Goal: Task Accomplishment & Management: Complete application form

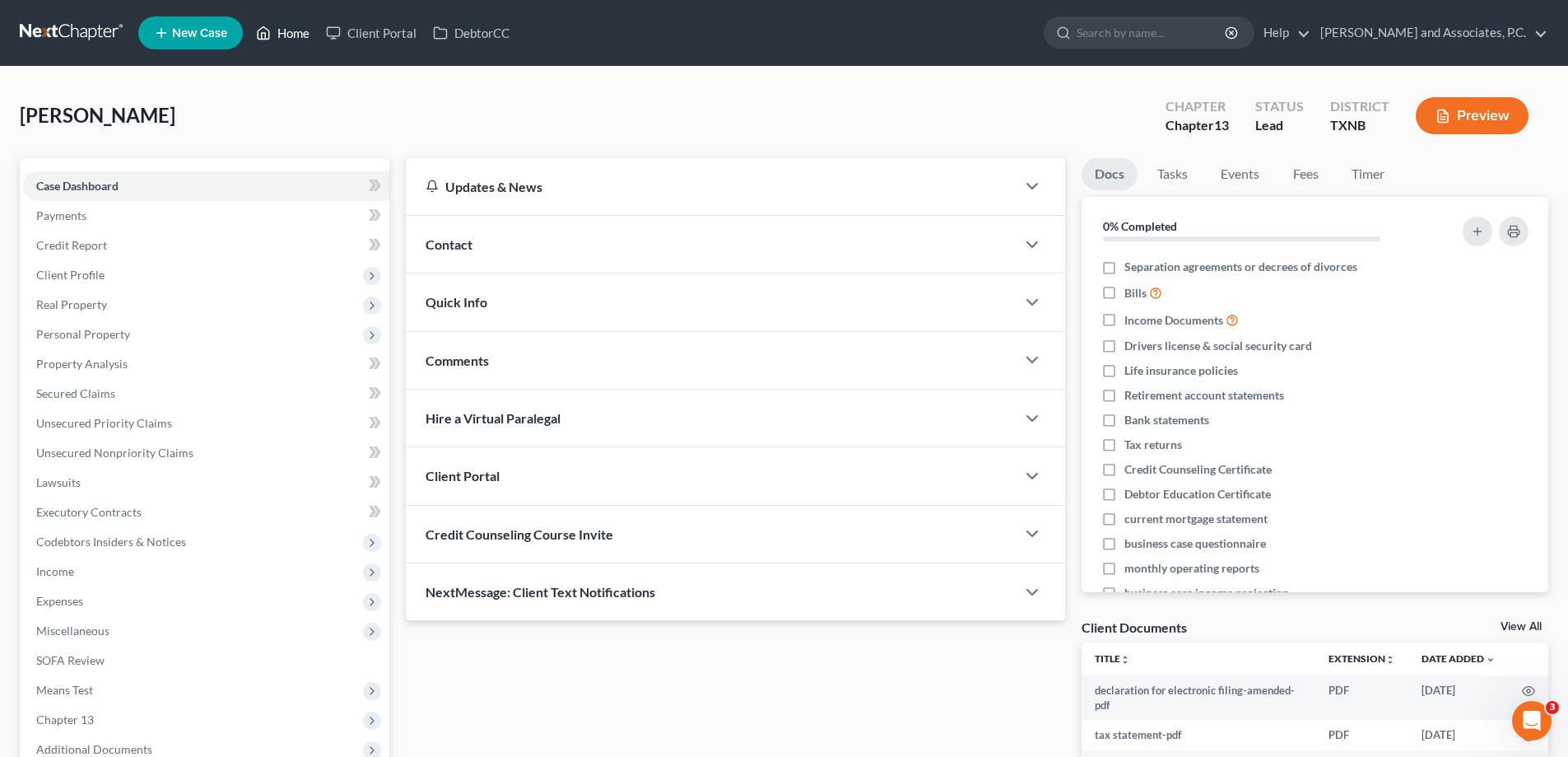
click at [262, 36] on icon at bounding box center [263, 32] width 14 height 19
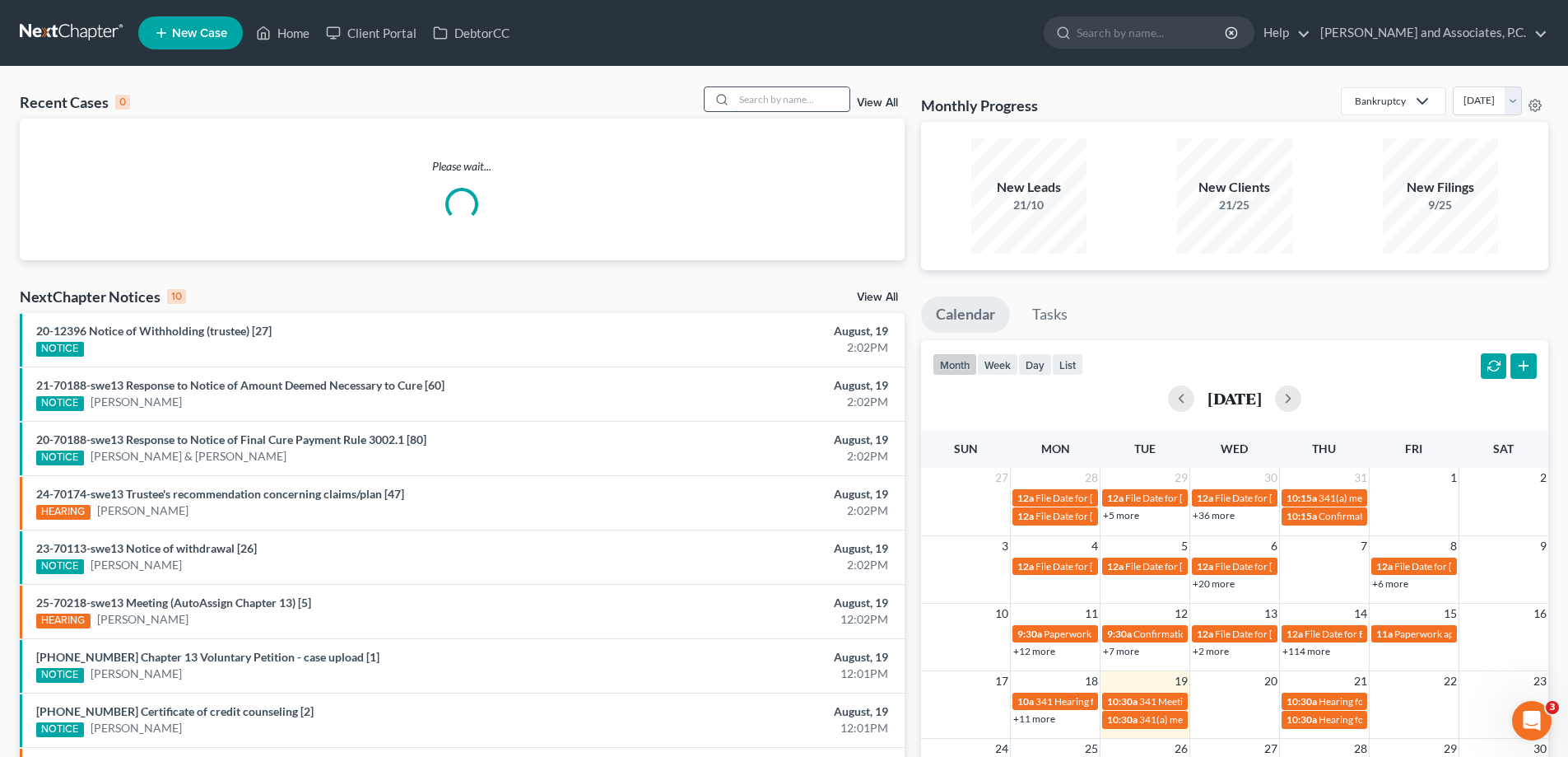
click at [747, 99] on input "search" at bounding box center [792, 99] width 115 height 24
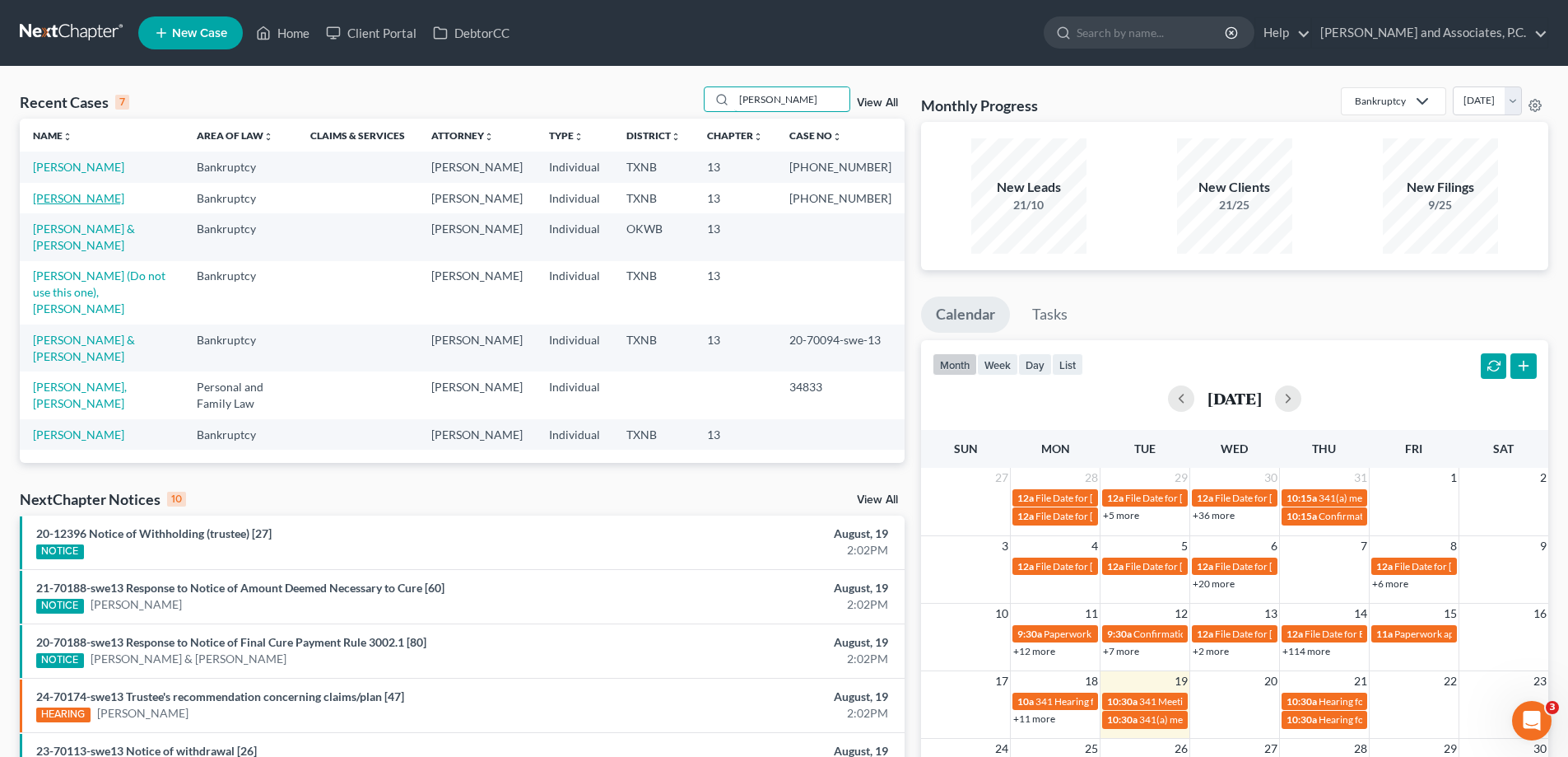
type input "hughes"
click at [72, 205] on link "[PERSON_NAME]" at bounding box center [79, 198] width 92 height 14
select select "5"
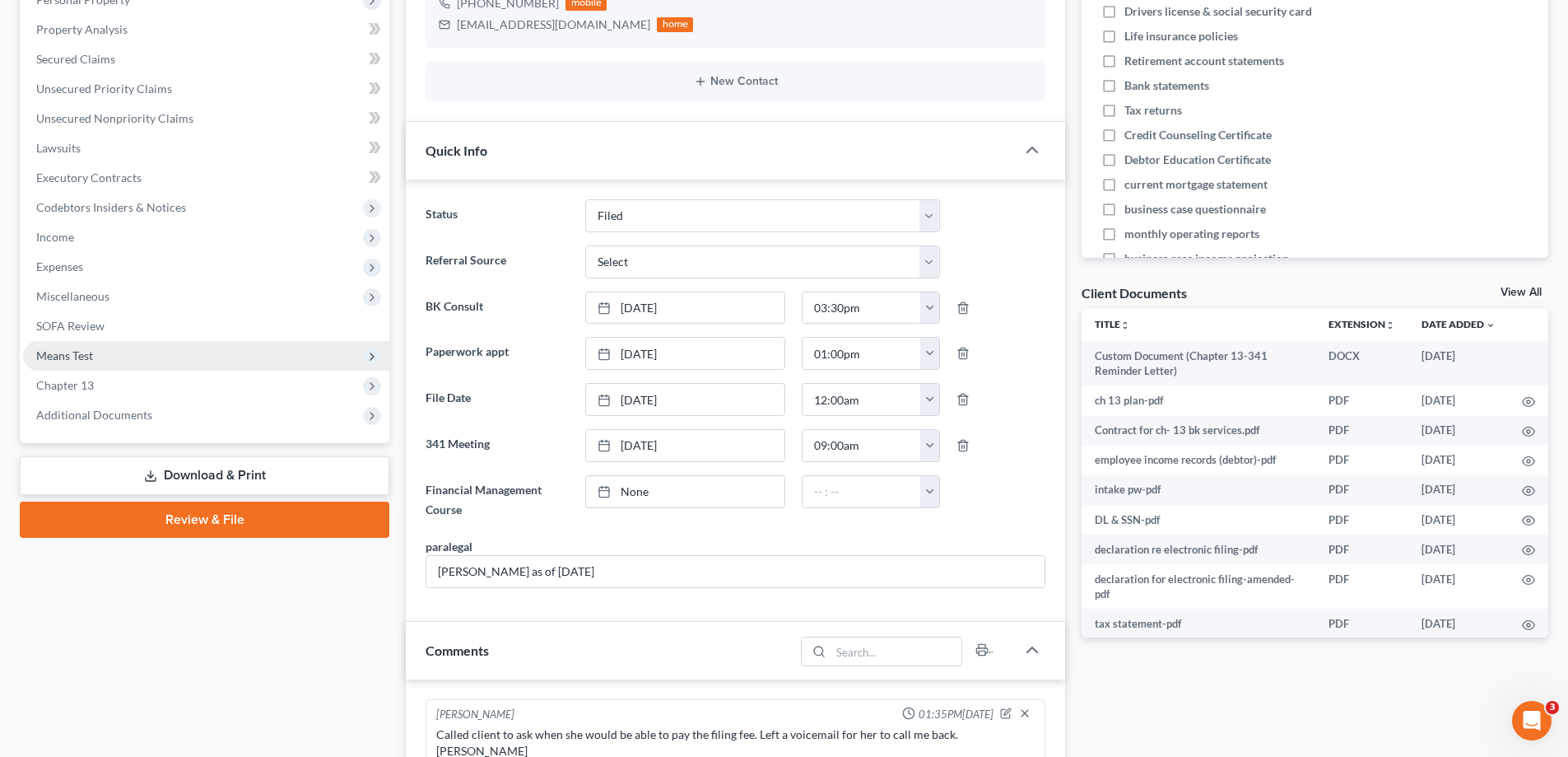
scroll to position [327, 0]
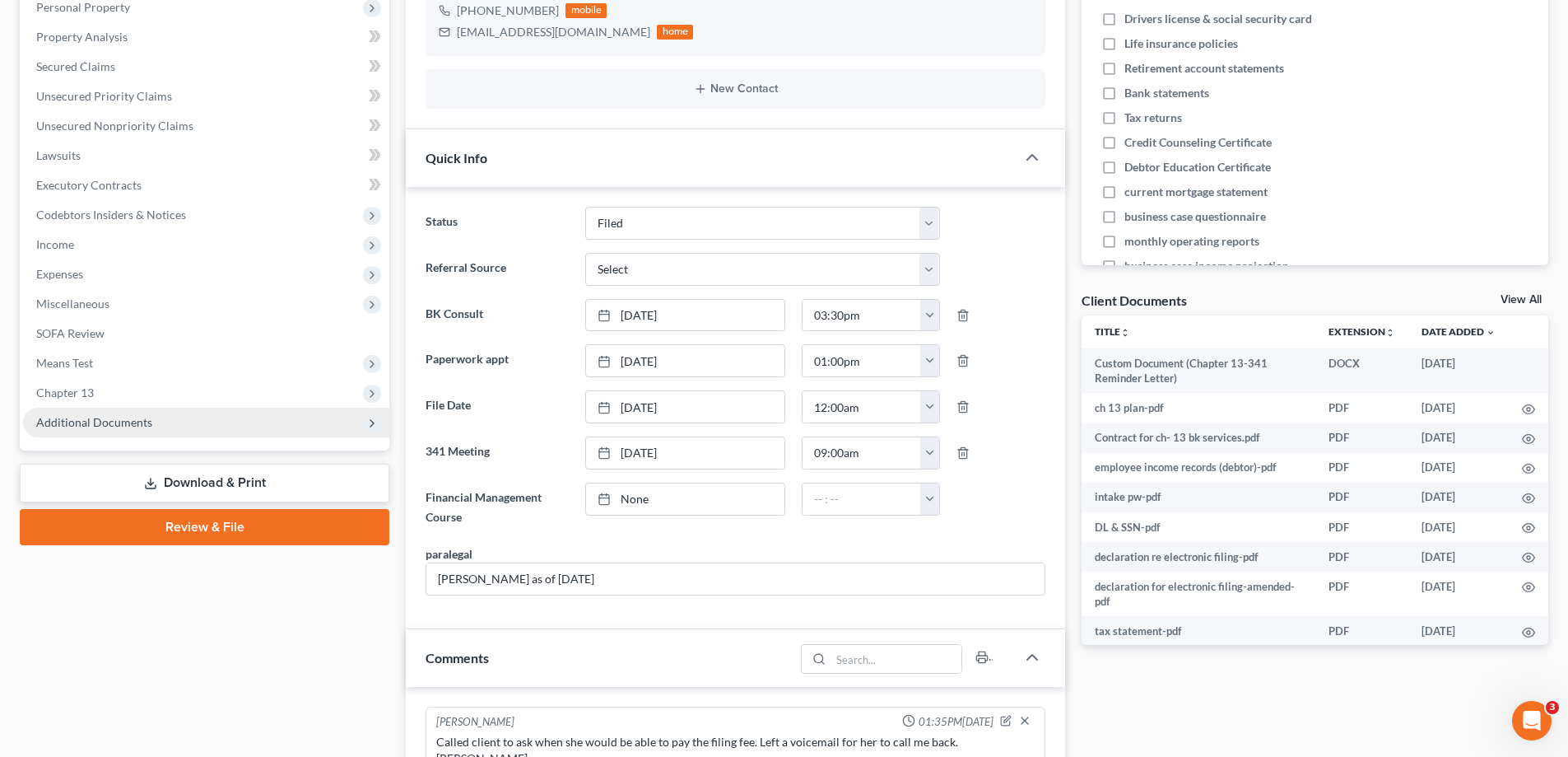
click at [113, 422] on span "Additional Documents" at bounding box center [94, 422] width 116 height 14
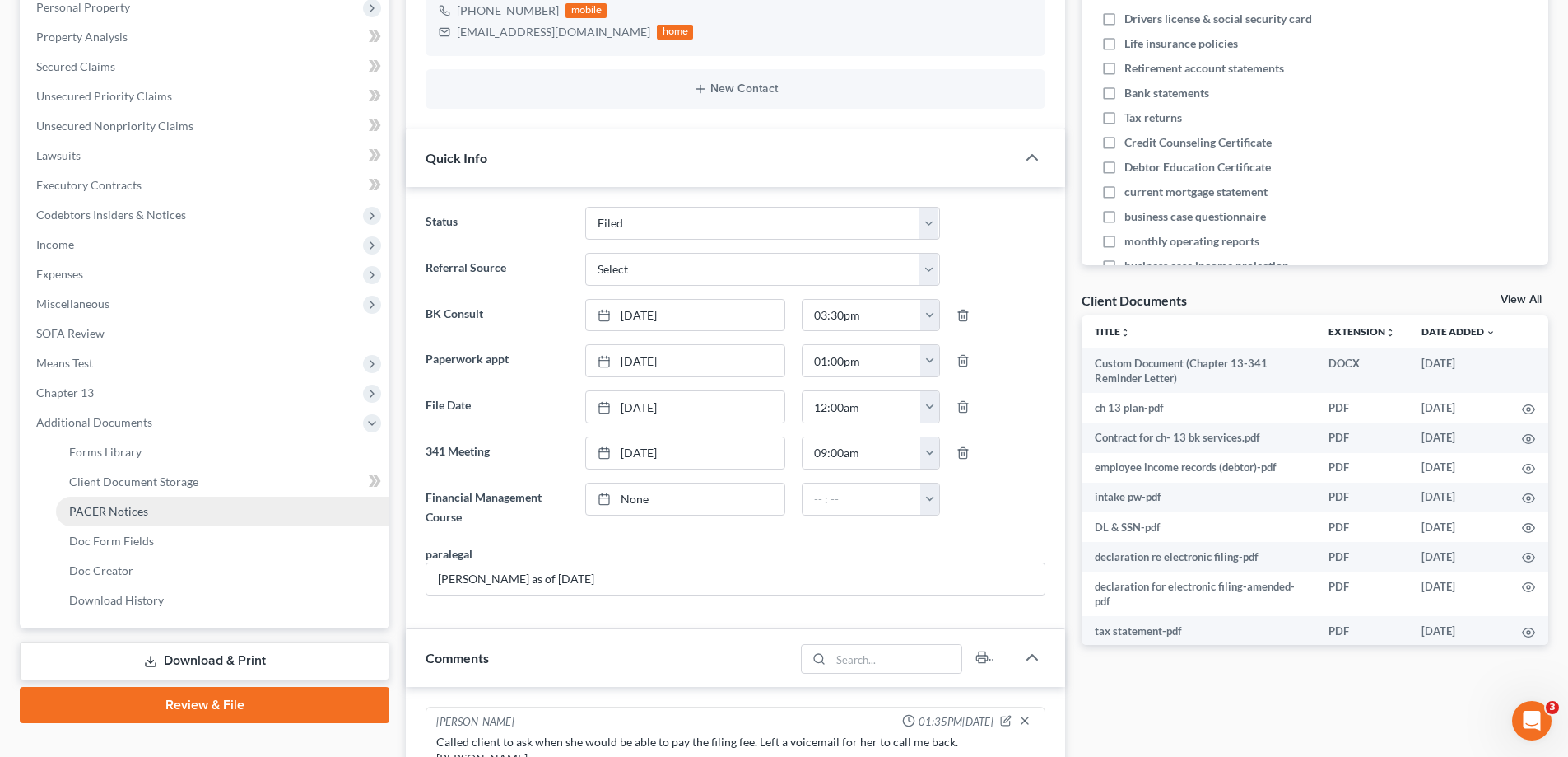
click at [125, 521] on link "PACER Notices" at bounding box center [222, 511] width 333 height 30
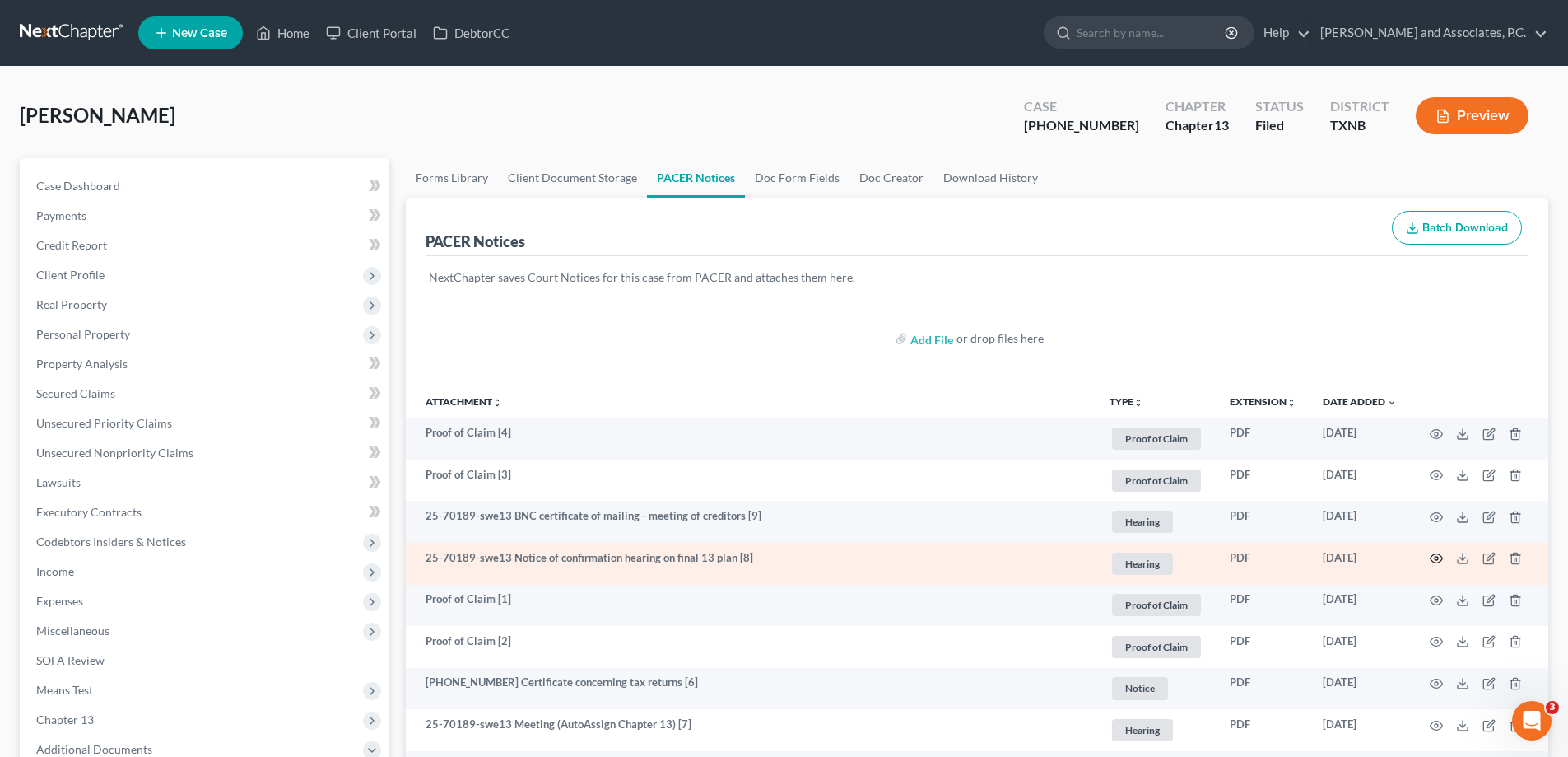
click at [1435, 557] on icon "button" at bounding box center [1437, 559] width 14 height 14
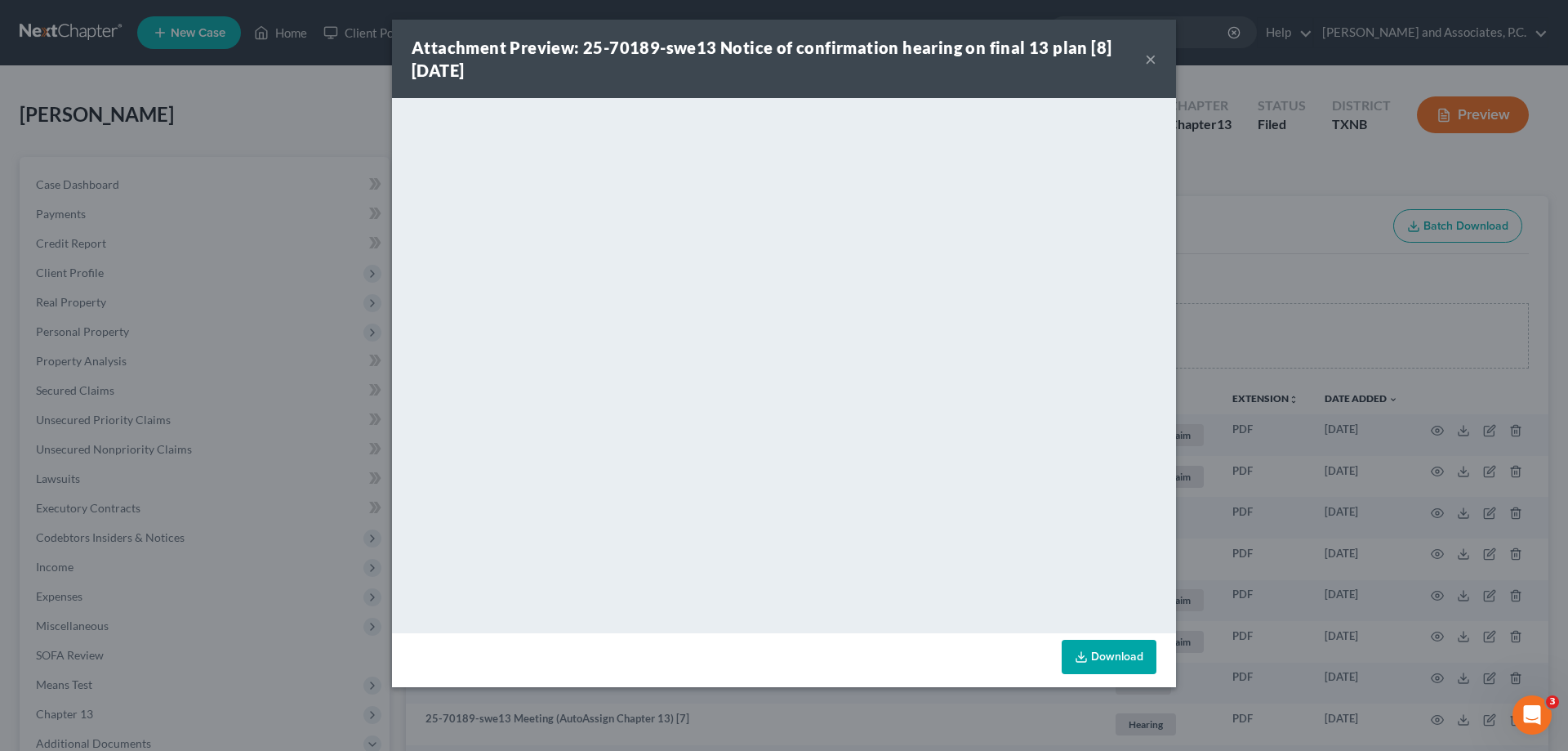
click at [1148, 59] on button "×" at bounding box center [1151, 58] width 12 height 19
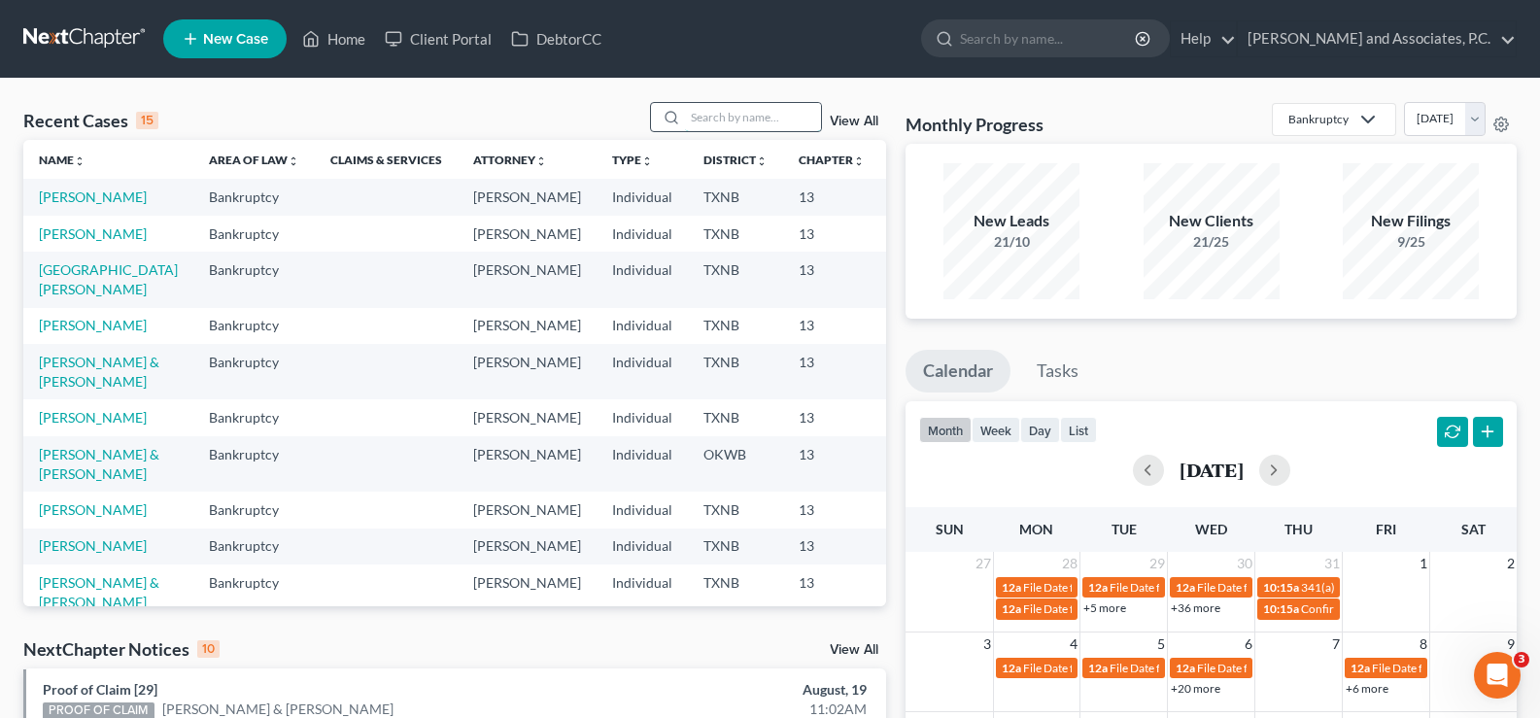
click at [698, 112] on input "search" at bounding box center [753, 117] width 136 height 28
type input "graves"
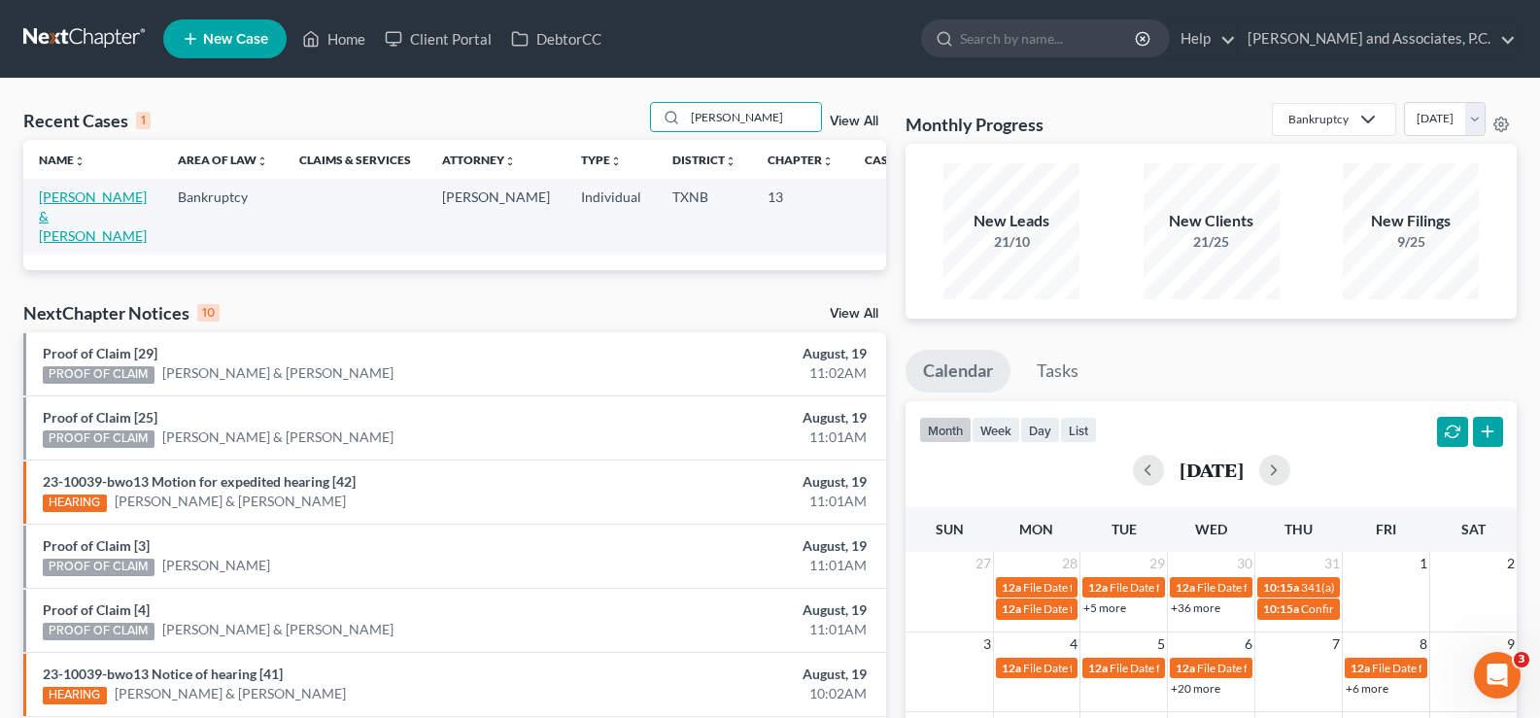
click at [73, 209] on link "[PERSON_NAME] & [PERSON_NAME]" at bounding box center [93, 215] width 108 height 55
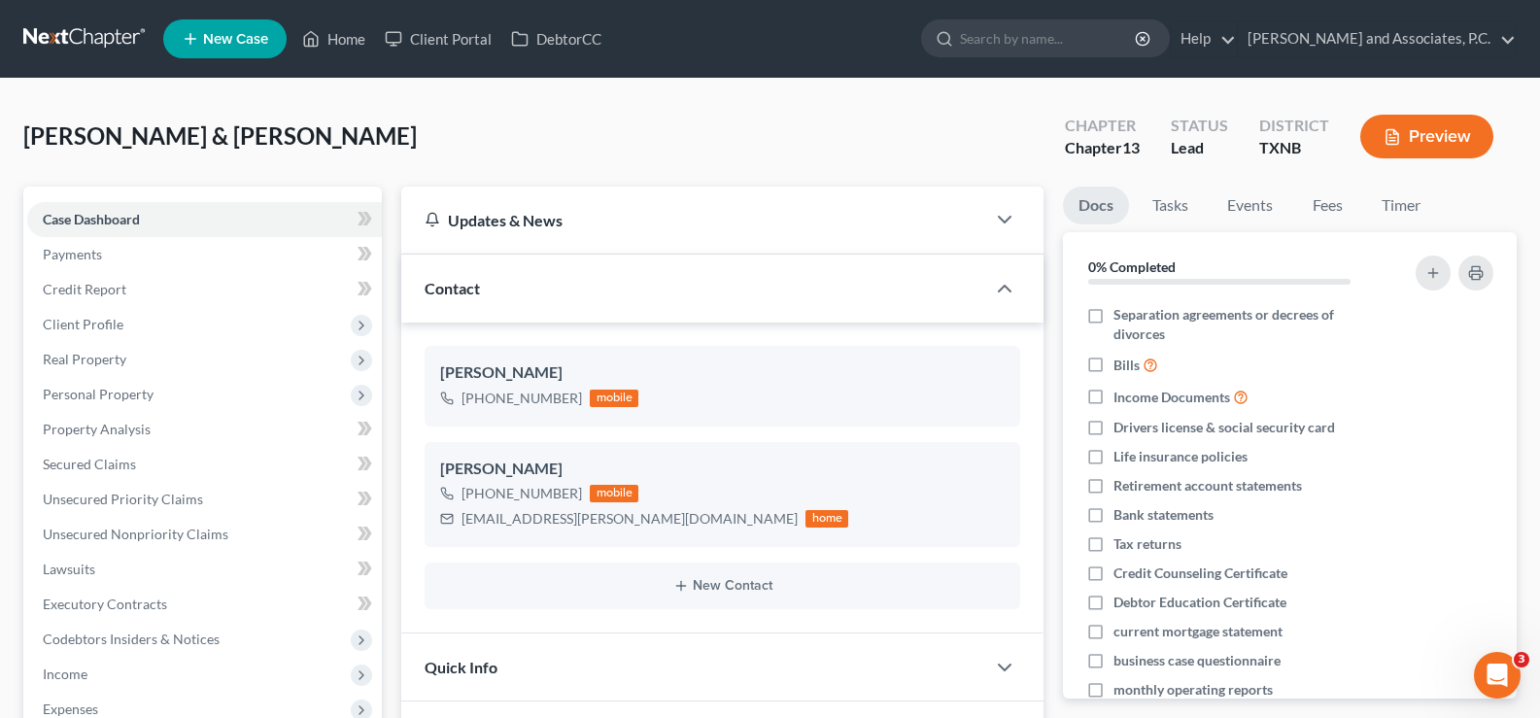
scroll to position [8, 0]
click at [1316, 206] on link "Fees" at bounding box center [1327, 206] width 62 height 38
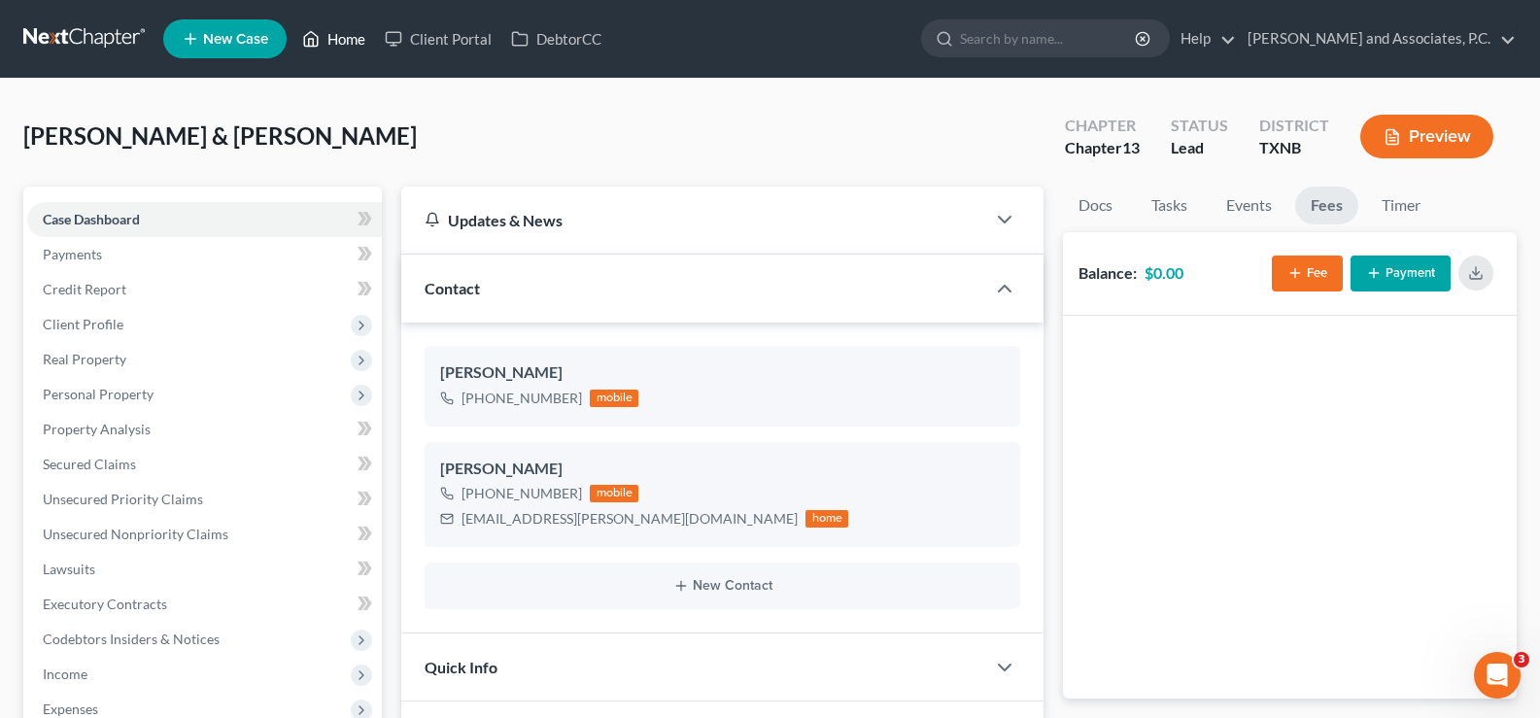
click at [343, 30] on link "Home" at bounding box center [333, 38] width 83 height 35
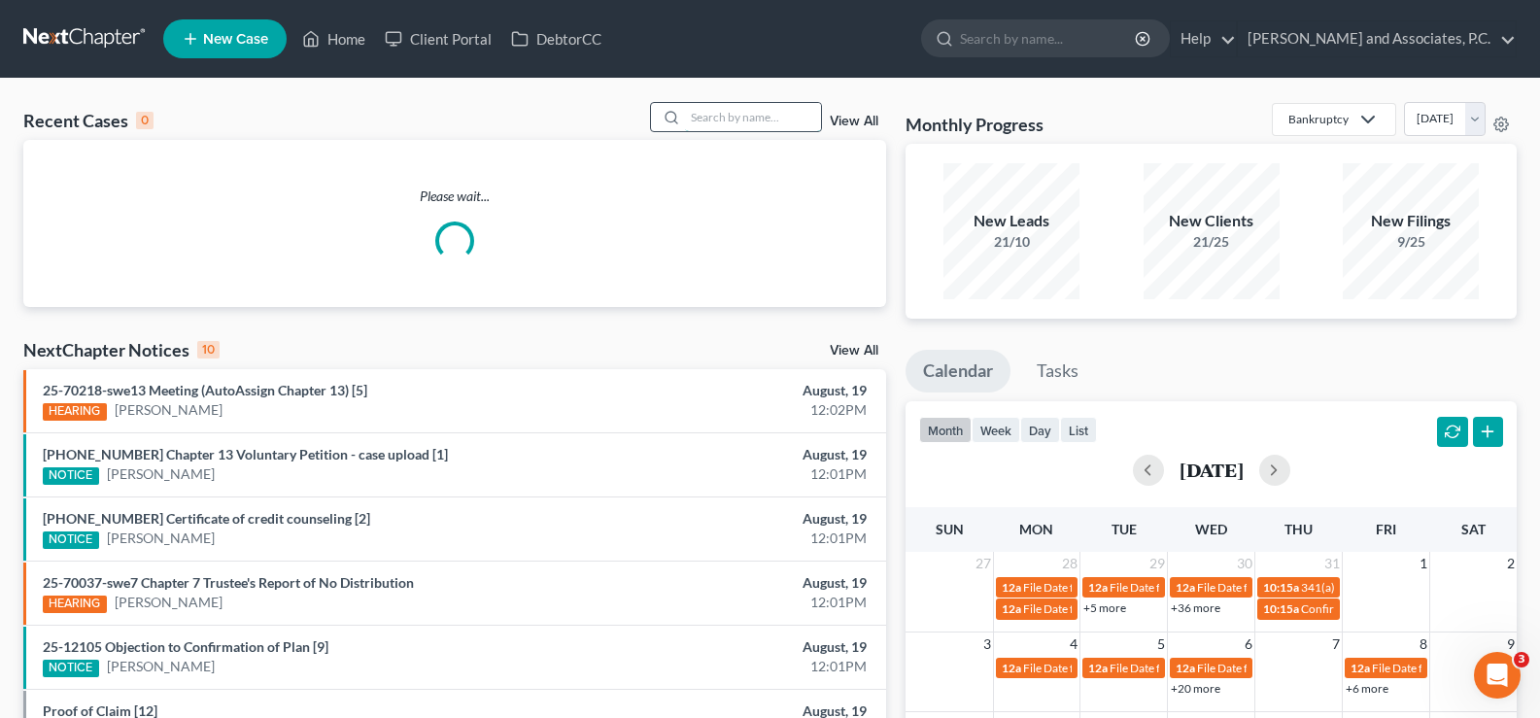
click at [714, 125] on input "search" at bounding box center [753, 117] width 136 height 28
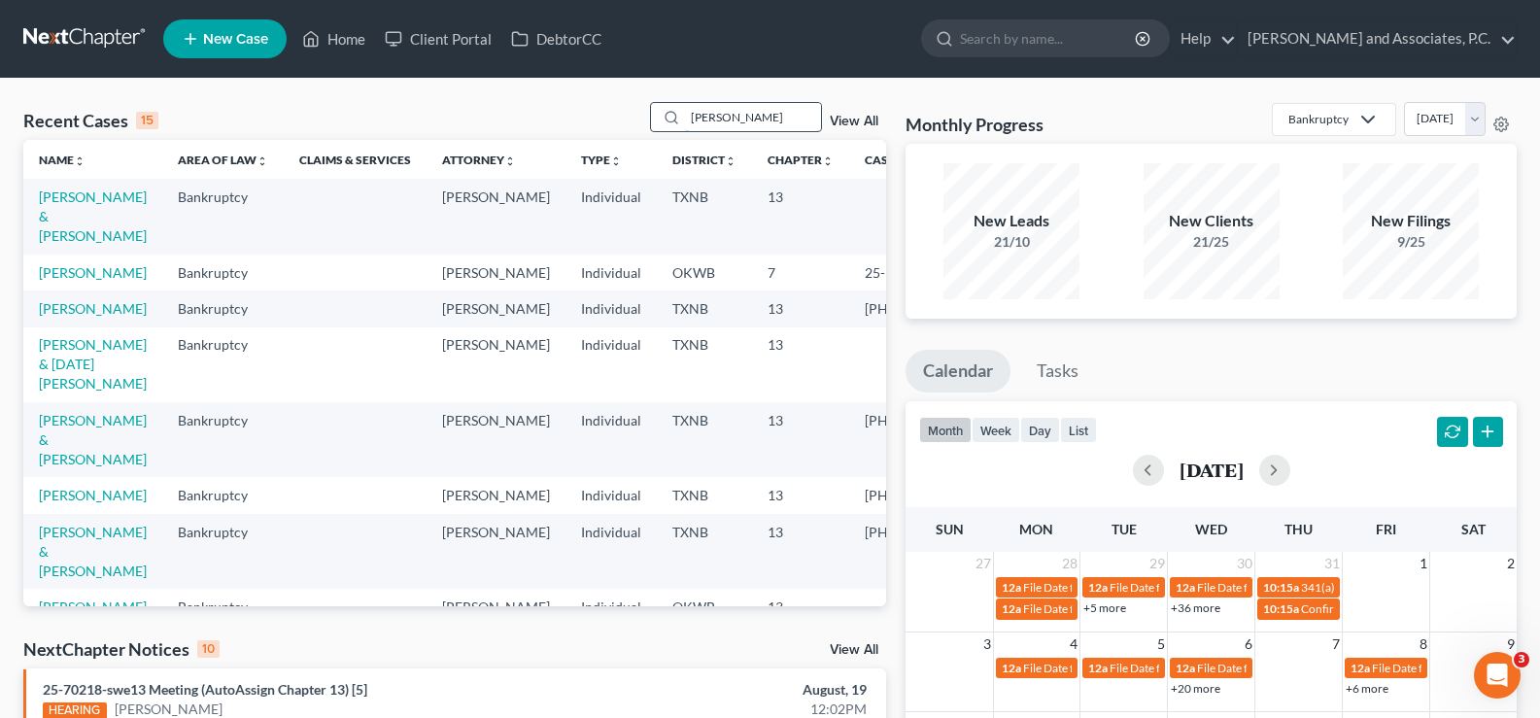
type input "tigert"
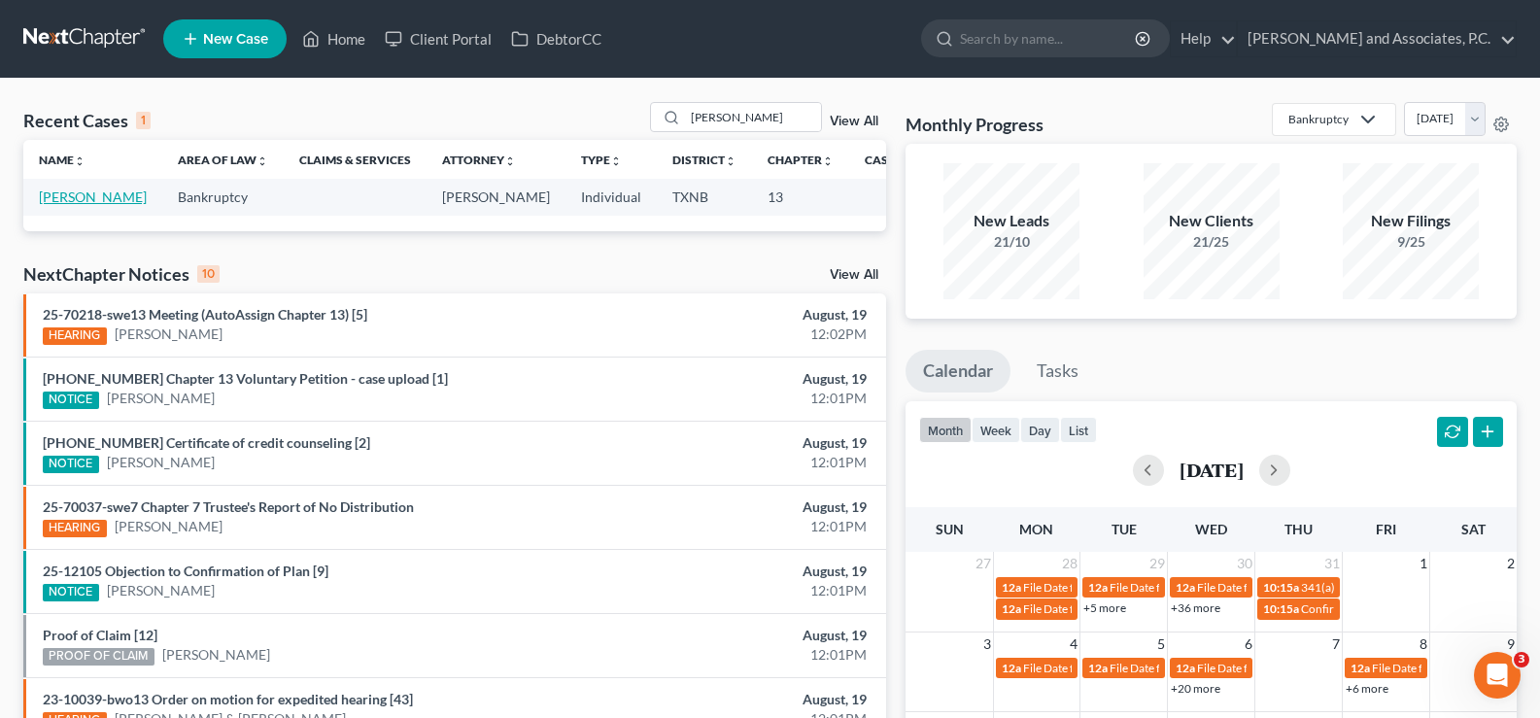
click at [49, 205] on link "[PERSON_NAME]" at bounding box center [93, 196] width 108 height 17
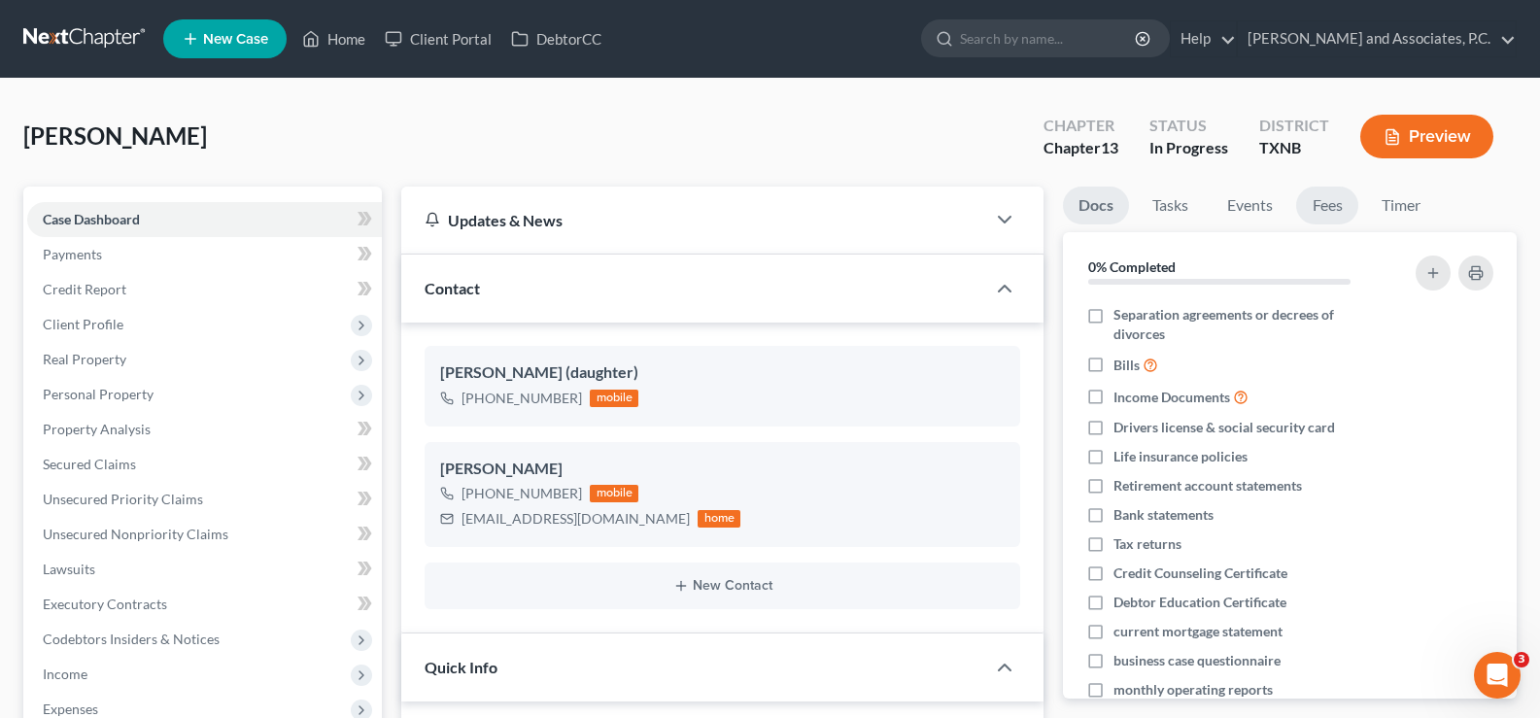
click at [1331, 212] on link "Fees" at bounding box center [1327, 206] width 62 height 38
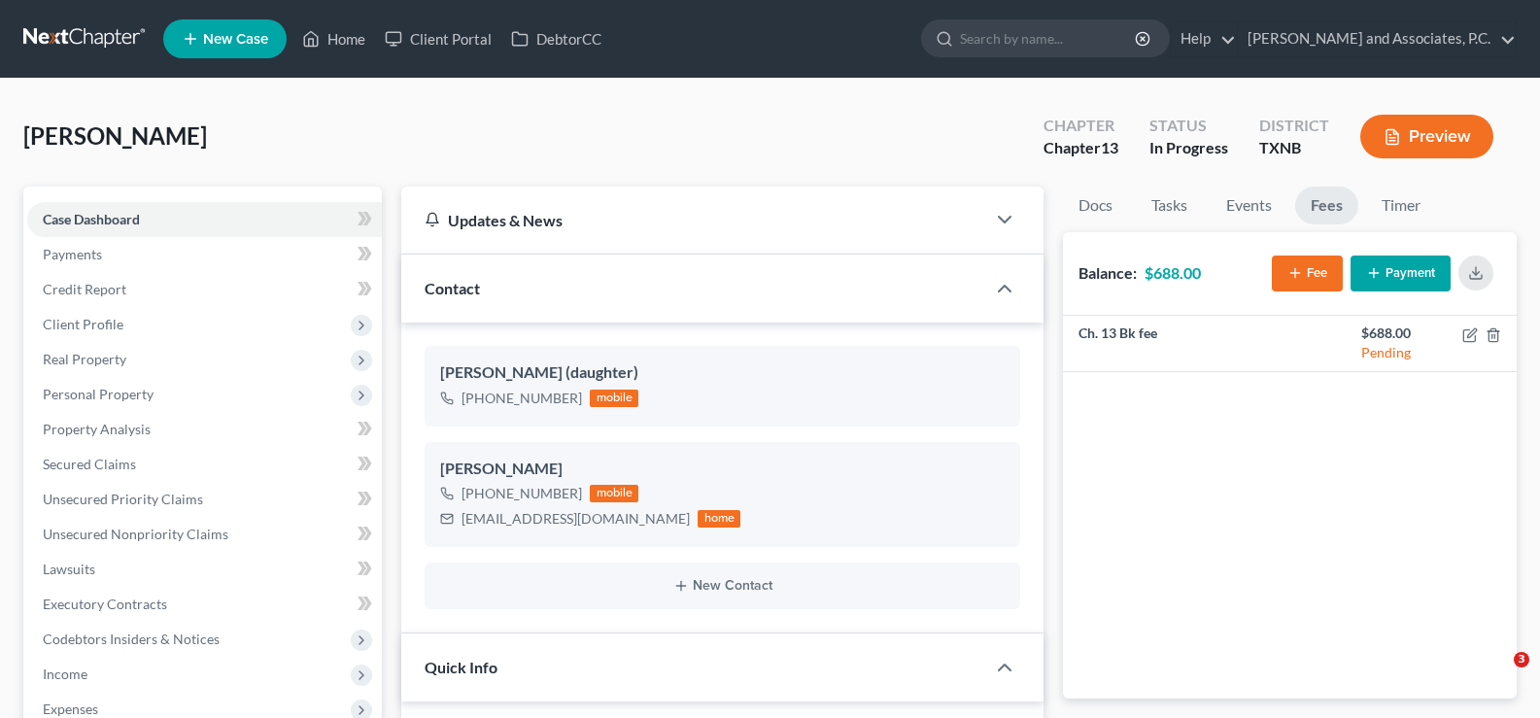
select select "7"
select select "0"
click at [327, 37] on link "Home" at bounding box center [333, 38] width 83 height 35
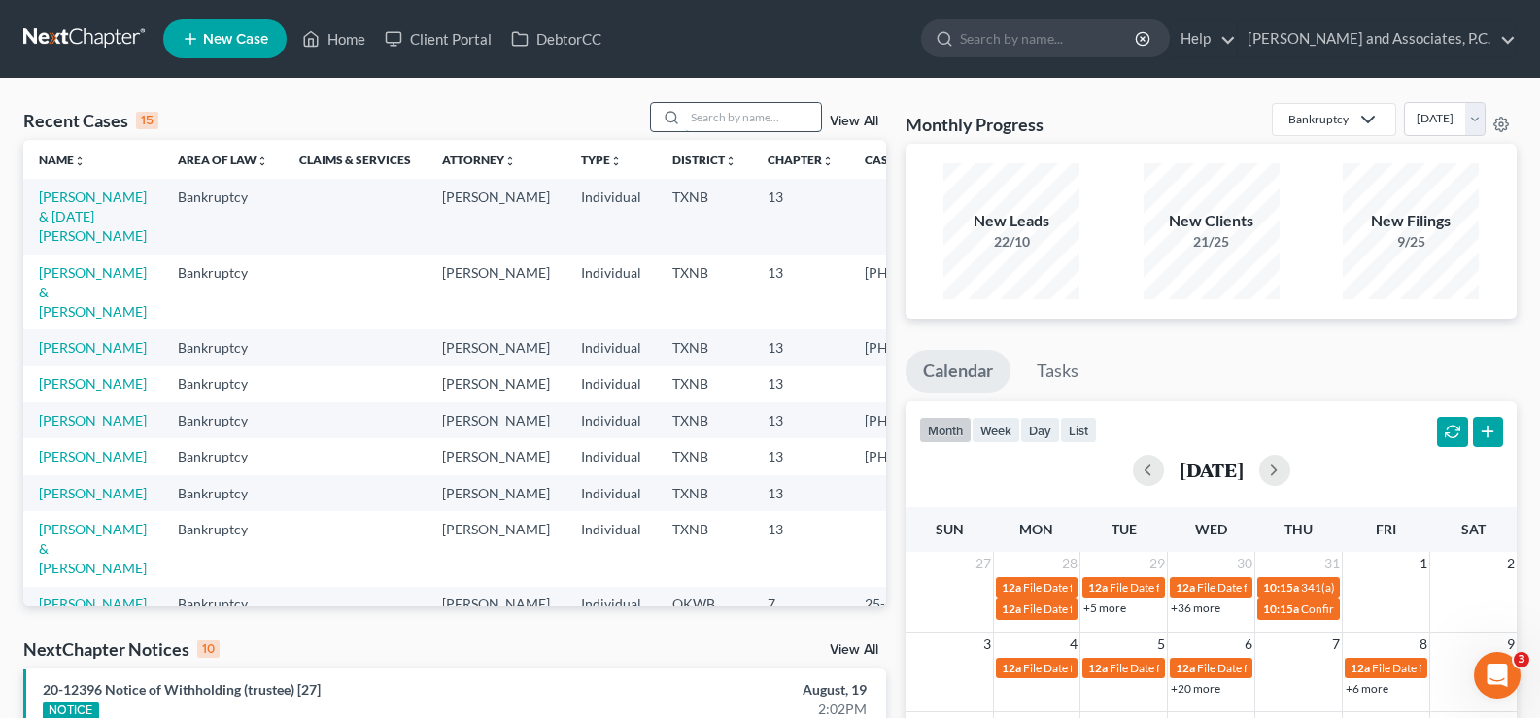
click at [727, 113] on input "search" at bounding box center [753, 117] width 136 height 28
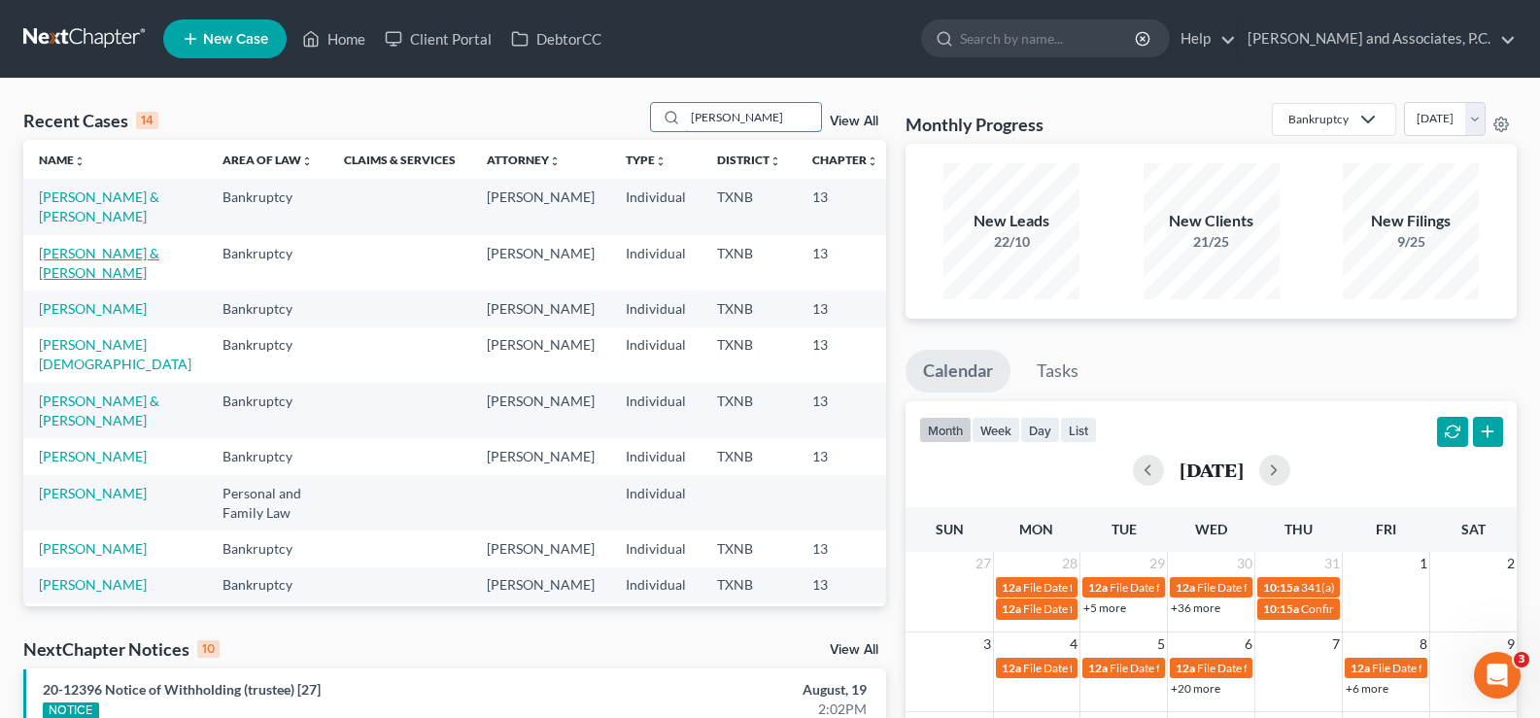
type input "garcia"
click at [56, 281] on link "[PERSON_NAME] & [PERSON_NAME]" at bounding box center [99, 263] width 120 height 36
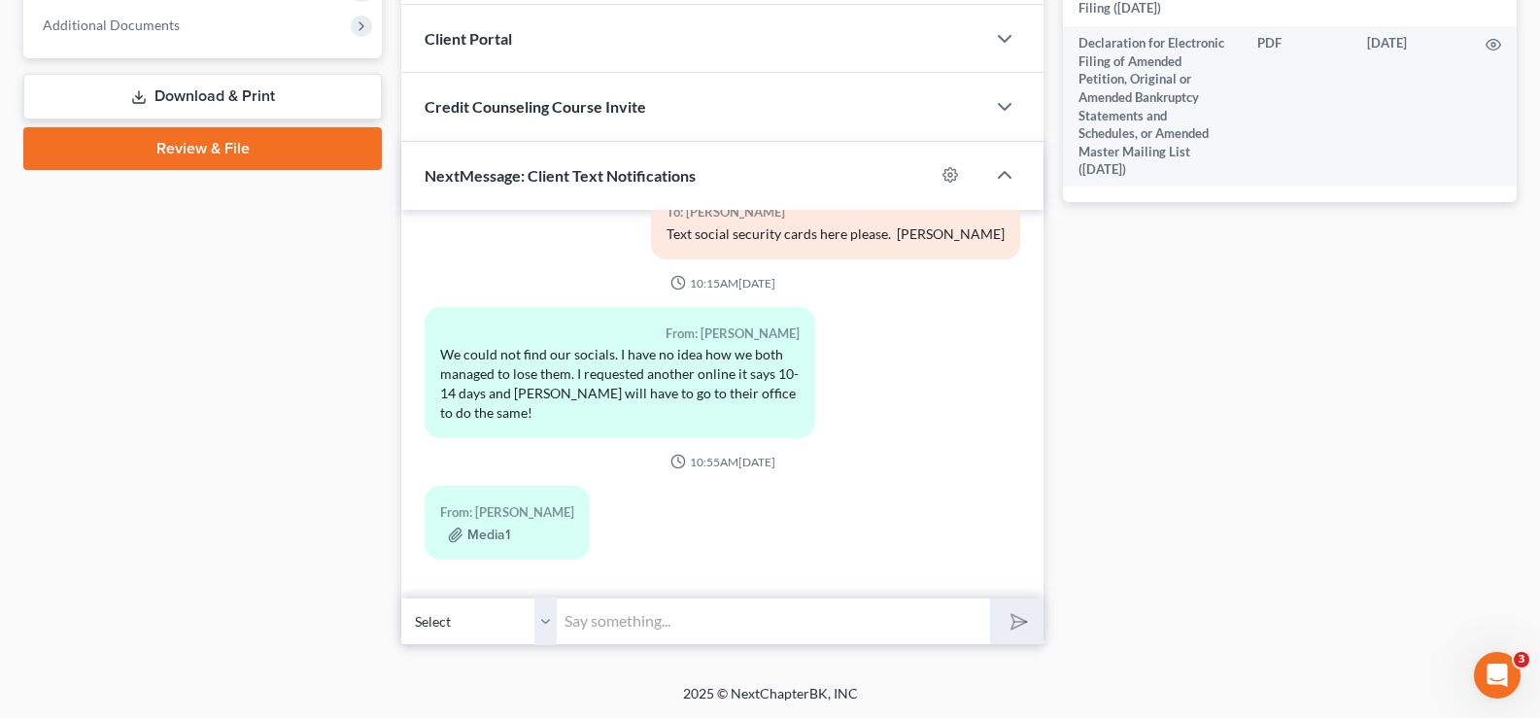
scroll to position [860, 0]
click at [546, 626] on select "Select +1 (940) 500-3615 - Devyn Poore +1 (940) 782-8307 - Devin Poore" at bounding box center [478, 620] width 155 height 48
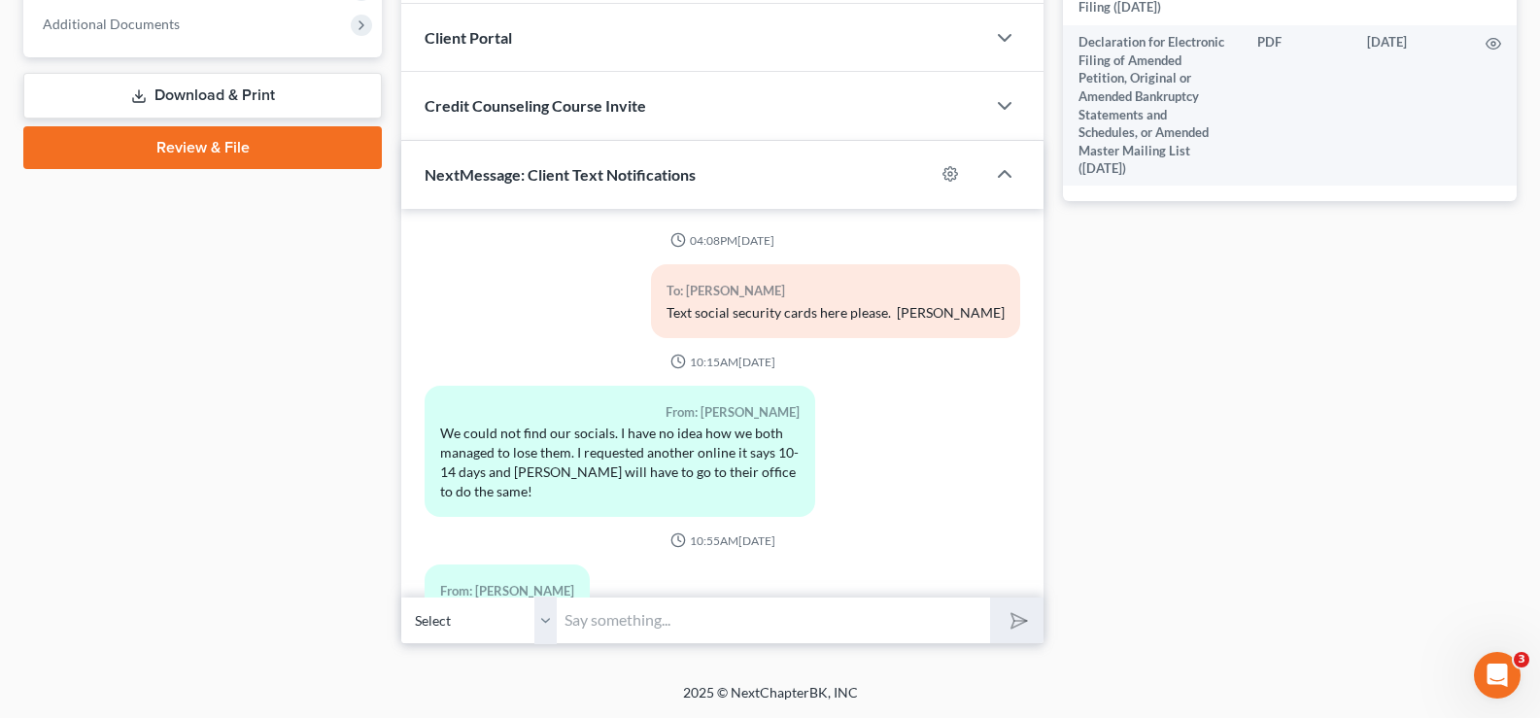
click at [589, 616] on input "text" at bounding box center [773, 620] width 433 height 48
type input "Send social security cards here"
click at [990, 597] on button "submit" at bounding box center [1016, 620] width 53 height 46
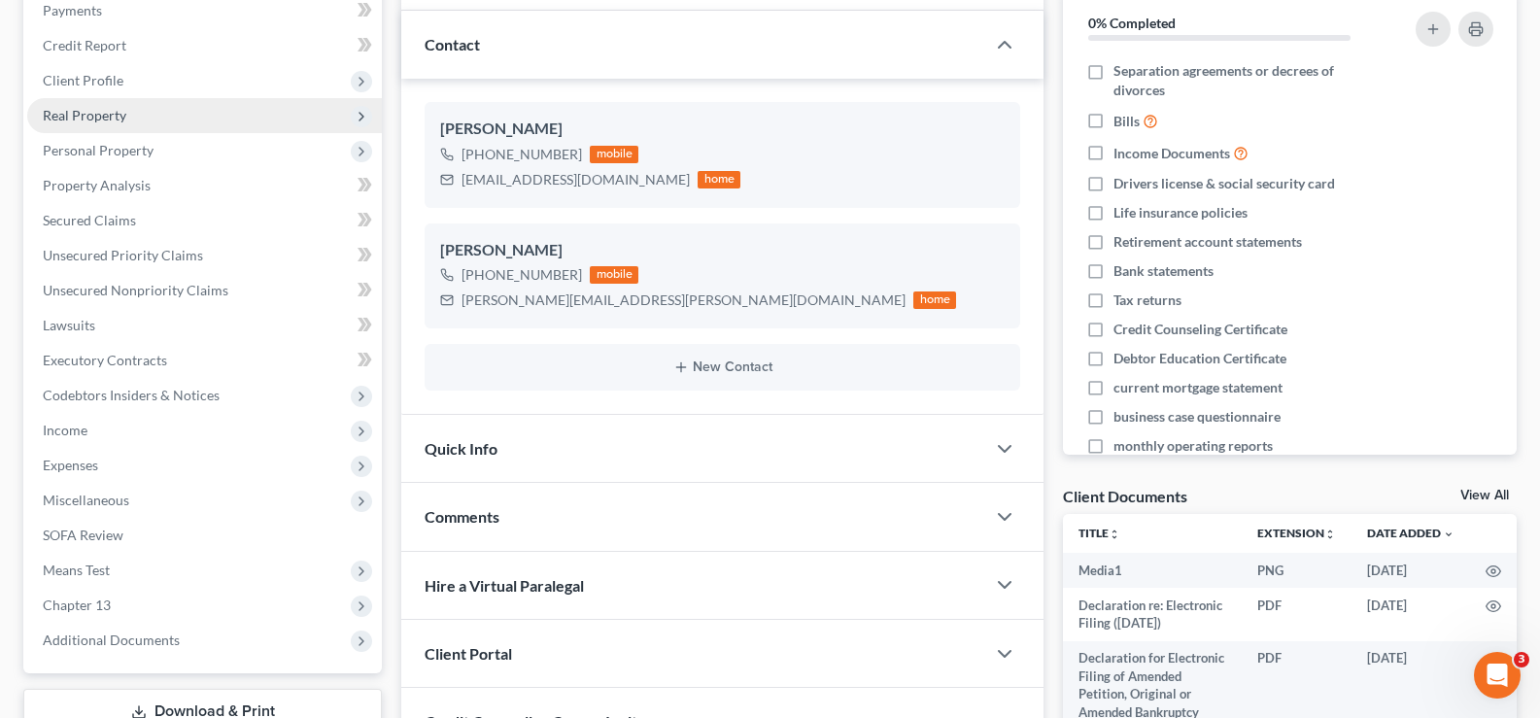
scroll to position [0, 0]
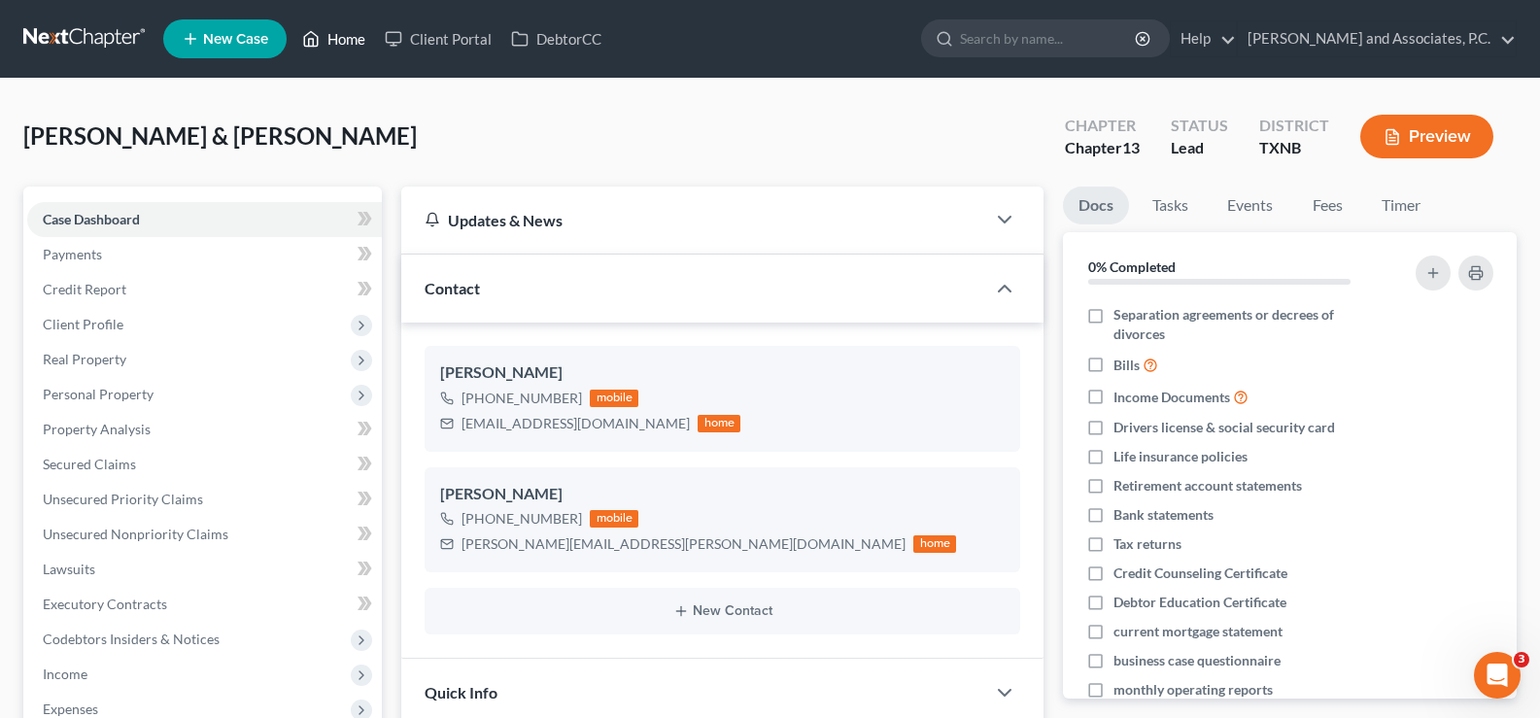
click at [326, 42] on link "Home" at bounding box center [333, 38] width 83 height 35
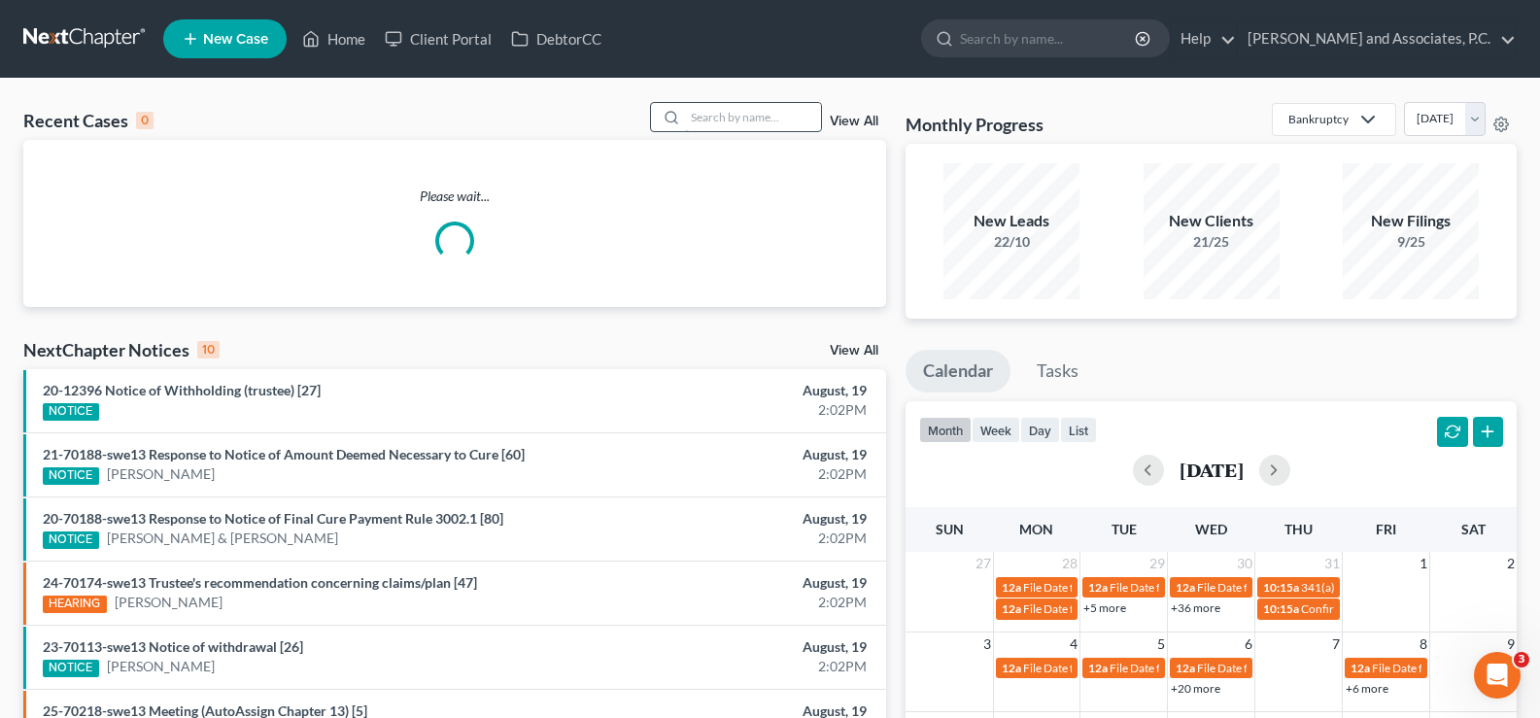
click at [701, 109] on input "search" at bounding box center [753, 117] width 136 height 28
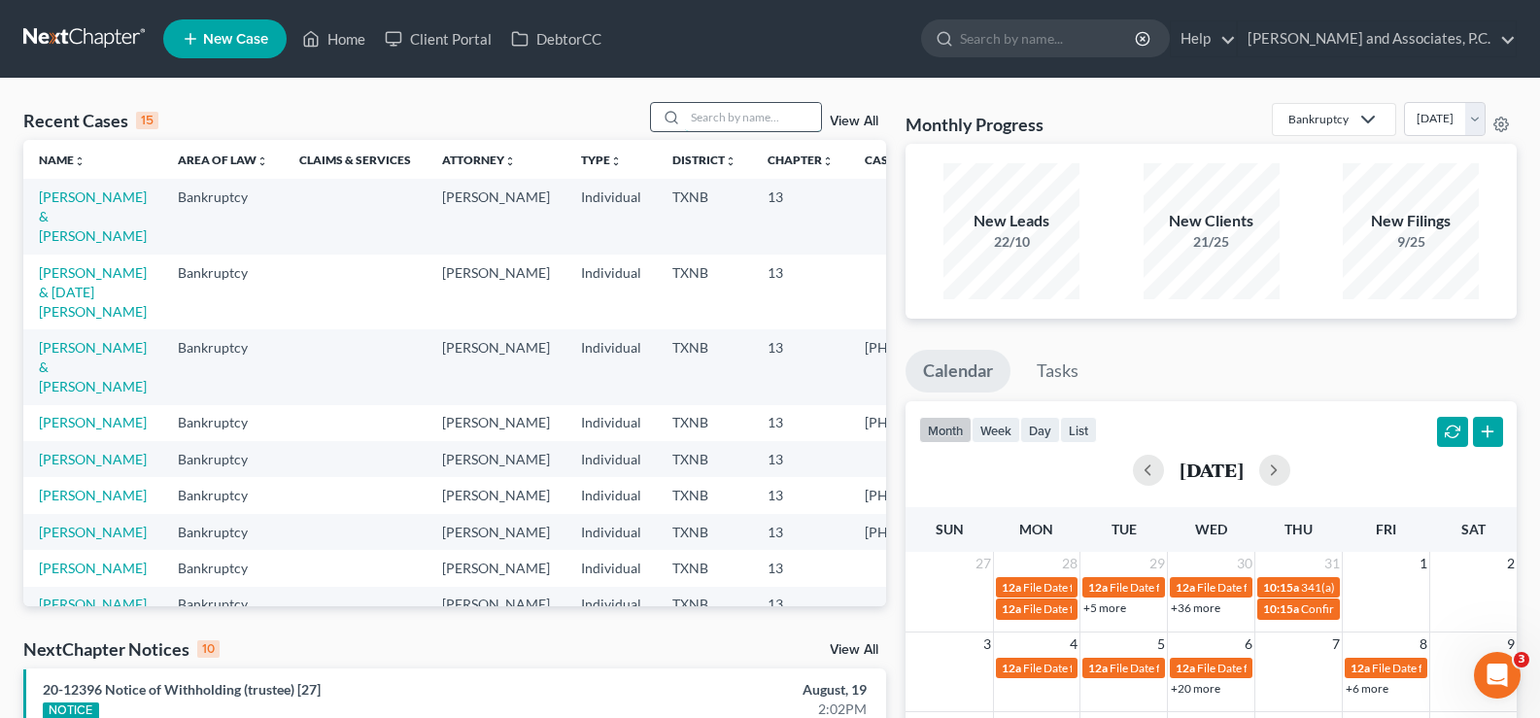
click at [767, 110] on input "search" at bounding box center [753, 117] width 136 height 28
type input "antunez"
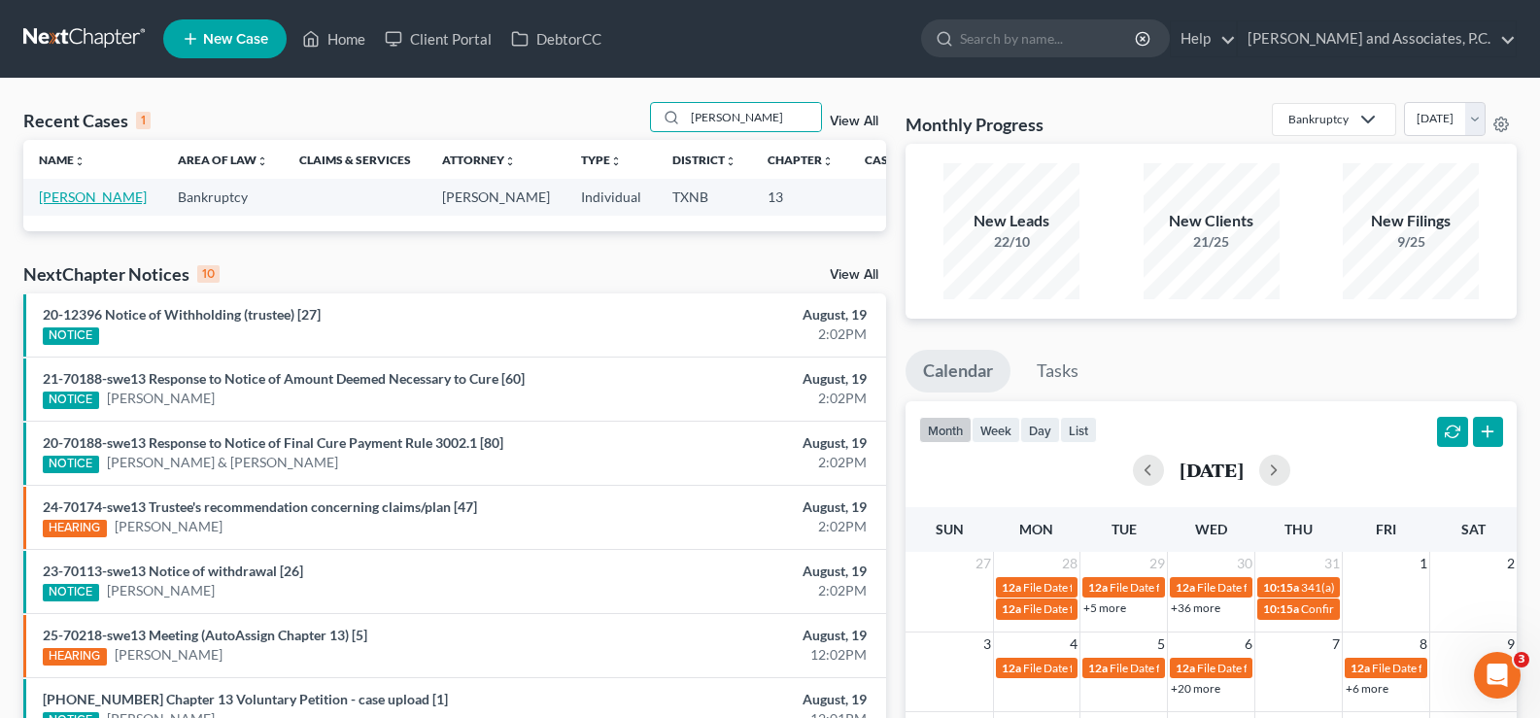
click at [46, 205] on link "[PERSON_NAME]" at bounding box center [93, 196] width 108 height 17
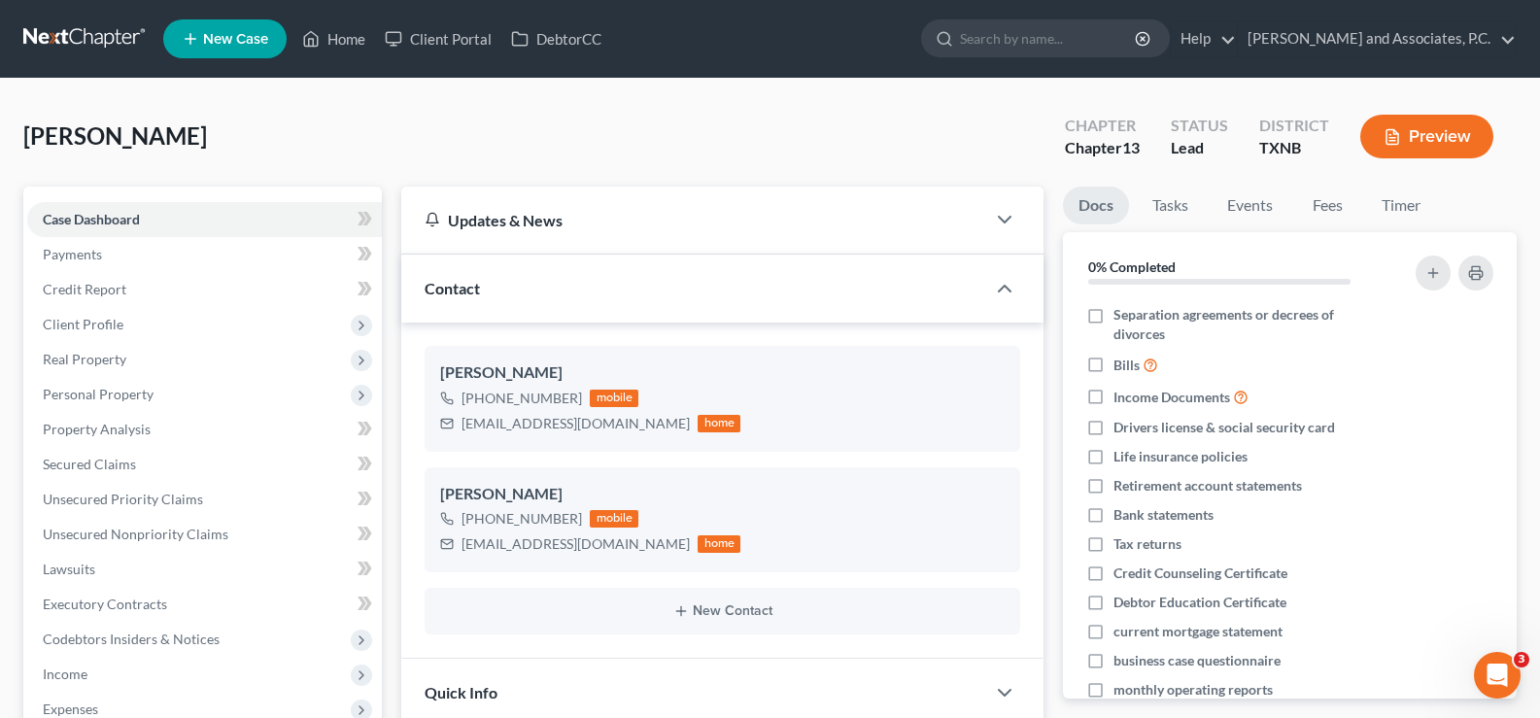
scroll to position [683, 0]
click at [347, 49] on link "Home" at bounding box center [333, 38] width 83 height 35
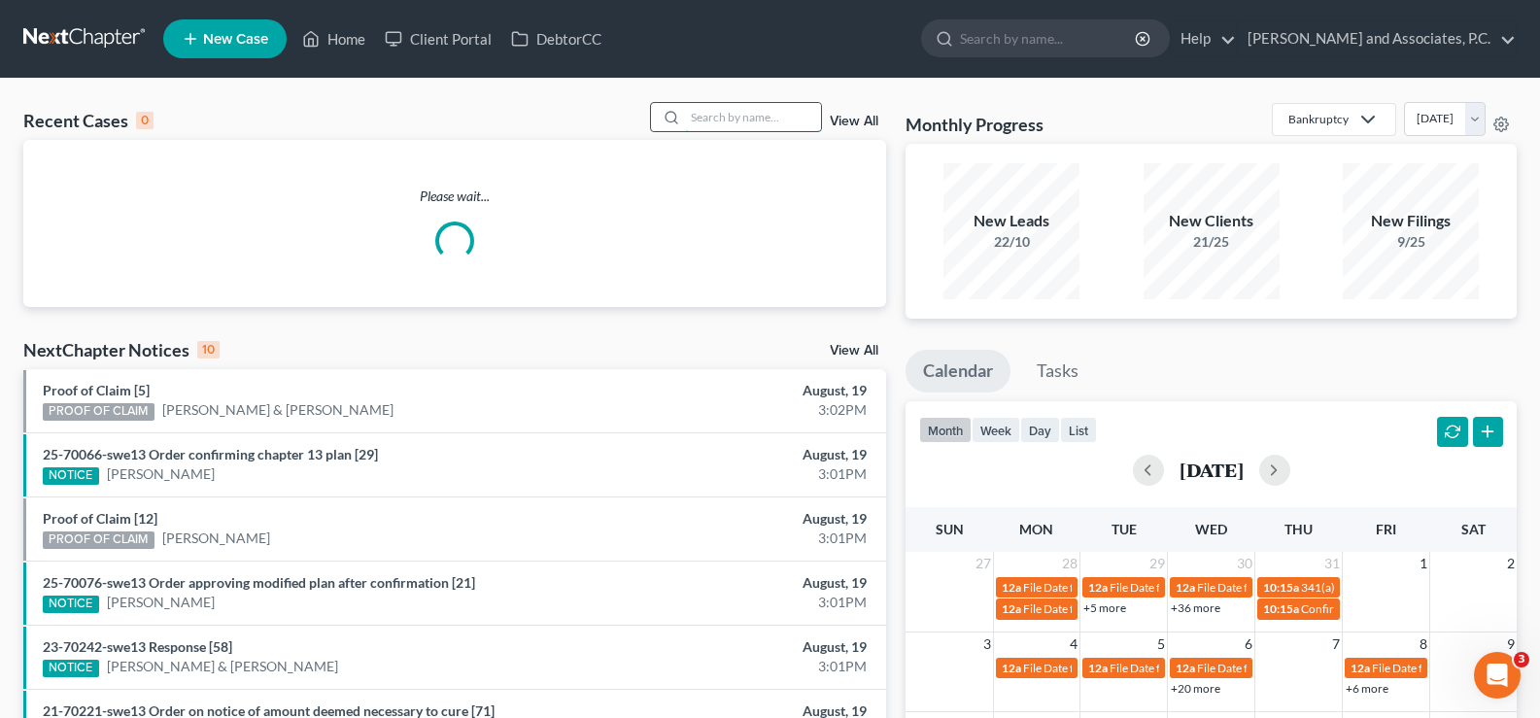
click at [728, 113] on input "search" at bounding box center [753, 117] width 136 height 28
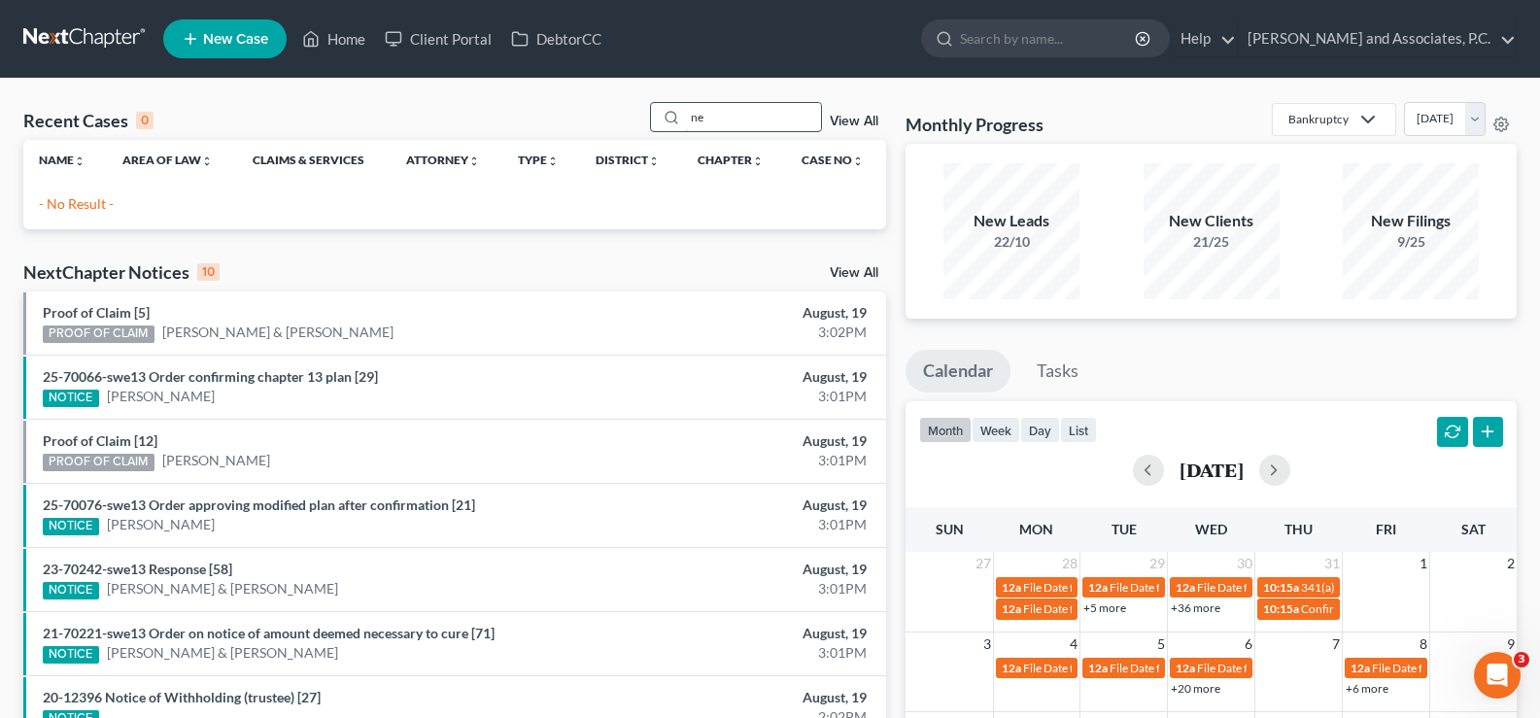
type input "n"
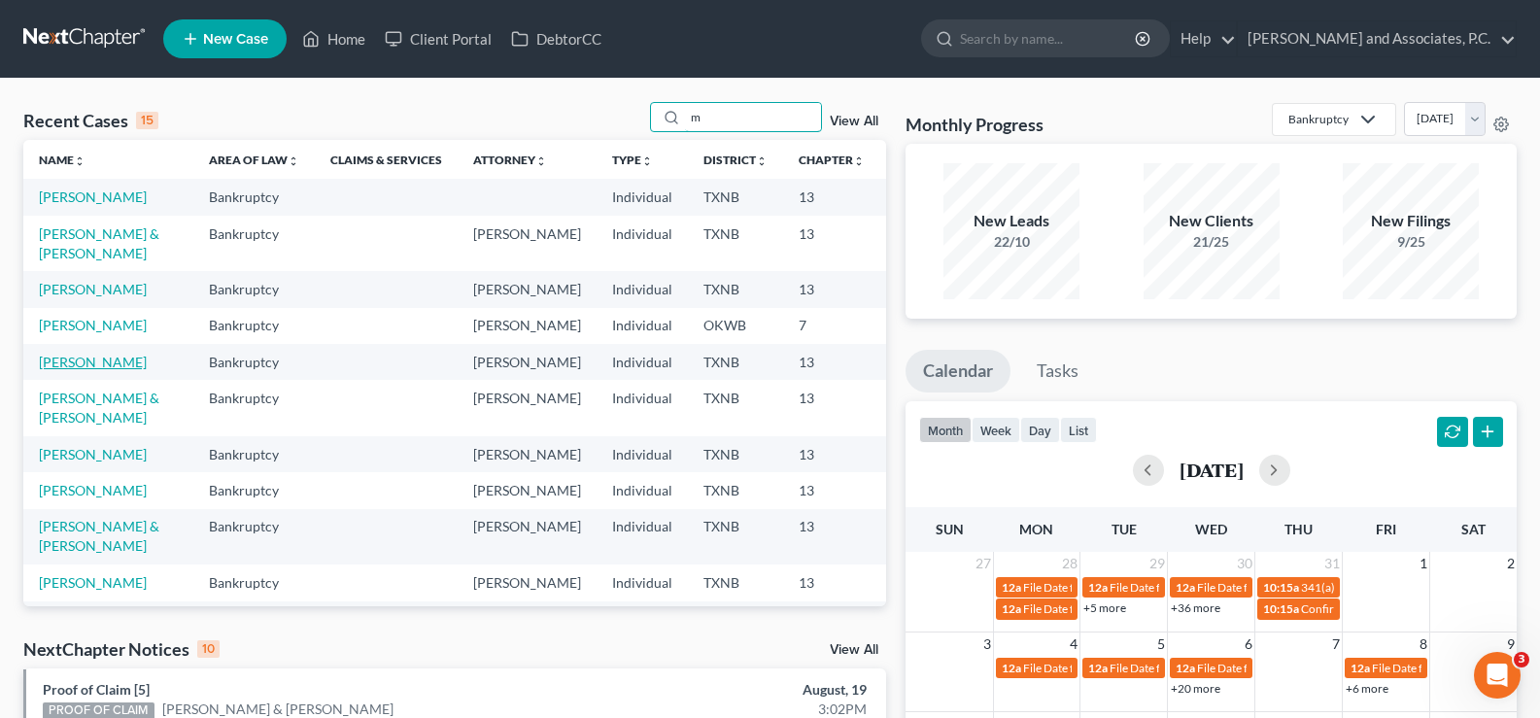
type input "m"
click at [73, 370] on link "McNeely, Contina" at bounding box center [93, 362] width 108 height 17
select select "3"
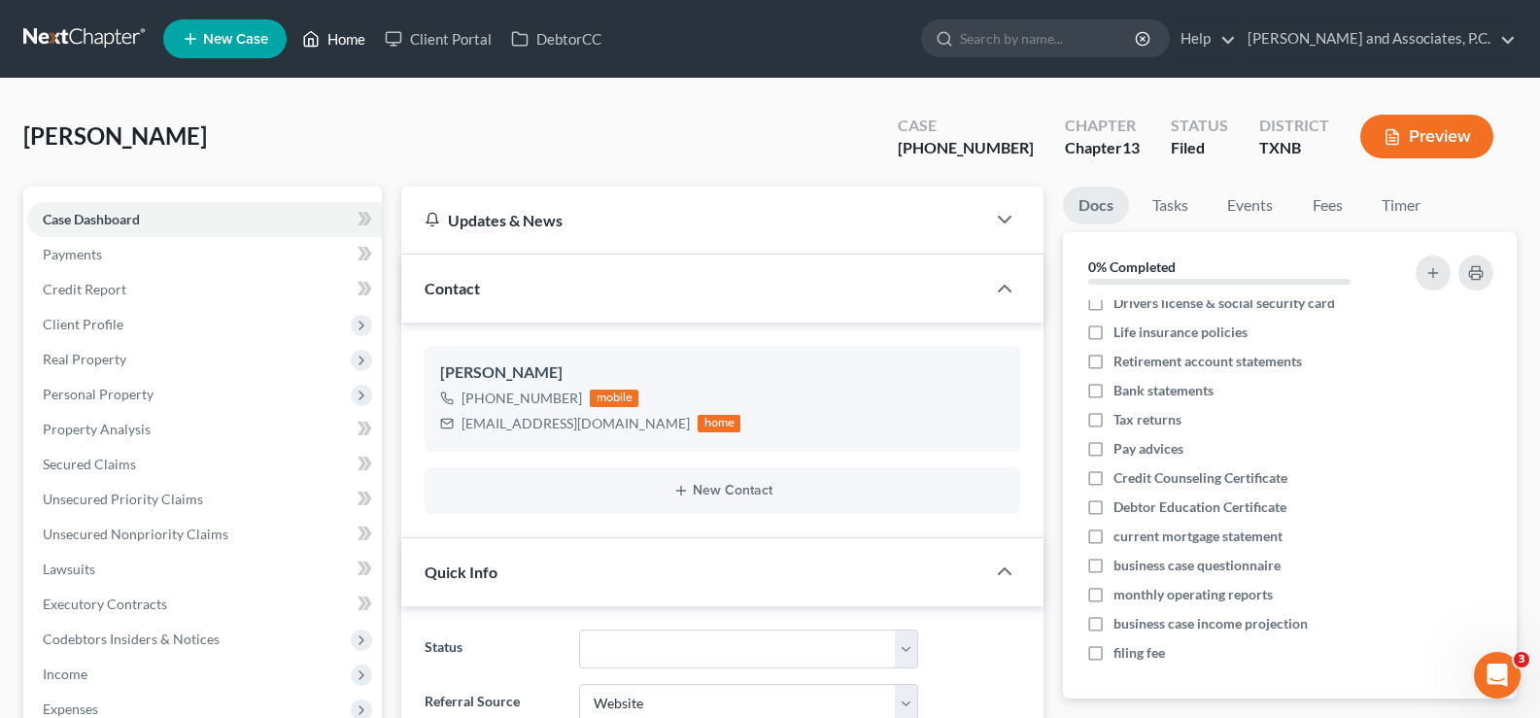
click at [328, 35] on link "Home" at bounding box center [333, 38] width 83 height 35
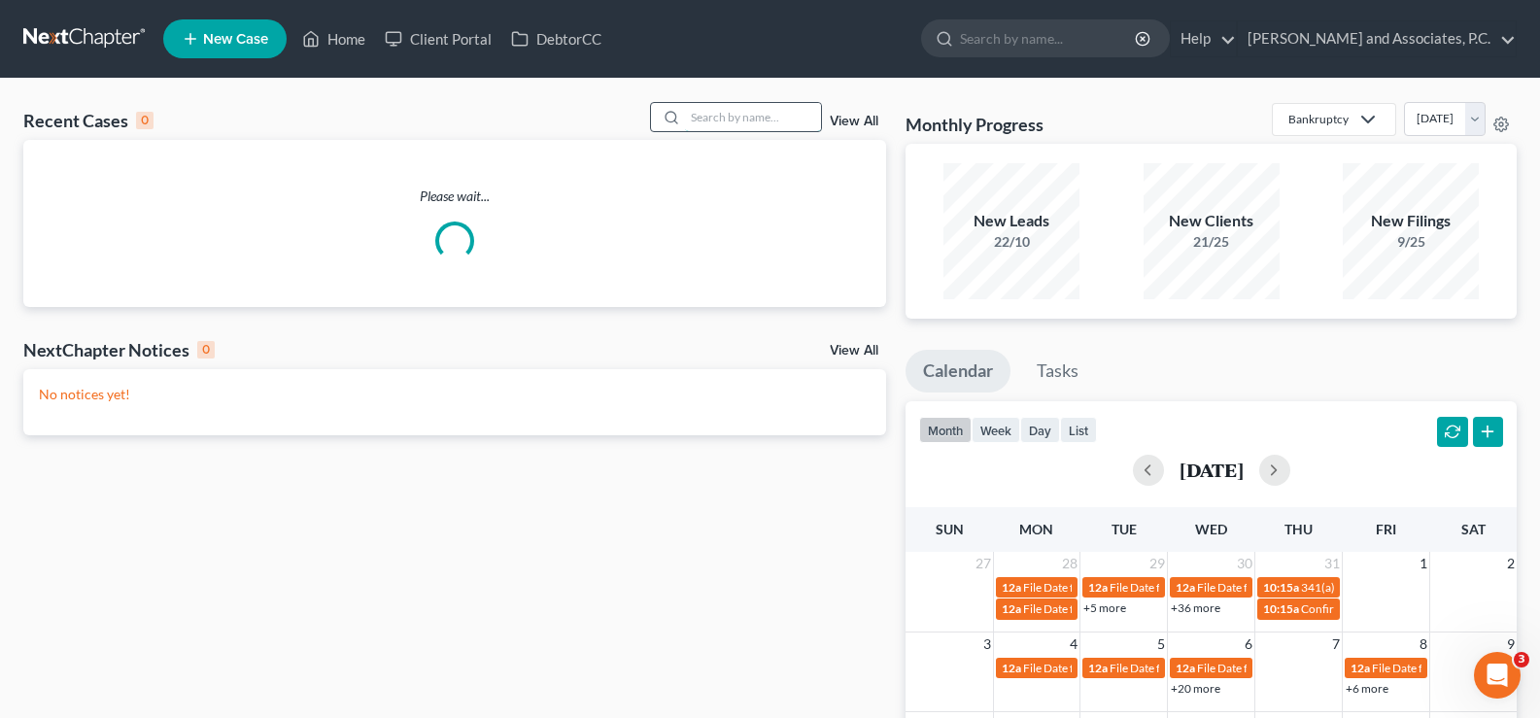
click at [727, 118] on input "search" at bounding box center [753, 117] width 136 height 28
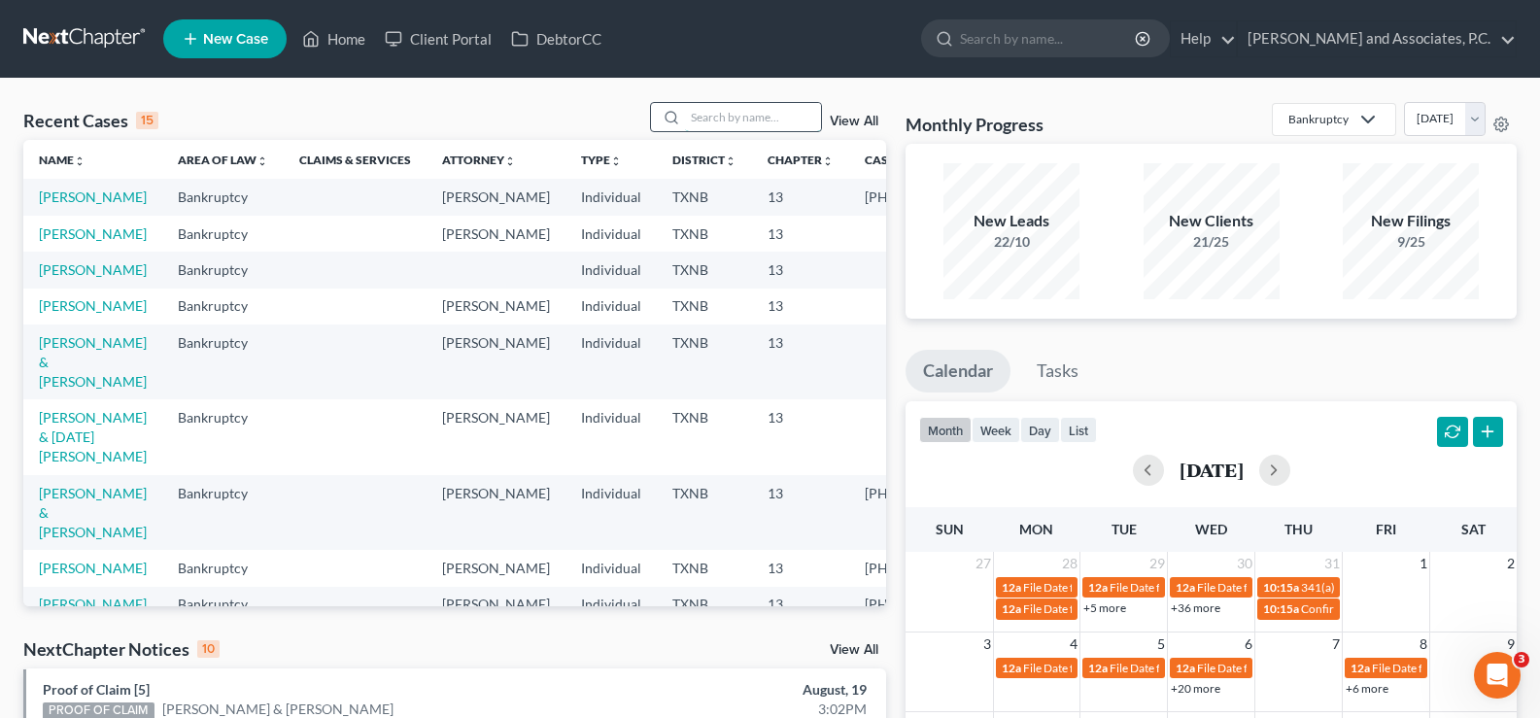
click at [763, 126] on input "search" at bounding box center [753, 117] width 136 height 28
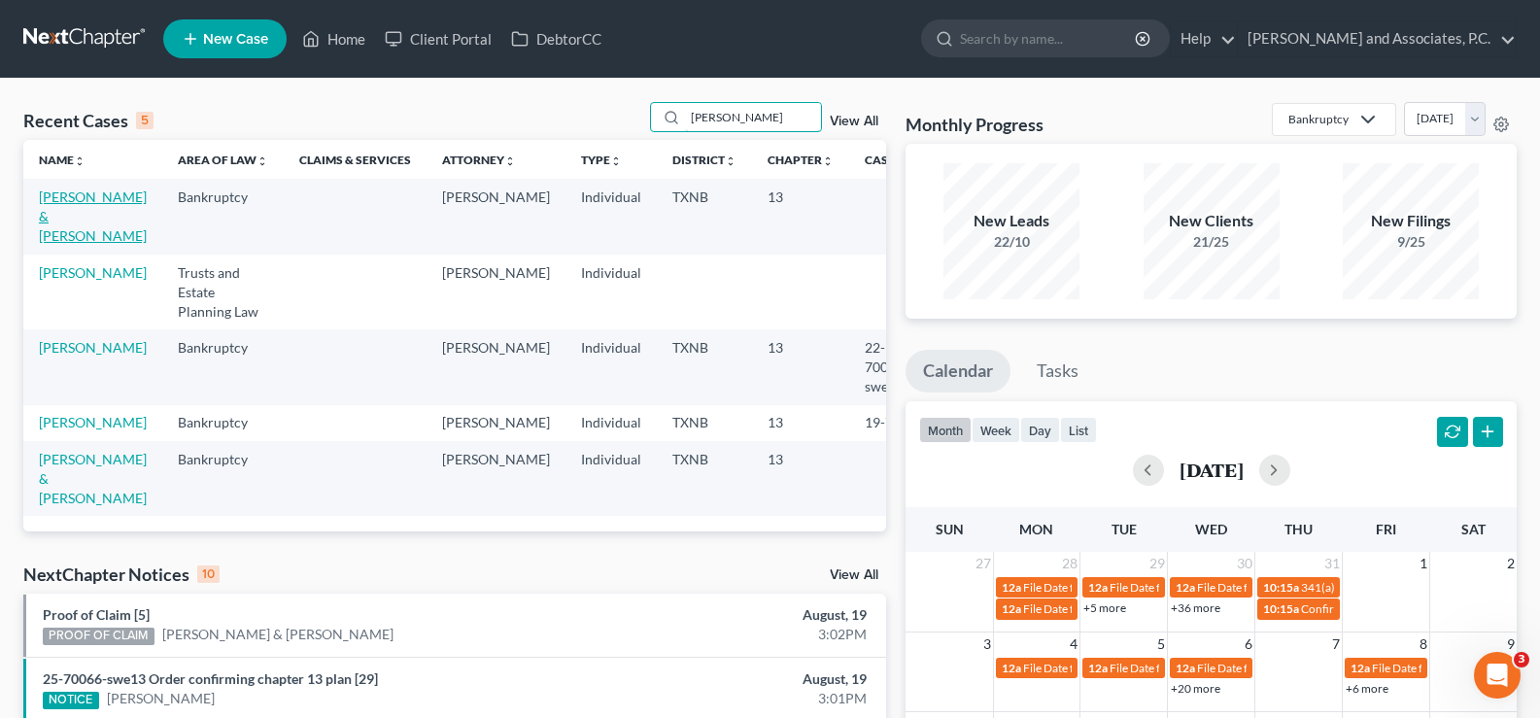
type input "doyle"
click at [55, 216] on link "Doyle, Brian & Kathleen" at bounding box center [93, 215] width 108 height 55
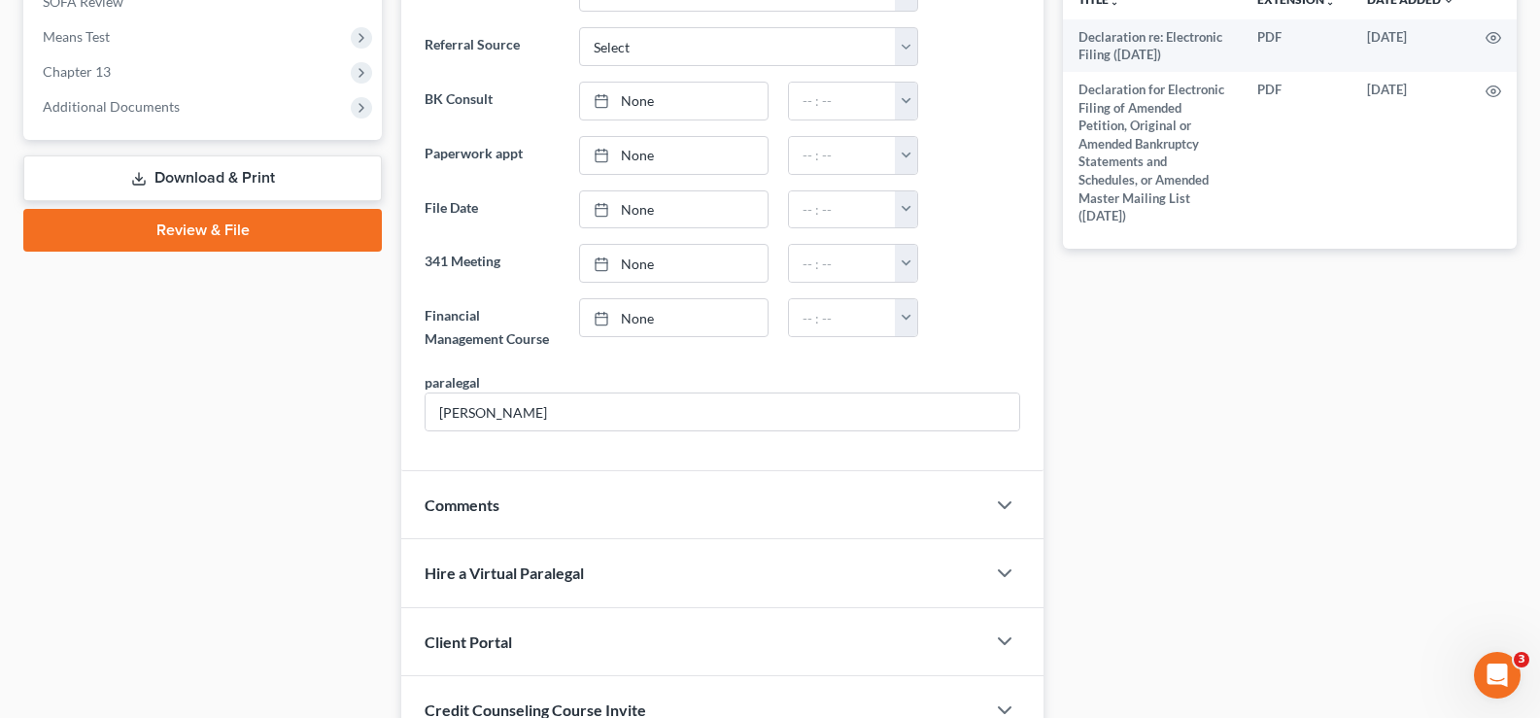
scroll to position [946, 0]
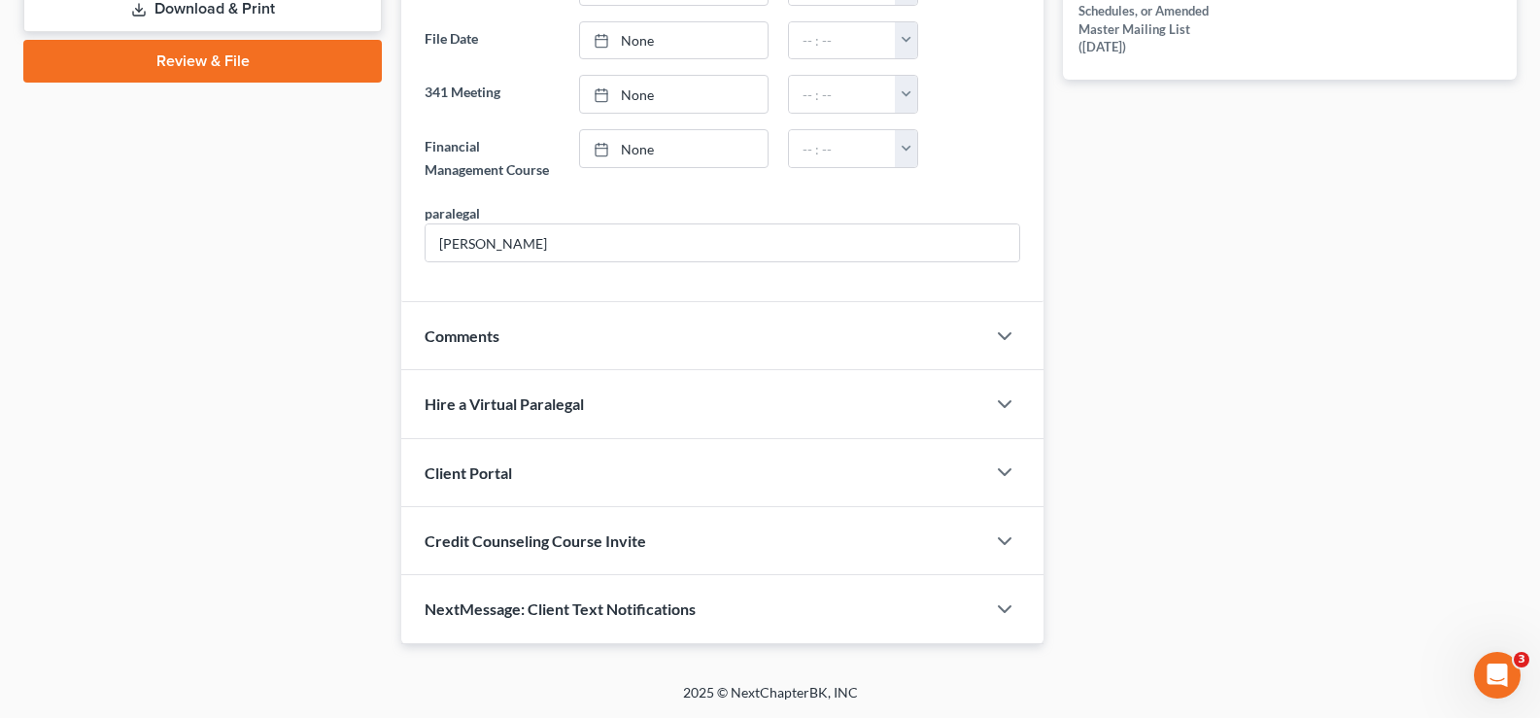
click at [490, 614] on span "NextMessage: Client Text Notifications" at bounding box center [559, 608] width 271 height 18
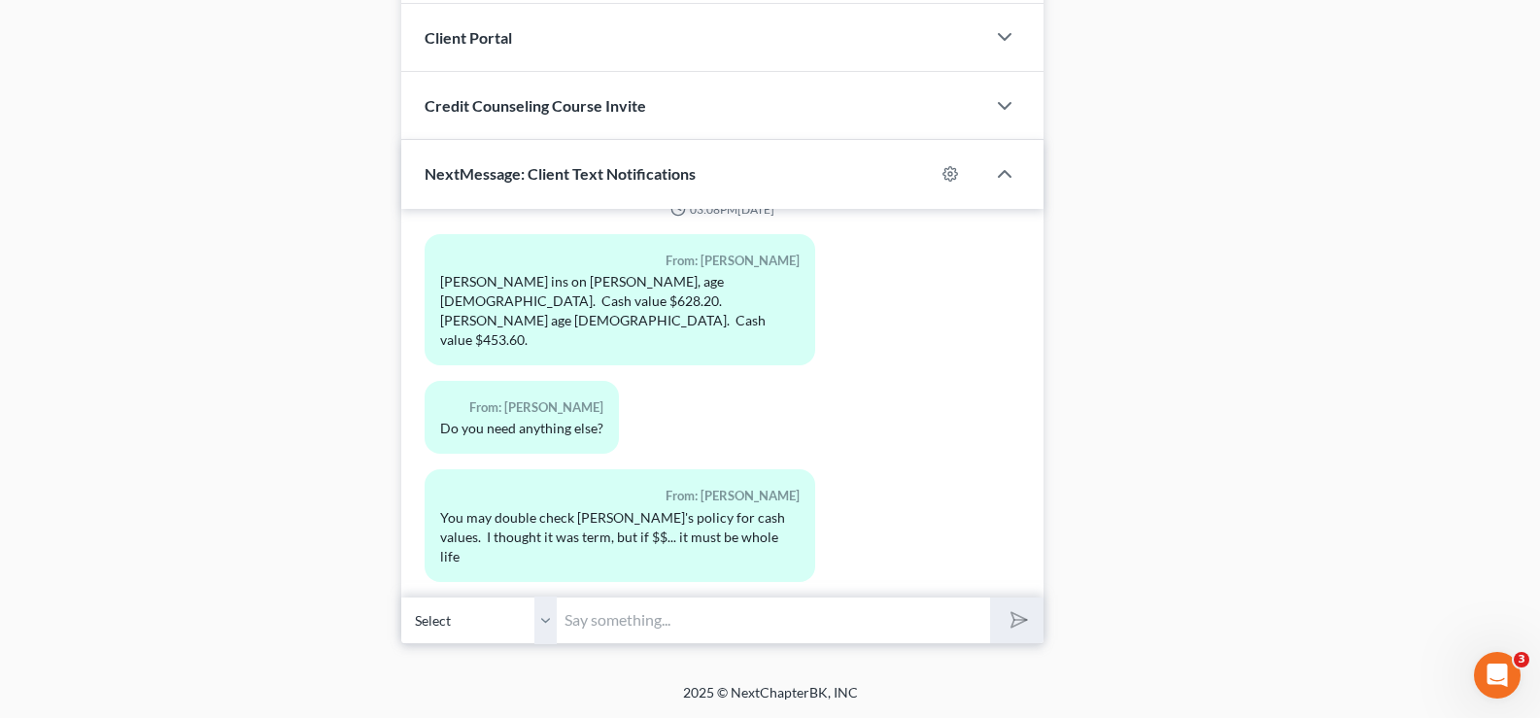
scroll to position [345, 0]
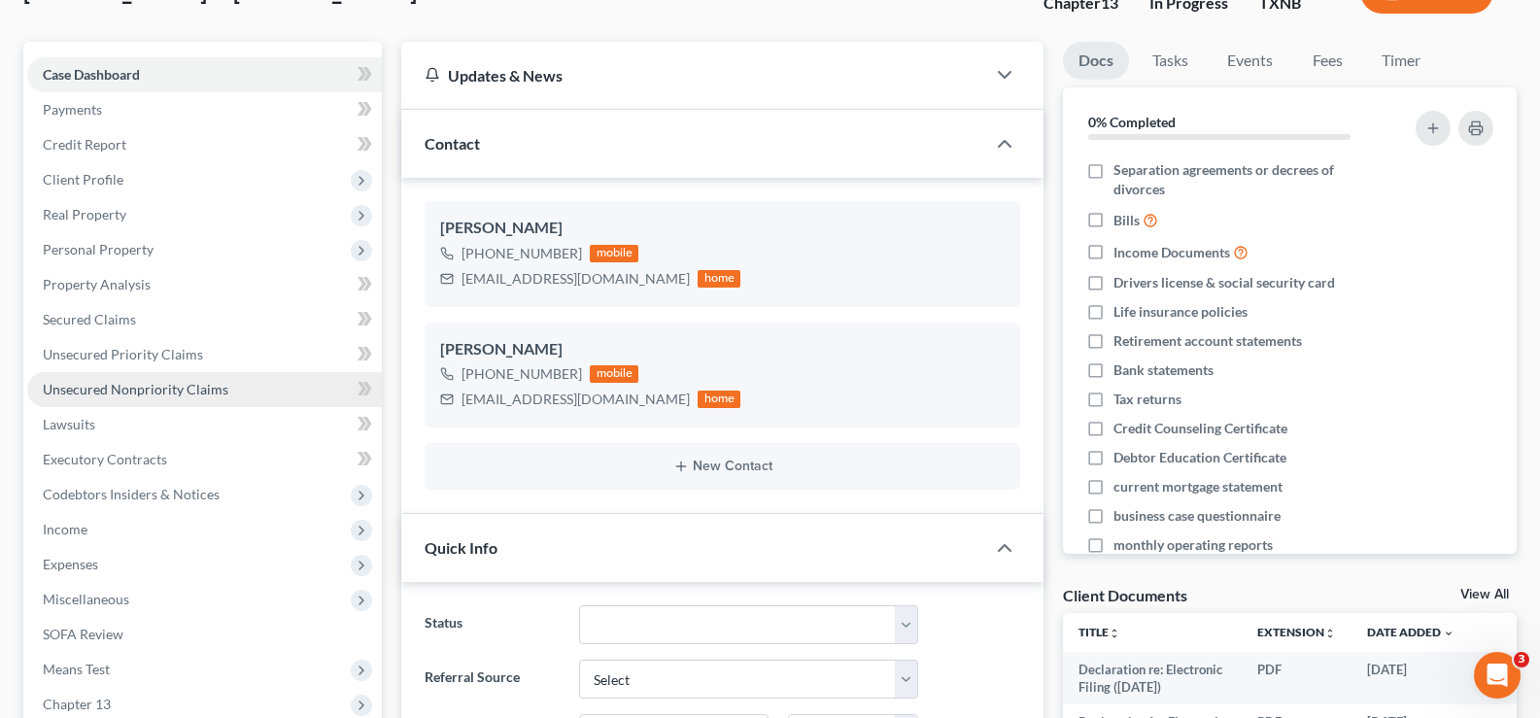
scroll to position [0, 0]
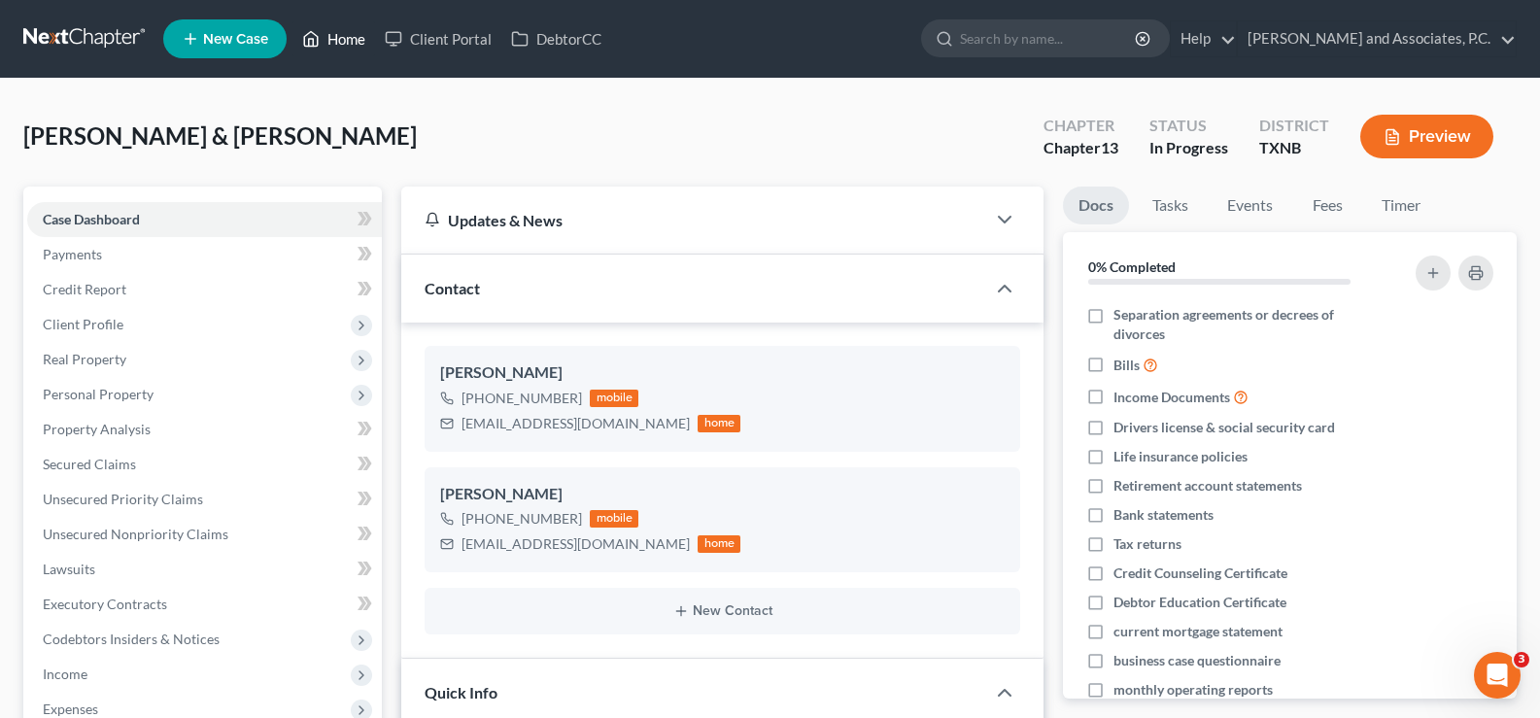
click at [328, 40] on link "Home" at bounding box center [333, 38] width 83 height 35
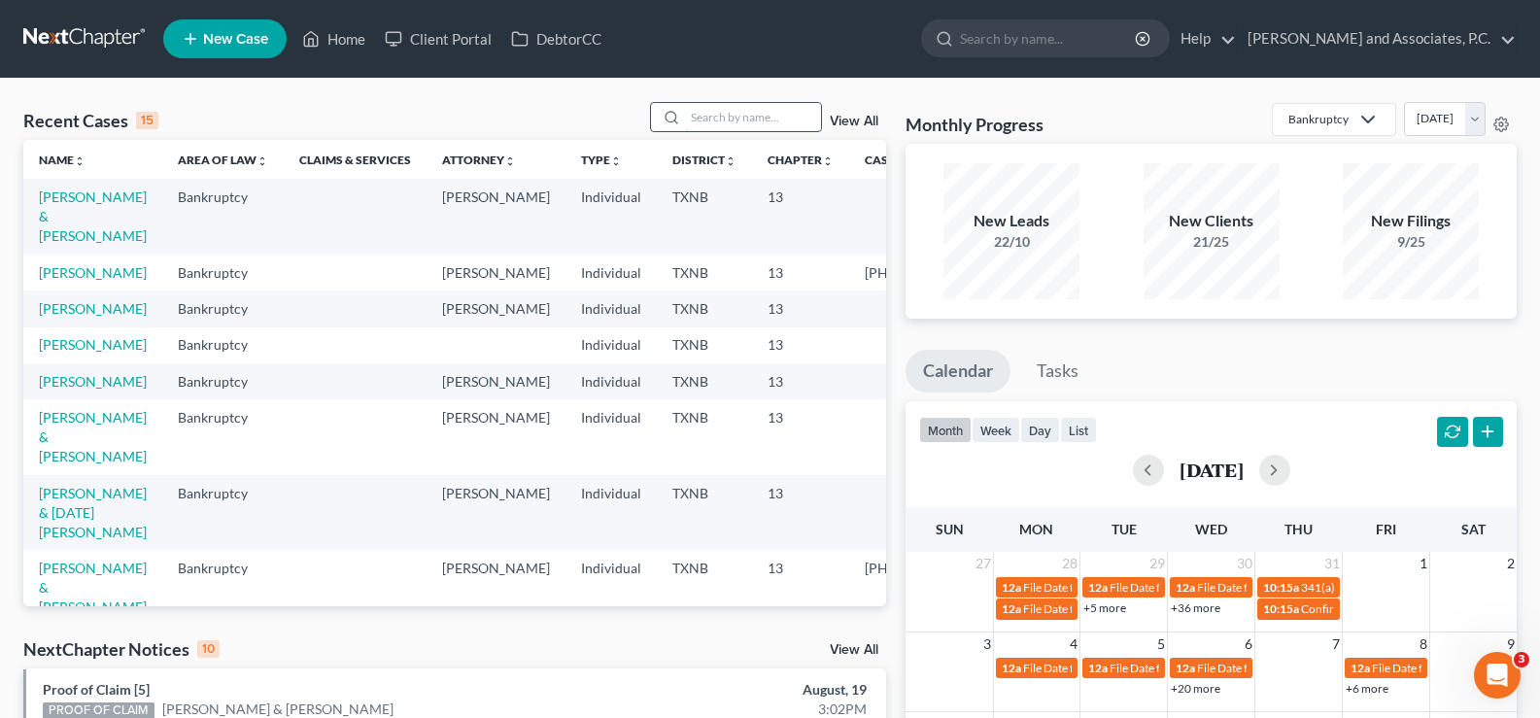
click at [741, 123] on input "search" at bounding box center [753, 117] width 136 height 28
type input "[PERSON_NAME]"
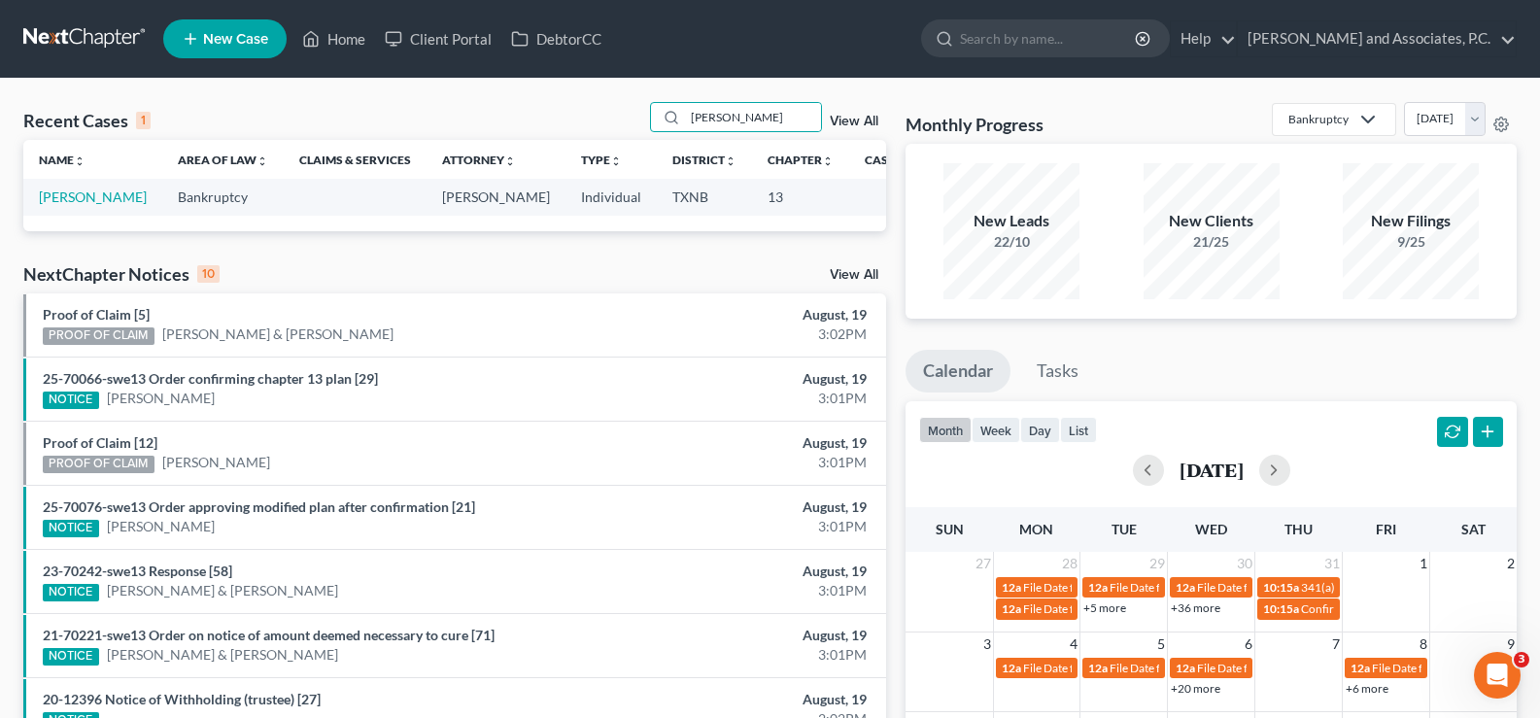
click at [60, 207] on td "[PERSON_NAME]" at bounding box center [92, 197] width 139 height 36
click at [60, 201] on link "[PERSON_NAME]" at bounding box center [93, 196] width 108 height 17
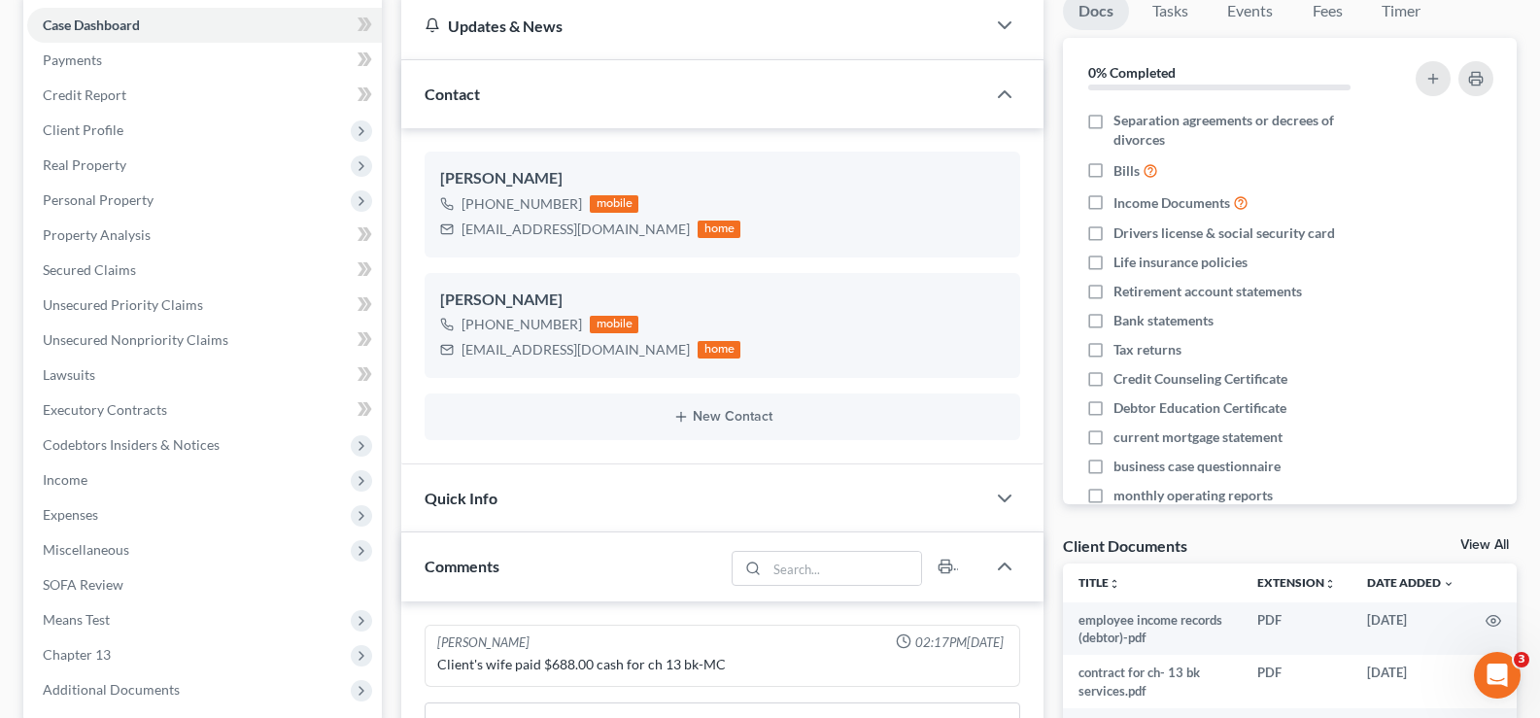
scroll to position [389, 0]
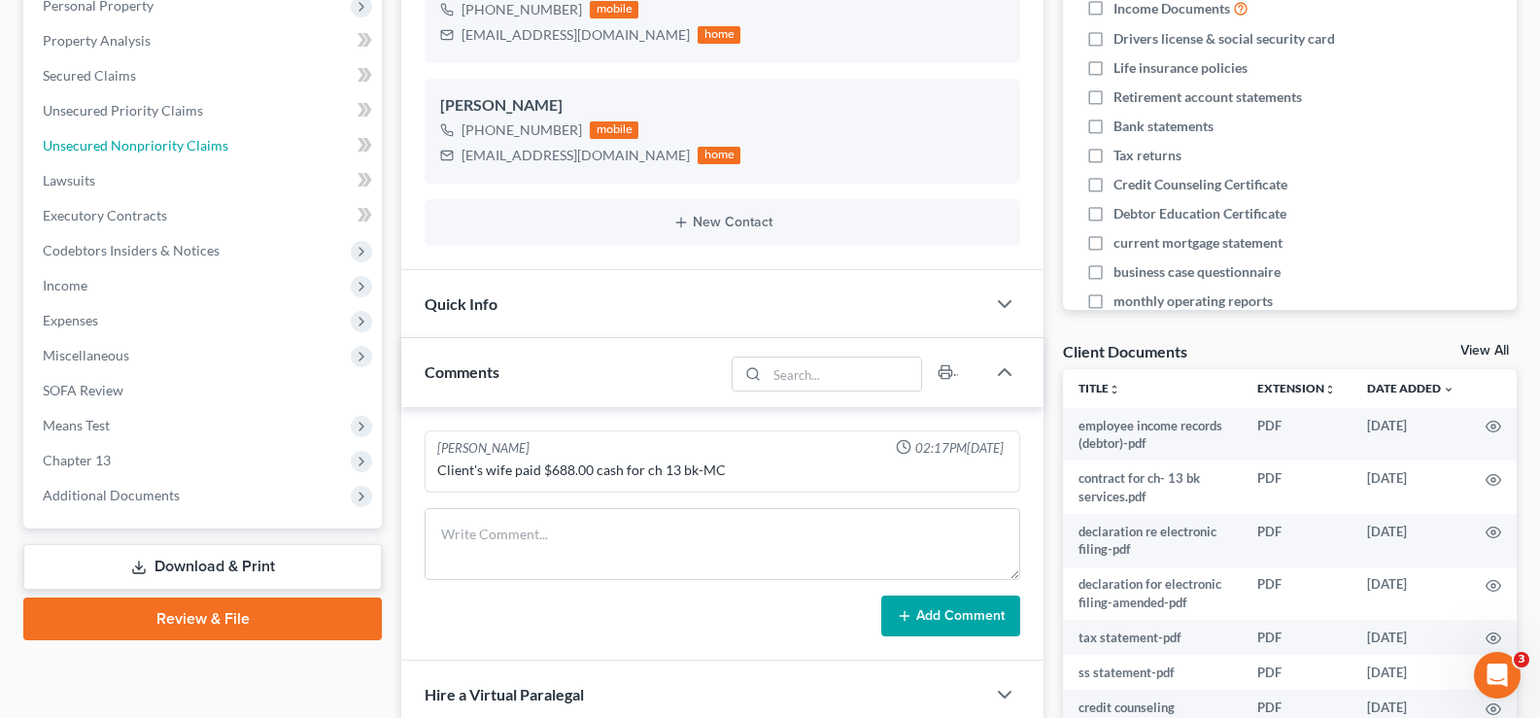
drag, startPoint x: 115, startPoint y: 154, endPoint x: 708, endPoint y: 199, distance: 595.2
click at [115, 154] on link "Unsecured Nonpriority Claims" at bounding box center [204, 145] width 355 height 35
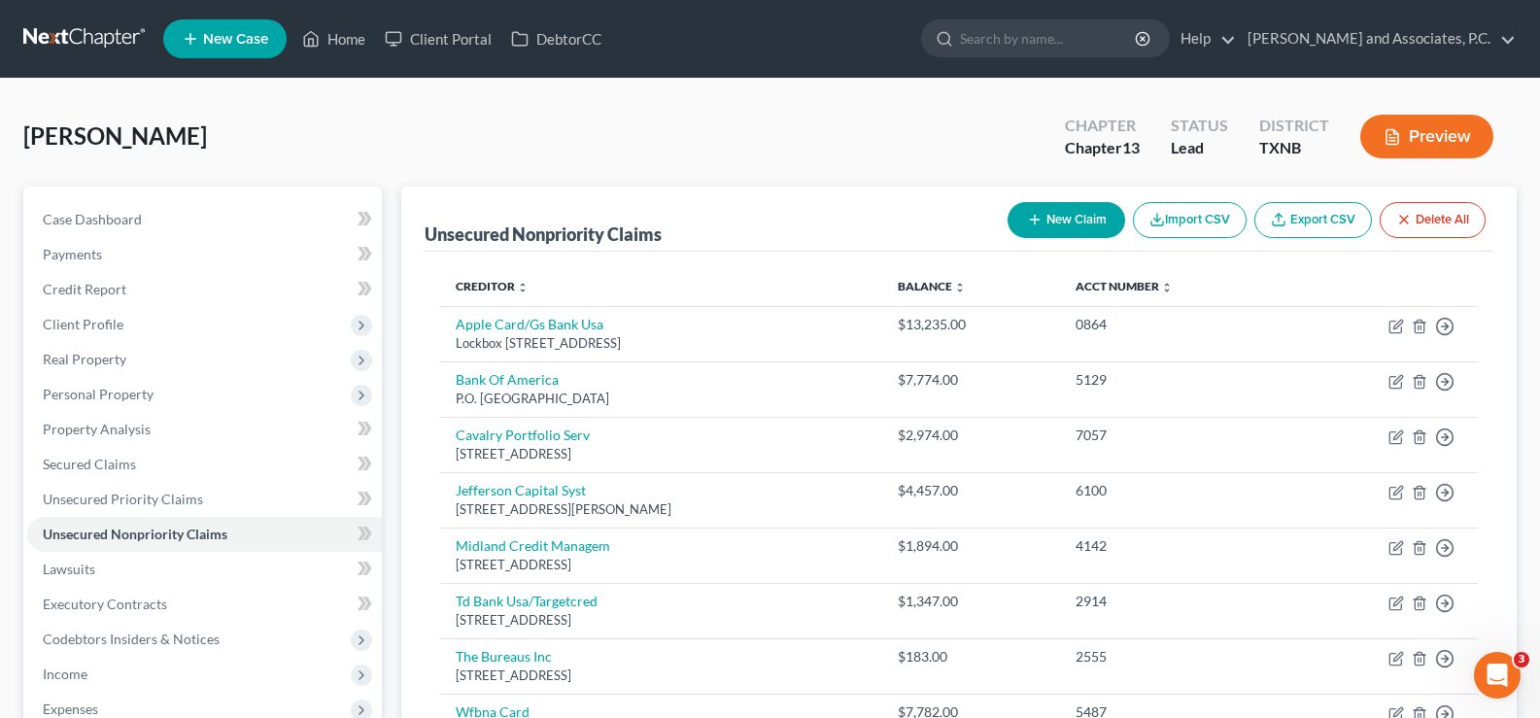
click at [1060, 217] on button "New Claim" at bounding box center [1066, 220] width 118 height 36
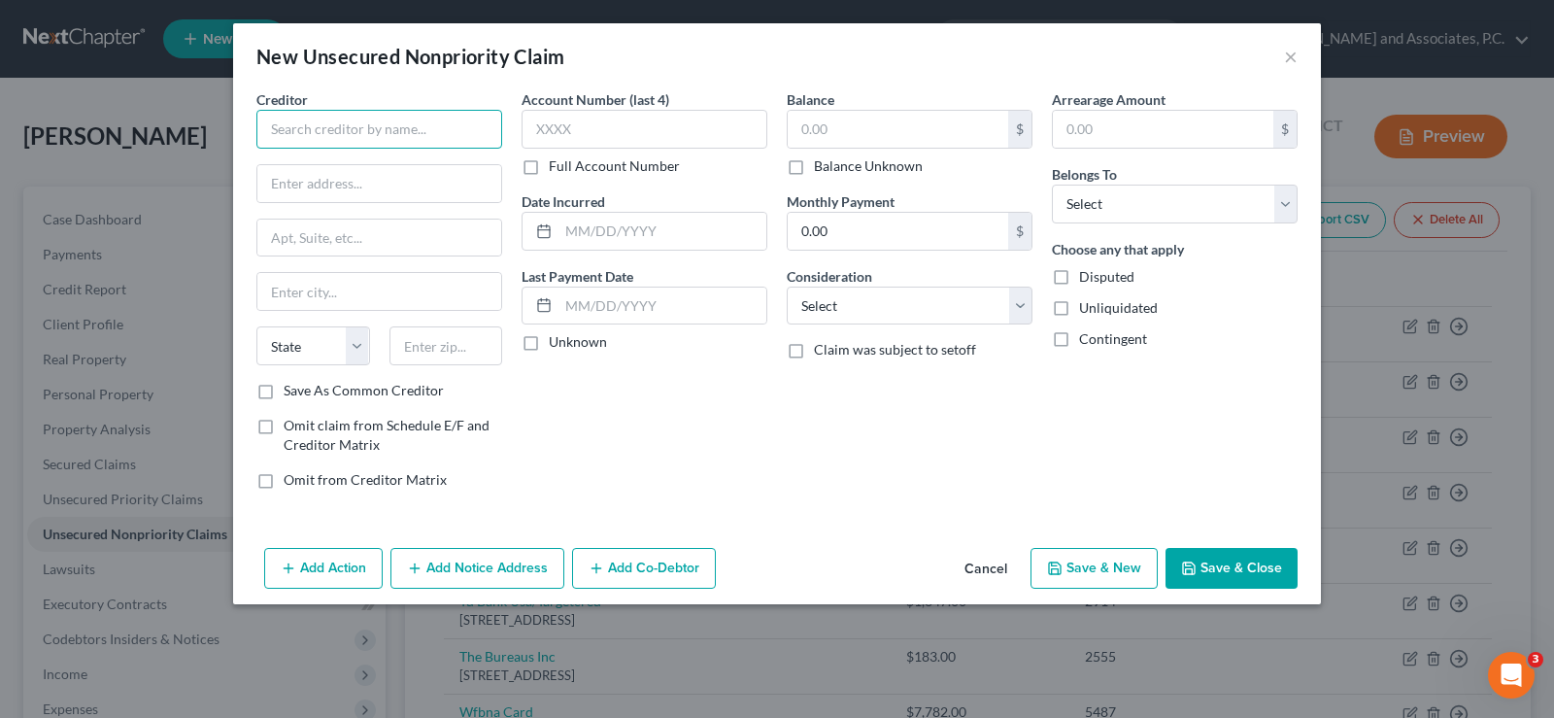
click at [424, 135] on input "text" at bounding box center [379, 129] width 246 height 39
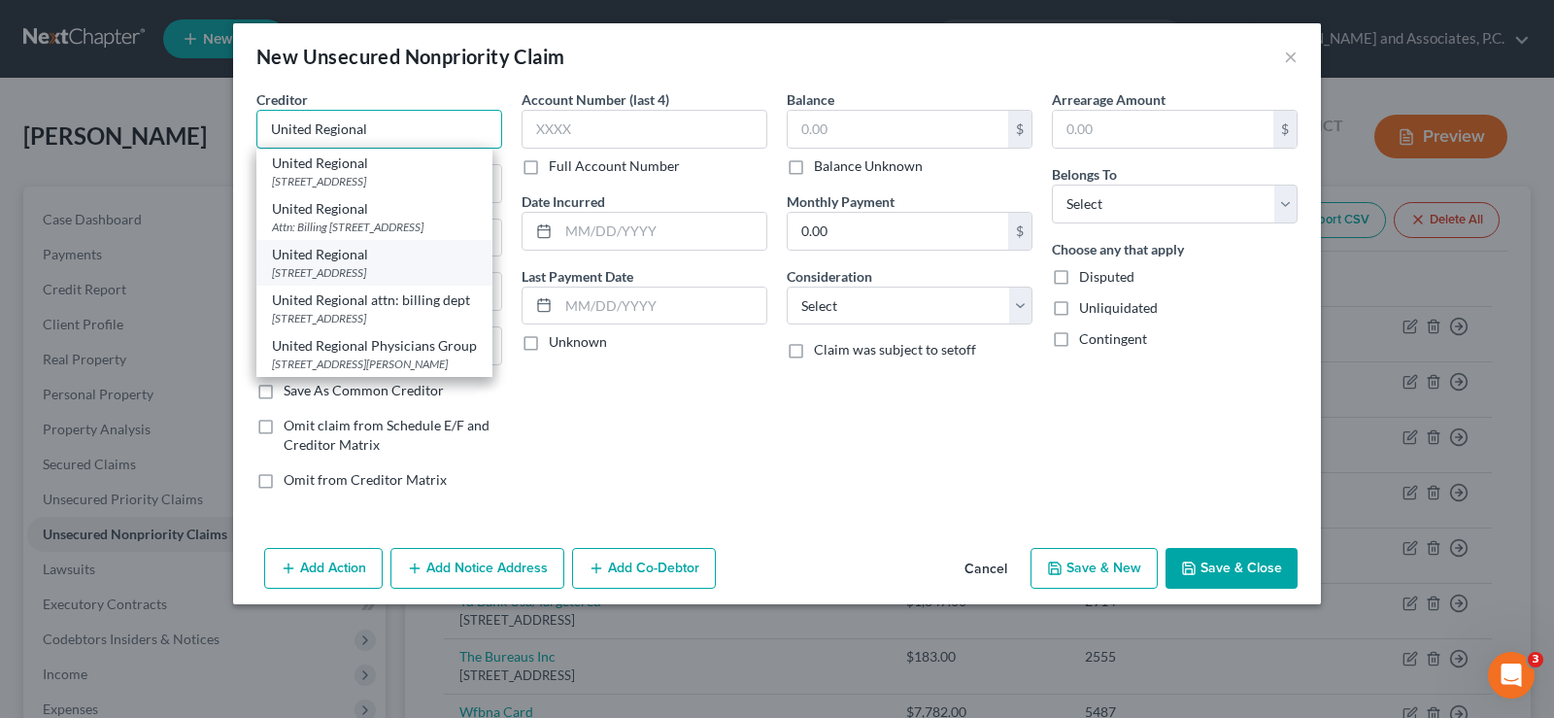
scroll to position [46, 0]
type input "United Regional"
click at [339, 219] on div "Attn: Billing [STREET_ADDRESS]" at bounding box center [374, 227] width 205 height 17
type input "Attn: Billing"
type input "1600 11th Street"
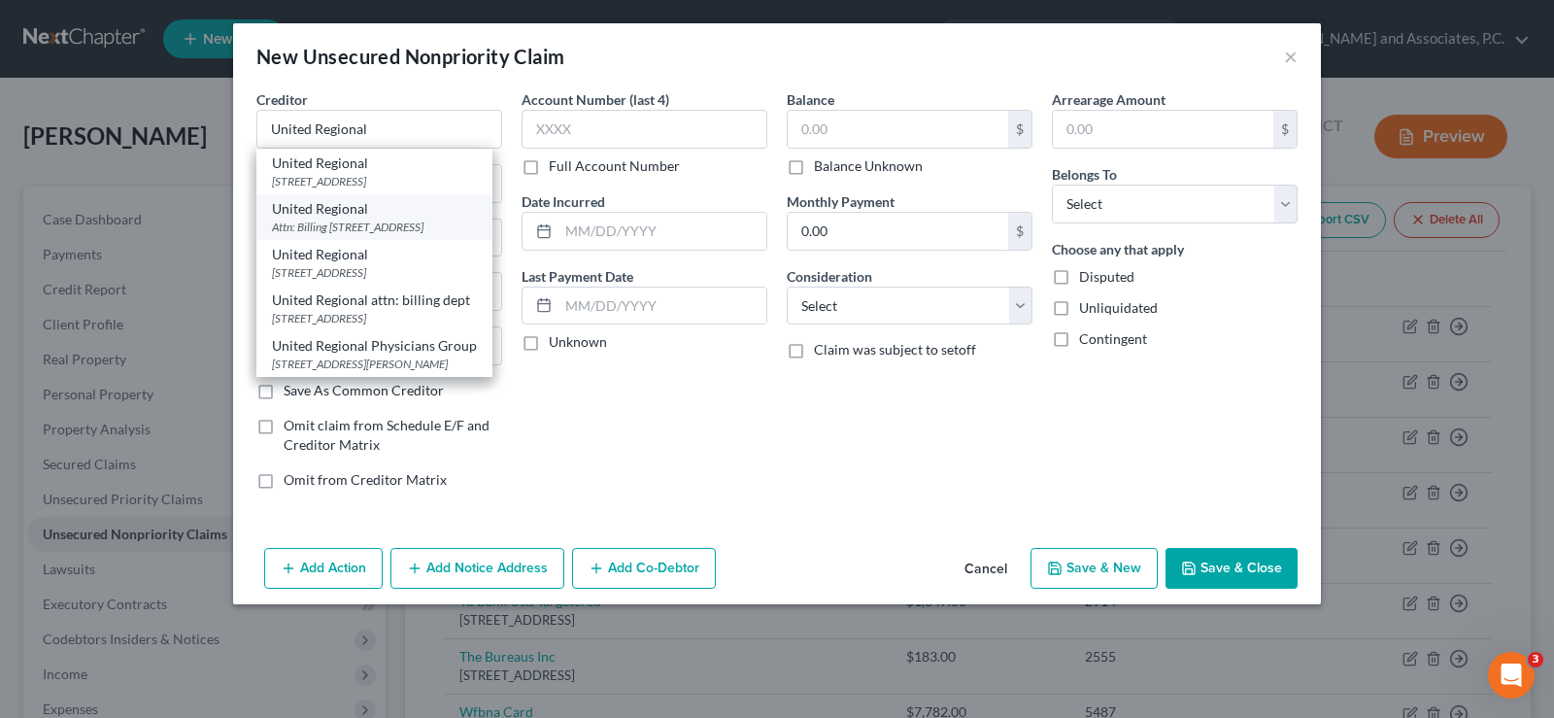
type input "[GEOGRAPHIC_DATA]"
select select "45"
type input "76301"
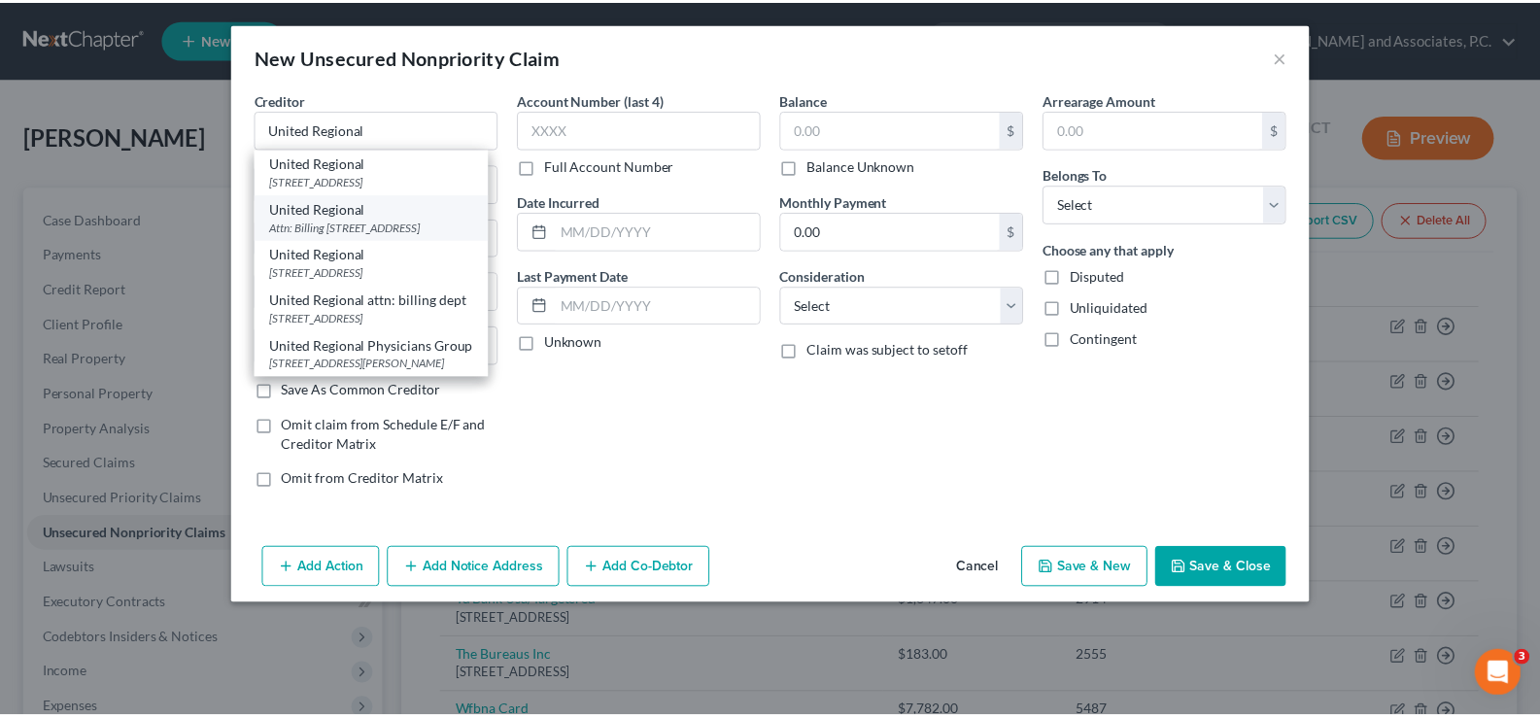
scroll to position [0, 0]
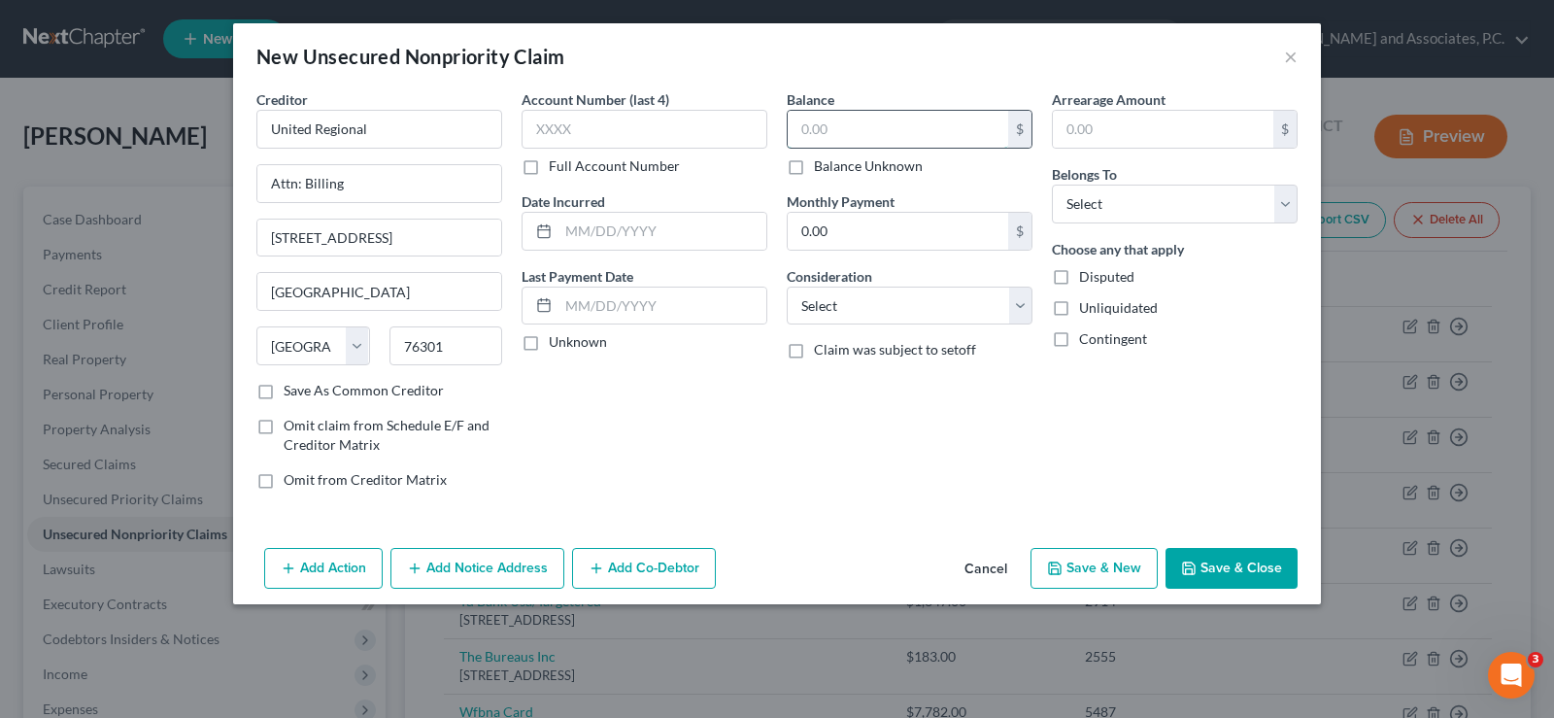
click at [923, 120] on input "text" at bounding box center [898, 129] width 220 height 37
type input "1.00"
click at [598, 123] on input "text" at bounding box center [645, 129] width 246 height 39
type input "2261"
click at [838, 122] on input "1.00" at bounding box center [898, 129] width 220 height 37
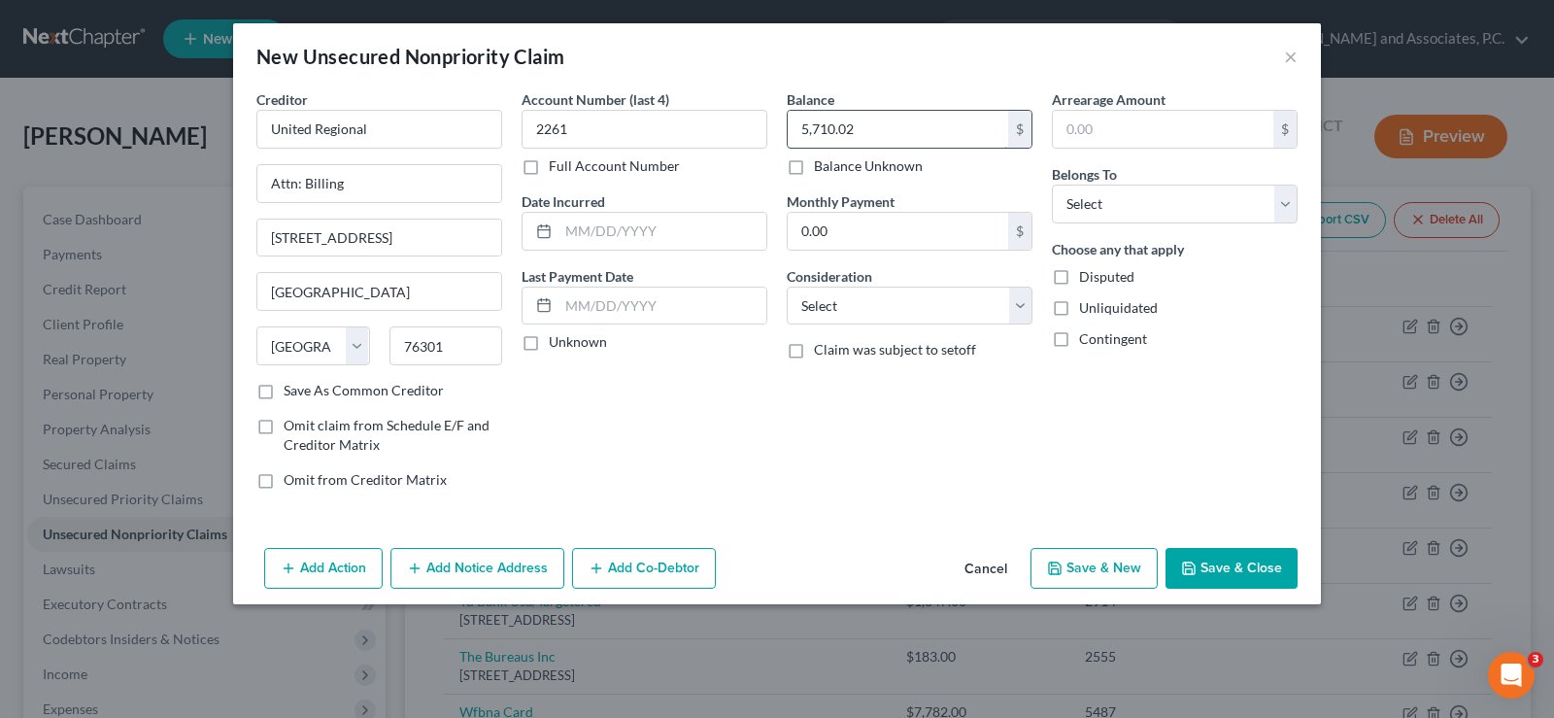
type input "5,710.02"
click at [1183, 204] on select "Select Debtor 1 Only Debtor 2 Only Debtor 1 And Debtor 2 Only At Least One Of T…" at bounding box center [1175, 204] width 246 height 39
select select "0"
click at [1052, 185] on select "Select Debtor 1 Only Debtor 2 Only Debtor 1 And Debtor 2 Only At Least One Of T…" at bounding box center [1175, 204] width 246 height 39
click at [1199, 560] on button "Save & Close" at bounding box center [1232, 568] width 132 height 41
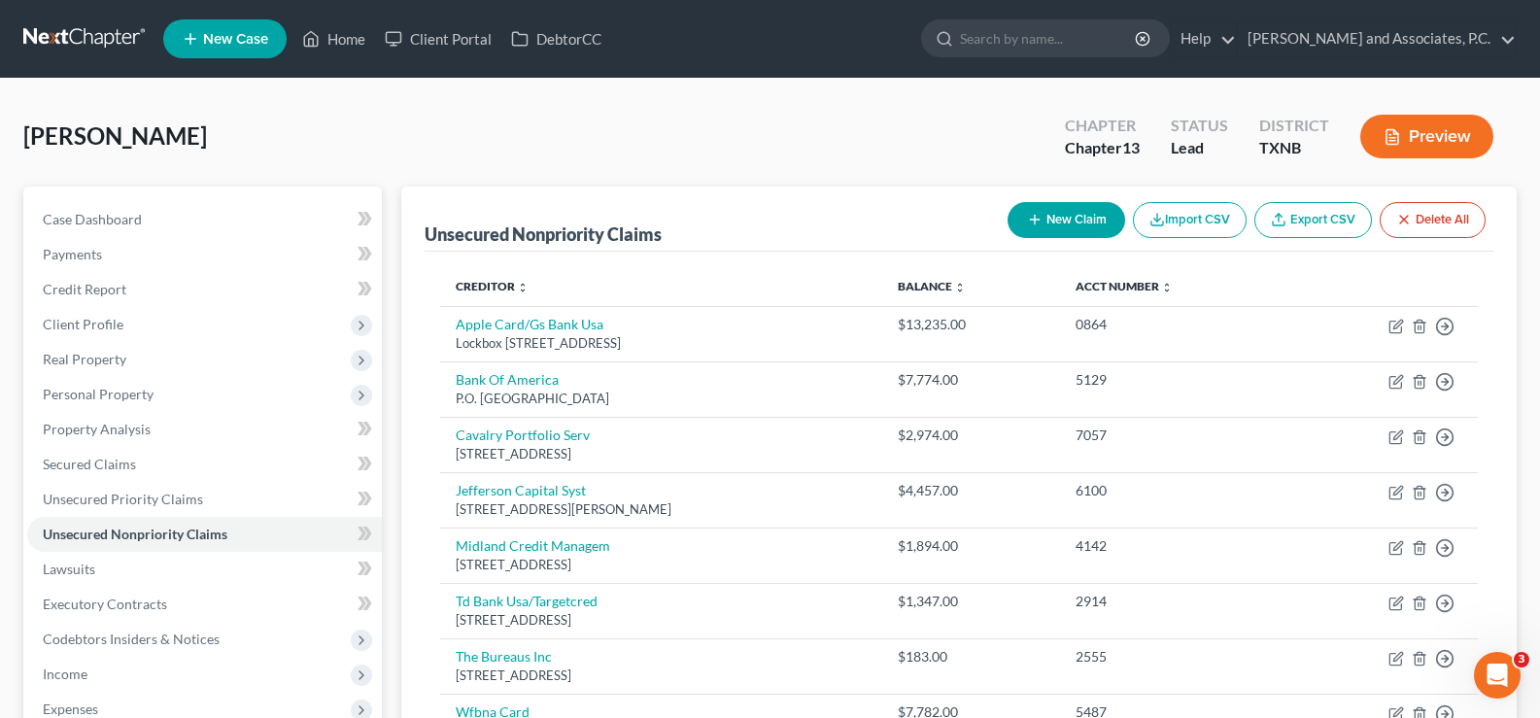
click at [1042, 226] on button "New Claim" at bounding box center [1066, 220] width 118 height 36
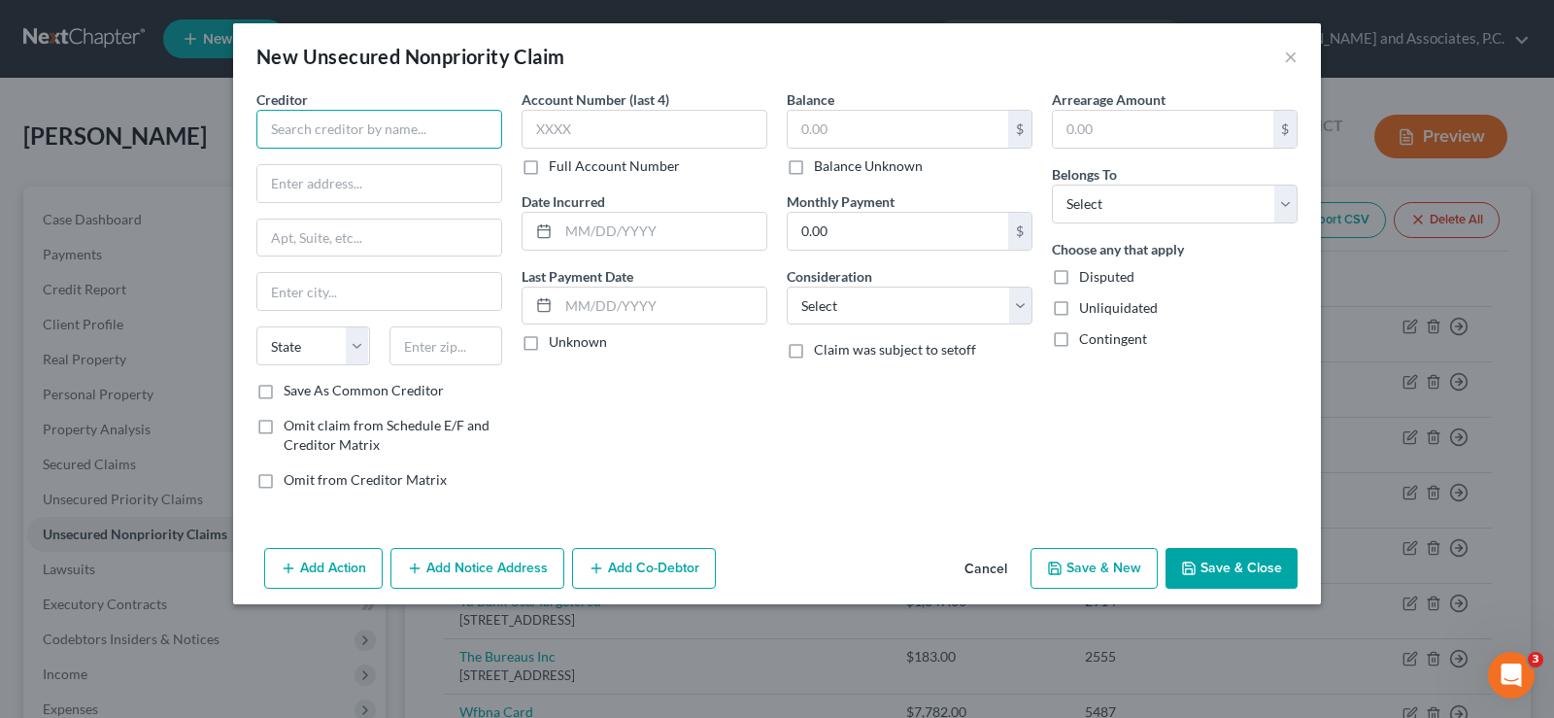
click at [377, 119] on input "text" at bounding box center [379, 129] width 246 height 39
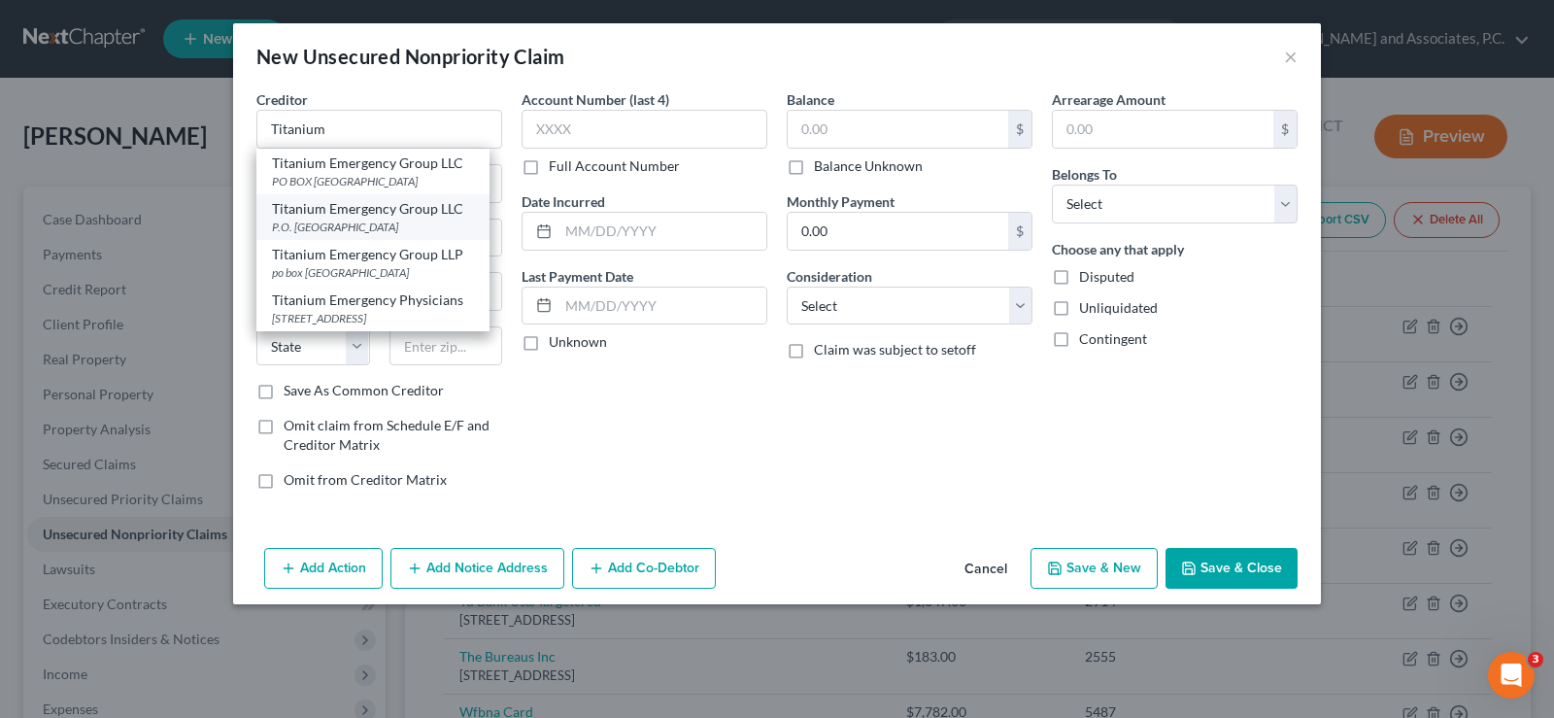
click at [388, 220] on div "P.O. [GEOGRAPHIC_DATA]" at bounding box center [373, 227] width 202 height 17
type input "Titanium Emergency Group LLC"
type input "P.O. Box 23419"
type input "Jacksonville"
select select "9"
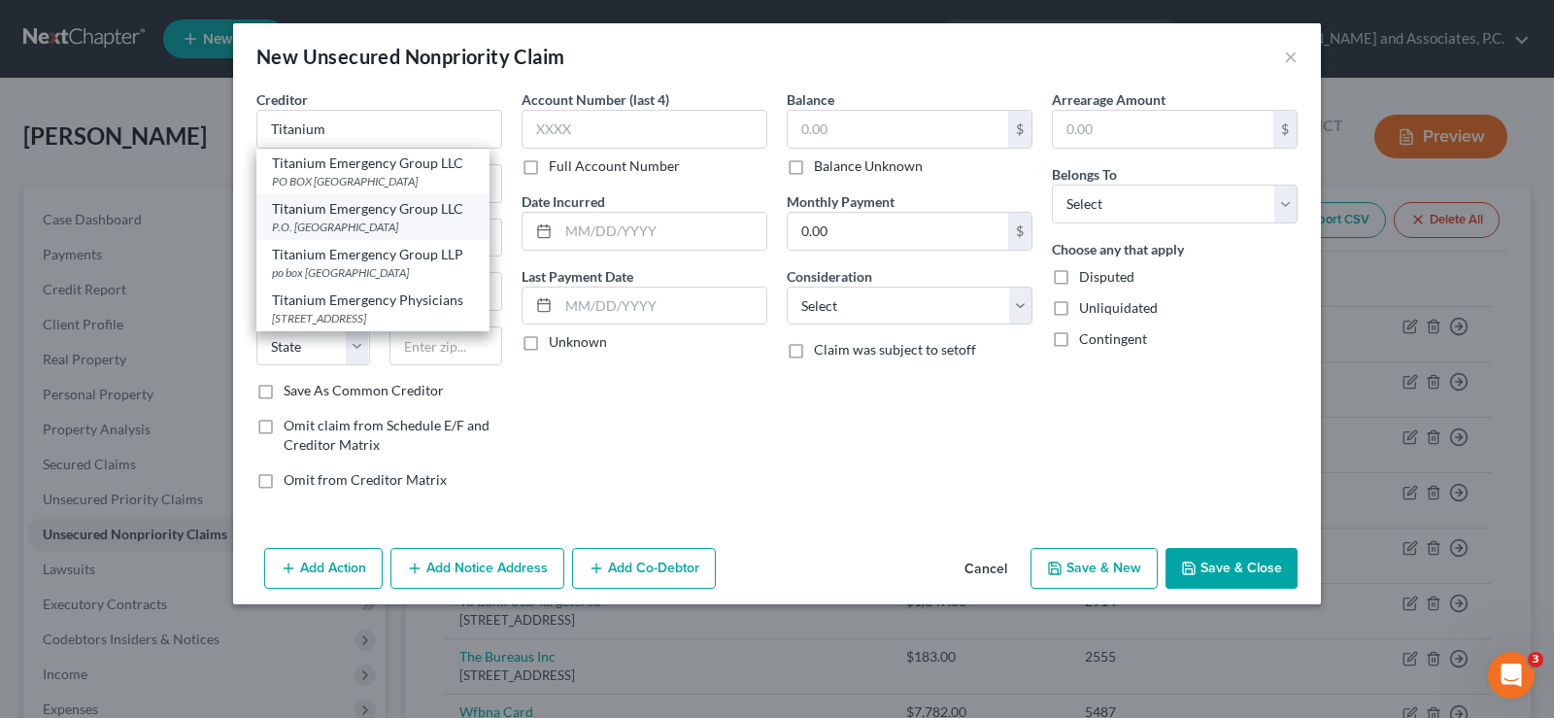
type input "32241"
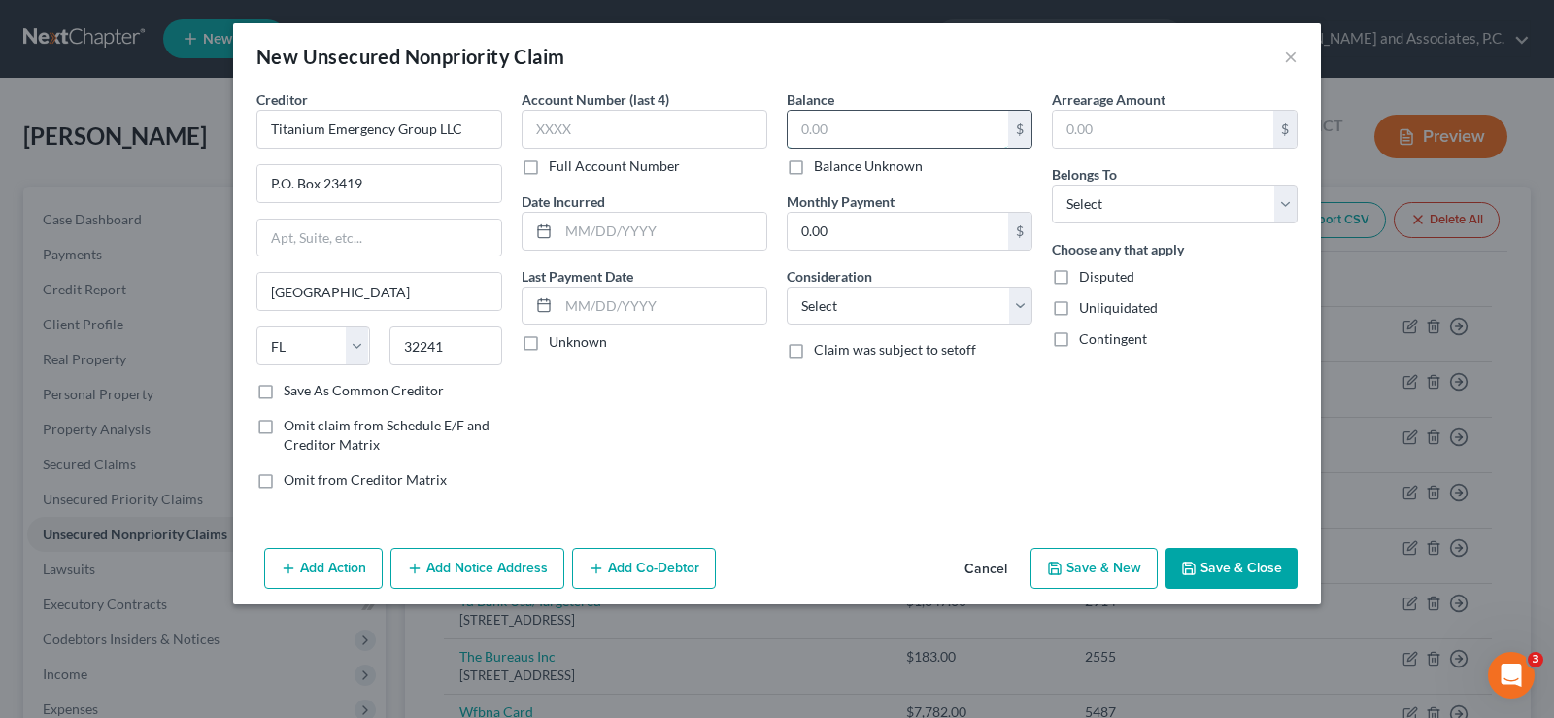
click at [791, 132] on input "text" at bounding box center [898, 129] width 220 height 37
type input "1.00"
click at [1119, 198] on select "Select Debtor 1 Only Debtor 2 Only Debtor 1 And Debtor 2 Only At Least One Of T…" at bounding box center [1175, 204] width 246 height 39
select select "0"
click at [1052, 185] on select "Select Debtor 1 Only Debtor 2 Only Debtor 1 And Debtor 2 Only At Least One Of T…" at bounding box center [1175, 204] width 246 height 39
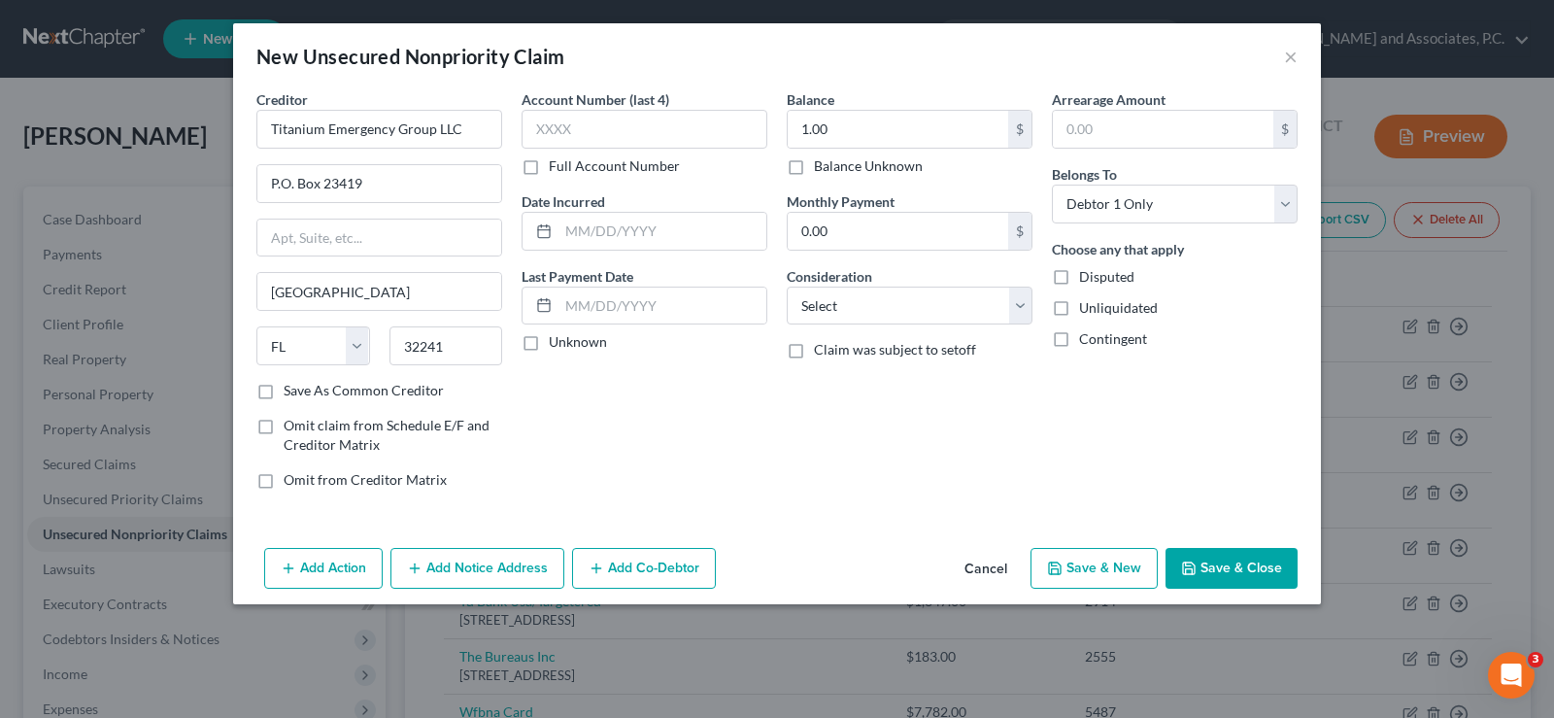
click at [1215, 567] on button "Save & Close" at bounding box center [1232, 568] width 132 height 41
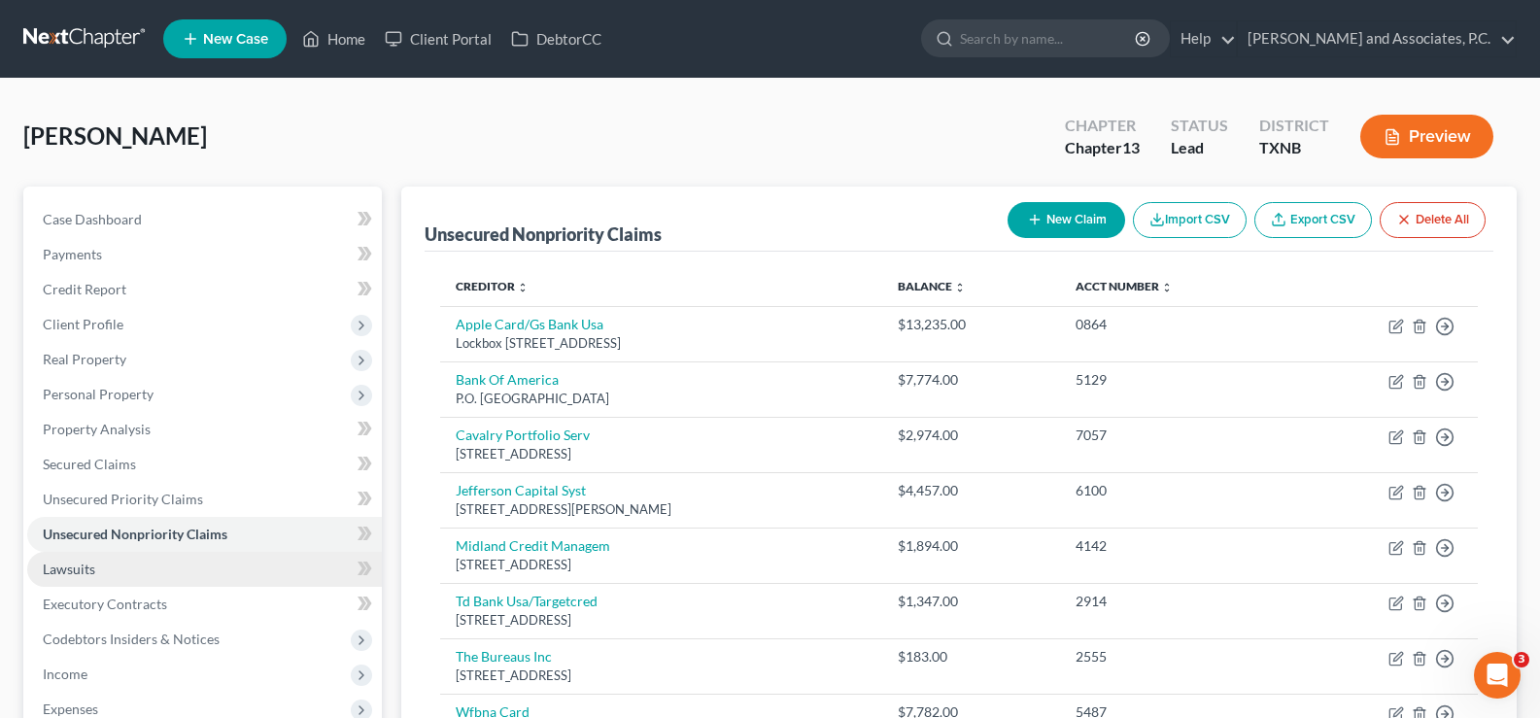
click at [130, 573] on link "Lawsuits" at bounding box center [204, 569] width 355 height 35
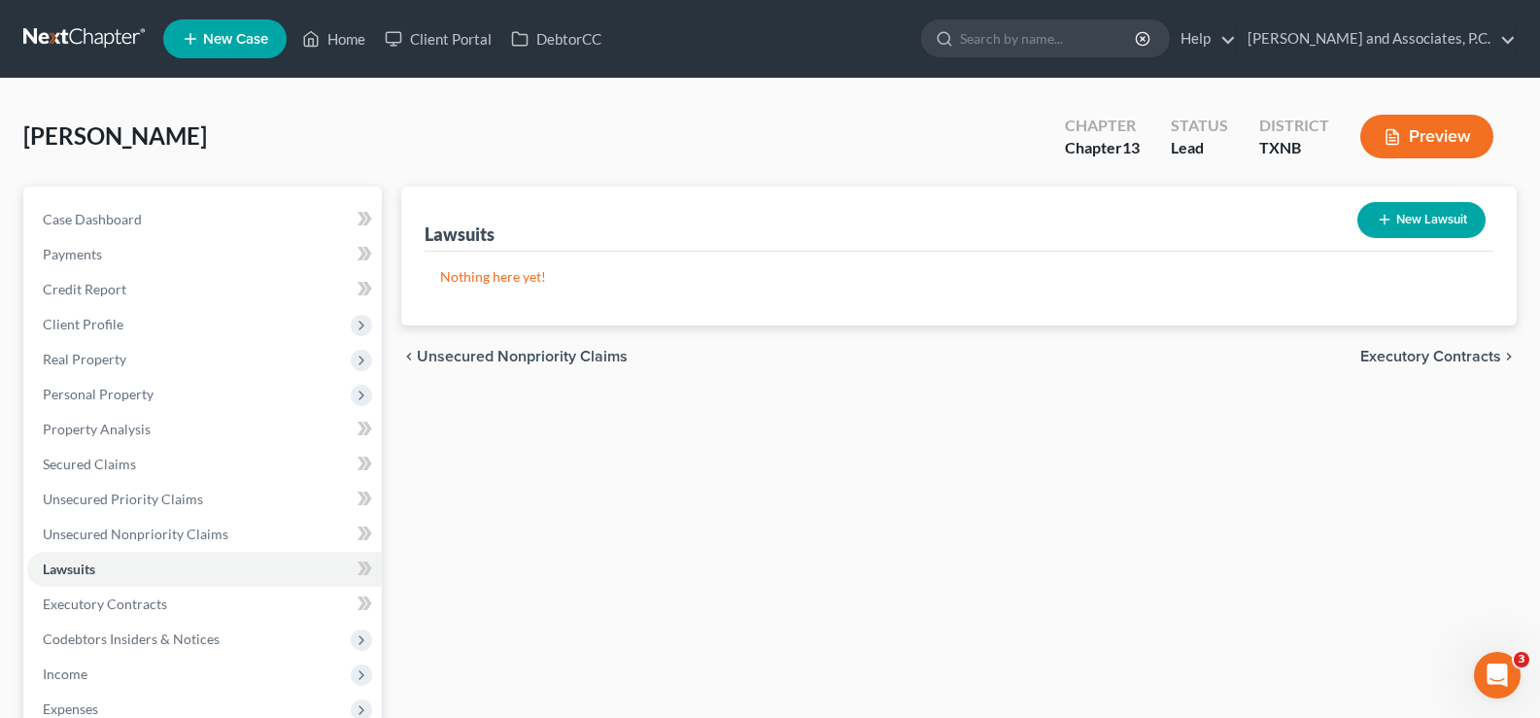
click at [1391, 224] on button "New Lawsuit" at bounding box center [1421, 220] width 128 height 36
select select "0"
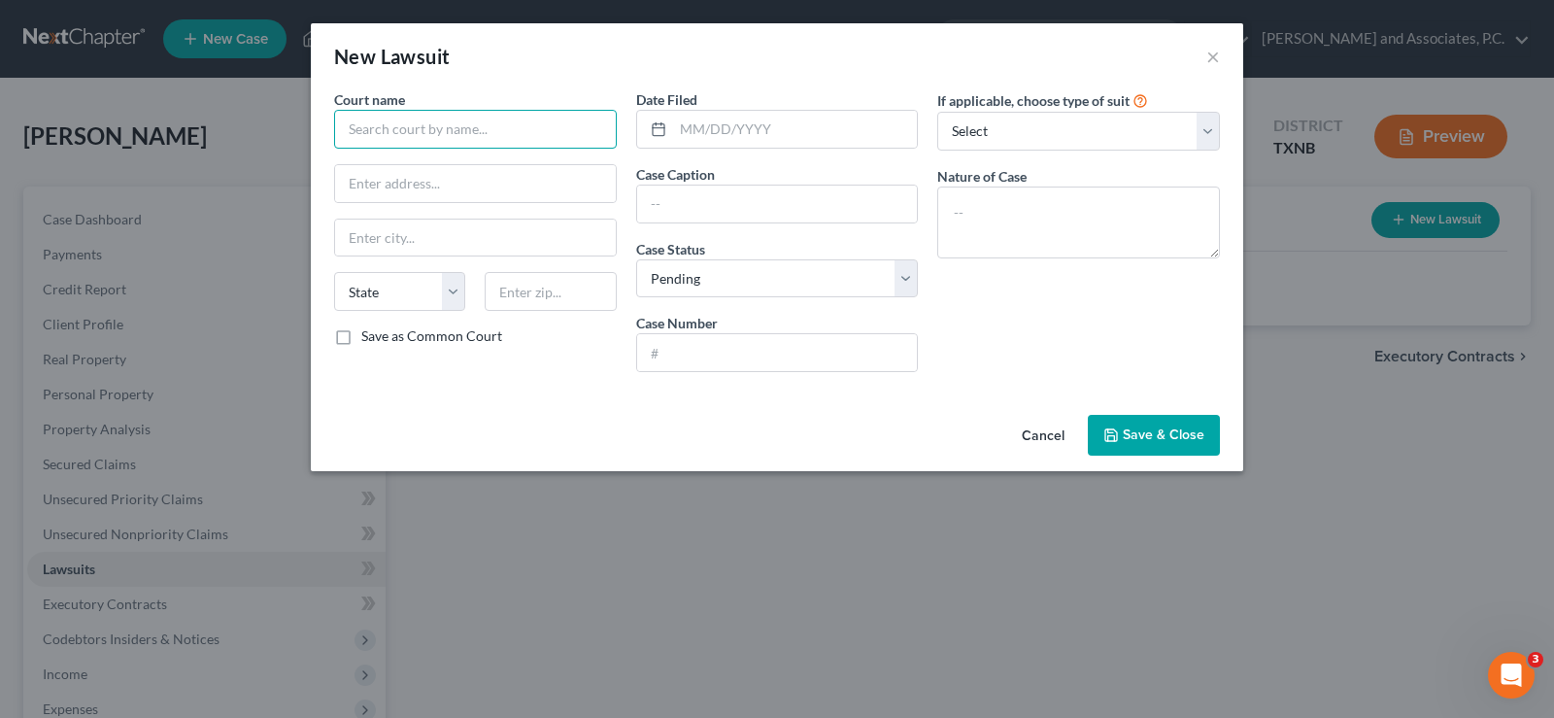
click at [476, 138] on input "text" at bounding box center [475, 129] width 283 height 39
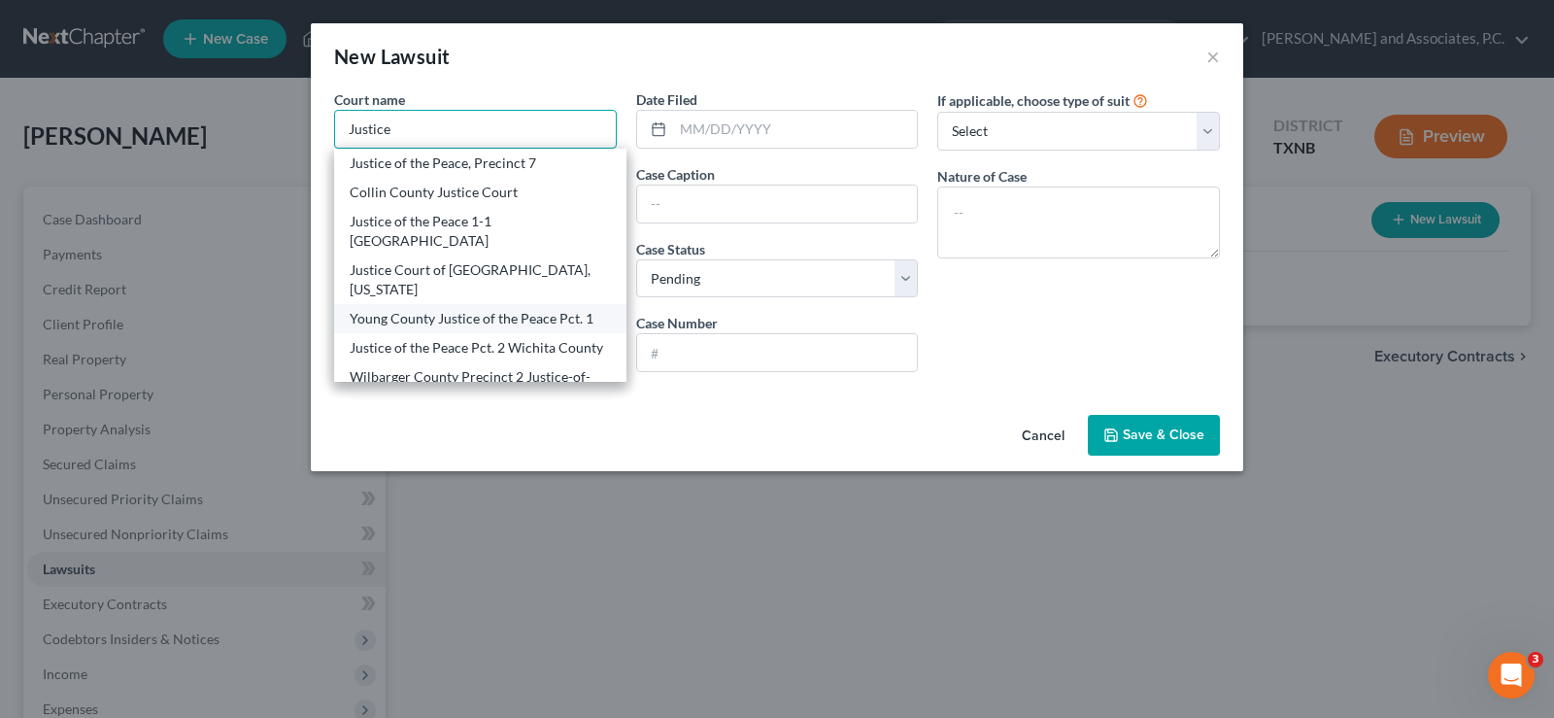
scroll to position [194, 0]
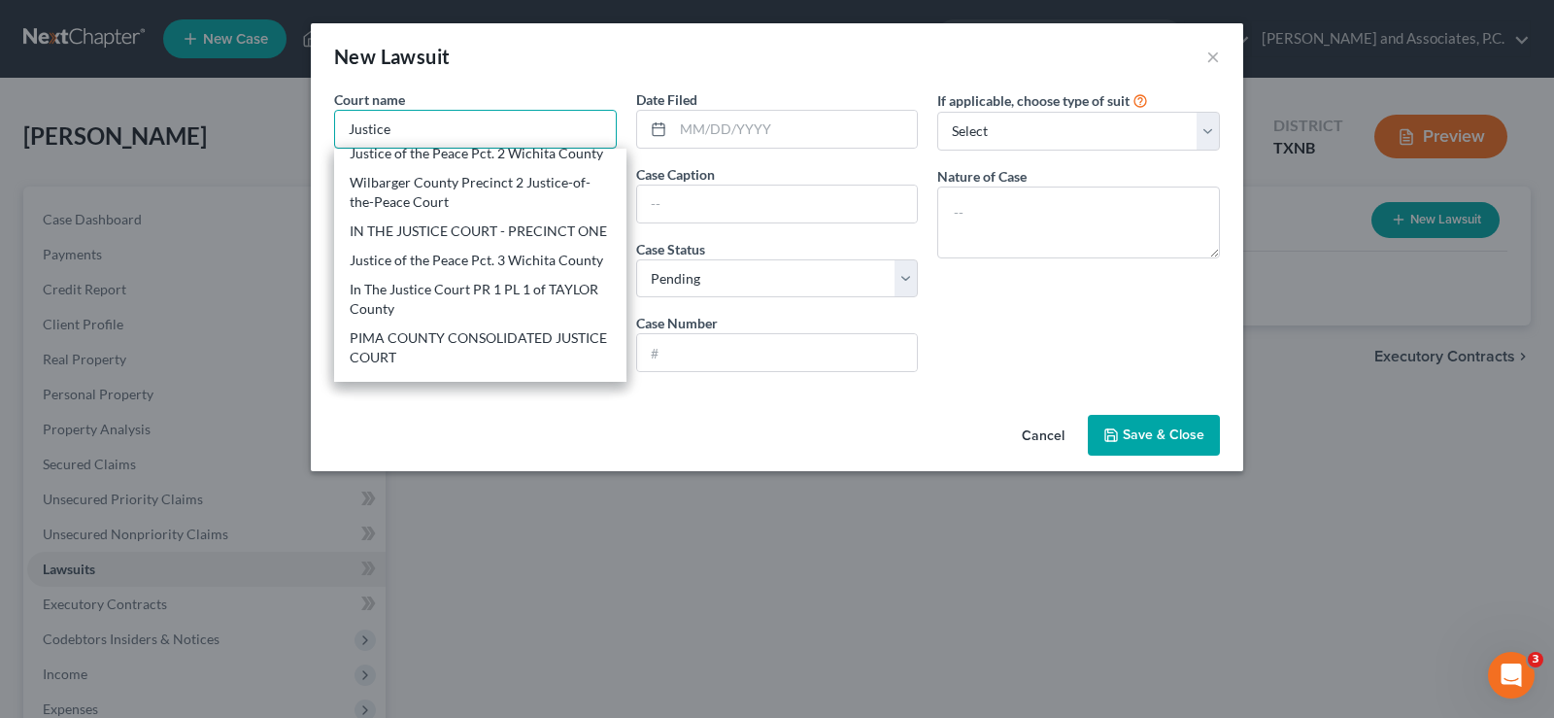
type input "Justice"
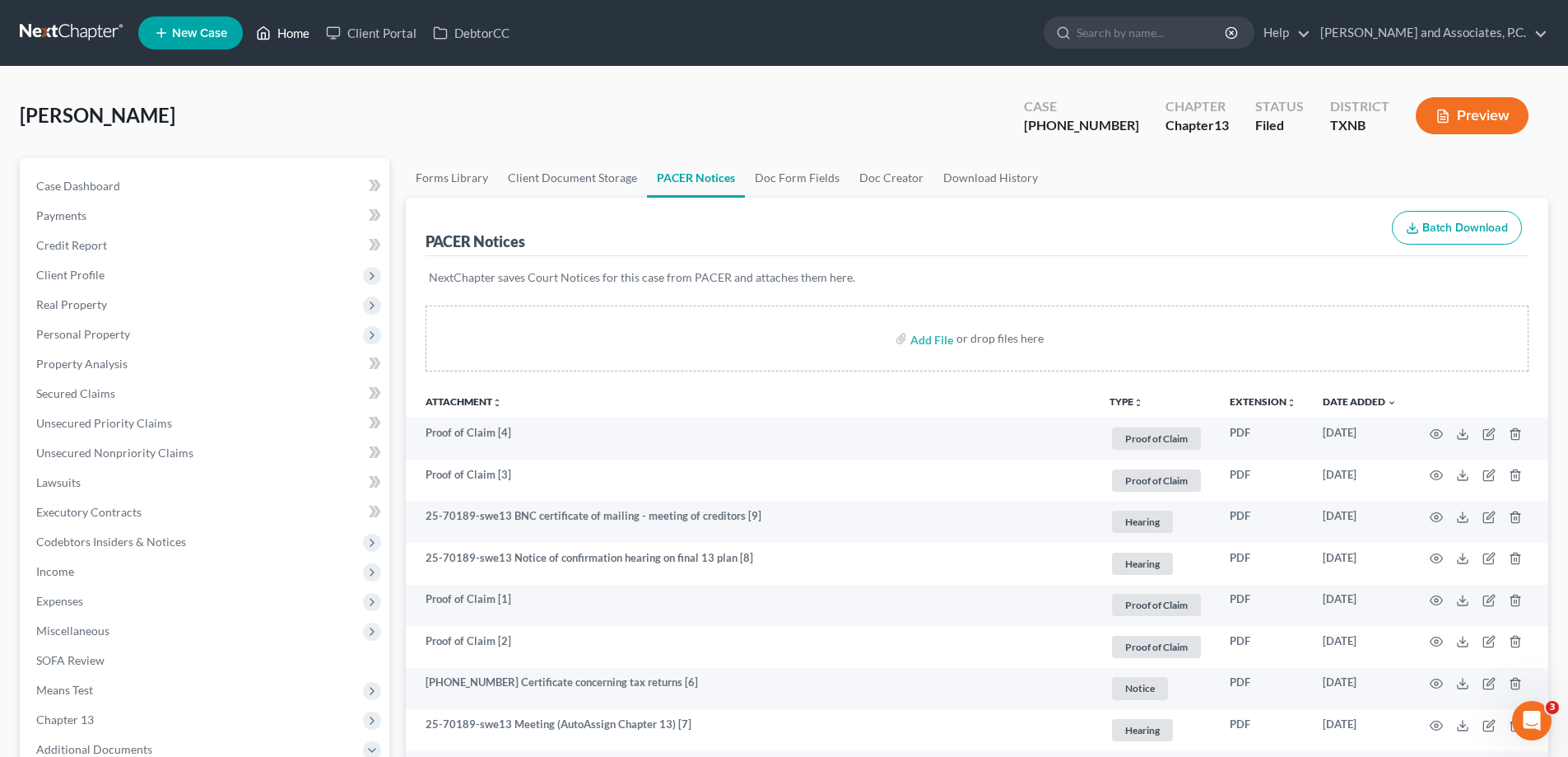
click at [280, 22] on link "Home" at bounding box center [282, 32] width 70 height 30
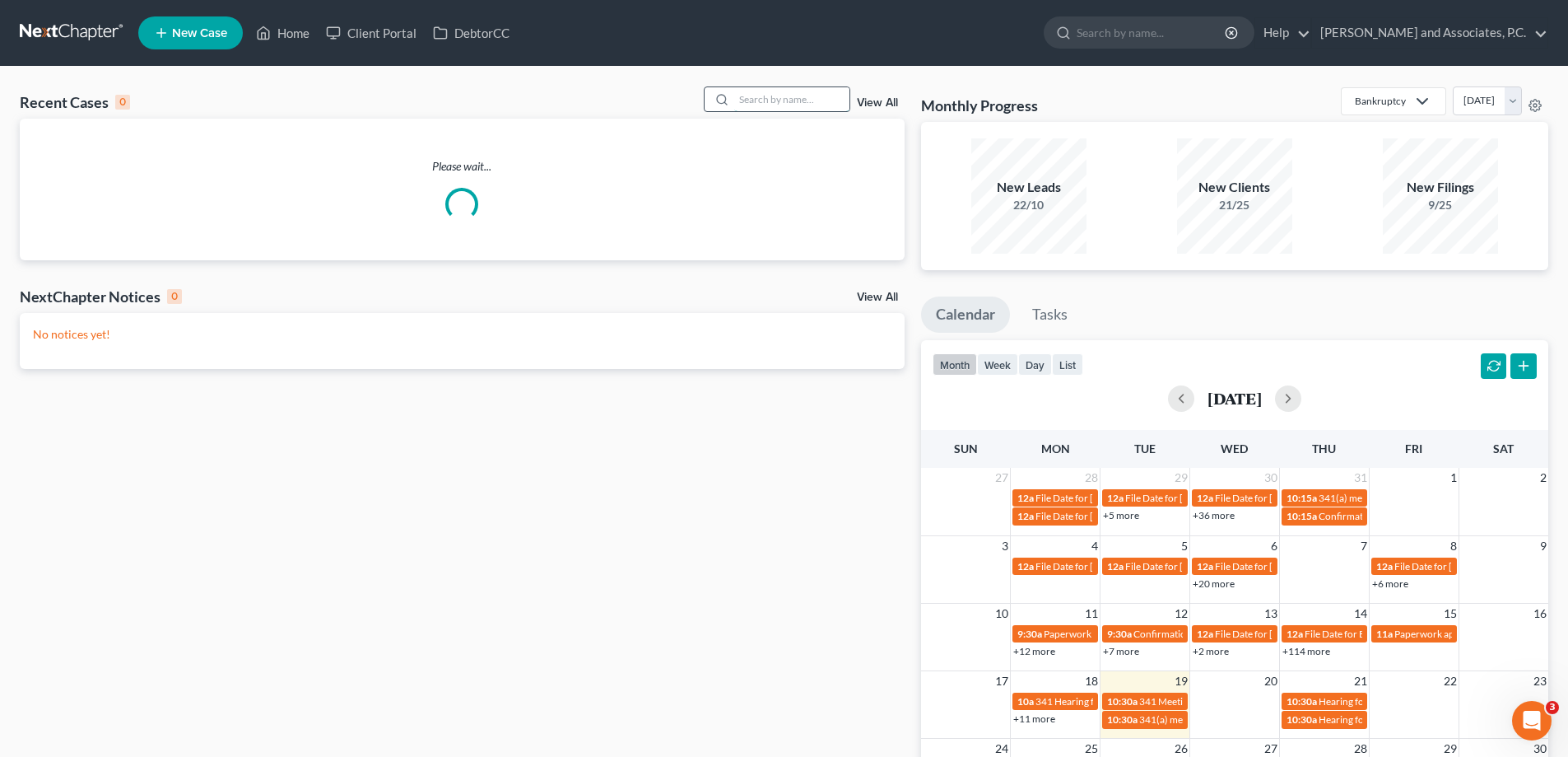
click at [783, 101] on input "search" at bounding box center [792, 99] width 115 height 24
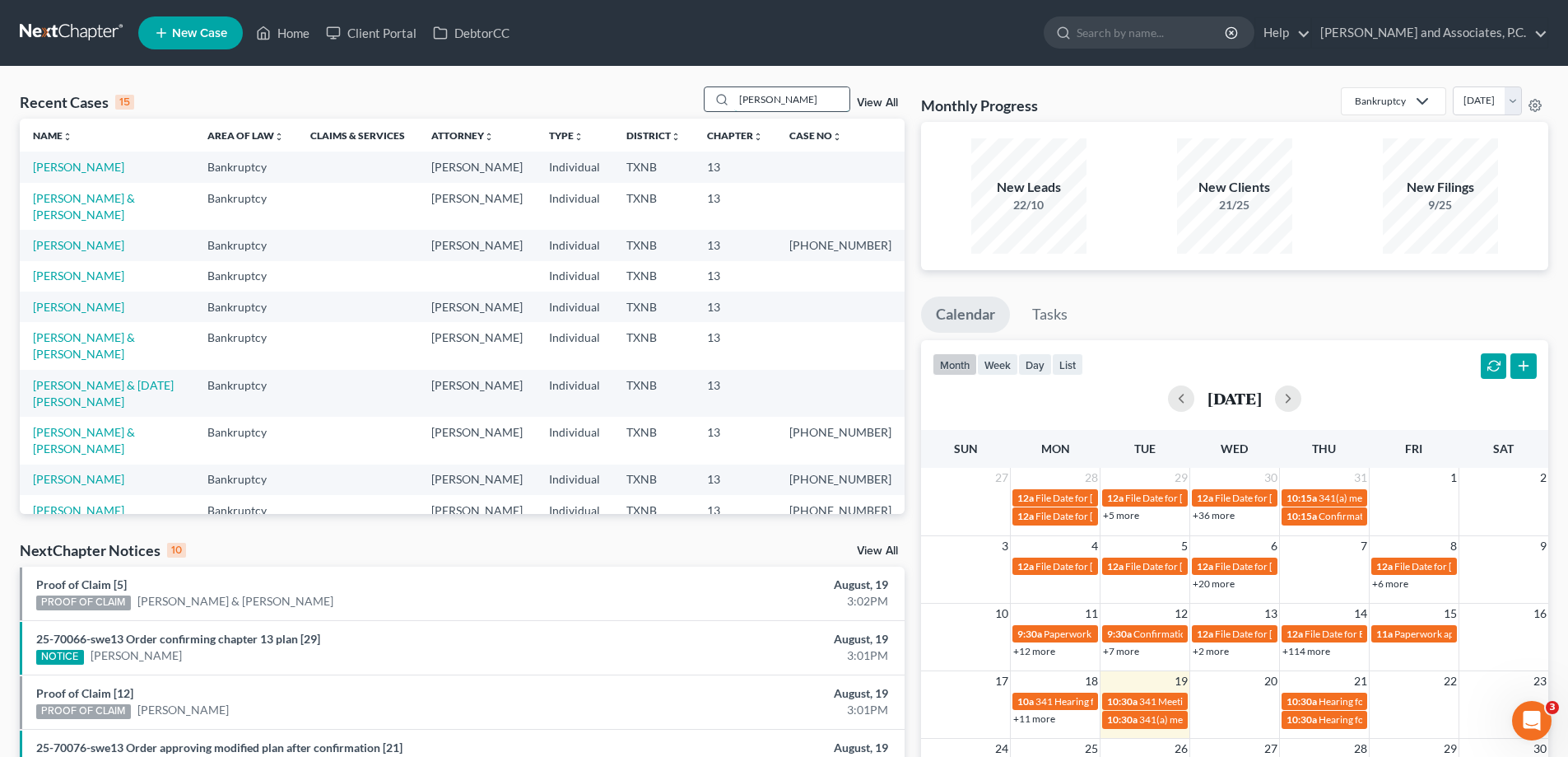
type input "[PERSON_NAME]"
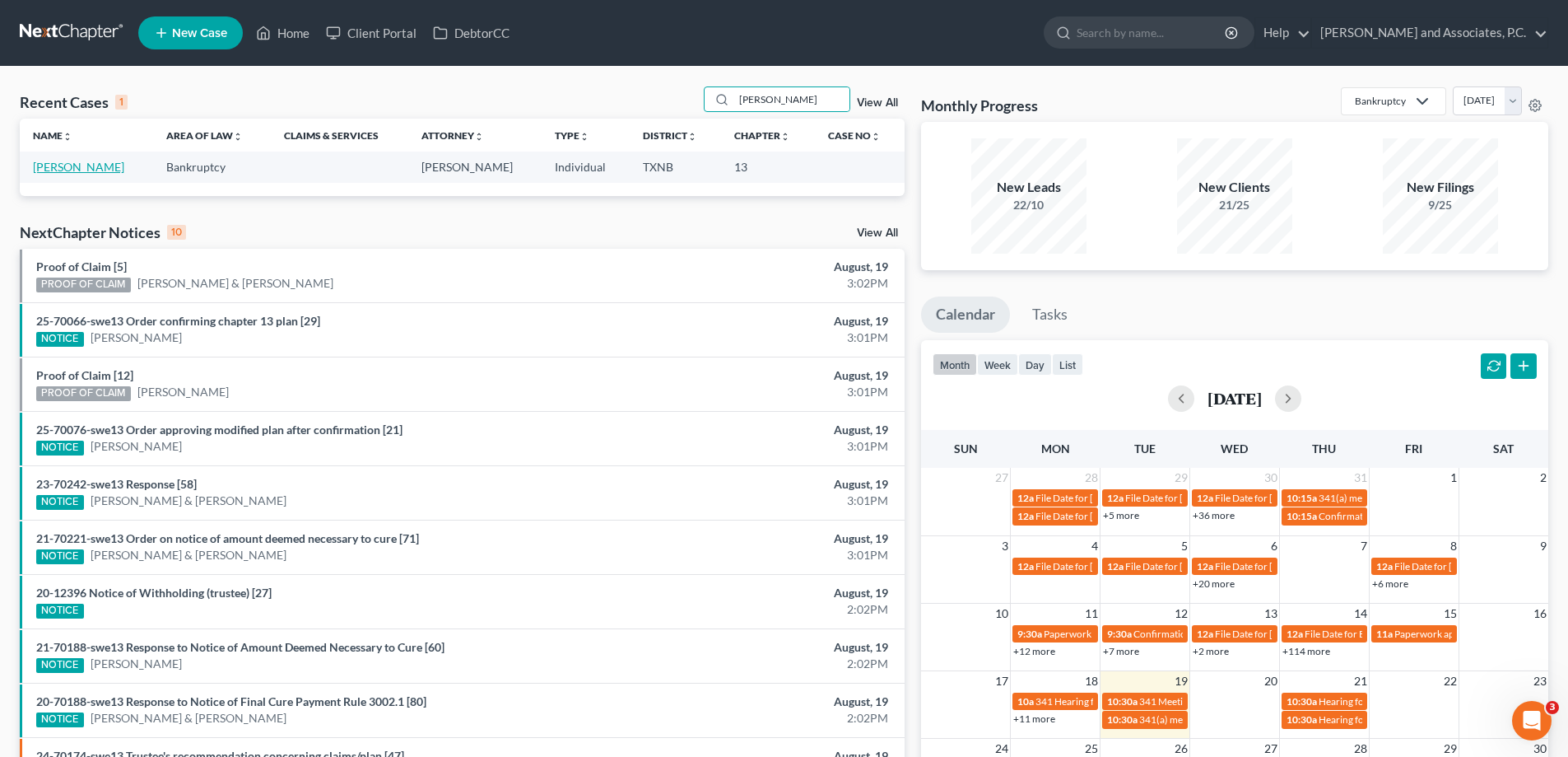
click at [70, 169] on link "[PERSON_NAME]" at bounding box center [79, 166] width 92 height 14
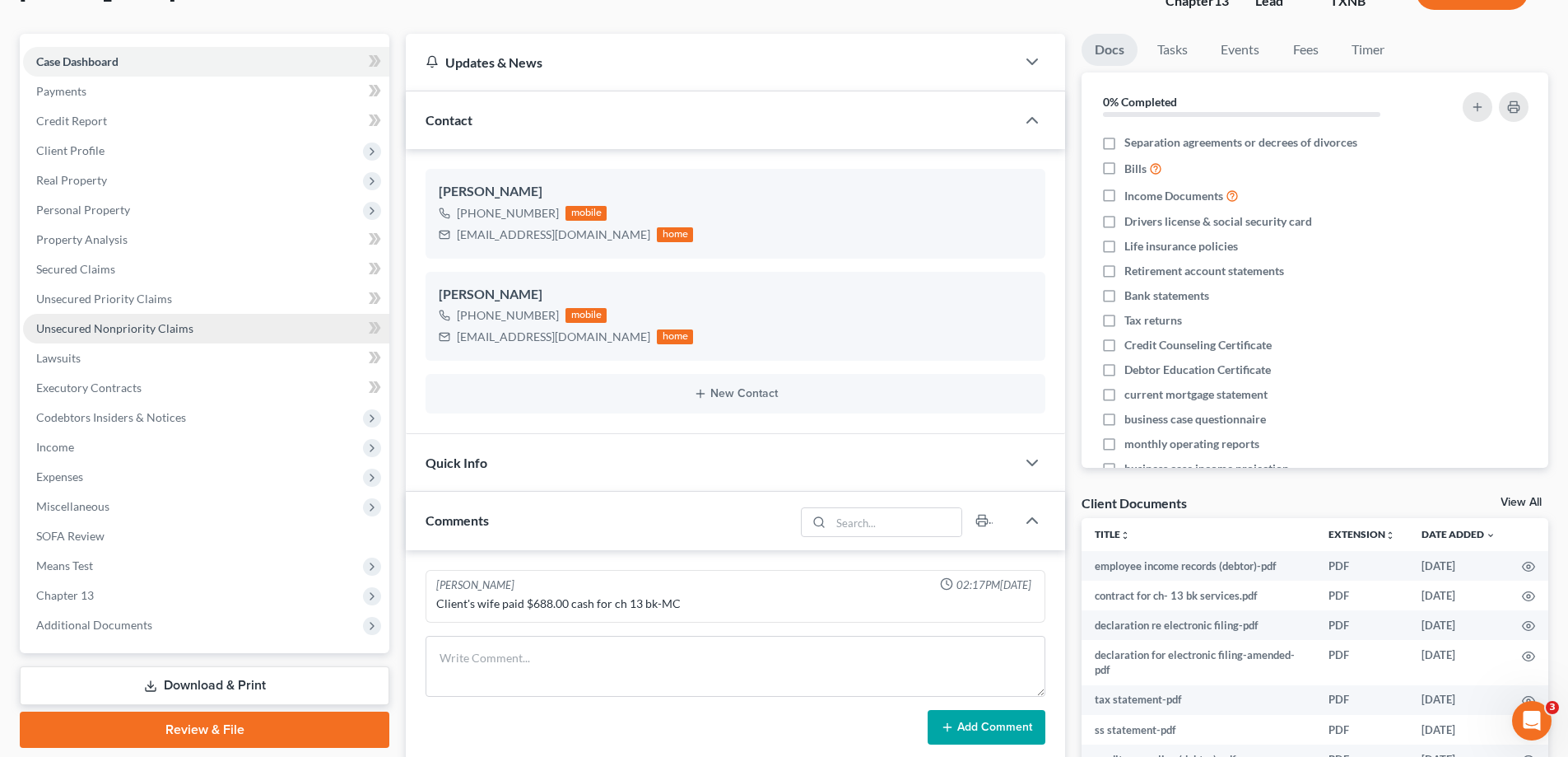
scroll to position [164, 0]
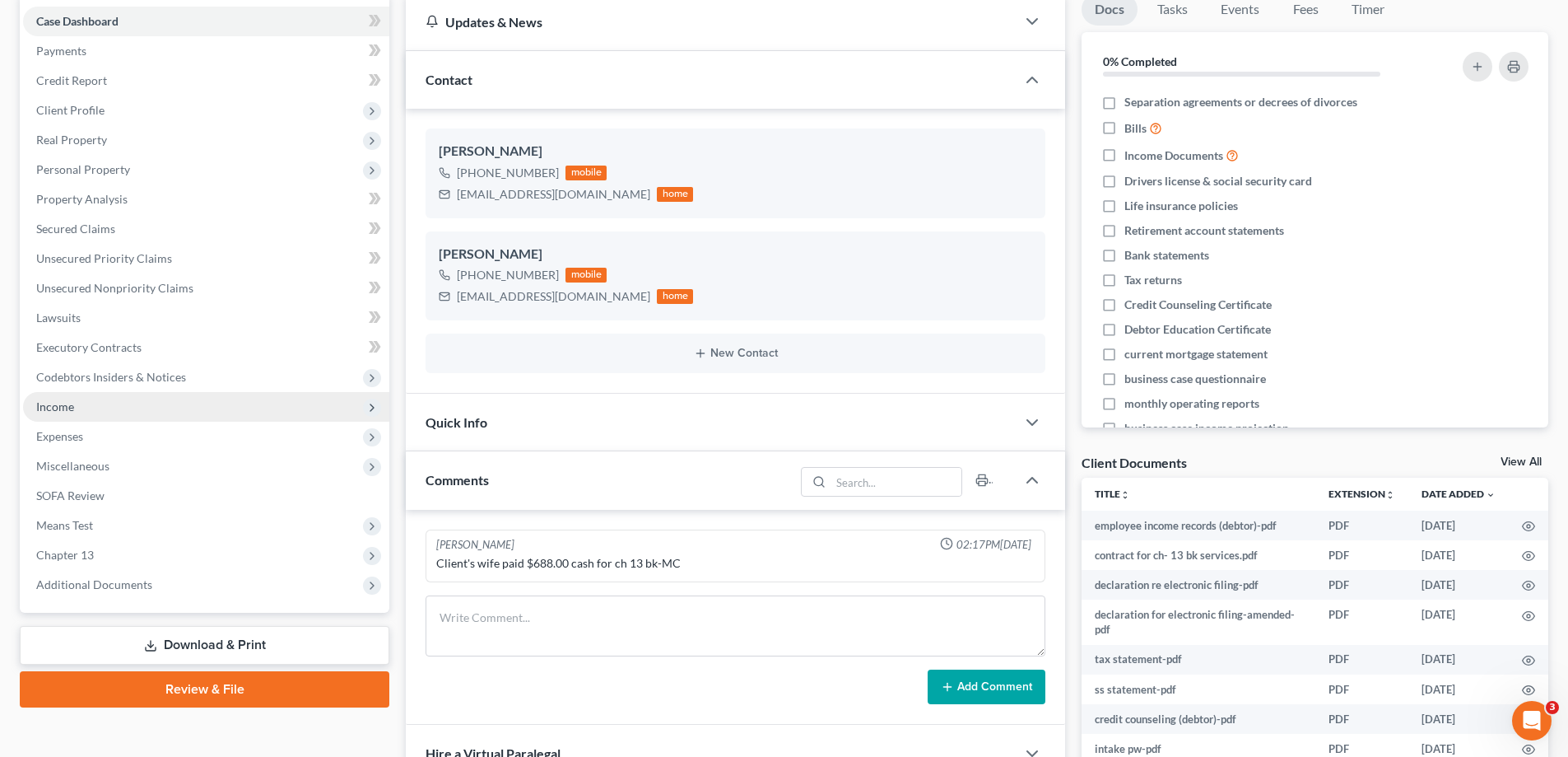
click at [93, 406] on span "Income" at bounding box center [206, 406] width 366 height 30
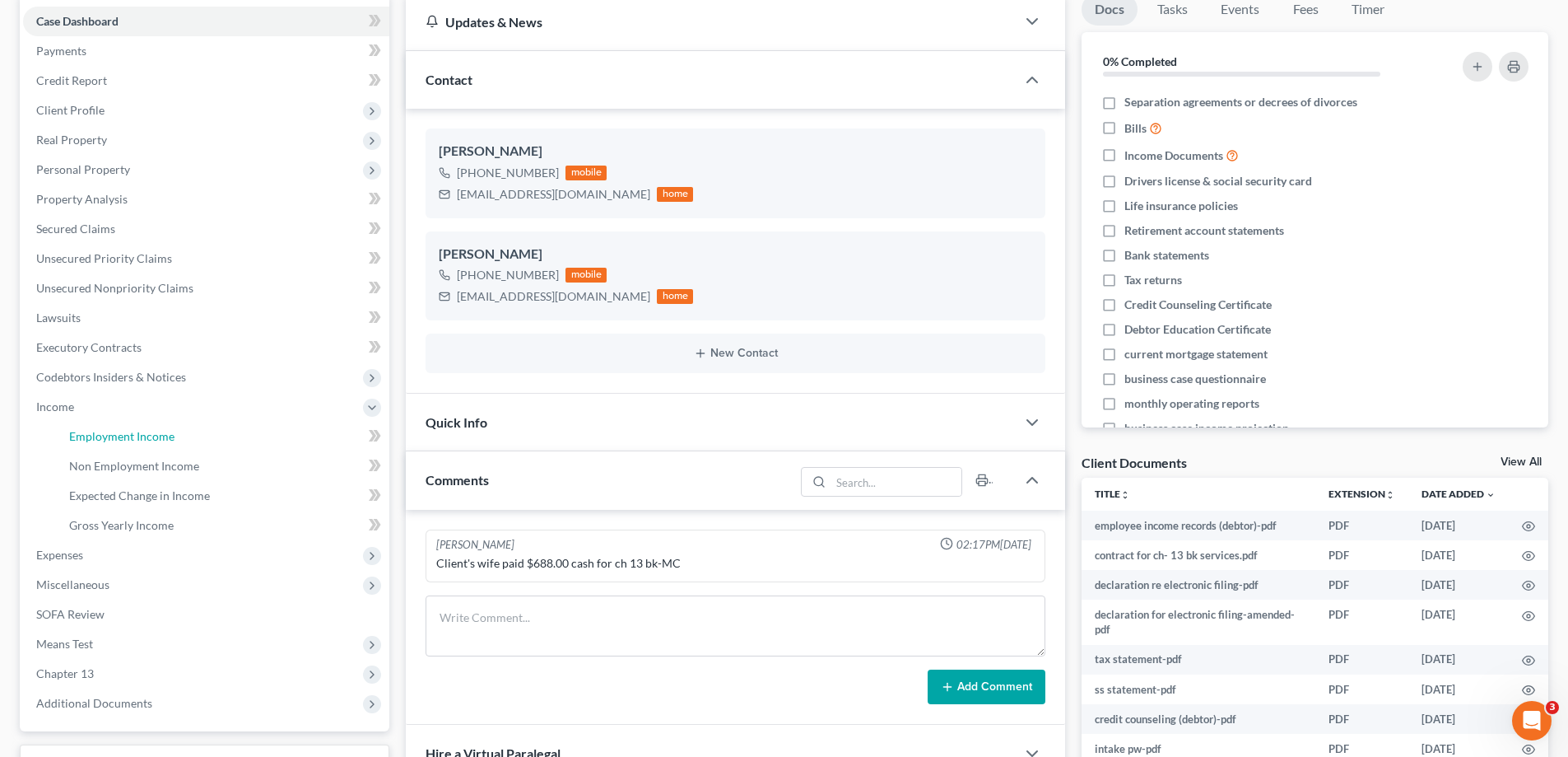
click at [170, 444] on link "Employment Income" at bounding box center [222, 436] width 333 height 30
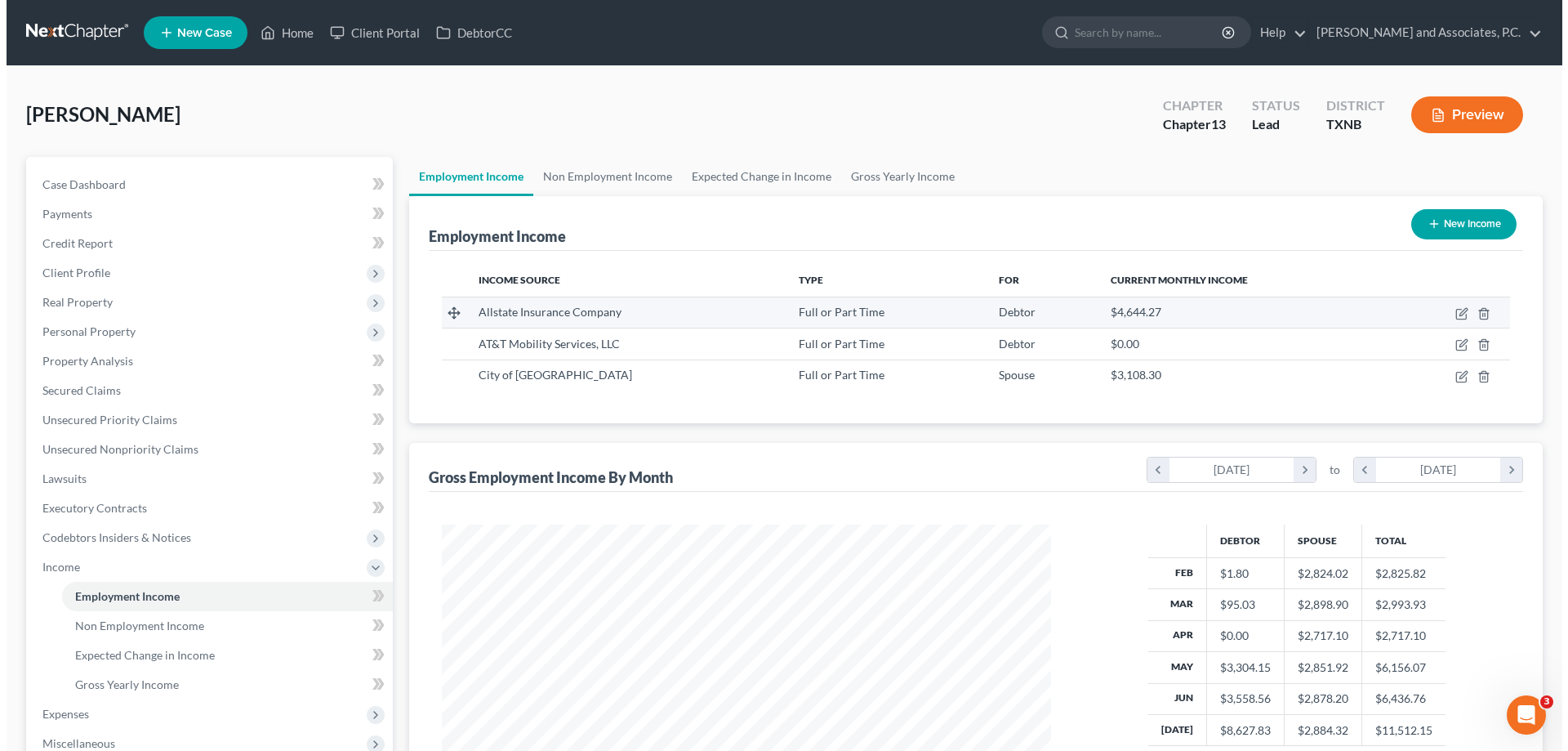
scroll to position [304, 641]
click at [1460, 312] on icon "button" at bounding box center [1455, 314] width 13 height 13
select select "0"
select select "14"
select select "0"
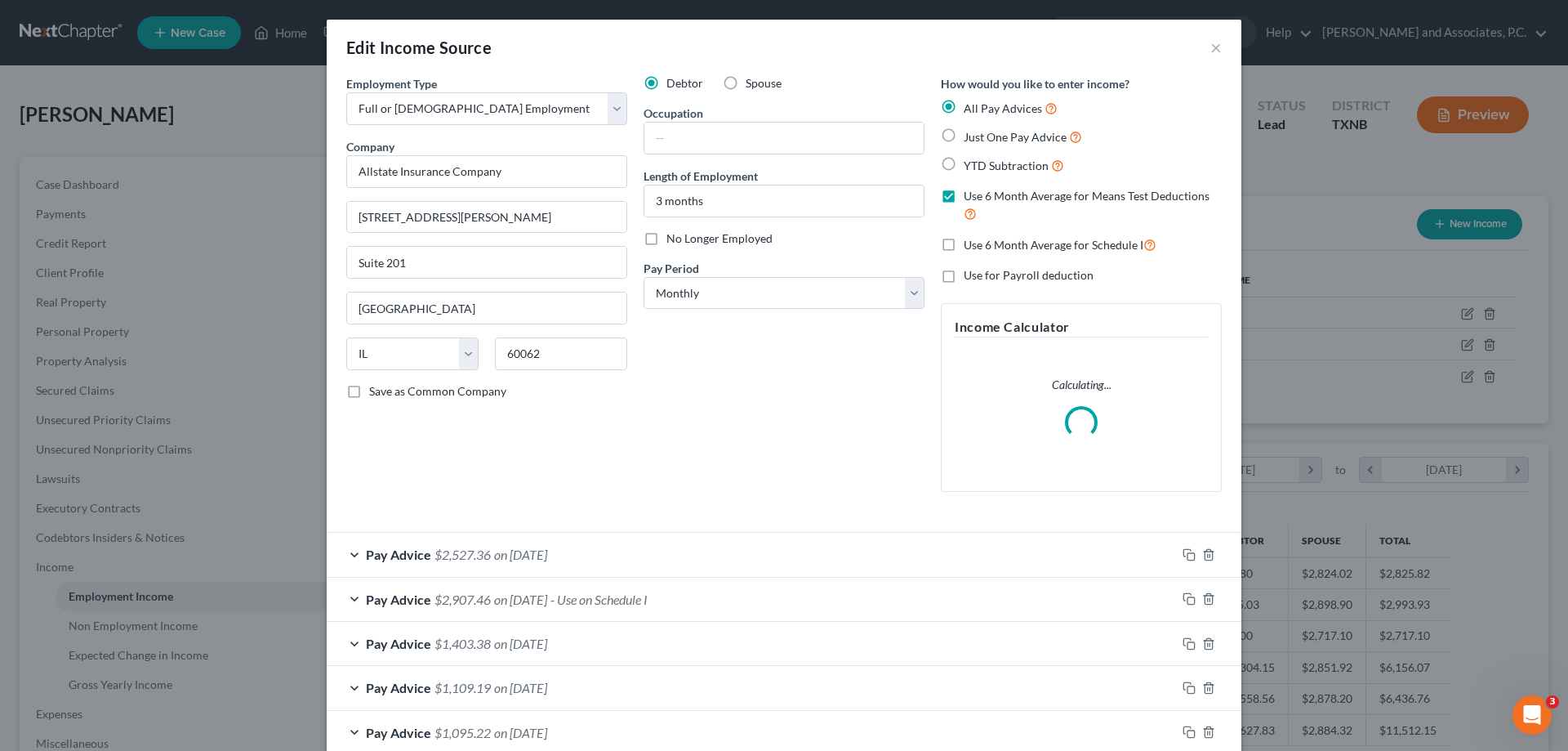
scroll to position [307, 647]
click at [681, 137] on input "text" at bounding box center [784, 138] width 279 height 31
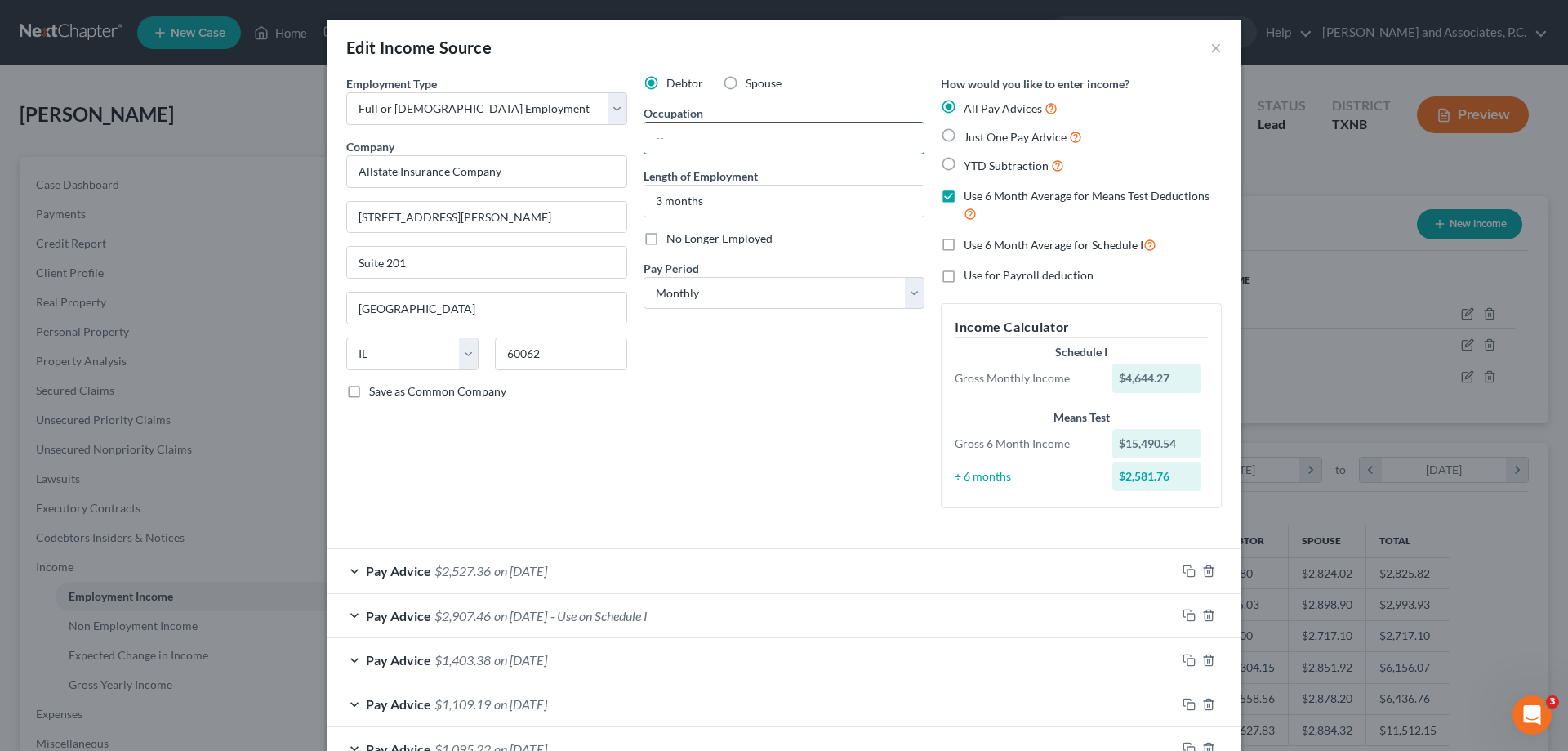
click at [676, 134] on input "text" at bounding box center [784, 138] width 279 height 31
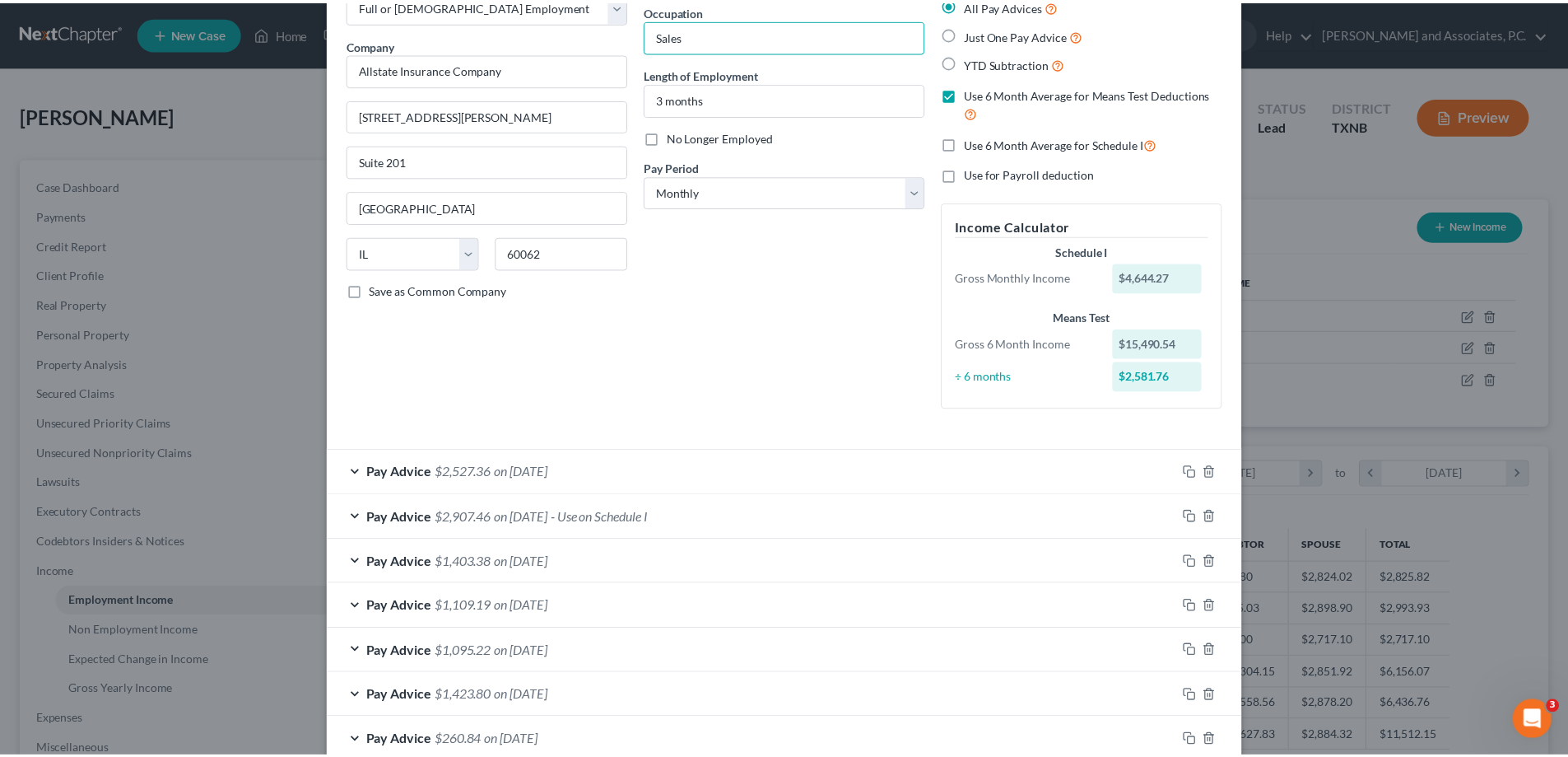
scroll to position [200, 0]
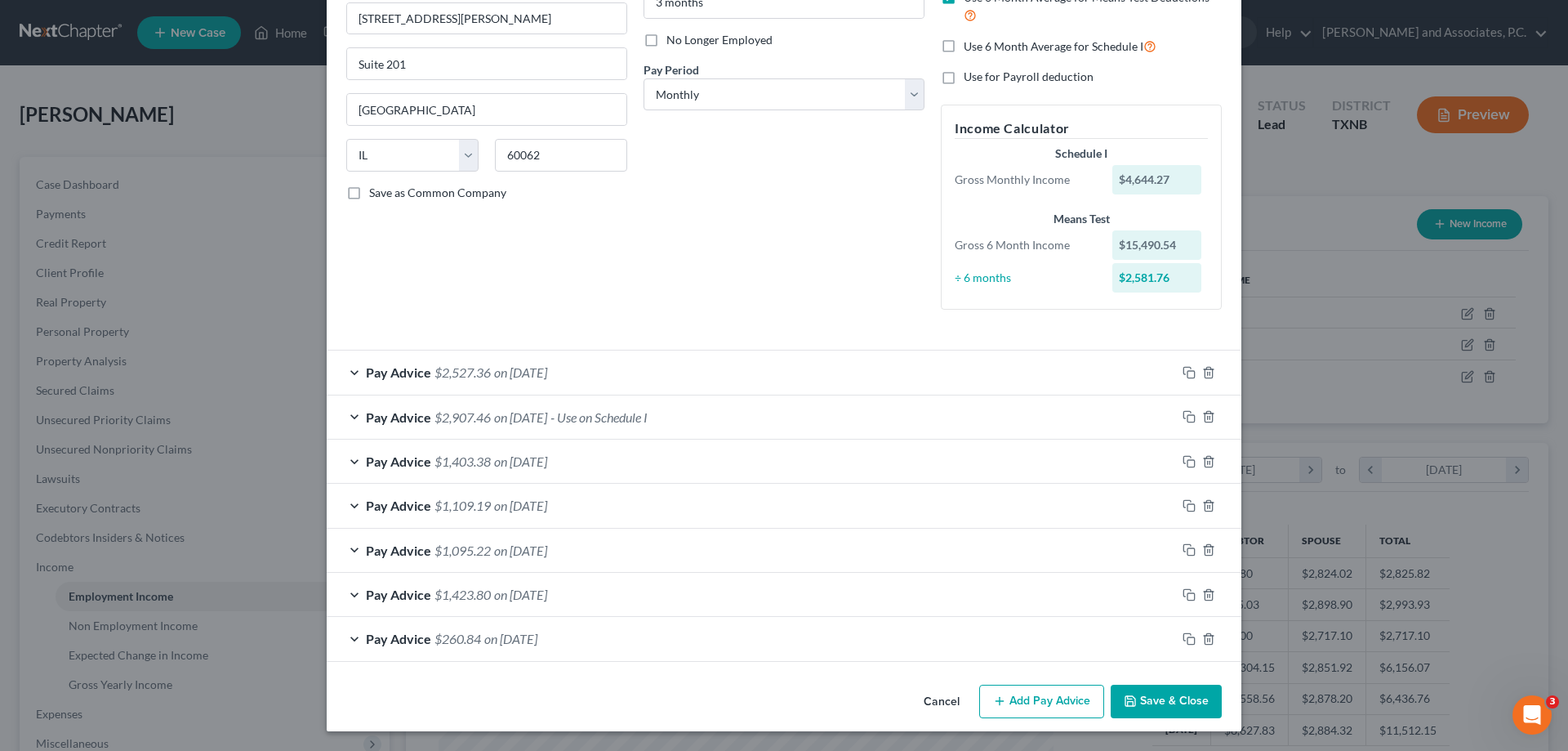
type input "Sales"
click at [1154, 699] on button "Save & Close" at bounding box center [1166, 701] width 111 height 34
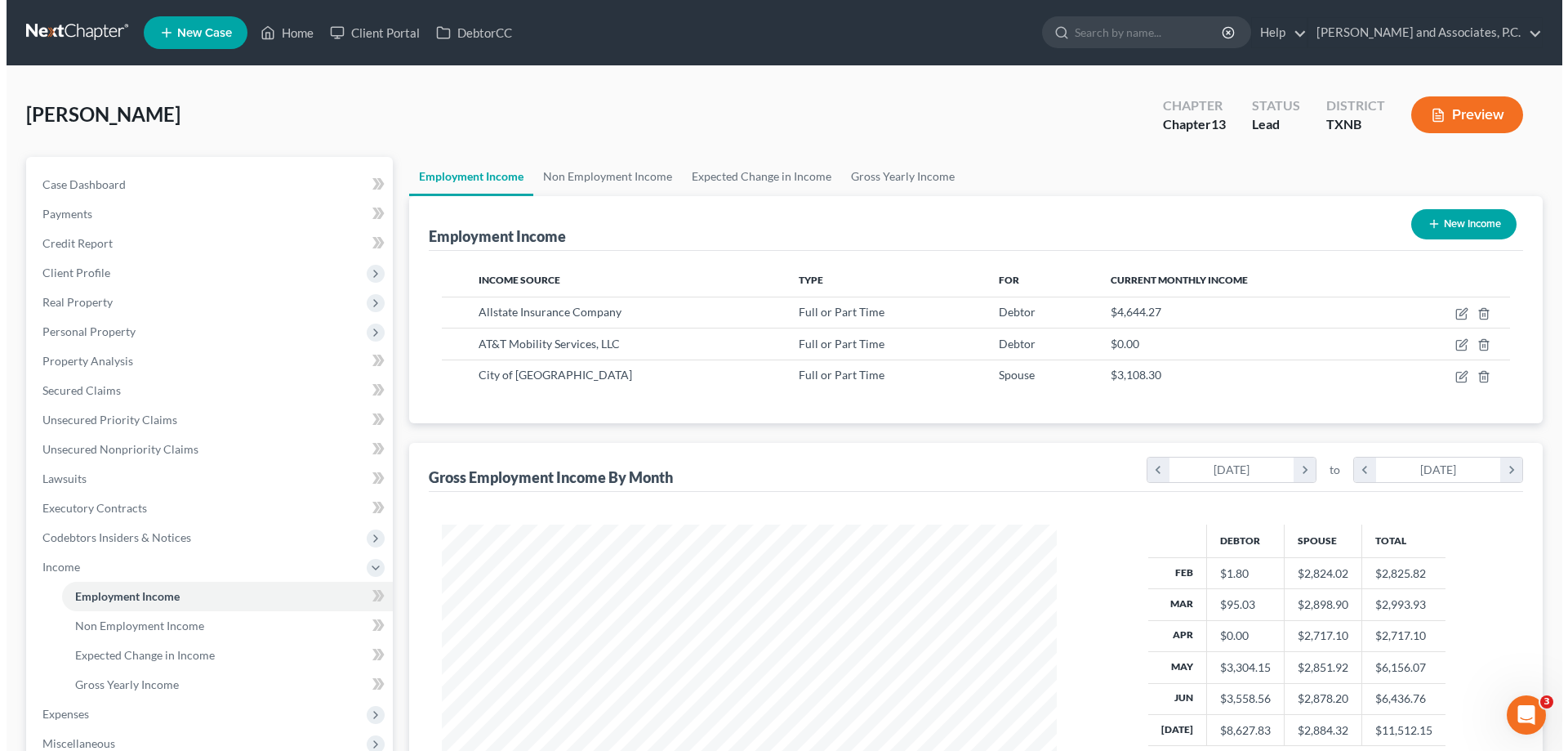
scroll to position [816599, 816033]
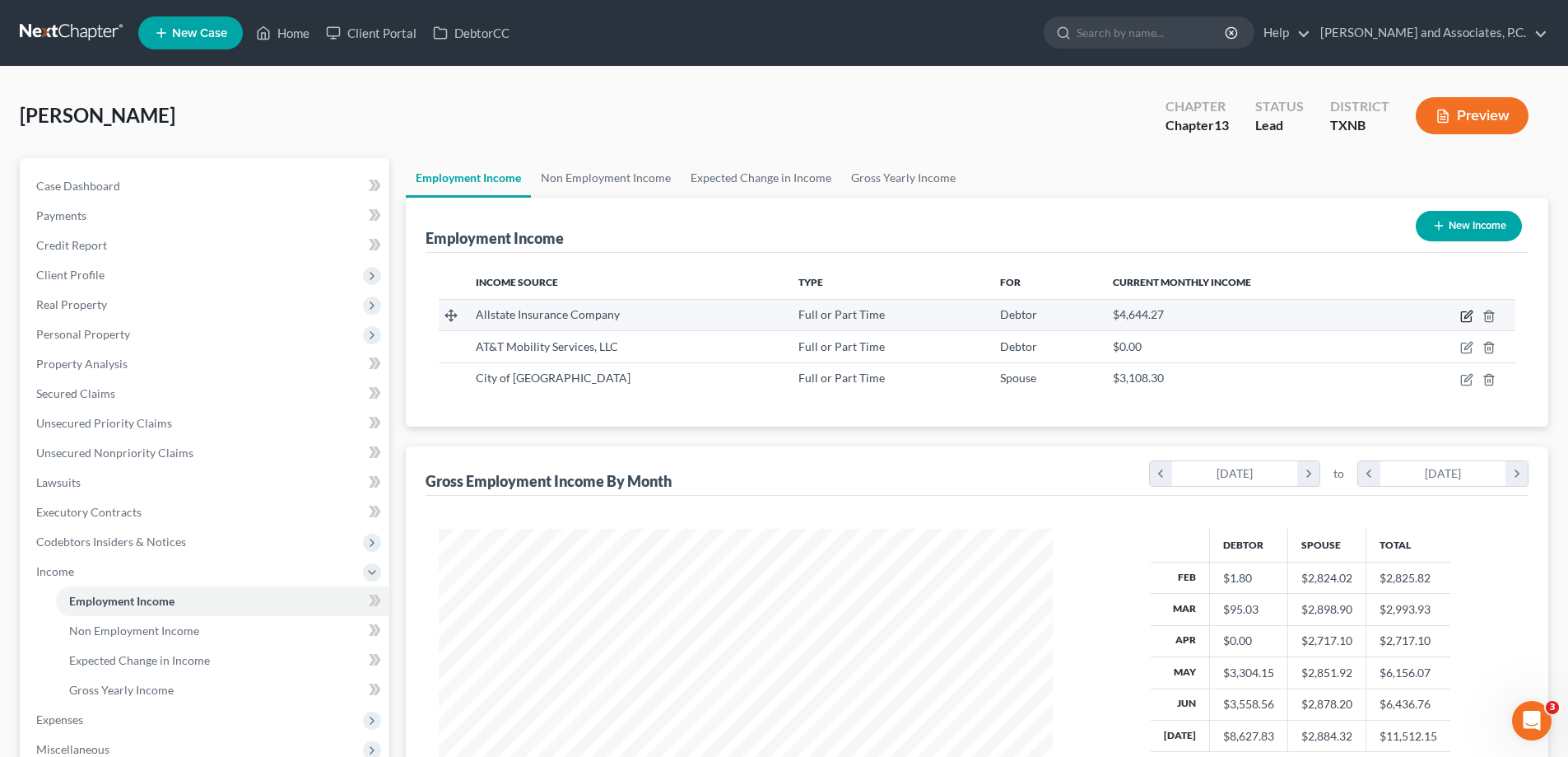
click at [1466, 309] on icon "button" at bounding box center [1467, 316] width 14 height 14
select select "0"
select select "14"
select select "0"
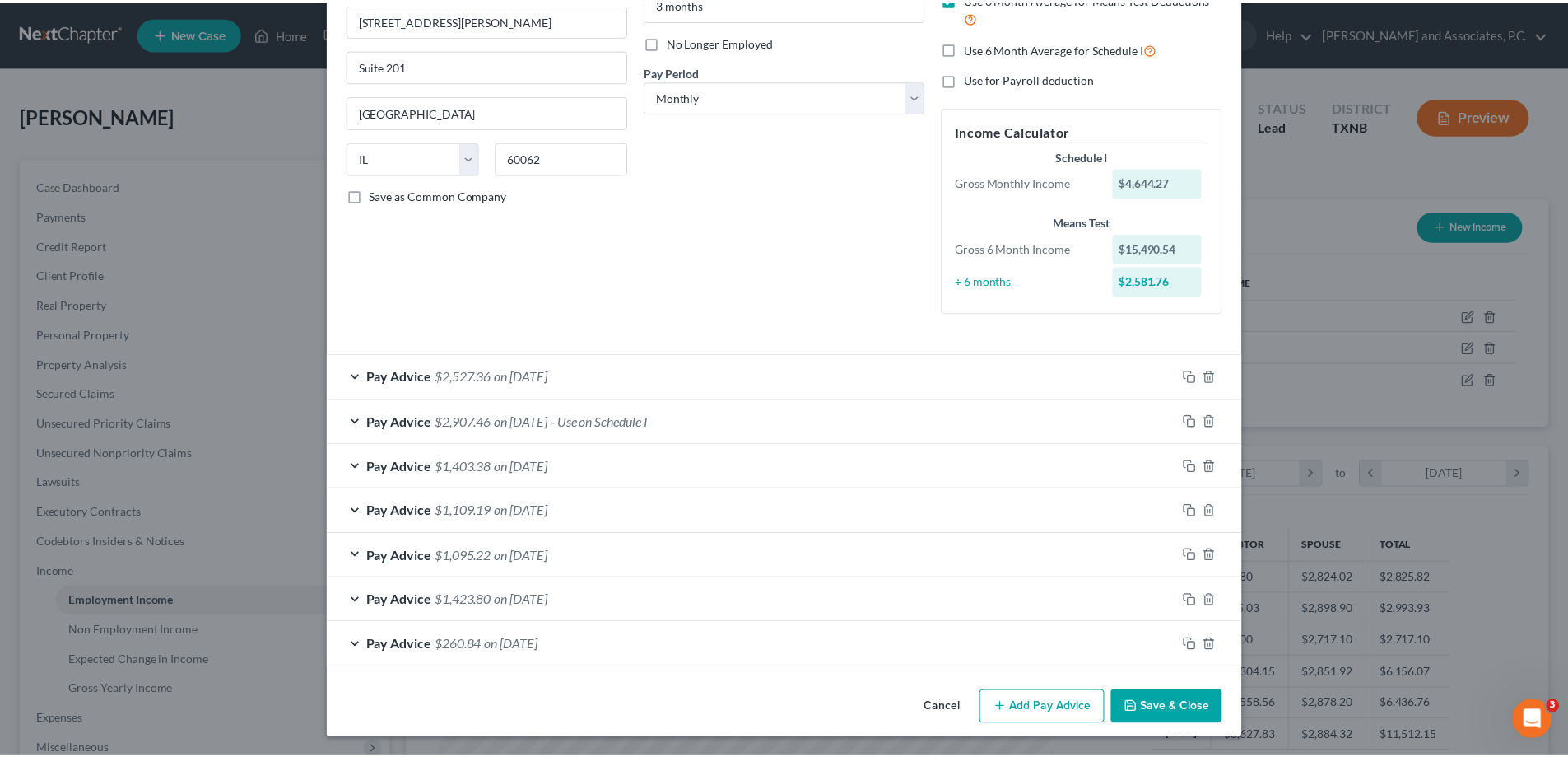
scroll to position [200, 0]
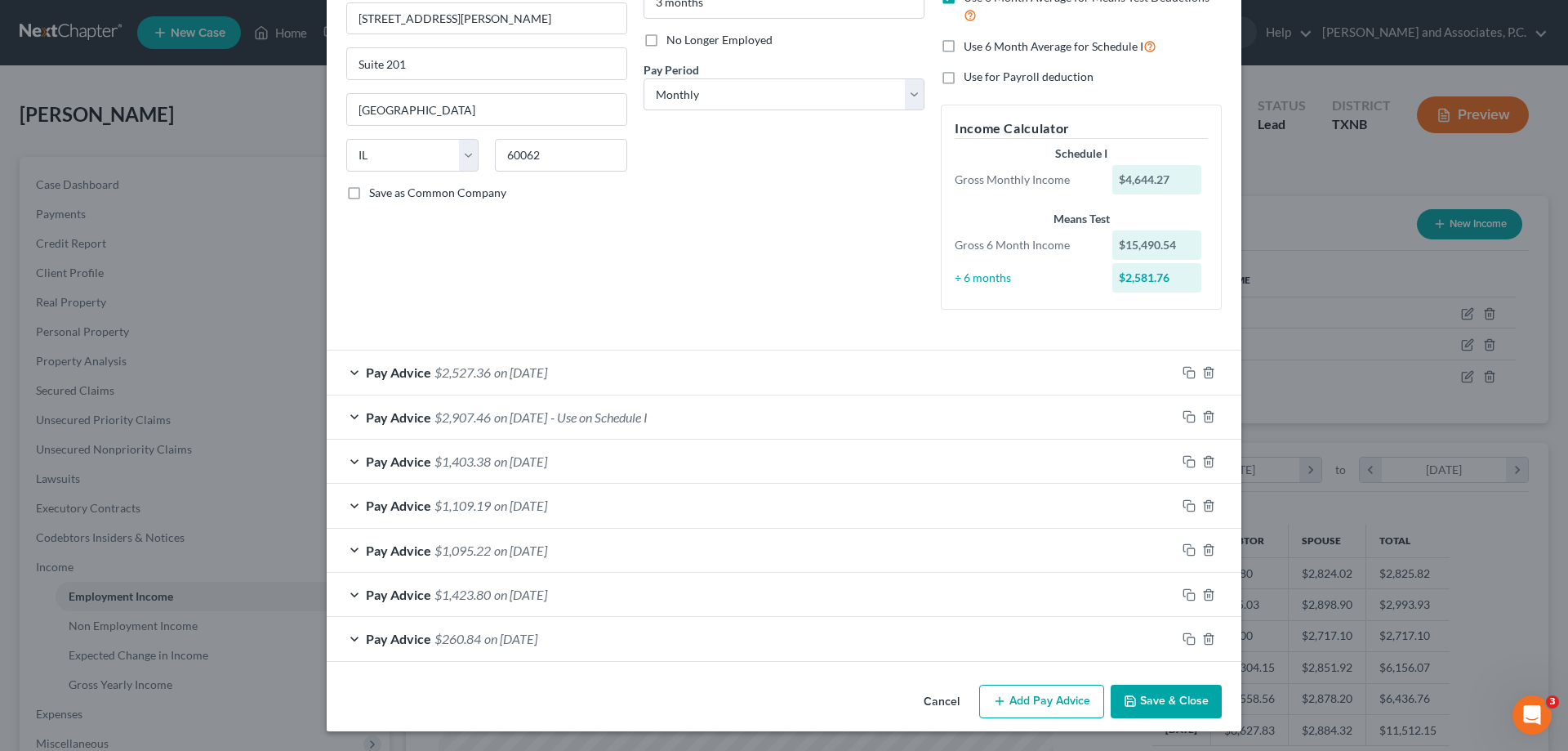
click at [1160, 709] on button "Save & Close" at bounding box center [1166, 701] width 111 height 34
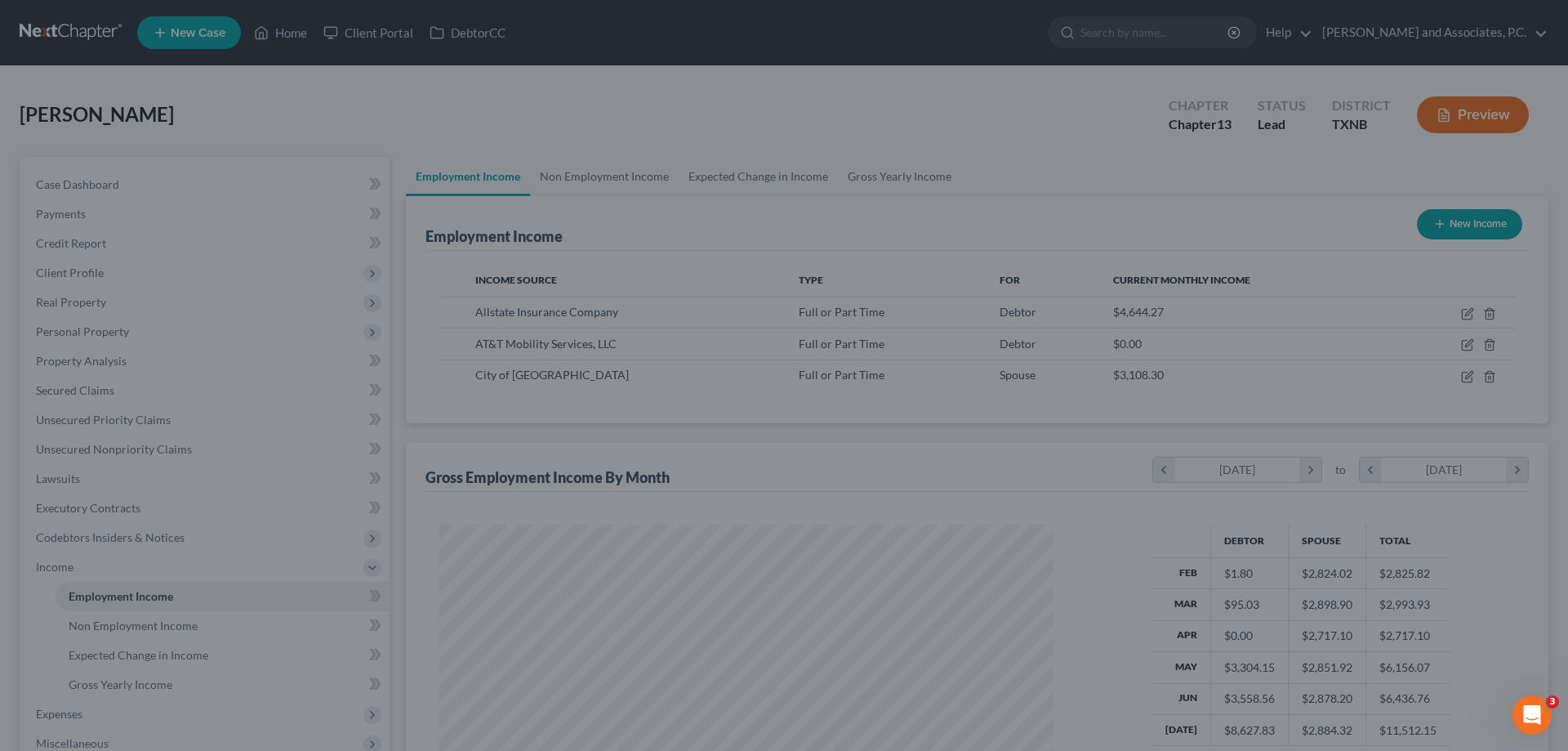
scroll to position [816599, 816033]
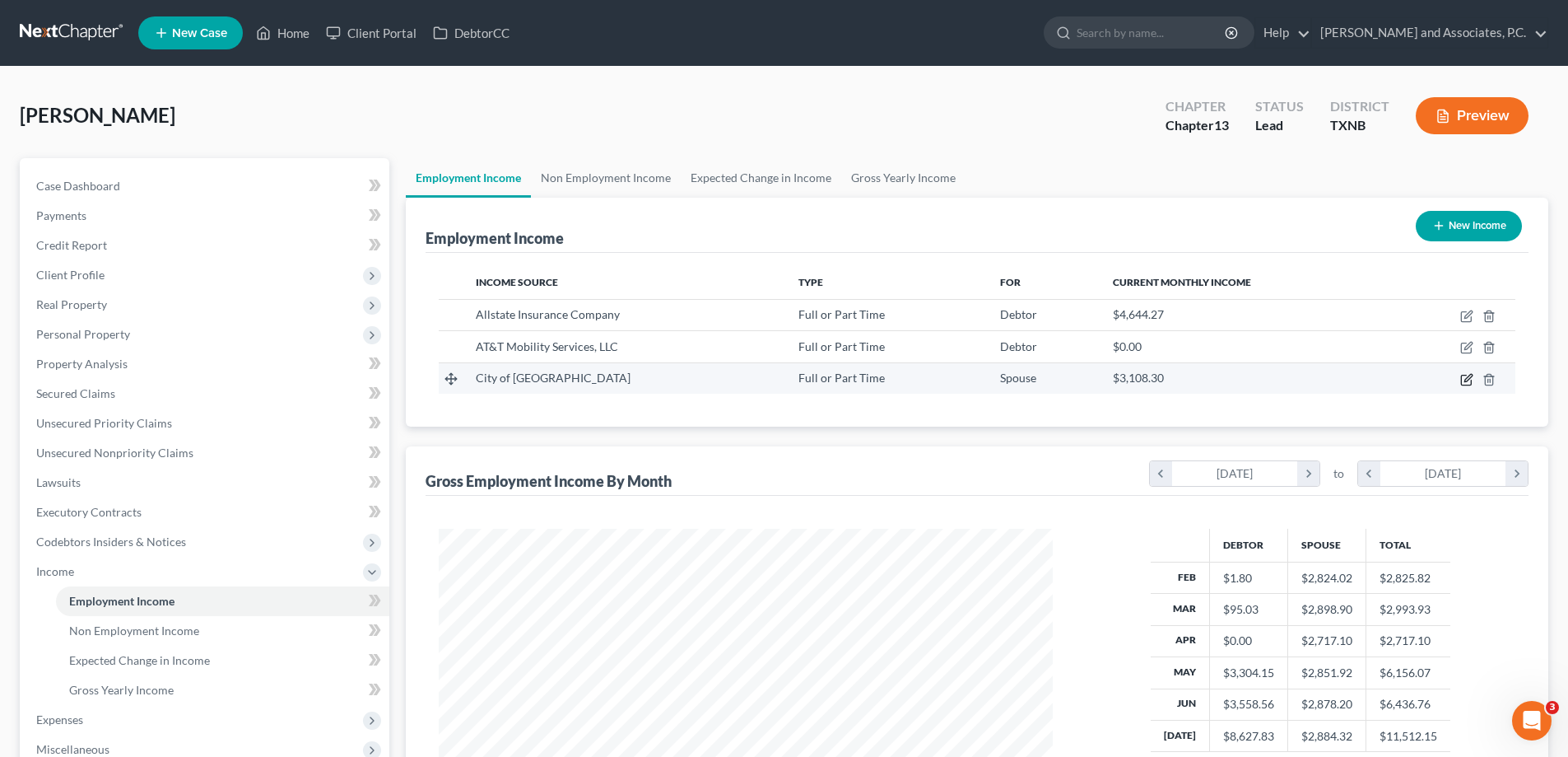
click at [1465, 381] on icon "button" at bounding box center [1467, 380] width 14 height 14
select select "0"
select select "45"
select select "2"
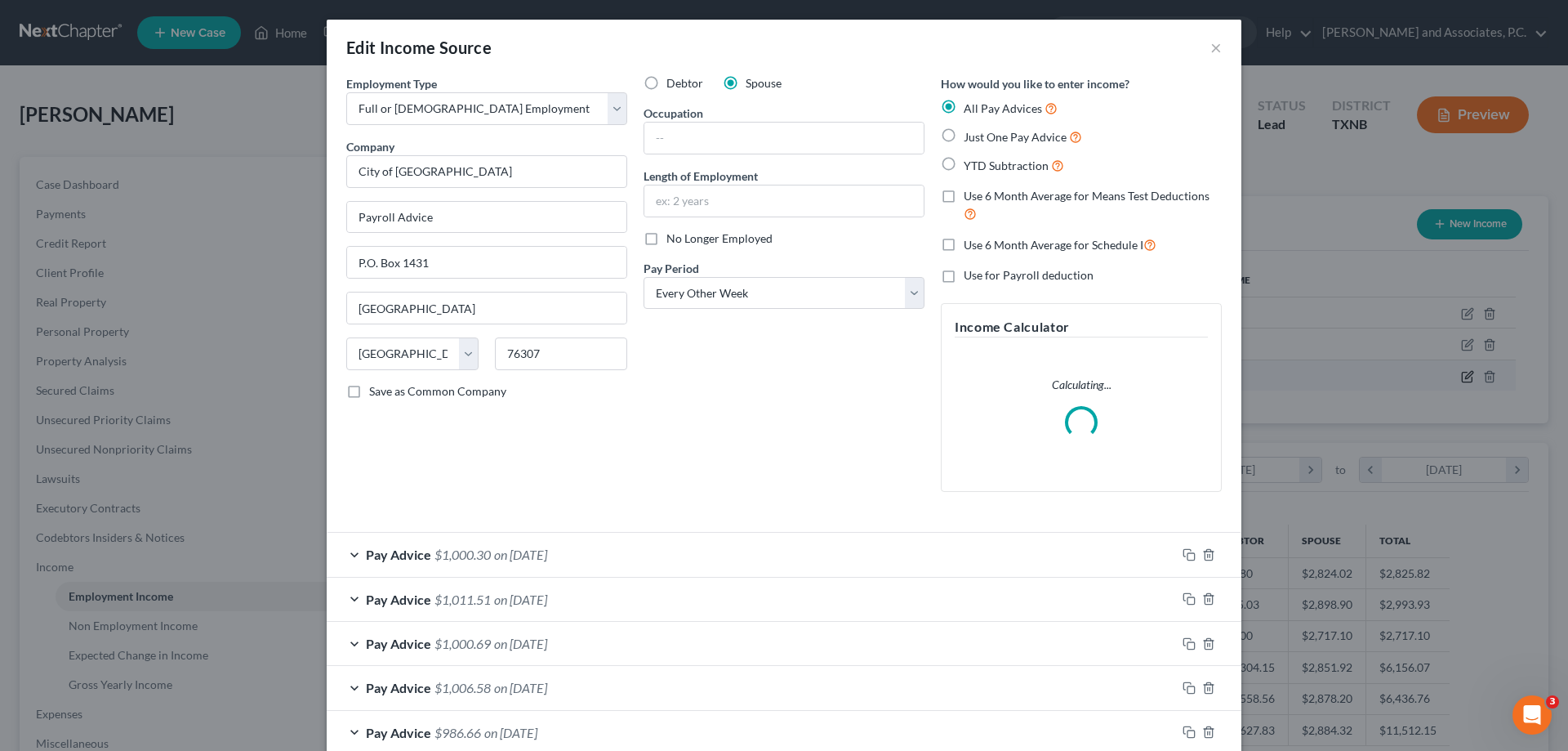
scroll to position [307, 647]
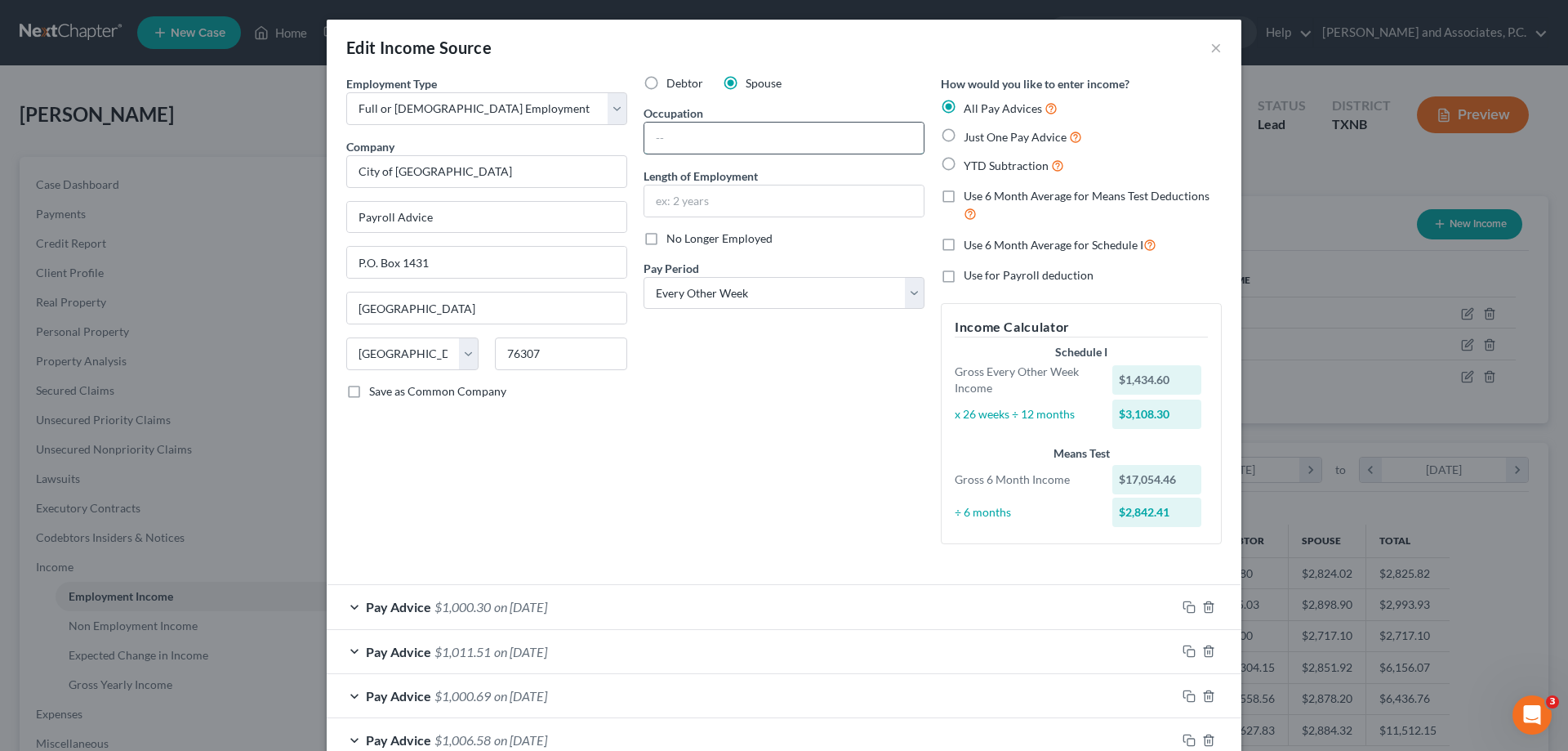
click at [657, 129] on input "text" at bounding box center [784, 138] width 279 height 31
type input "Legal Assistant"
type input "1"
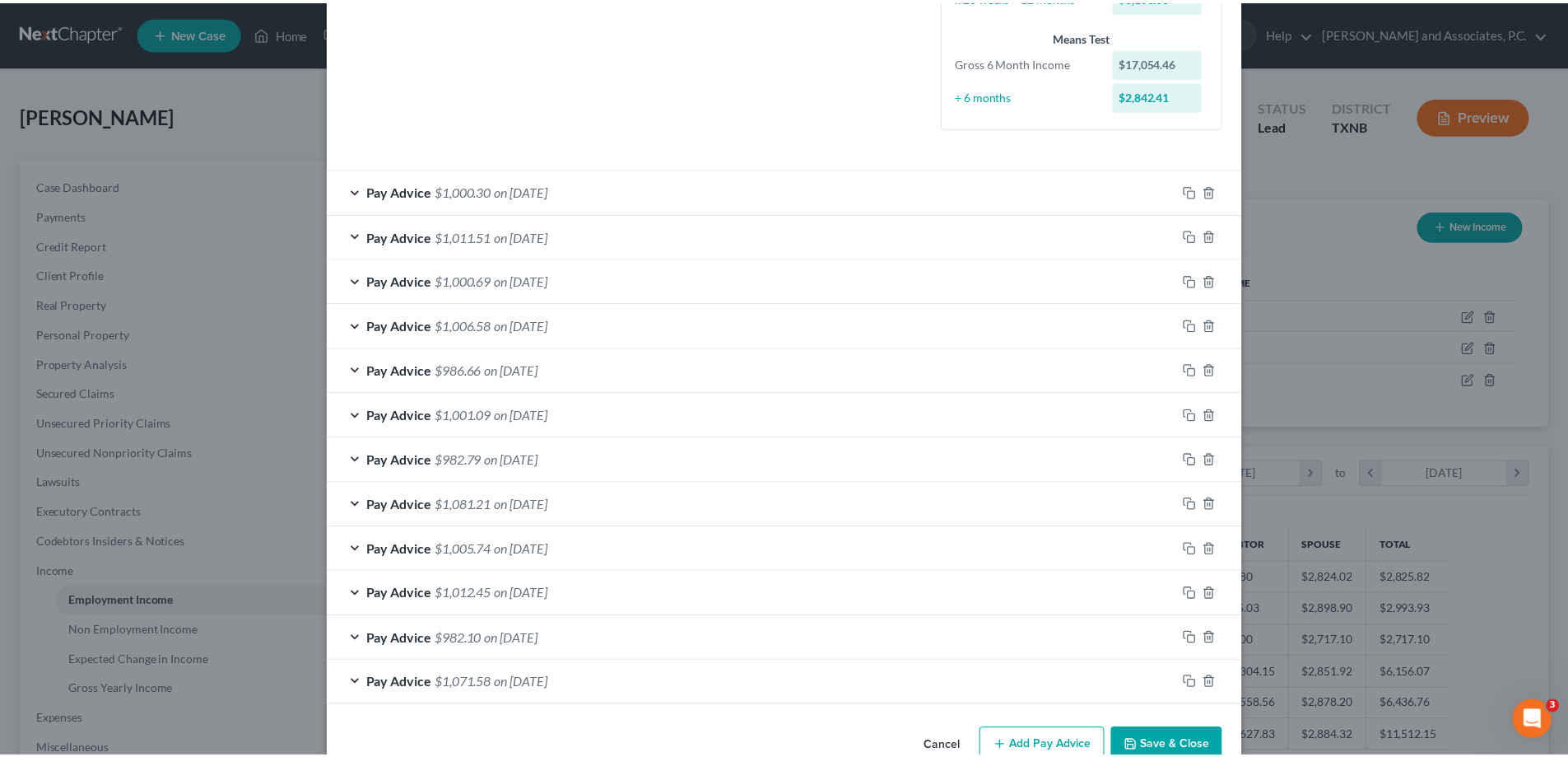
scroll to position [460, 0]
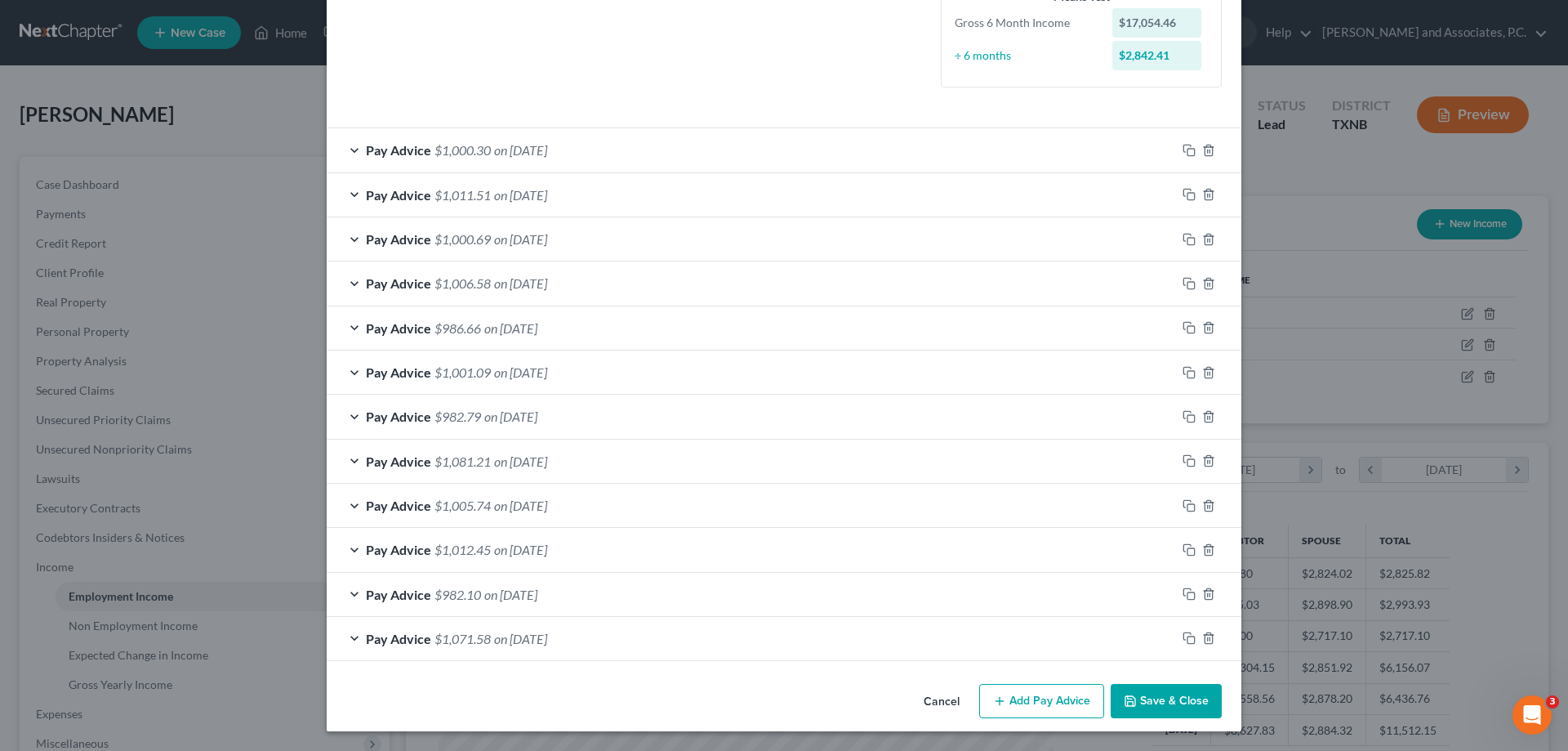
type input "10 months"
click at [1165, 706] on button "Save & Close" at bounding box center [1166, 701] width 111 height 34
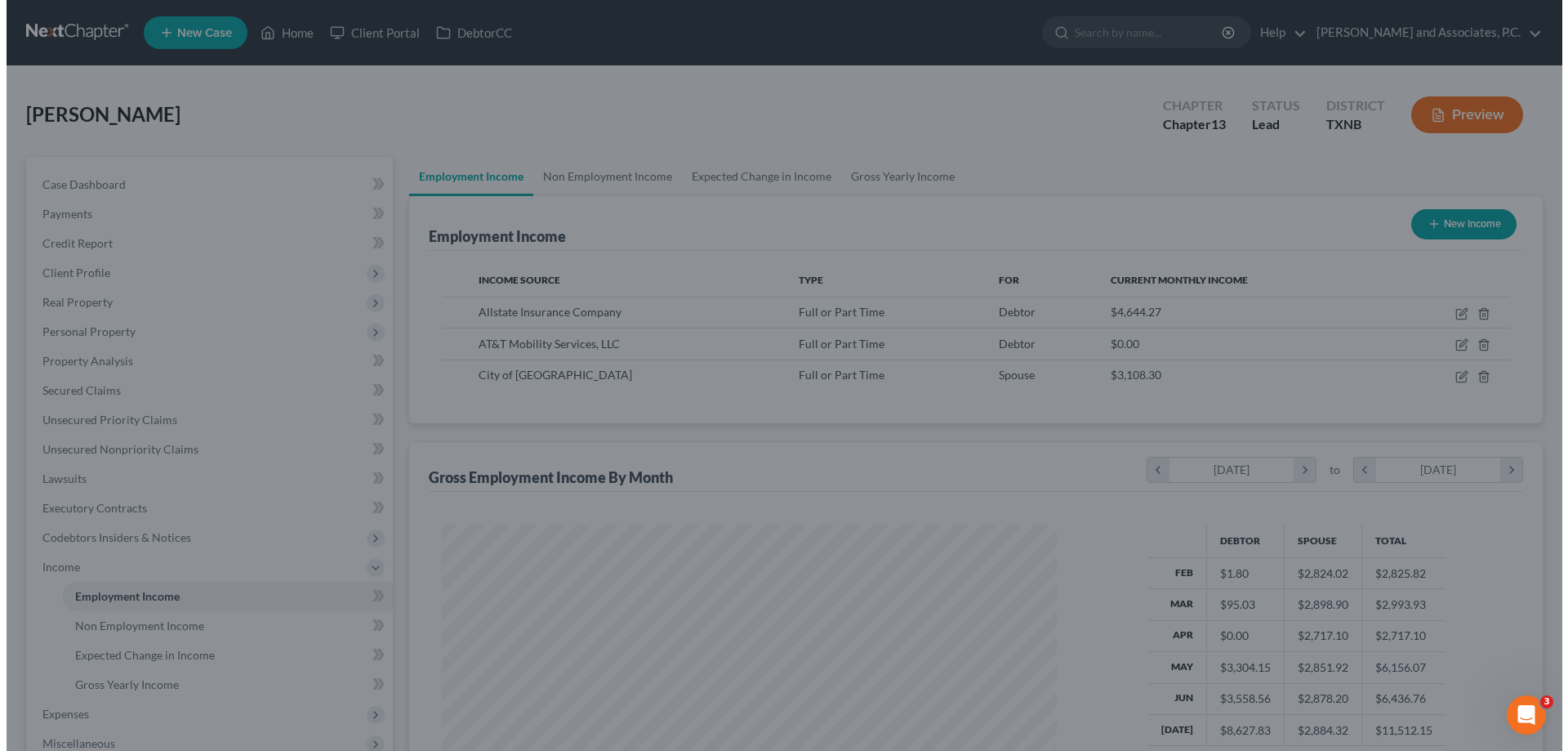
scroll to position [816599, 816033]
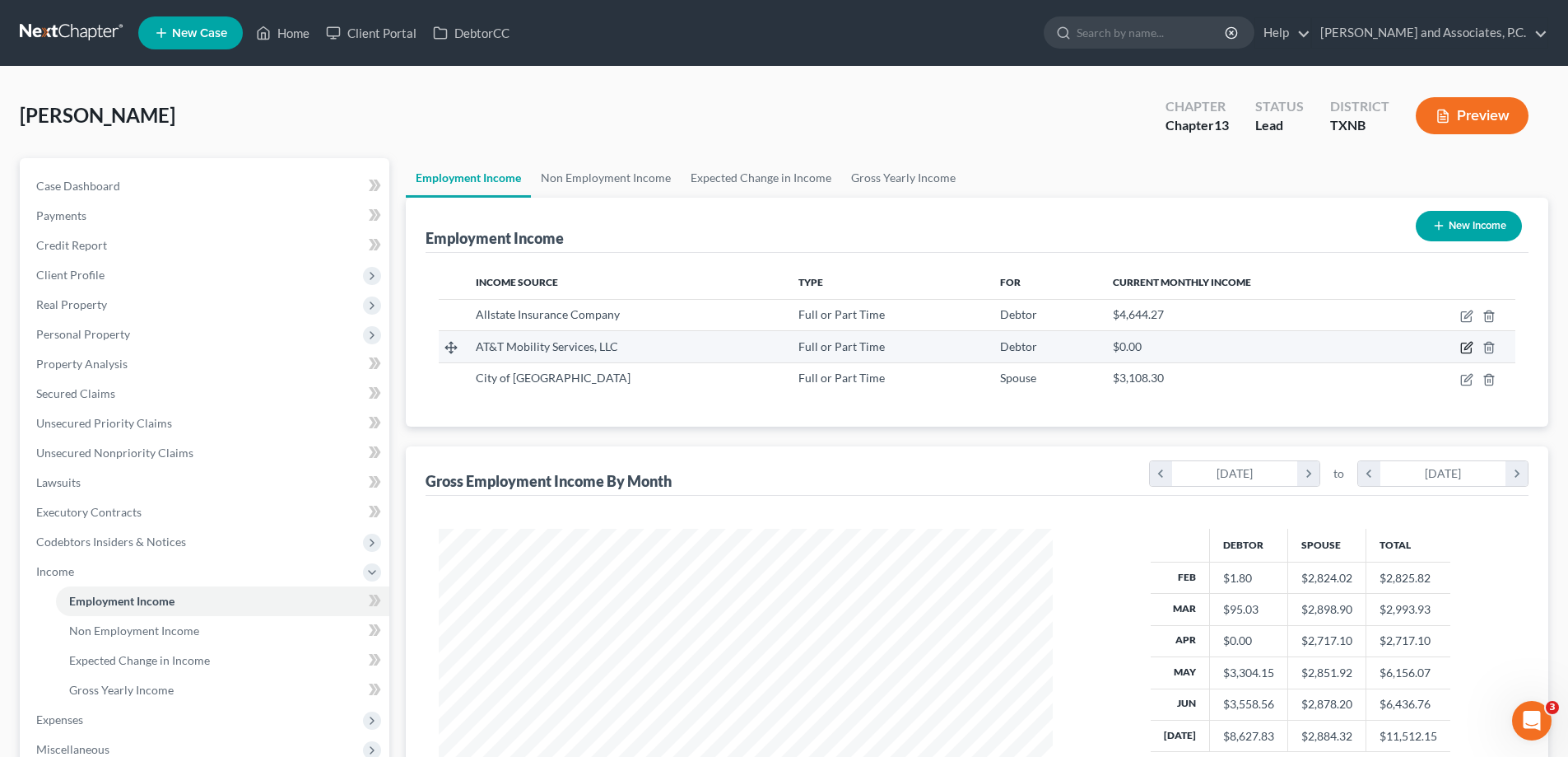
click at [1461, 350] on icon "button" at bounding box center [1466, 348] width 10 height 10
select select "0"
select select "26"
select select "0"
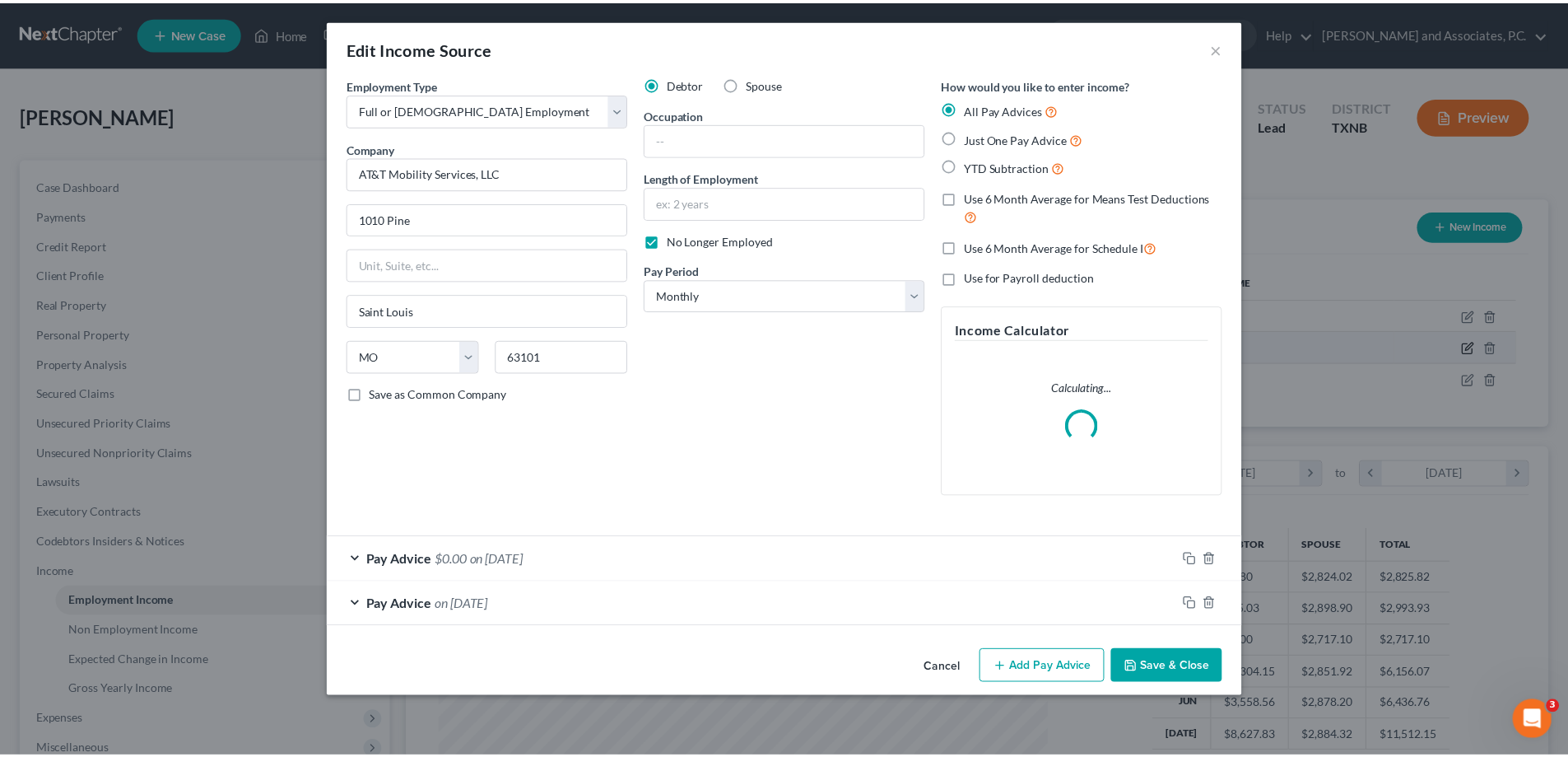
scroll to position [309, 653]
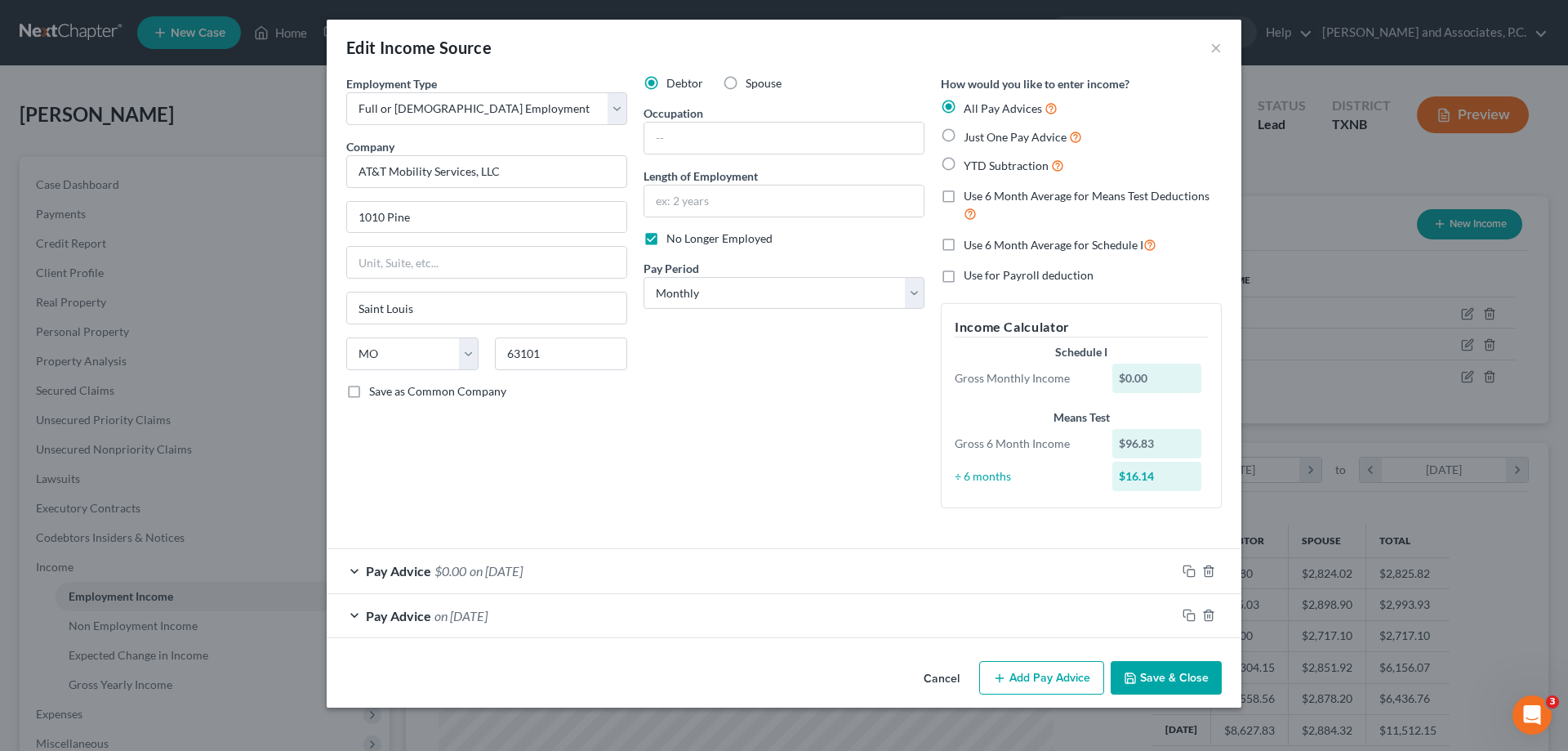
click at [1192, 676] on button "Save & Close" at bounding box center [1166, 678] width 111 height 34
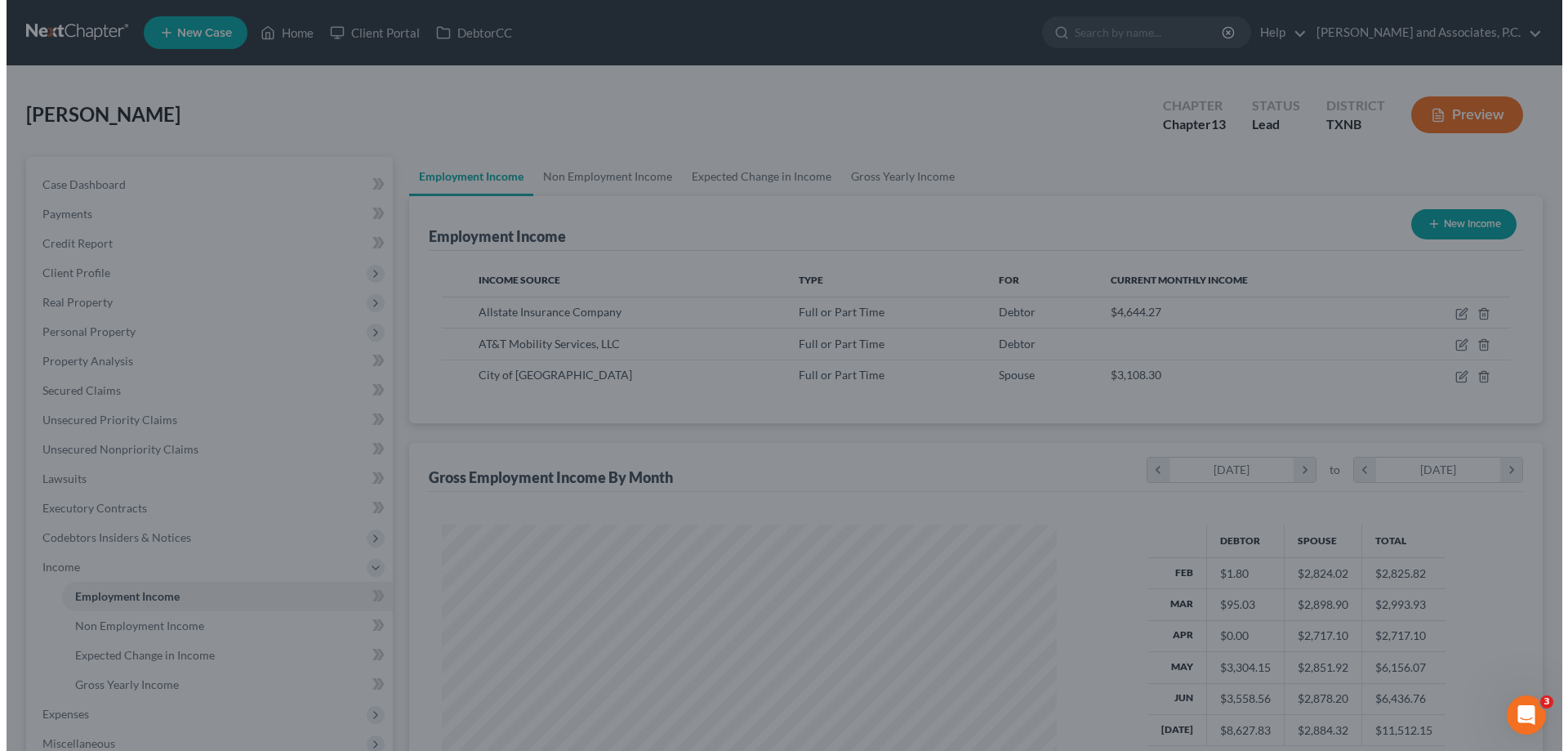
scroll to position [816599, 816033]
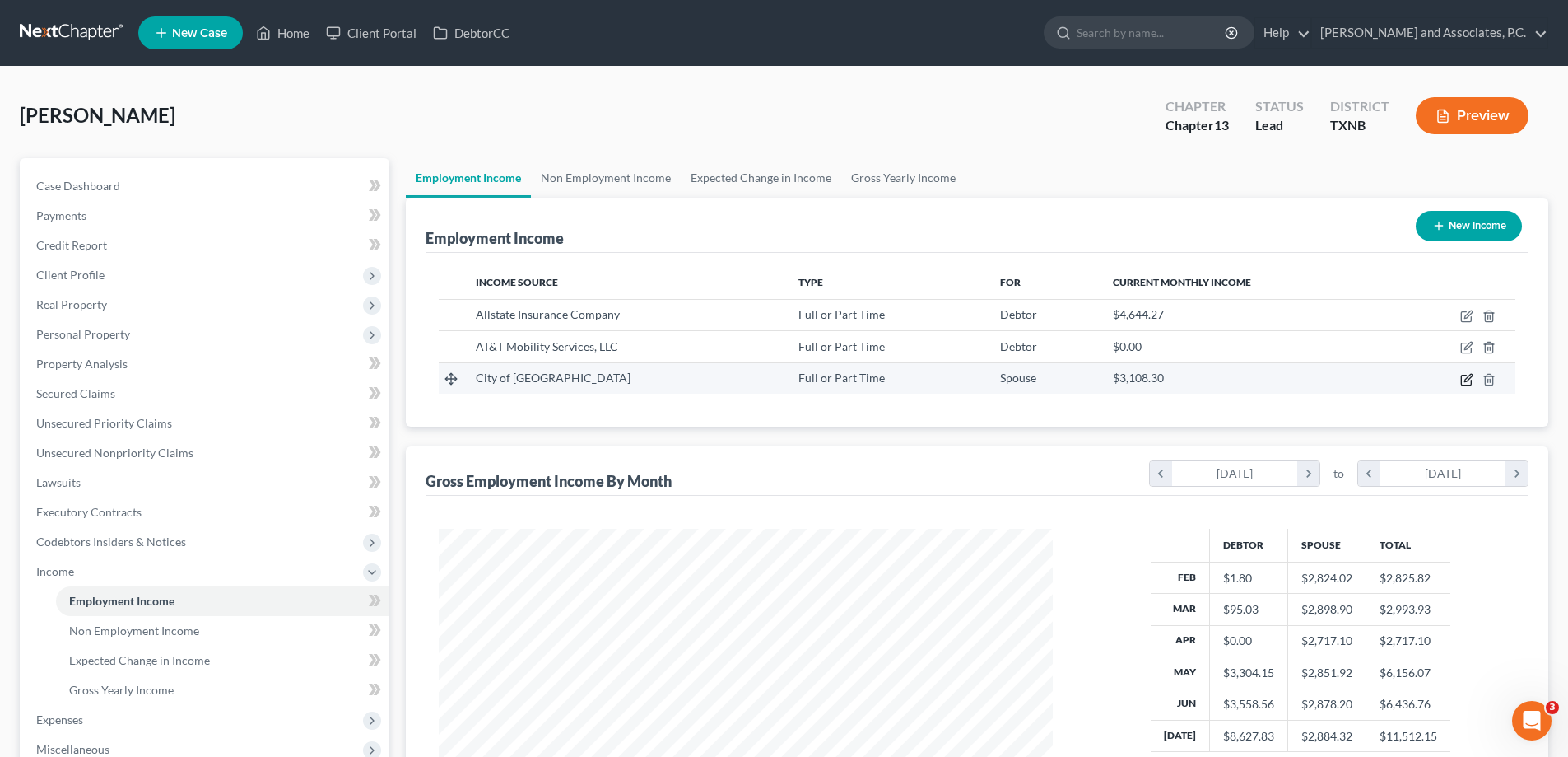
click at [1467, 375] on icon "button" at bounding box center [1466, 380] width 10 height 10
select select "0"
select select "45"
select select "2"
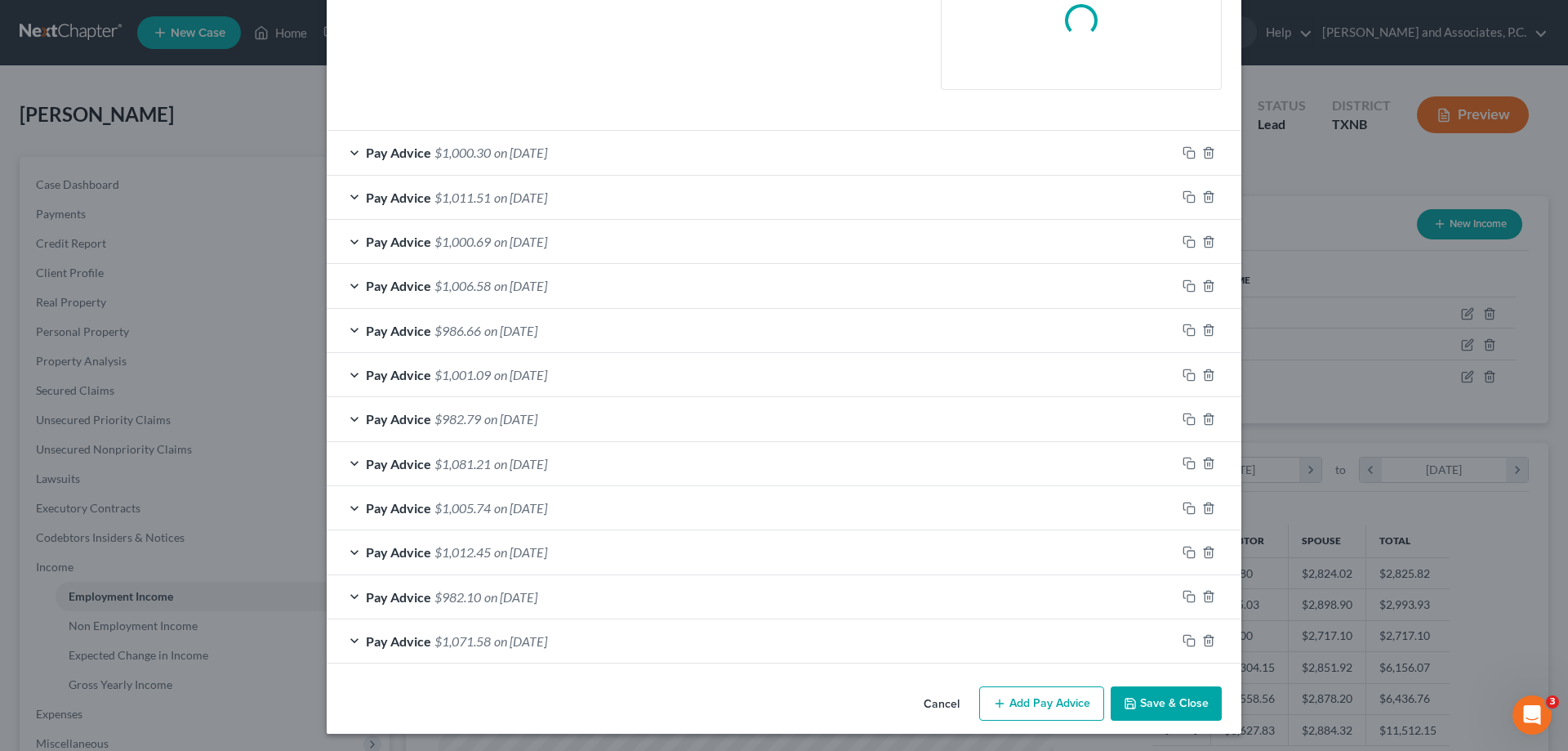
scroll to position [405, 0]
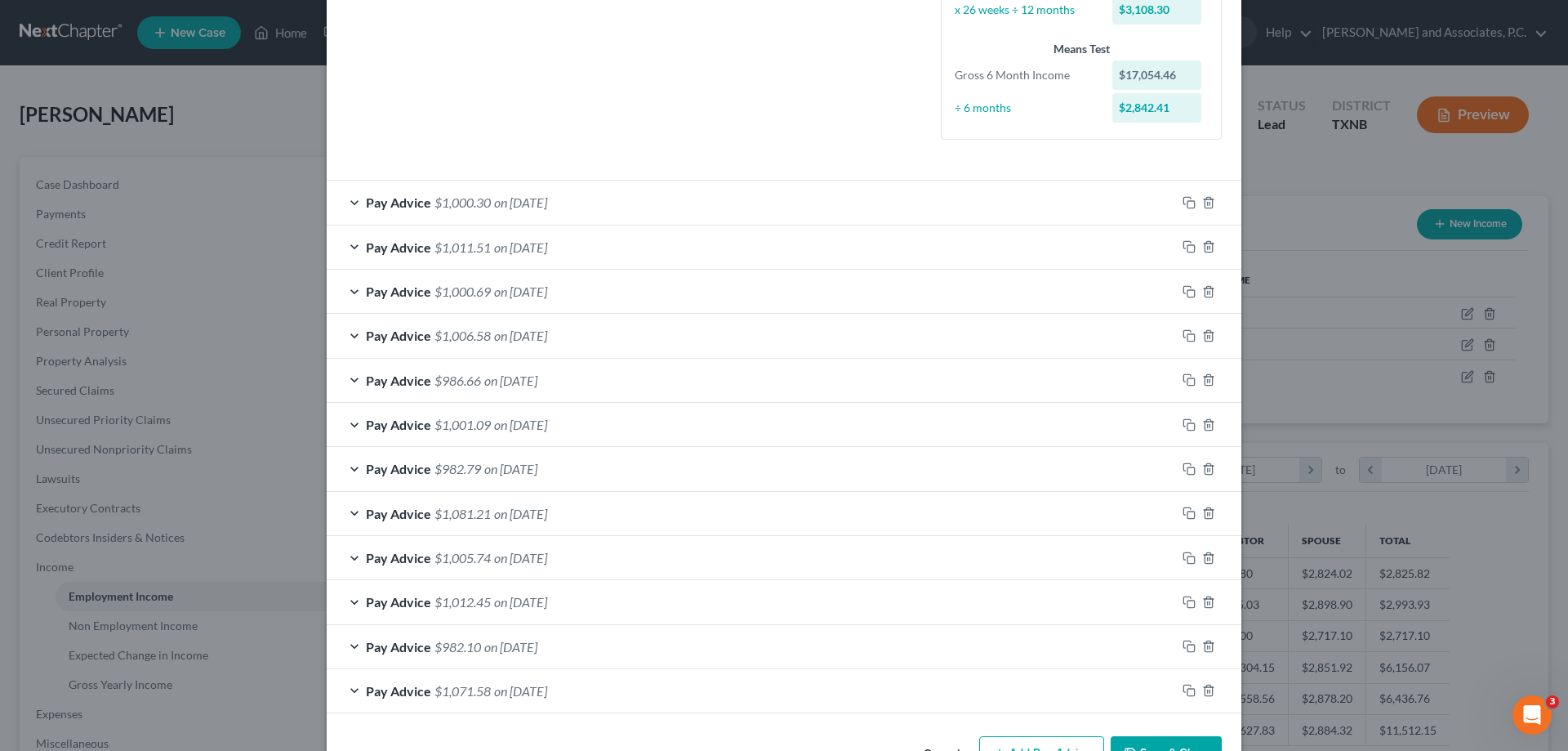
click at [347, 202] on div "Pay Advice $1,000.30 on 07/18/2025" at bounding box center [752, 202] width 849 height 43
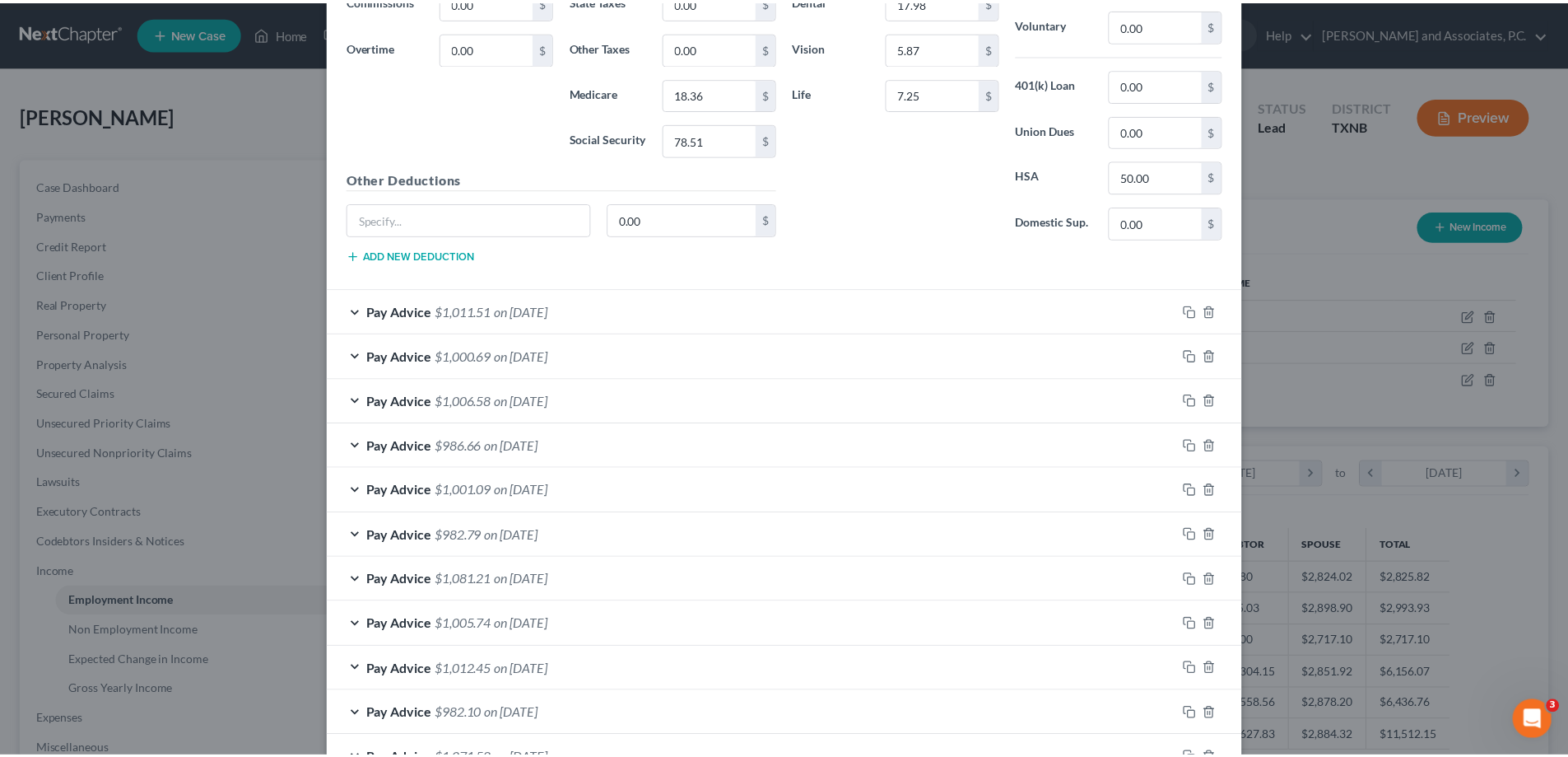
scroll to position [956, 0]
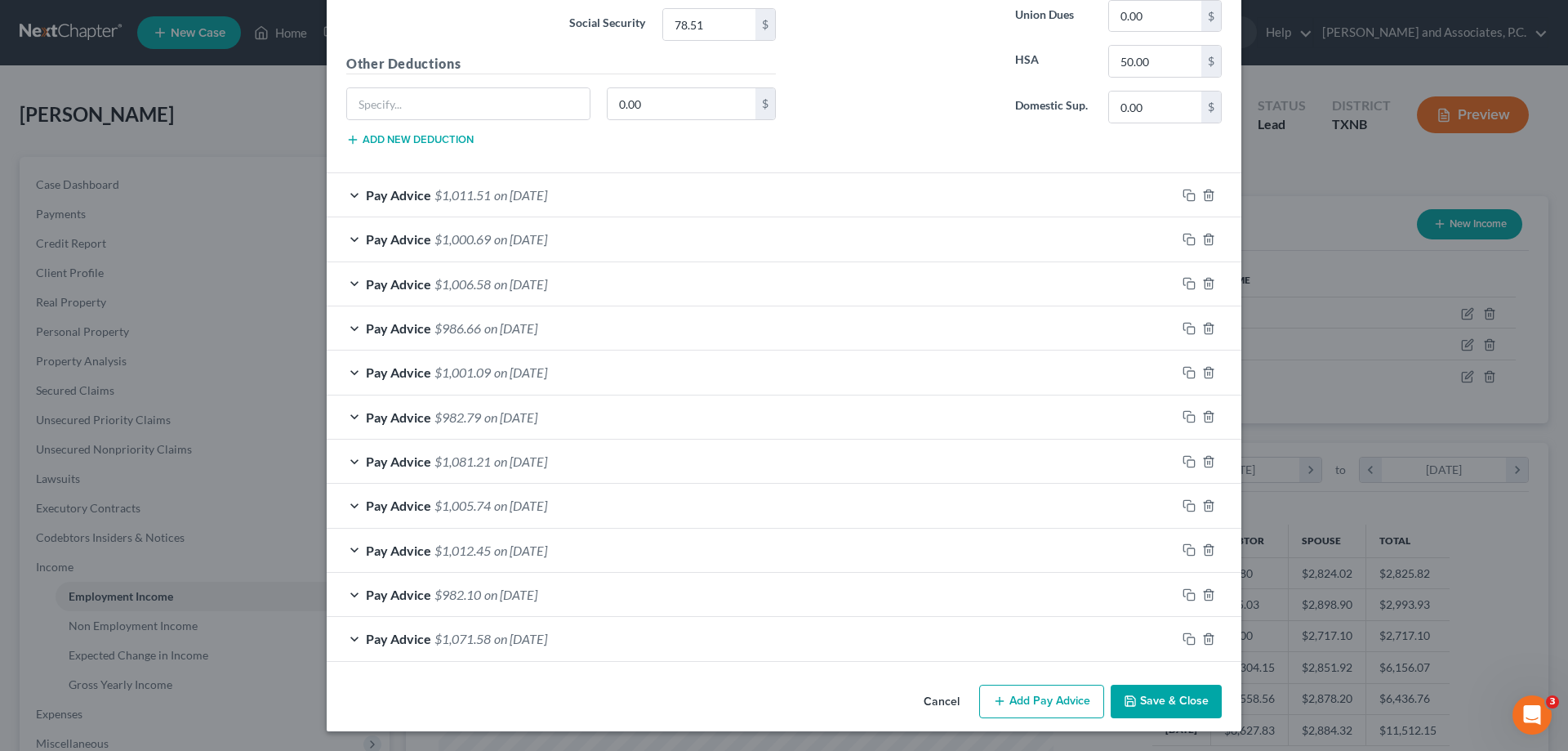
click at [1147, 704] on button "Save & Close" at bounding box center [1166, 701] width 111 height 34
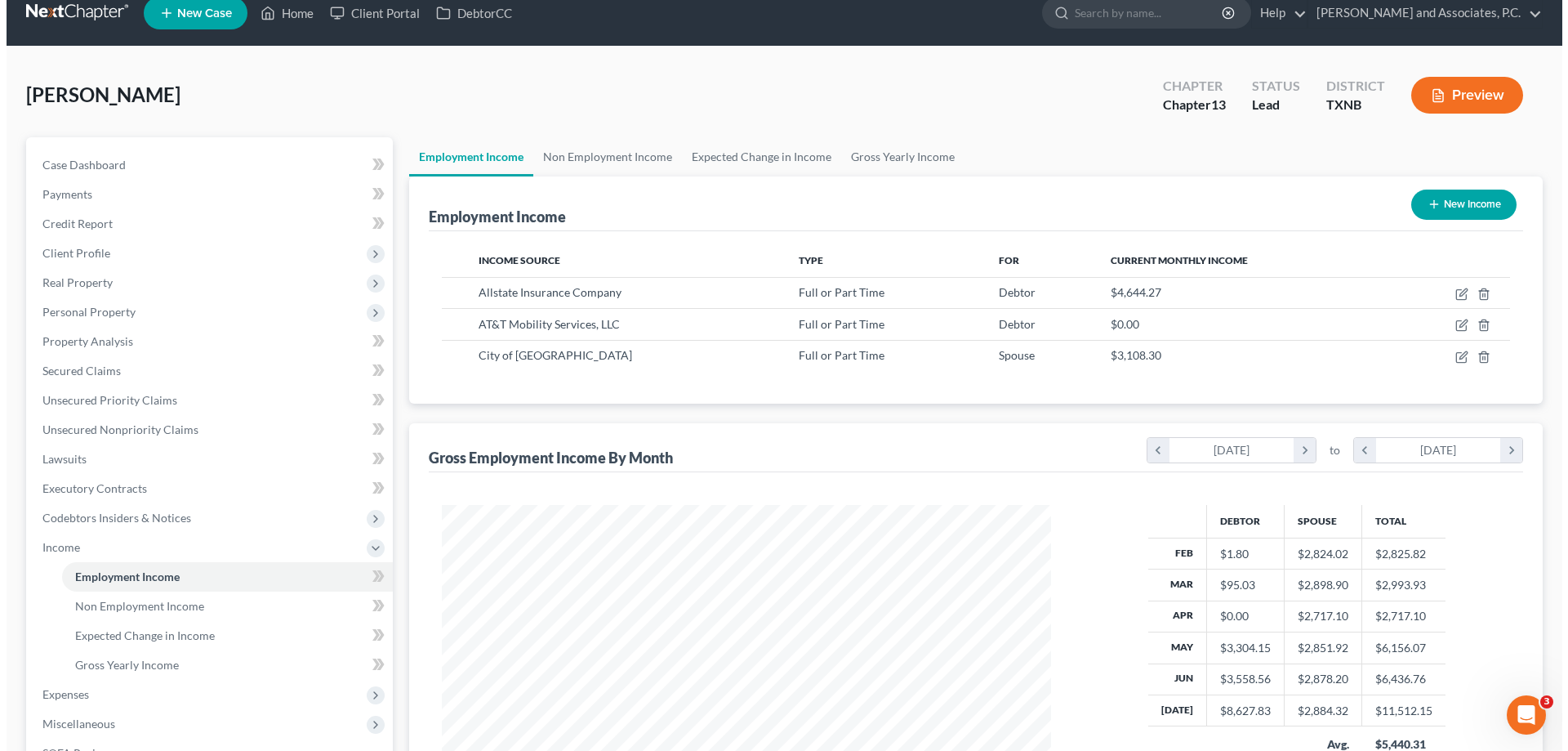
scroll to position [0, 0]
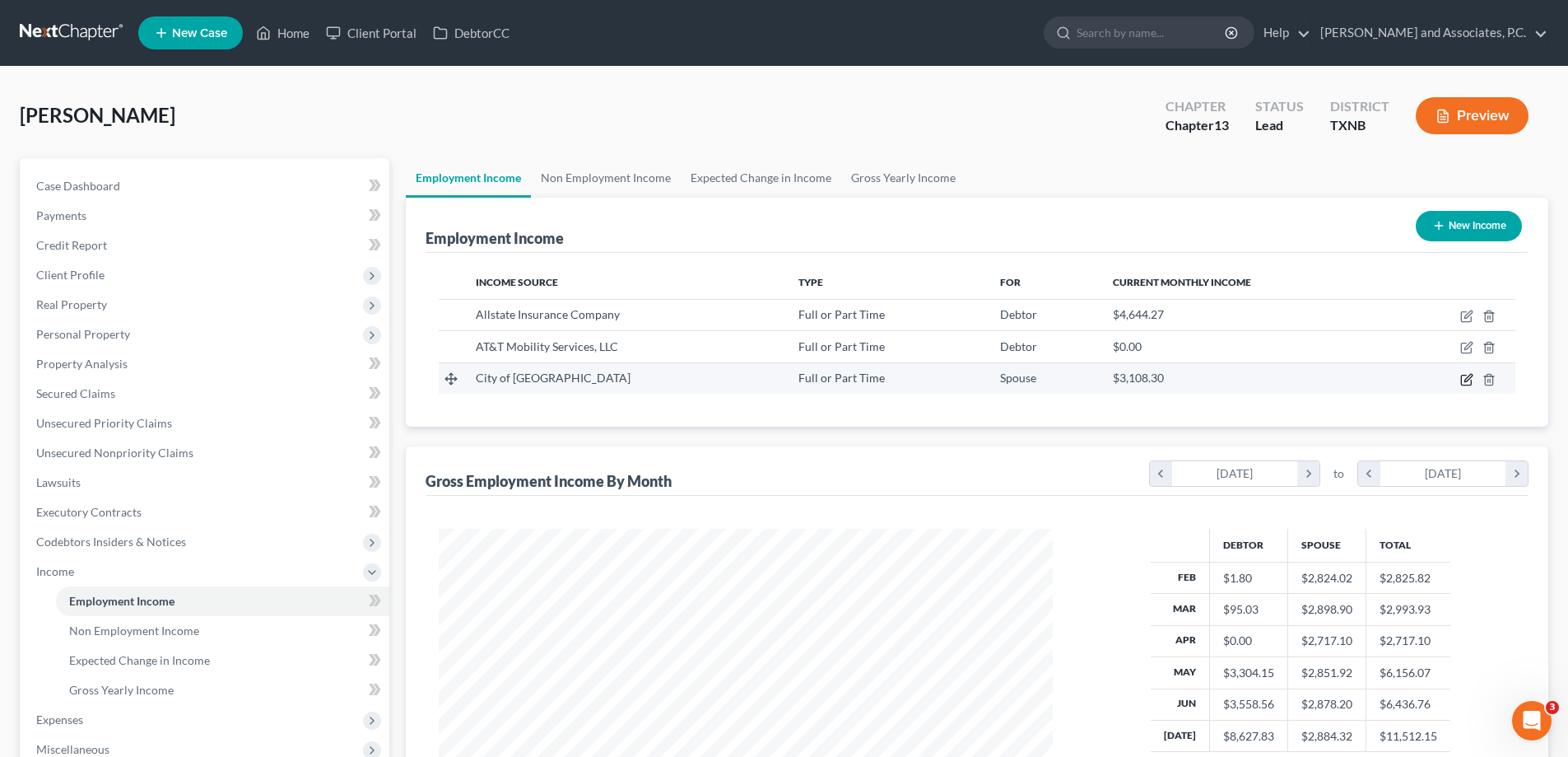
click at [1465, 375] on icon "button" at bounding box center [1466, 380] width 10 height 10
select select "0"
select select "45"
select select "2"
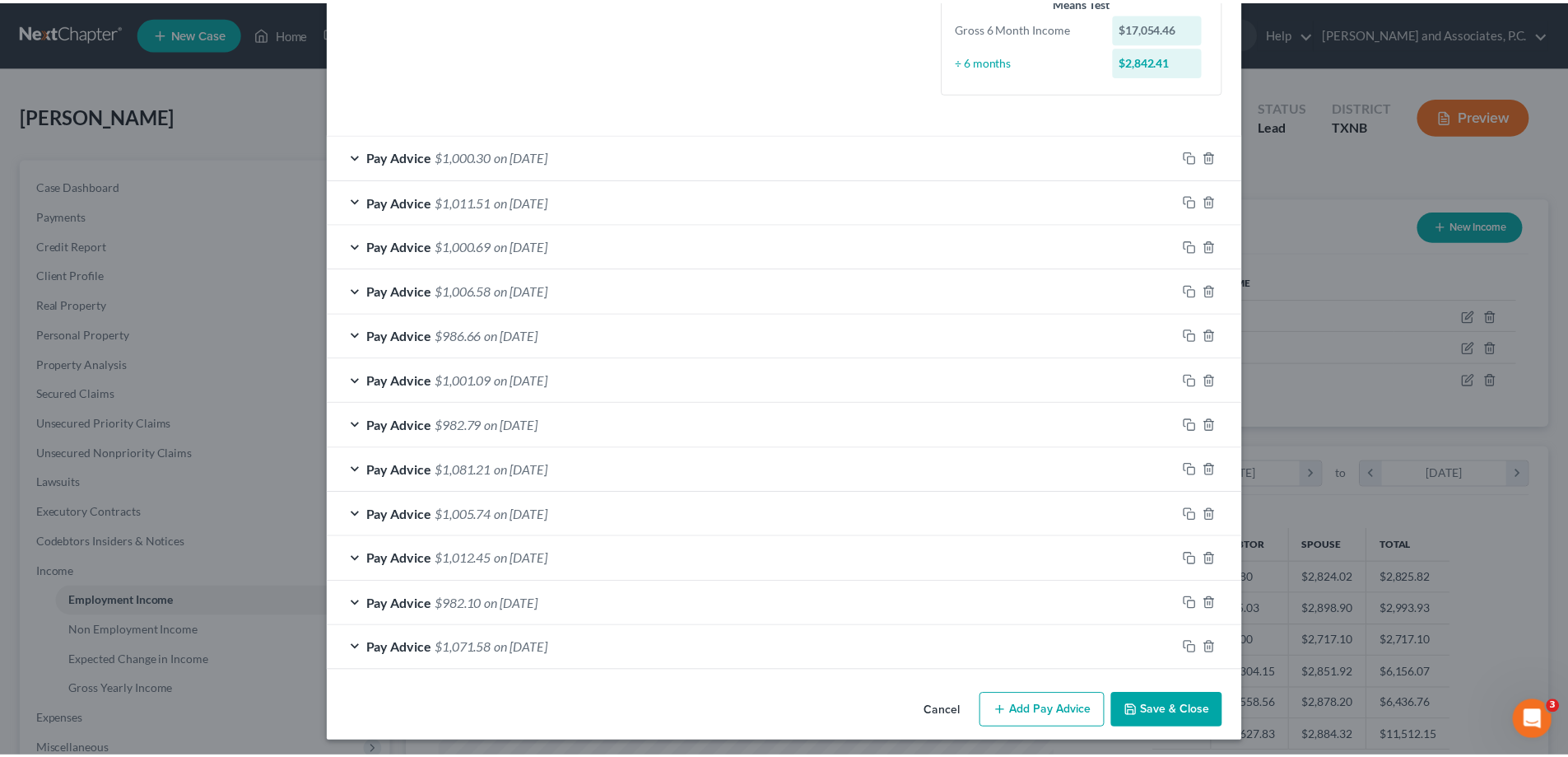
scroll to position [460, 0]
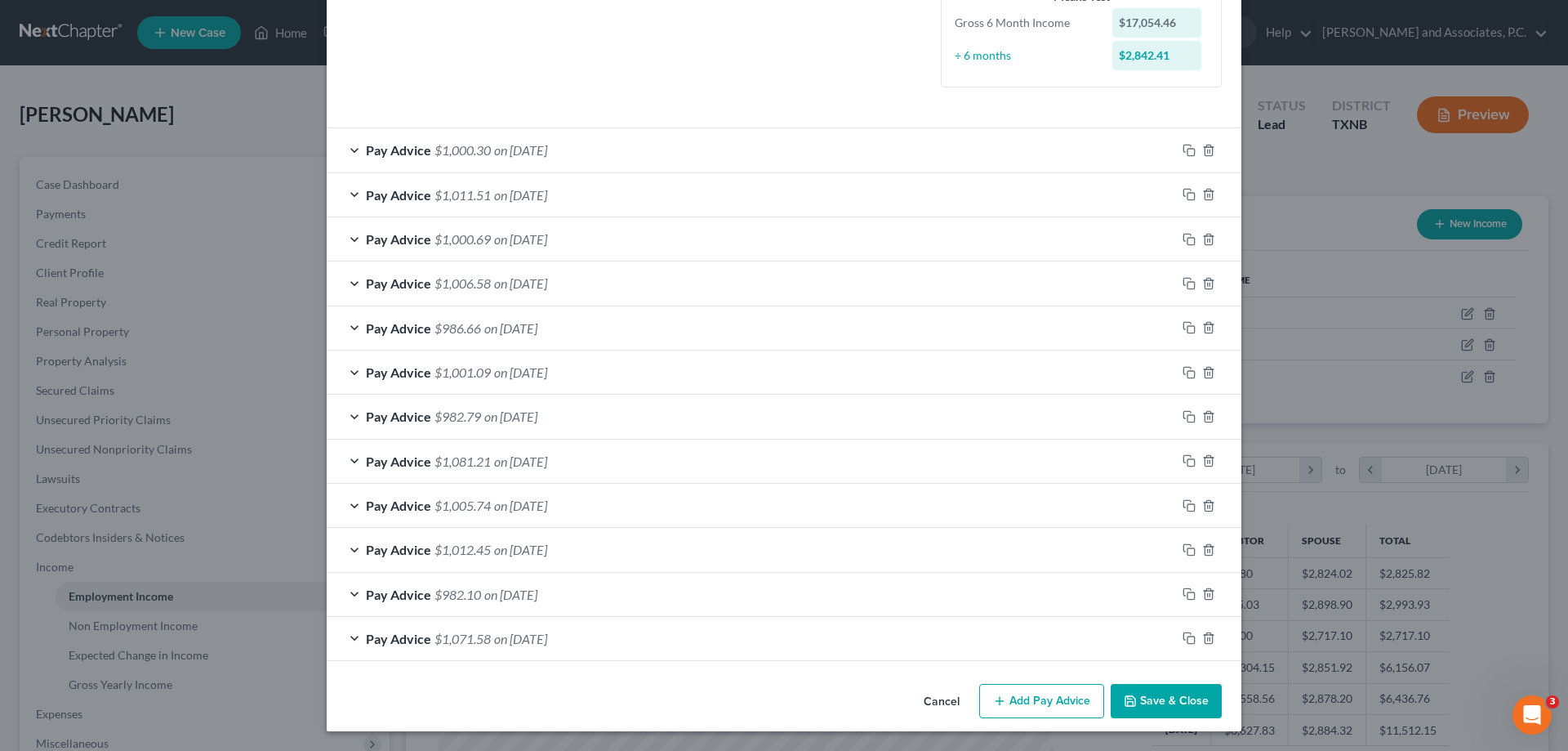
click at [1143, 699] on button "Save & Close" at bounding box center [1166, 701] width 111 height 34
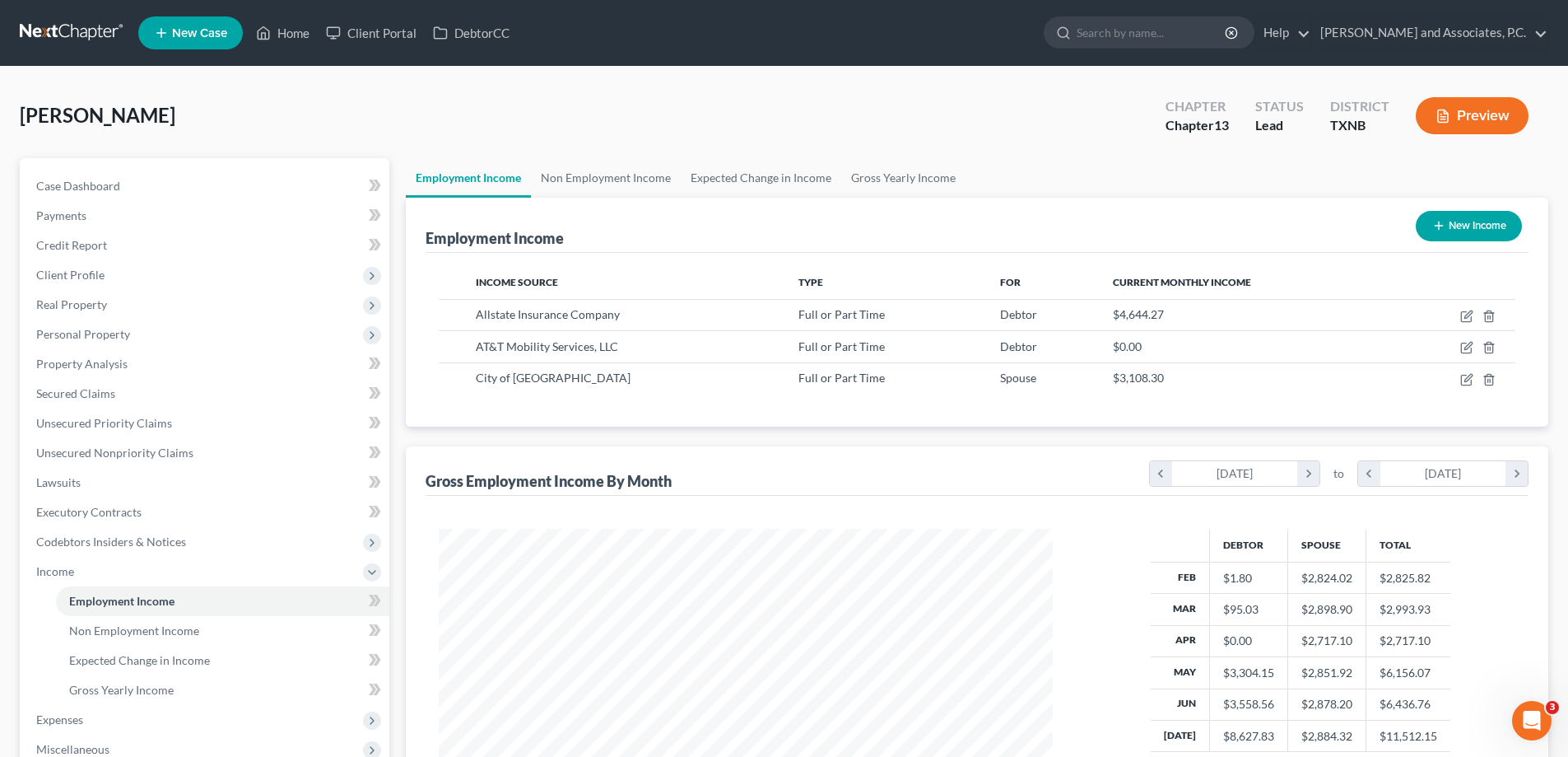
scroll to position [823123, 822650]
click at [297, 33] on link "Home" at bounding box center [282, 32] width 70 height 30
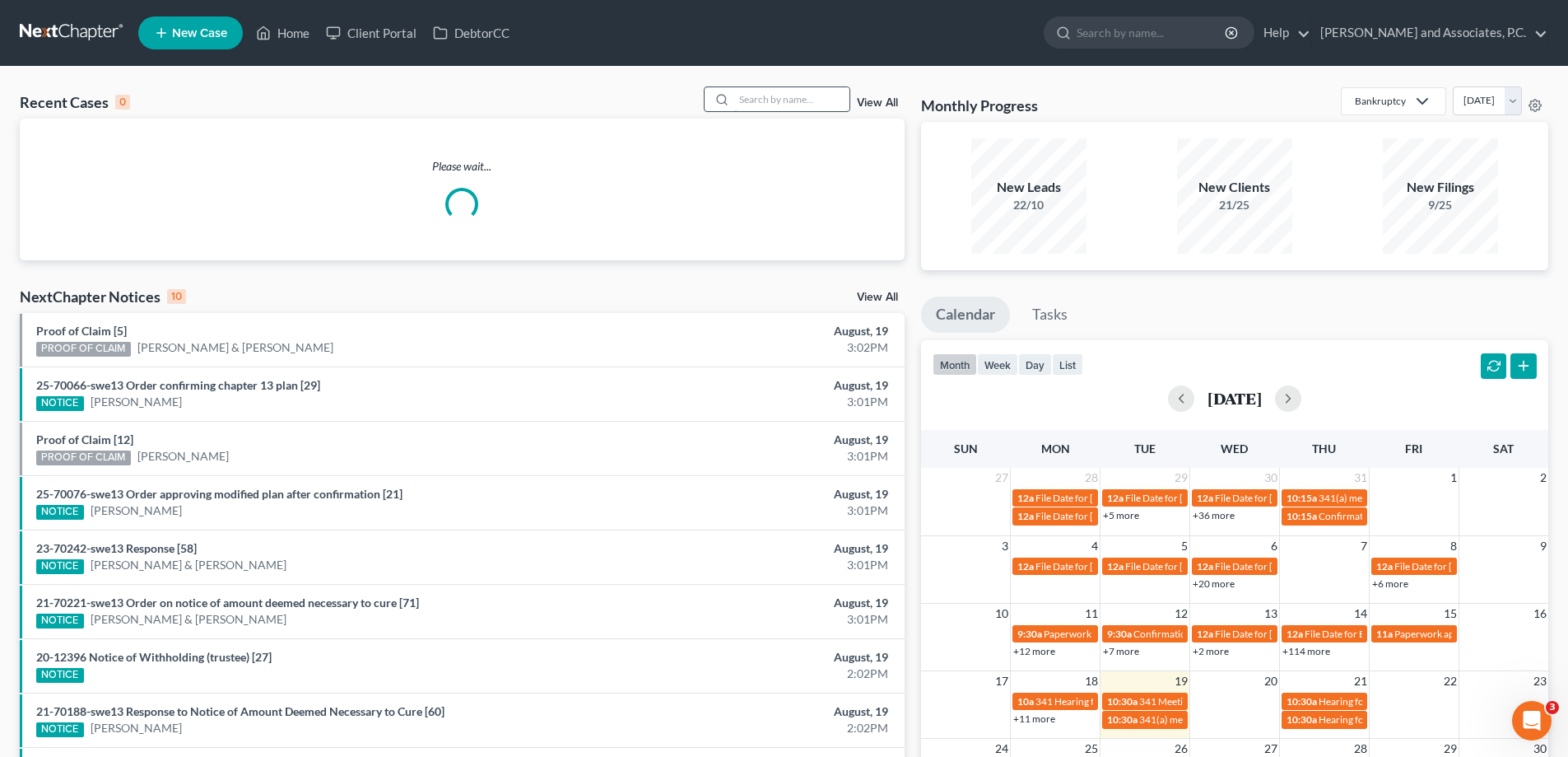
click at [747, 101] on input "search" at bounding box center [792, 99] width 115 height 24
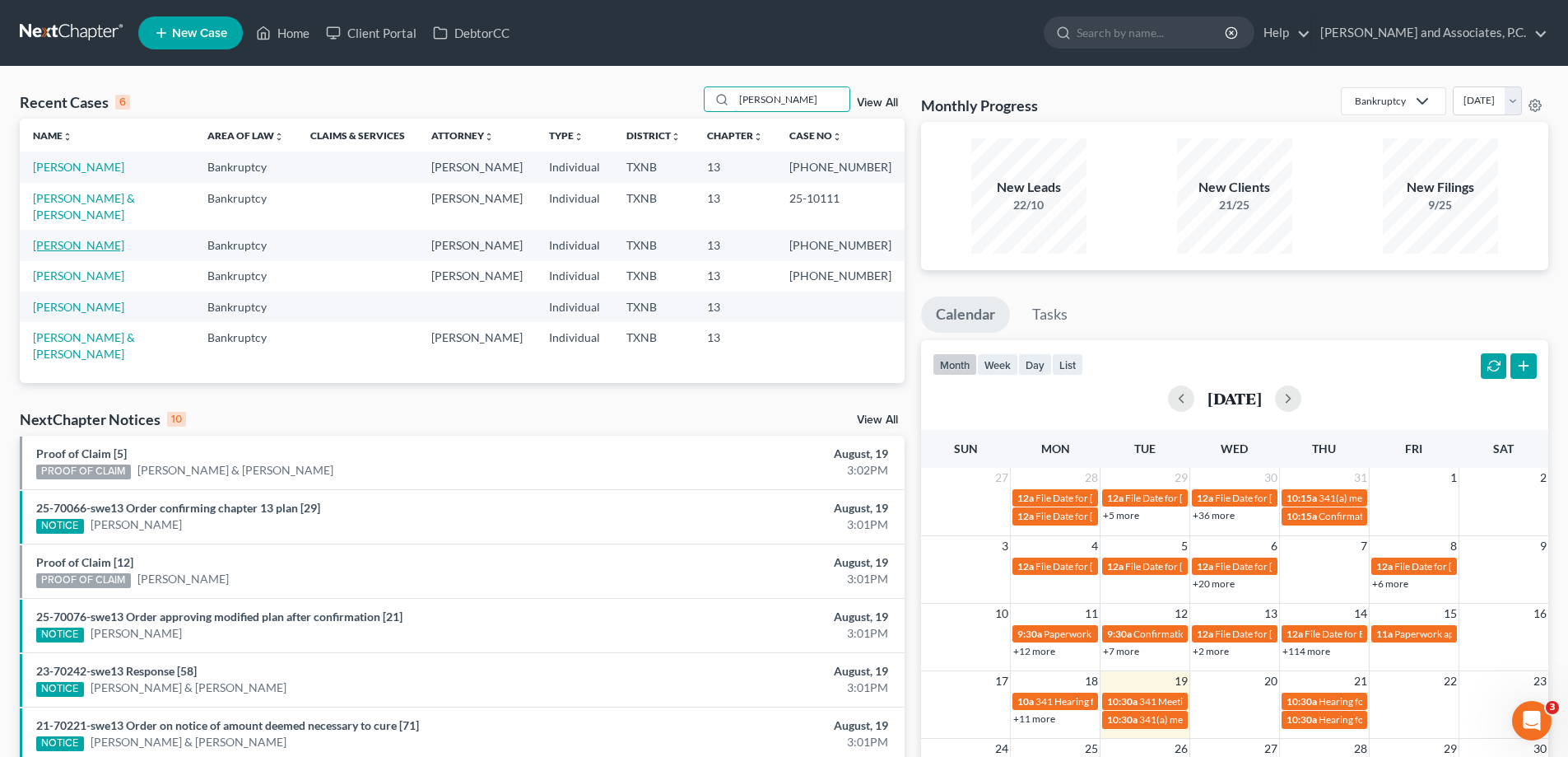
type input "weaver"
click at [78, 238] on link "Weaver, Shanda" at bounding box center [79, 245] width 92 height 14
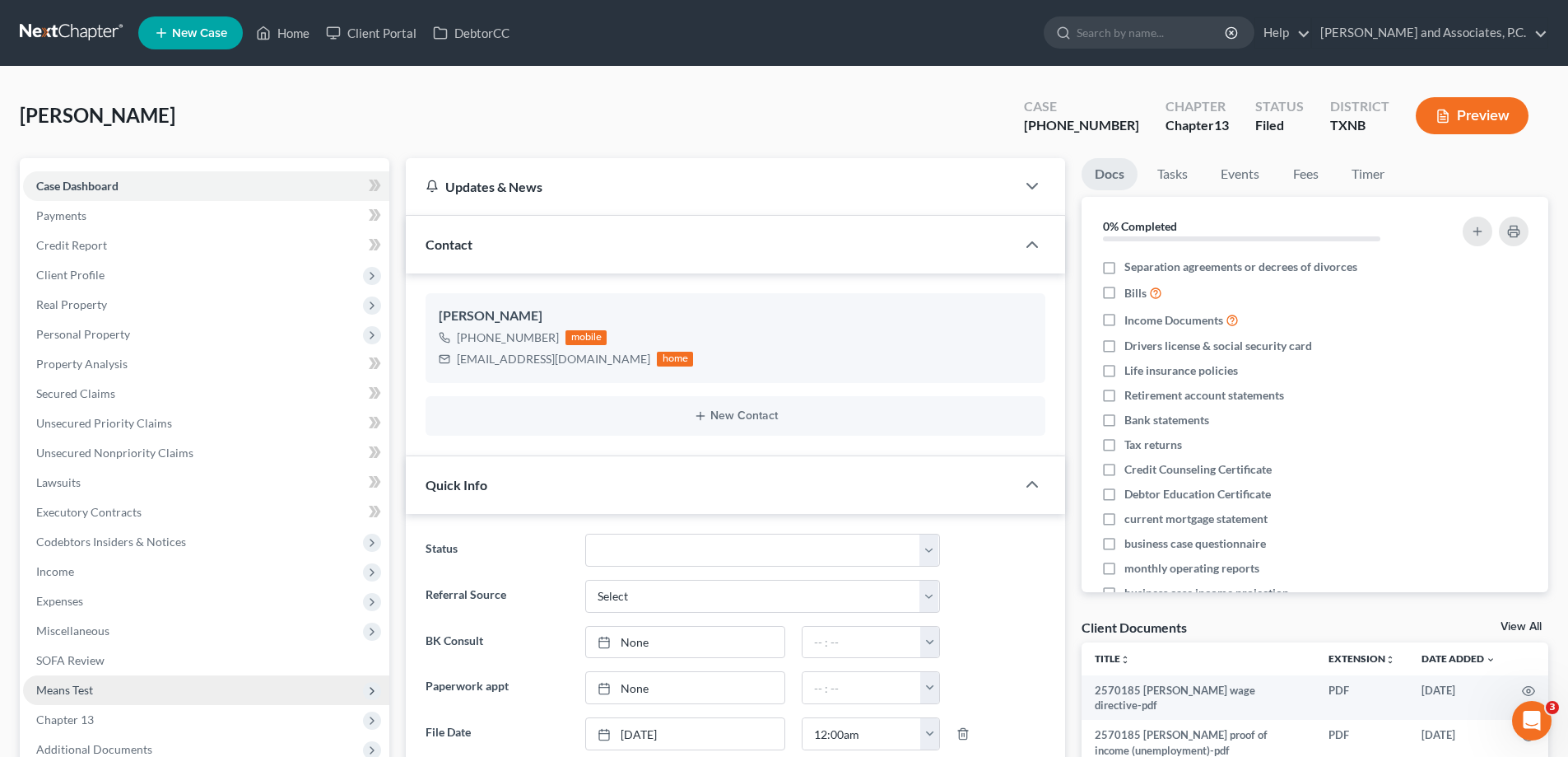
scroll to position [330, 0]
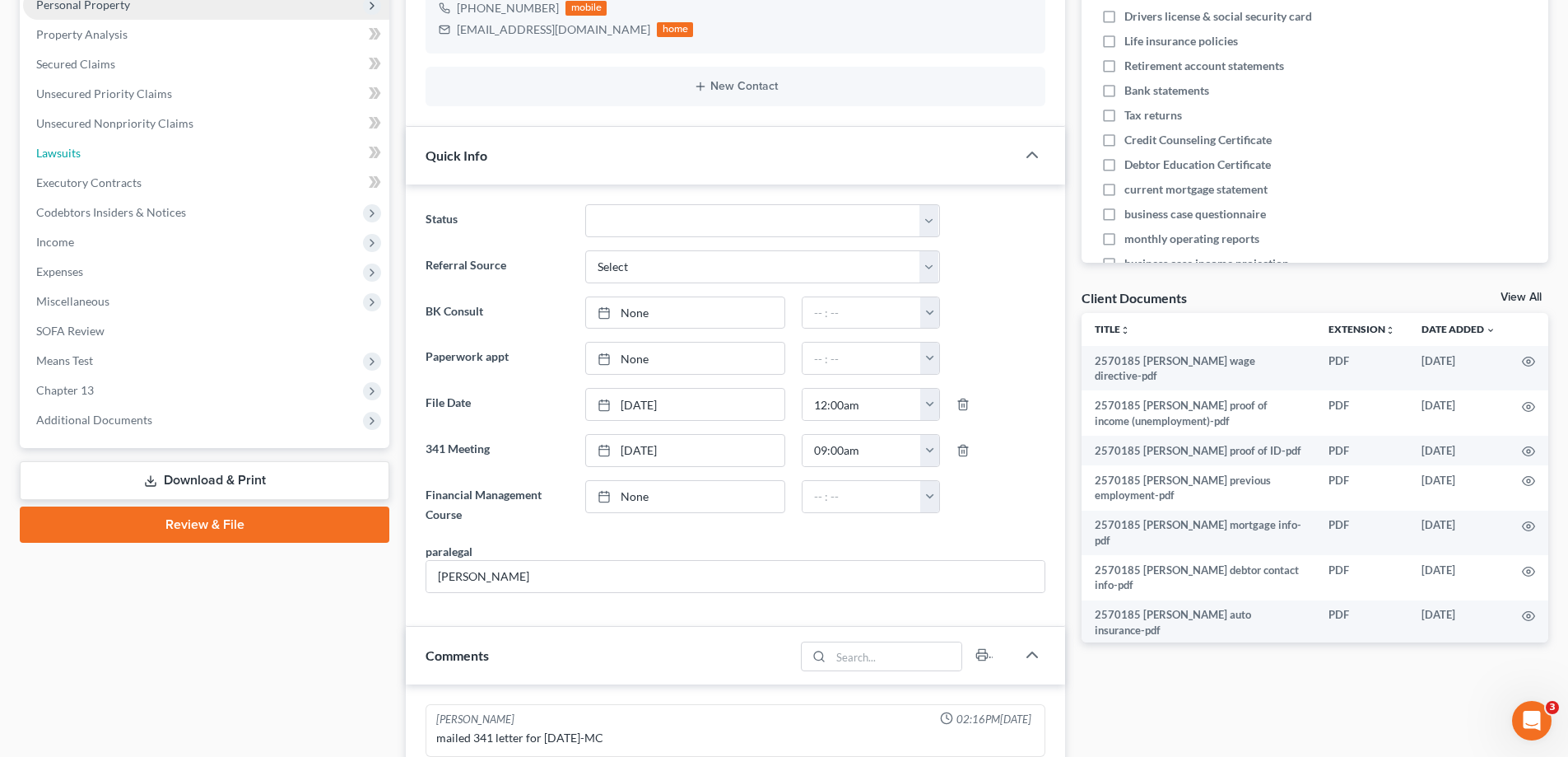
drag, startPoint x: 53, startPoint y: 159, endPoint x: 253, endPoint y: 164, distance: 200.1
click at [53, 158] on span "Lawsuits" at bounding box center [58, 153] width 44 height 14
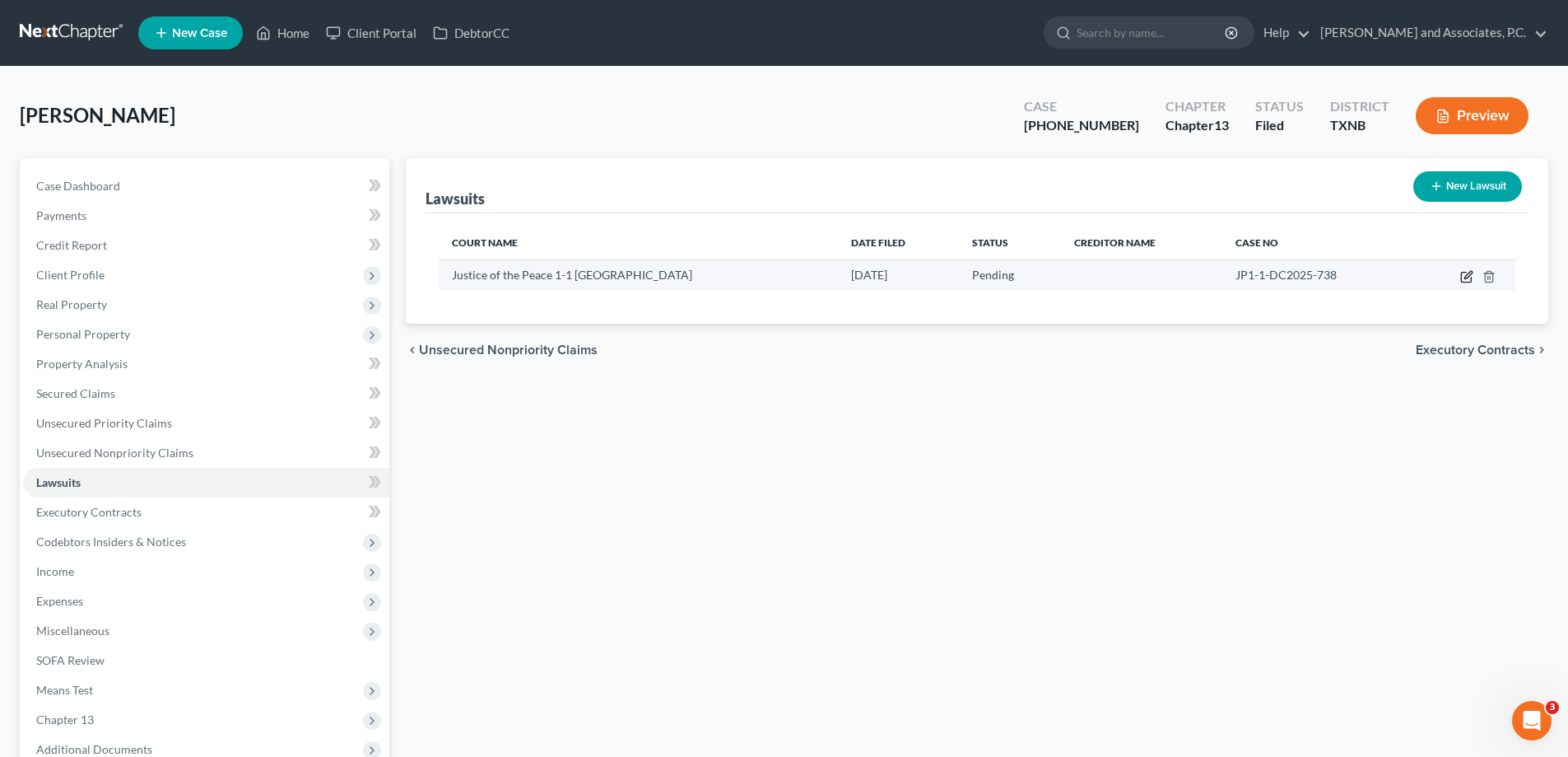
click at [1464, 276] on icon "button" at bounding box center [1467, 277] width 14 height 14
select select "45"
select select "0"
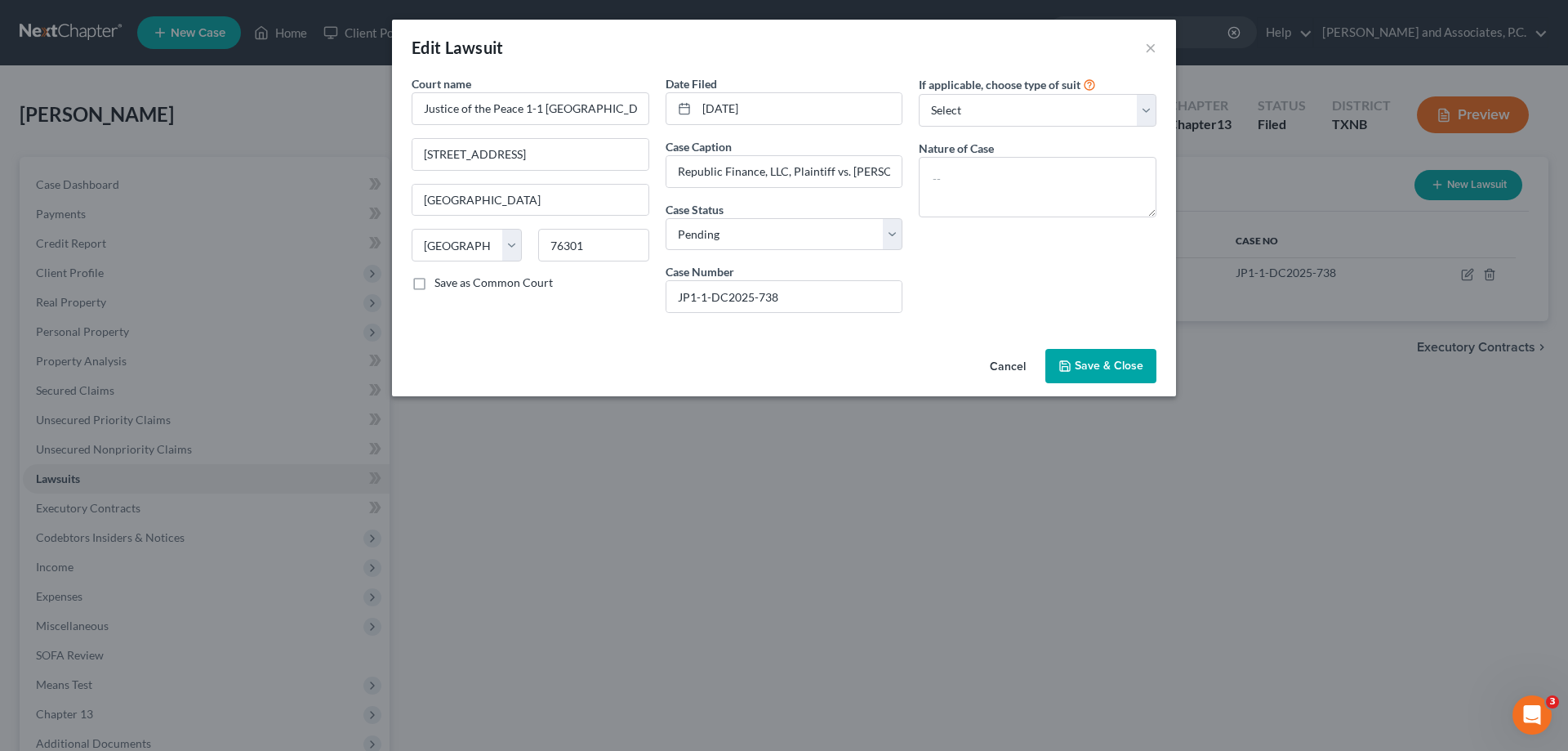
click at [1093, 357] on button "Save & Close" at bounding box center [1101, 366] width 111 height 34
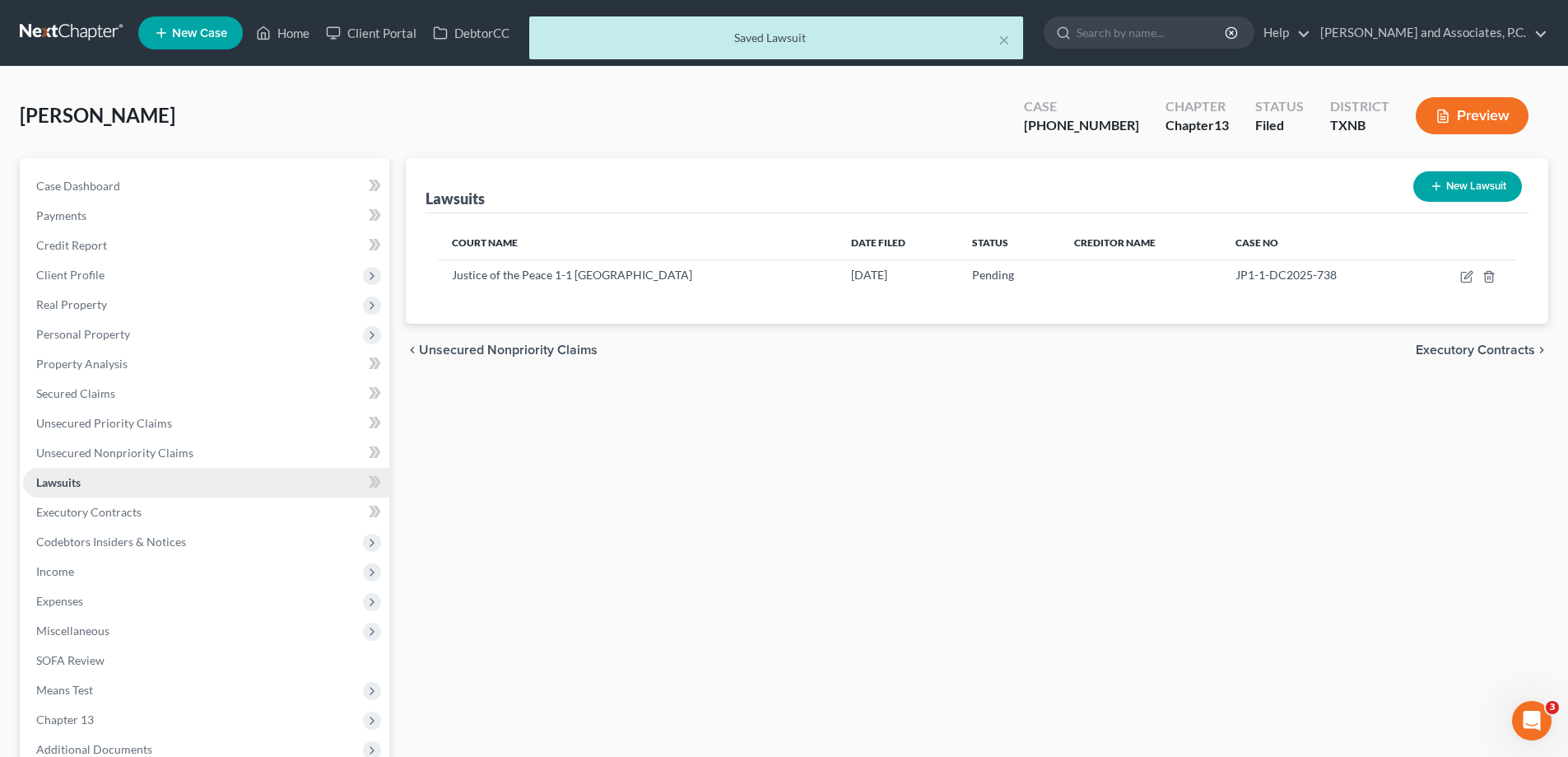
scroll to position [164, 0]
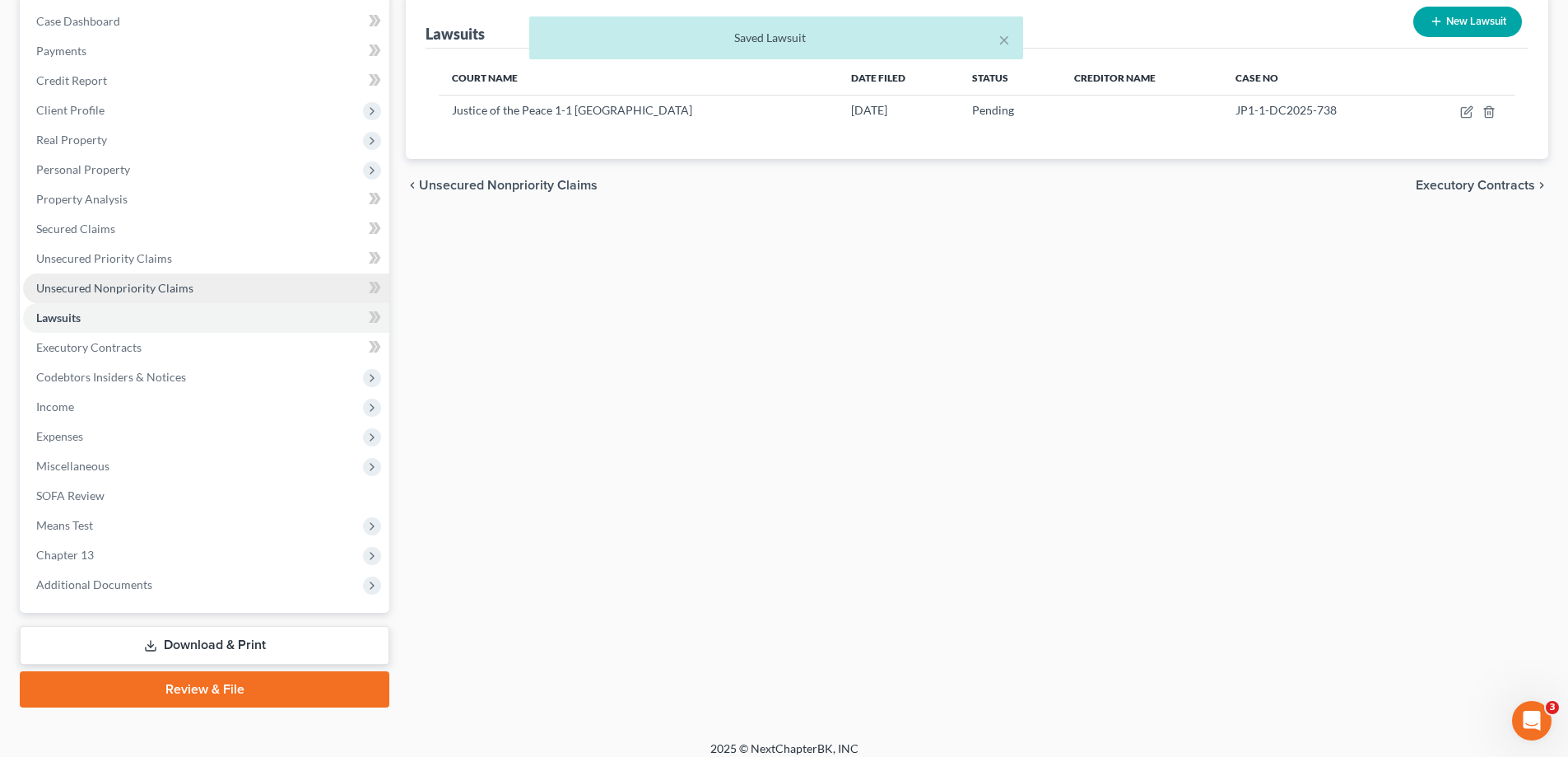
click at [135, 292] on span "Unsecured Nonpriority Claims" at bounding box center [115, 287] width 158 height 14
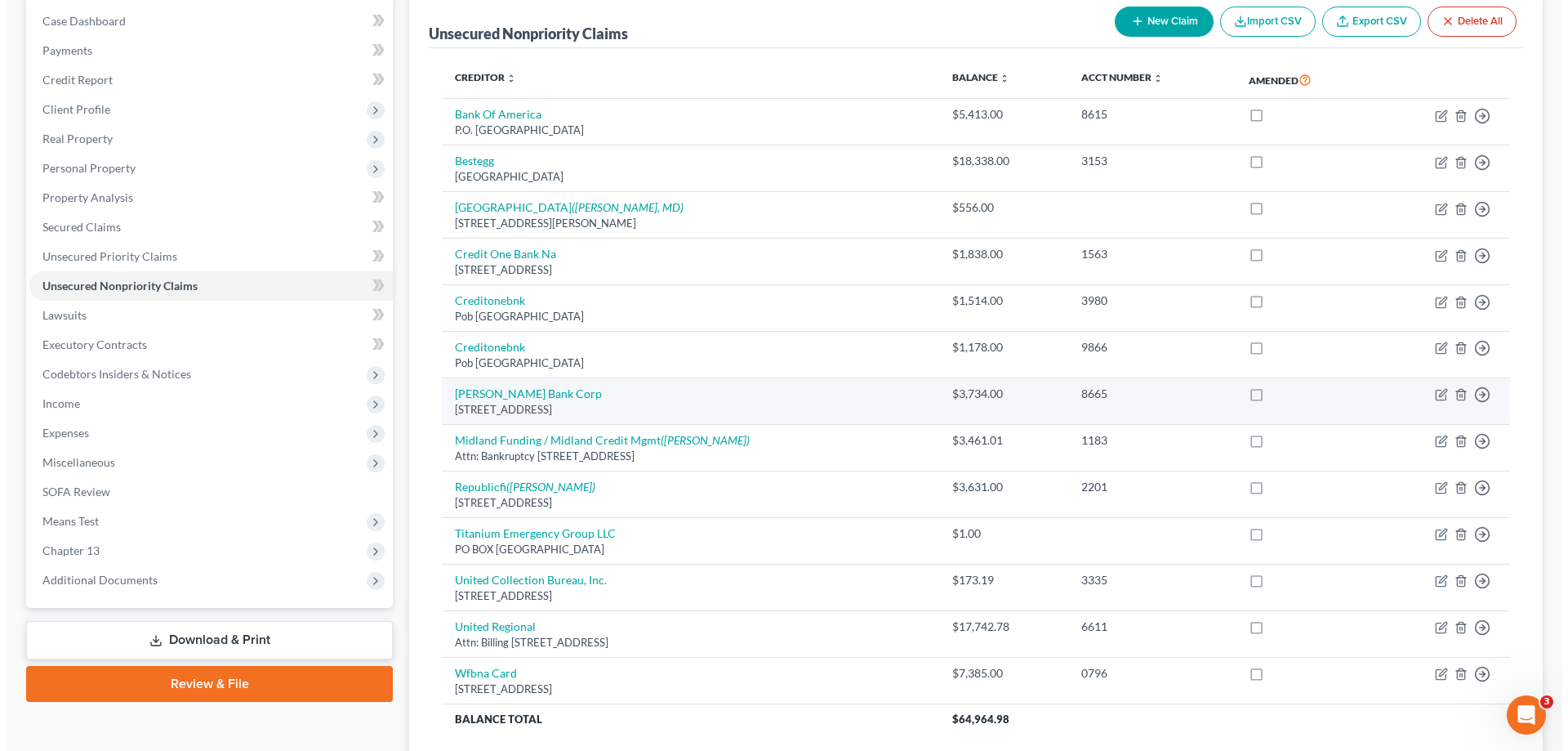
scroll to position [294, 0]
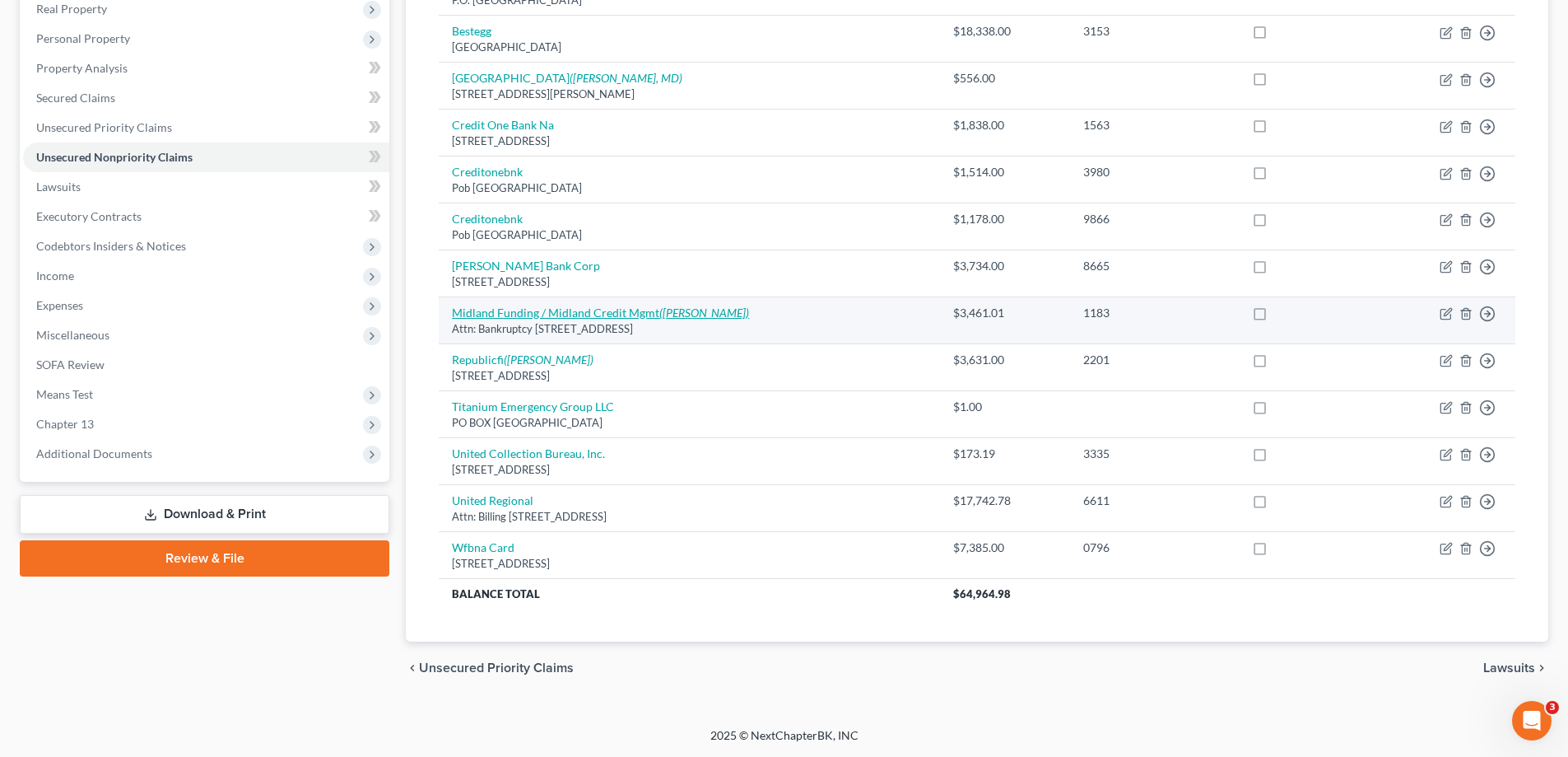
click at [553, 315] on link "Midland Funding / Midland Credit Mgmt (Ty Beard)" at bounding box center [600, 312] width 297 height 14
select select "4"
select select "0"
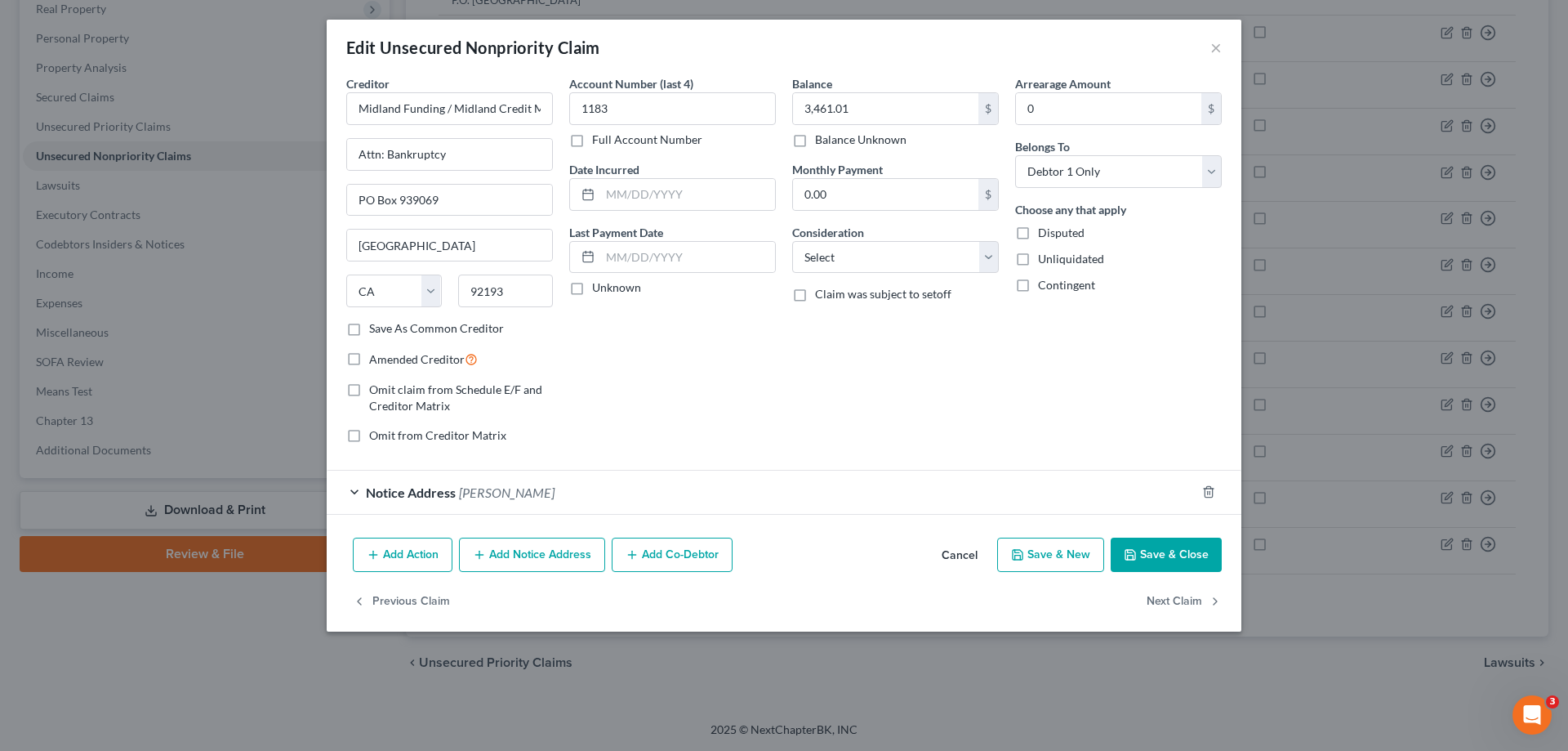
click at [355, 494] on div "Notice Address Ty Beard" at bounding box center [762, 492] width 869 height 43
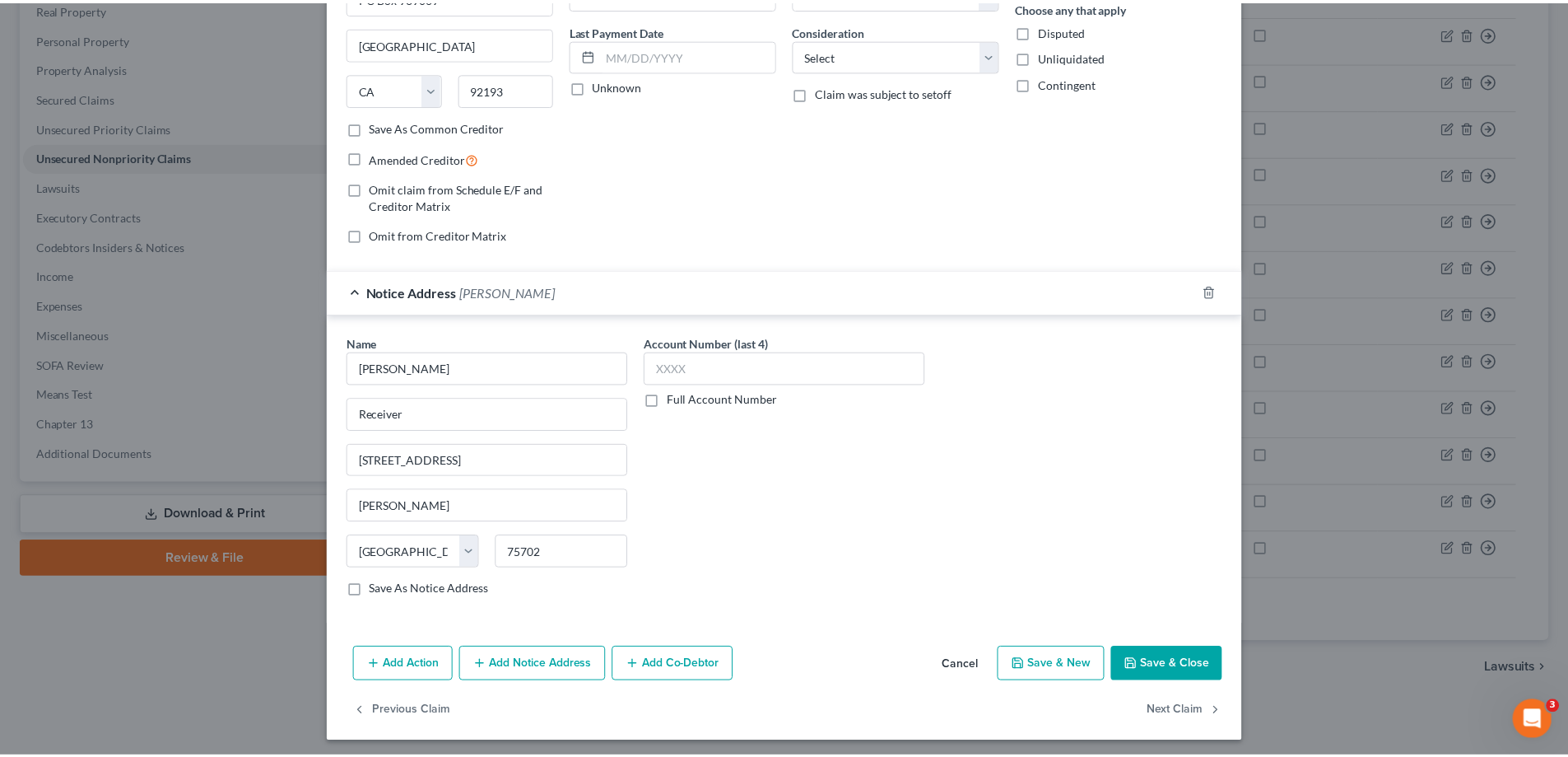
scroll to position [209, 0]
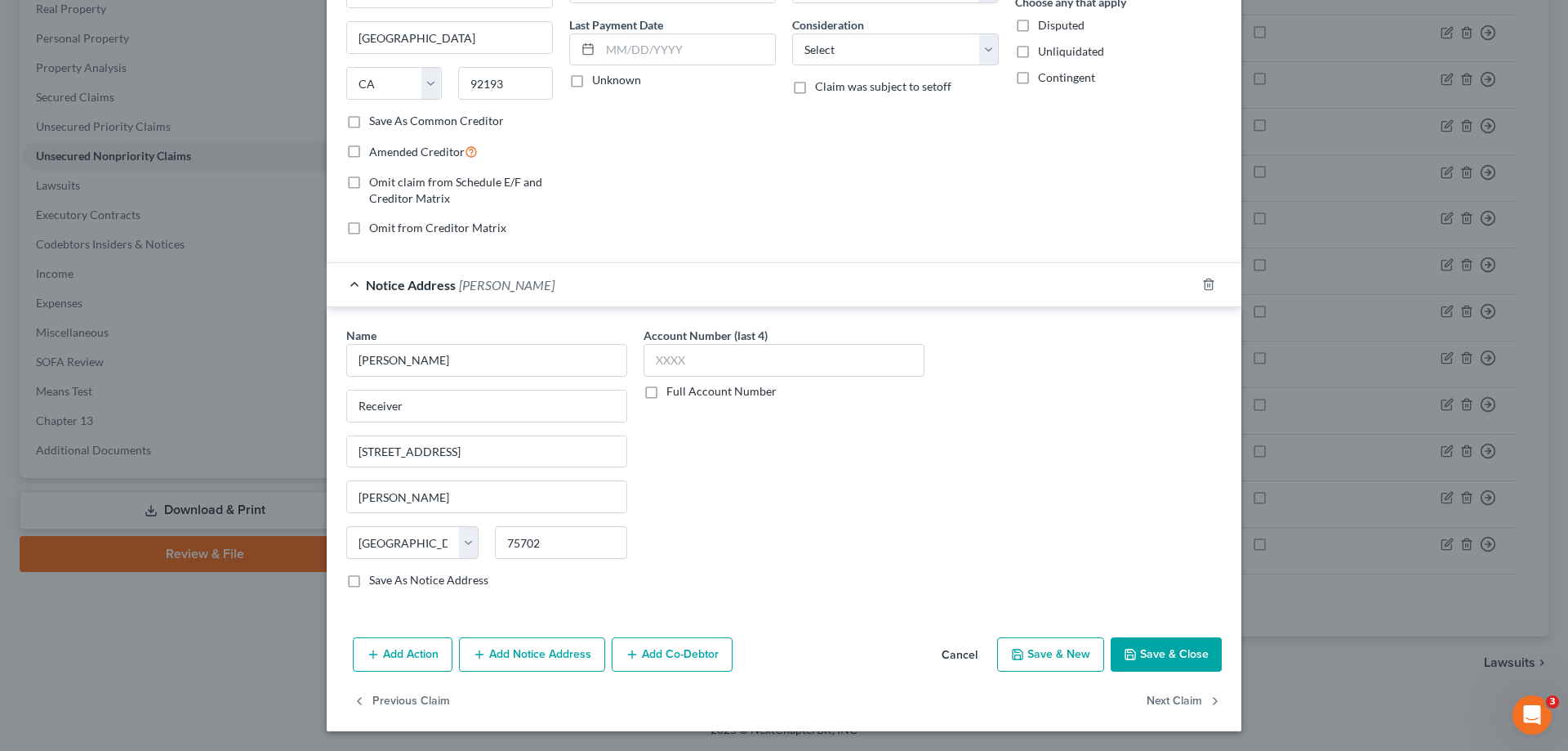
drag, startPoint x: 1155, startPoint y: 653, endPoint x: 1145, endPoint y: 653, distance: 10.0
click at [1155, 653] on button "Save & Close" at bounding box center [1166, 654] width 111 height 34
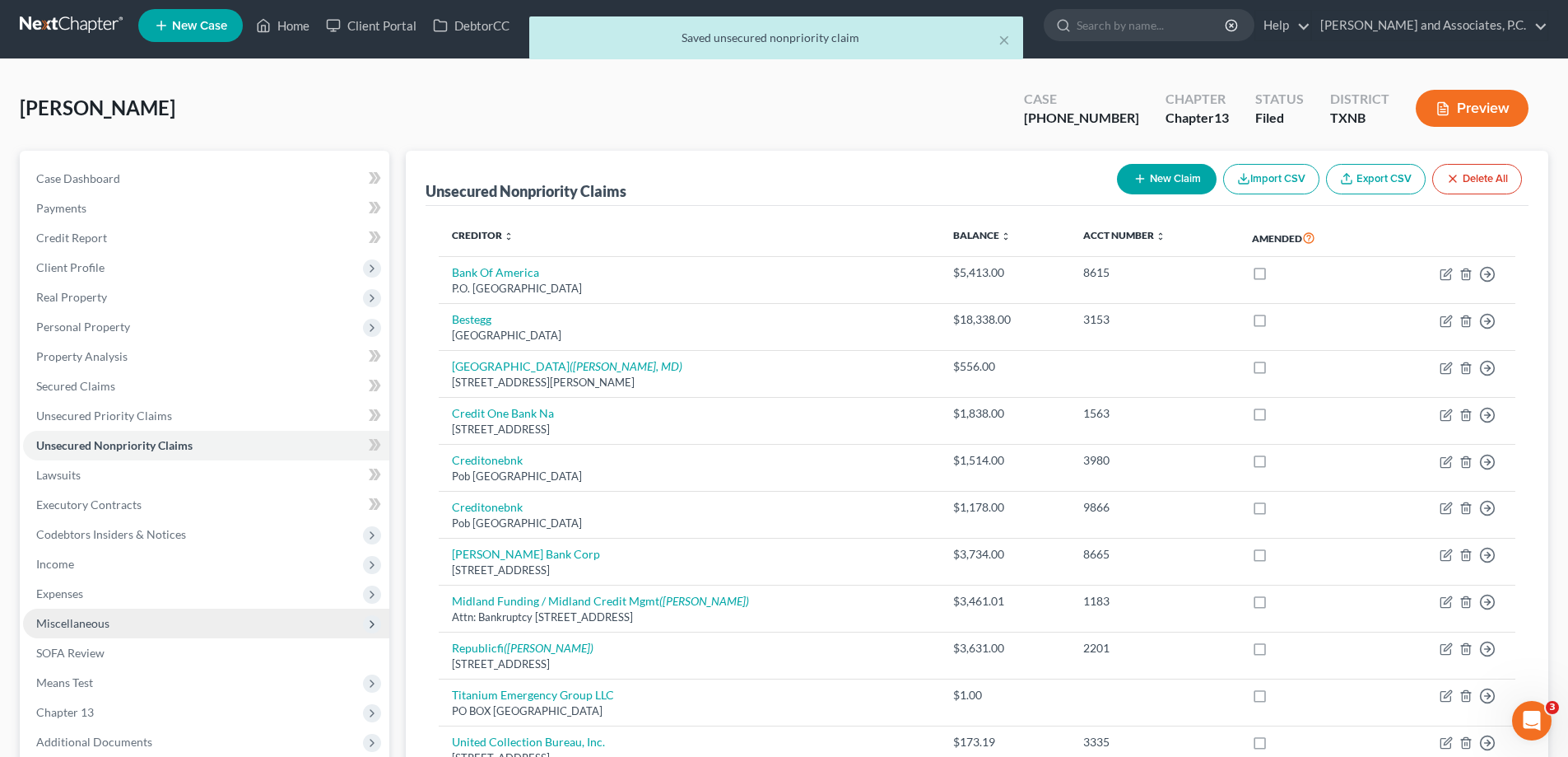
scroll to position [0, 0]
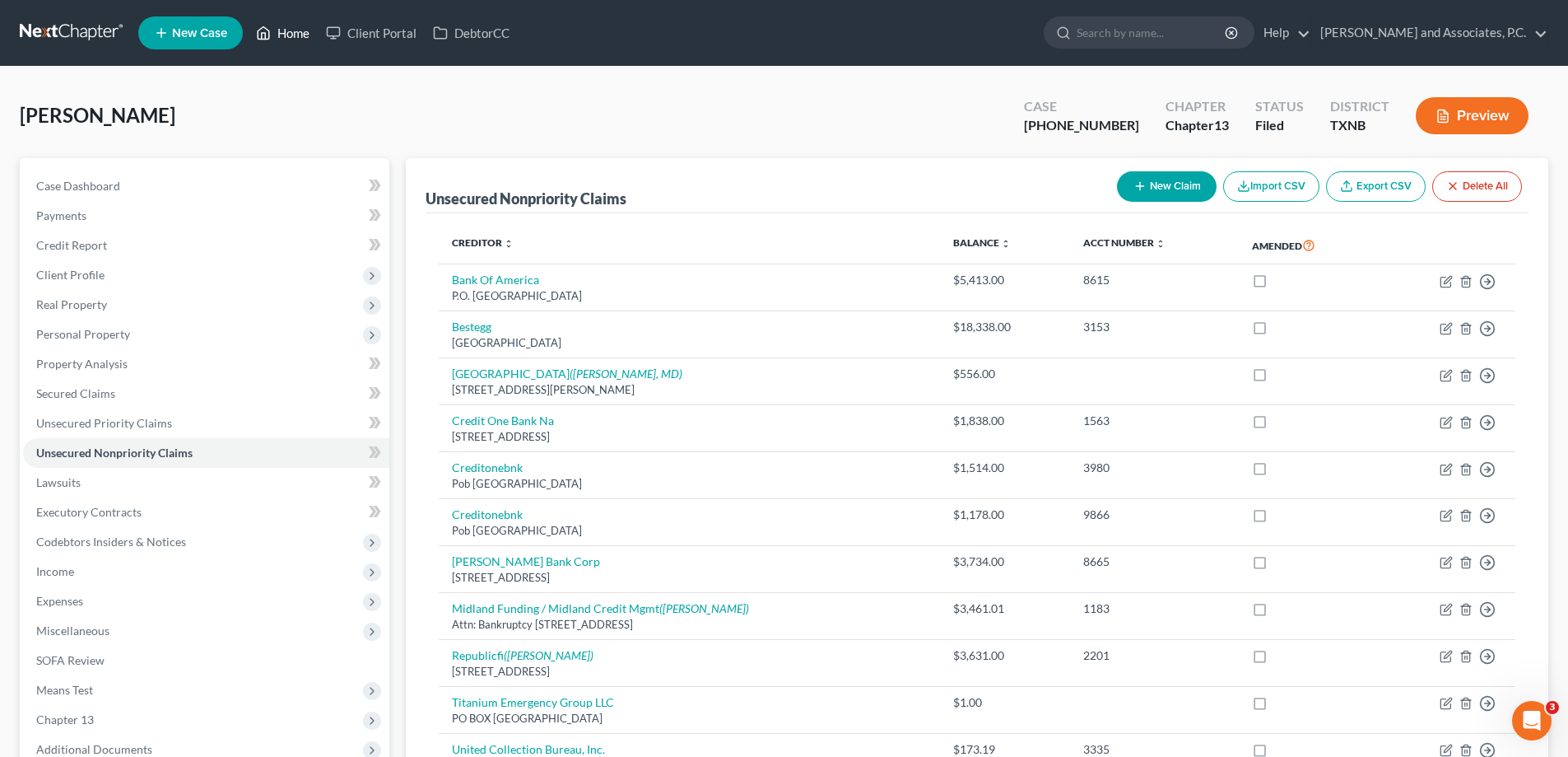
click at [274, 35] on link "Home" at bounding box center [282, 32] width 70 height 30
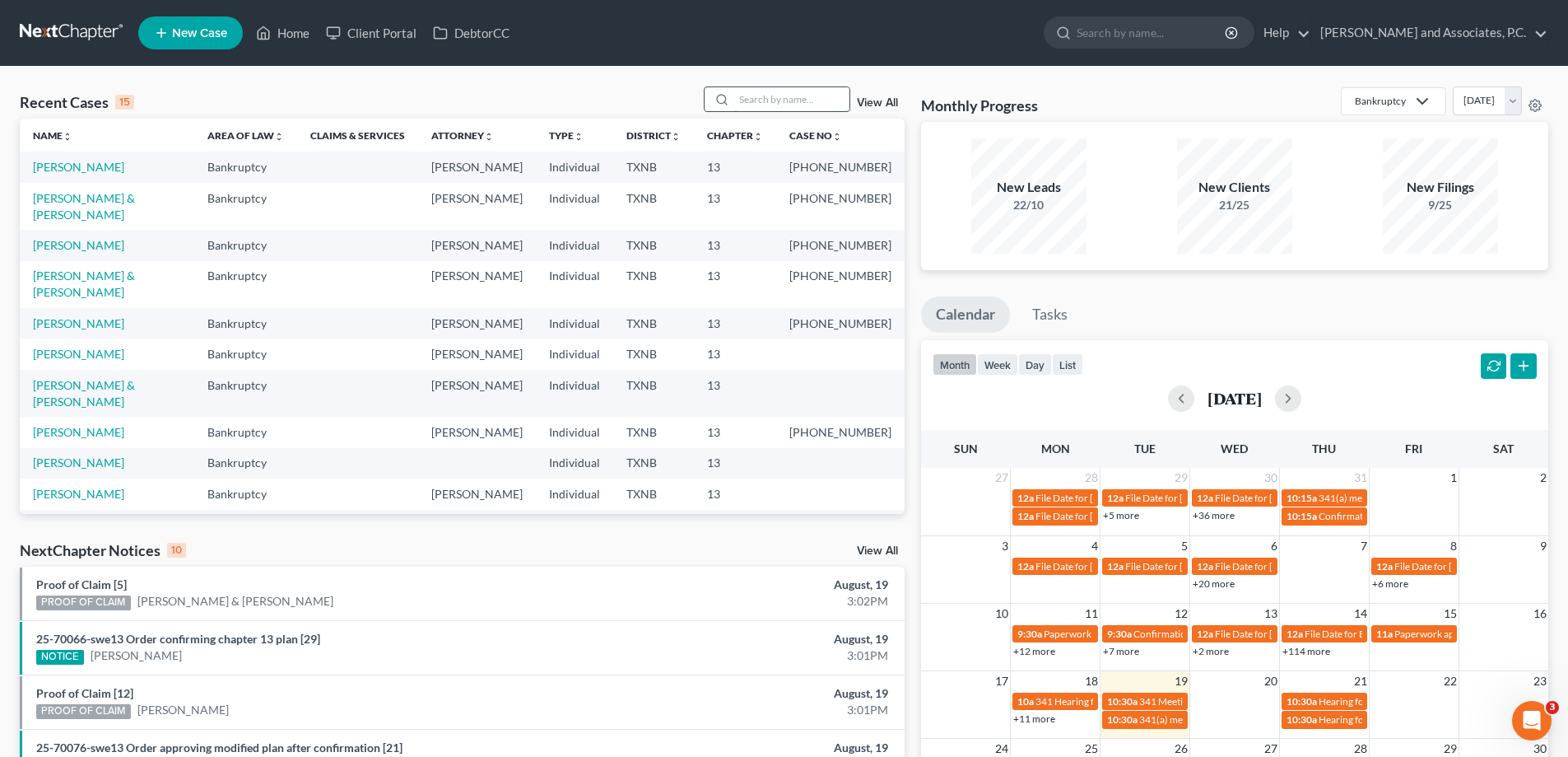
click at [744, 94] on input "search" at bounding box center [792, 99] width 115 height 24
type input "antunez"
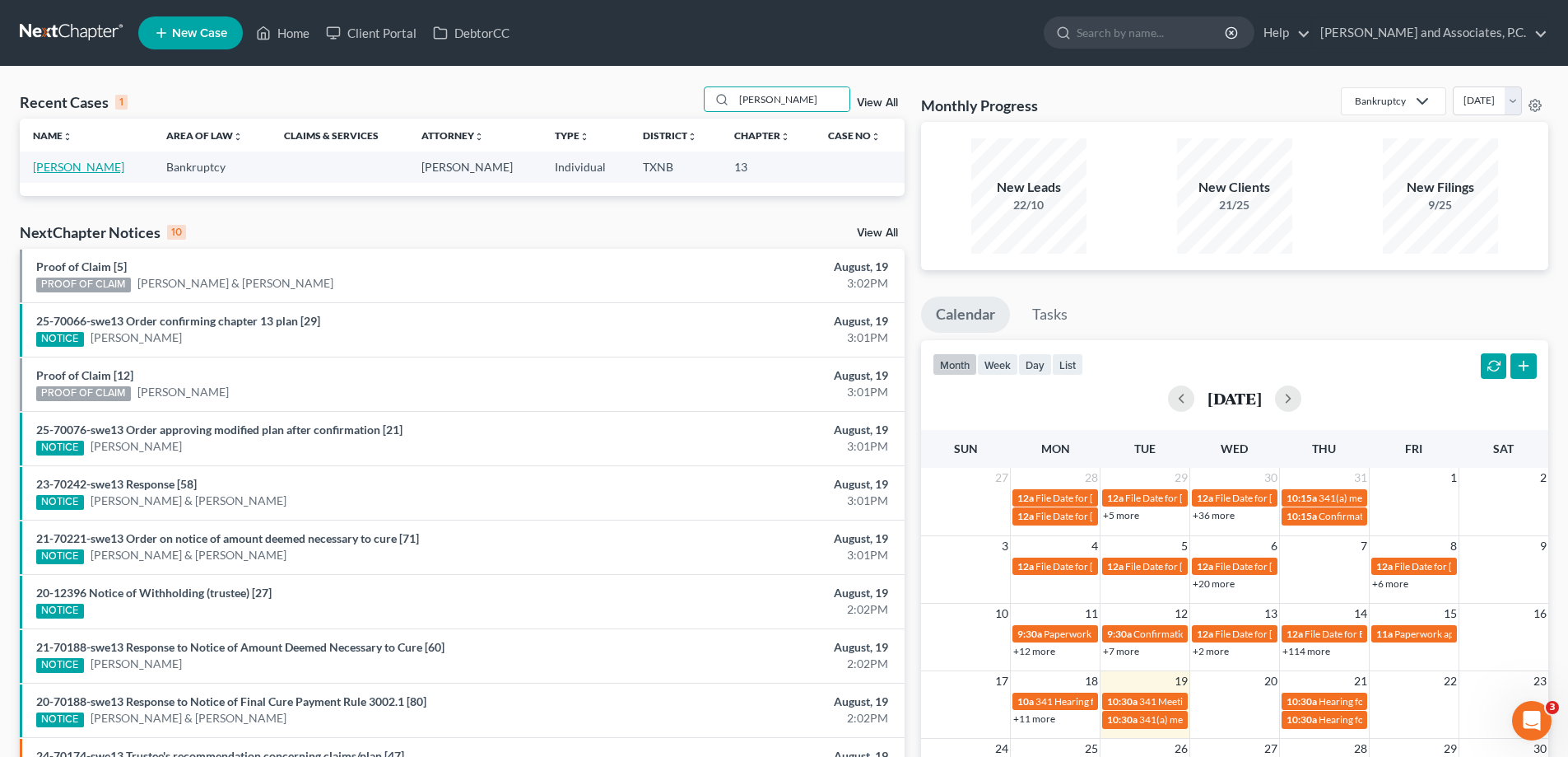
click at [103, 164] on link "[PERSON_NAME]" at bounding box center [79, 166] width 92 height 14
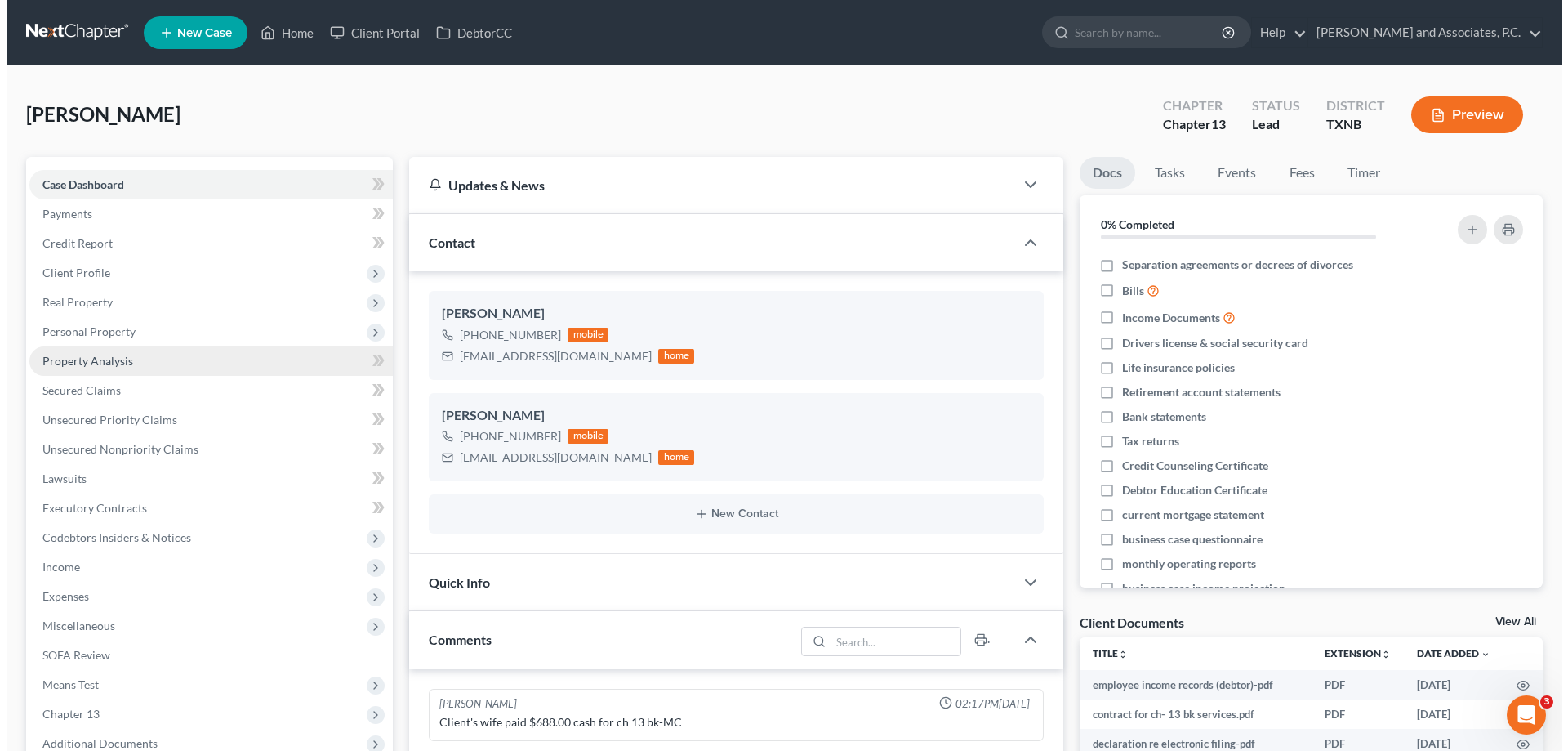
scroll to position [526, 0]
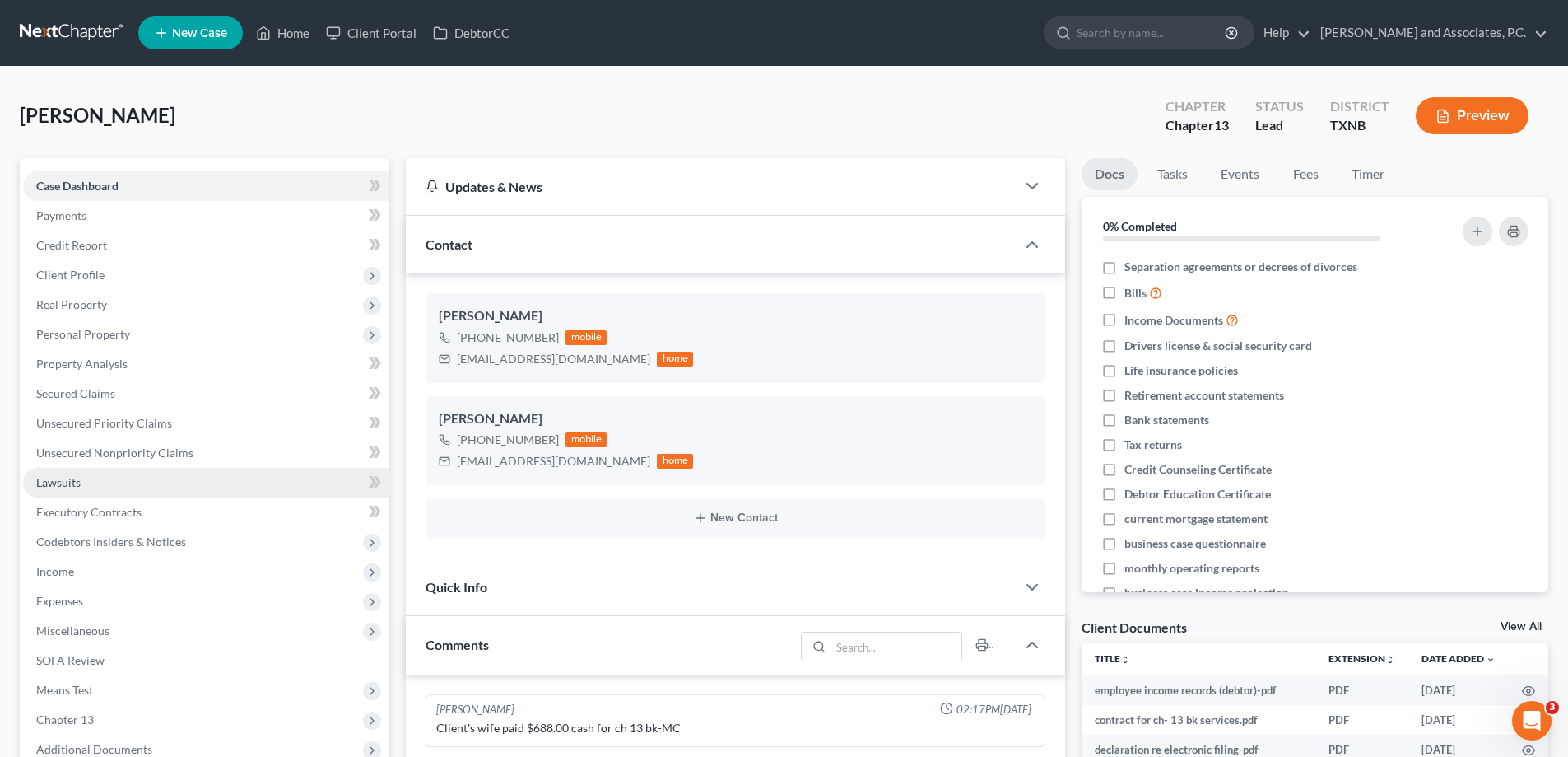
click at [95, 479] on link "Lawsuits" at bounding box center [206, 482] width 366 height 30
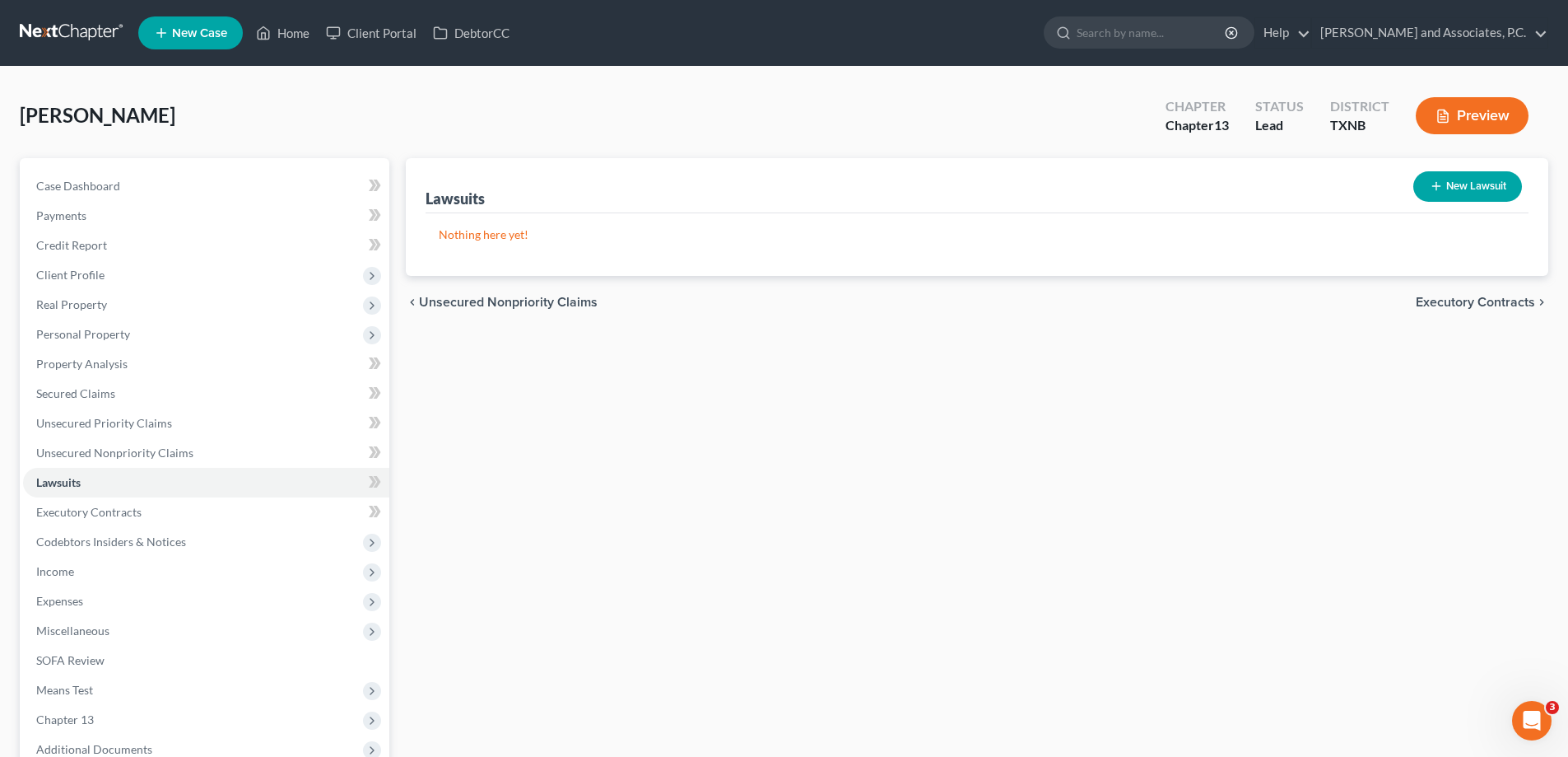
click at [1476, 183] on button "New Lawsuit" at bounding box center [1468, 186] width 108 height 31
select select "0"
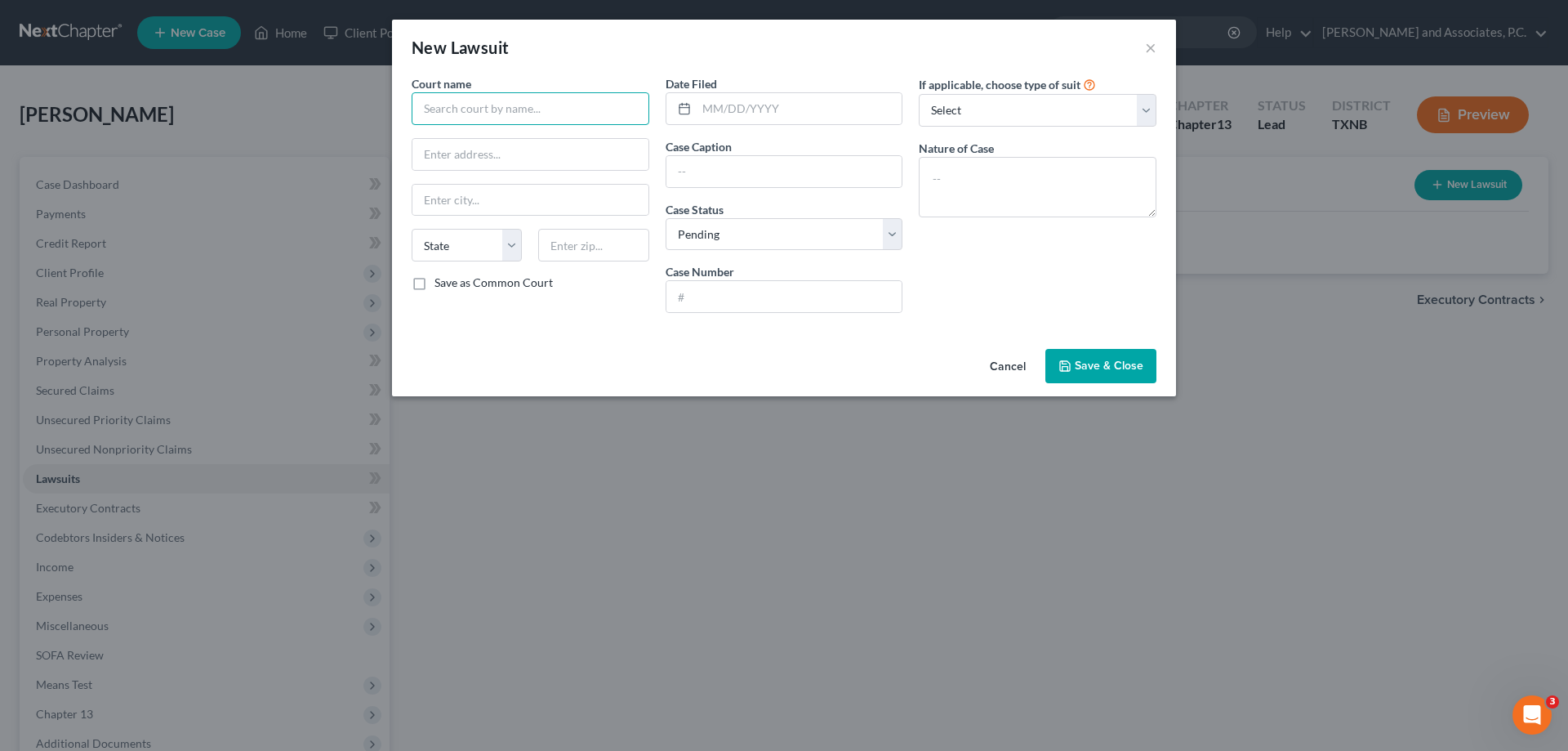
click at [483, 117] on input "text" at bounding box center [531, 108] width 238 height 33
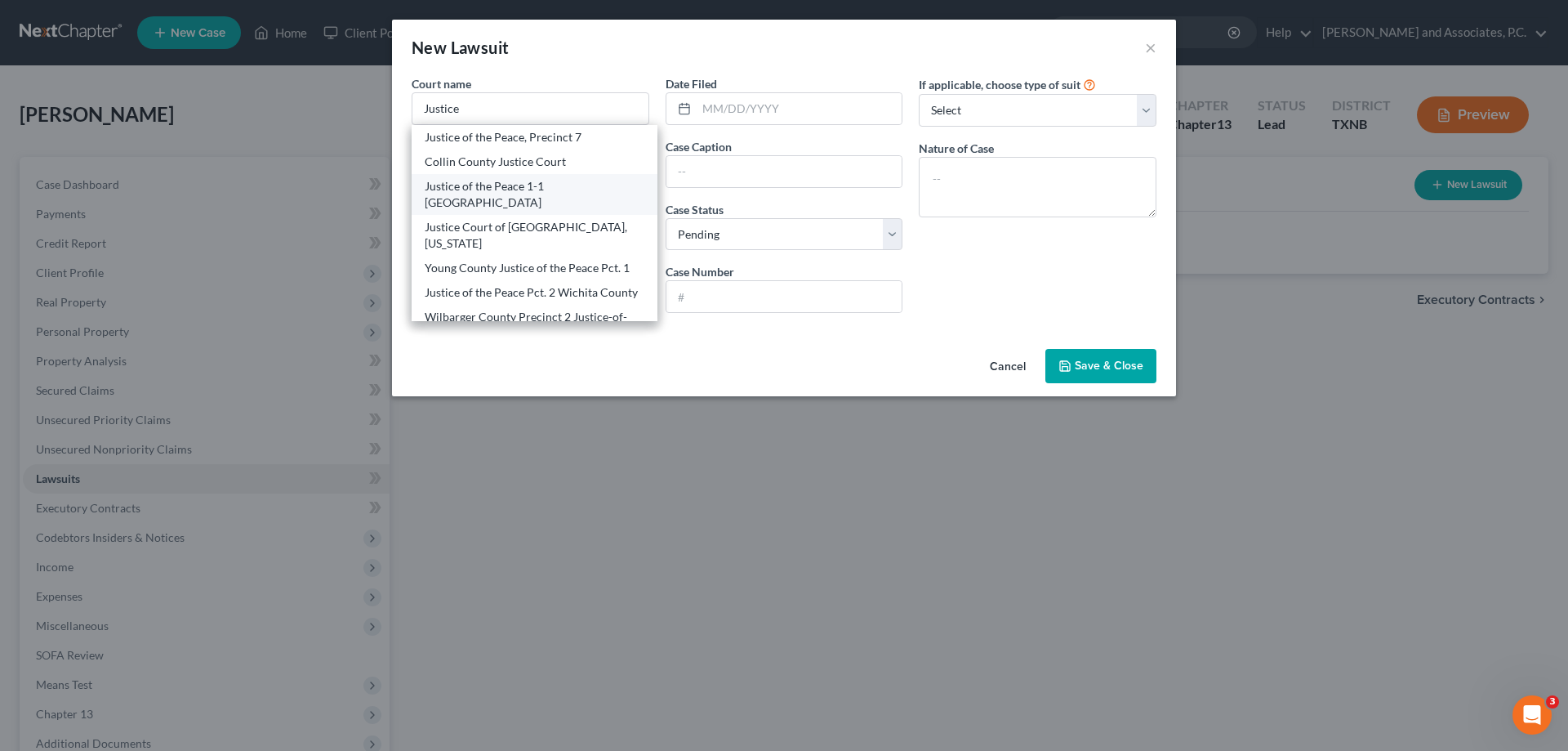
click at [462, 184] on div "Justice of the Peace 1-1 Wichita County" at bounding box center [534, 194] width 219 height 33
type input "Justice of the Peace 1-1 Wichita County"
type input "900 7th Street Room 281"
type input "Wichita Falls"
select select "45"
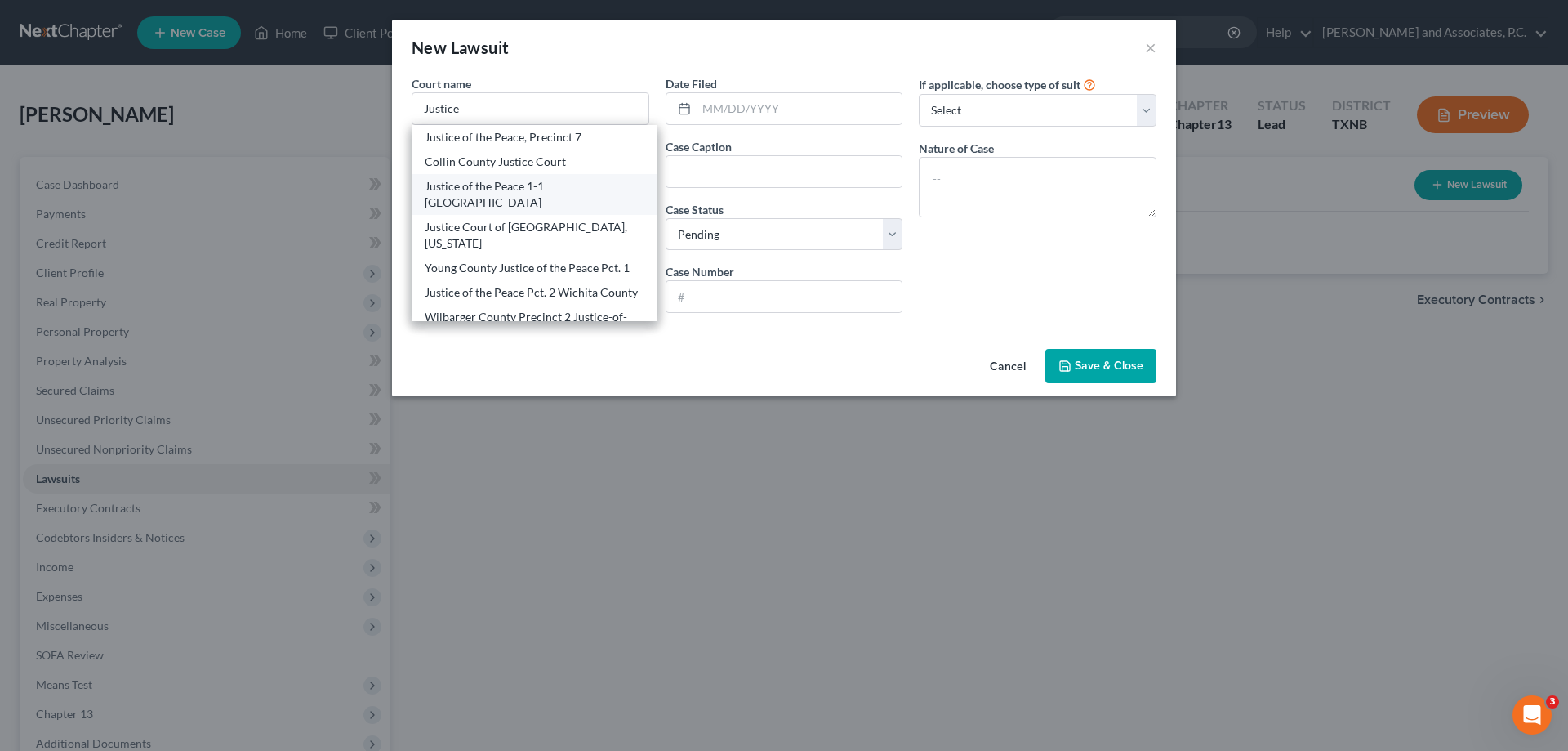
type input "76301"
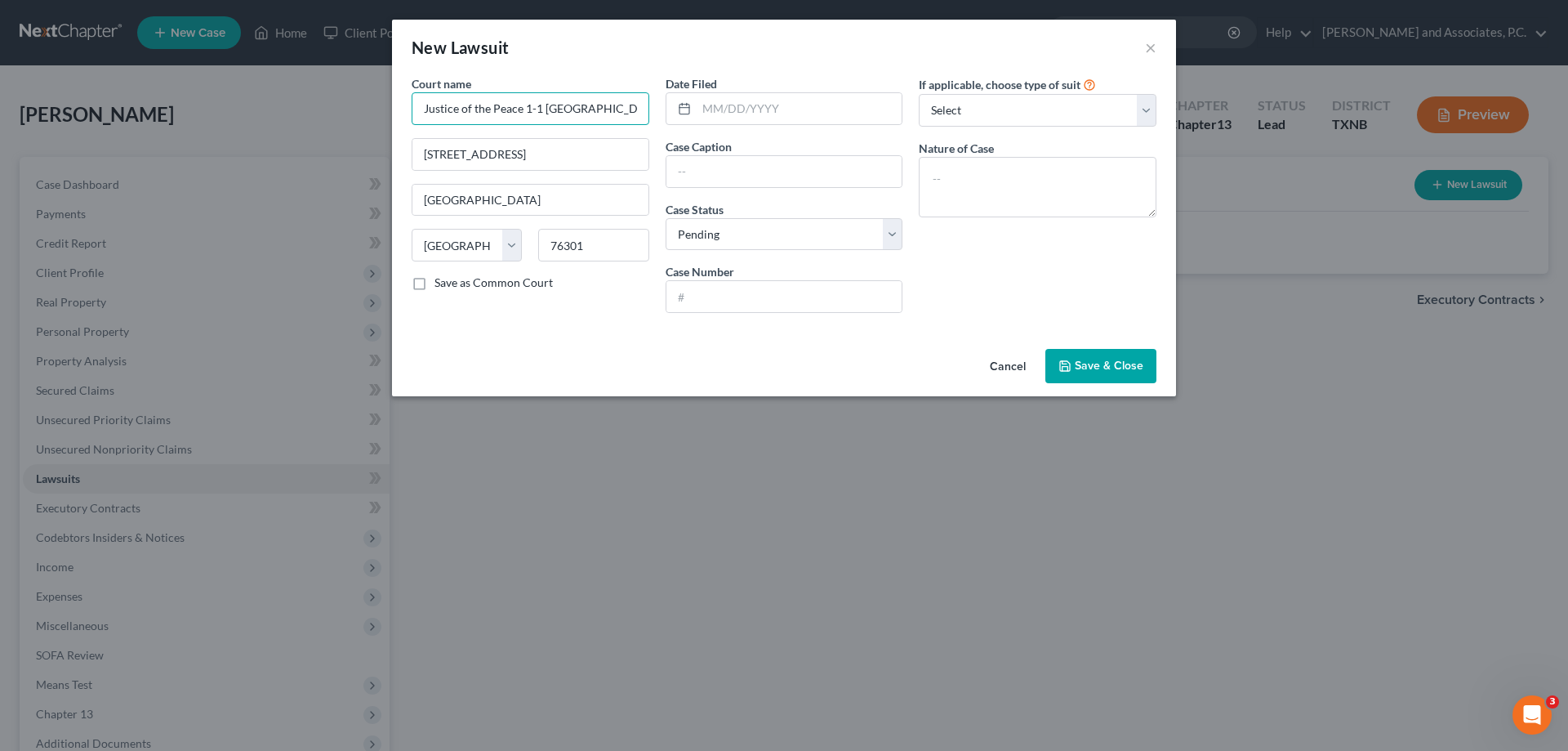
click at [529, 113] on input "Justice of the Peace 1-1 Wichita County" at bounding box center [531, 108] width 238 height 33
type input "Justice of the Peace 4-1 Wichita County"
click at [567, 145] on input "900 7th Street Room 281" at bounding box center [531, 154] width 236 height 31
type input "9"
type input "2023 S.H. 25 North"
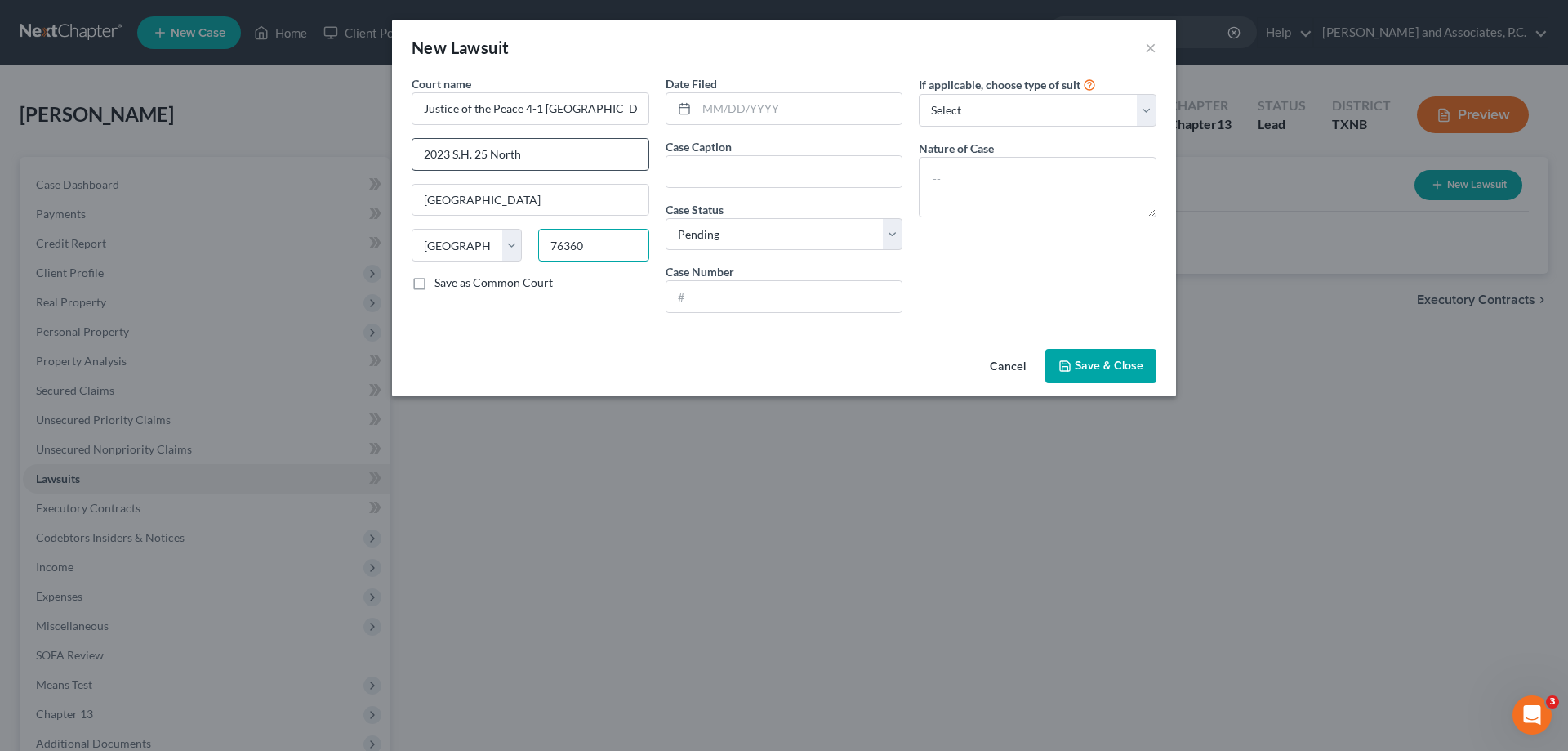
type input "76360"
type input "Electra"
click at [779, 103] on input "text" at bounding box center [800, 108] width 206 height 31
click at [759, 171] on input "text" at bounding box center [784, 172] width 236 height 31
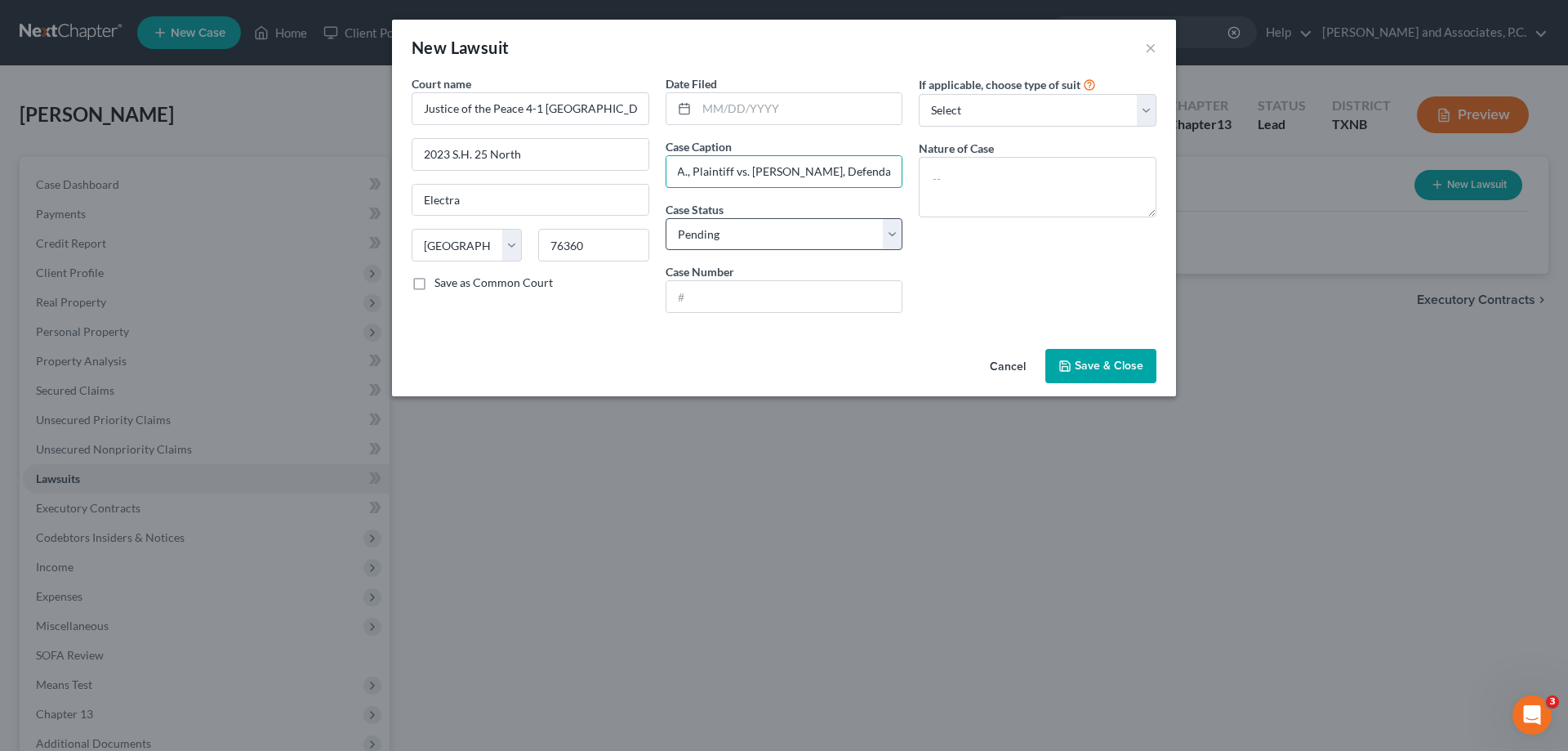
type input "Cavalry SPV I, LLC, as Assignee of Citibank, N.A., Plaintiff vs. Anthony Antune…"
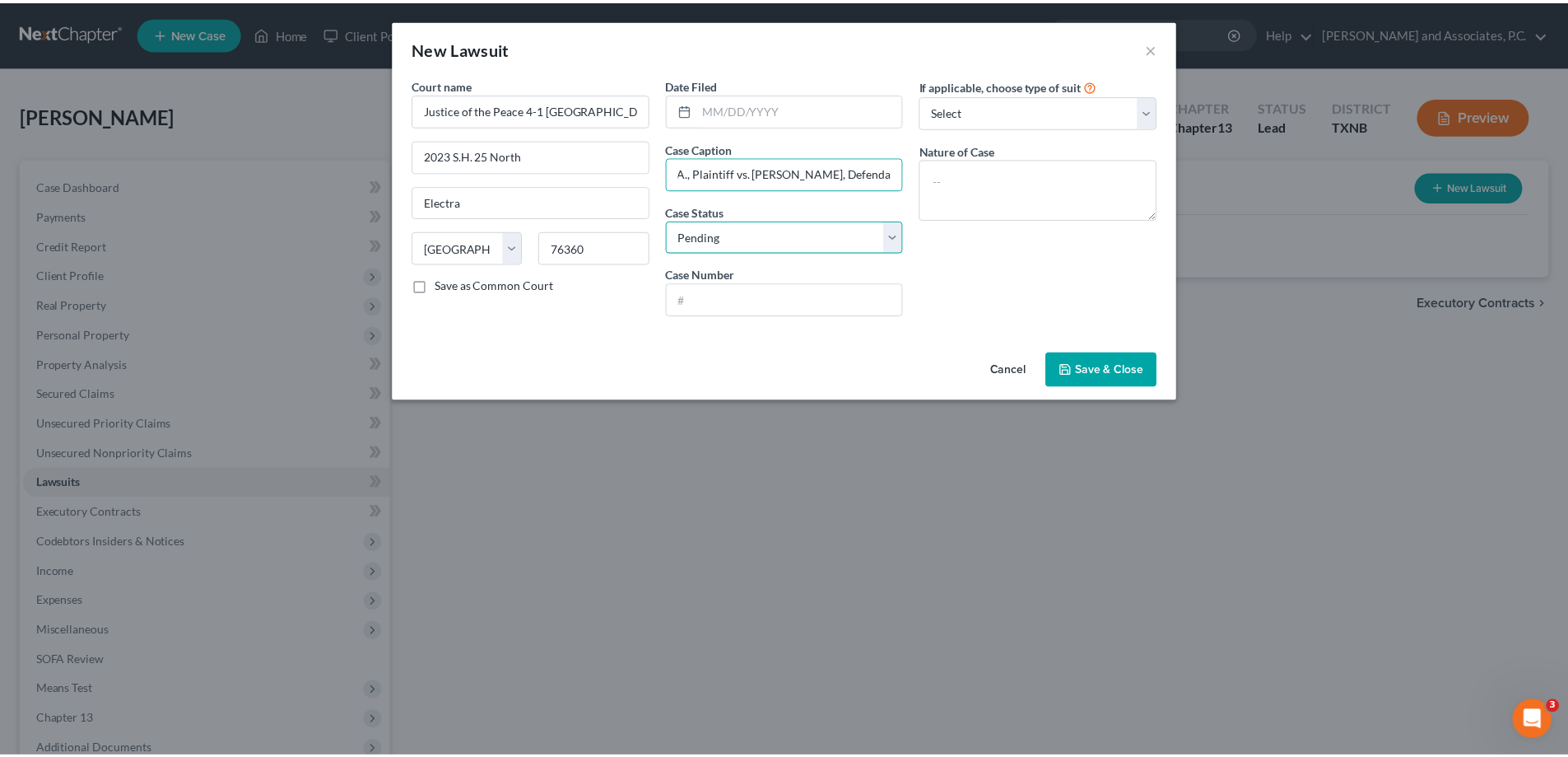
scroll to position [0, 0]
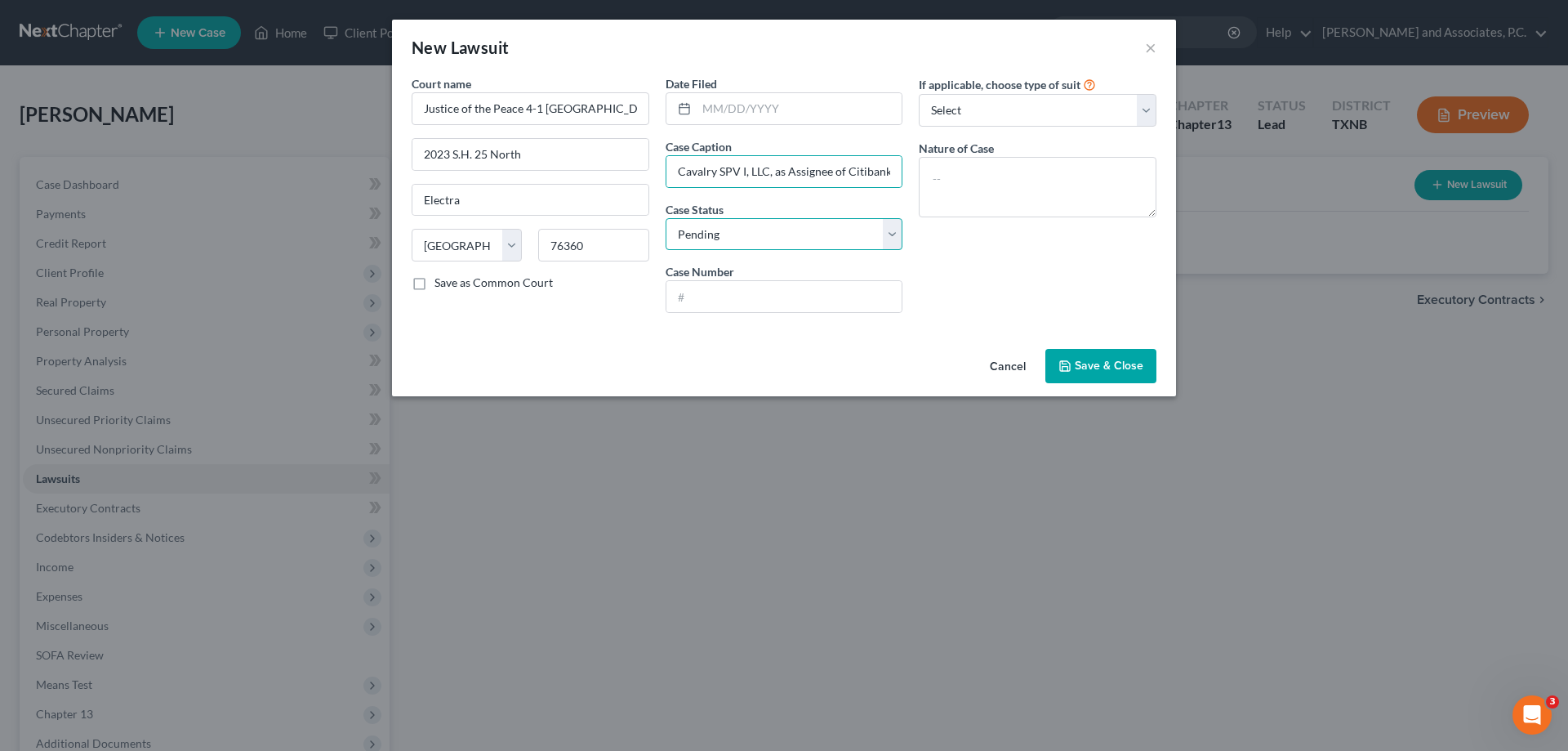
click at [766, 229] on select "Select Pending On Appeal Concluded" at bounding box center [784, 234] width 238 height 33
select select "2"
click at [666, 218] on select "Select Pending On Appeal Concluded" at bounding box center [784, 234] width 238 height 33
click at [746, 291] on input "text" at bounding box center [784, 296] width 236 height 31
type input "JP4-DC2024-872"
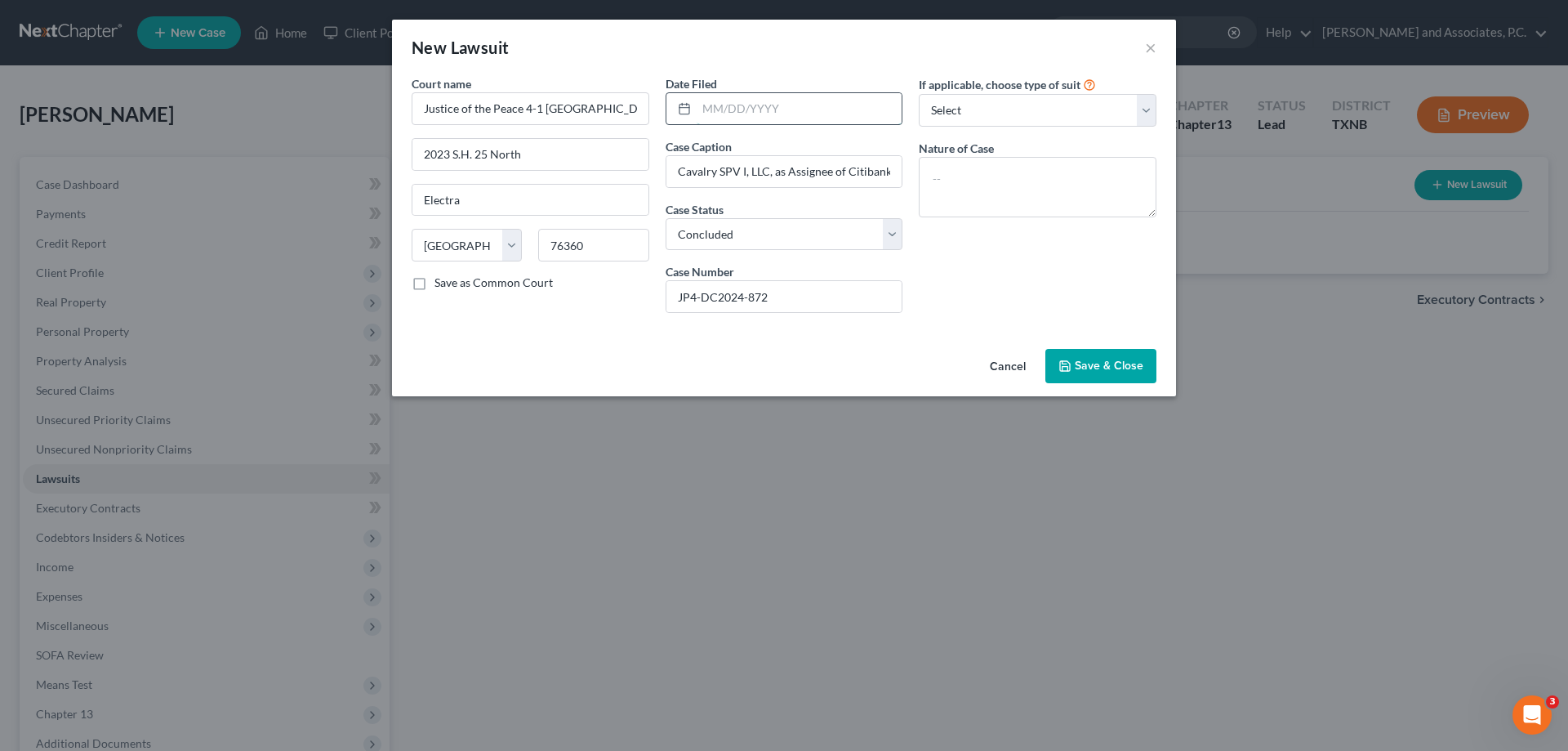
click at [719, 100] on input "text" at bounding box center [800, 108] width 206 height 31
click at [1135, 367] on span "Save & Close" at bounding box center [1109, 365] width 69 height 14
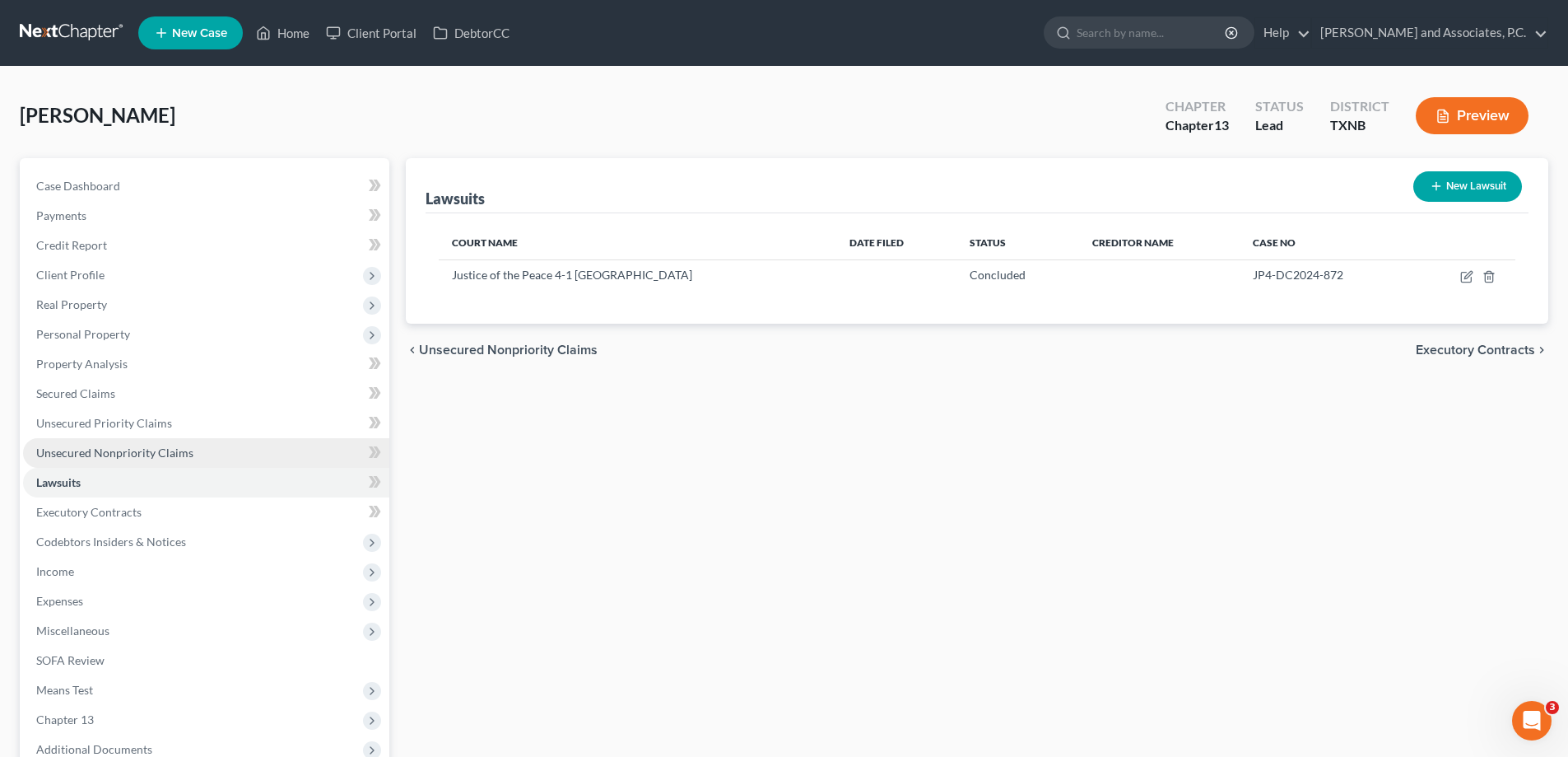
click at [140, 454] on span "Unsecured Nonpriority Claims" at bounding box center [115, 453] width 158 height 14
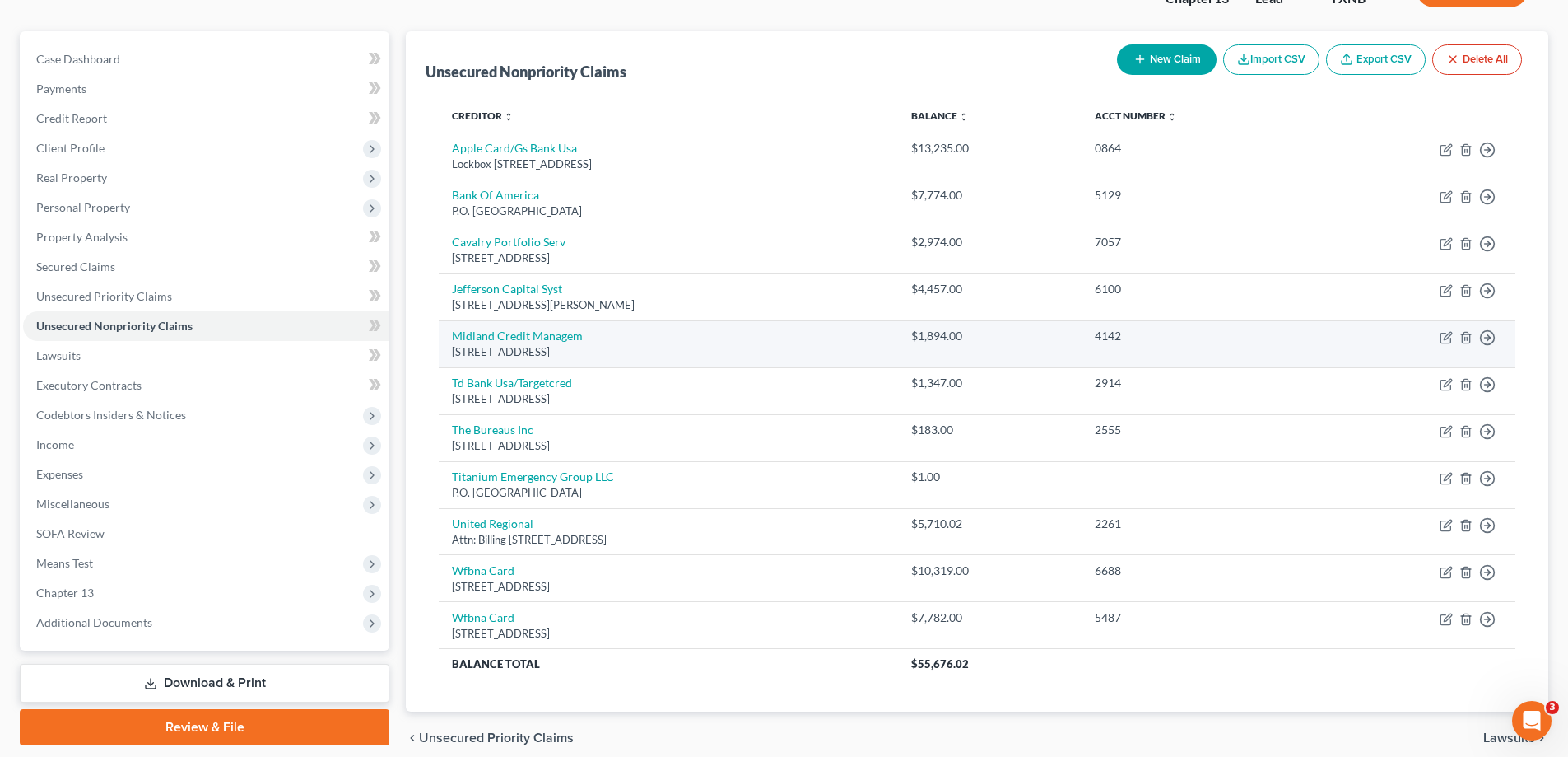
scroll to position [164, 0]
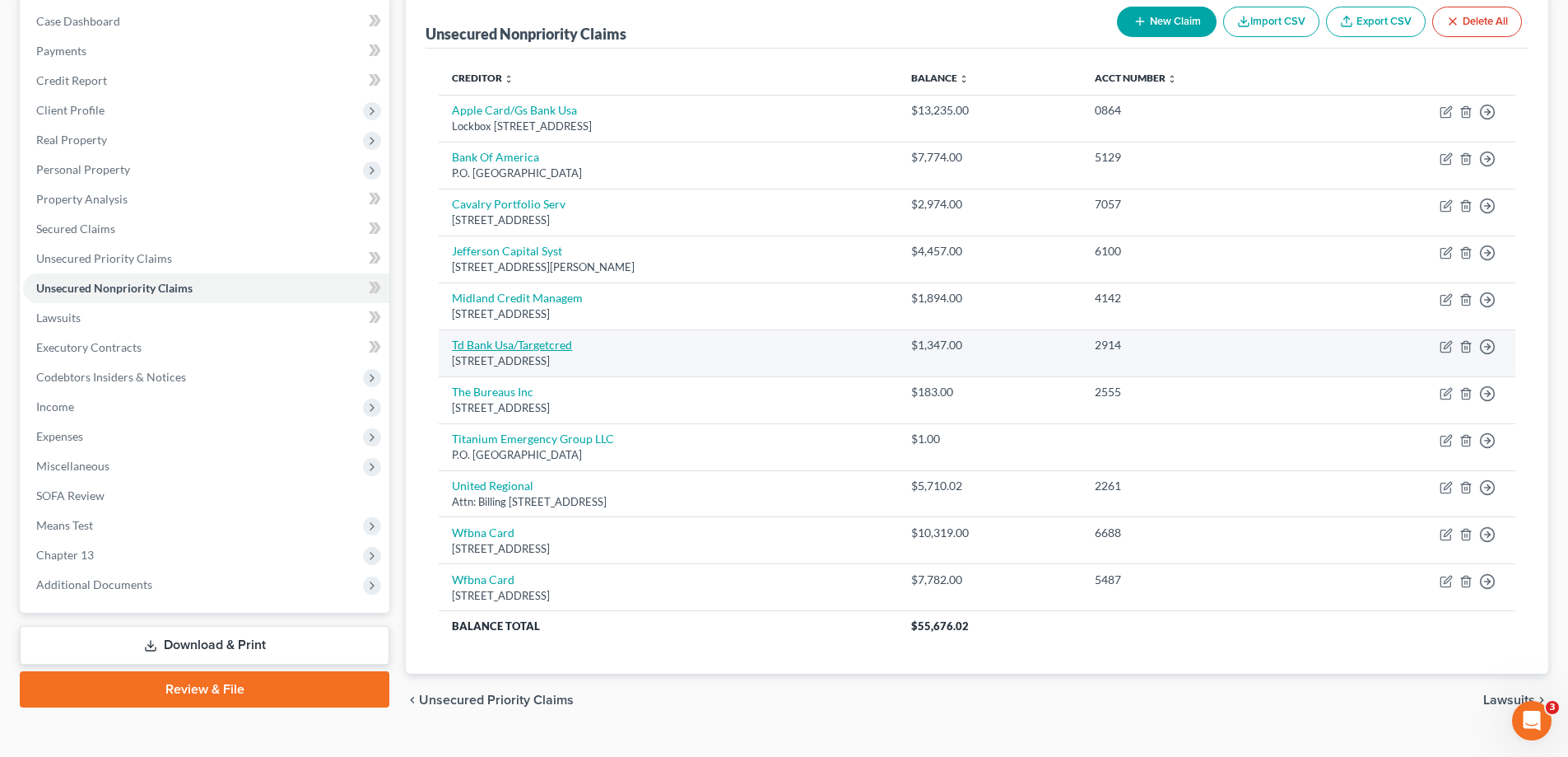
click at [495, 345] on link "Td Bank Usa/Targetcred" at bounding box center [512, 344] width 120 height 14
select select "24"
select select "2"
select select "0"
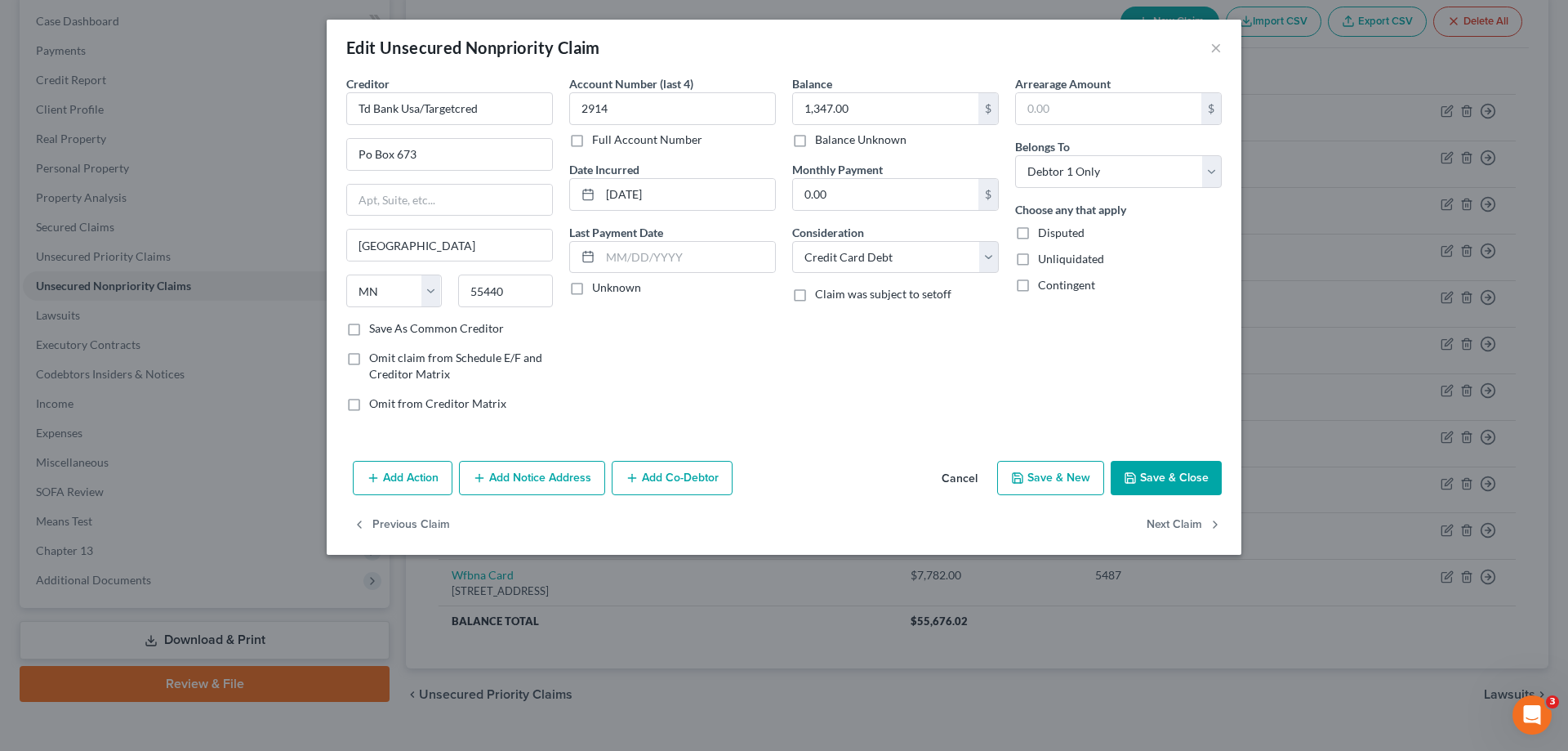
click at [1155, 472] on button "Save & Close" at bounding box center [1166, 478] width 111 height 34
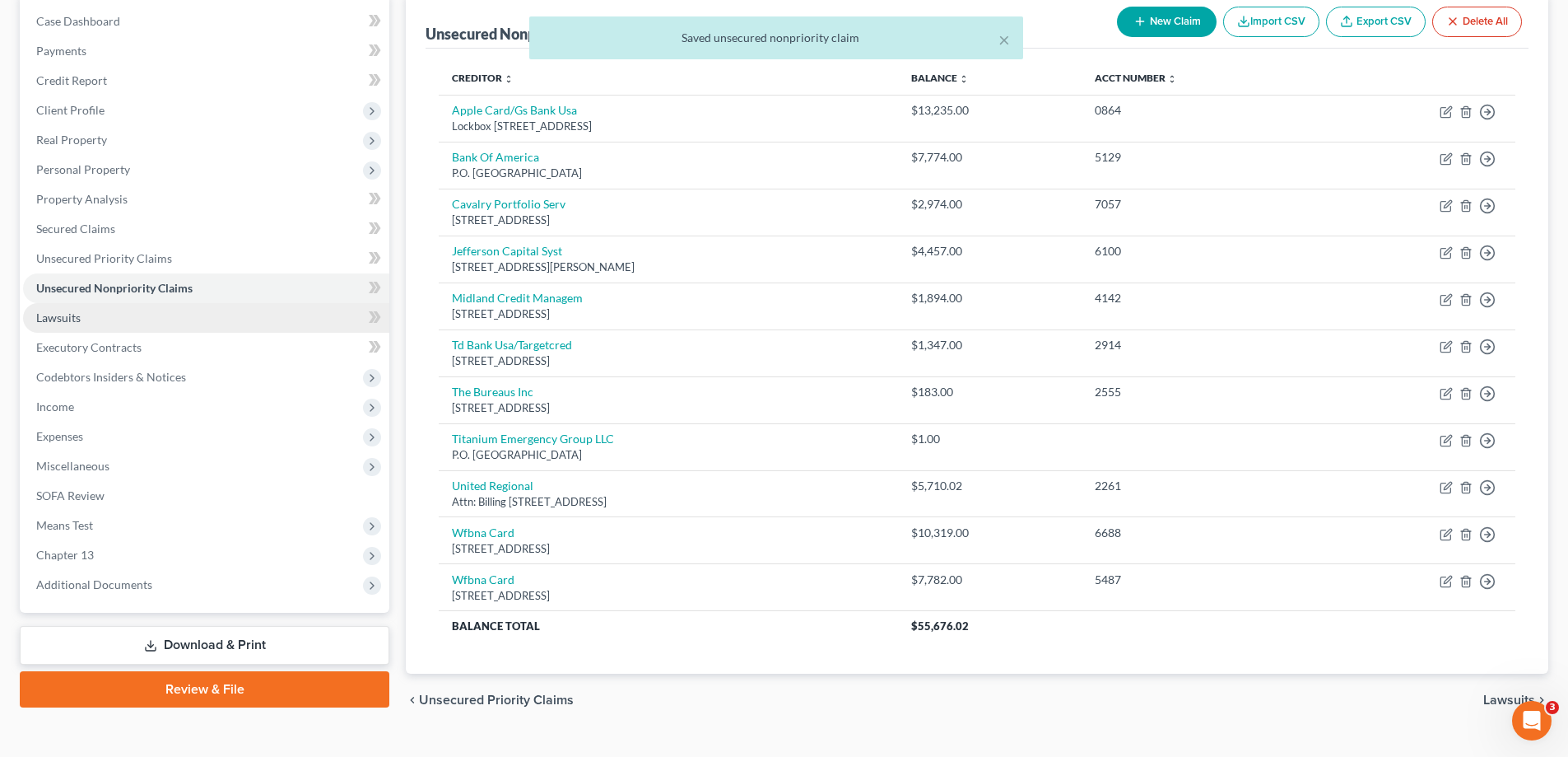
click at [50, 315] on span "Lawsuits" at bounding box center [58, 317] width 44 height 14
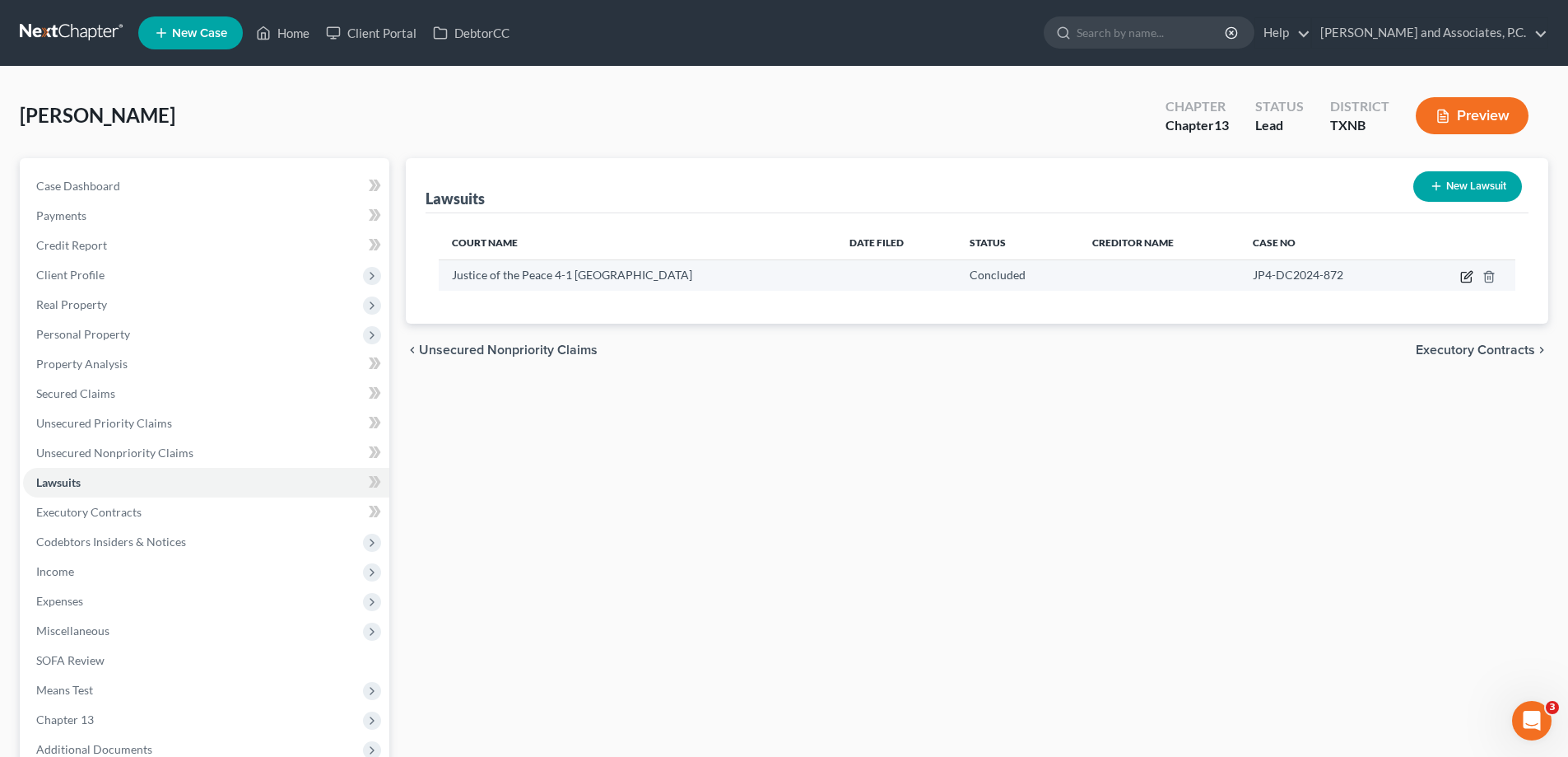
click at [1466, 280] on icon "button" at bounding box center [1467, 277] width 14 height 14
select select "45"
select select "2"
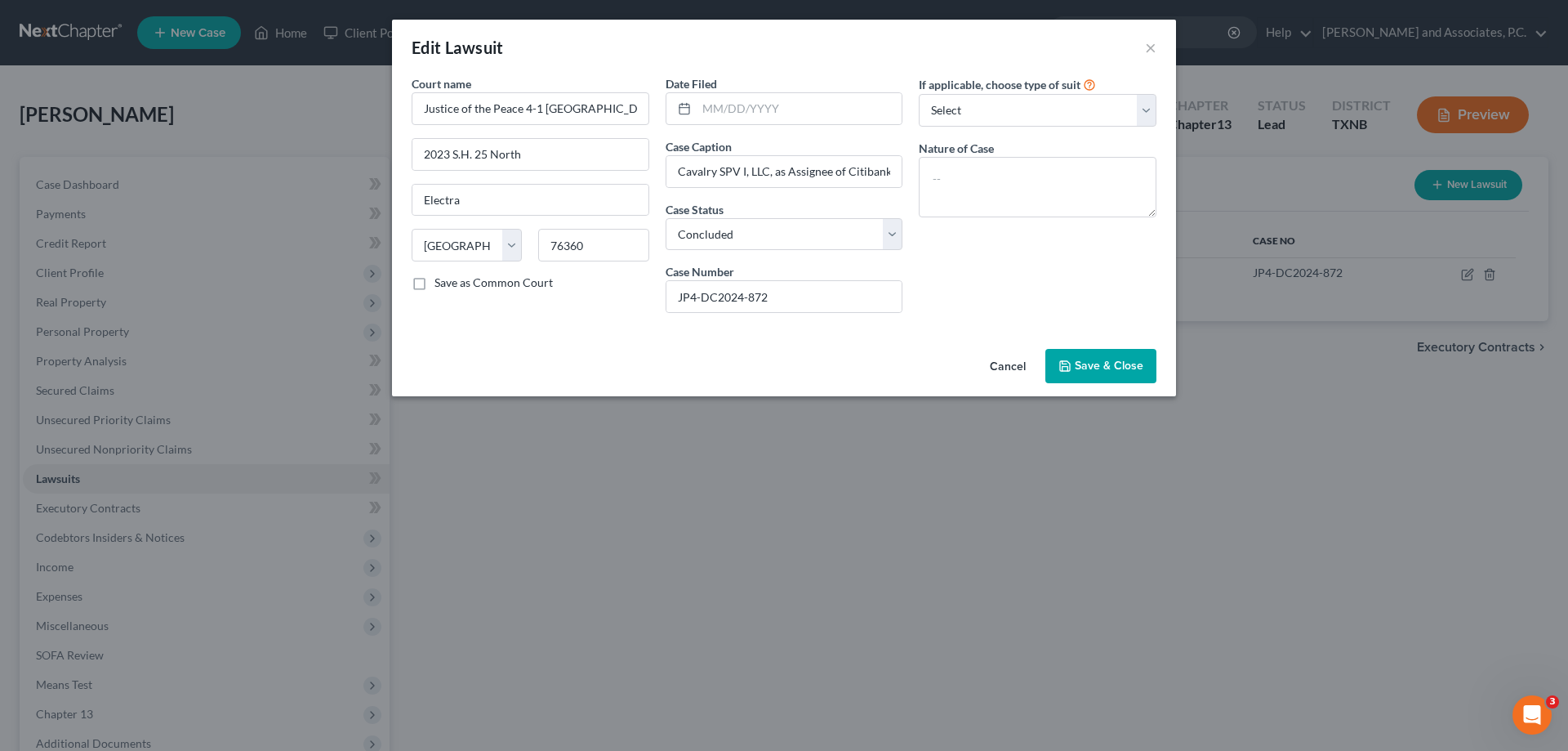
drag, startPoint x: 1100, startPoint y: 363, endPoint x: 1019, endPoint y: 363, distance: 81.0
click at [1100, 363] on span "Save & Close" at bounding box center [1109, 365] width 69 height 14
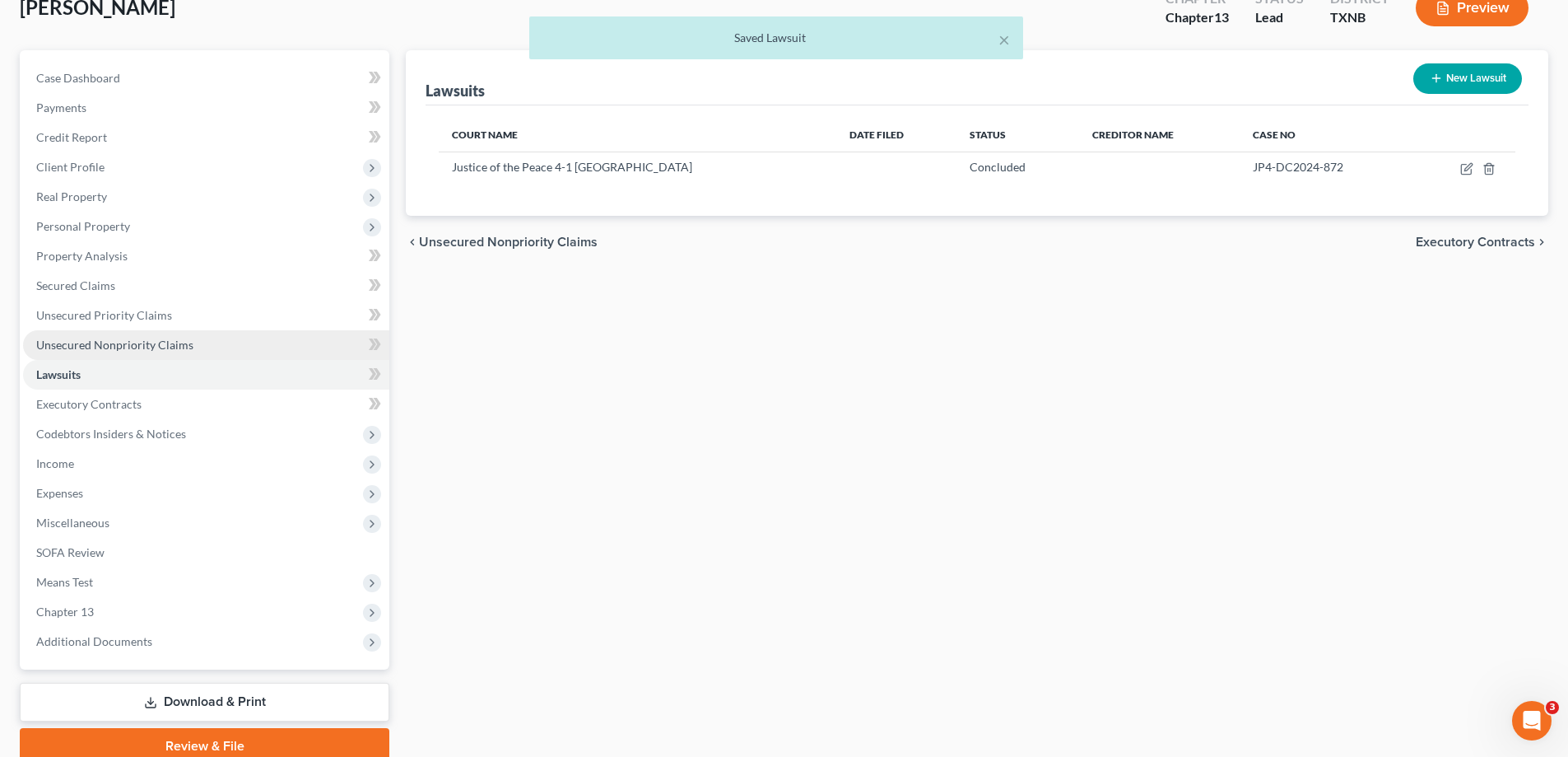
scroll to position [164, 0]
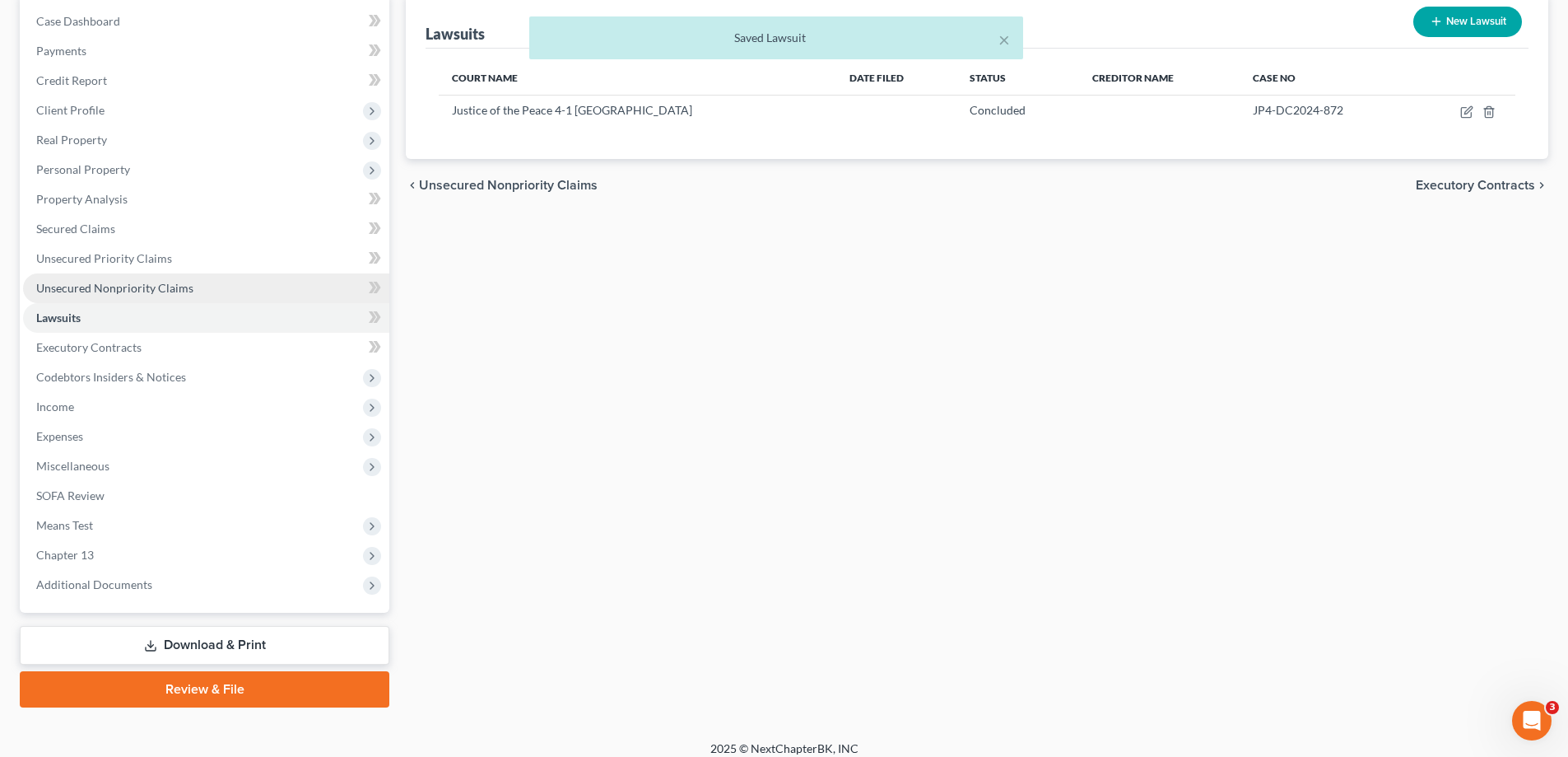
click at [97, 285] on span "Unsecured Nonpriority Claims" at bounding box center [115, 287] width 158 height 14
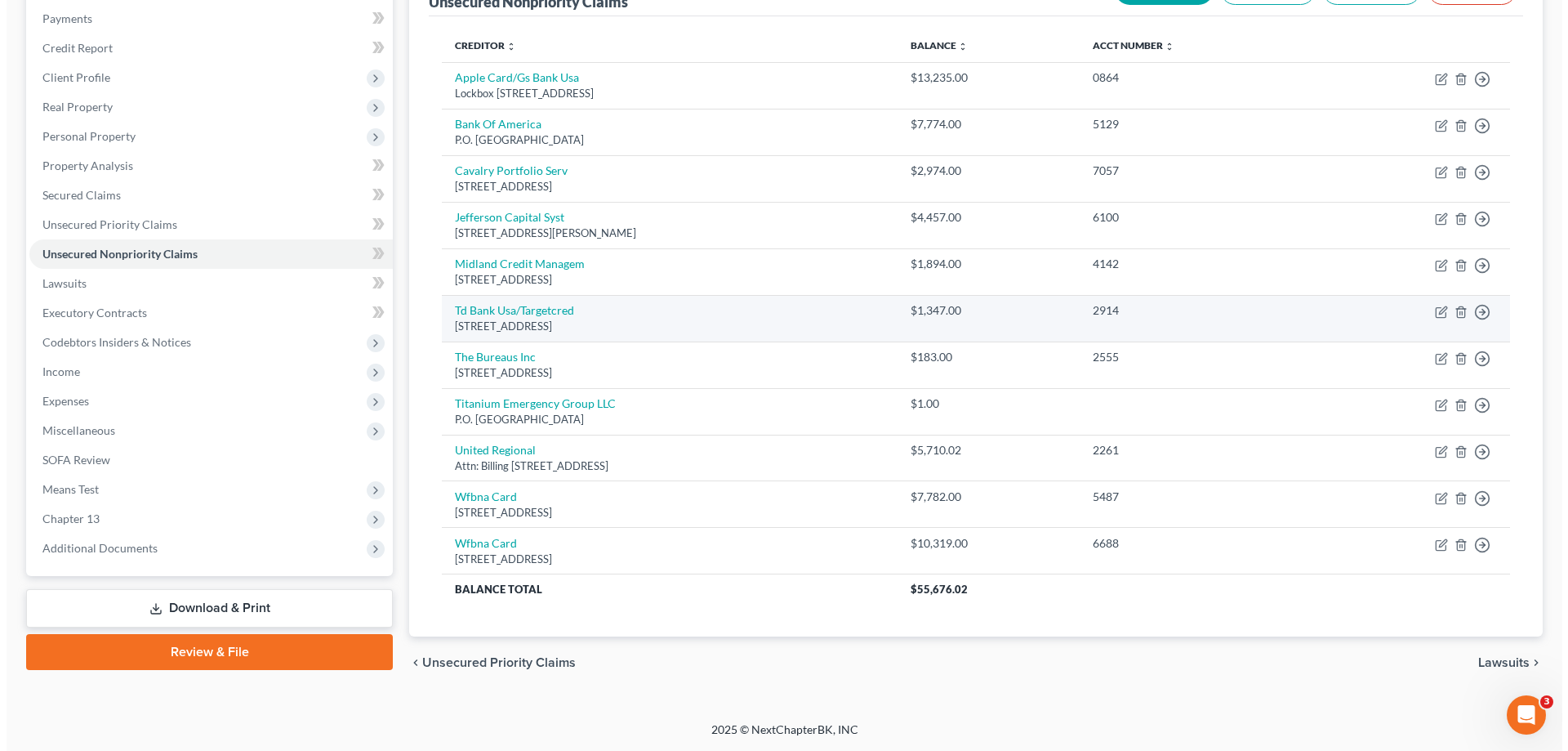
scroll to position [32, 0]
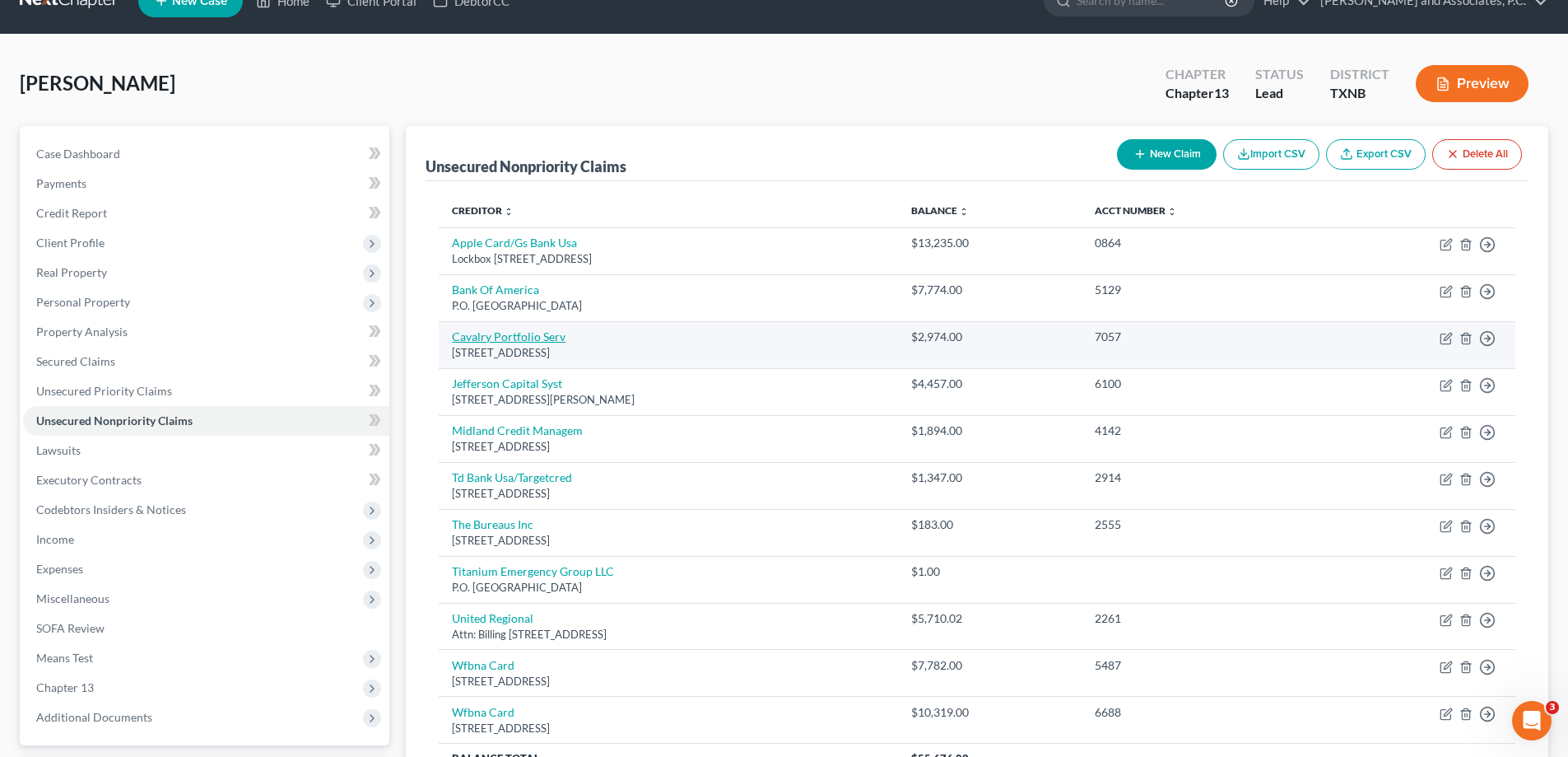
click at [499, 336] on link "Cavalry Portfolio Serv" at bounding box center [509, 337] width 114 height 14
select select "3"
select select "1"
select select "0"
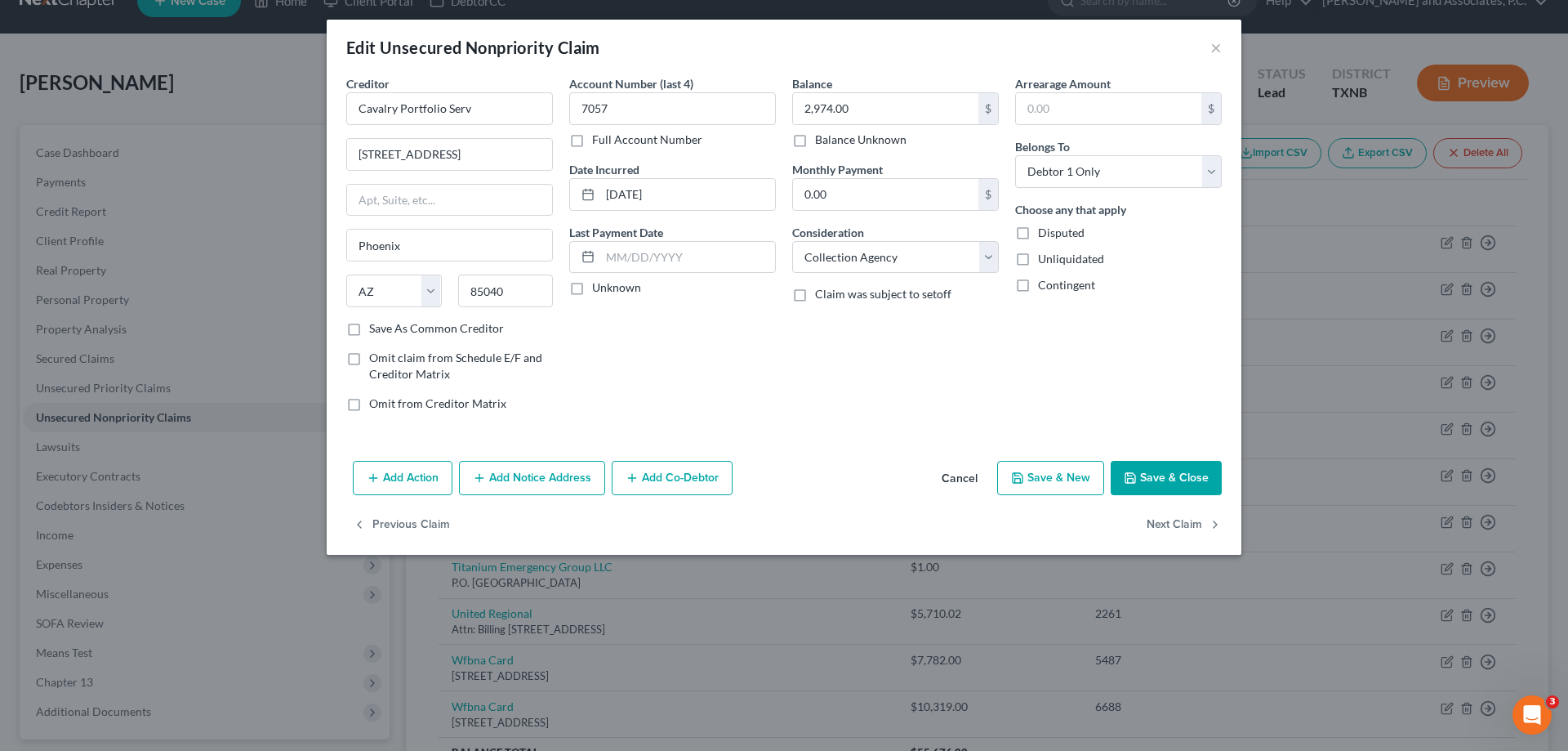
click at [491, 484] on button "Add Notice Address" at bounding box center [532, 478] width 146 height 34
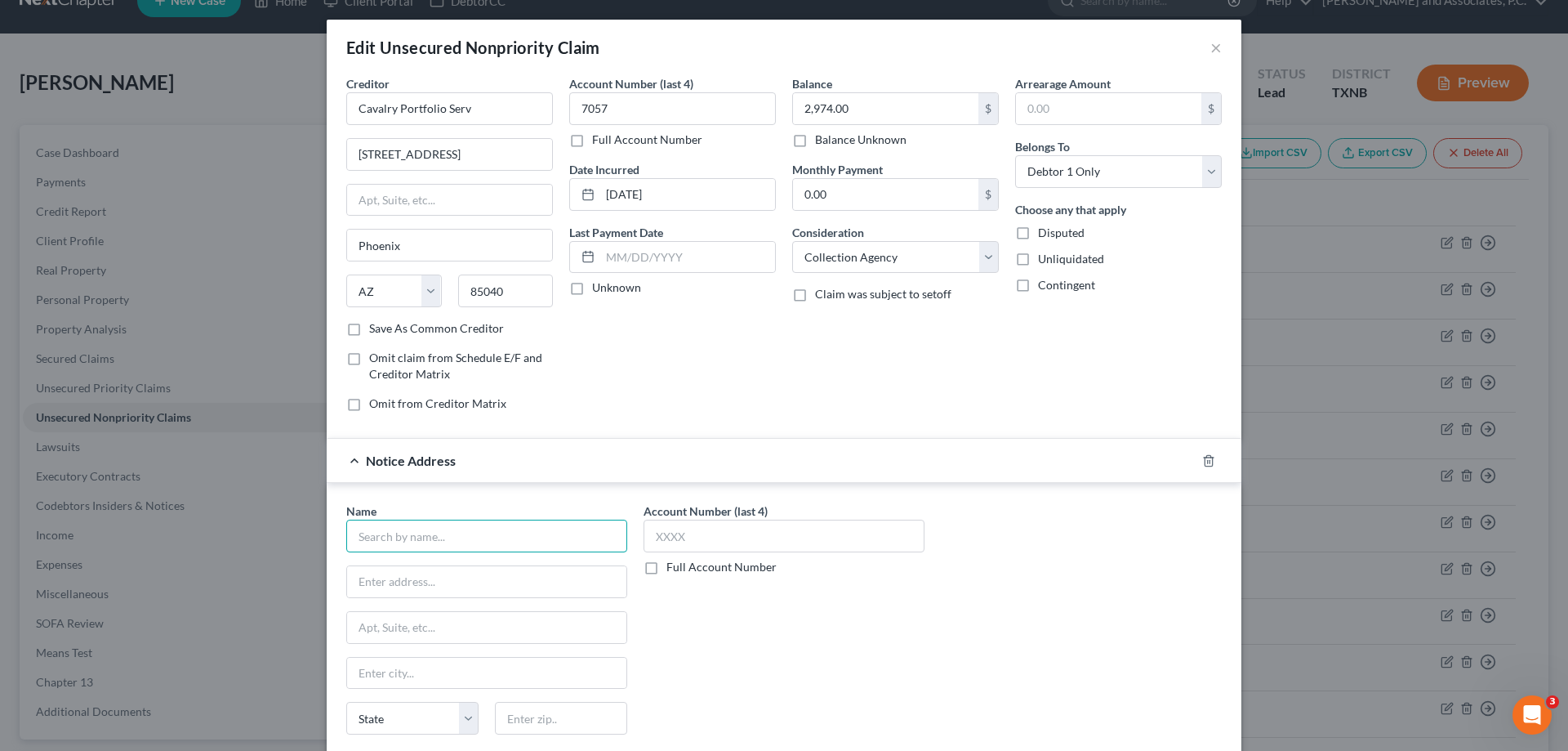
click at [487, 540] on input "text" at bounding box center [487, 536] width 281 height 33
type input "Robert E. Jenkins"
type input "Receriver"
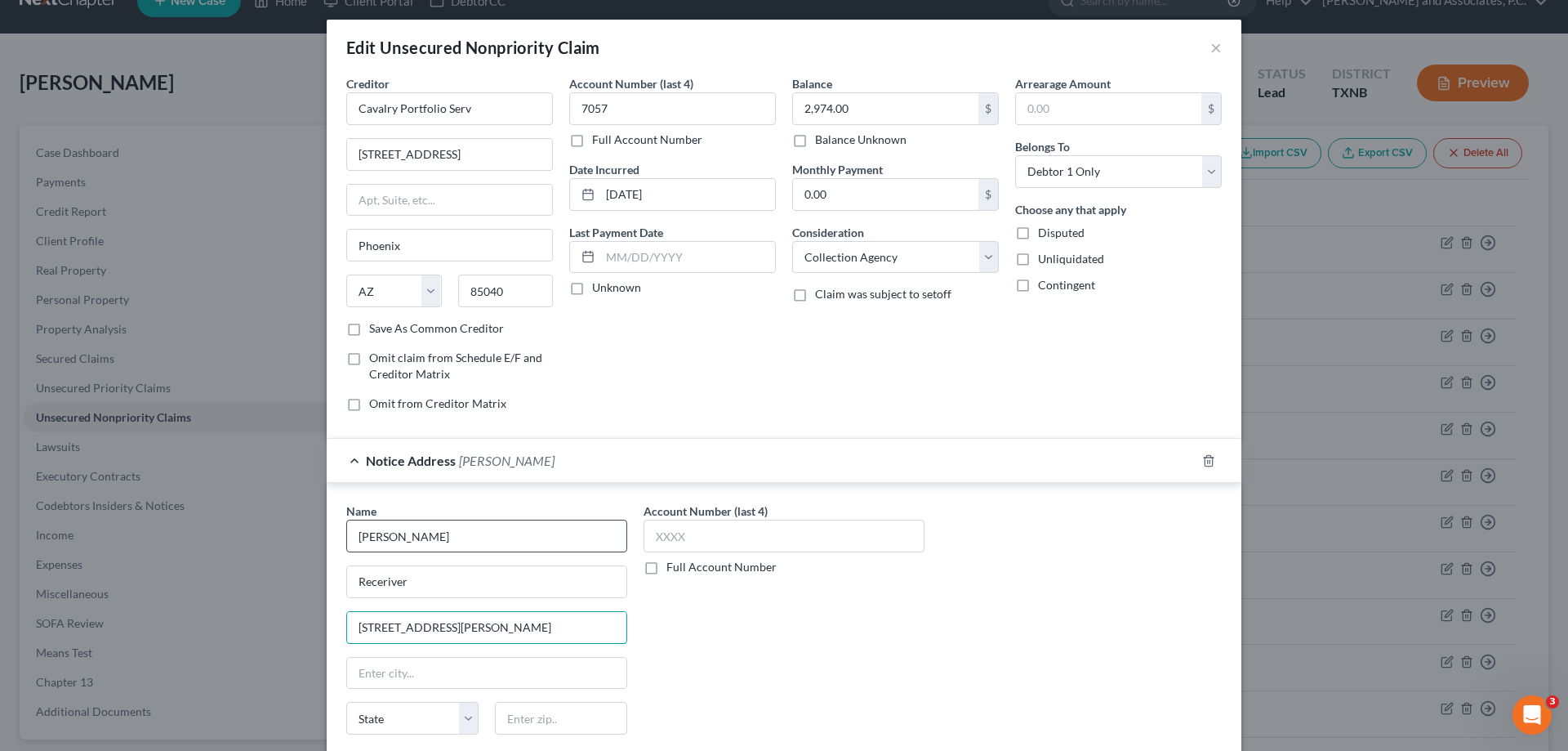
type input "13904 Josey Ln."
type input "75381"
click at [380, 674] on input "text" at bounding box center [487, 673] width 279 height 31
type input "Dallas"
select select "45"
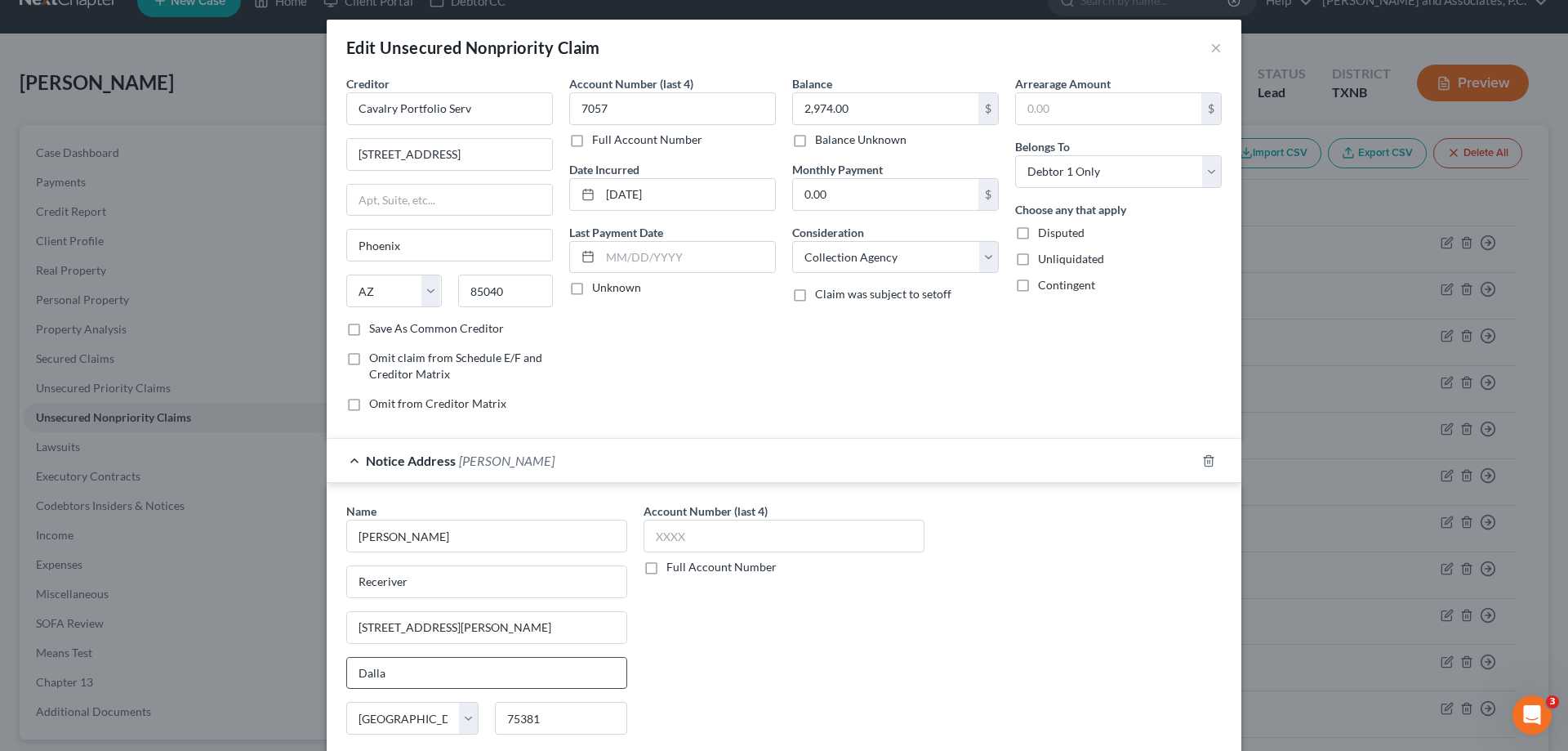
type input "Dallas"
click at [456, 632] on input "13904 Josey Ln." at bounding box center [487, 627] width 279 height 31
type input "13904 Josey Ln., Suite #815928"
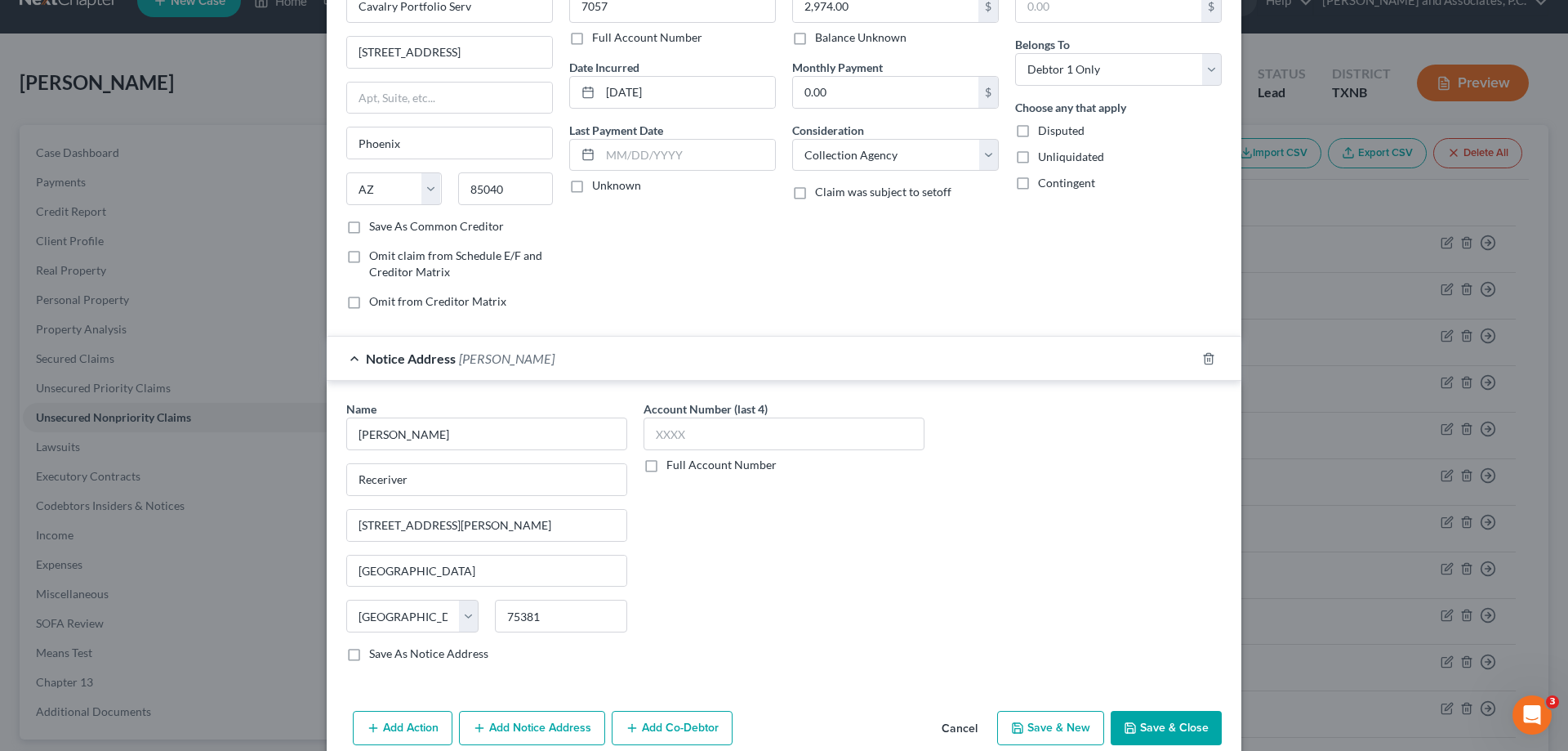
scroll to position [163, 0]
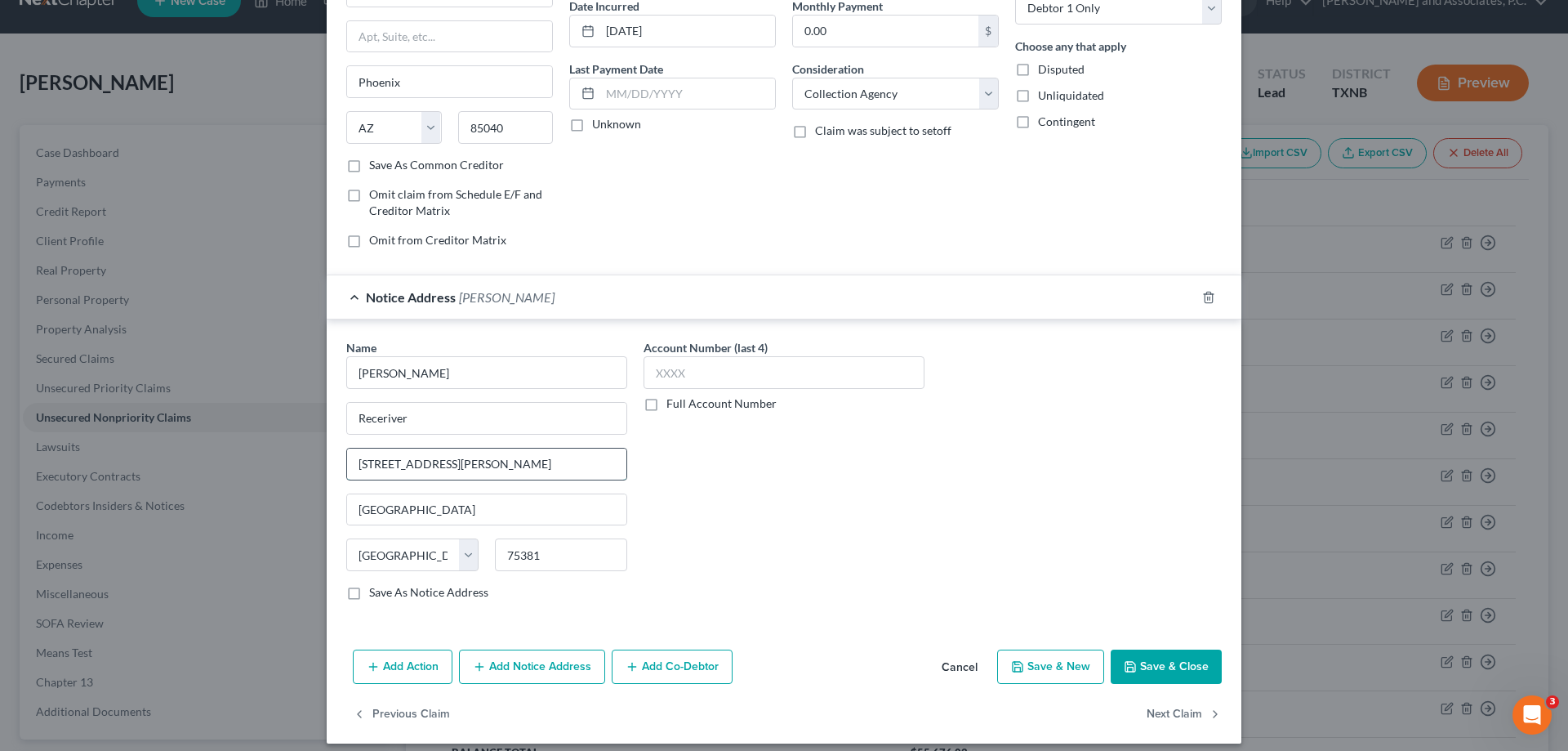
click at [543, 463] on input "13904 Josey Ln., Suite #815928" at bounding box center [487, 463] width 279 height 31
click at [501, 672] on button "Add Notice Address" at bounding box center [532, 666] width 146 height 34
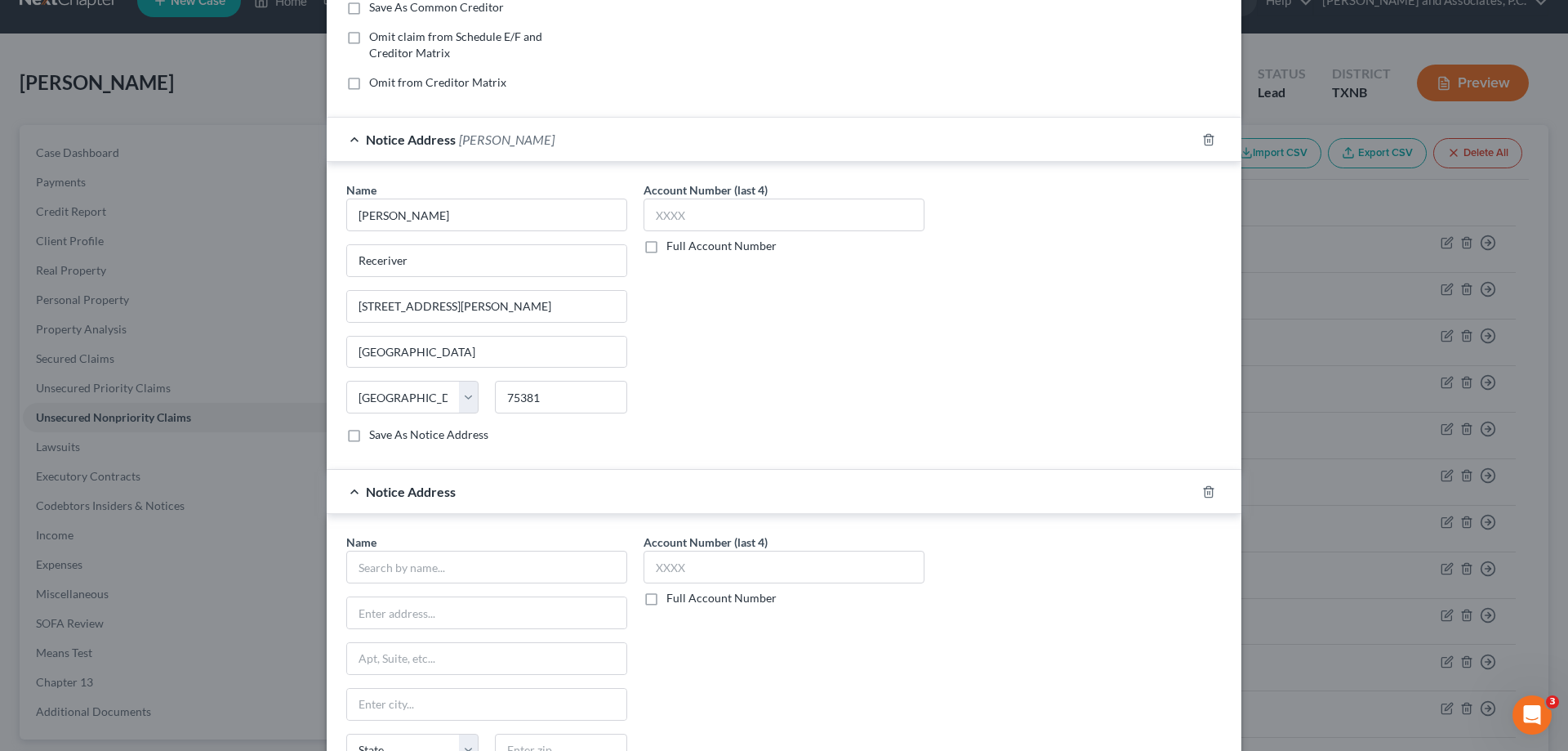
scroll to position [490, 0]
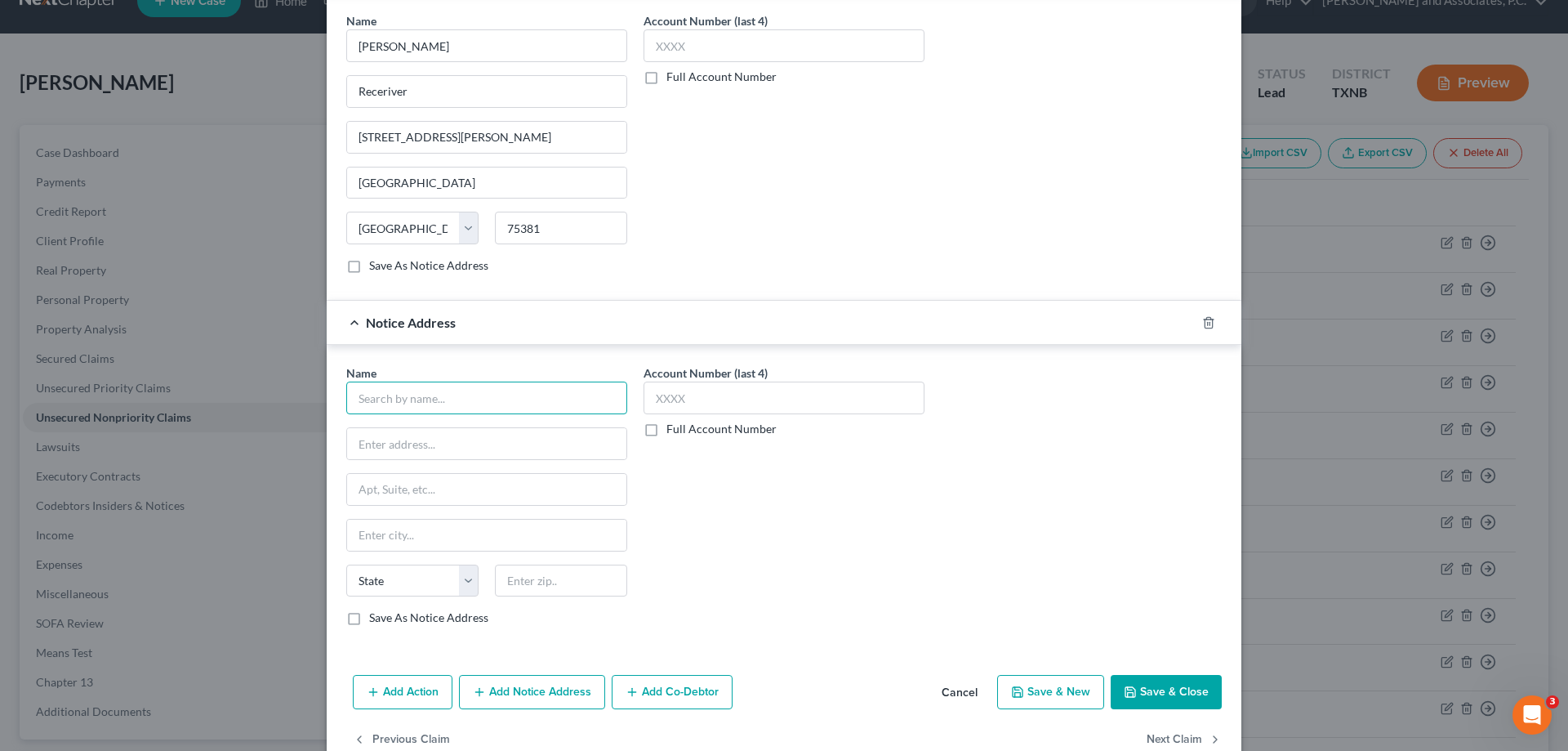
click at [364, 403] on input "text" at bounding box center [487, 398] width 281 height 33
type input "Robert E. Jenkins"
type input "Receiver"
type input "2221 Justin Rd, Ste. 119"
type input "75028"
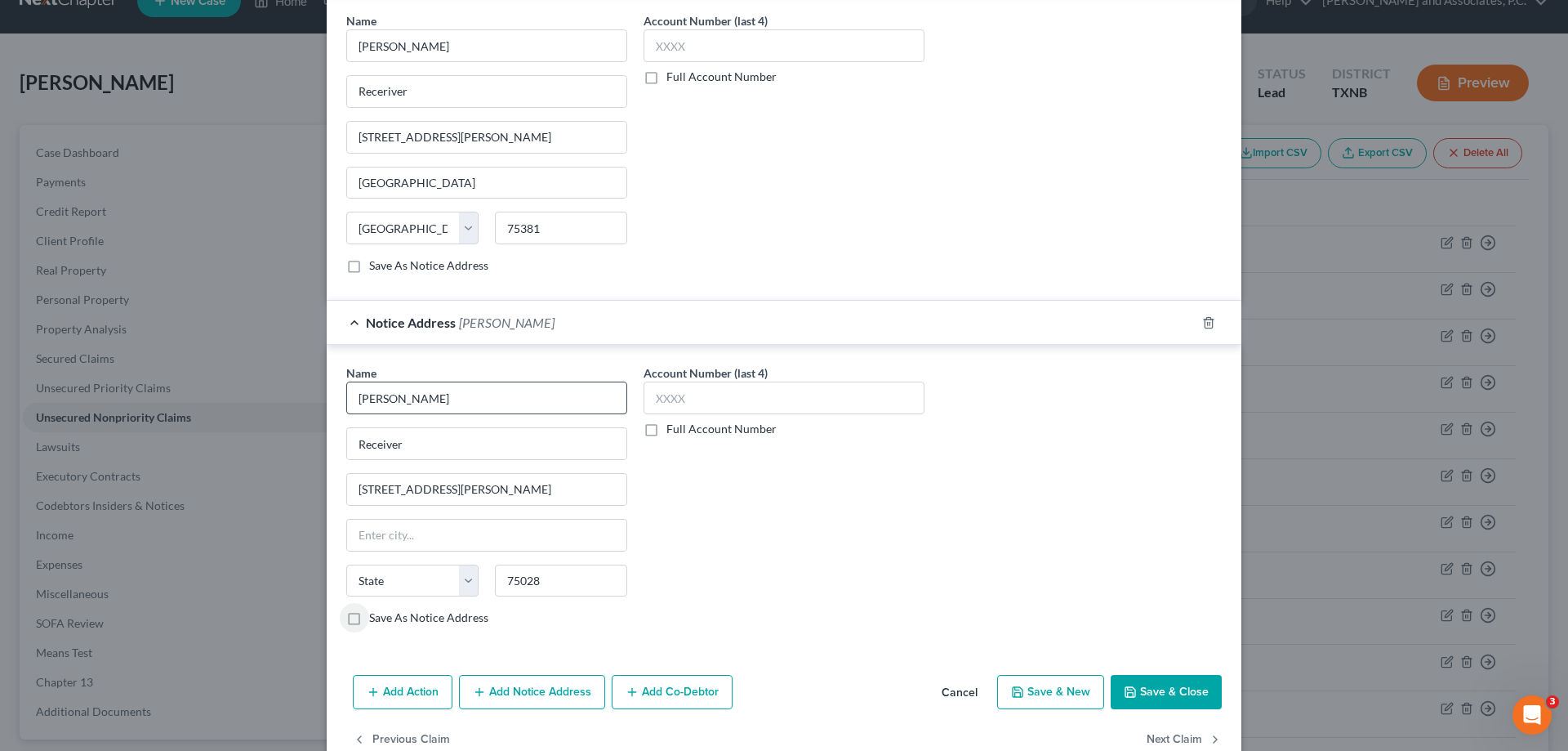
type input "Flower Mound"
select select "45"
click at [503, 62] on input "Robert E. Jenkins" at bounding box center [487, 45] width 281 height 33
click at [356, 62] on input "Robert E. Jenkins" at bounding box center [487, 45] width 281 height 33
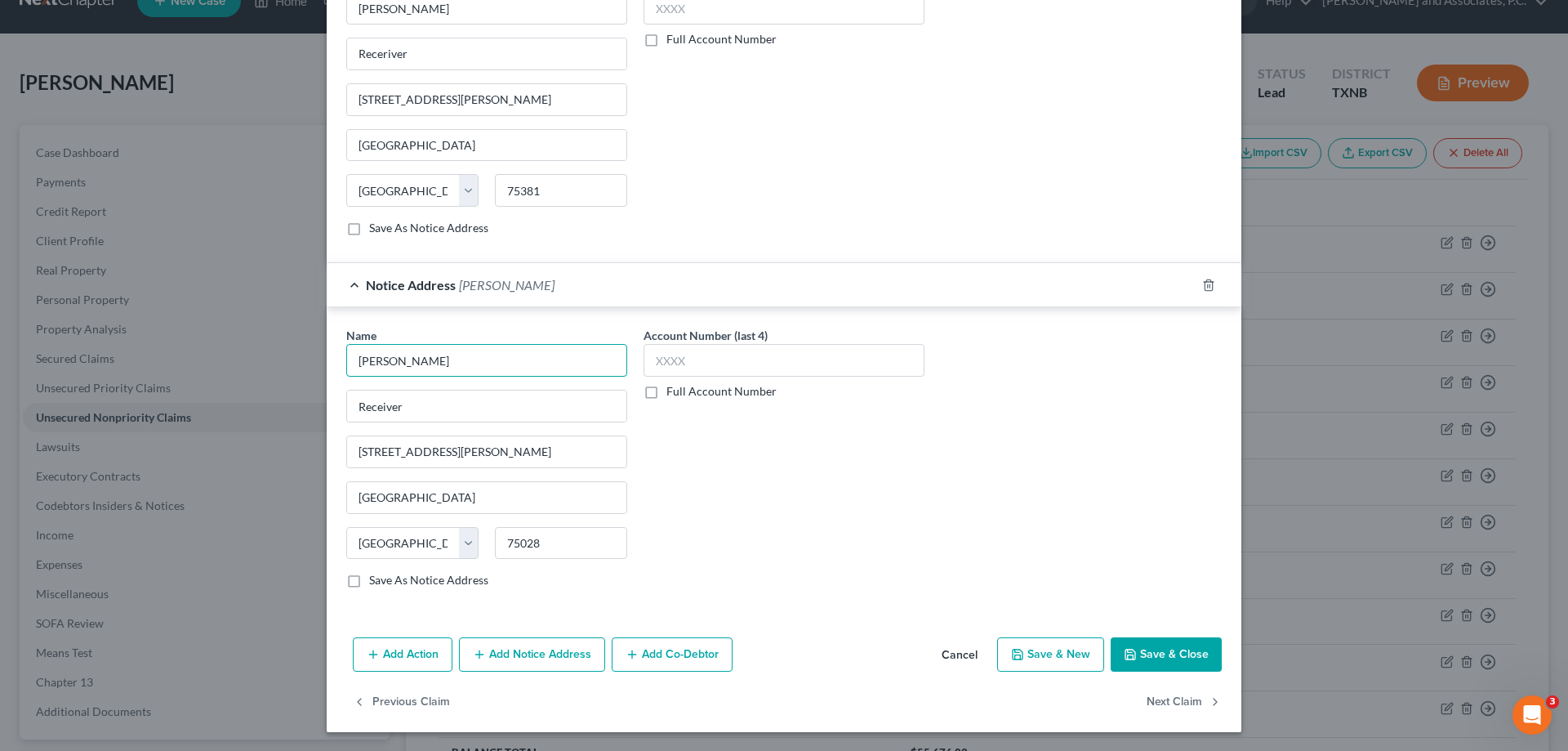
scroll to position [528, 0]
click at [528, 650] on button "Add Notice Address" at bounding box center [532, 653] width 146 height 34
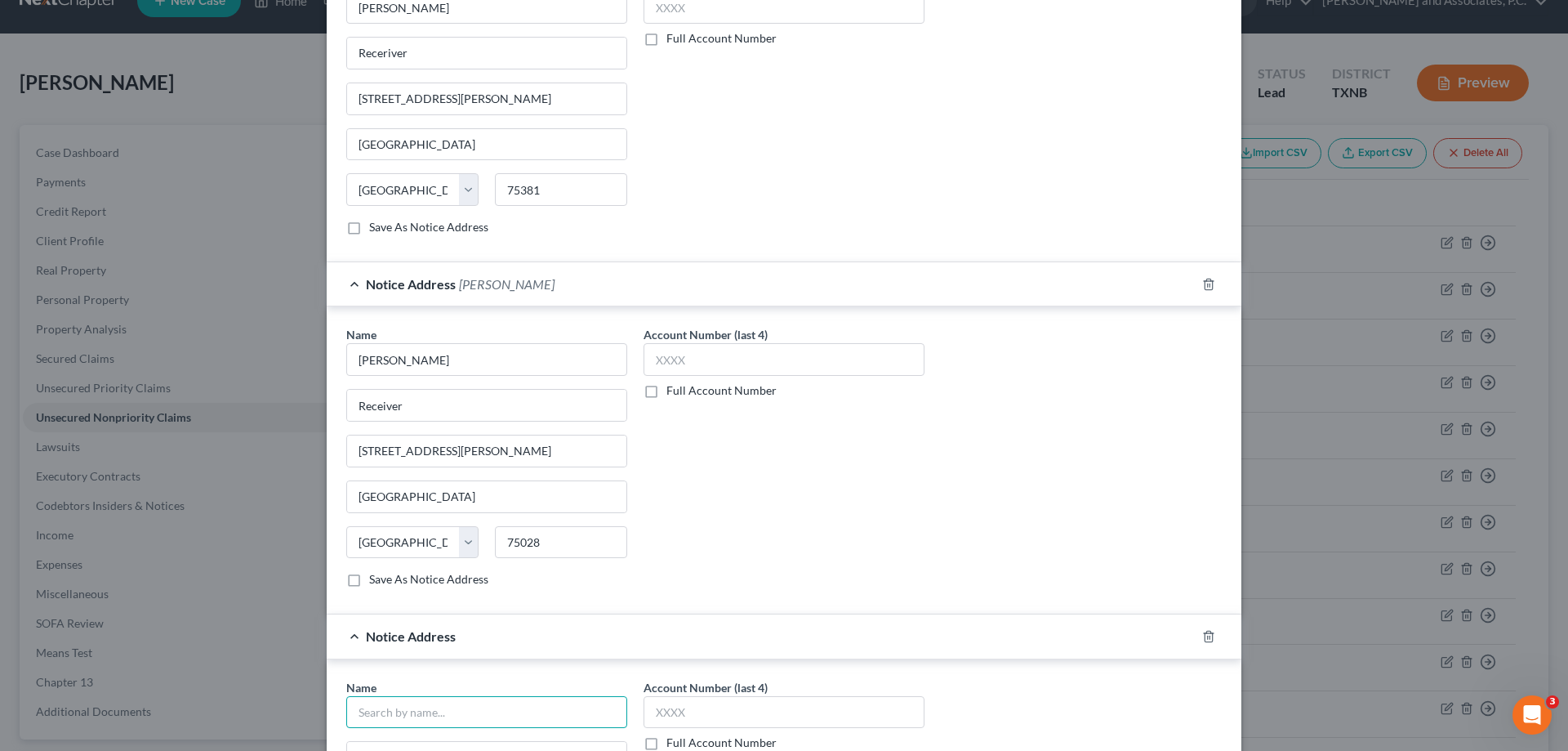
click at [390, 710] on input "text" at bounding box center [487, 712] width 281 height 33
type input "Dan Young"
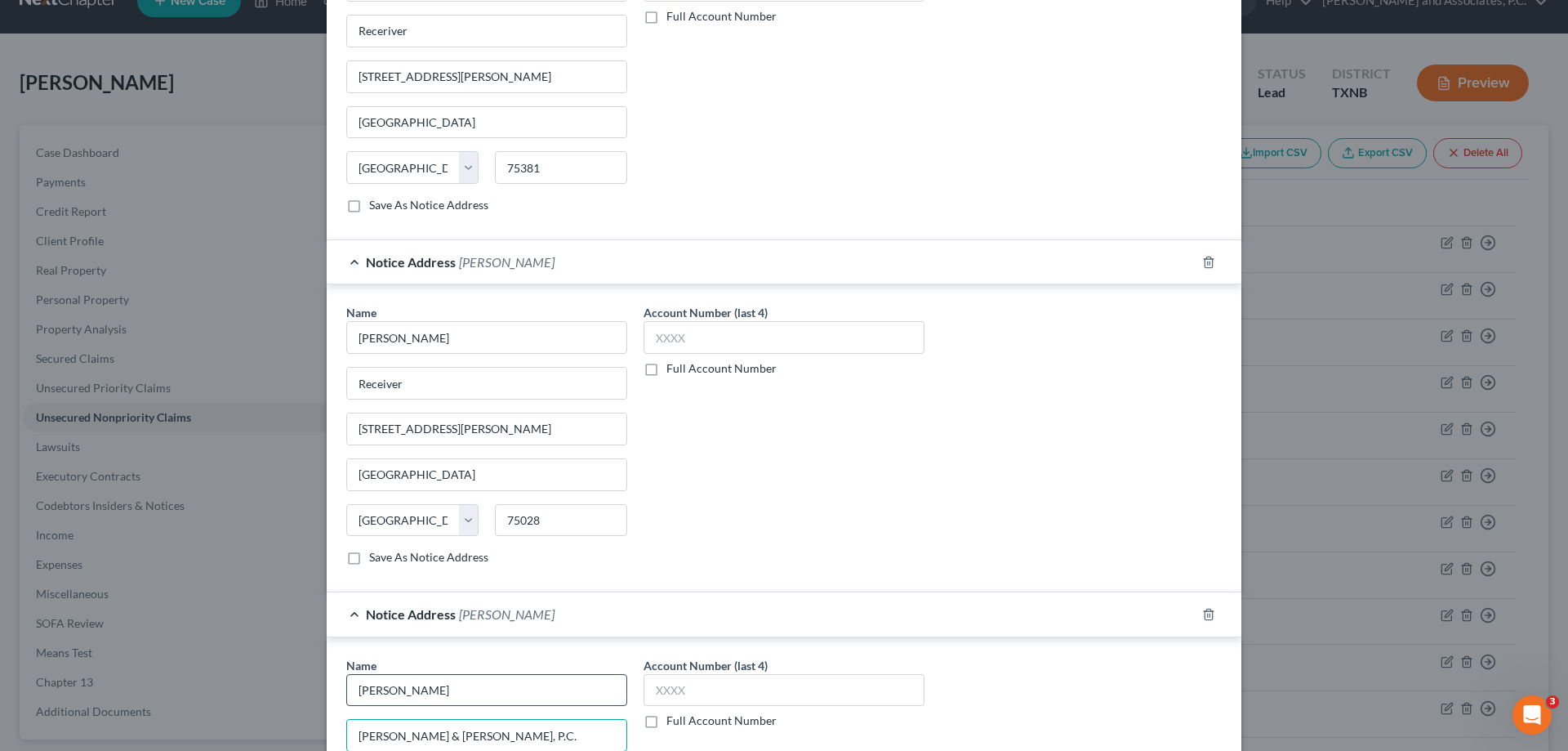
type input "Jenkins & Young, P.C."
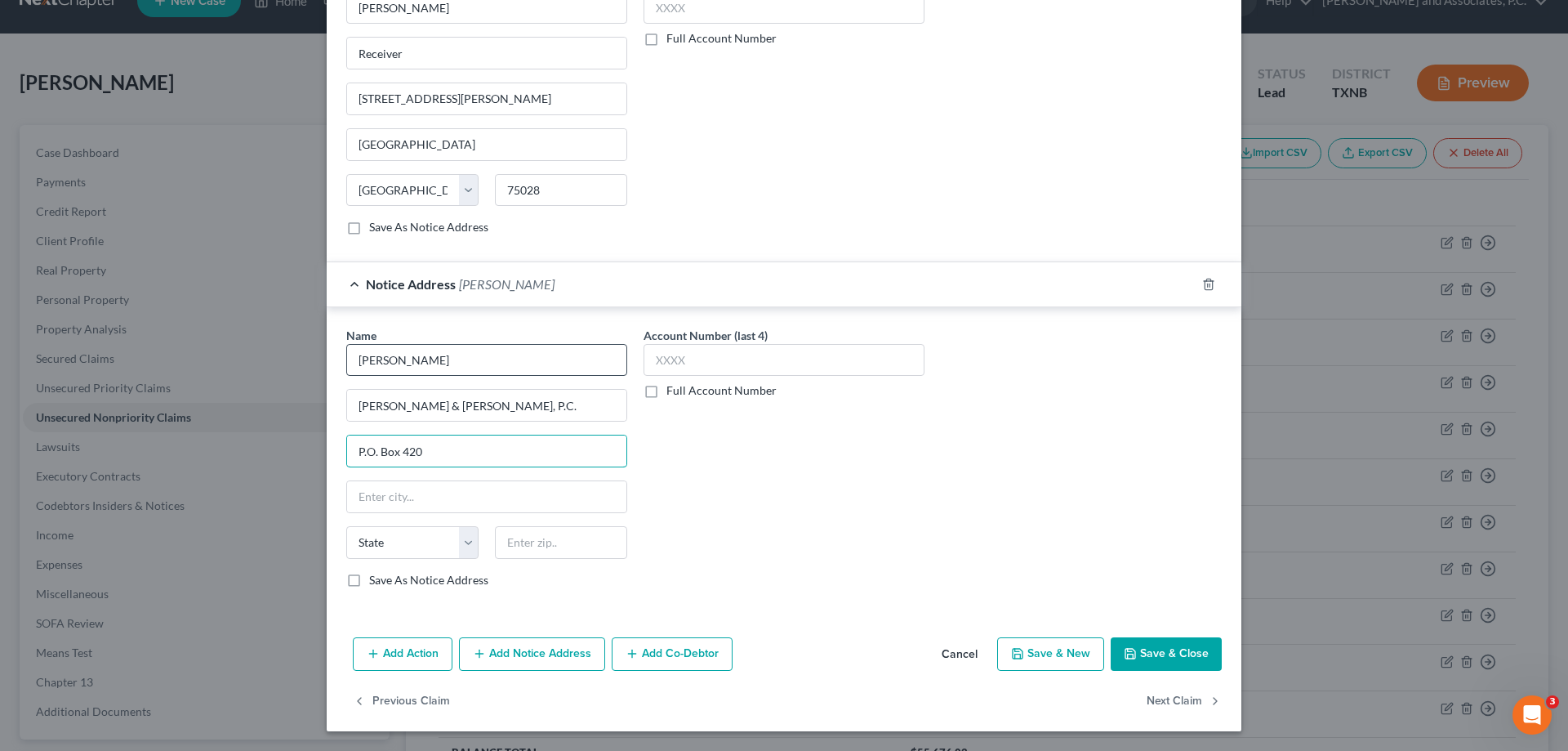
type input "P.O. Box 420"
type input "79408"
type input "Lubbock"
select select "45"
drag, startPoint x: 1189, startPoint y: 653, endPoint x: 767, endPoint y: 573, distance: 429.5
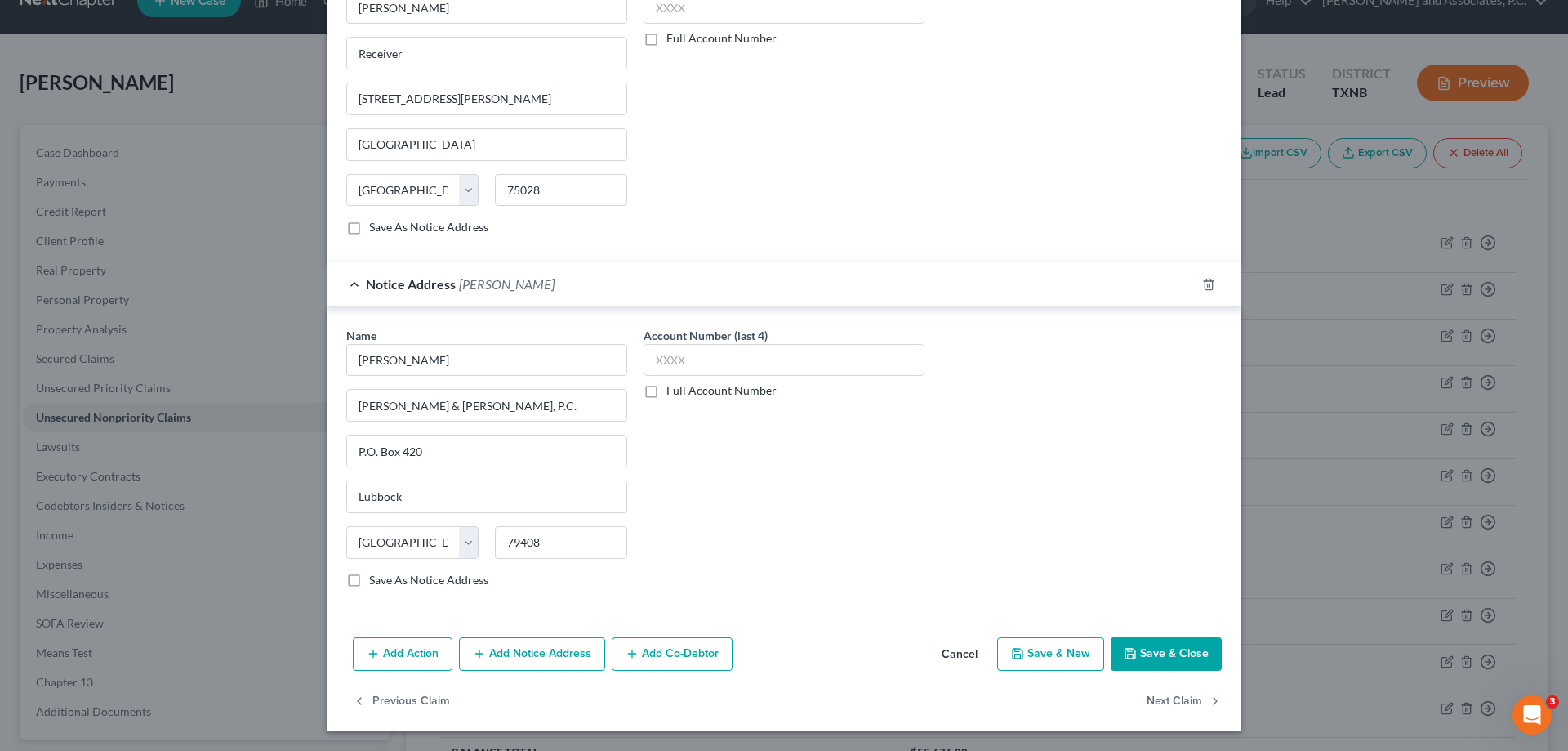
click at [1189, 653] on button "Save & Close" at bounding box center [1166, 654] width 111 height 34
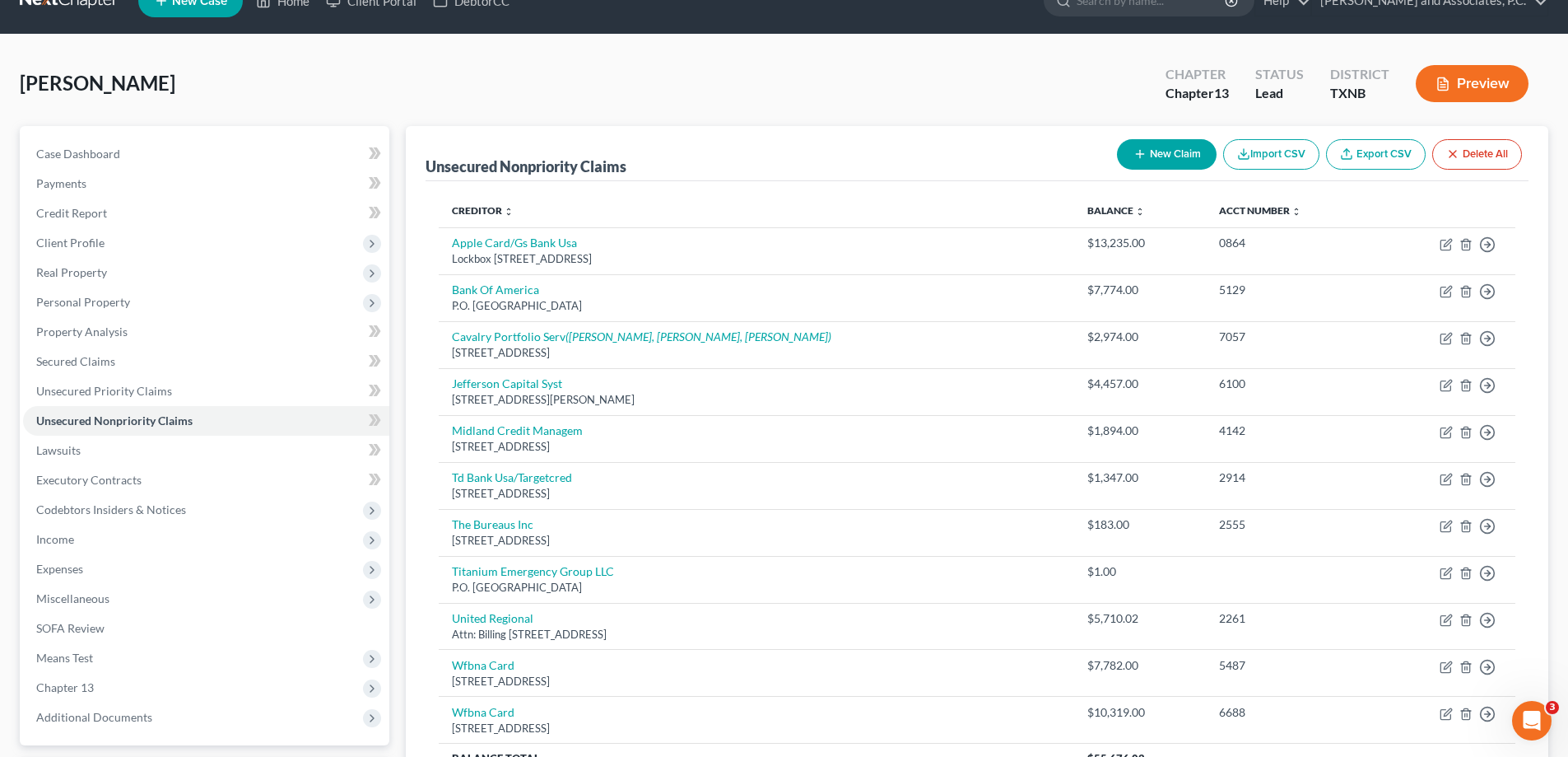
scroll to position [197, 0]
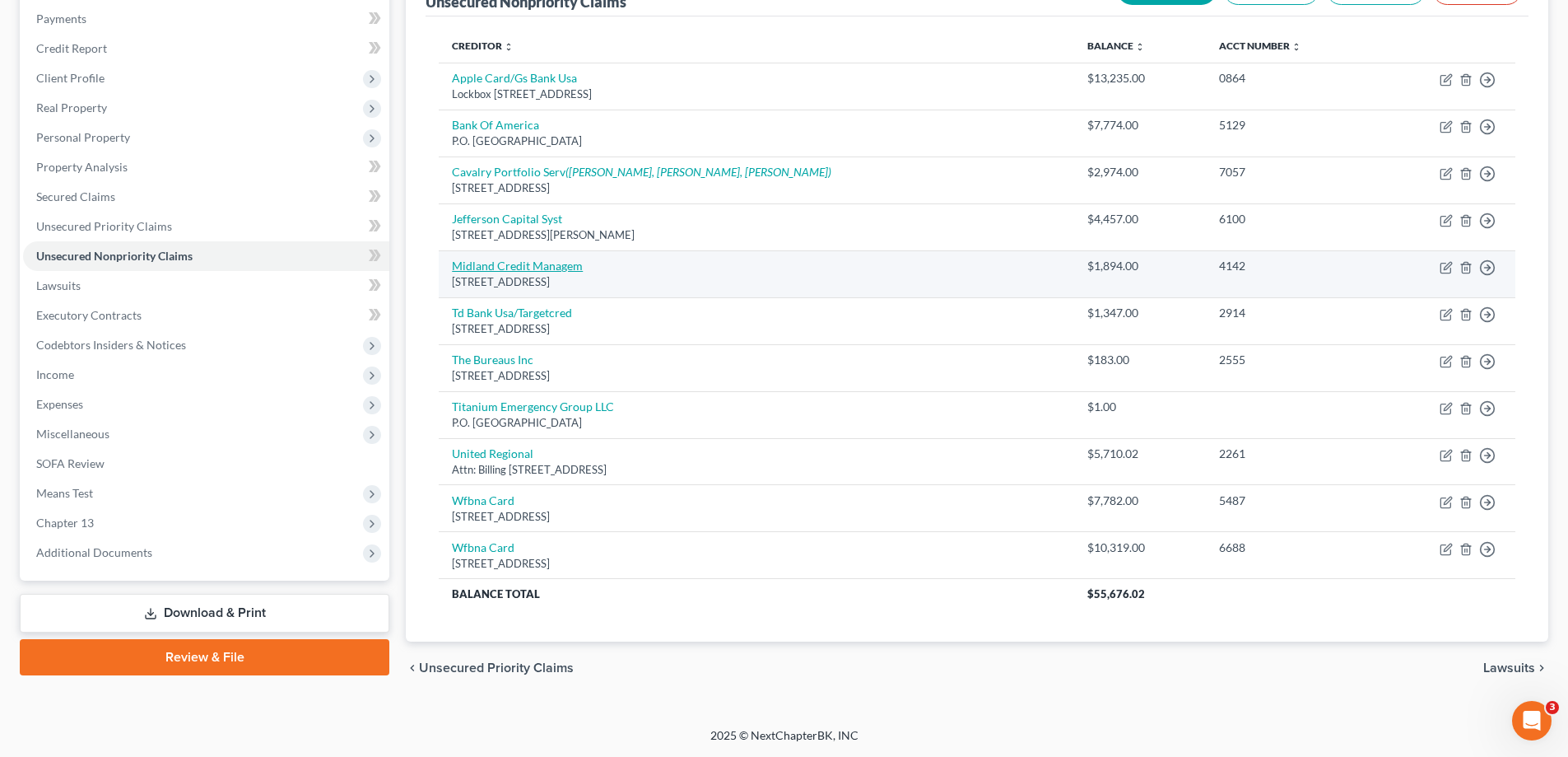
click at [489, 268] on link "Midland Credit Managem" at bounding box center [517, 265] width 131 height 14
select select "4"
select select "0"
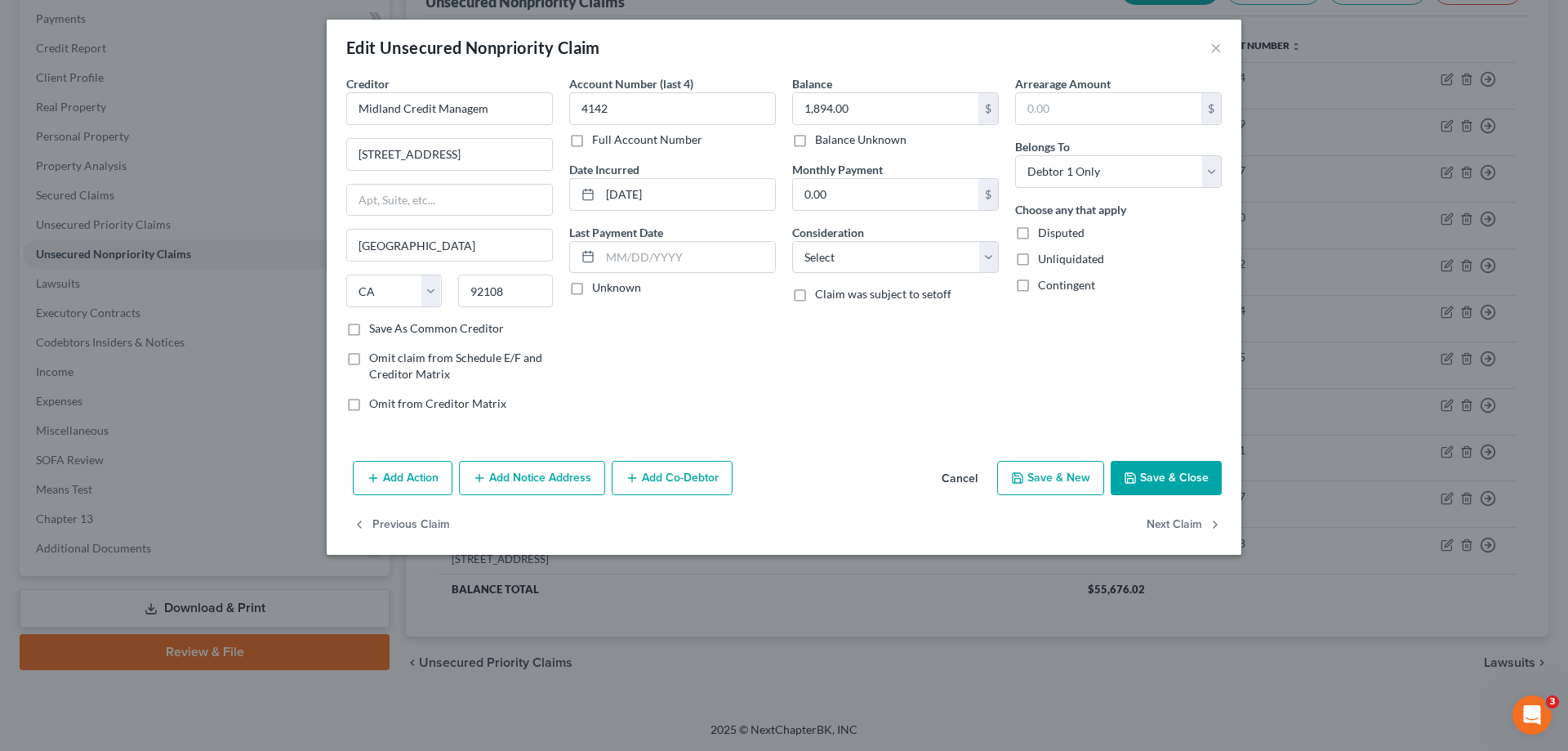
click at [1183, 469] on button "Save & Close" at bounding box center [1166, 478] width 111 height 34
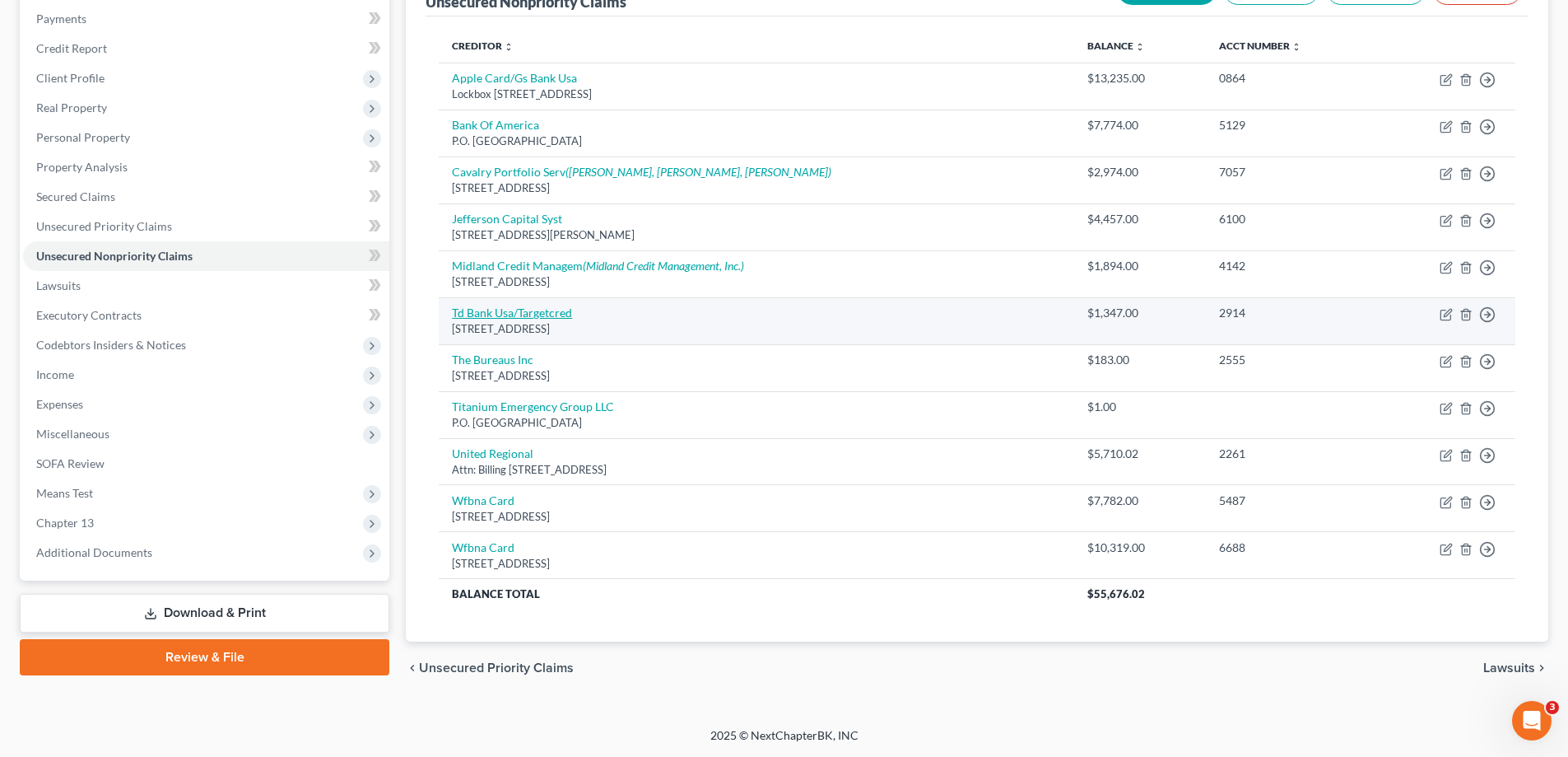
click at [525, 315] on link "Td Bank Usa/Targetcred" at bounding box center [512, 312] width 120 height 14
select select "24"
select select "2"
select select "0"
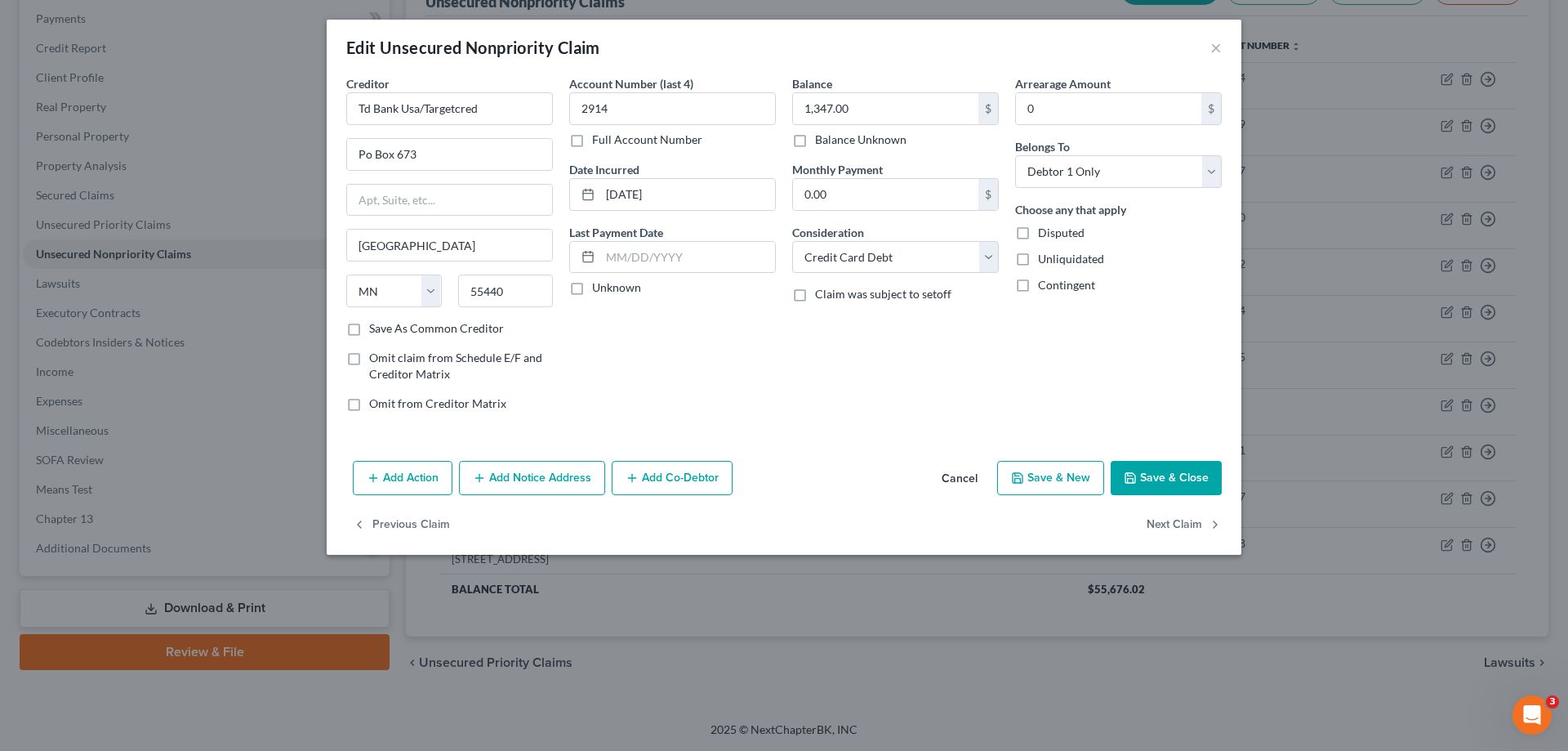
click at [1155, 473] on button "Save & Close" at bounding box center [1166, 478] width 111 height 34
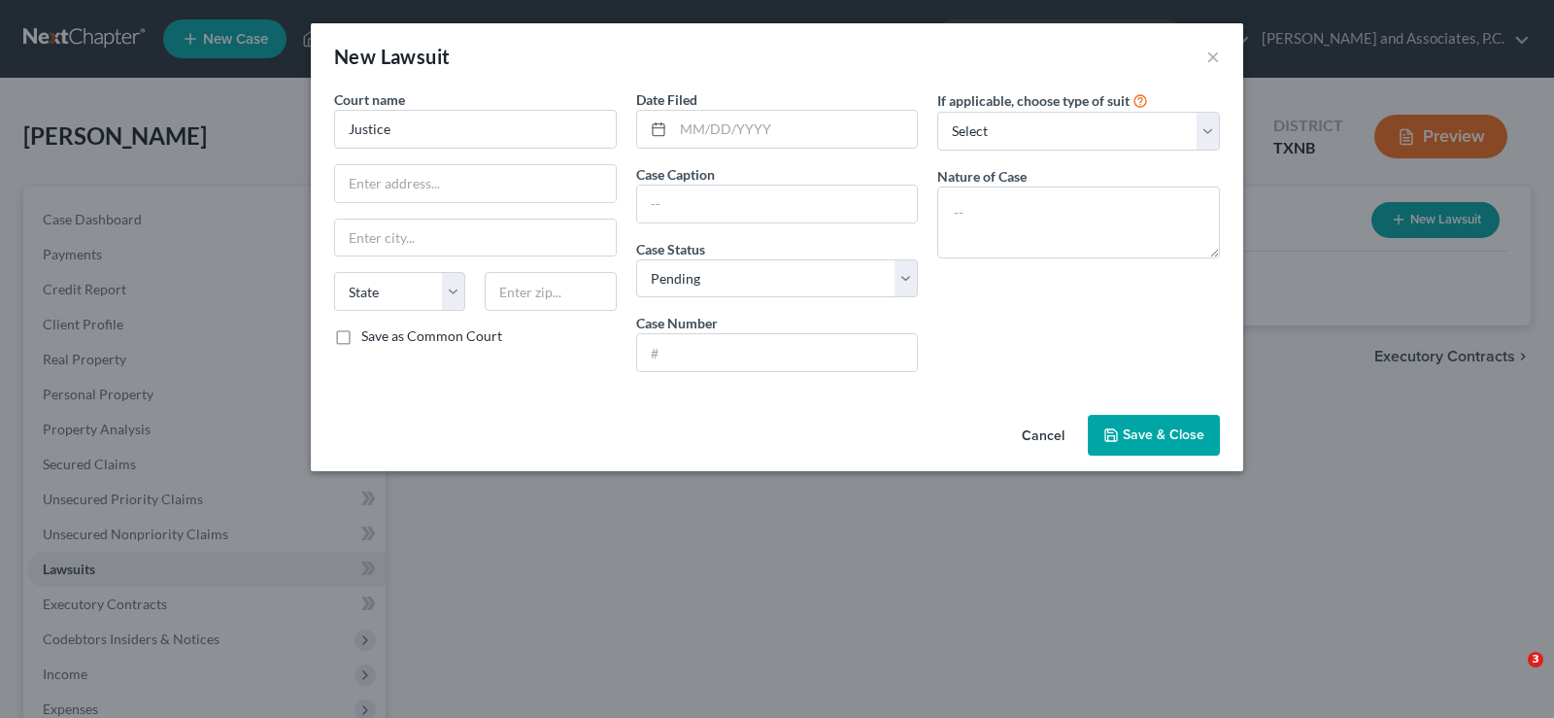
select select "0"
click at [1046, 437] on button "Cancel" at bounding box center [1043, 436] width 74 height 39
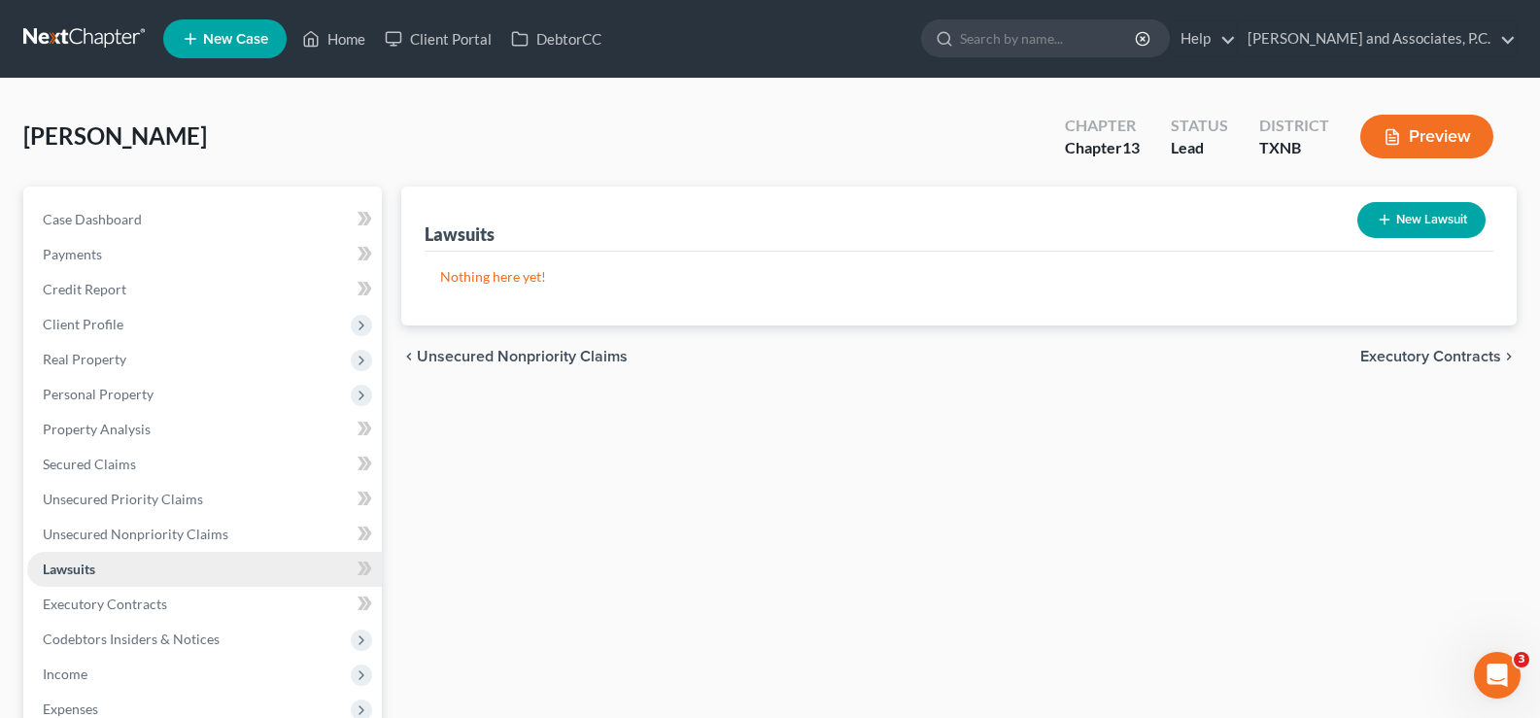
click at [74, 565] on span "Lawsuits" at bounding box center [69, 568] width 52 height 17
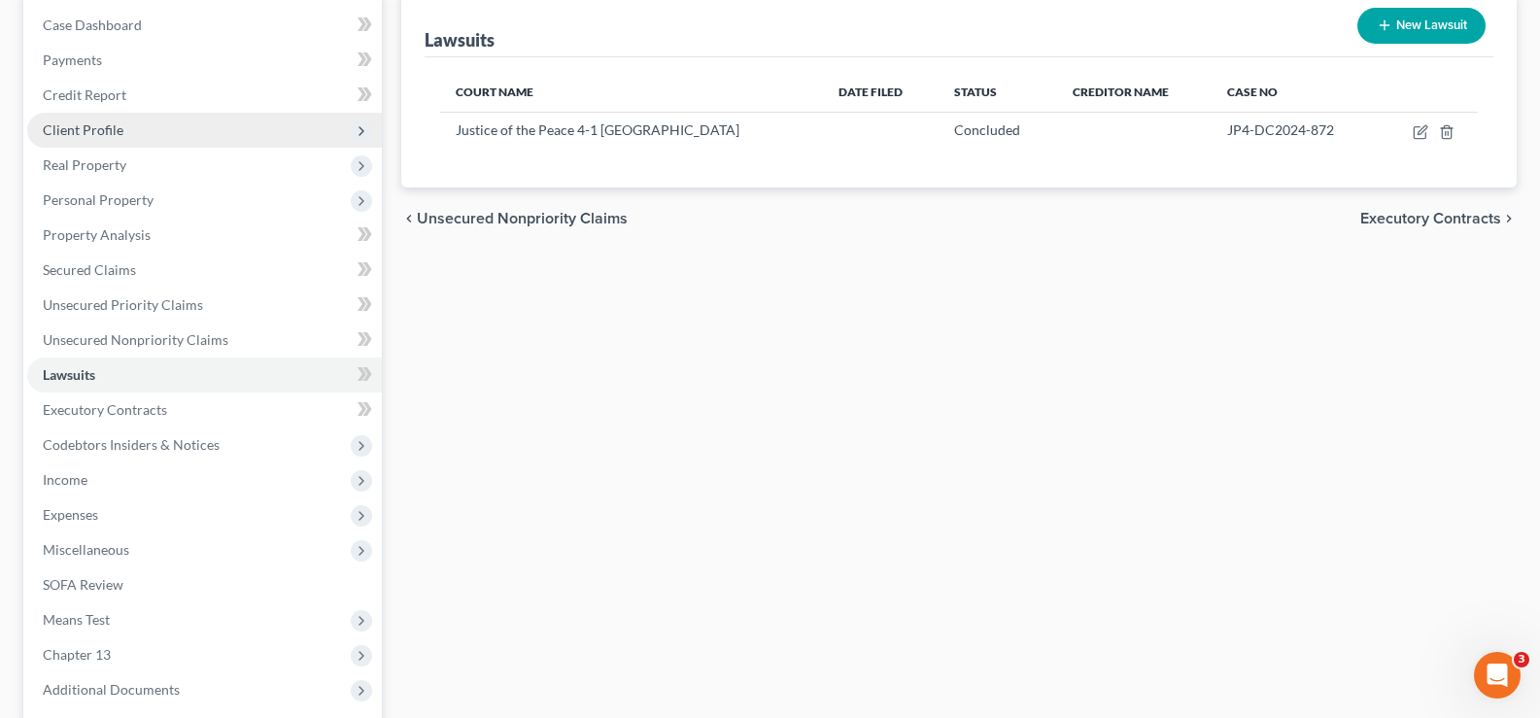
scroll to position [385, 0]
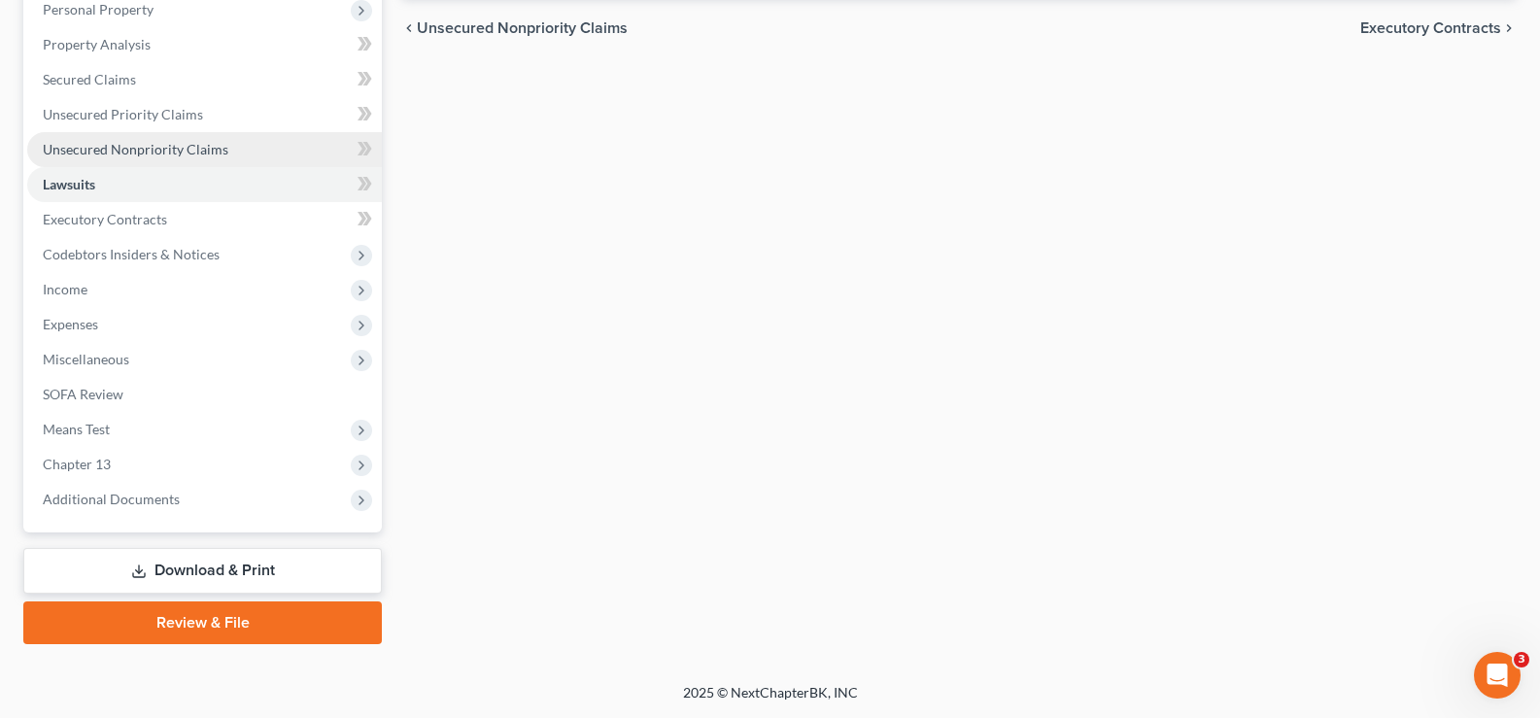
click at [189, 153] on span "Unsecured Nonpriority Claims" at bounding box center [136, 149] width 186 height 17
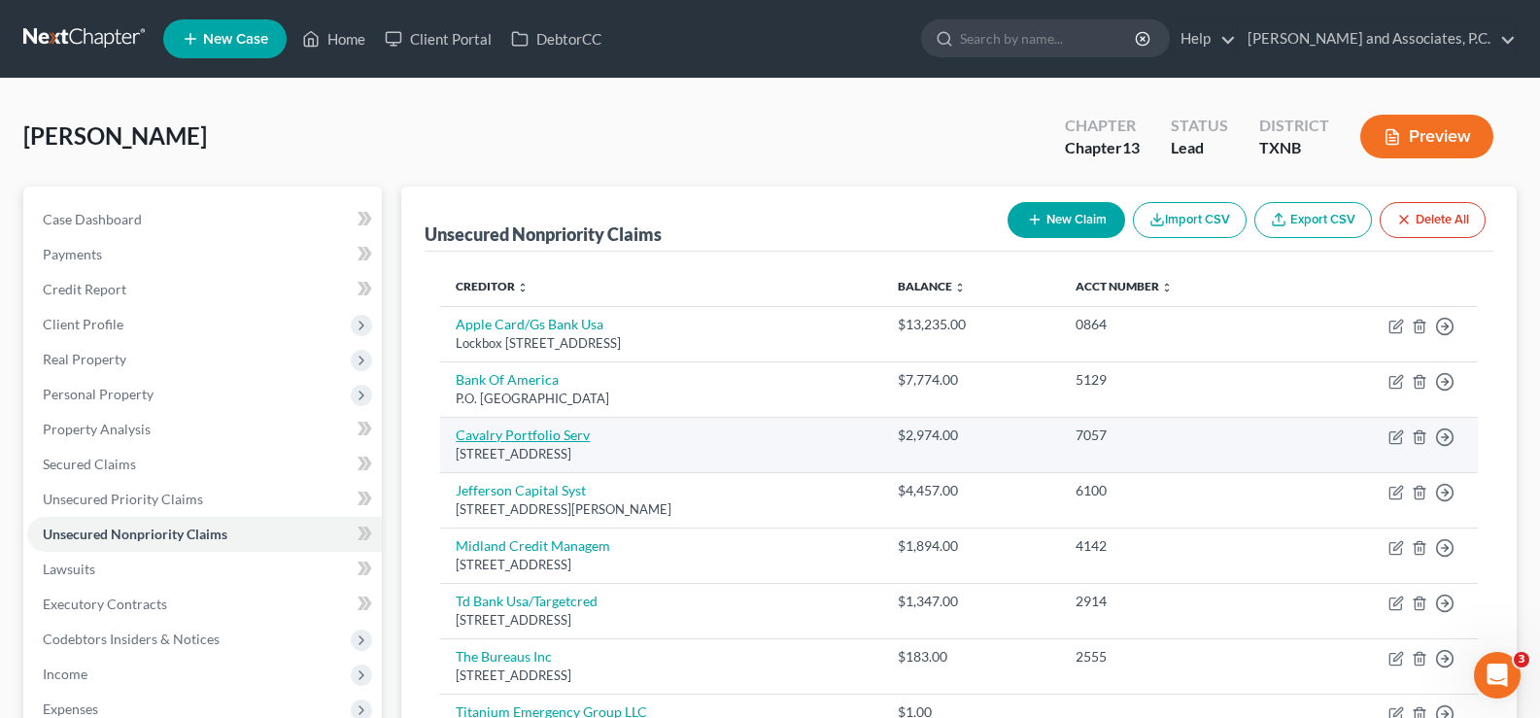
click at [488, 437] on link "Cavalry Portfolio Serv" at bounding box center [523, 434] width 134 height 17
select select "3"
select select "1"
select select "0"
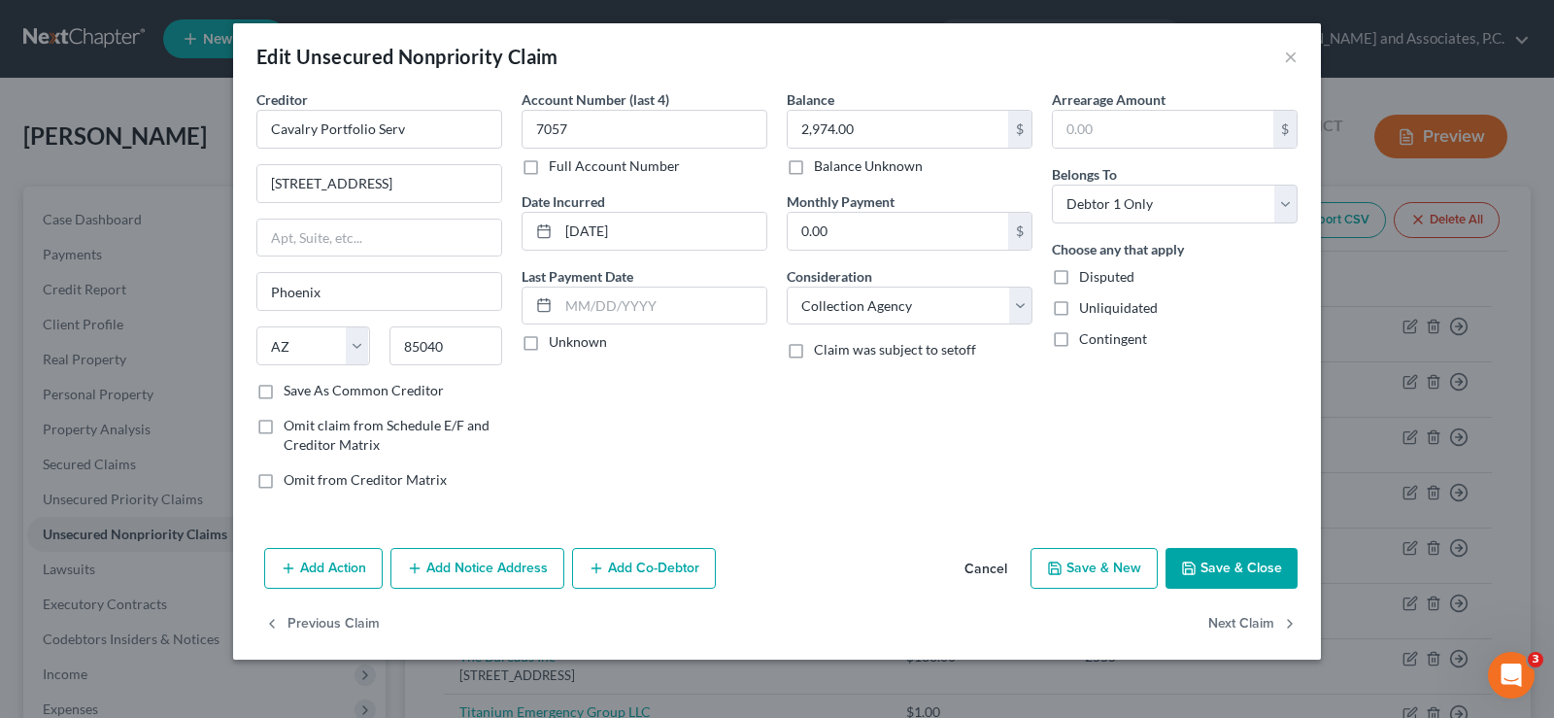
click at [1227, 563] on button "Save & Close" at bounding box center [1232, 568] width 132 height 41
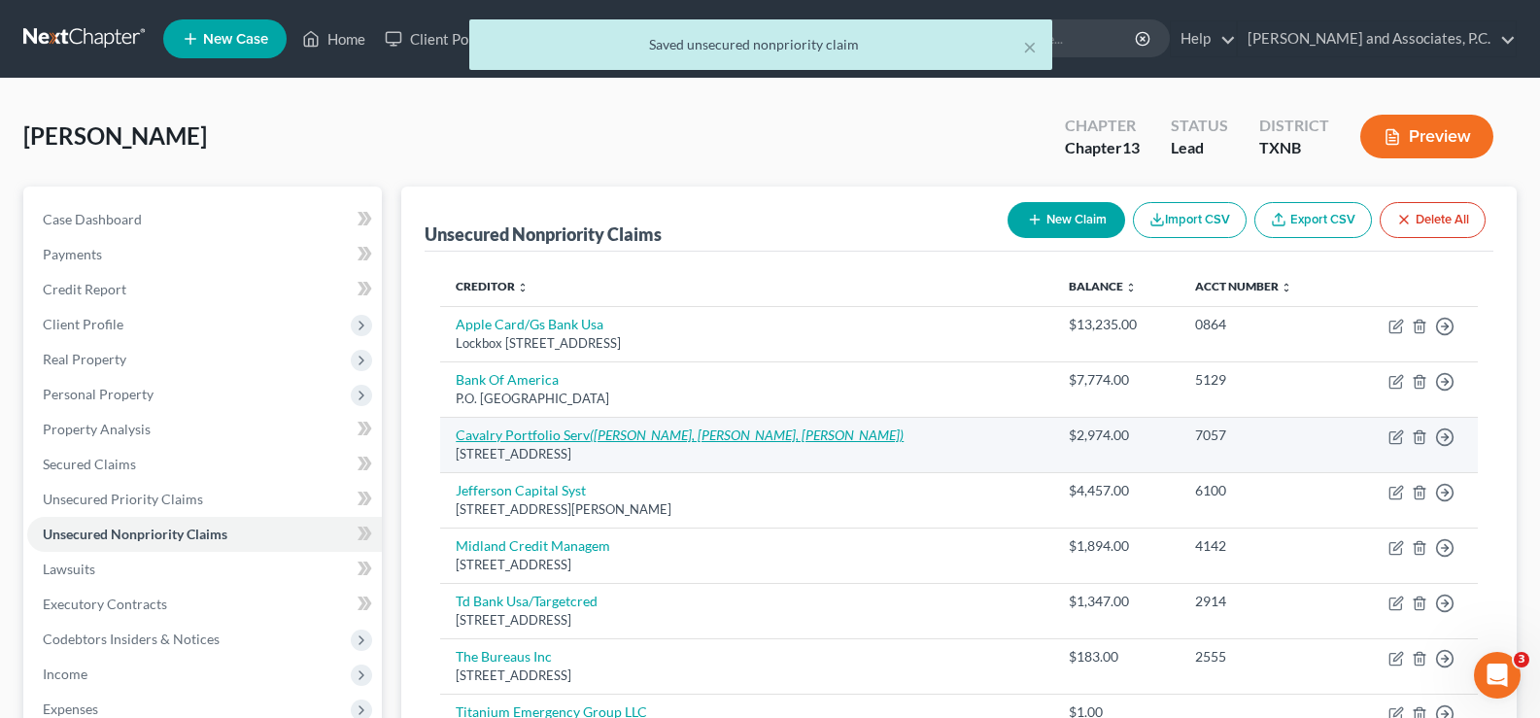
click at [649, 442] on icon "([PERSON_NAME], [PERSON_NAME], [PERSON_NAME])" at bounding box center [747, 434] width 314 height 17
select select "3"
select select "1"
select select "0"
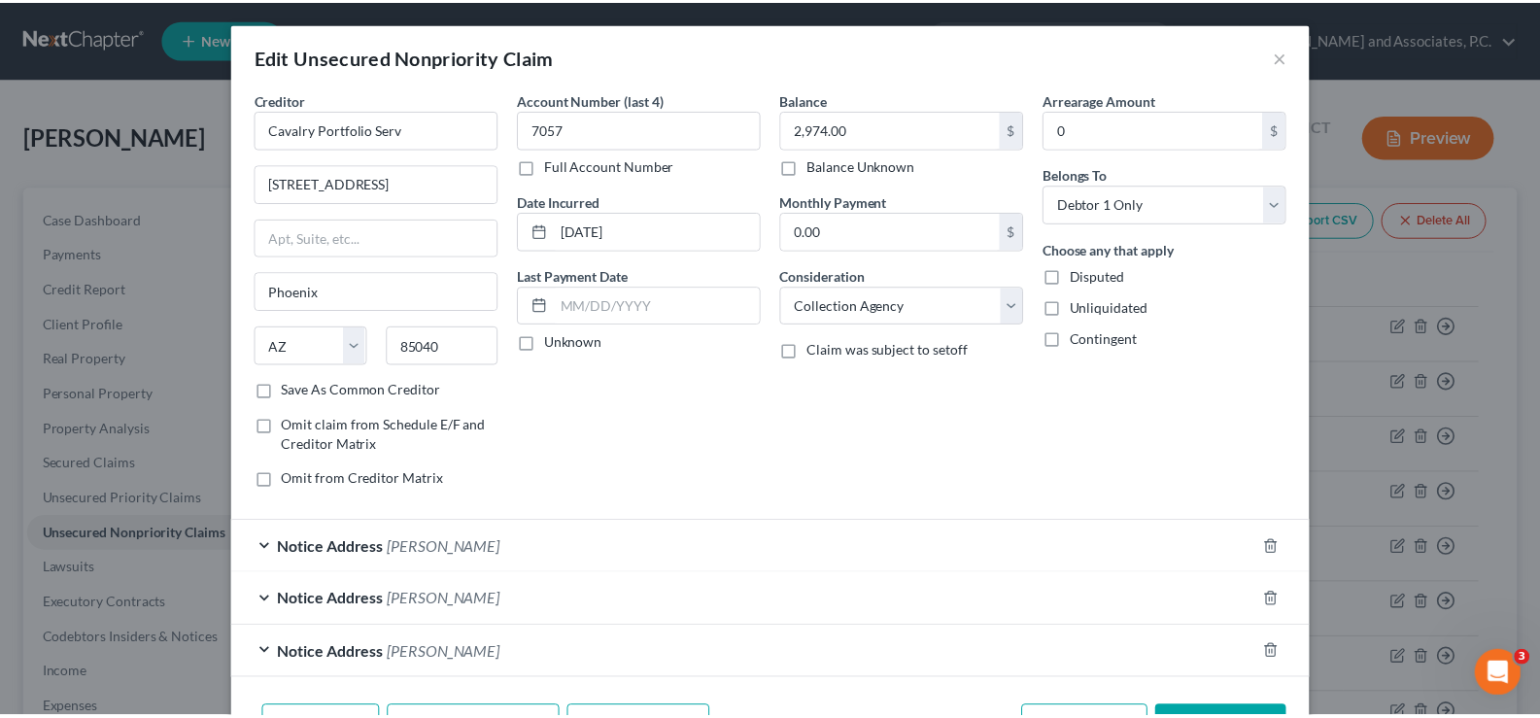
scroll to position [124, 0]
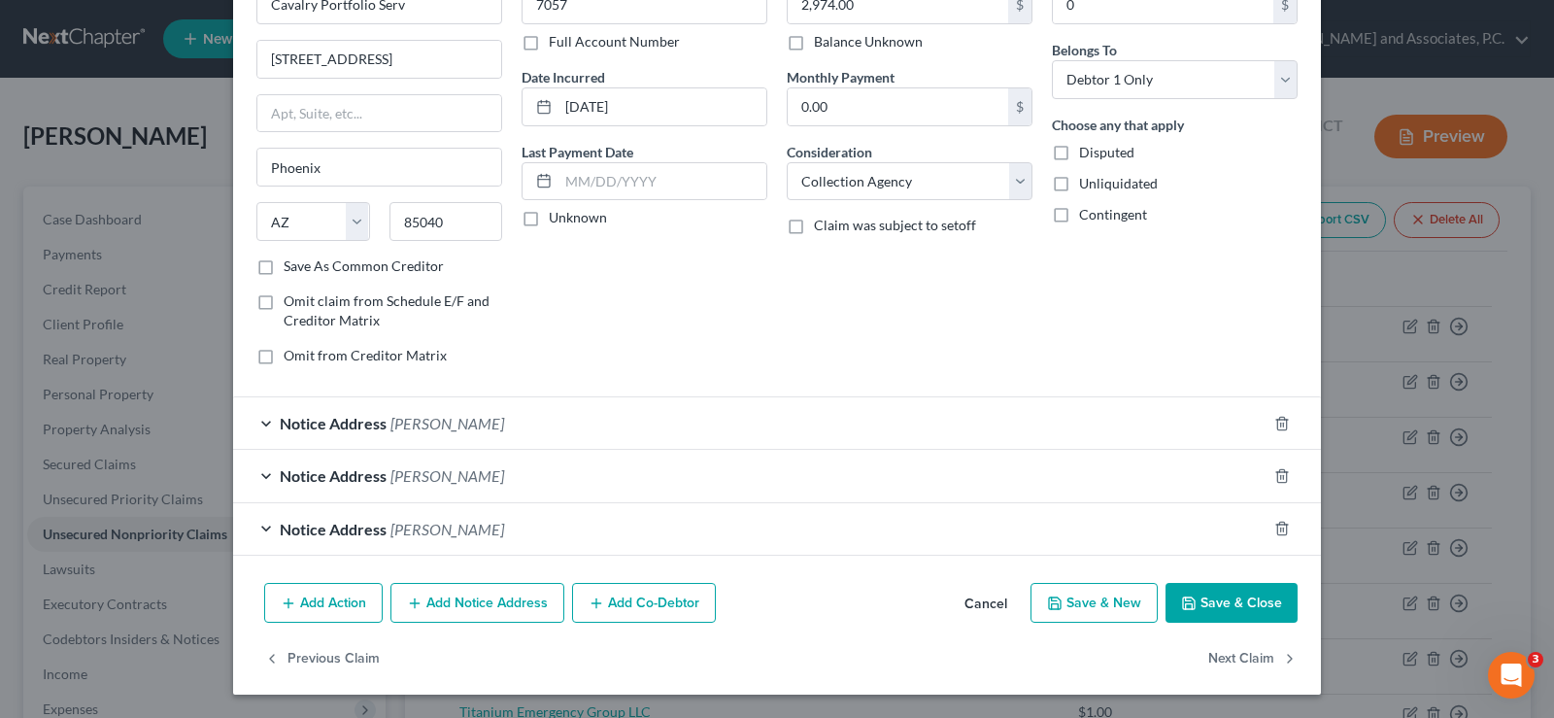
click at [1210, 609] on button "Save & Close" at bounding box center [1232, 603] width 132 height 41
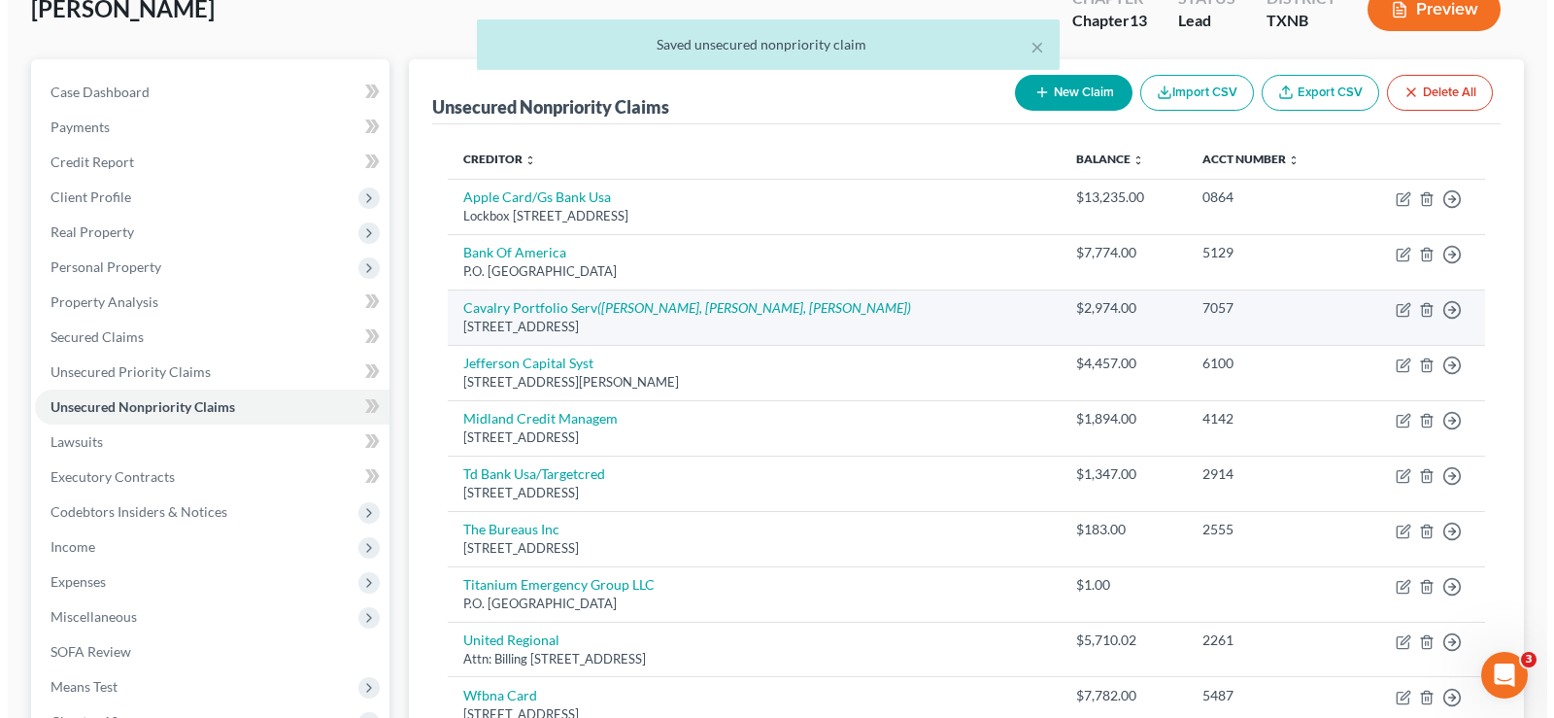
scroll to position [194, 0]
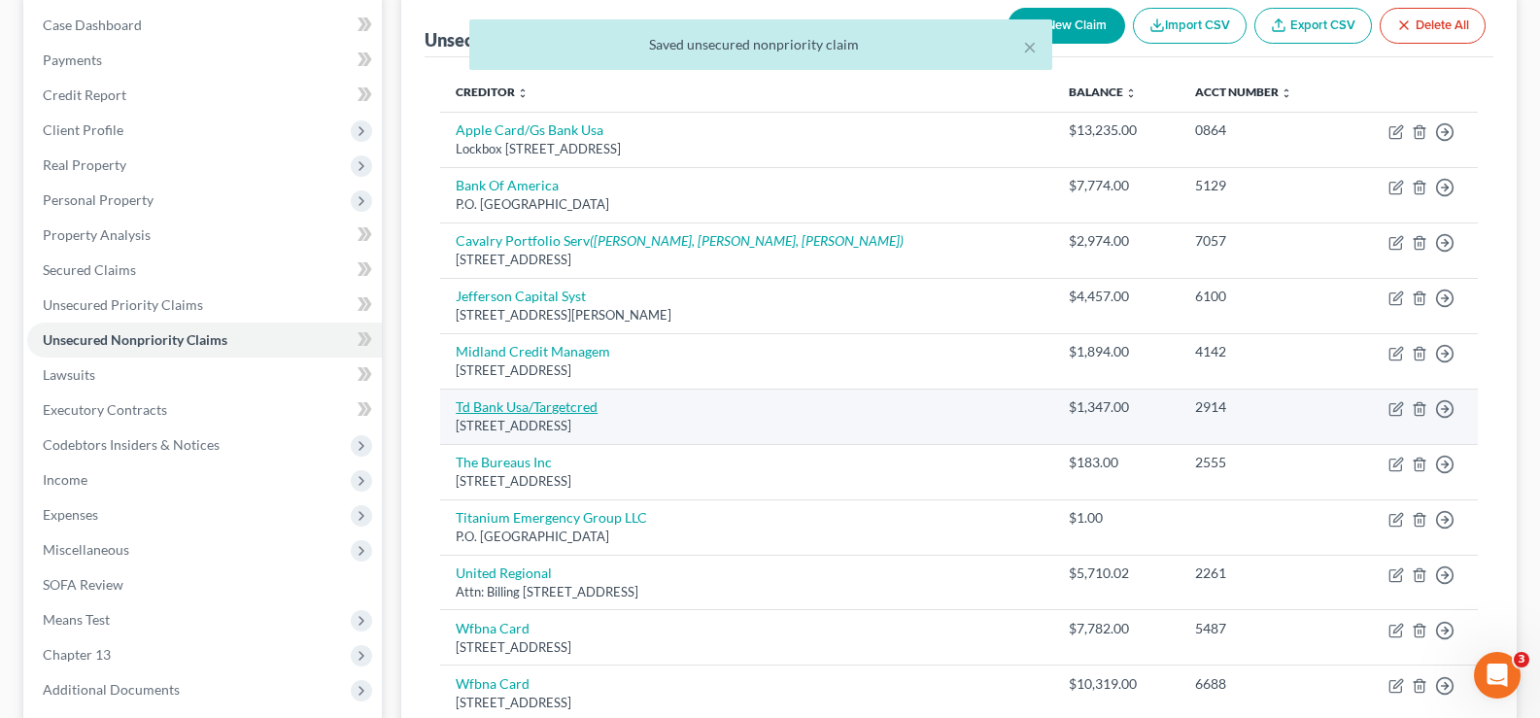
click at [495, 412] on link "Td Bank Usa/Targetcred" at bounding box center [527, 406] width 142 height 17
select select "24"
select select "2"
select select "0"
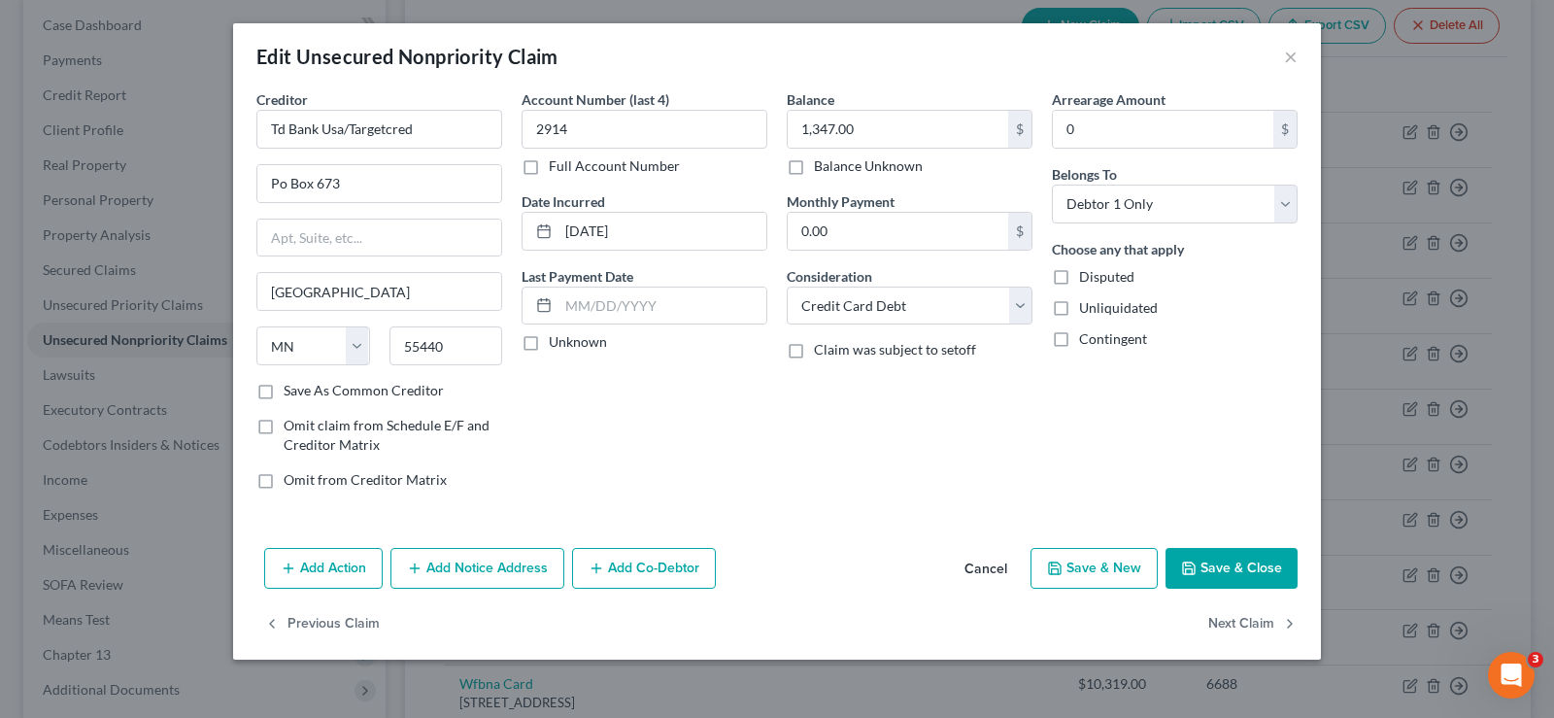
click at [468, 580] on button "Add Notice Address" at bounding box center [477, 568] width 174 height 41
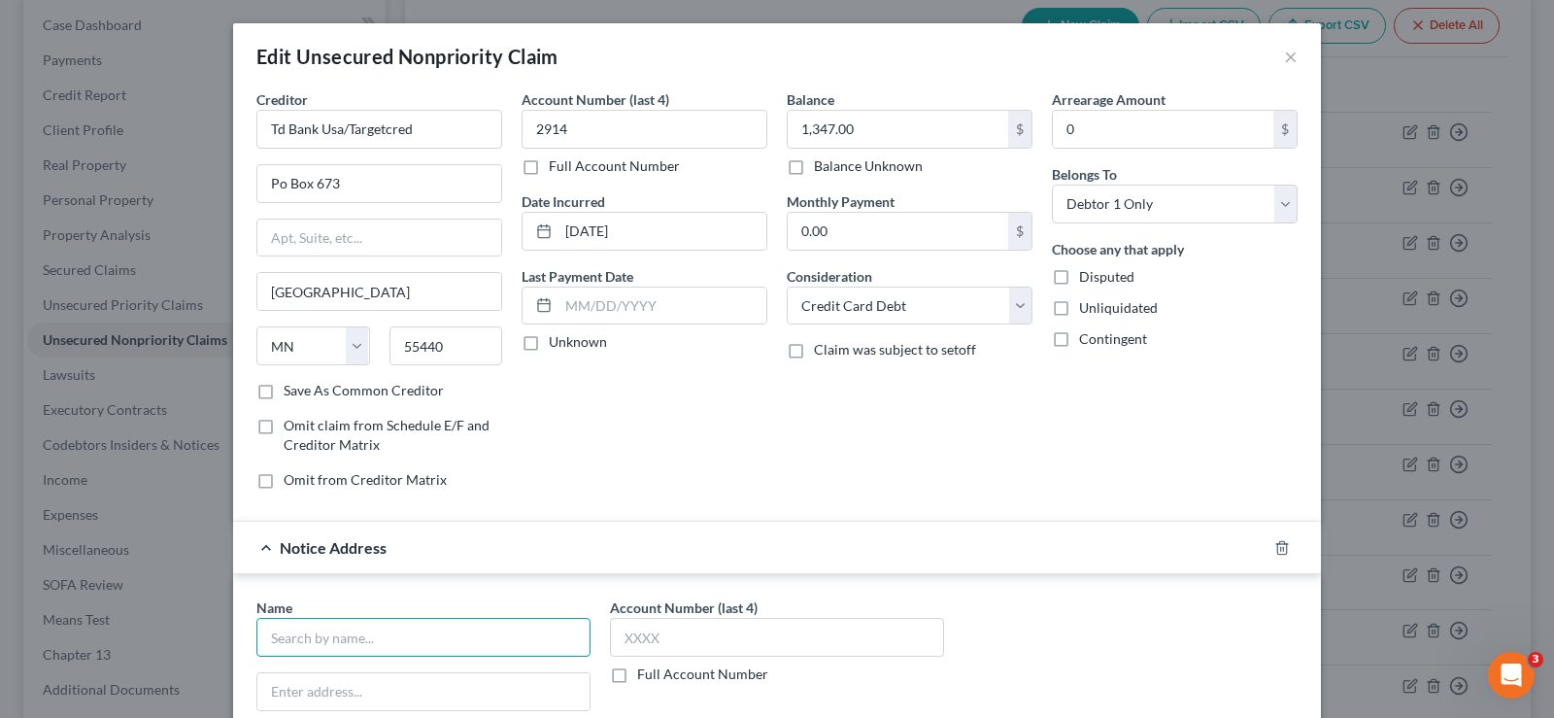
click at [402, 635] on input "text" at bounding box center [423, 637] width 334 height 39
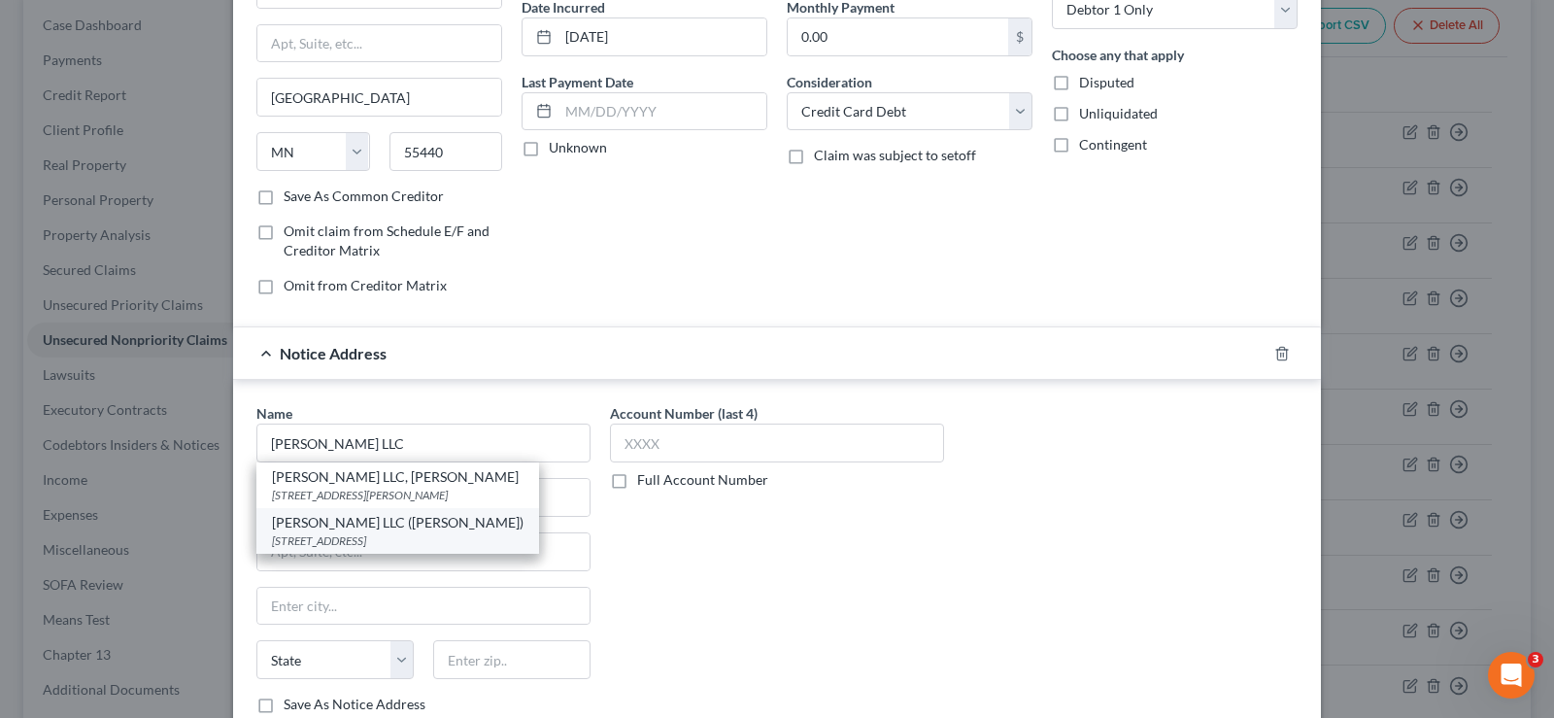
click at [399, 533] on div "1100 Superior Avenue, 19th floor, Cleveland, OH 44114" at bounding box center [398, 540] width 252 height 17
type input "Javitch Block LLC (Tyler G Lansden)"
type input "1100 Superior Avenue, 19th floor"
type input "Cleveland"
select select "36"
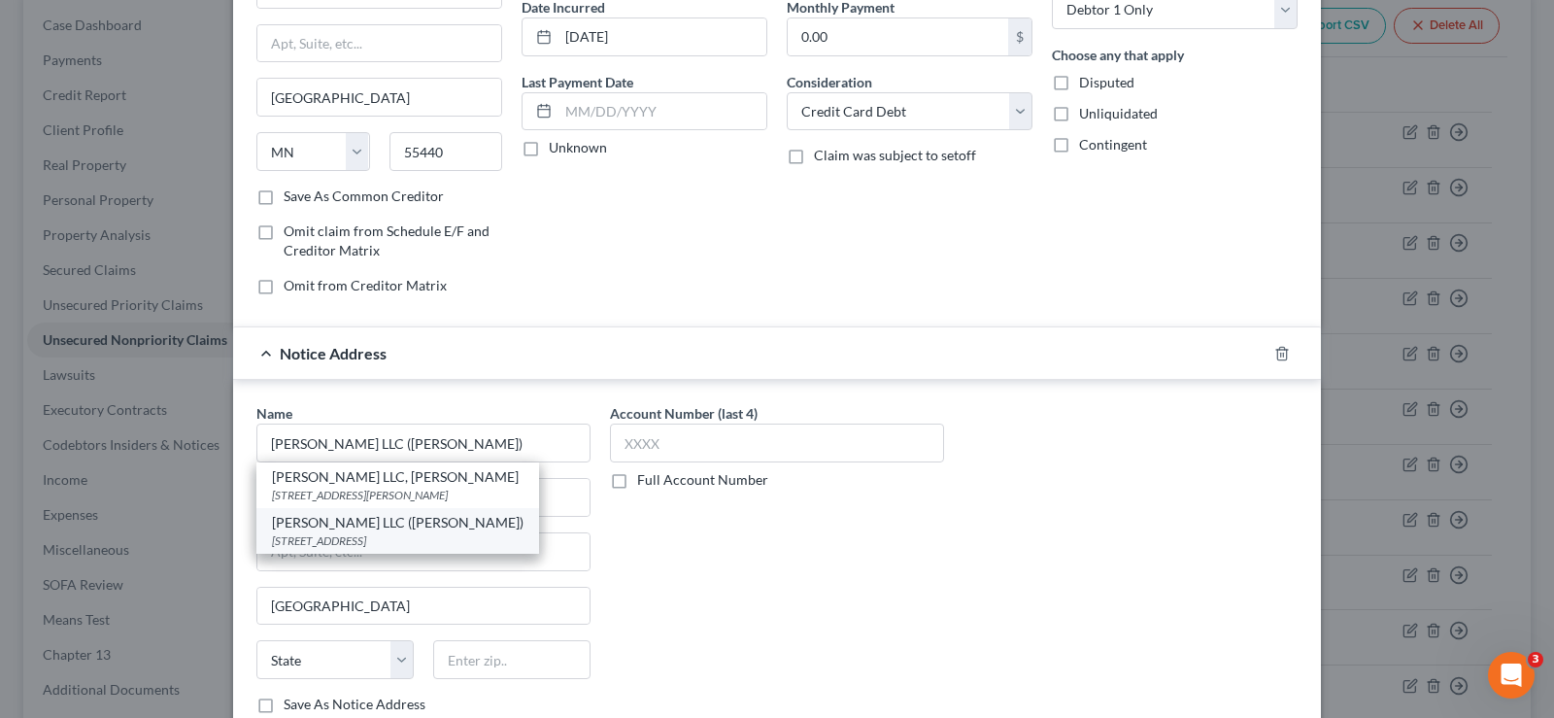
type input "44114"
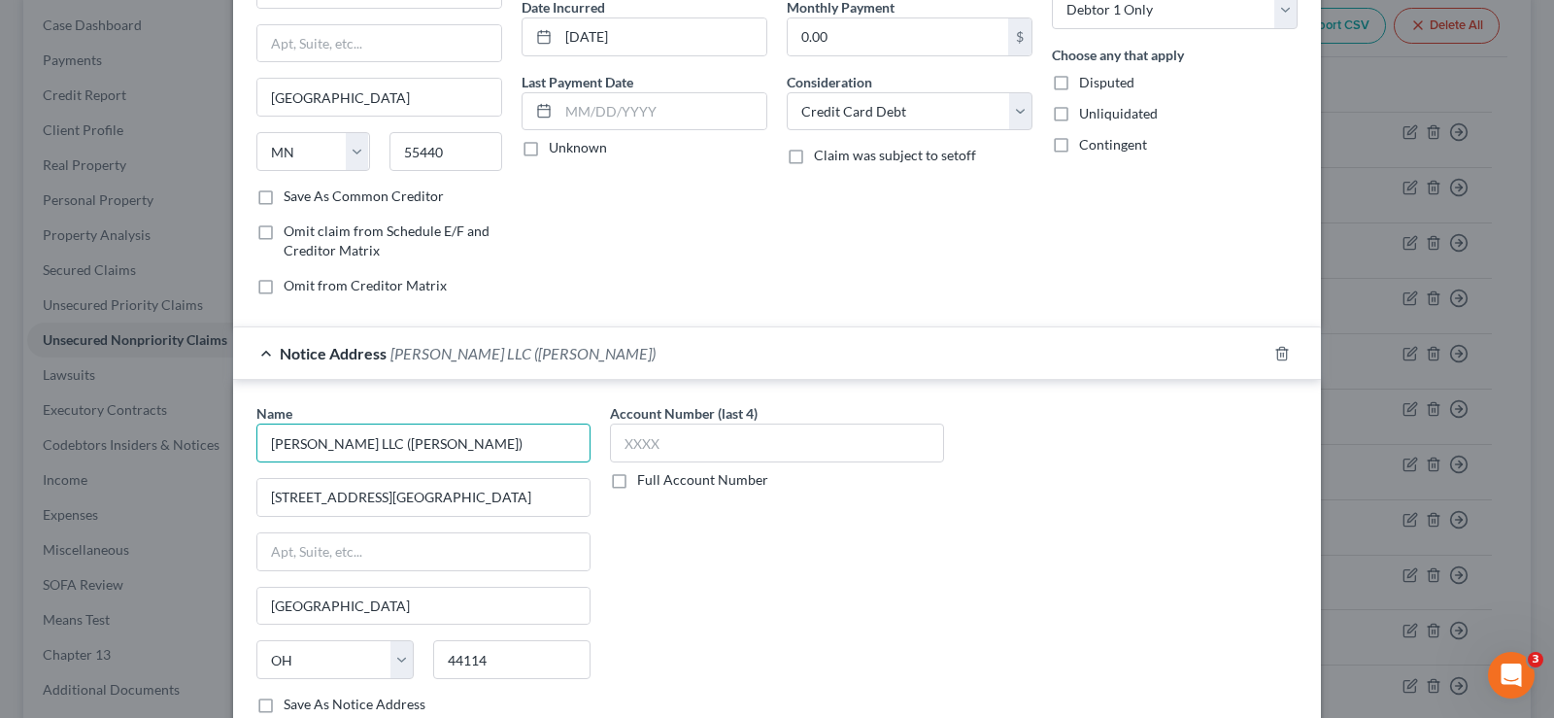
click at [520, 434] on input "Javitch Block LLC (Tyler G Lansden)" at bounding box center [423, 443] width 334 height 39
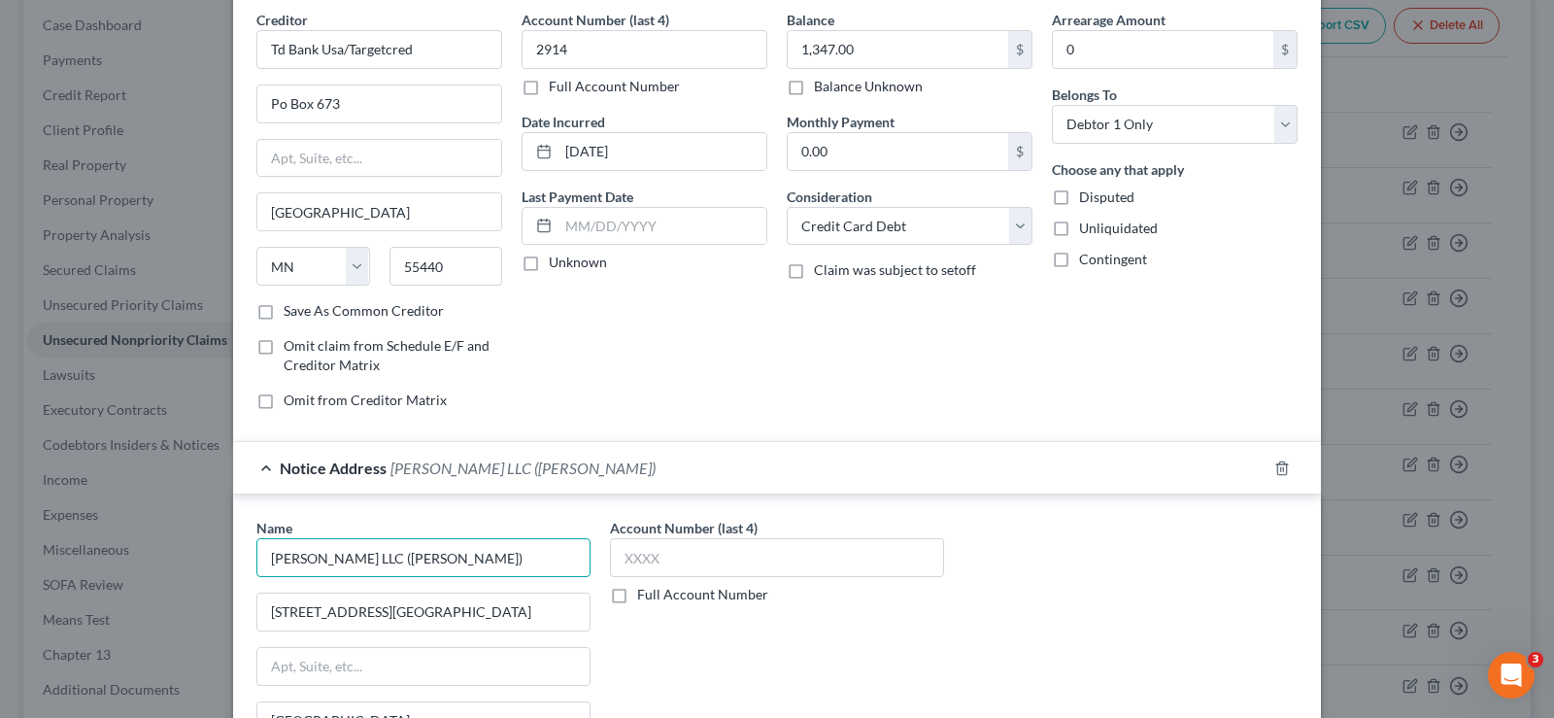
scroll to position [0, 0]
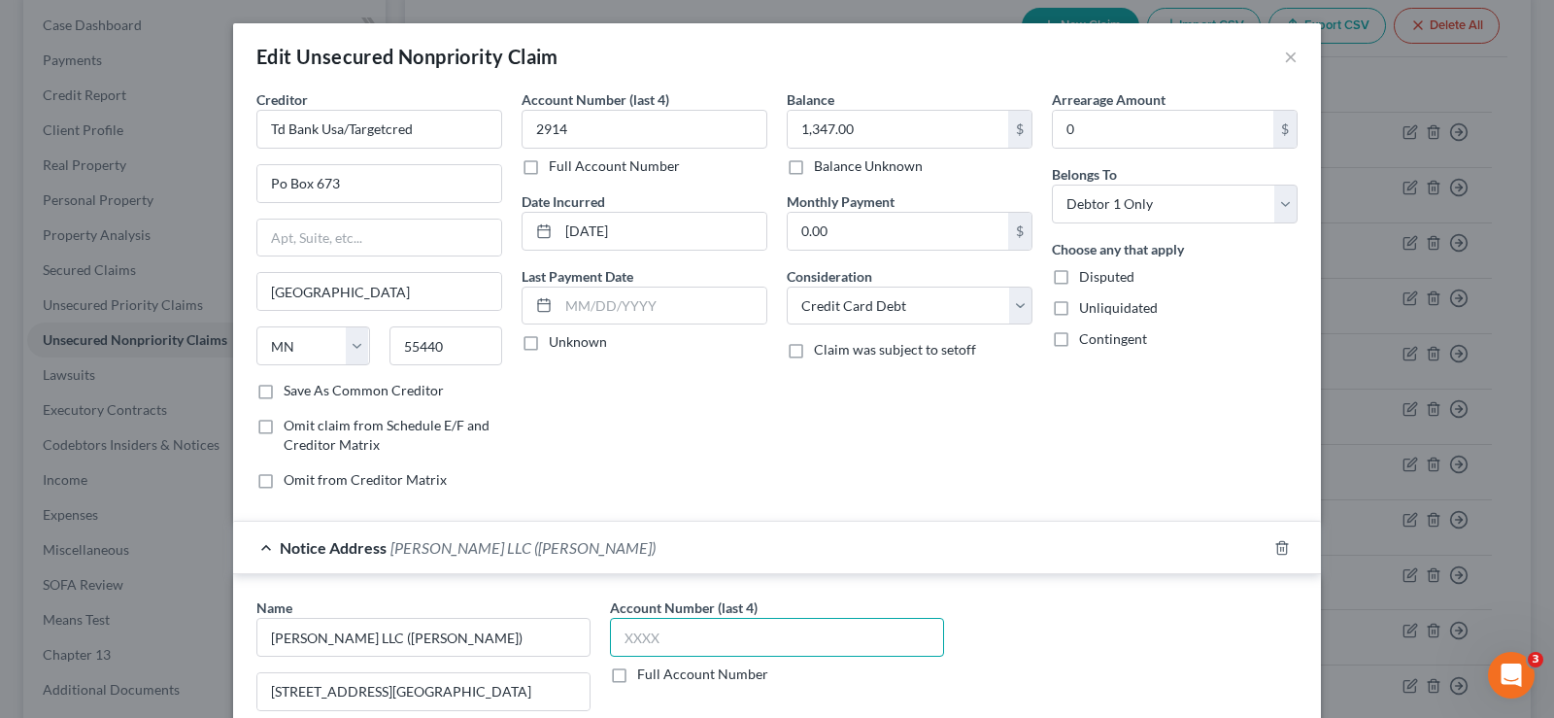
click at [699, 621] on input "text" at bounding box center [777, 637] width 334 height 39
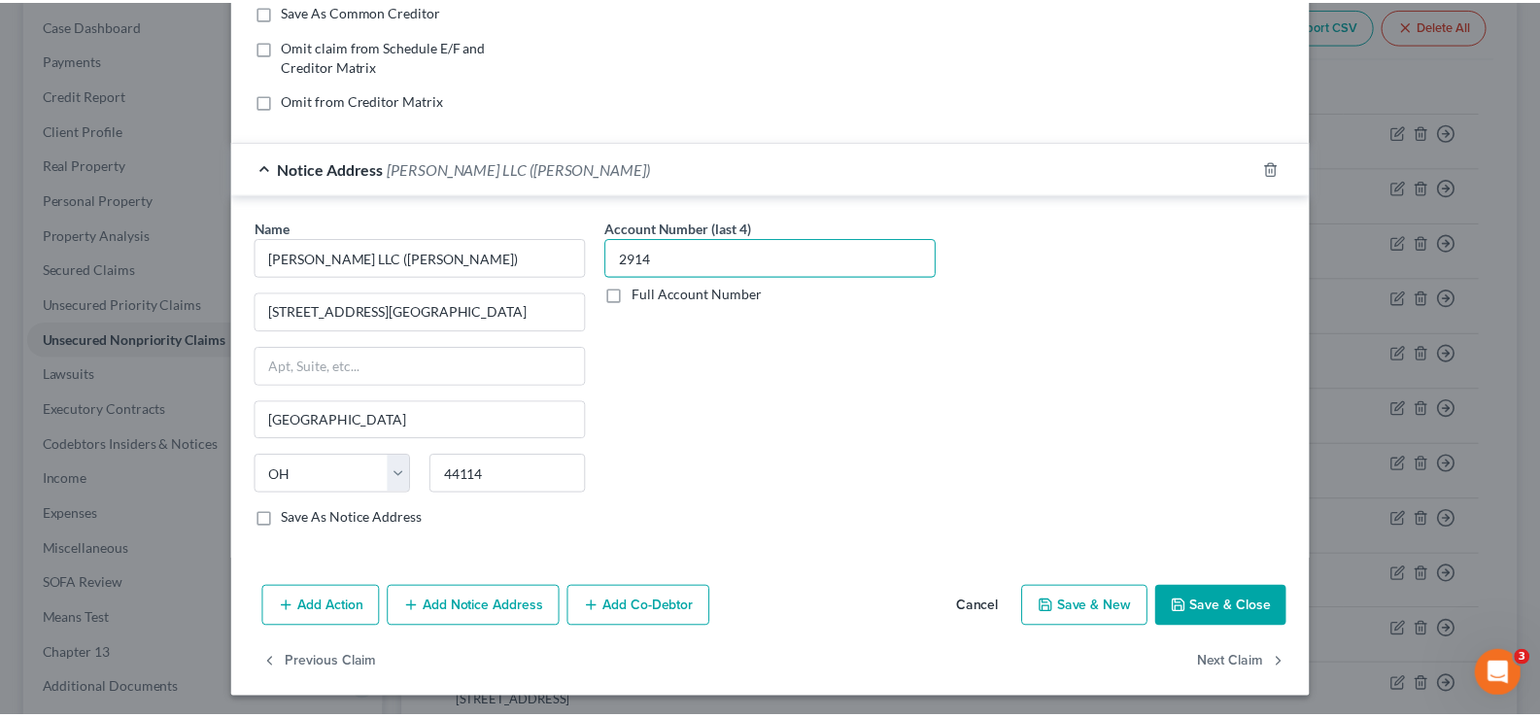
scroll to position [384, 0]
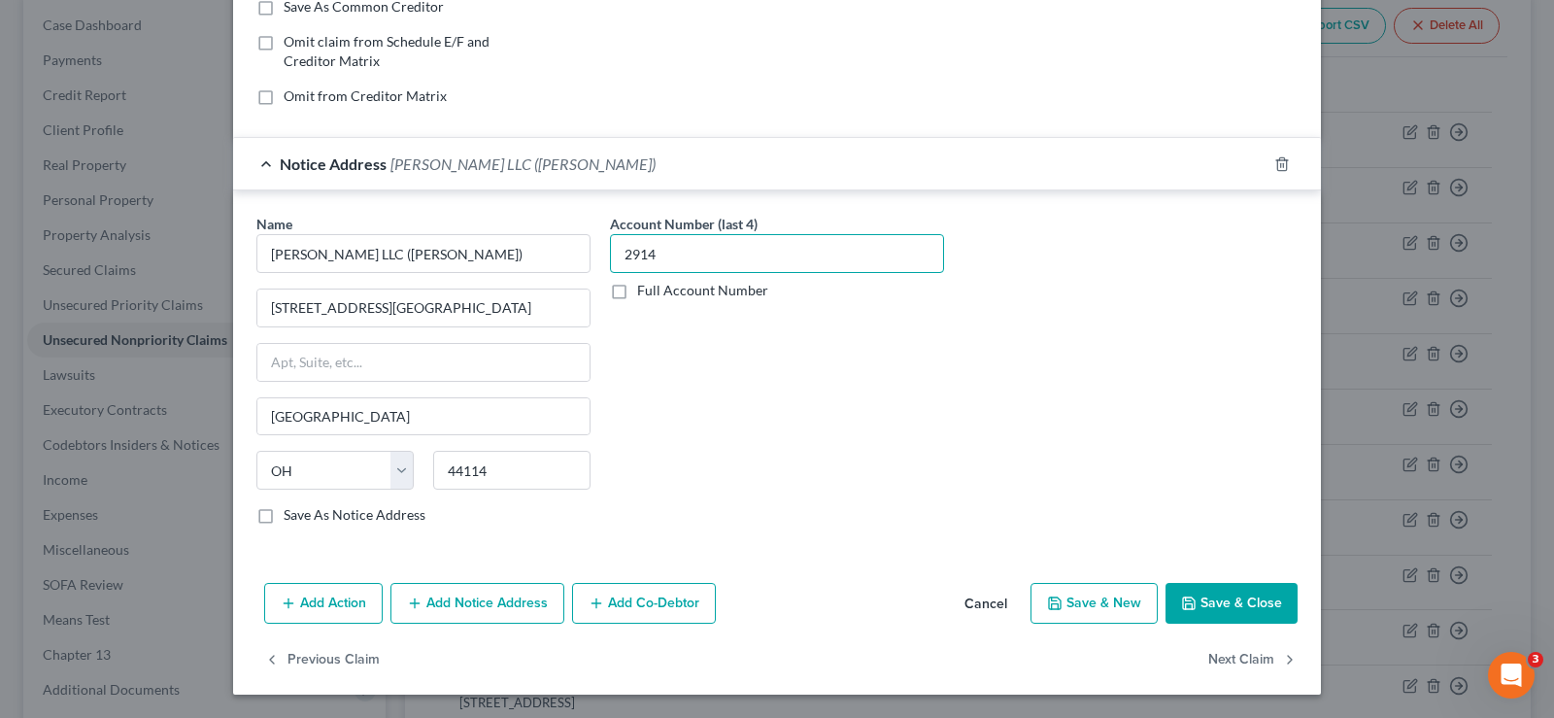
type input "2914"
click at [1190, 603] on icon "button" at bounding box center [1189, 603] width 16 height 16
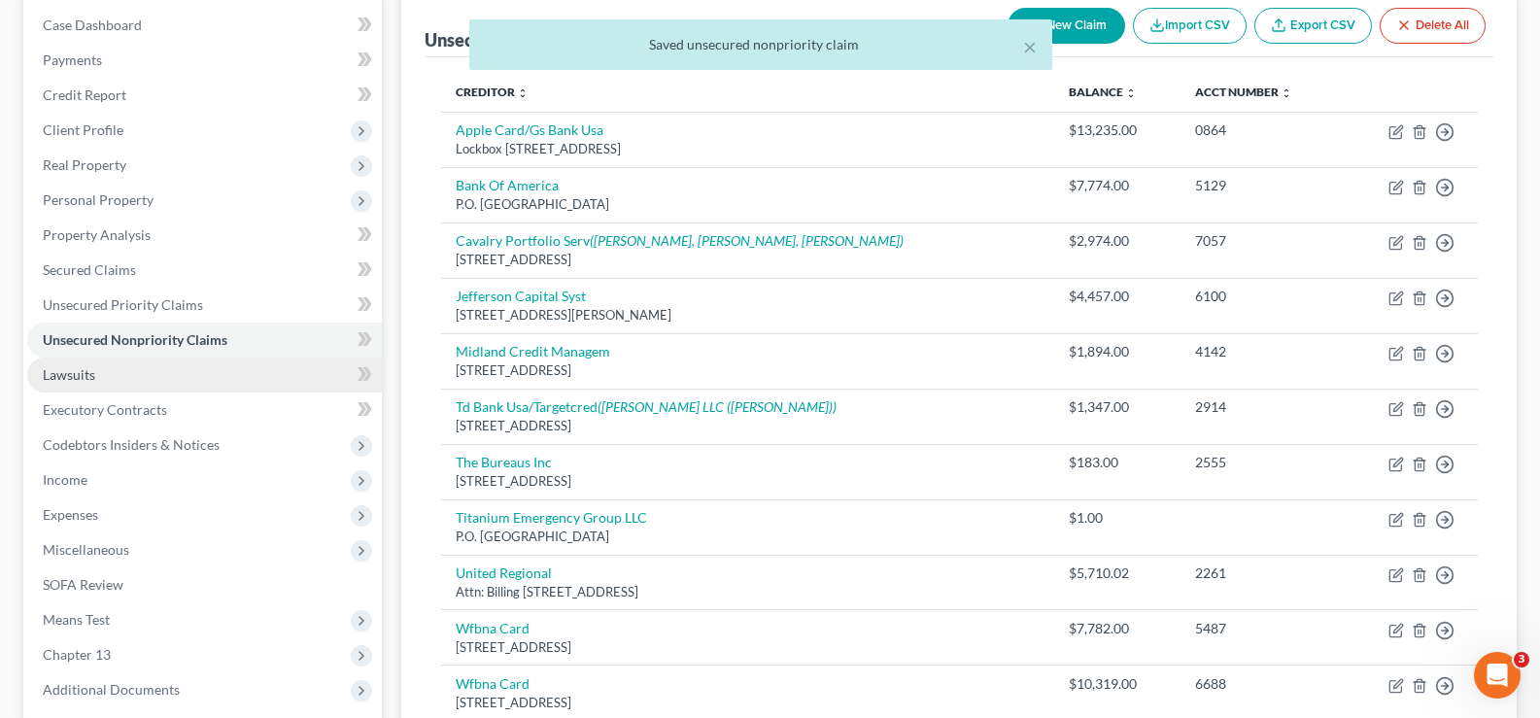
click at [129, 380] on link "Lawsuits" at bounding box center [204, 374] width 355 height 35
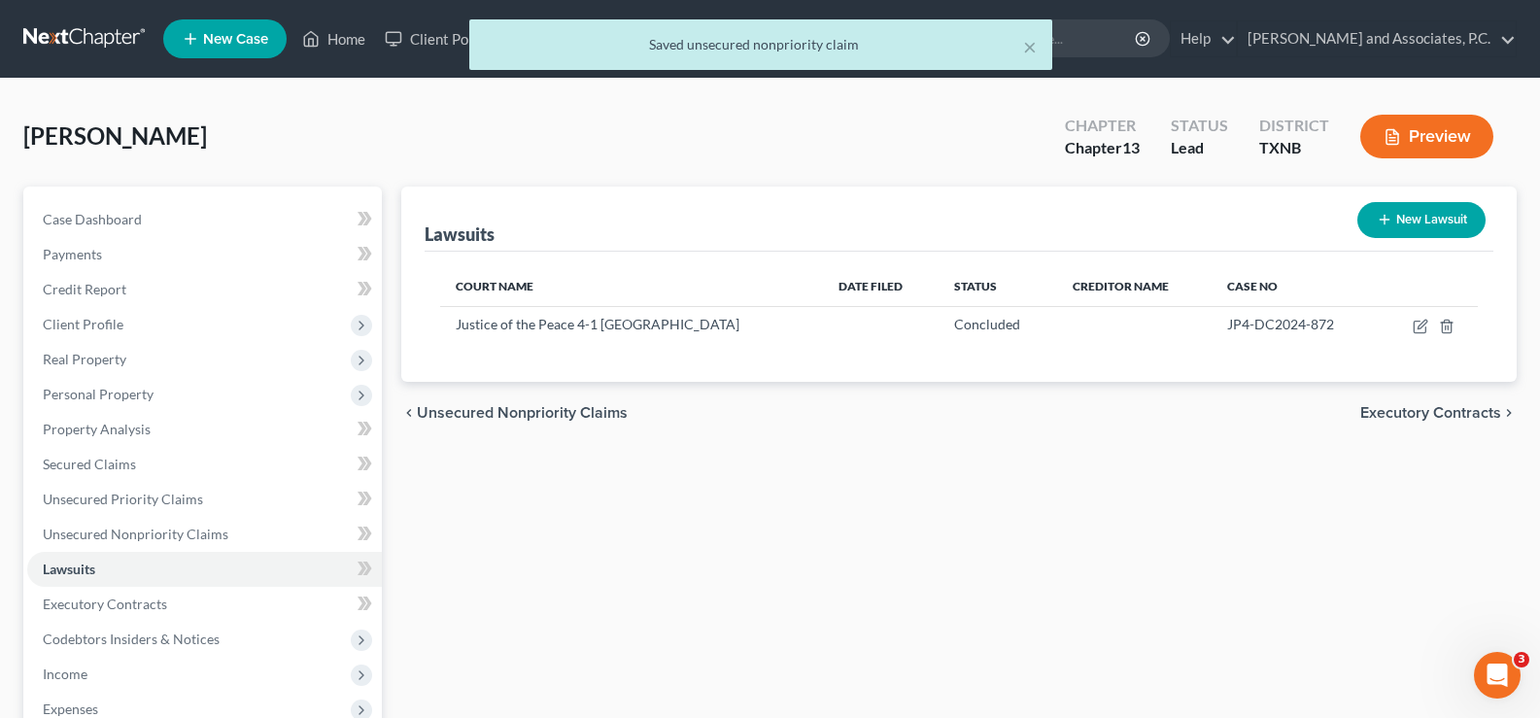
click at [1387, 218] on icon "button" at bounding box center [1384, 220] width 16 height 16
select select "0"
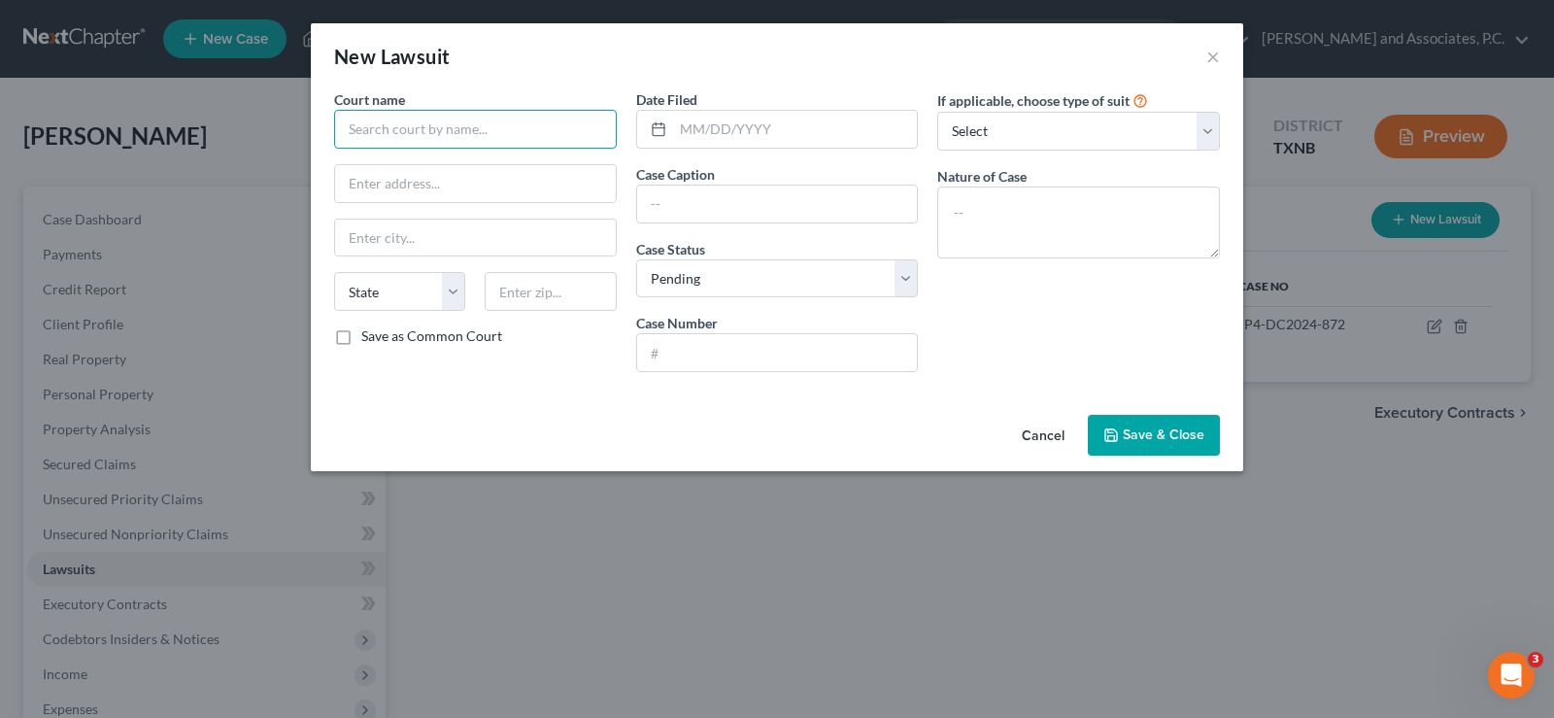
click at [397, 129] on input "text" at bounding box center [475, 129] width 283 height 39
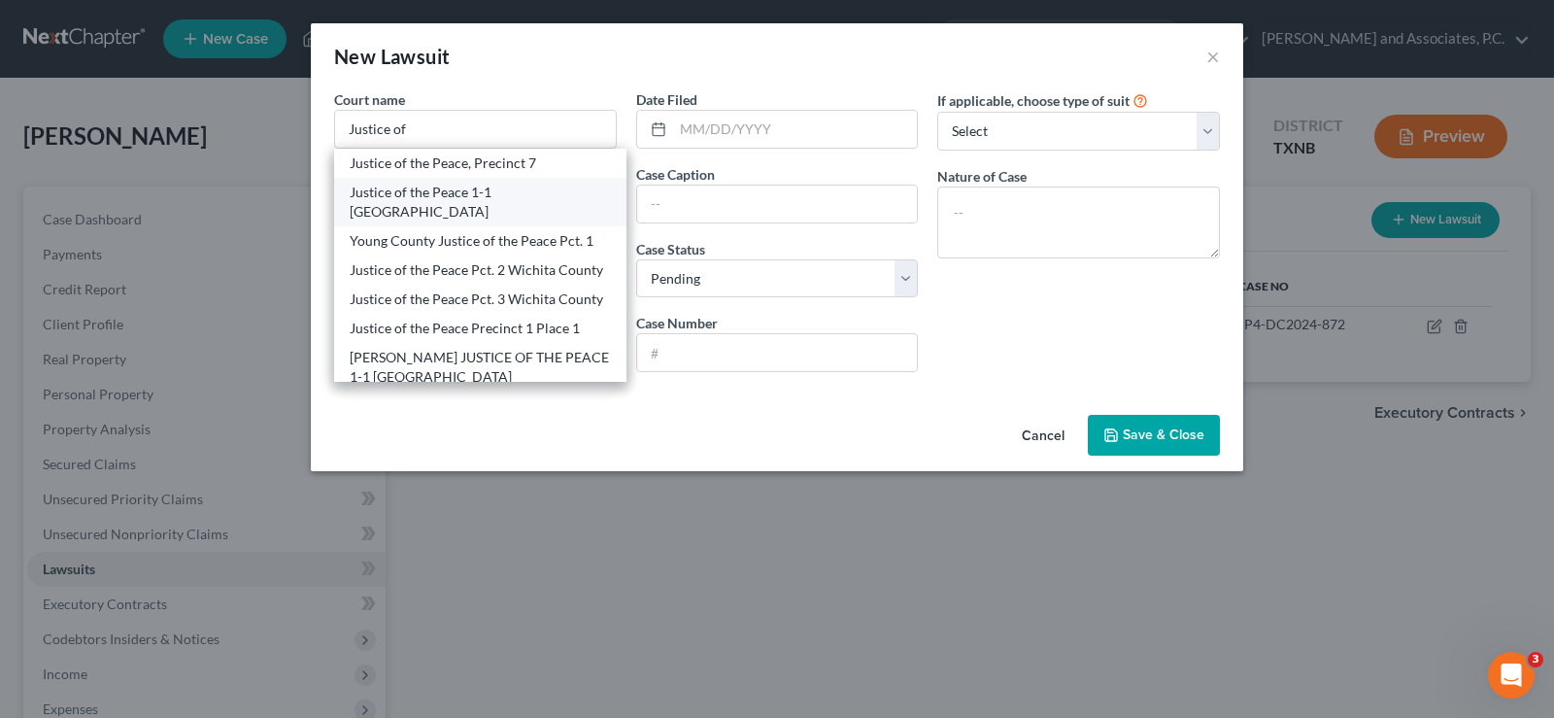
click at [383, 196] on div "Justice of the Peace 1-1 Wichita County" at bounding box center [480, 202] width 261 height 39
type input "Justice of the Peace 1-1 Wichita County"
type input "900 7th Street Room 281"
type input "[GEOGRAPHIC_DATA]"
select select "45"
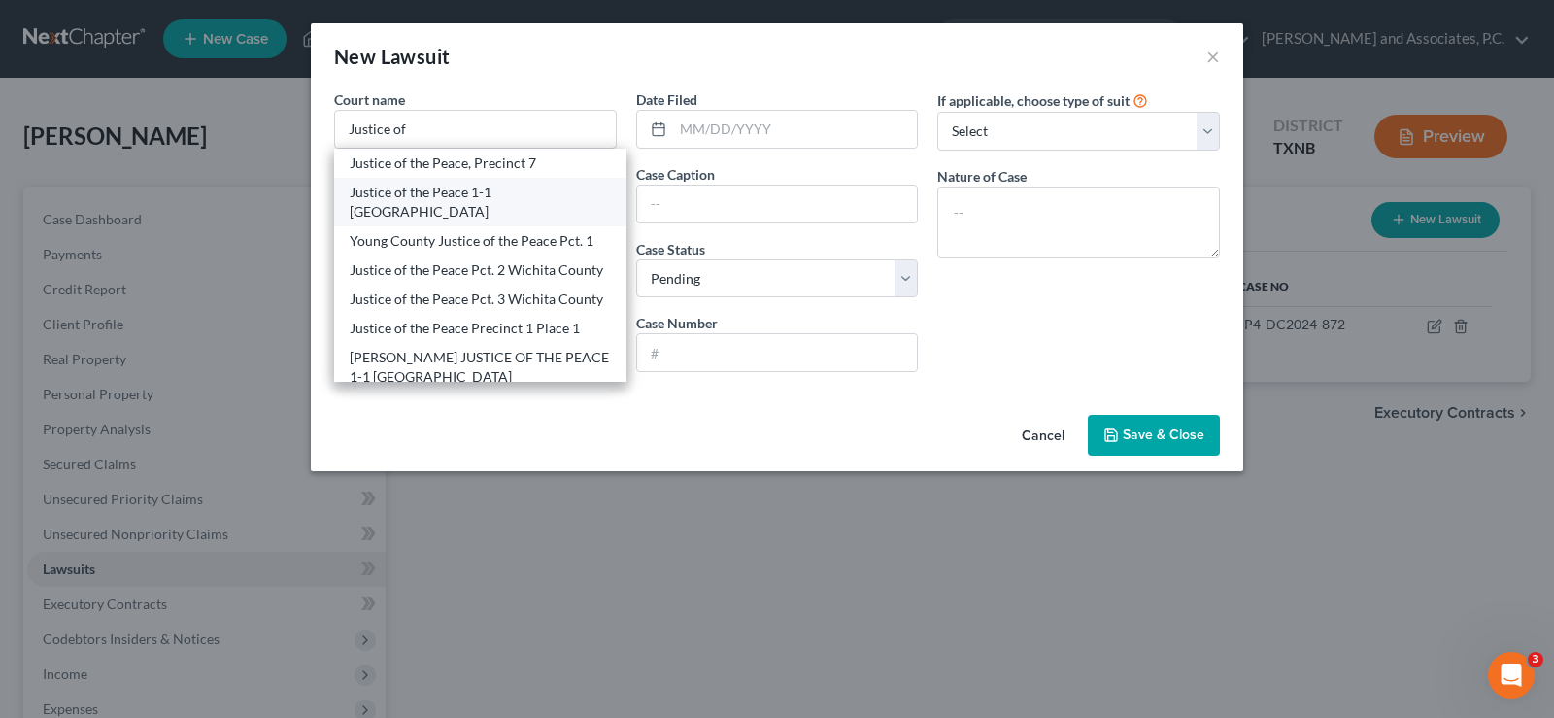
type input "76301"
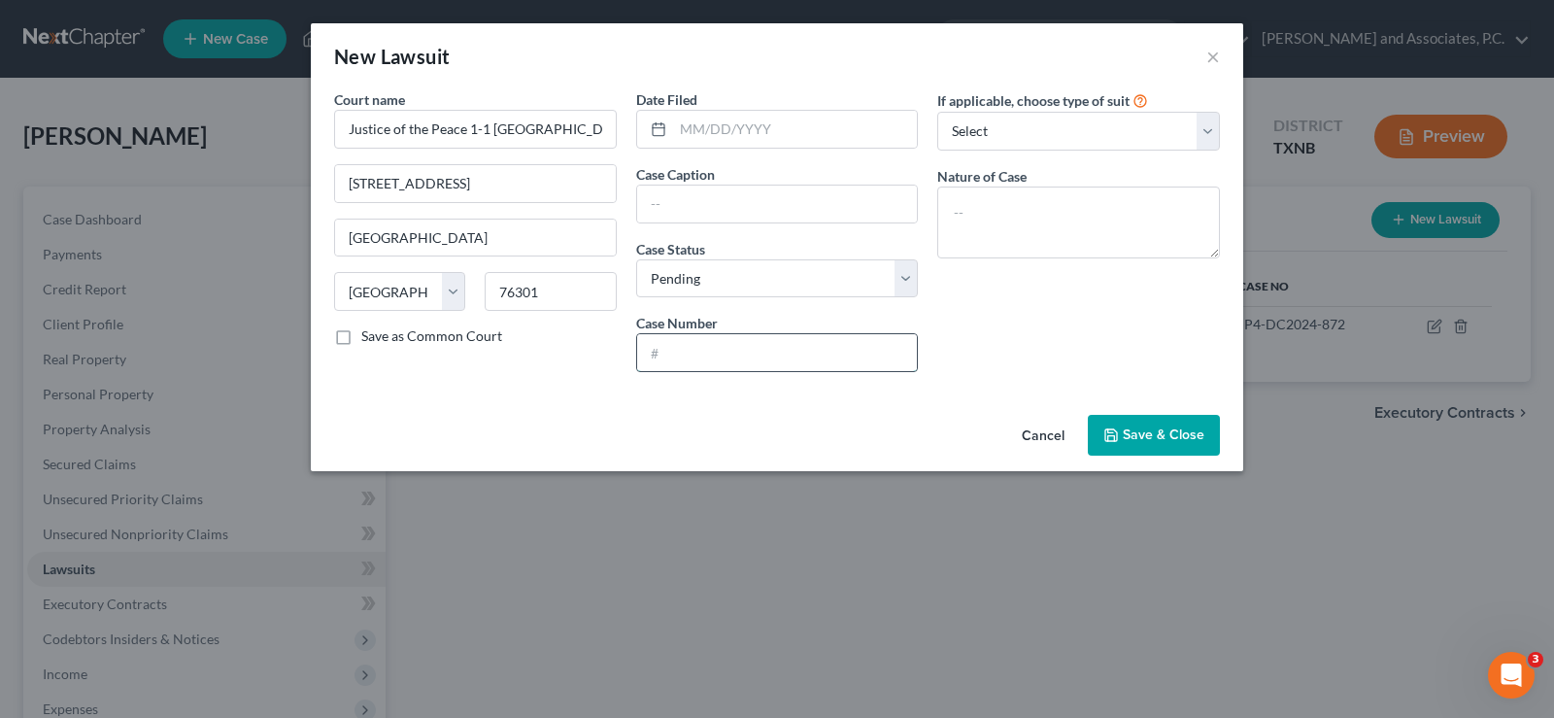
click at [681, 344] on input "text" at bounding box center [777, 352] width 281 height 37
click at [657, 351] on input "JP1-1-DC2023-773" at bounding box center [777, 352] width 281 height 37
type input "JP1-1-DC2023-773"
click at [667, 206] on input "text" at bounding box center [777, 204] width 281 height 37
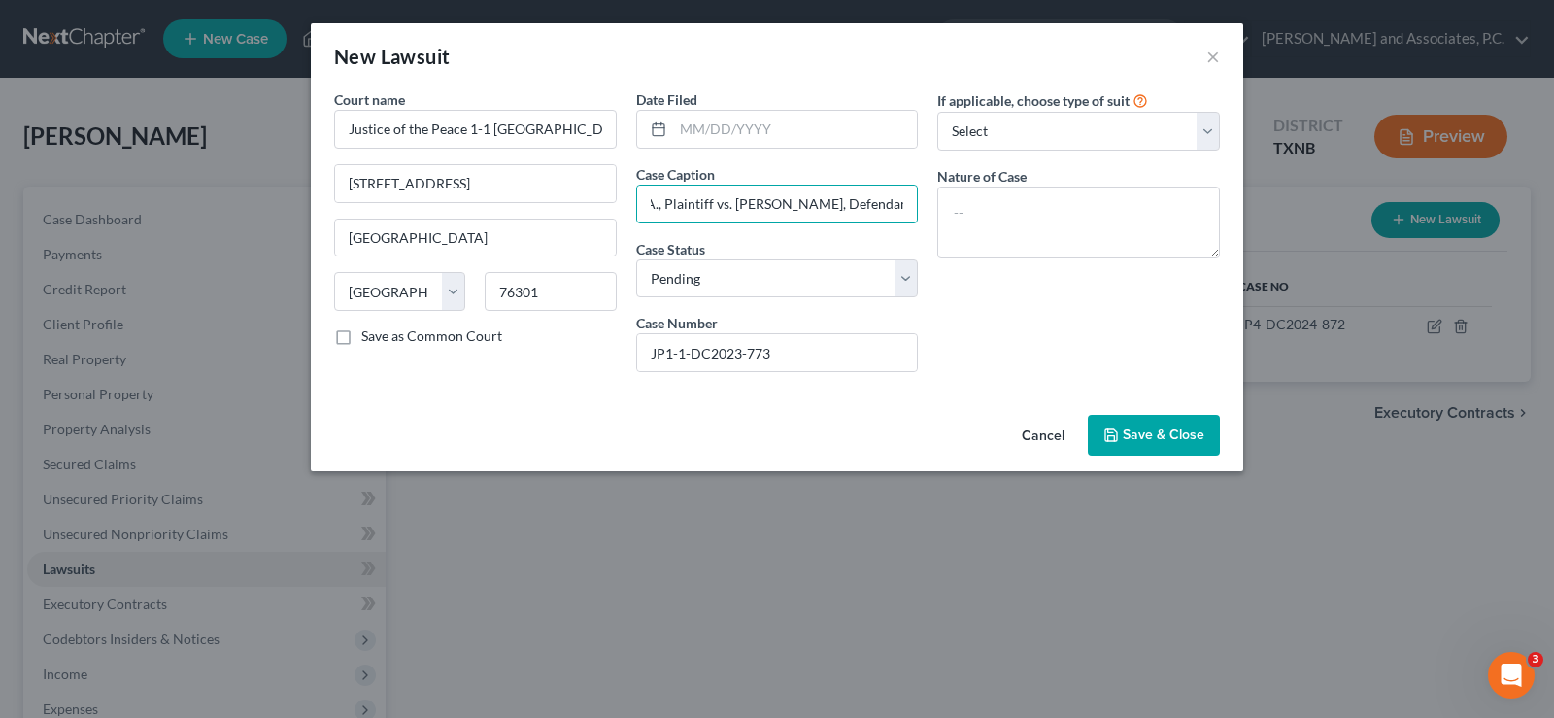
type input "TD Bank USA, N.A., Plaintiff vs. Anthony Antunez, Defendant"
click at [1121, 439] on button "Save & Close" at bounding box center [1154, 435] width 132 height 41
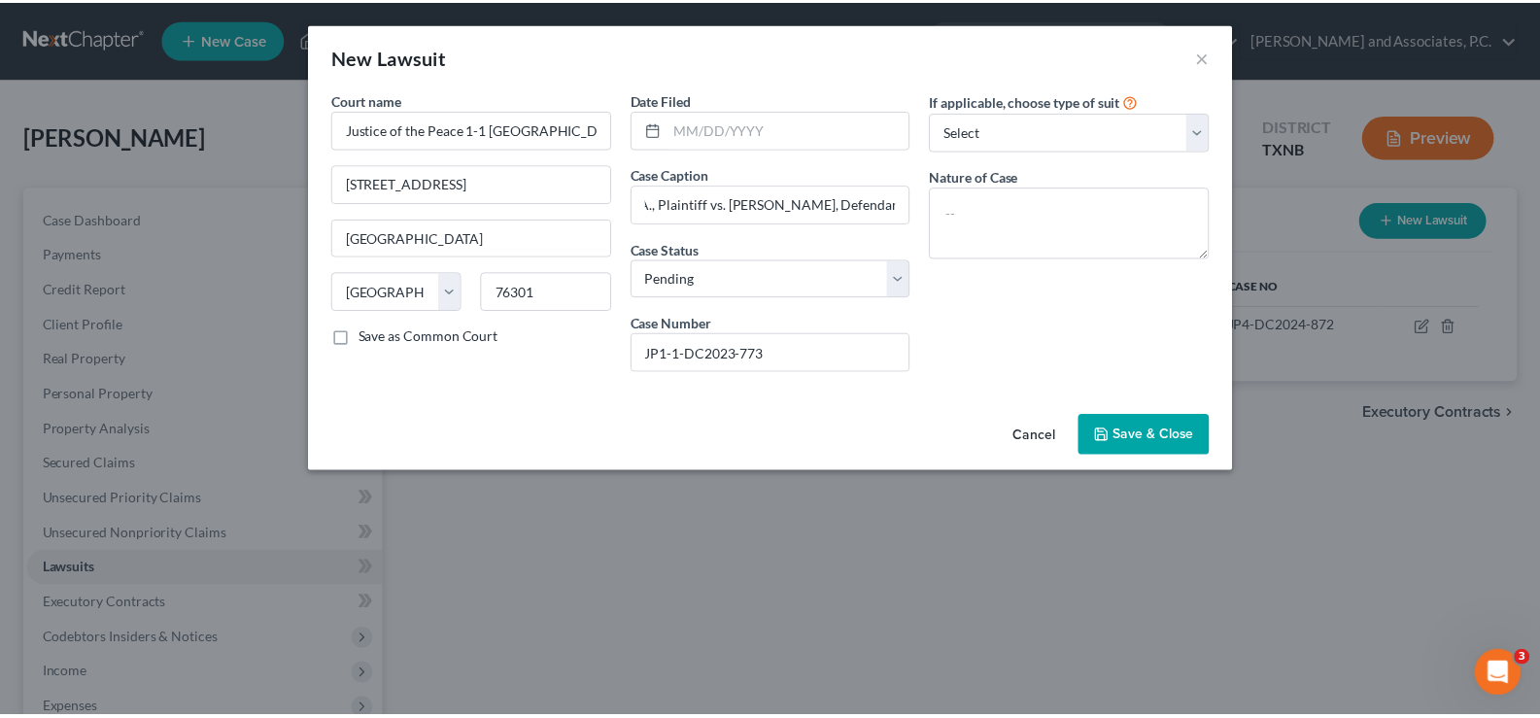
scroll to position [0, 0]
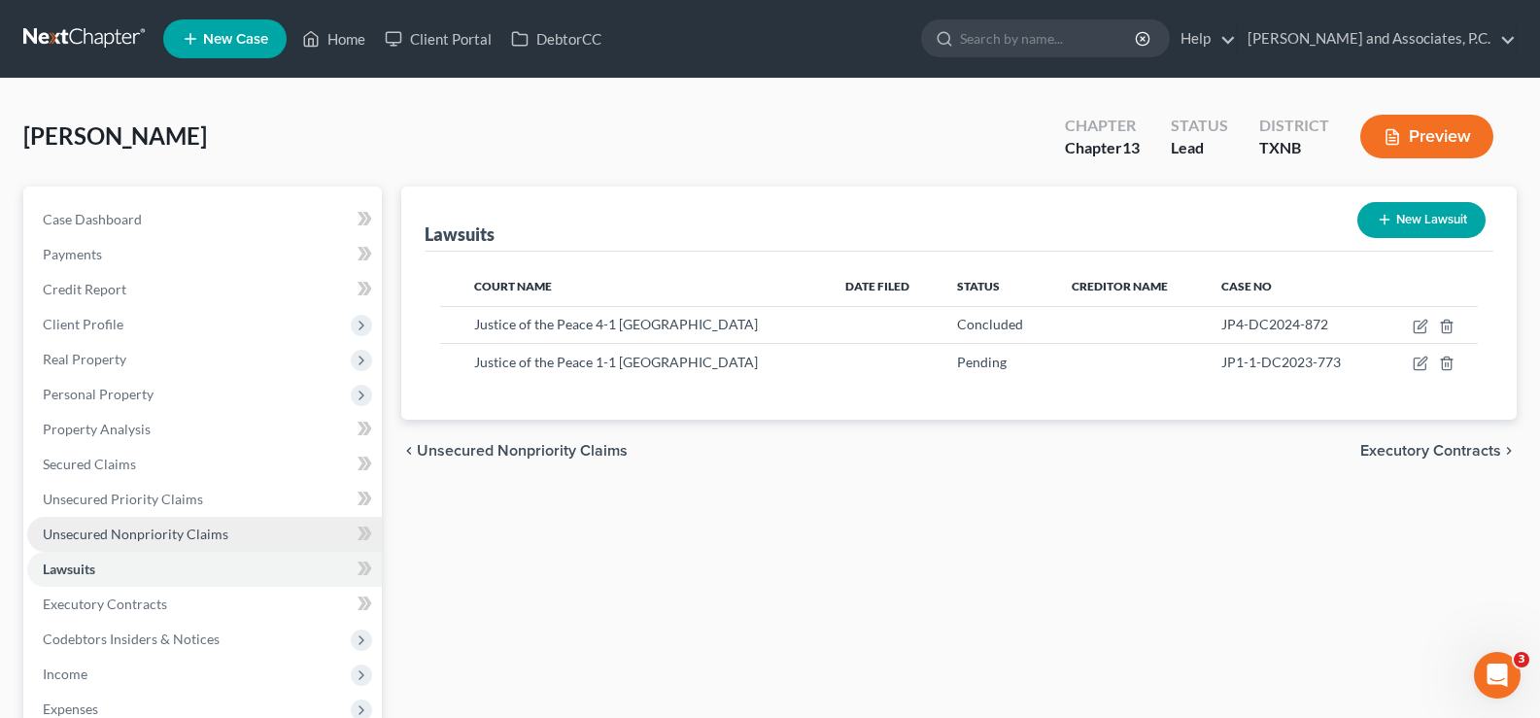
click at [137, 535] on span "Unsecured Nonpriority Claims" at bounding box center [136, 534] width 186 height 17
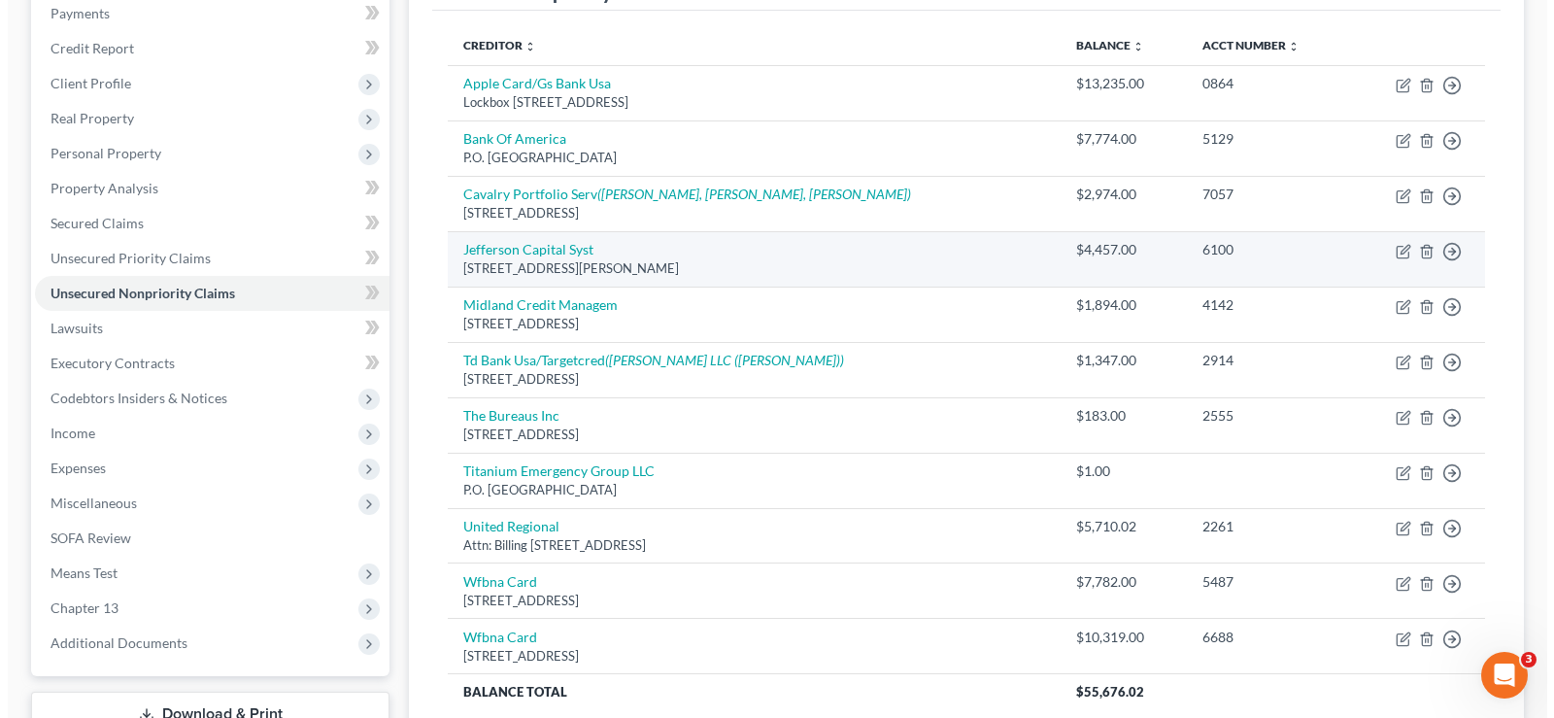
scroll to position [194, 0]
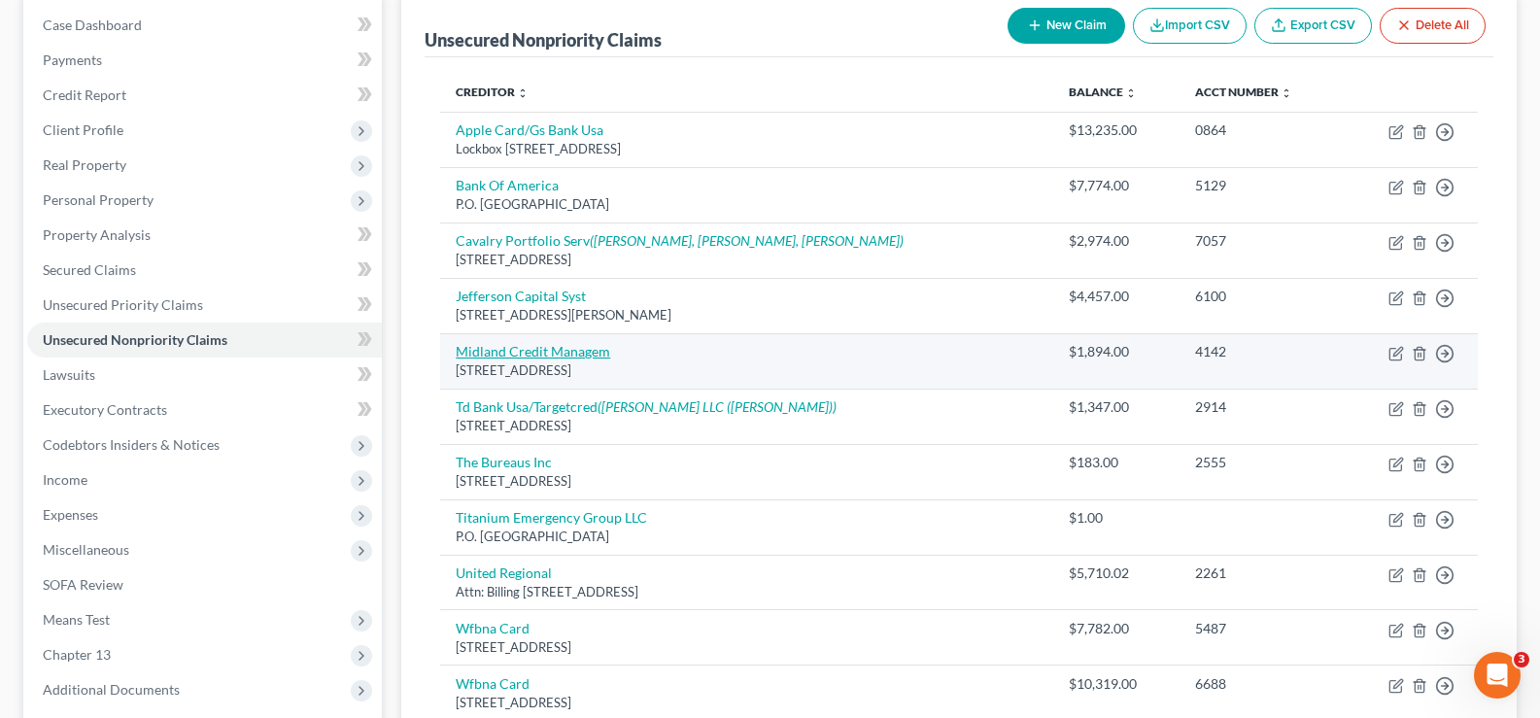
click at [478, 347] on link "Midland Credit Managem" at bounding box center [533, 351] width 154 height 17
select select "4"
select select "0"
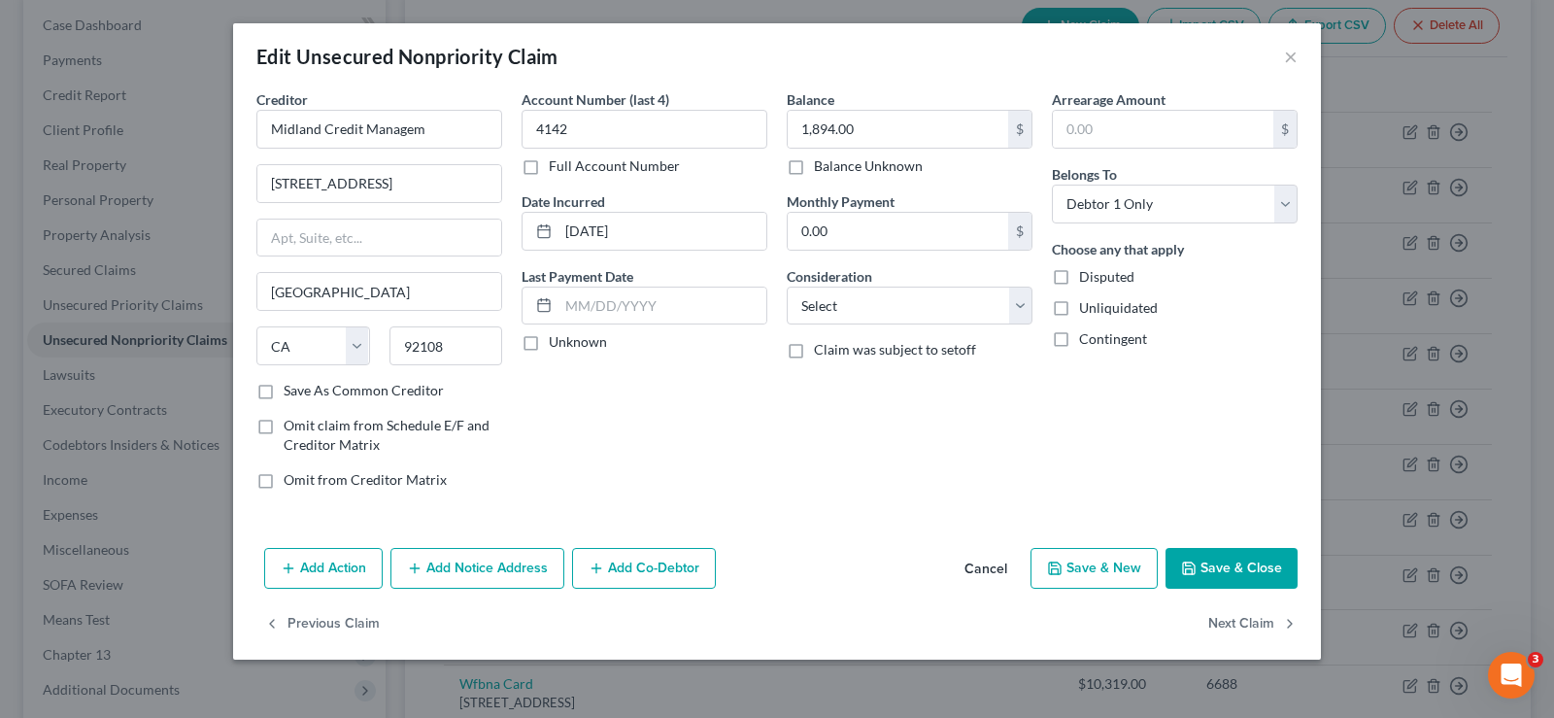
click at [449, 568] on button "Add Notice Address" at bounding box center [477, 568] width 174 height 41
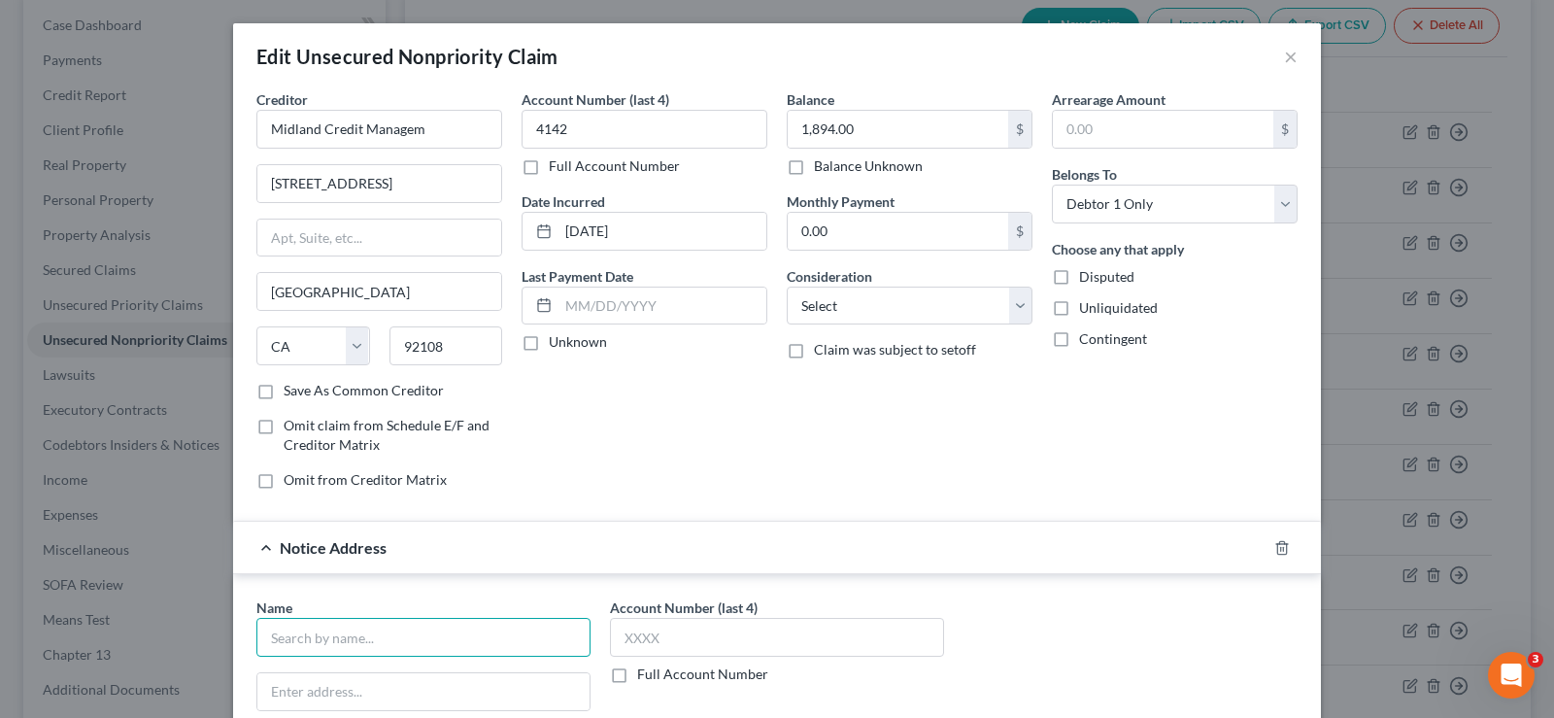
click at [351, 644] on input "text" at bounding box center [423, 637] width 334 height 39
type input "i"
type input "Midland Credit Management, Inc."
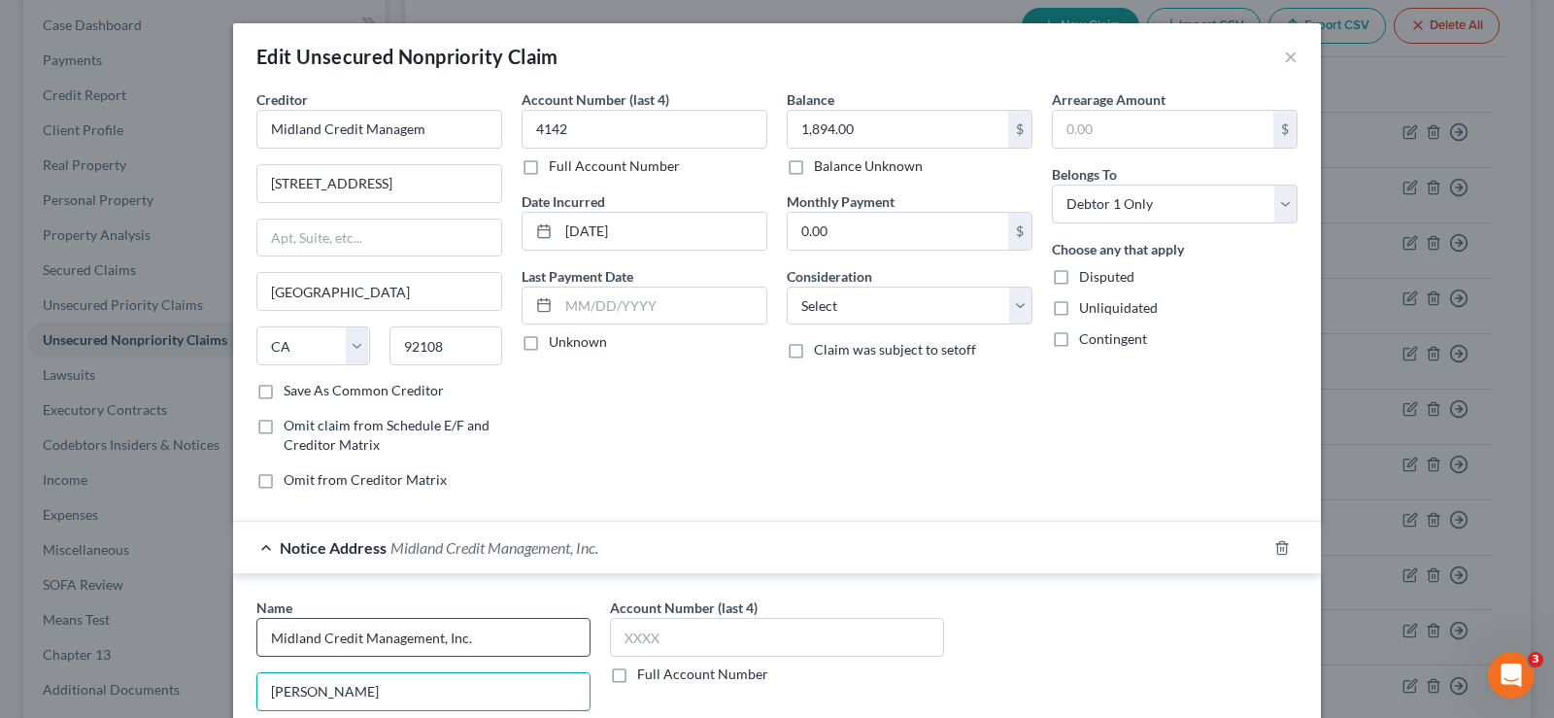
type input "Michael Young"
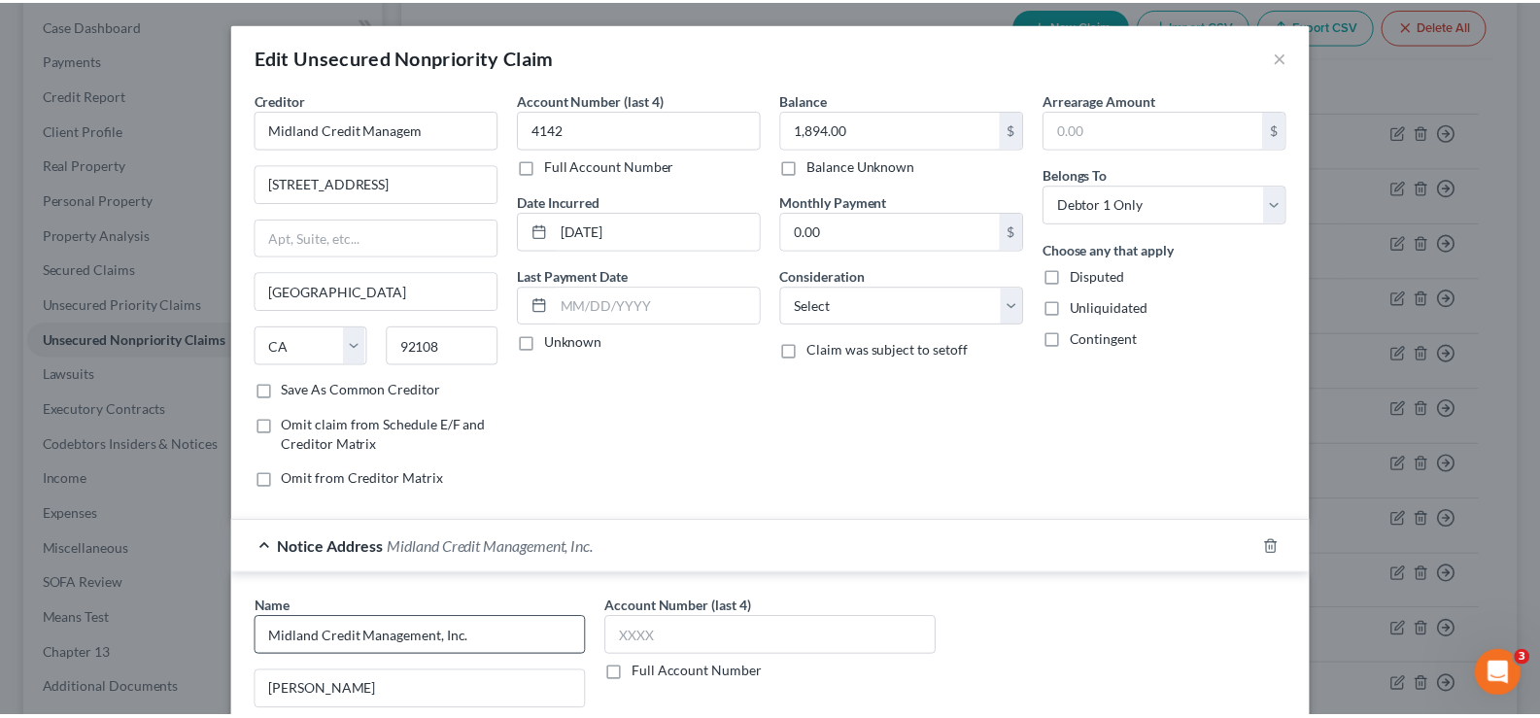
scroll to position [384, 0]
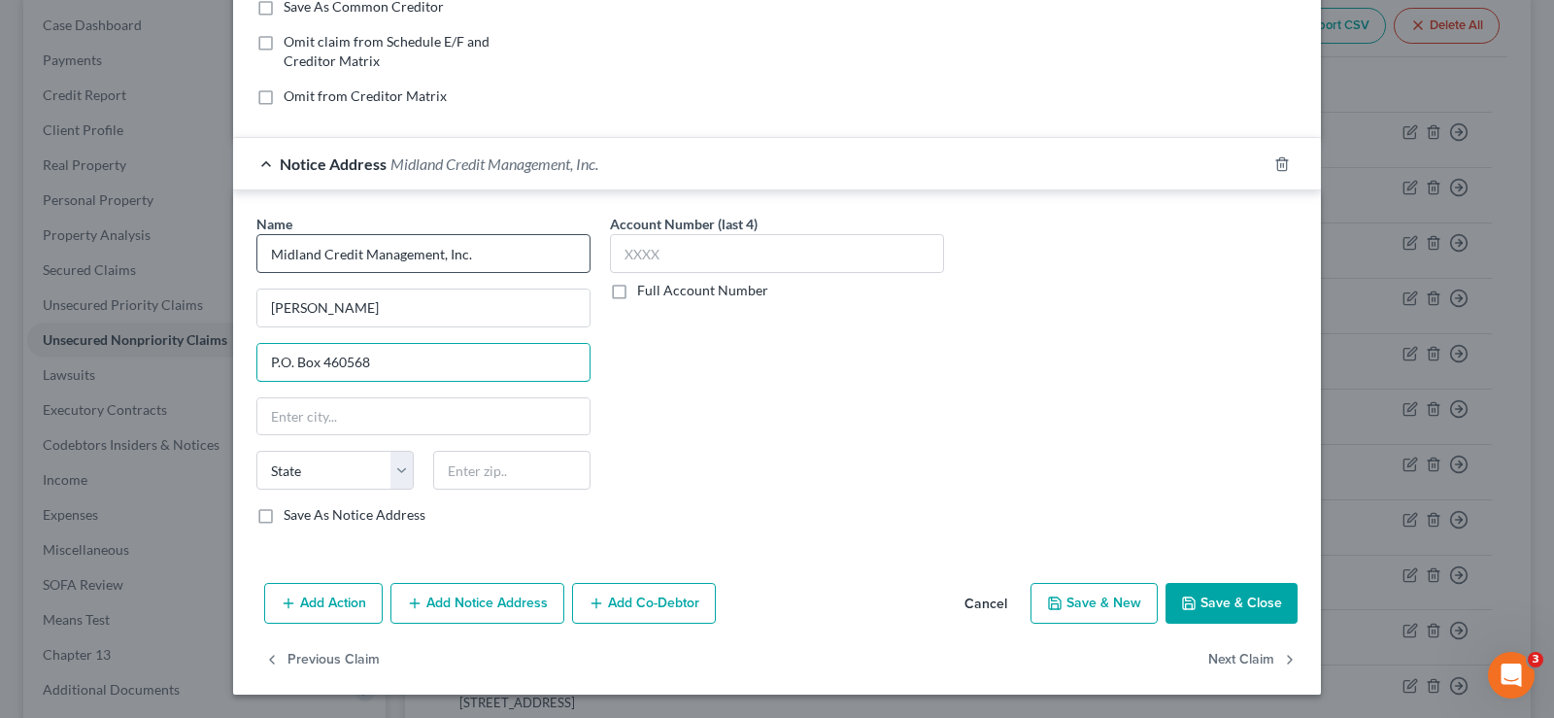
type input "P.O. Box 460568"
type input "77056"
type input "Houston"
select select "45"
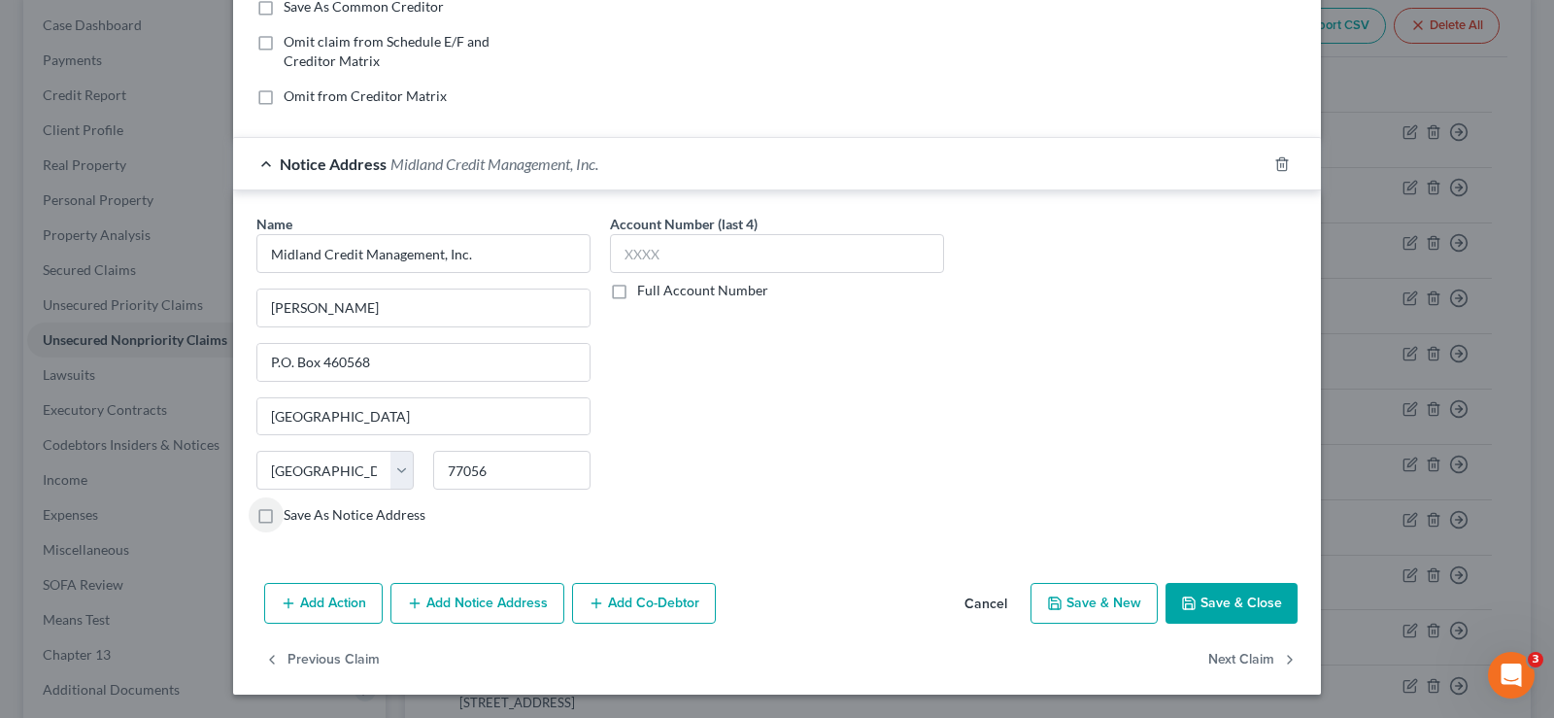
click at [1206, 611] on button "Save & Close" at bounding box center [1232, 603] width 132 height 41
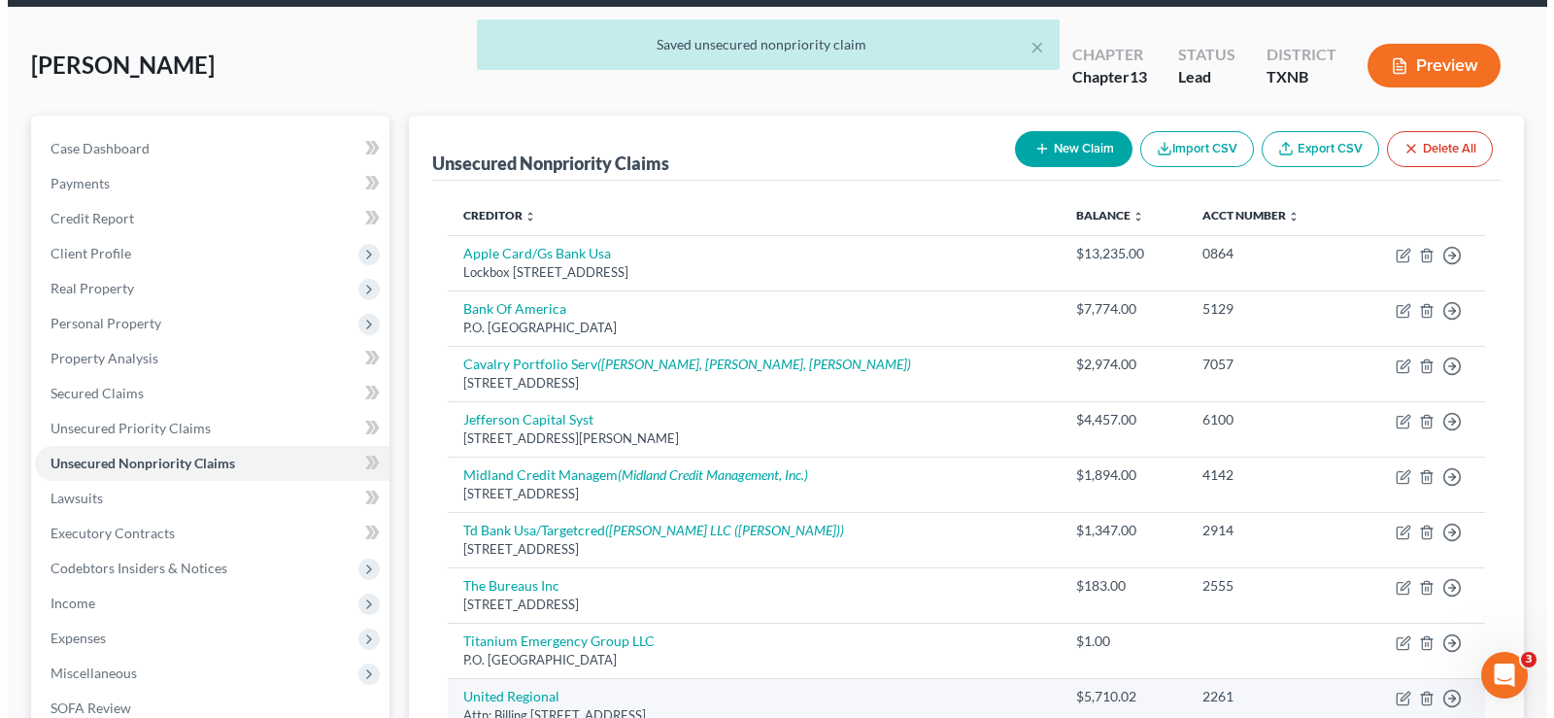
scroll to position [0, 0]
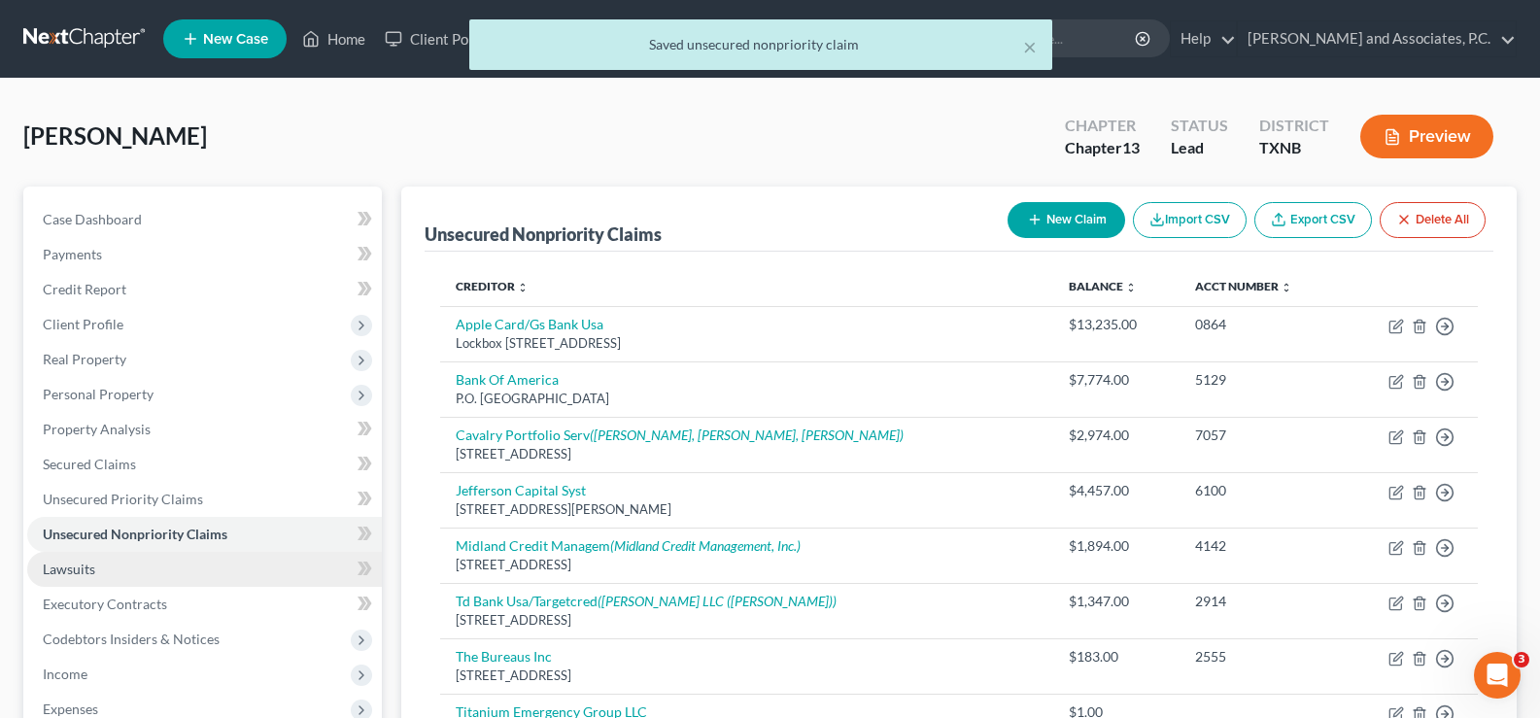
click at [83, 565] on span "Lawsuits" at bounding box center [69, 568] width 52 height 17
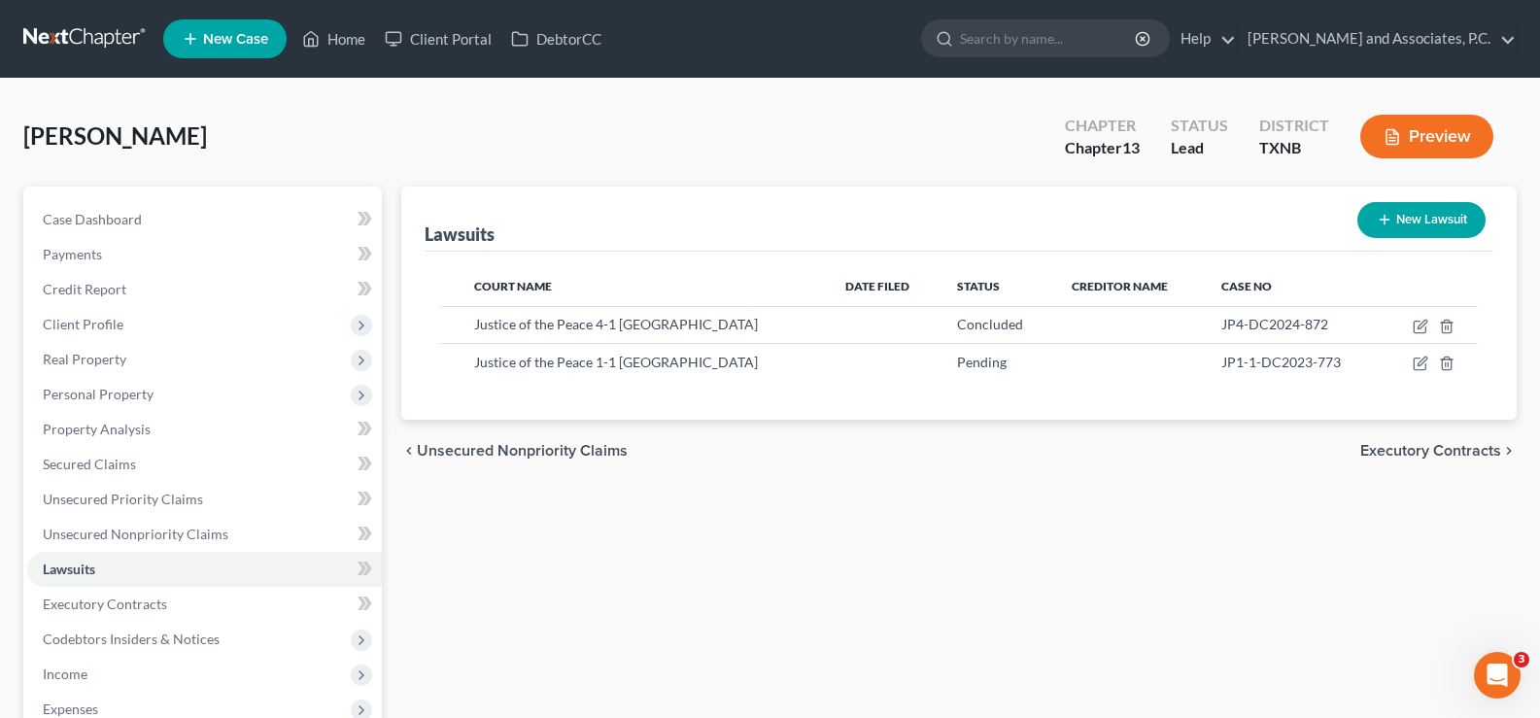
click at [1423, 211] on button "New Lawsuit" at bounding box center [1421, 220] width 128 height 36
select select "0"
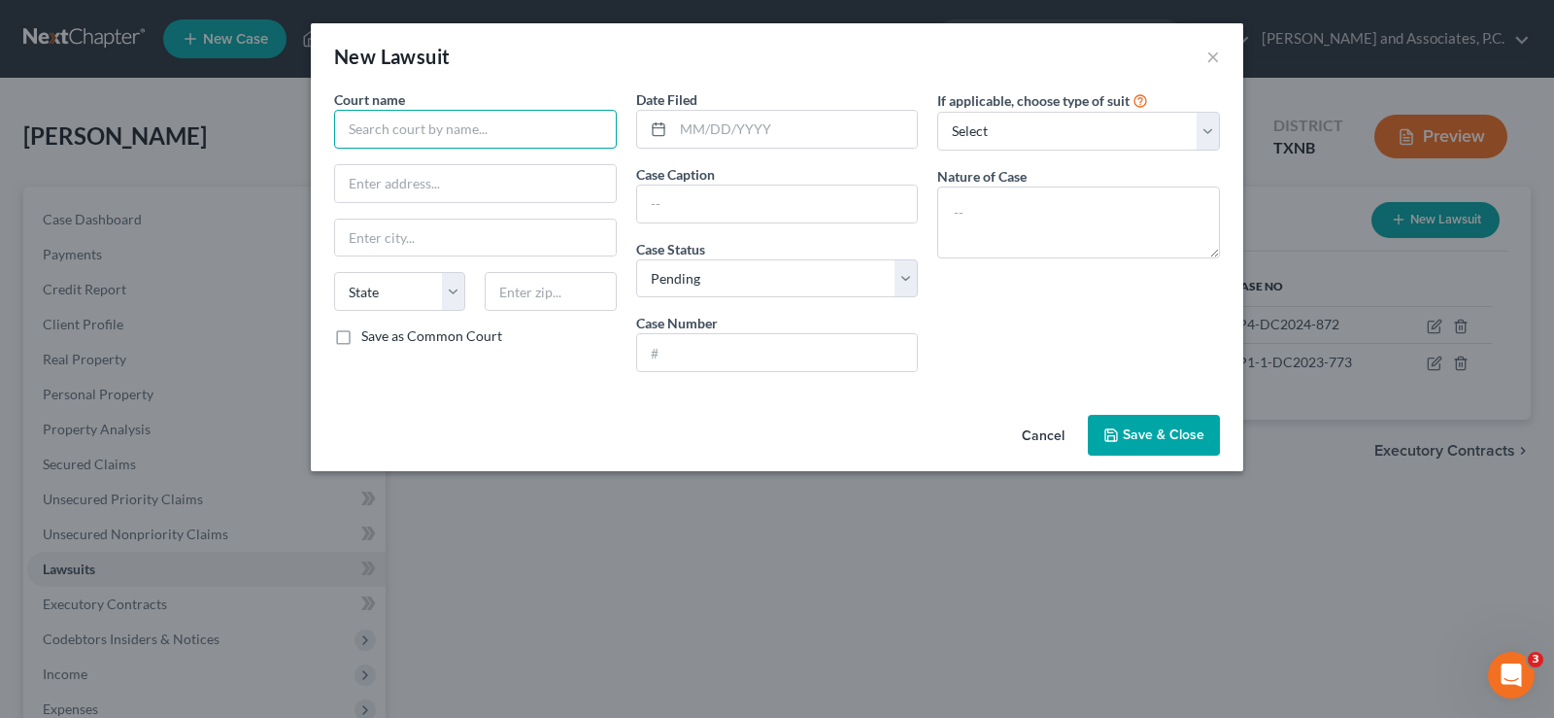
click at [510, 138] on input "text" at bounding box center [475, 129] width 283 height 39
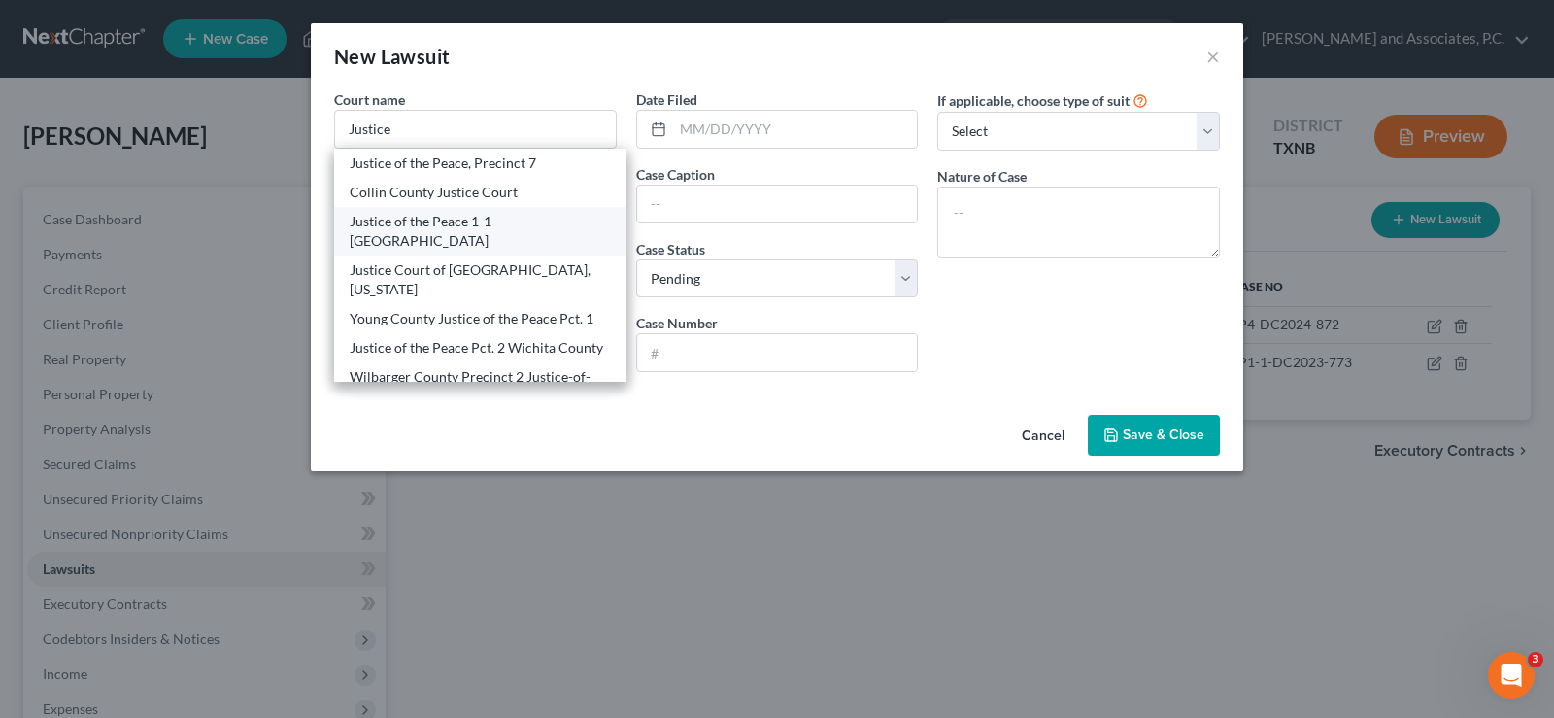
click at [492, 222] on div "Justice of the Peace 1-1 Wichita County" at bounding box center [480, 231] width 261 height 39
type input "Justice of the Peace 1-1 Wichita County"
type input "900 7th Street Room 281"
type input "[GEOGRAPHIC_DATA]"
select select "45"
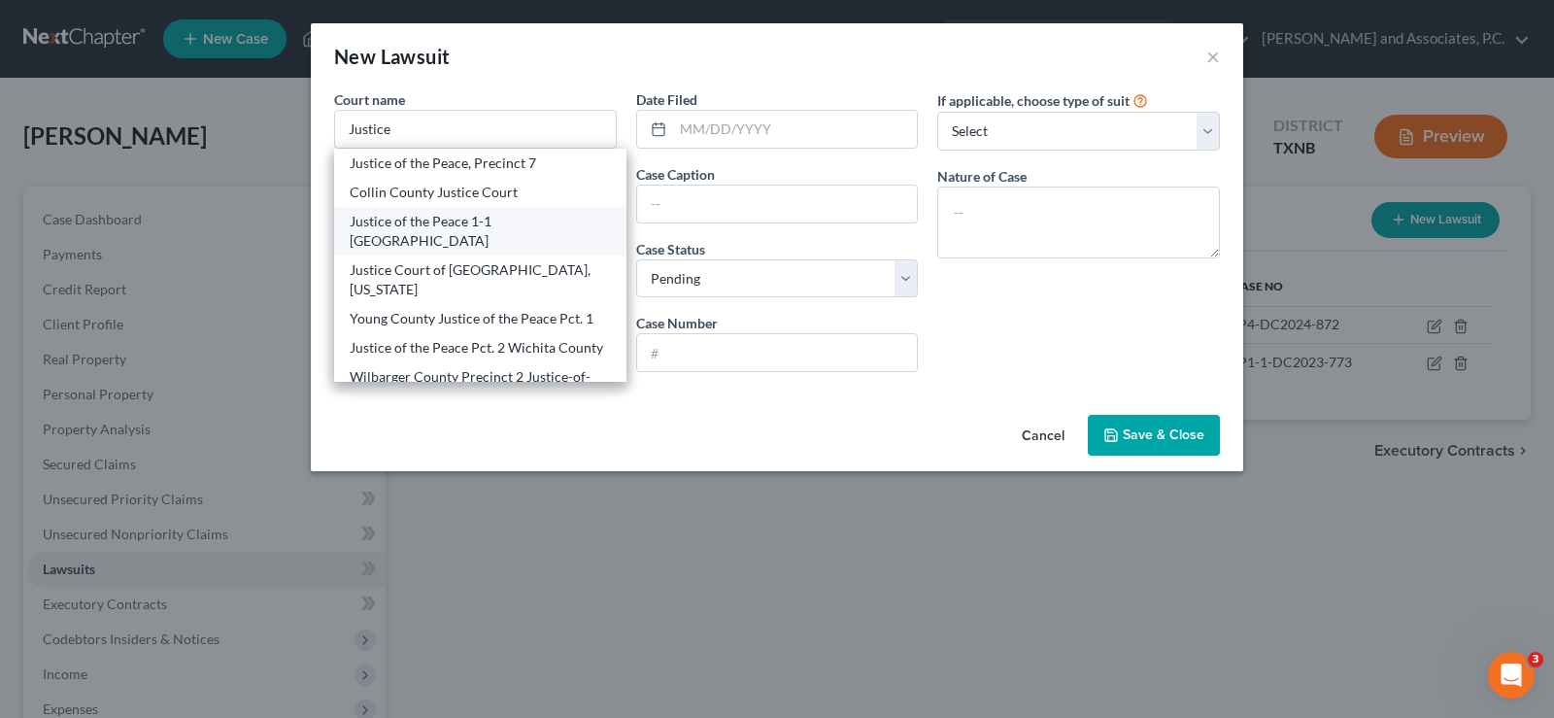
type input "76301"
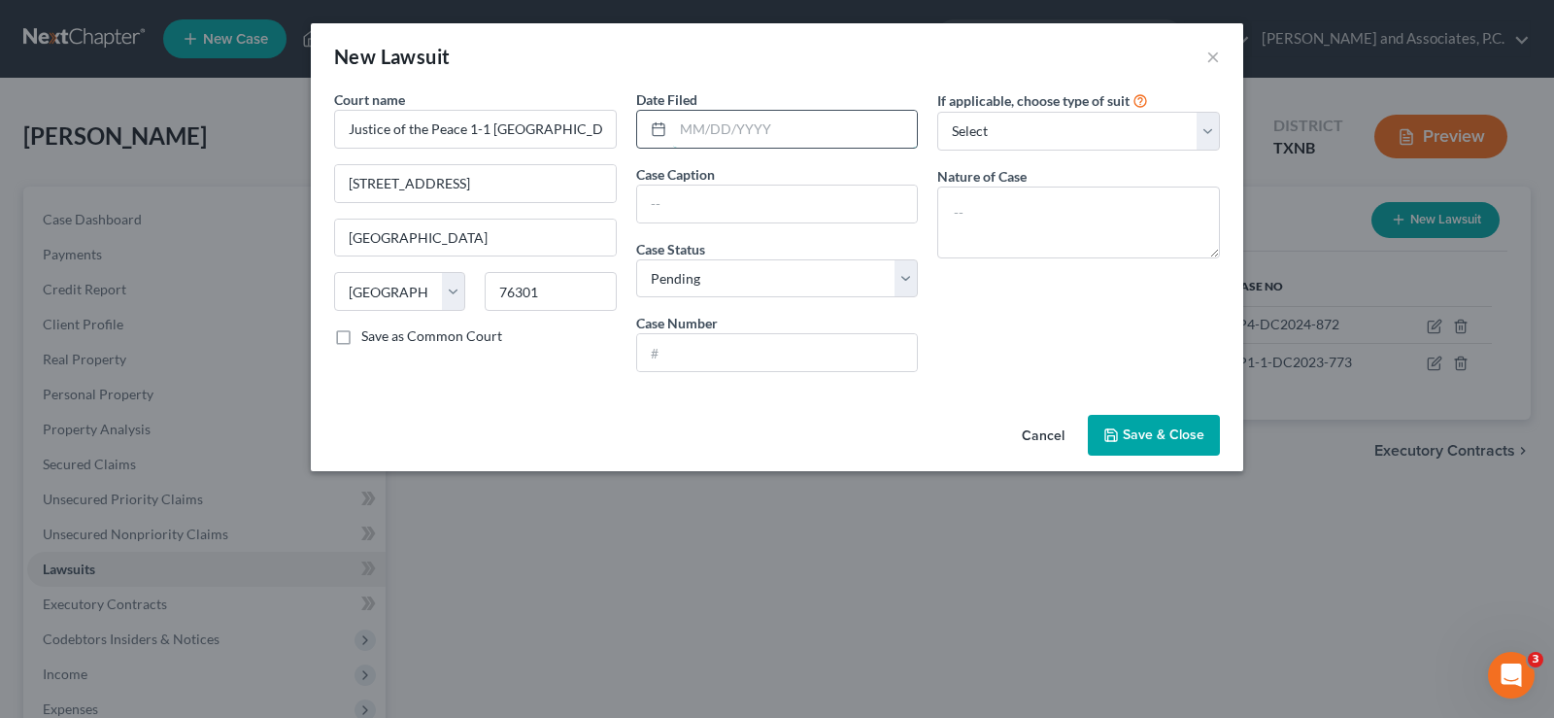
click at [712, 124] on input "text" at bounding box center [795, 129] width 245 height 37
type input "05/13/2025"
click at [667, 362] on input "text" at bounding box center [777, 352] width 281 height 37
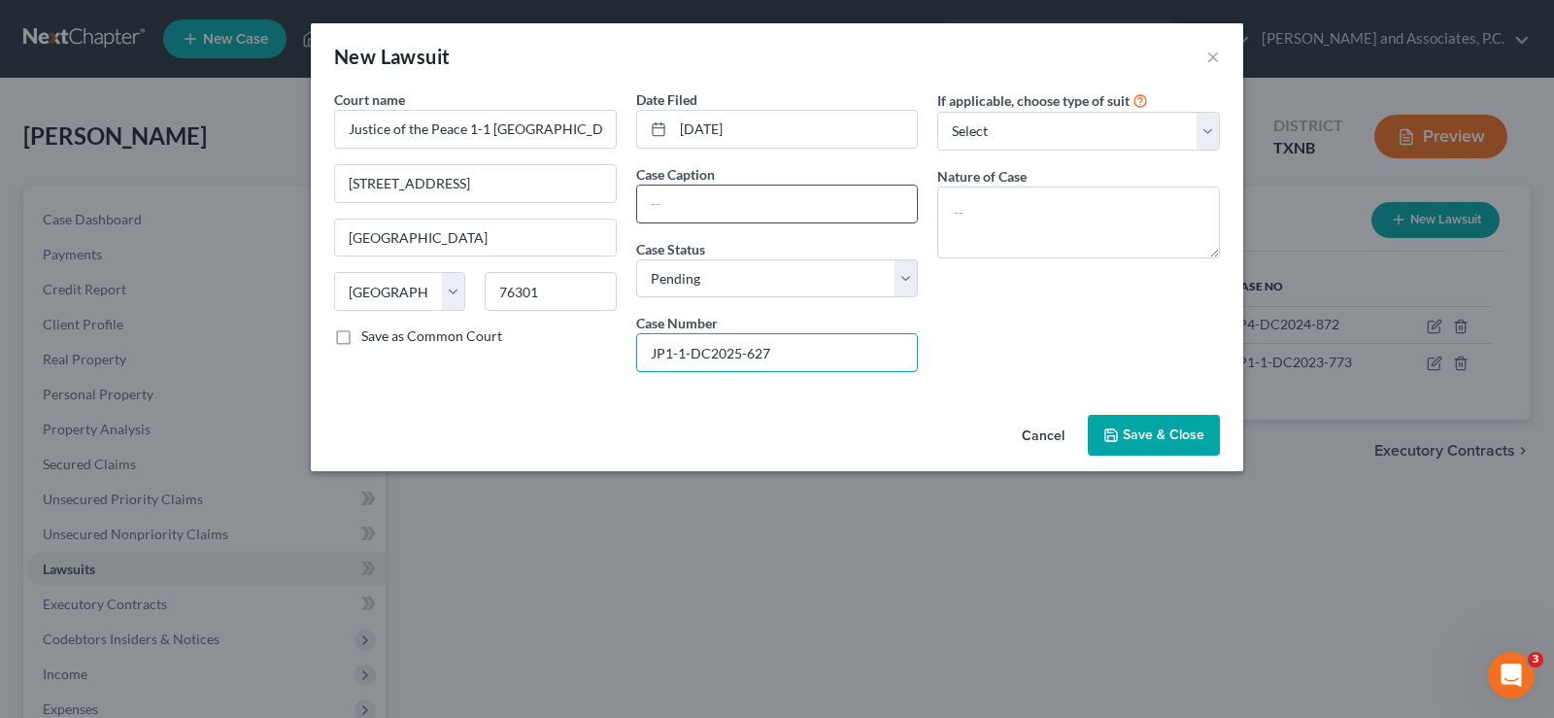
type input "JP1-1-DC2025-627"
click at [688, 203] on input "text" at bounding box center [777, 204] width 281 height 37
click at [677, 189] on input "text" at bounding box center [777, 204] width 281 height 37
type input "Midland Credit Management, Inc., Plaintiff vs. Anthony Antunez, Defendant"
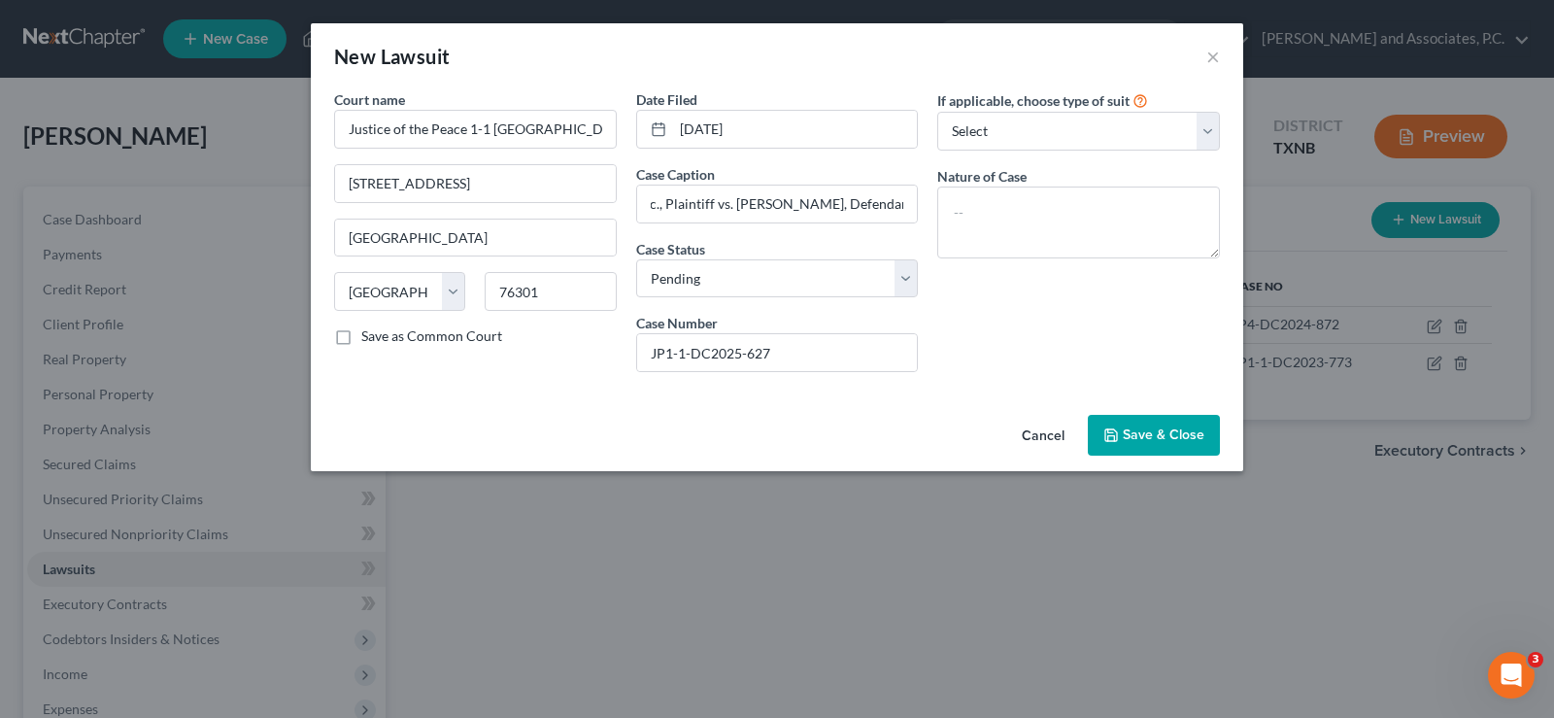
click at [1164, 439] on span "Save & Close" at bounding box center [1164, 434] width 82 height 17
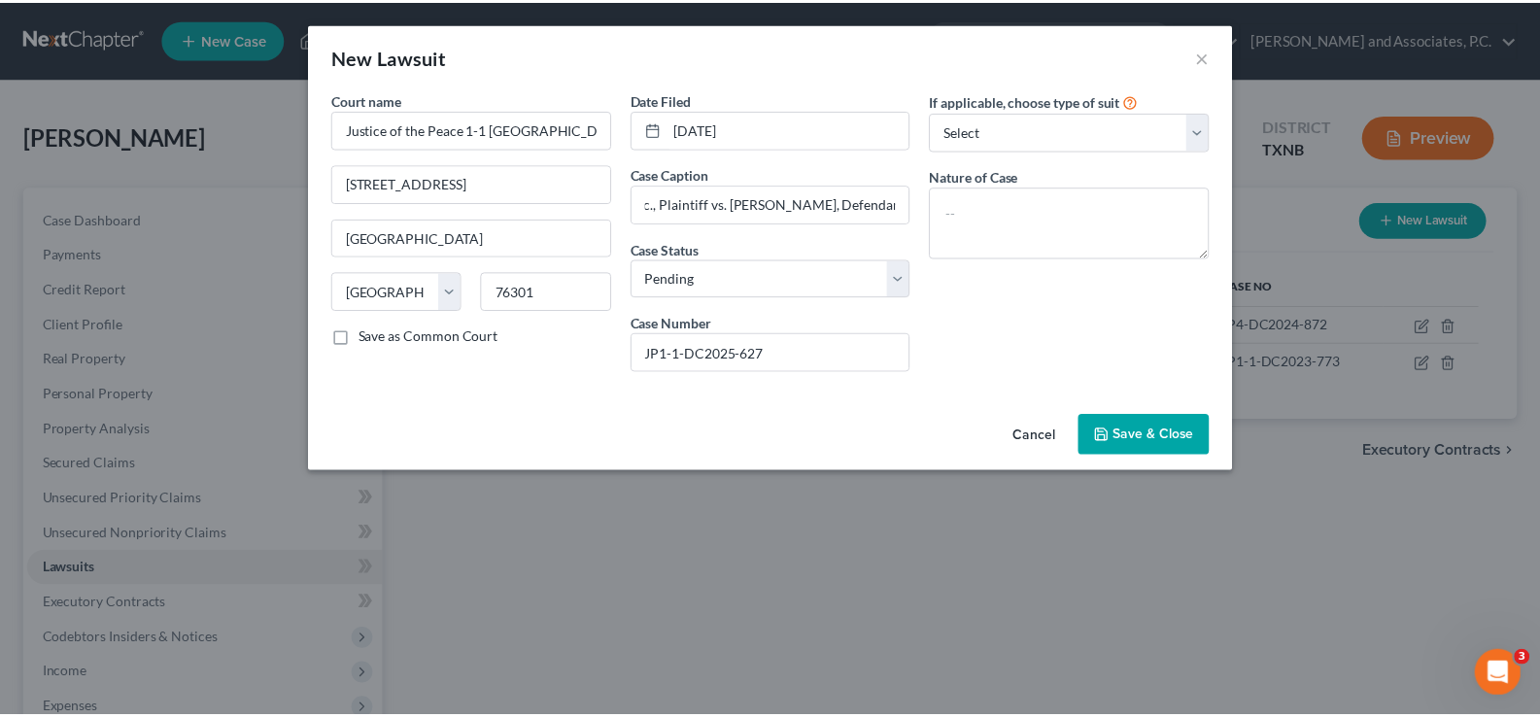
scroll to position [0, 0]
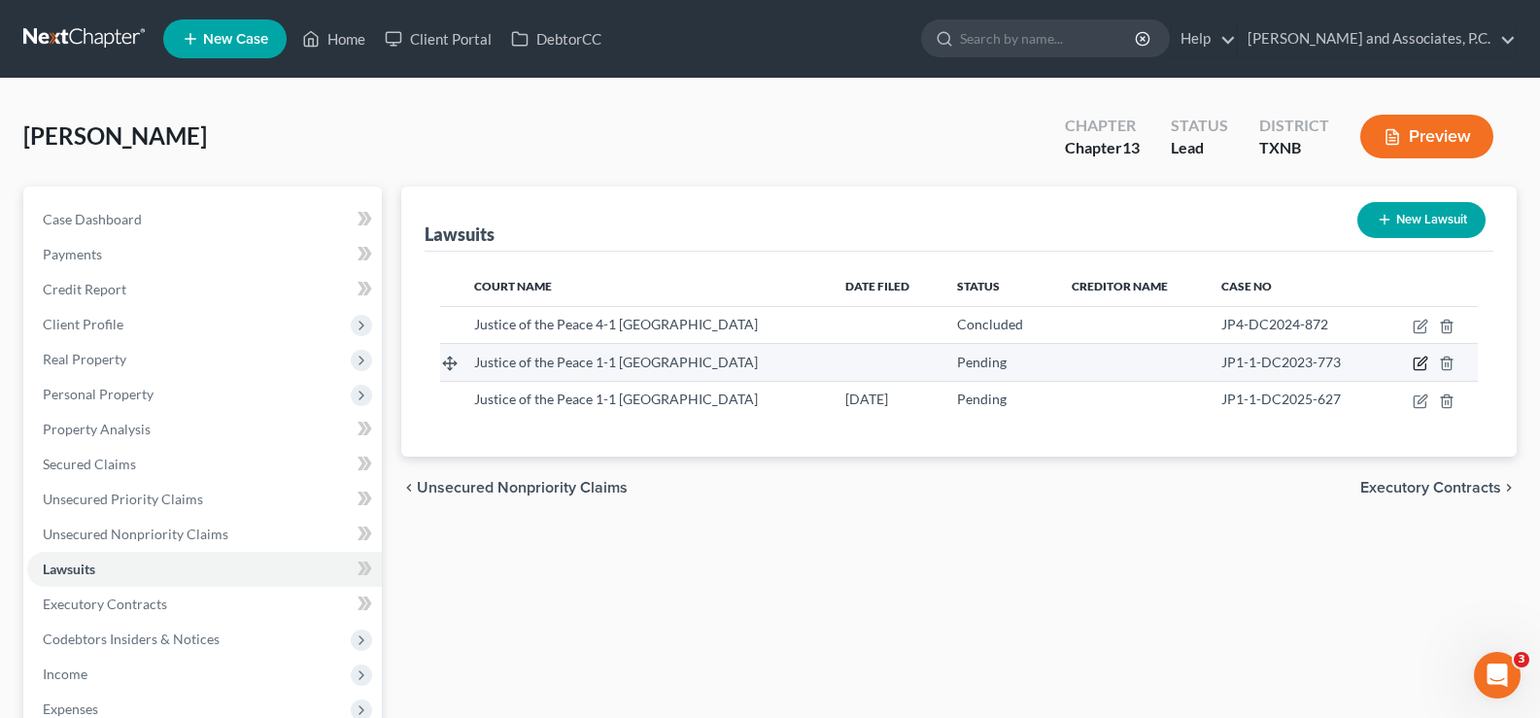
click at [1425, 362] on icon "button" at bounding box center [1420, 364] width 16 height 16
select select "45"
select select "0"
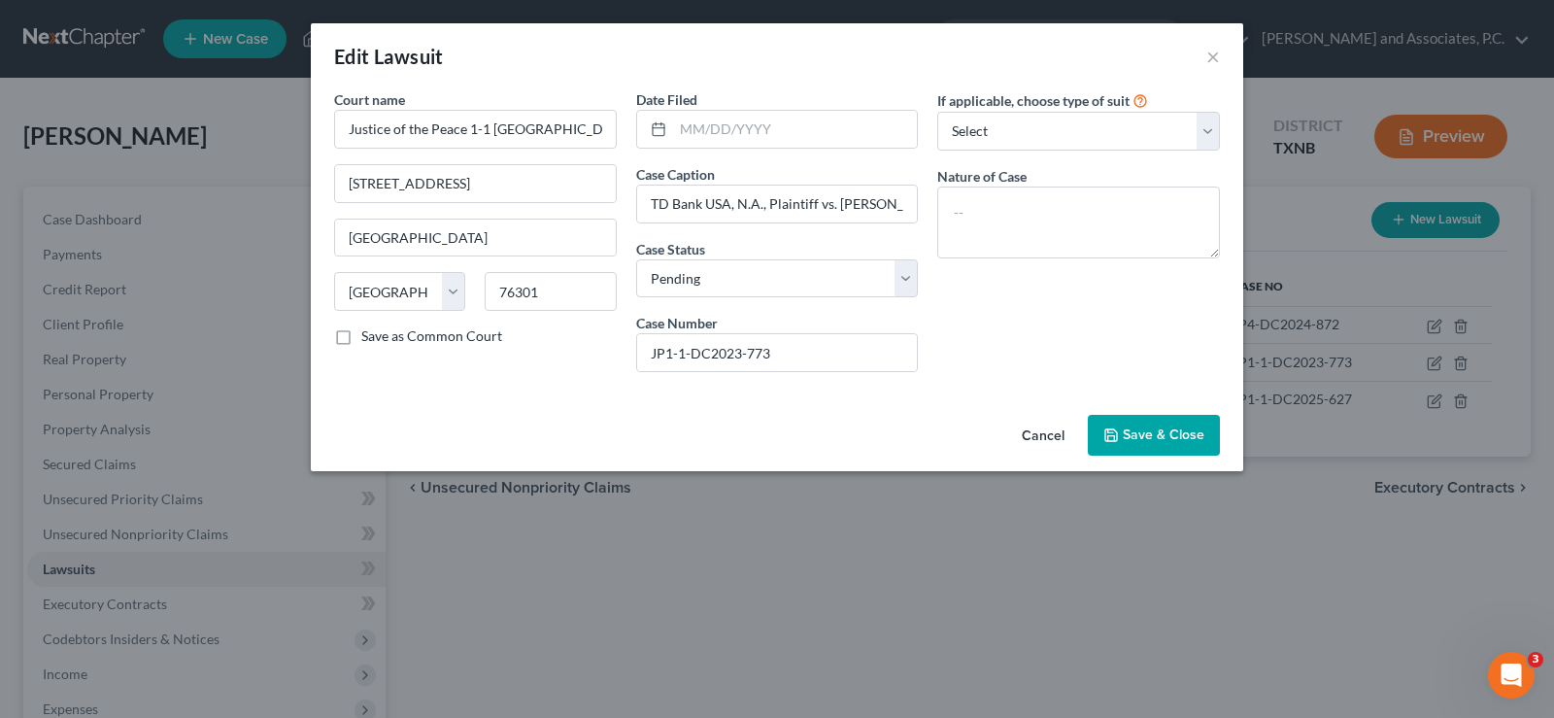
click at [1122, 444] on button "Save & Close" at bounding box center [1154, 435] width 132 height 41
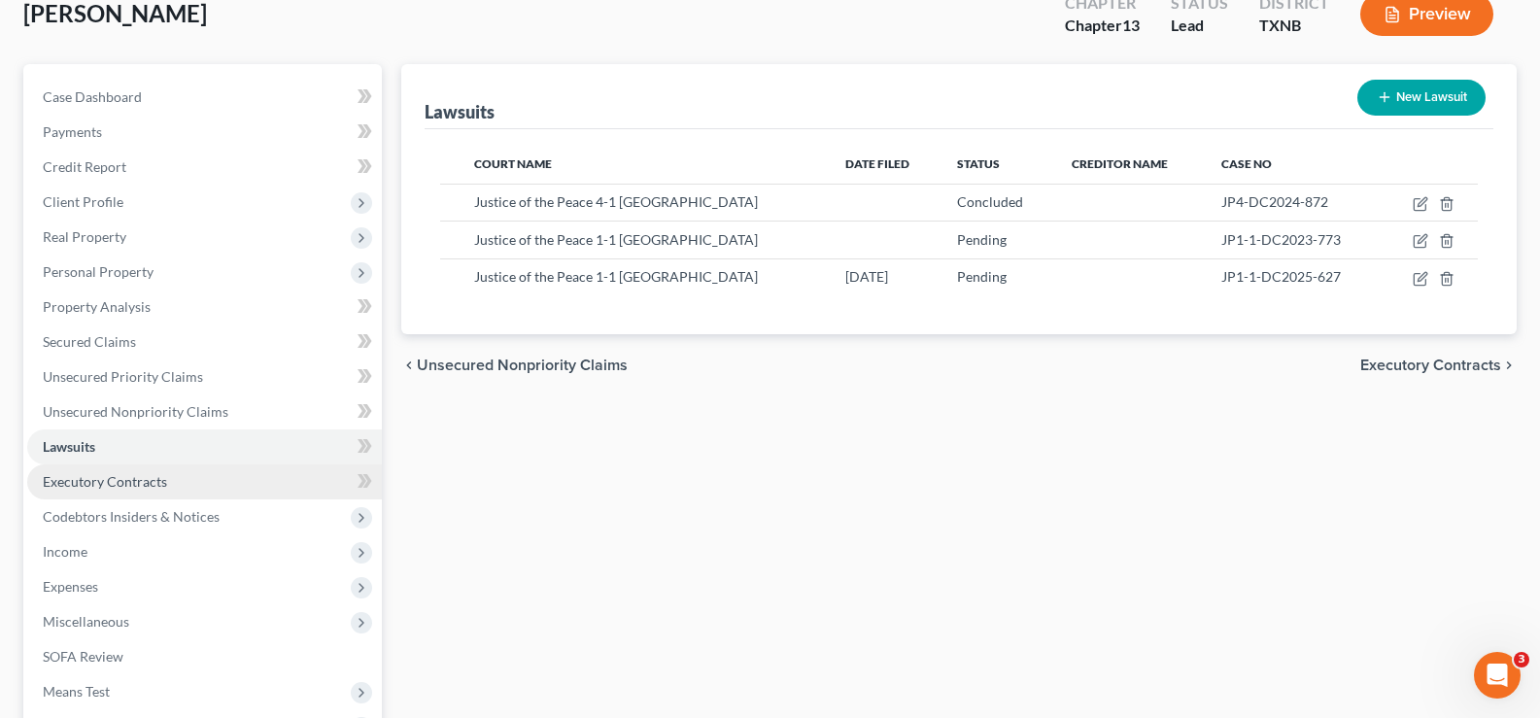
scroll to position [194, 0]
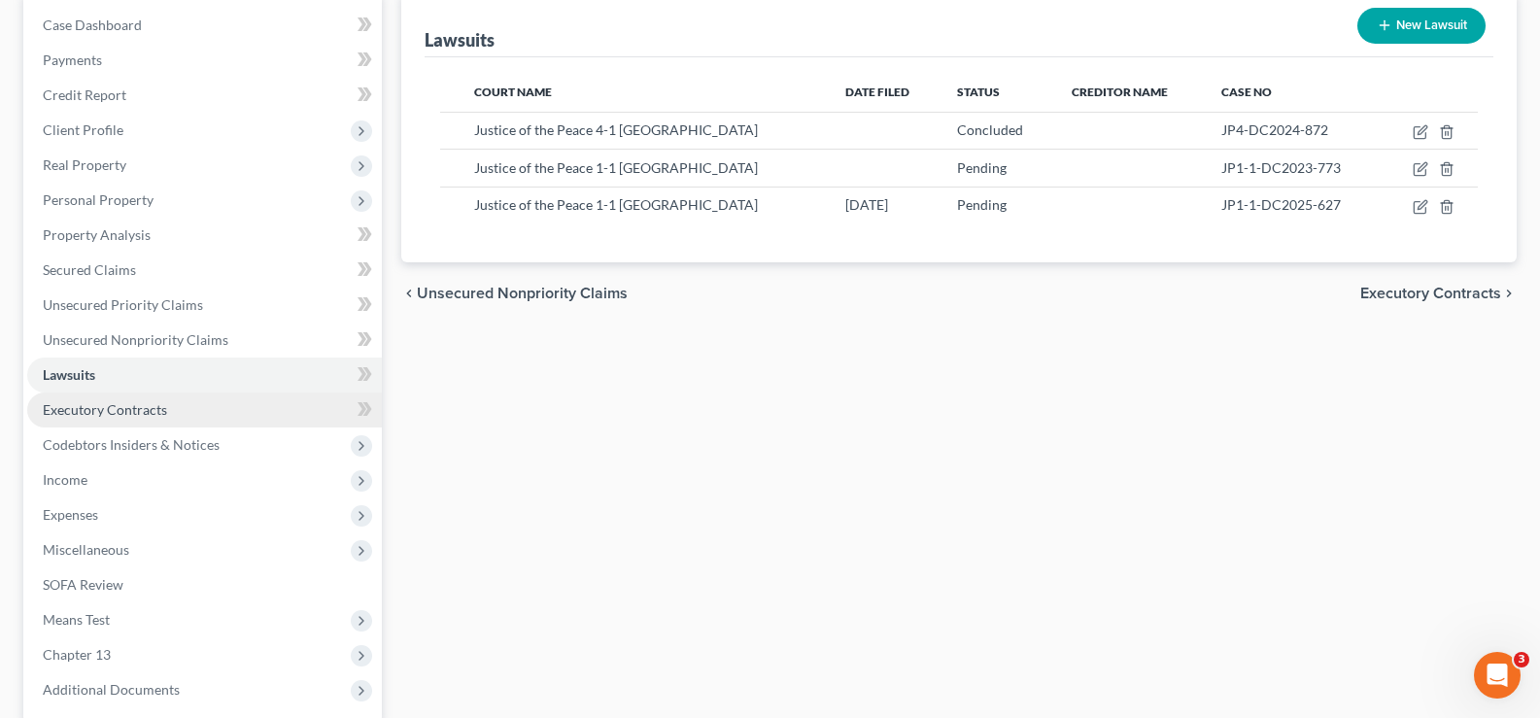
click at [101, 408] on span "Executory Contracts" at bounding box center [105, 409] width 124 height 17
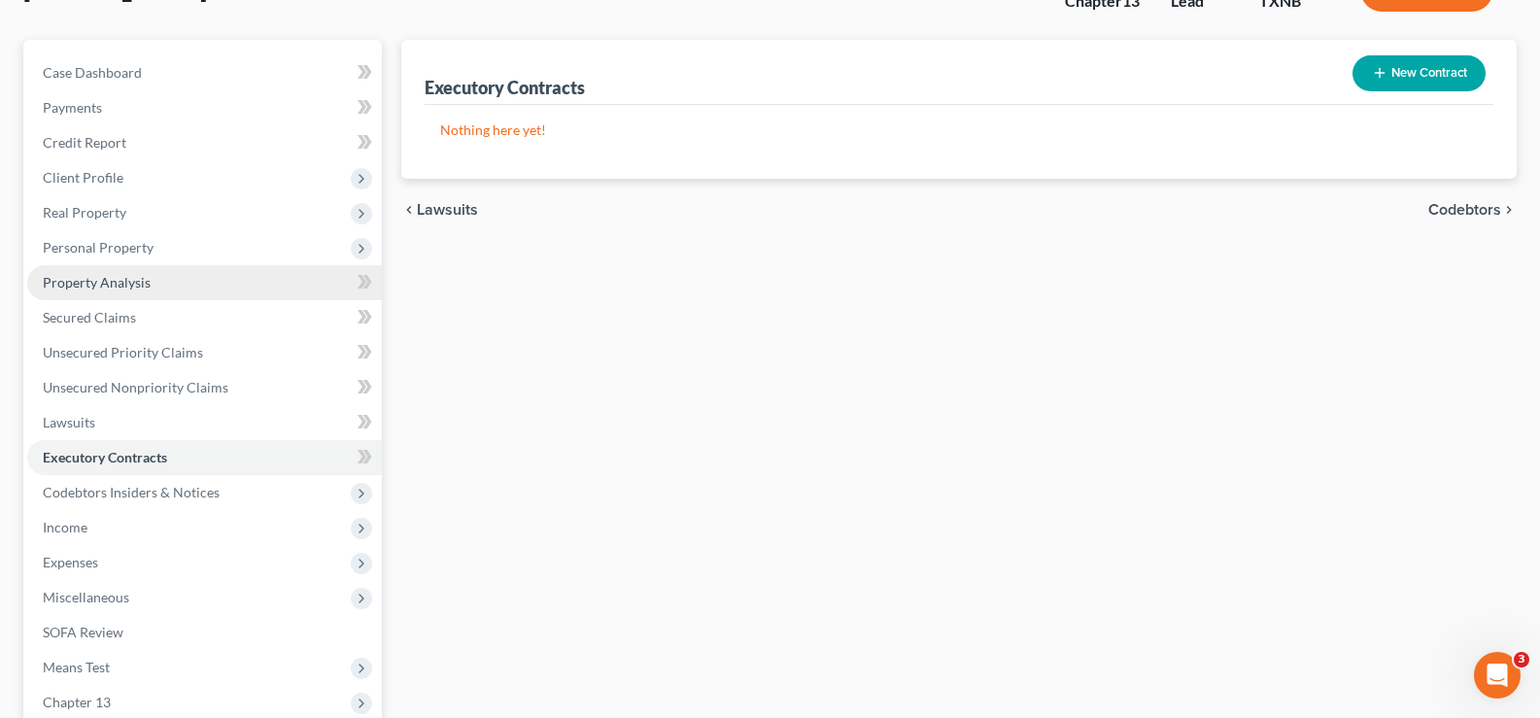
scroll to position [194, 0]
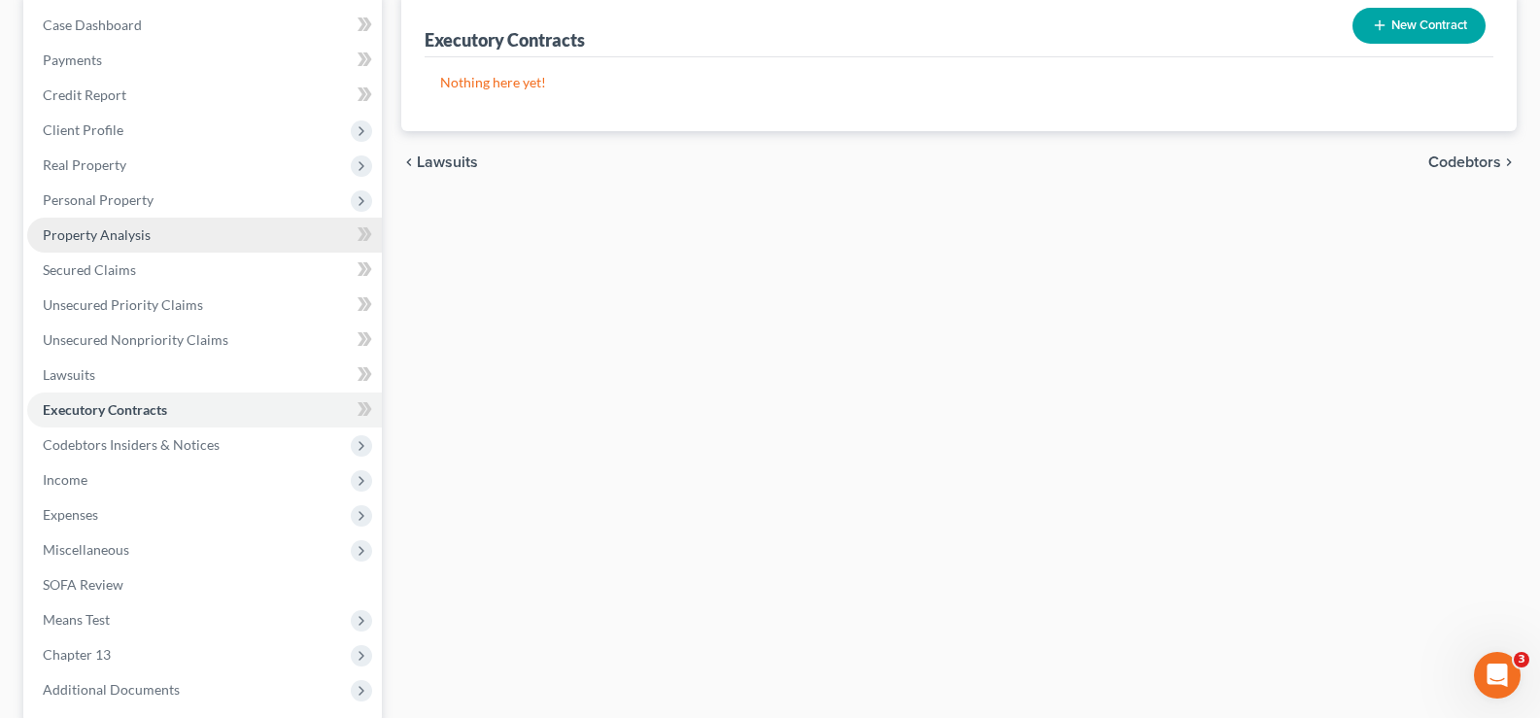
click at [100, 235] on span "Property Analysis" at bounding box center [97, 234] width 108 height 17
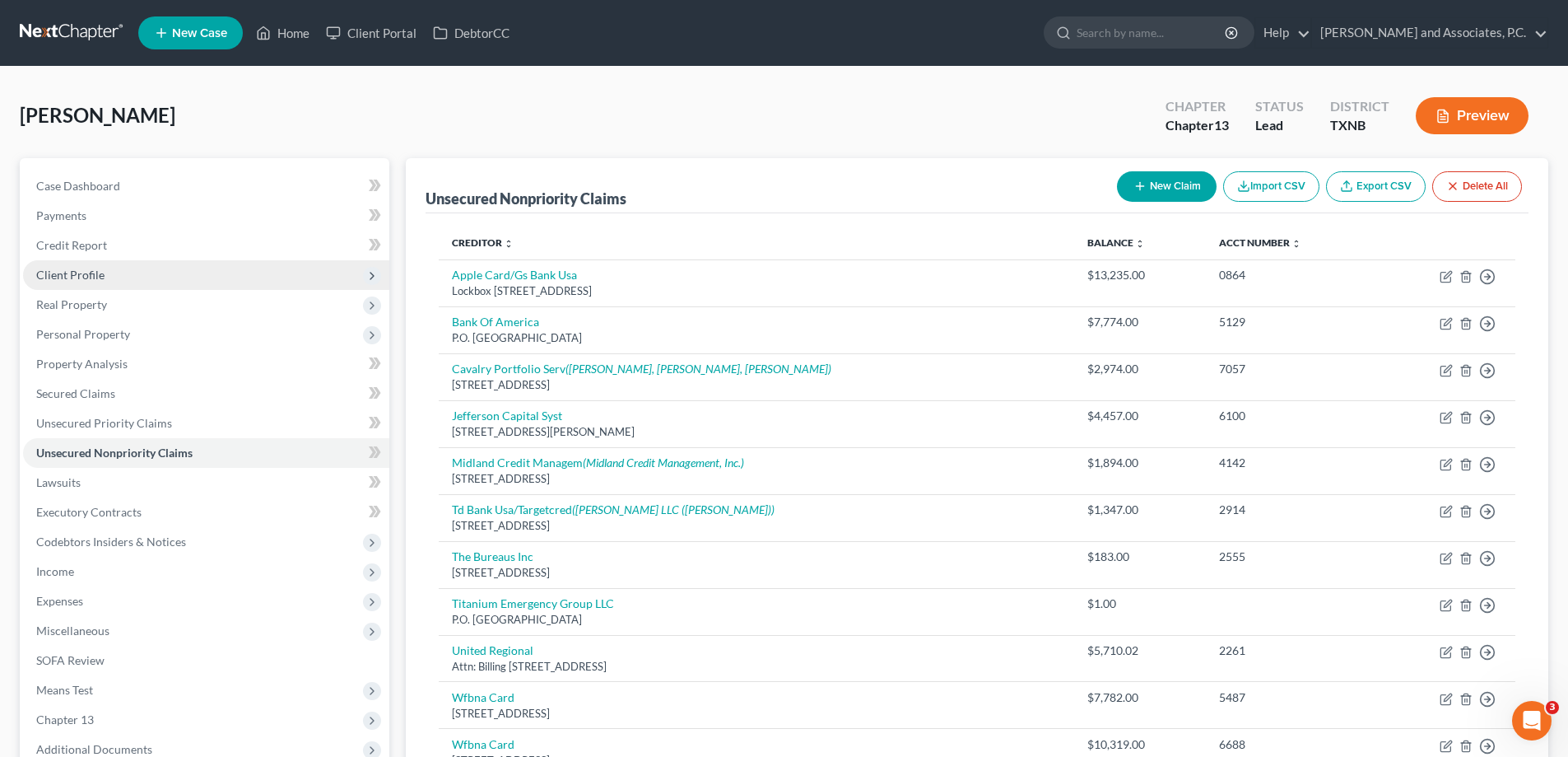
click at [97, 272] on span "Client Profile" at bounding box center [70, 275] width 69 height 14
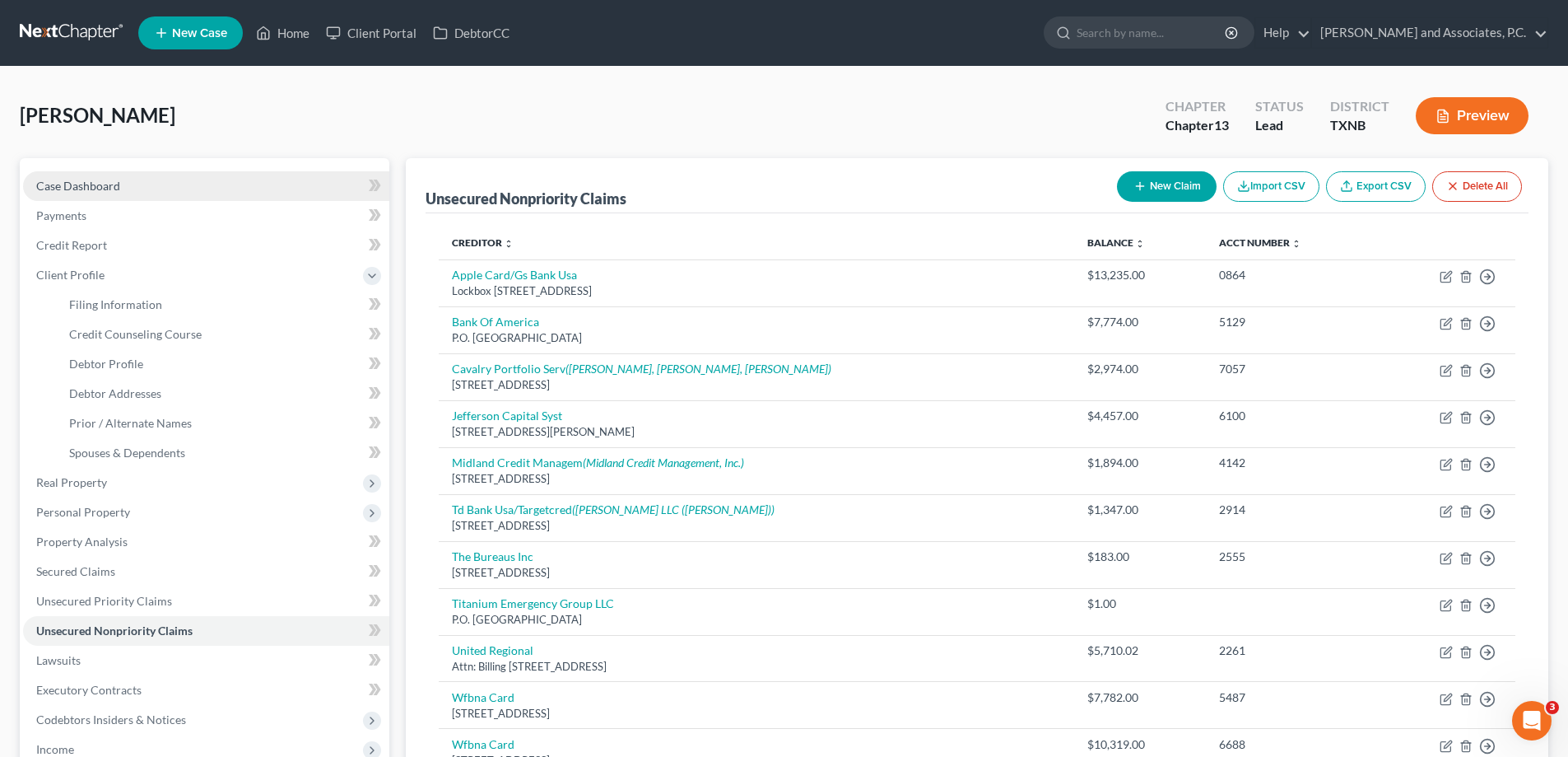
click at [84, 192] on link "Case Dashboard" at bounding box center [206, 186] width 366 height 30
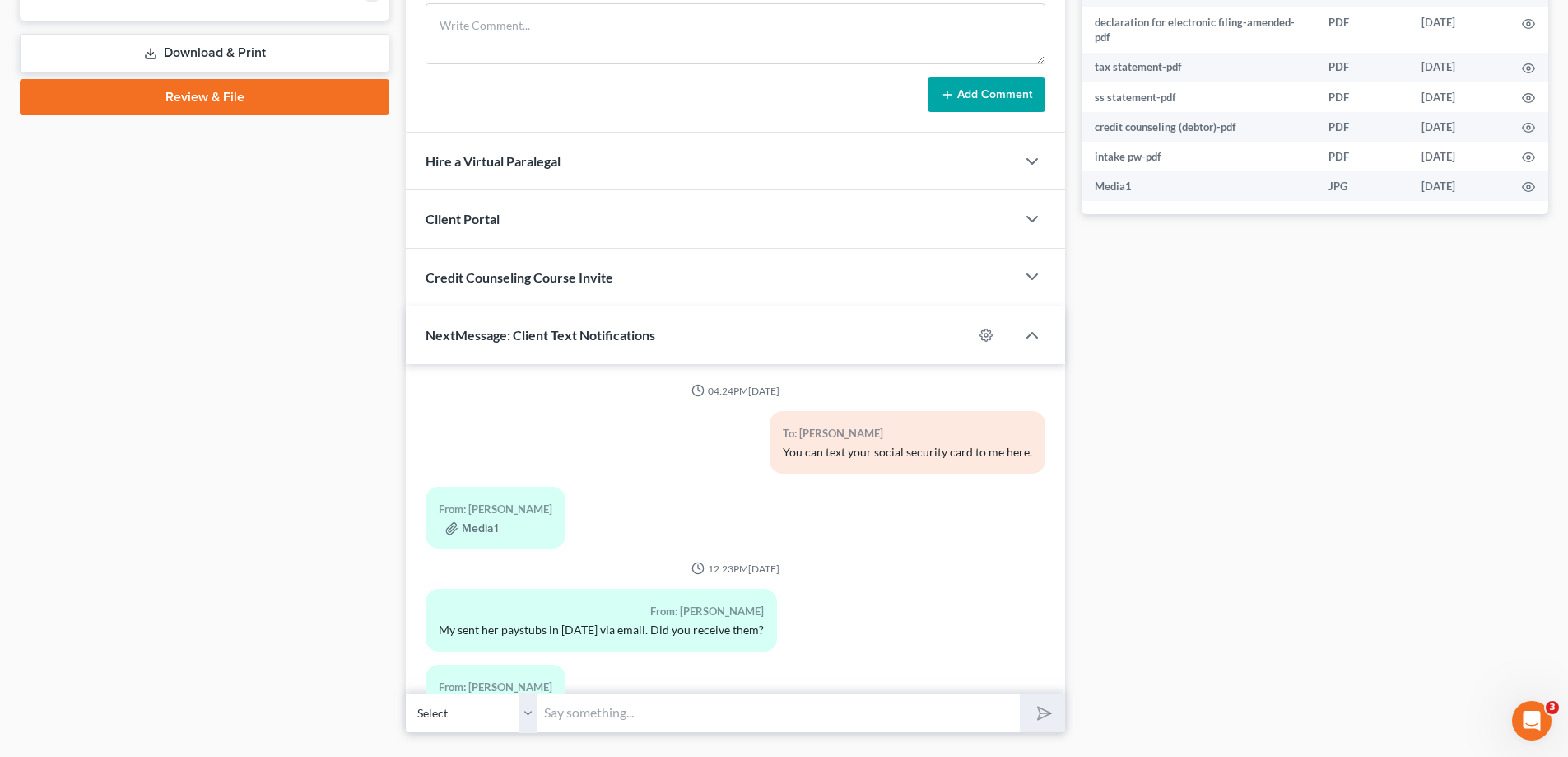
scroll to position [530, 0]
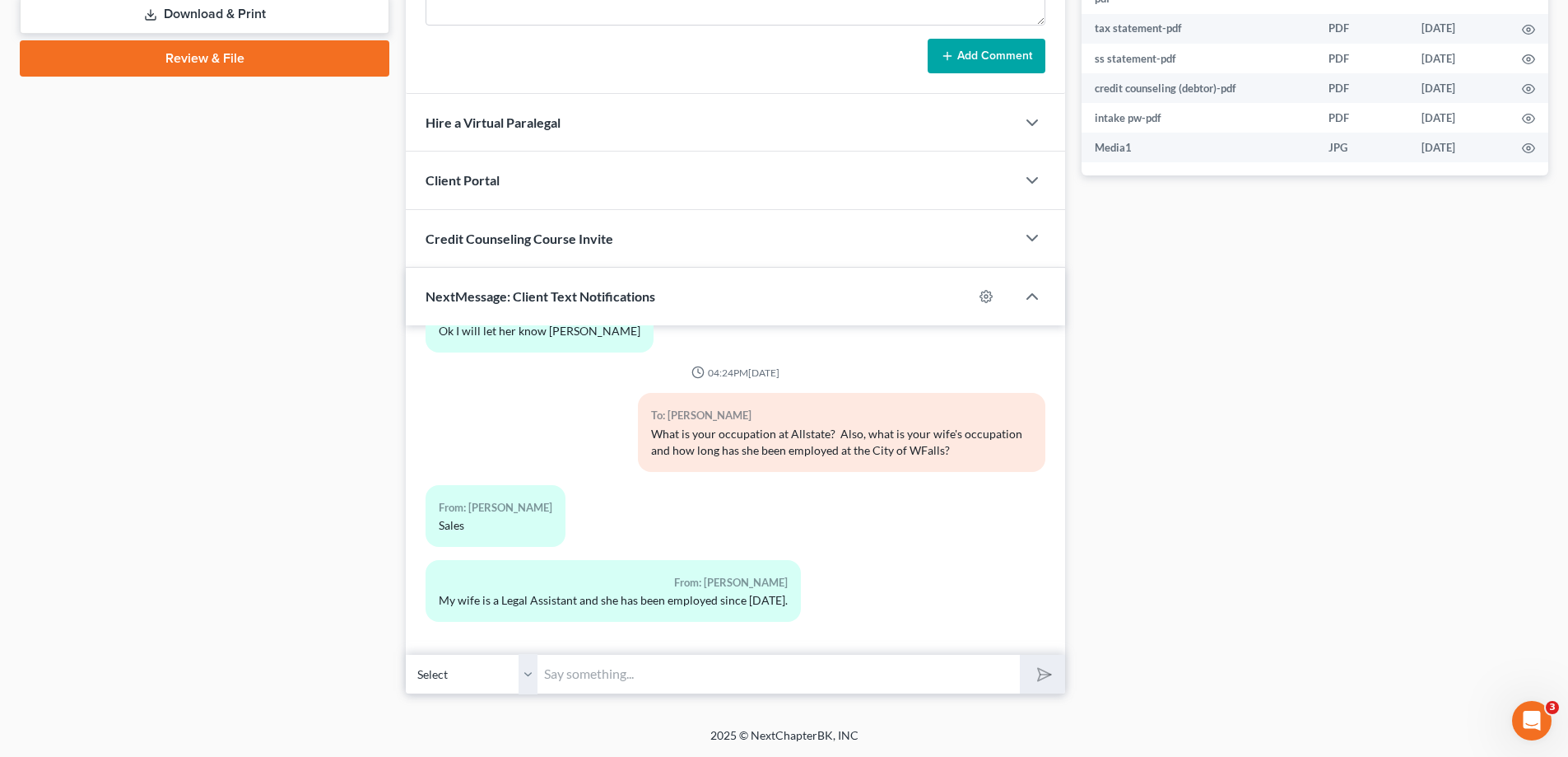
click at [595, 669] on input "text" at bounding box center [778, 674] width 482 height 41
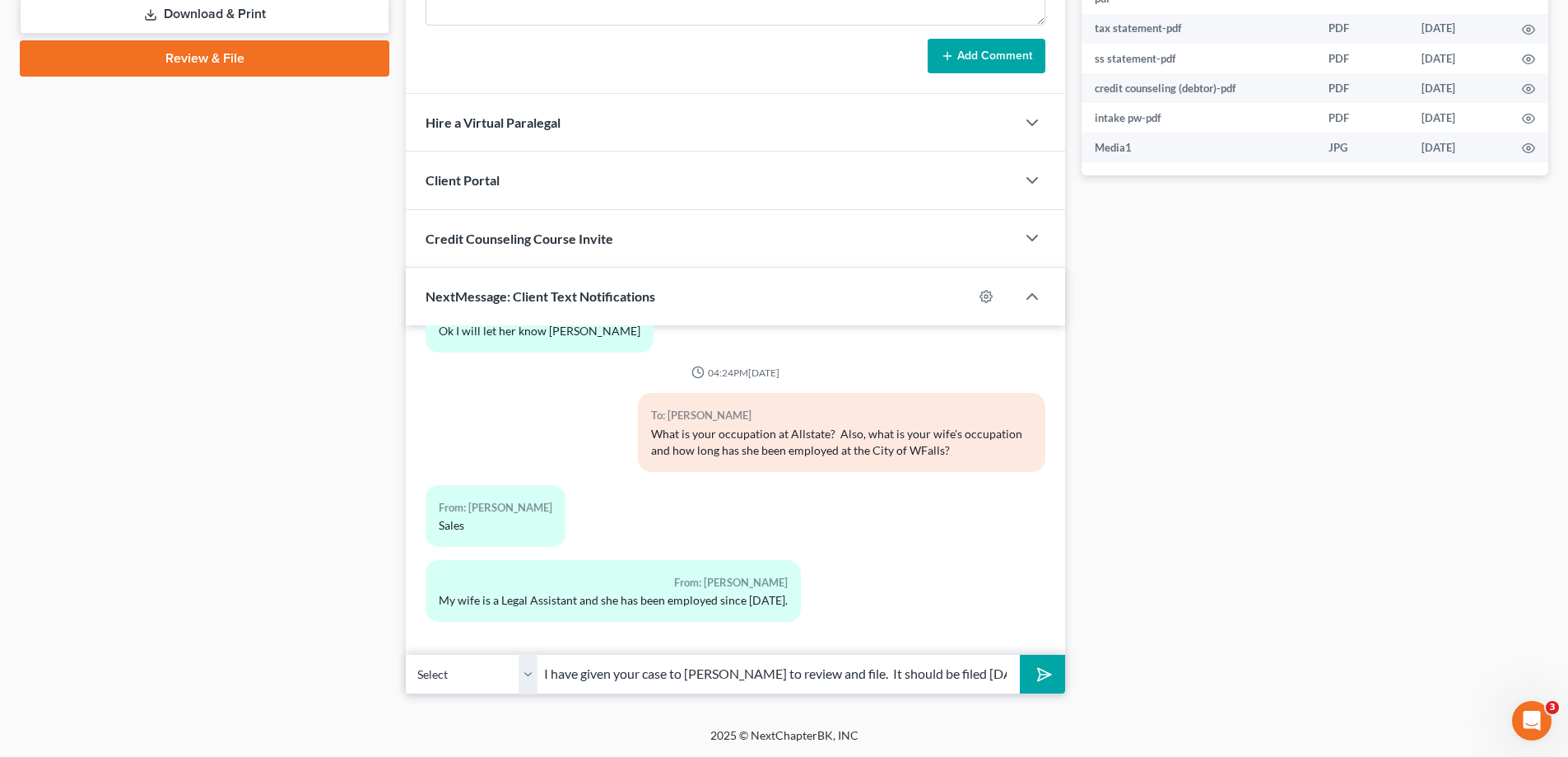
type input "I have given your case to [PERSON_NAME] to review and file. It should be filed …"
click at [1020, 654] on button "submit" at bounding box center [1043, 674] width 45 height 39
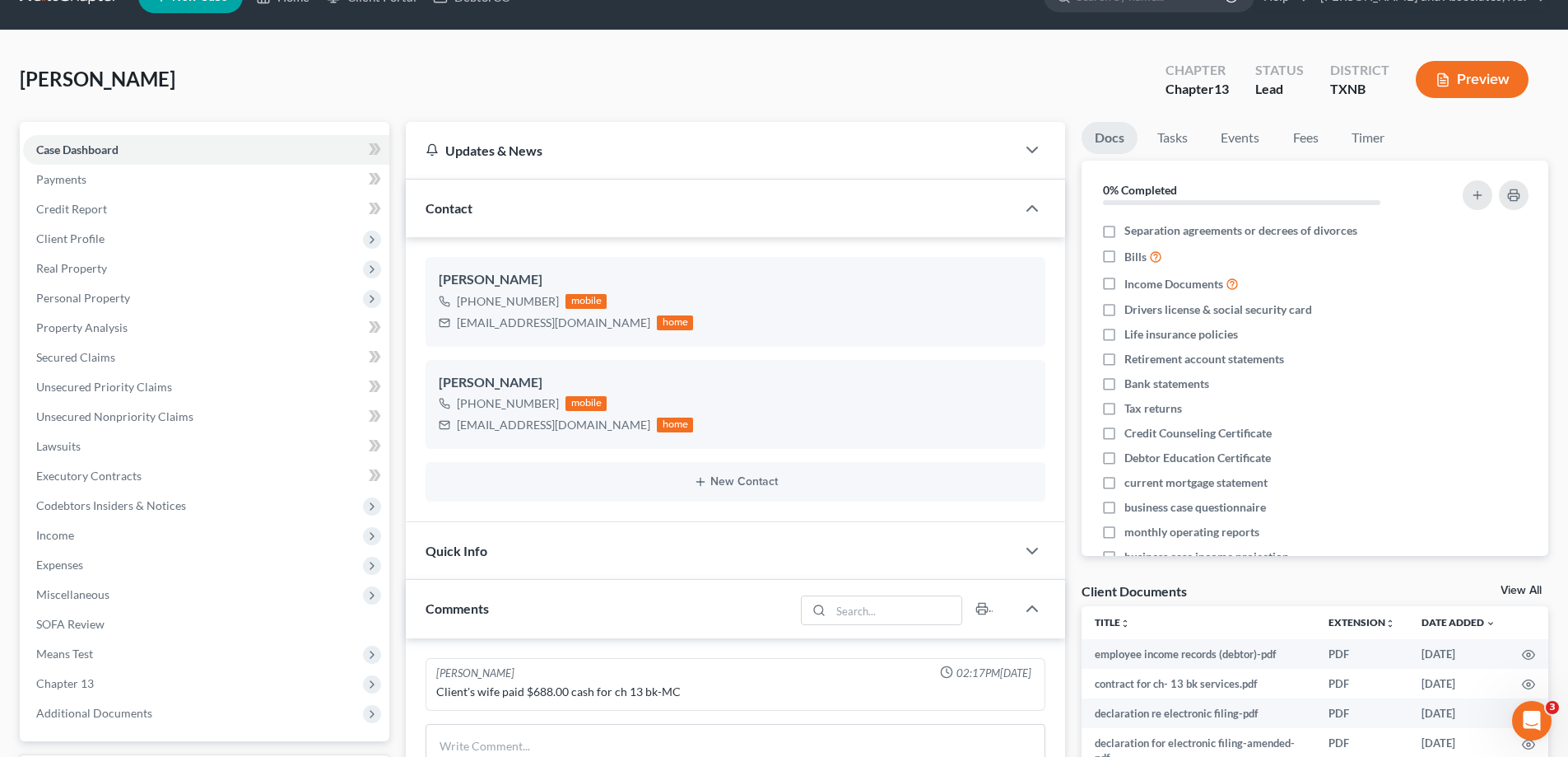
scroll to position [0, 0]
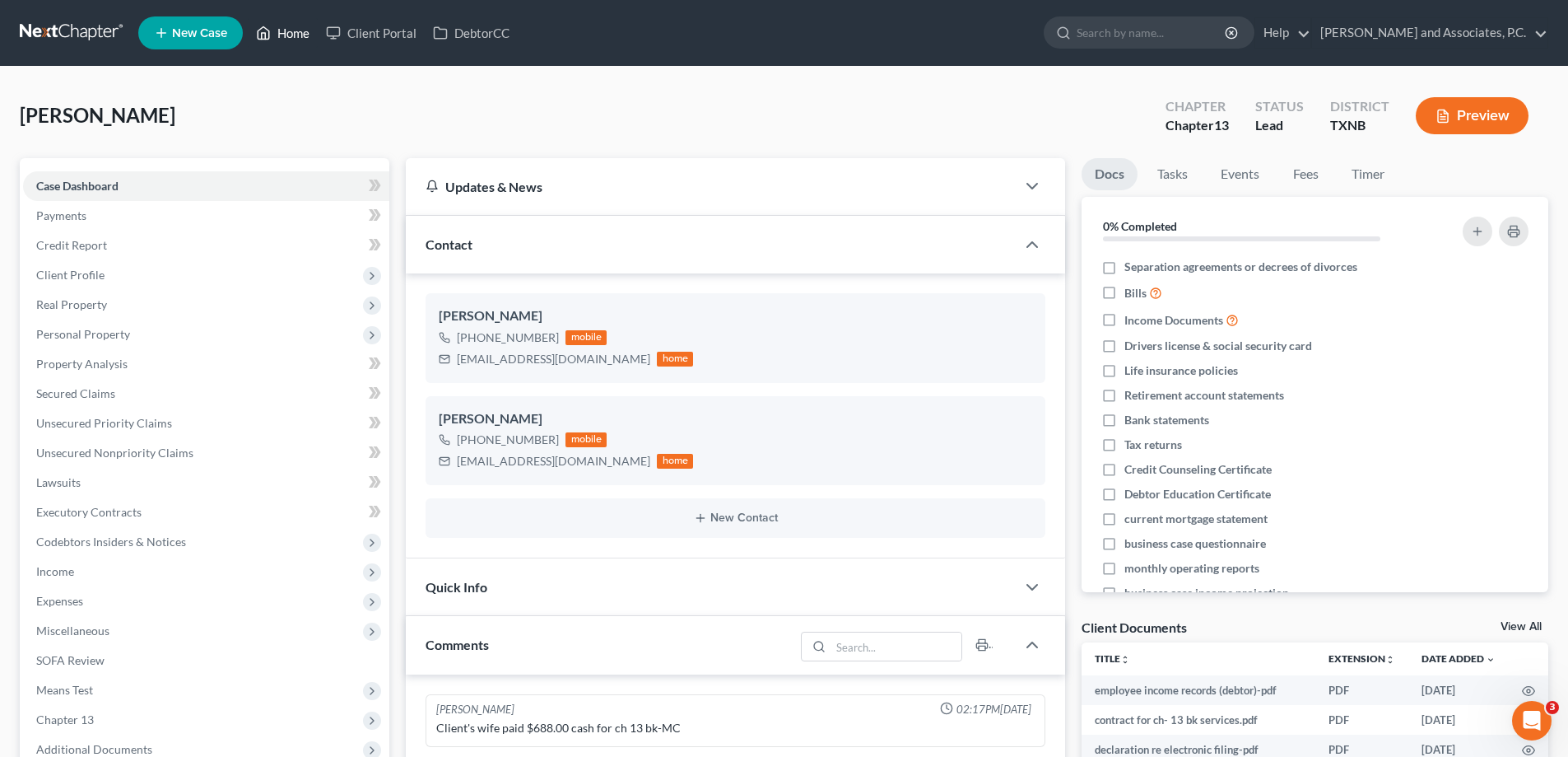
click at [291, 42] on link "Home" at bounding box center [282, 32] width 70 height 30
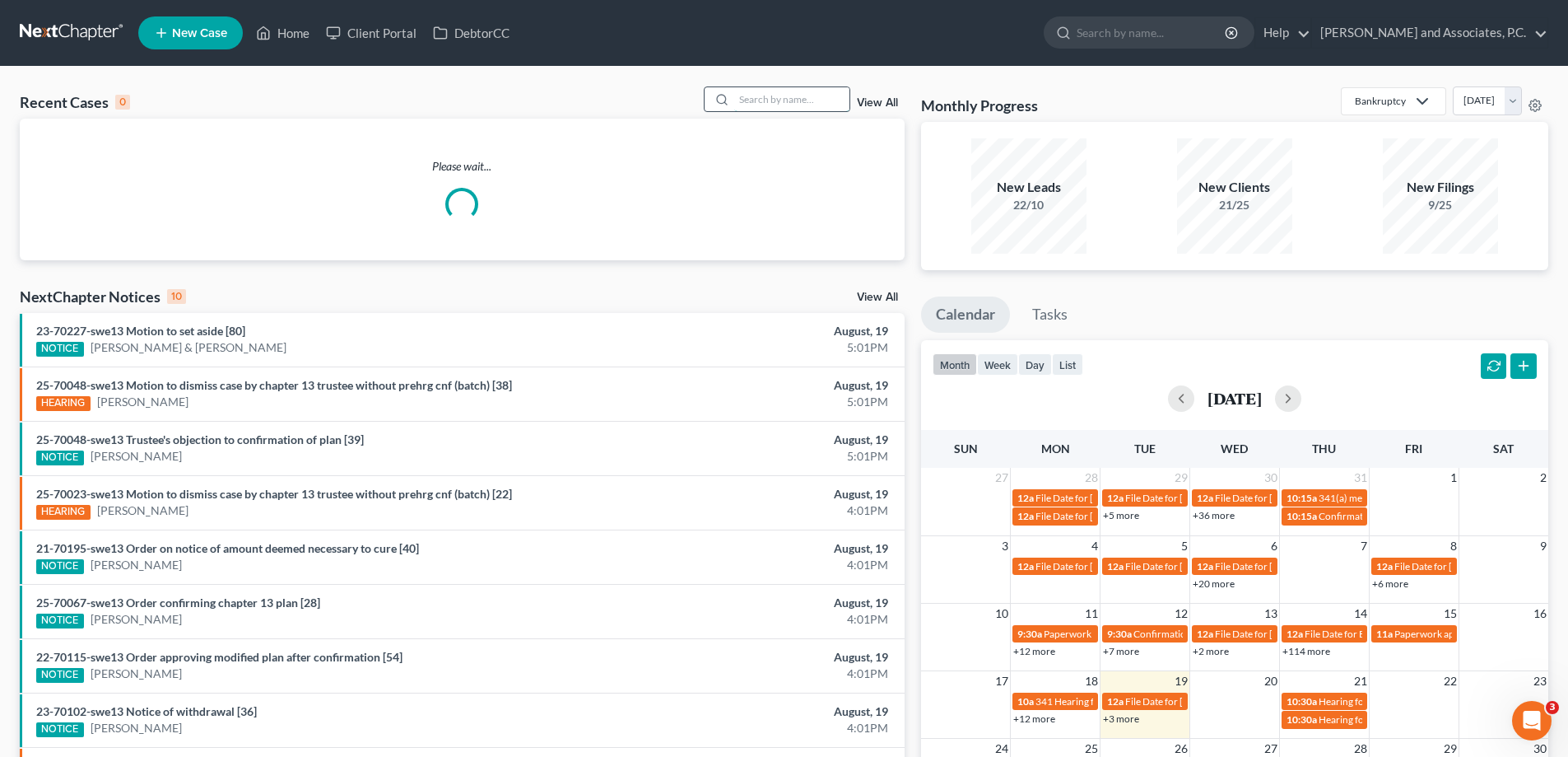
click at [747, 100] on input "search" at bounding box center [792, 99] width 115 height 24
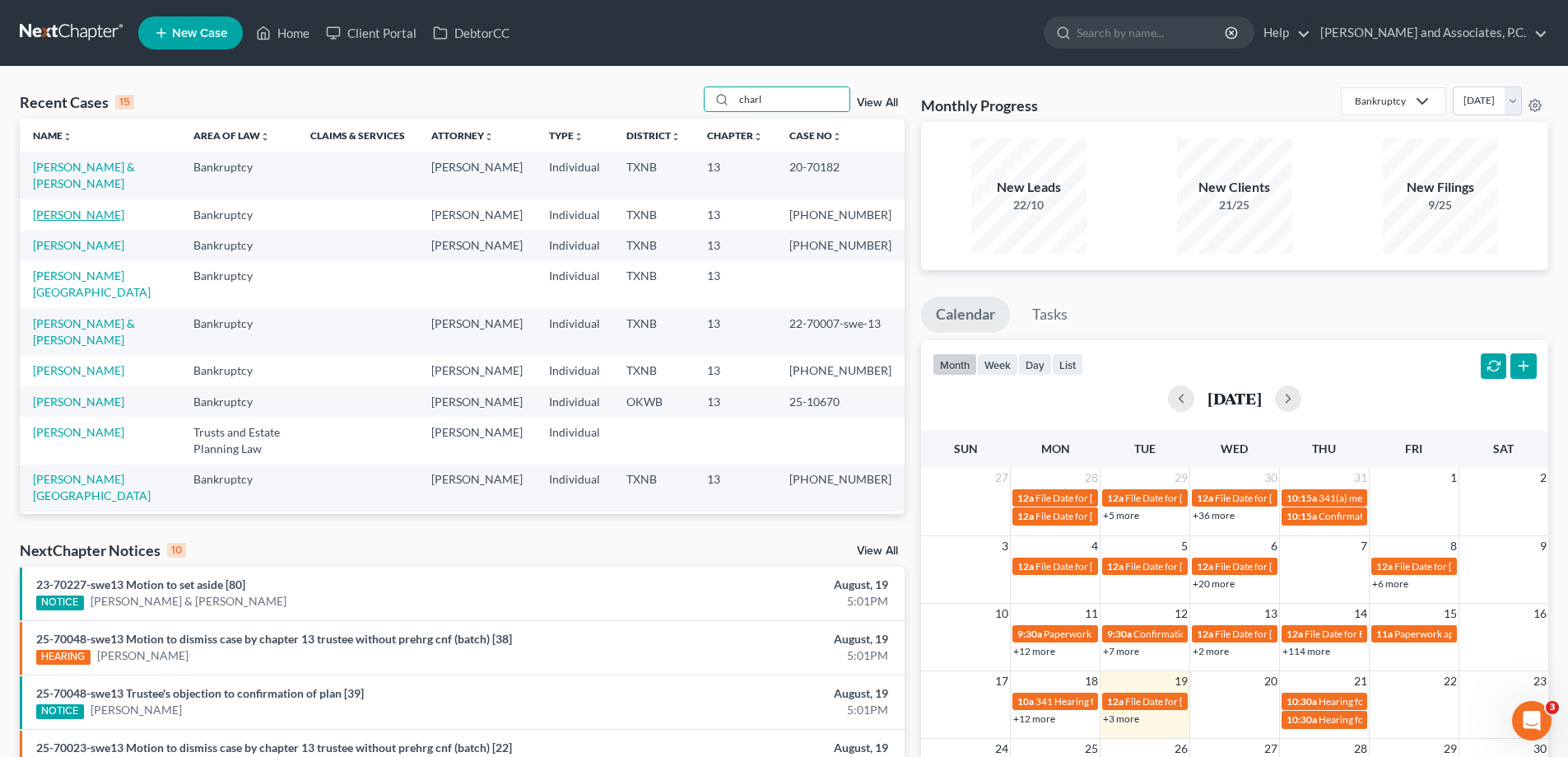
type input "charl"
click at [111, 214] on link "[PERSON_NAME]" at bounding box center [79, 214] width 92 height 14
select select "5"
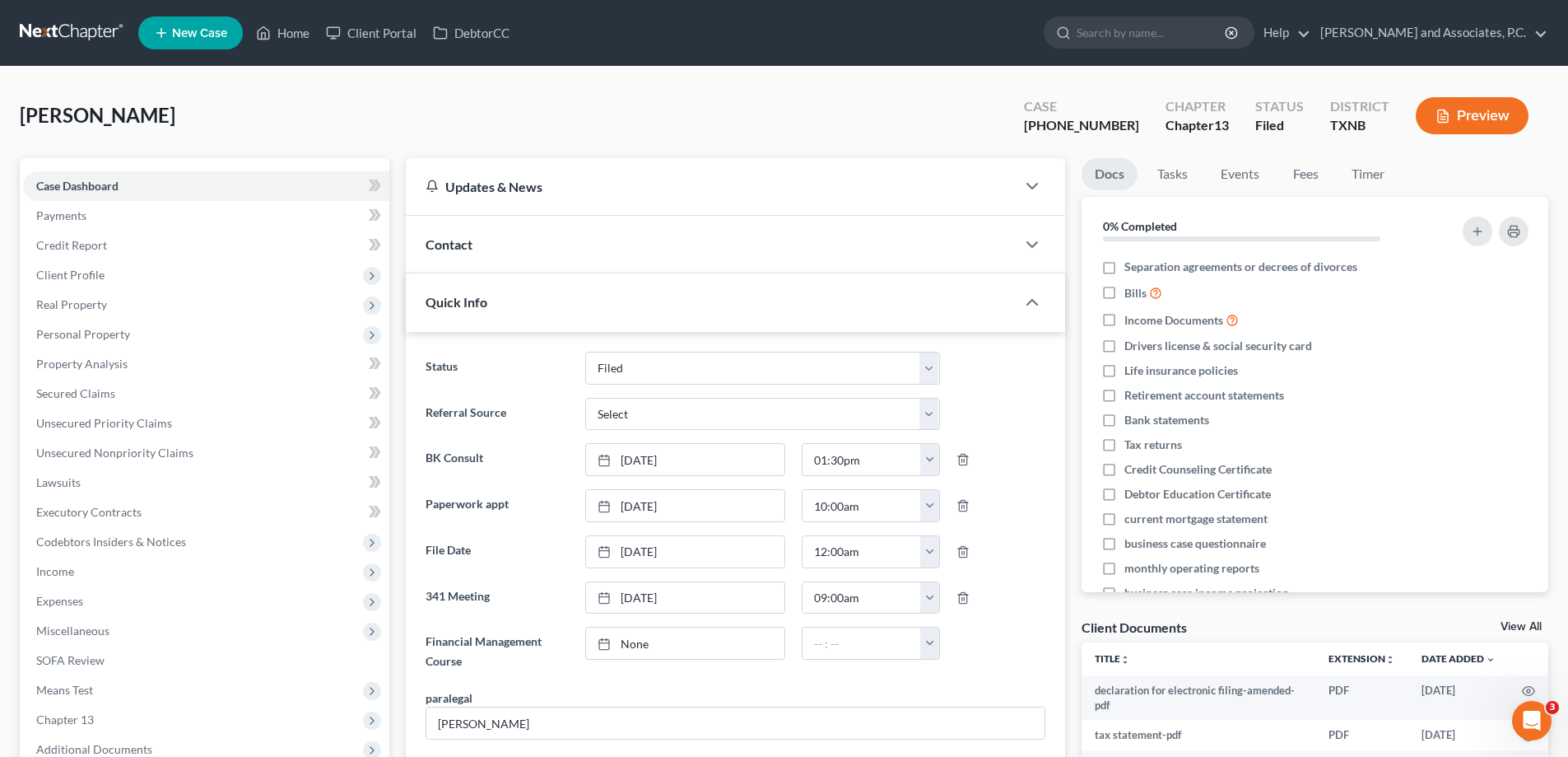
click at [440, 248] on span "Contact" at bounding box center [448, 244] width 47 height 15
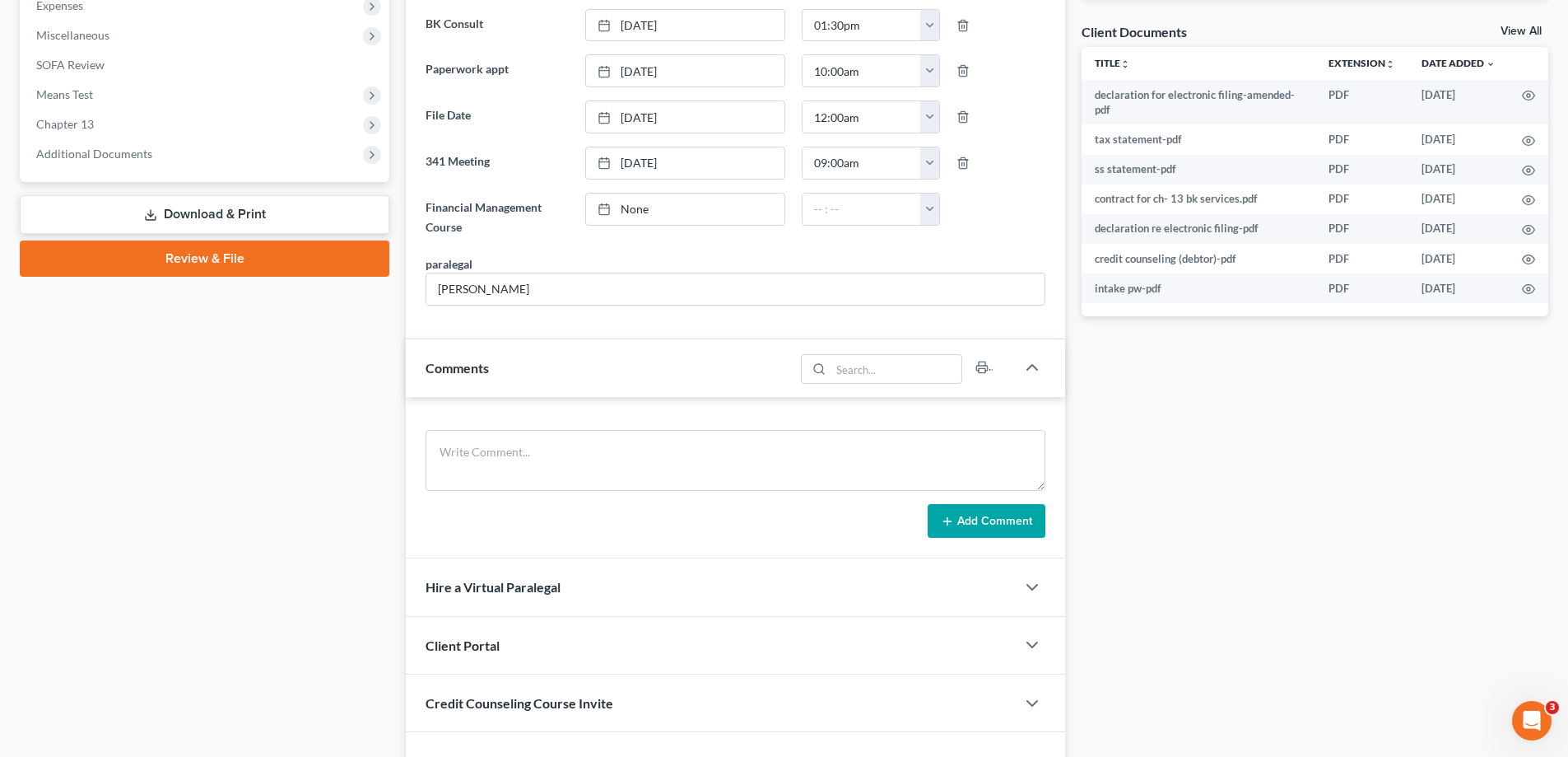
scroll to position [692, 0]
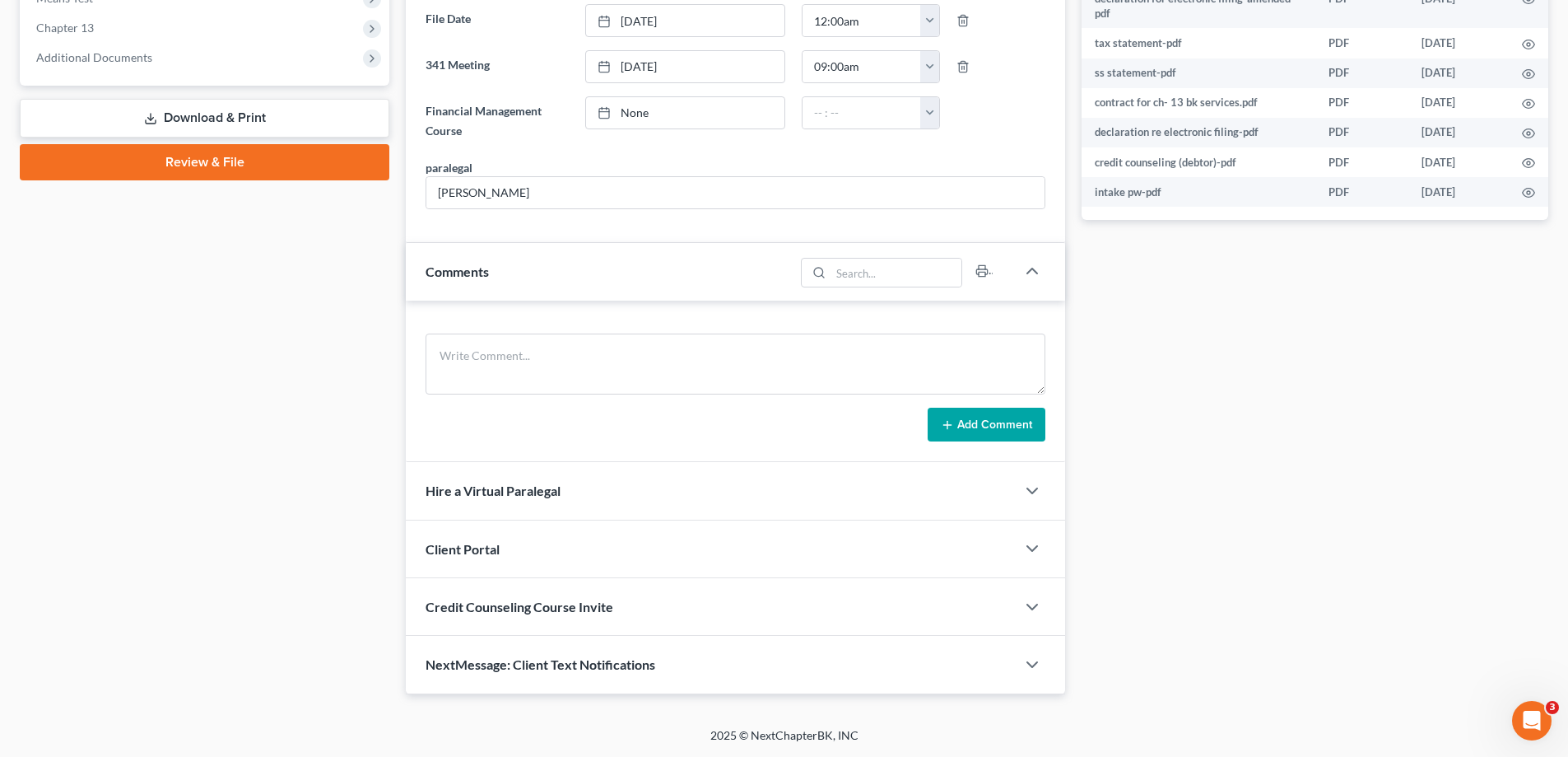
click at [567, 666] on span "NextMessage: Client Text Notifications" at bounding box center [540, 664] width 230 height 15
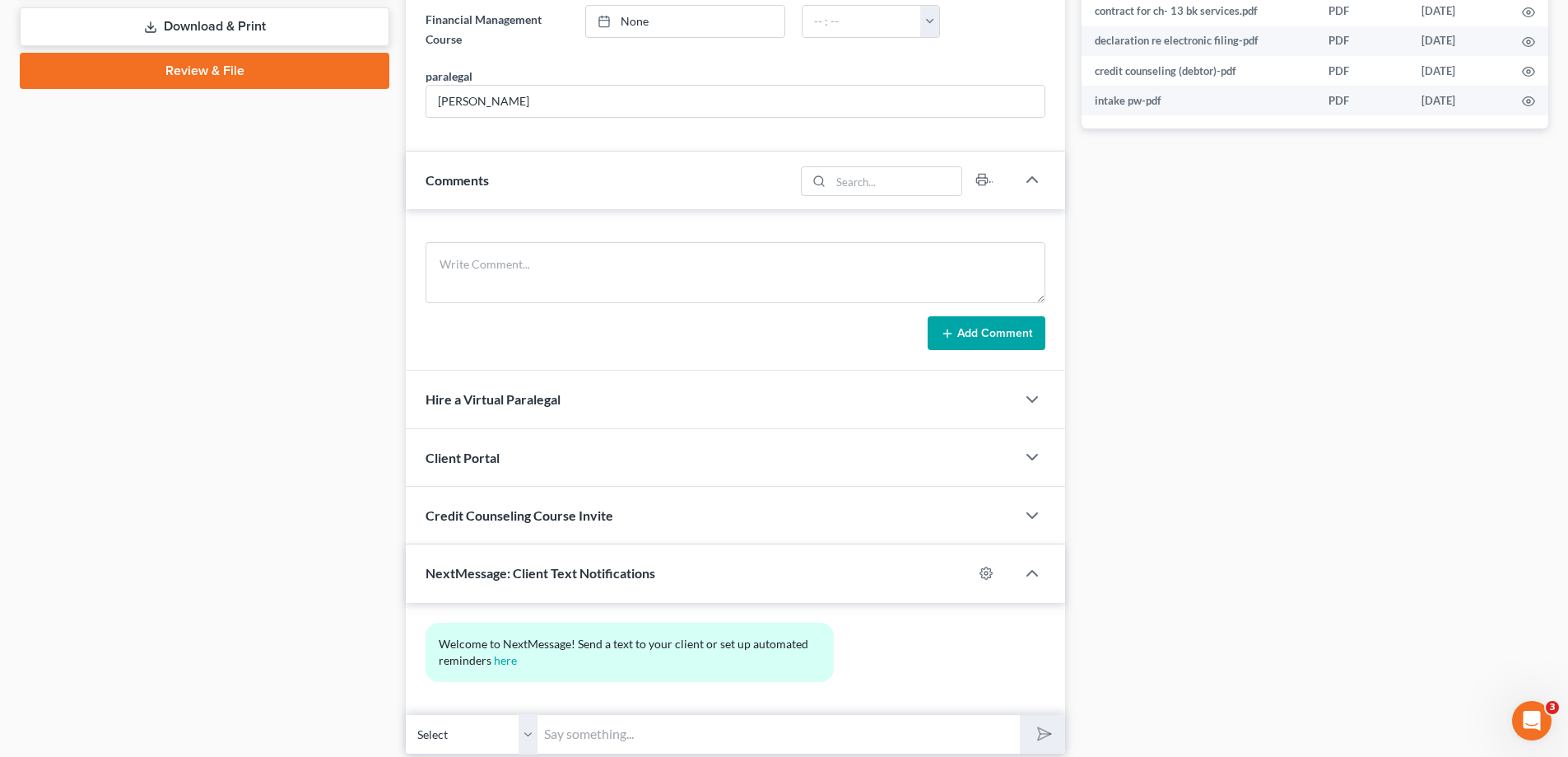
scroll to position [843, 0]
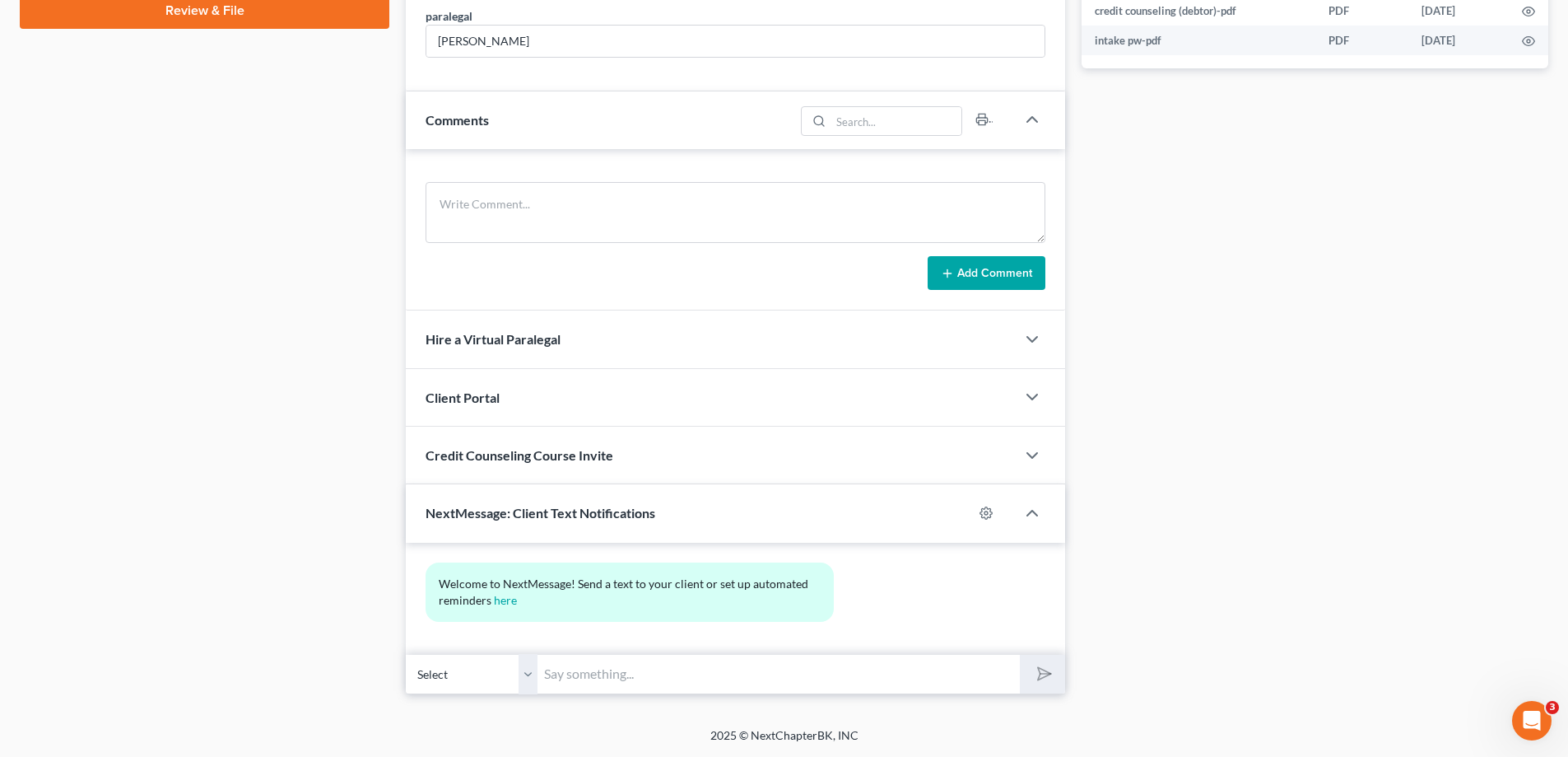
click at [563, 673] on input "text" at bounding box center [778, 674] width 482 height 41
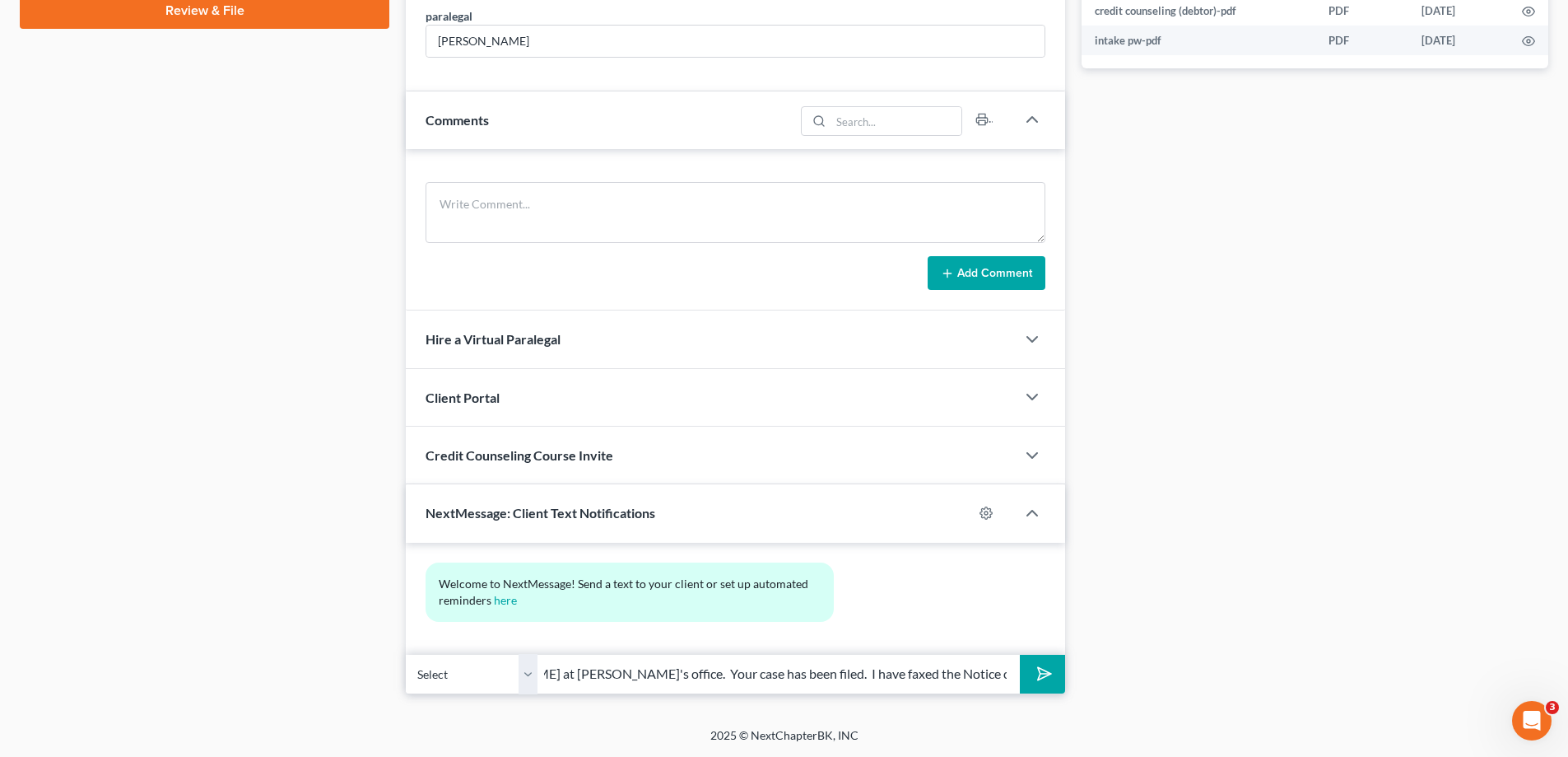
scroll to position [0, 233]
type input "[PERSON_NAME], this is [PERSON_NAME] at [PERSON_NAME]'s office. Your case has b…"
click at [1020, 654] on button "submit" at bounding box center [1043, 674] width 45 height 39
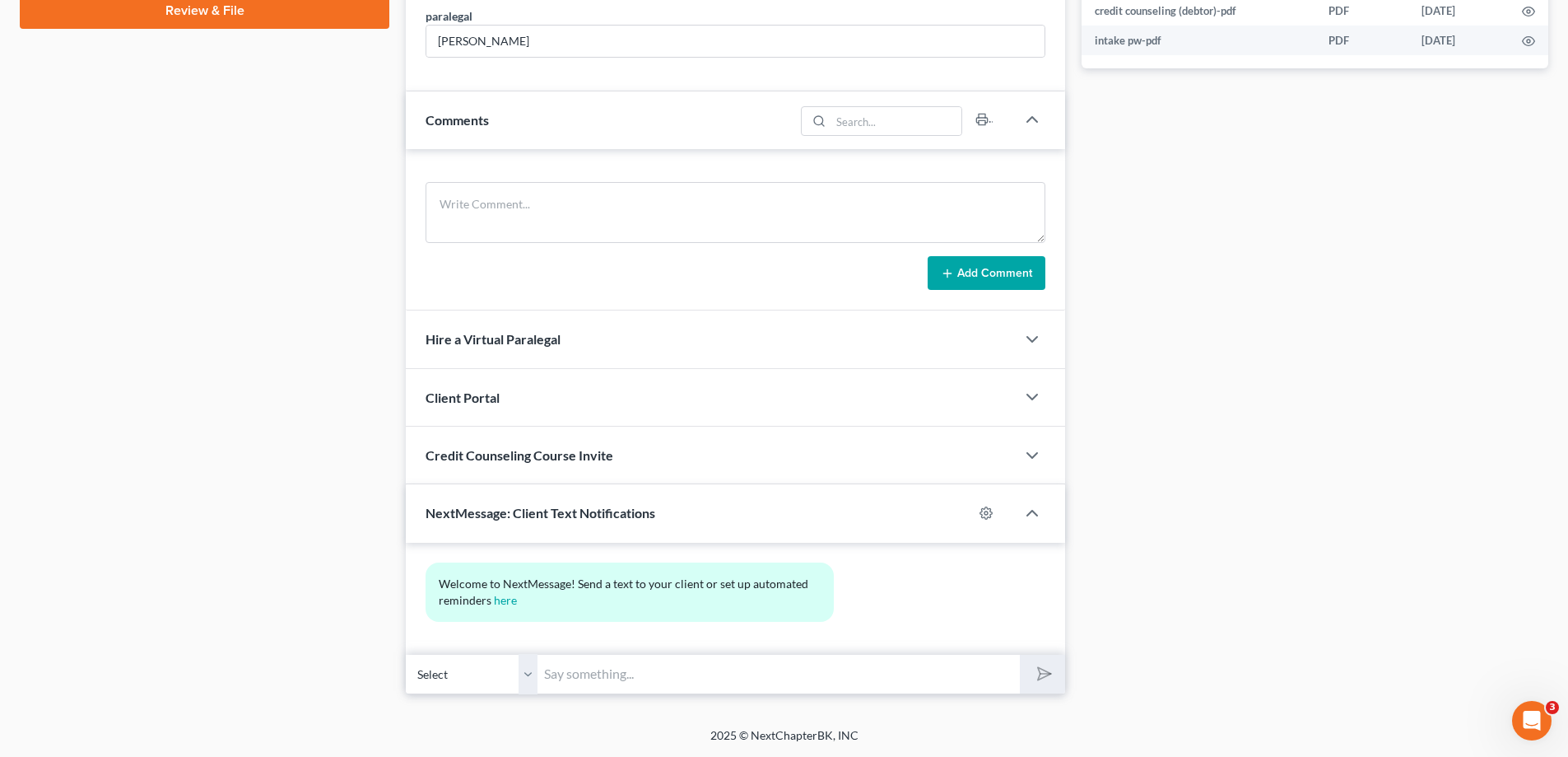
scroll to position [0, 0]
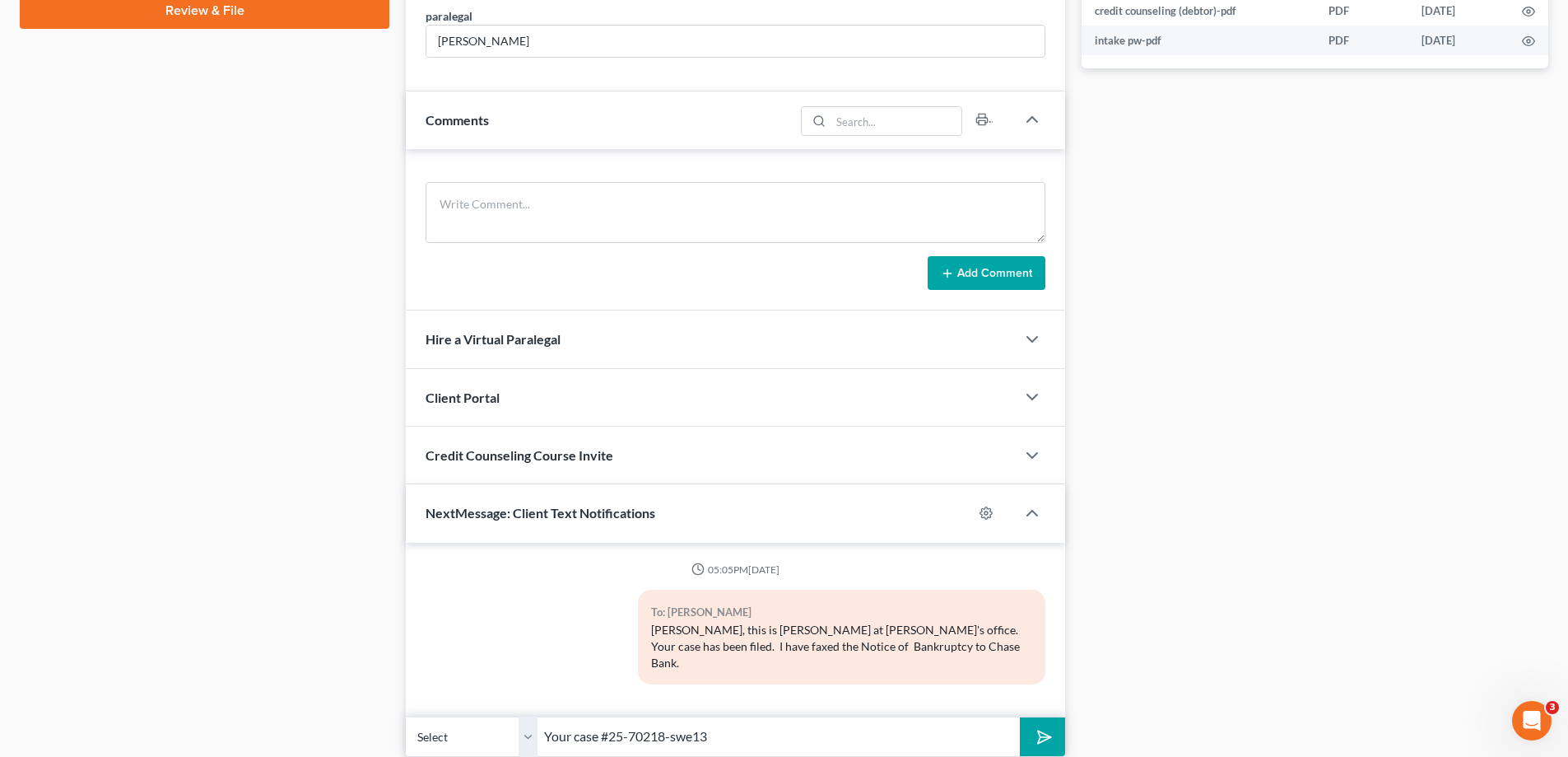
click at [602, 724] on input "Your case #25-70218-swe13" at bounding box center [778, 737] width 482 height 41
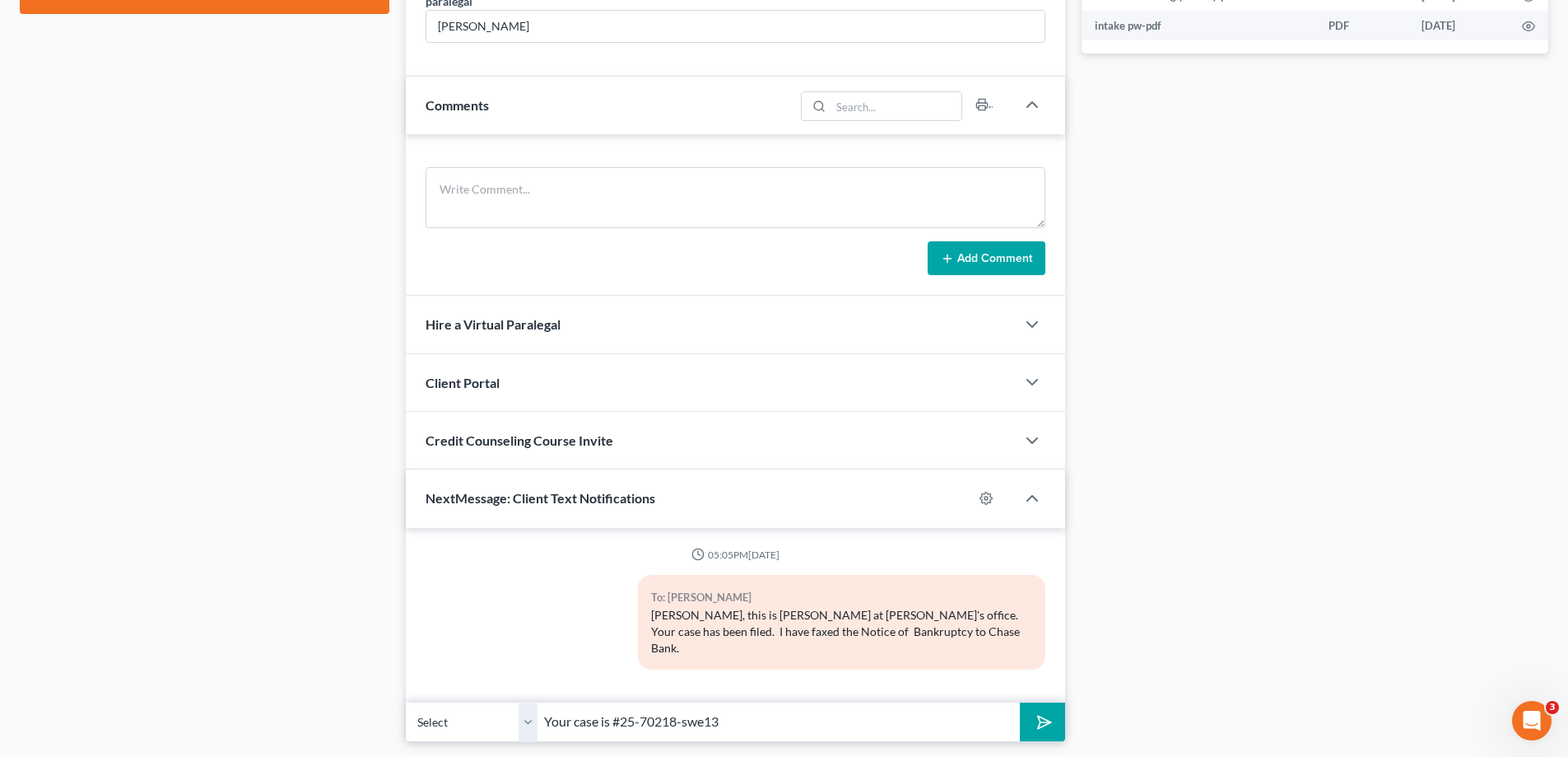
scroll to position [889, 0]
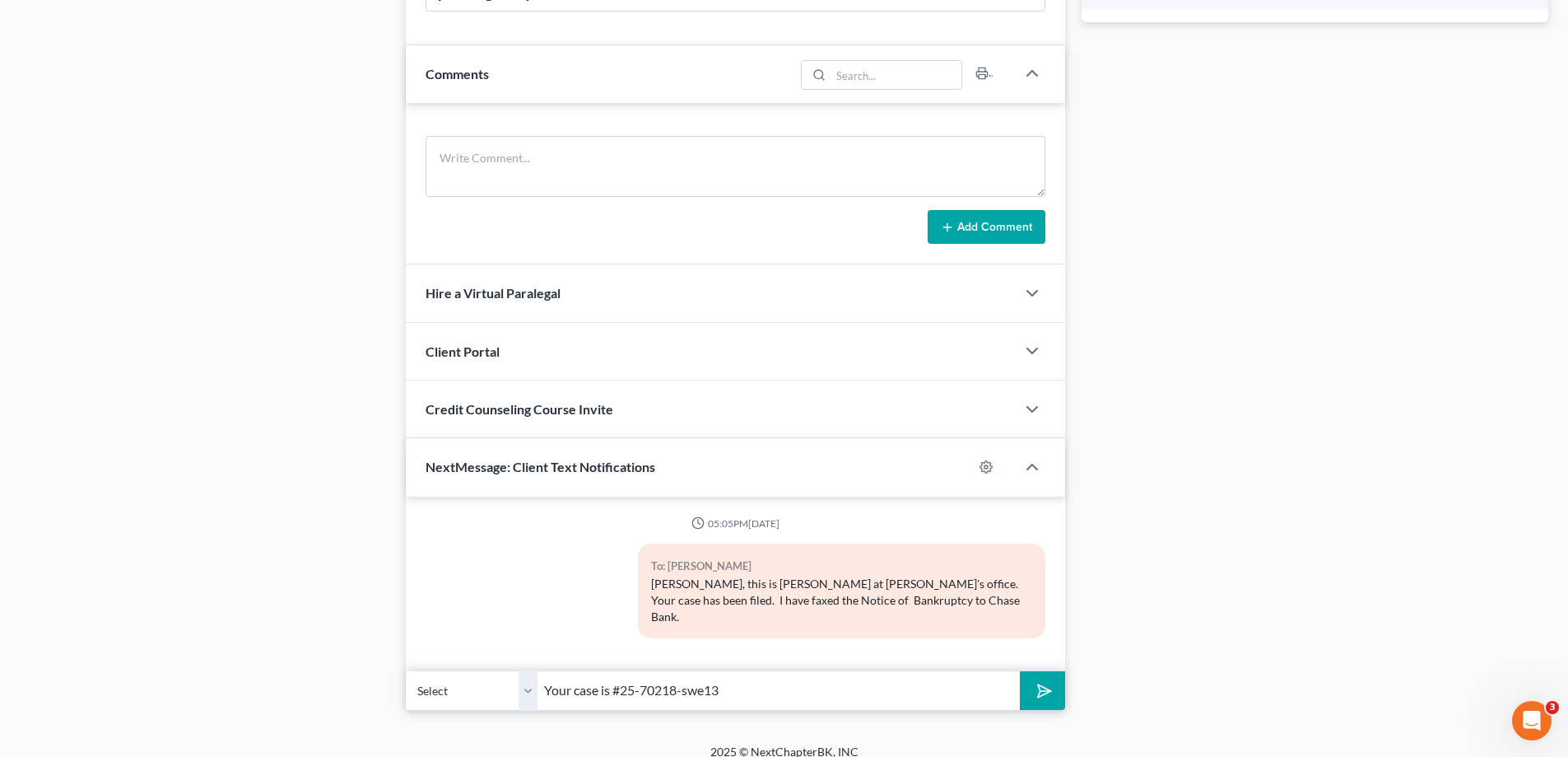
type input "Your case is #25-70218-swe13"
click at [1041, 681] on polygon "submit" at bounding box center [1041, 690] width 19 height 19
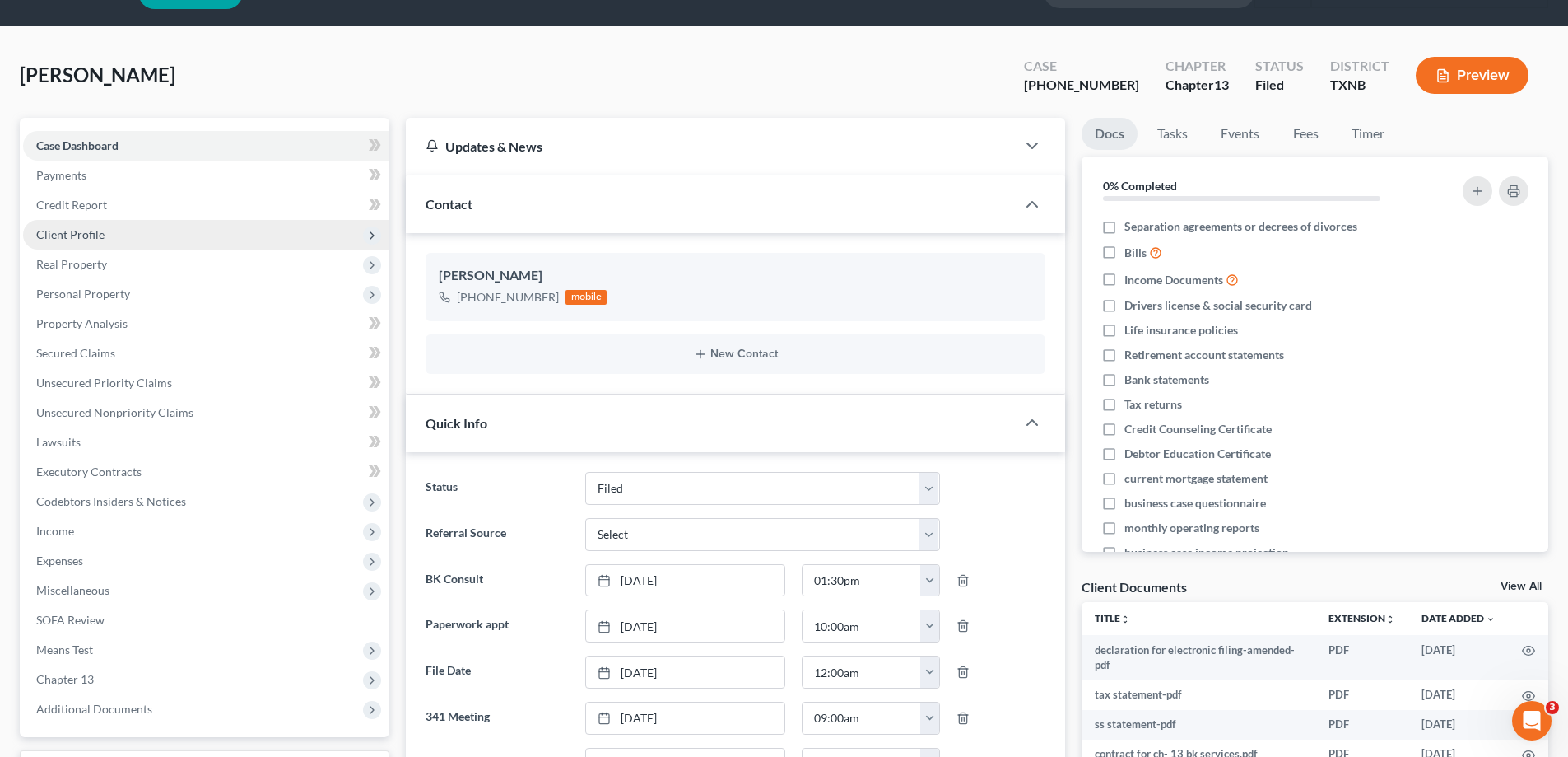
scroll to position [0, 0]
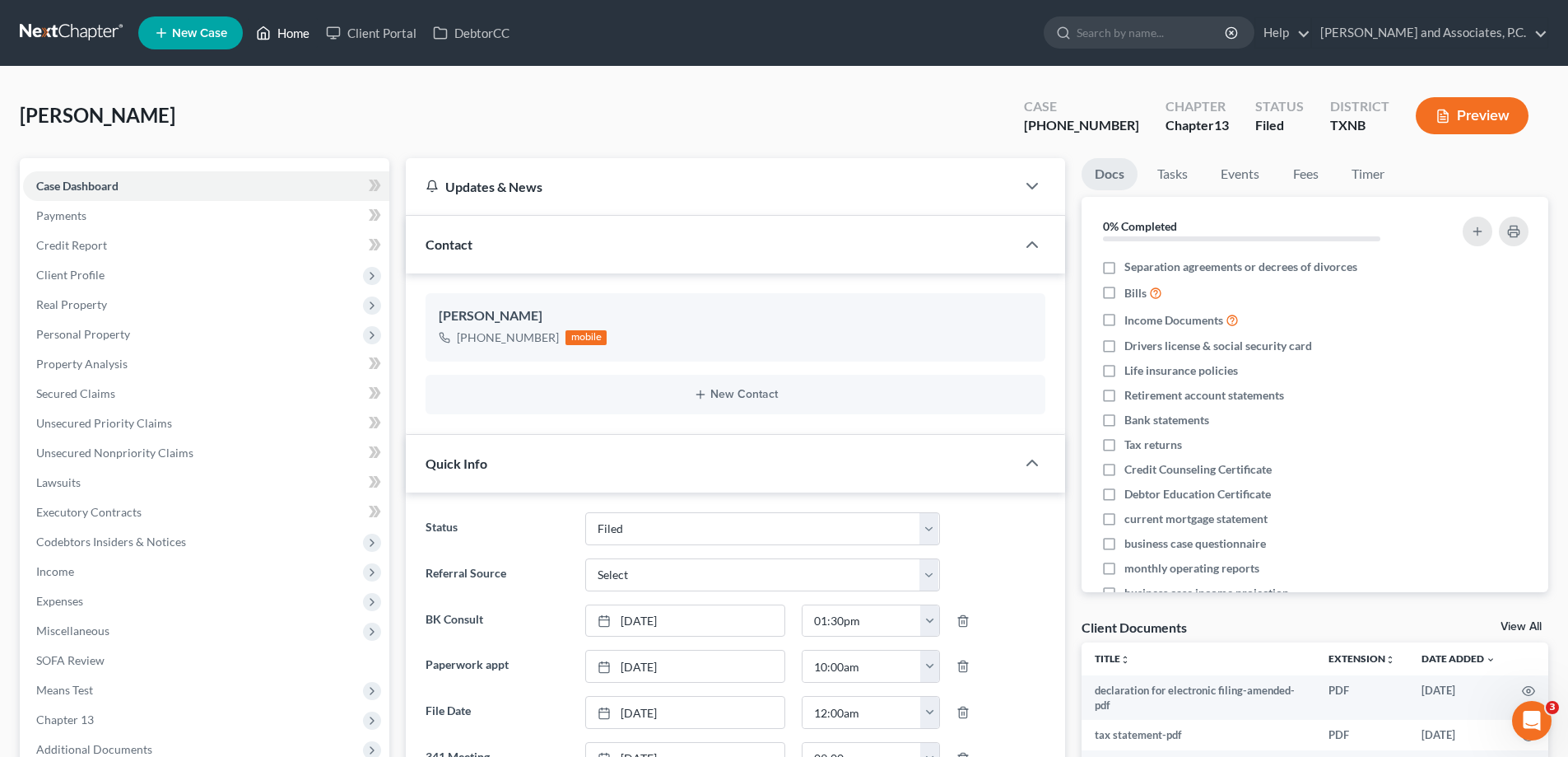
click at [305, 31] on link "Home" at bounding box center [282, 32] width 70 height 30
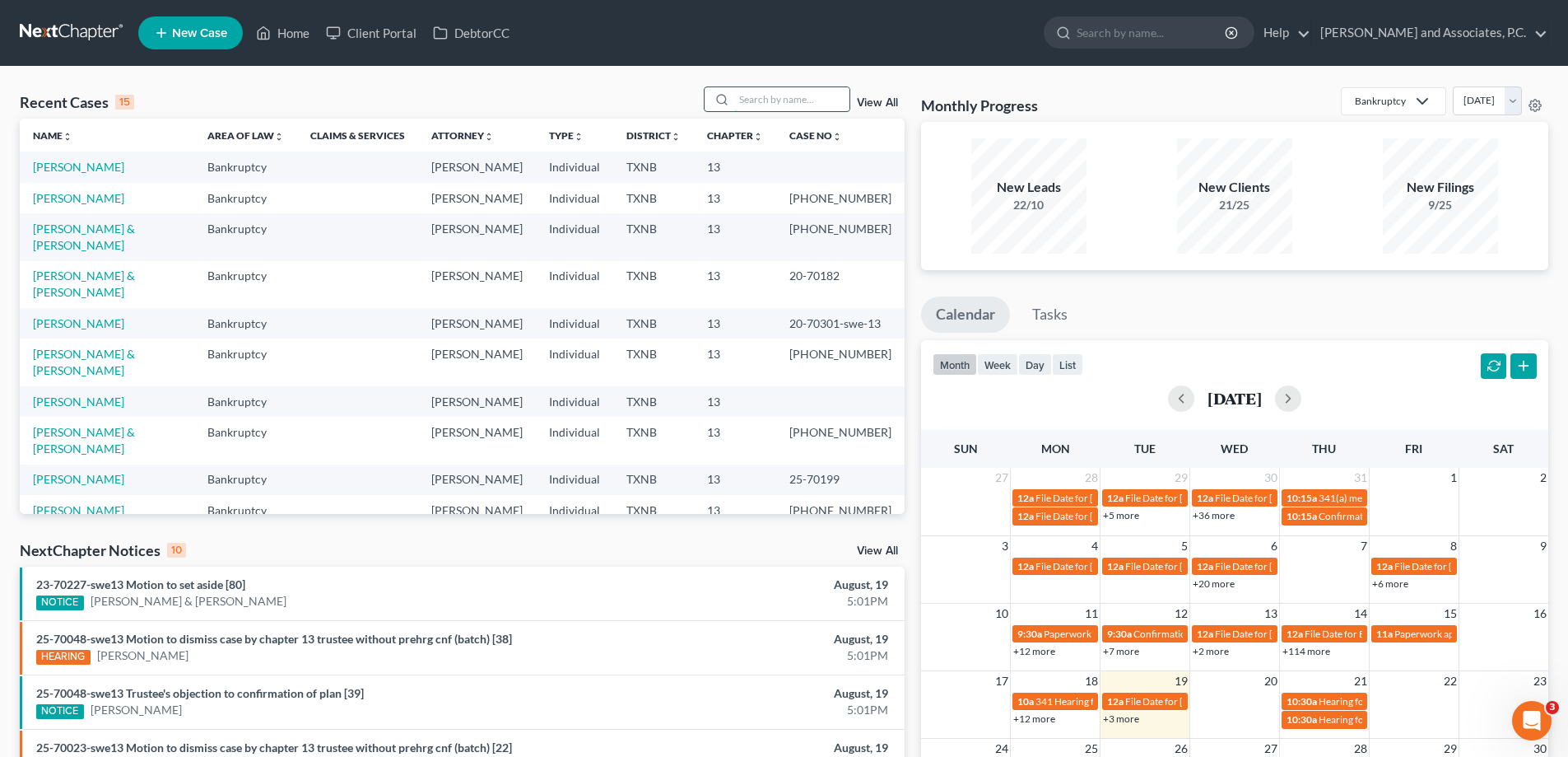
click at [738, 92] on input "search" at bounding box center [792, 99] width 115 height 24
click at [761, 97] on input "search" at bounding box center [792, 99] width 115 height 24
type input "[PERSON_NAME]"
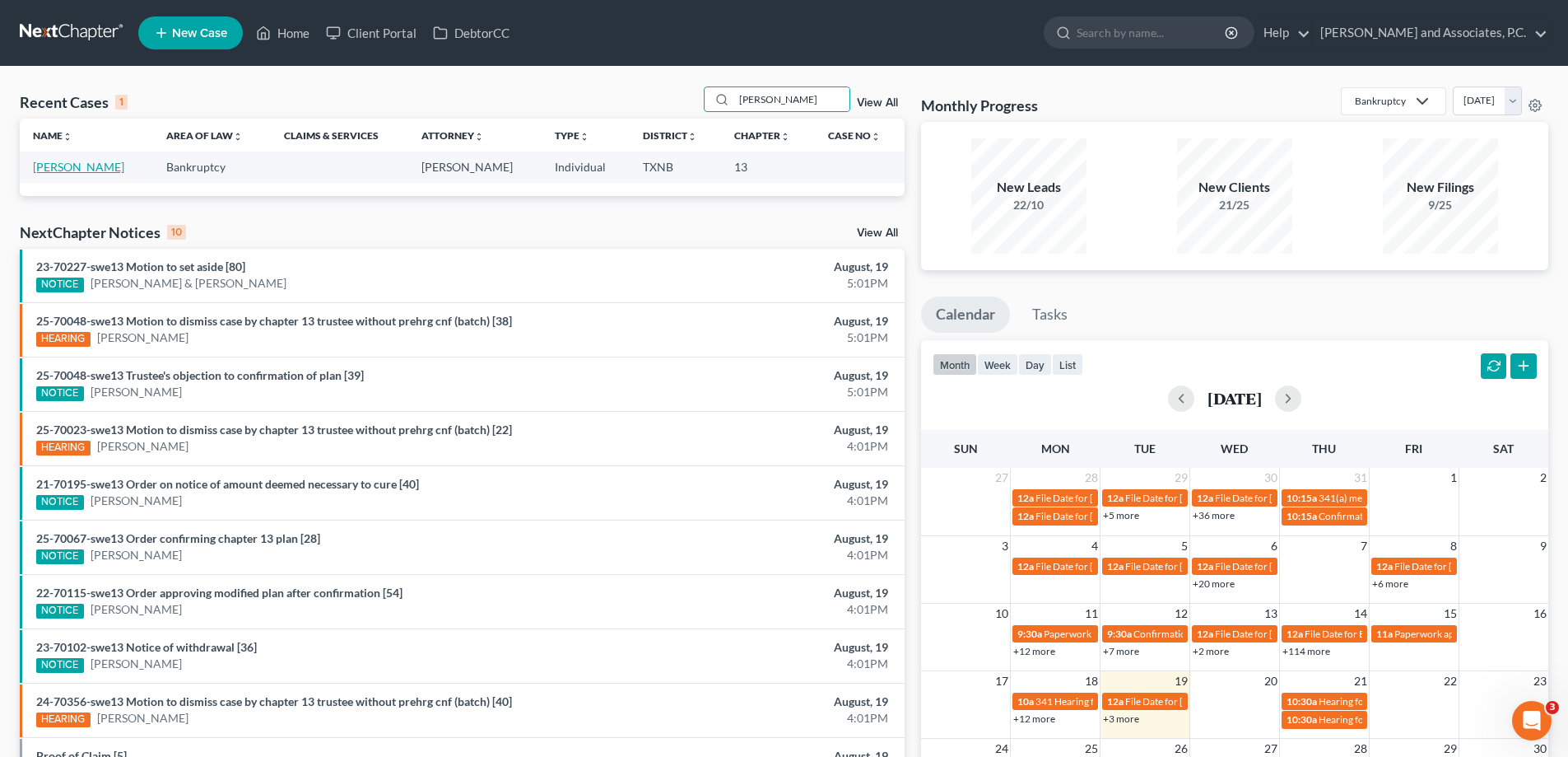
click at [53, 162] on link "[PERSON_NAME]" at bounding box center [79, 166] width 92 height 14
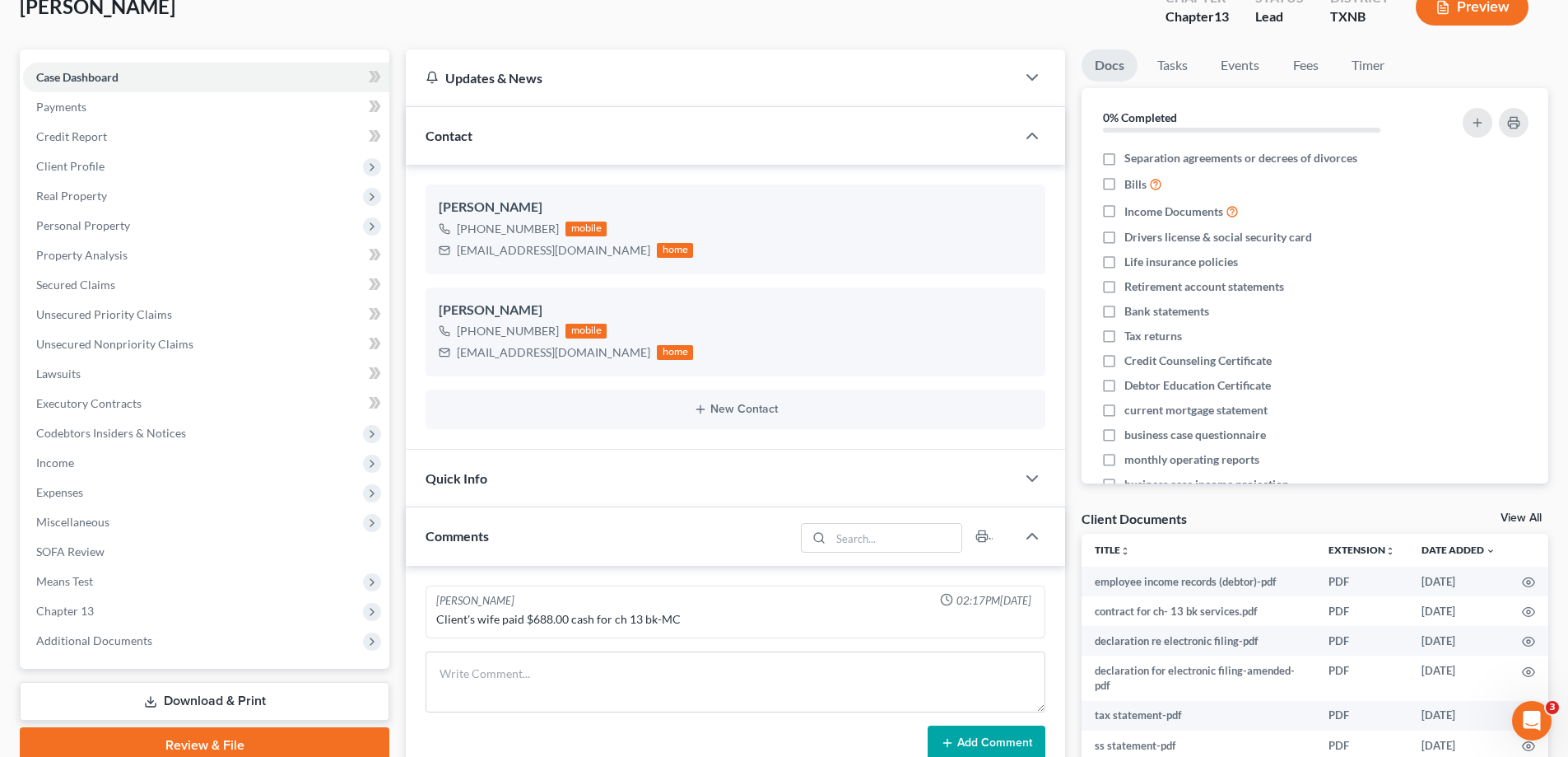
scroll to position [648, 0]
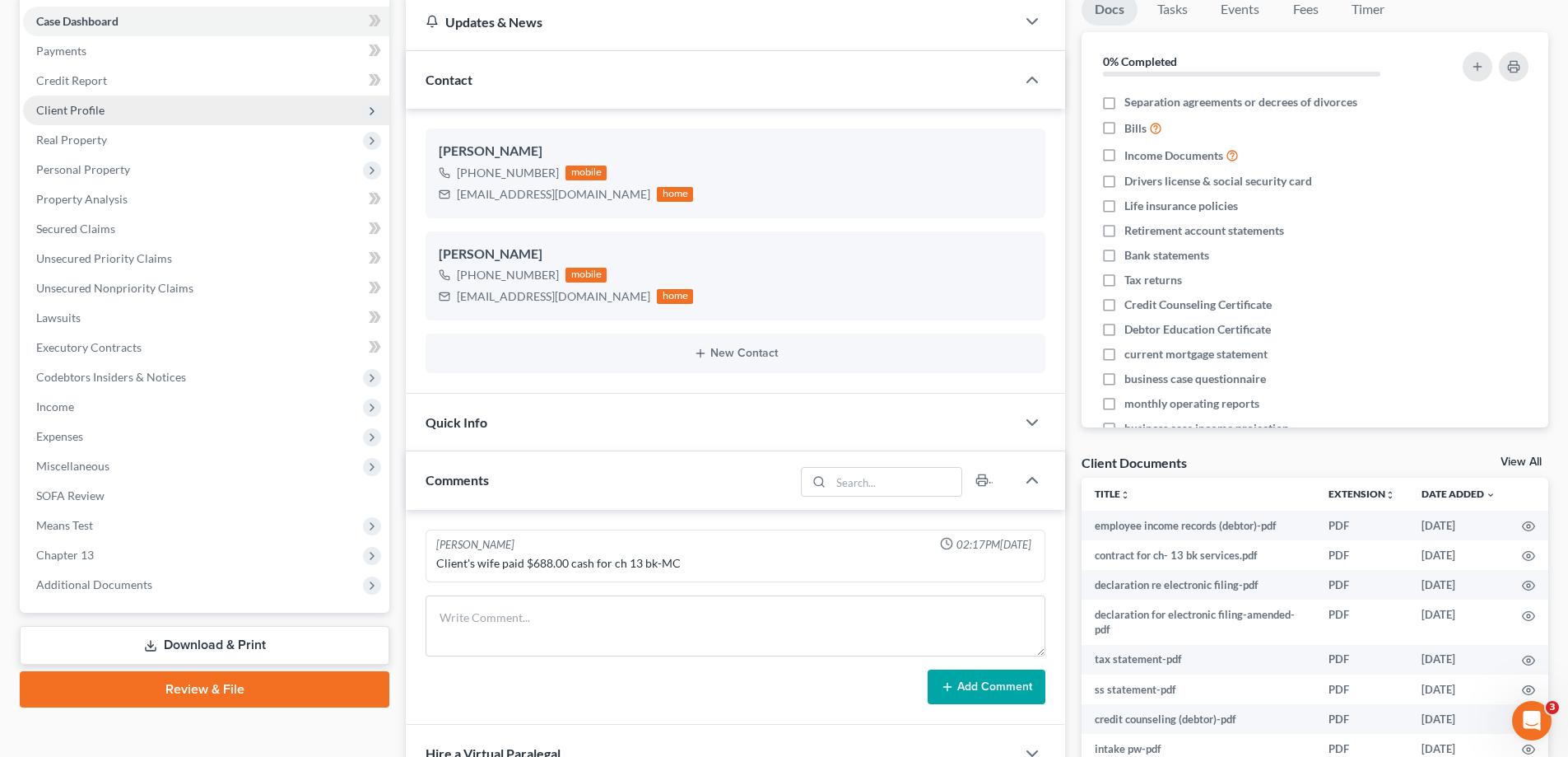
click at [91, 116] on span "Client Profile" at bounding box center [70, 109] width 69 height 14
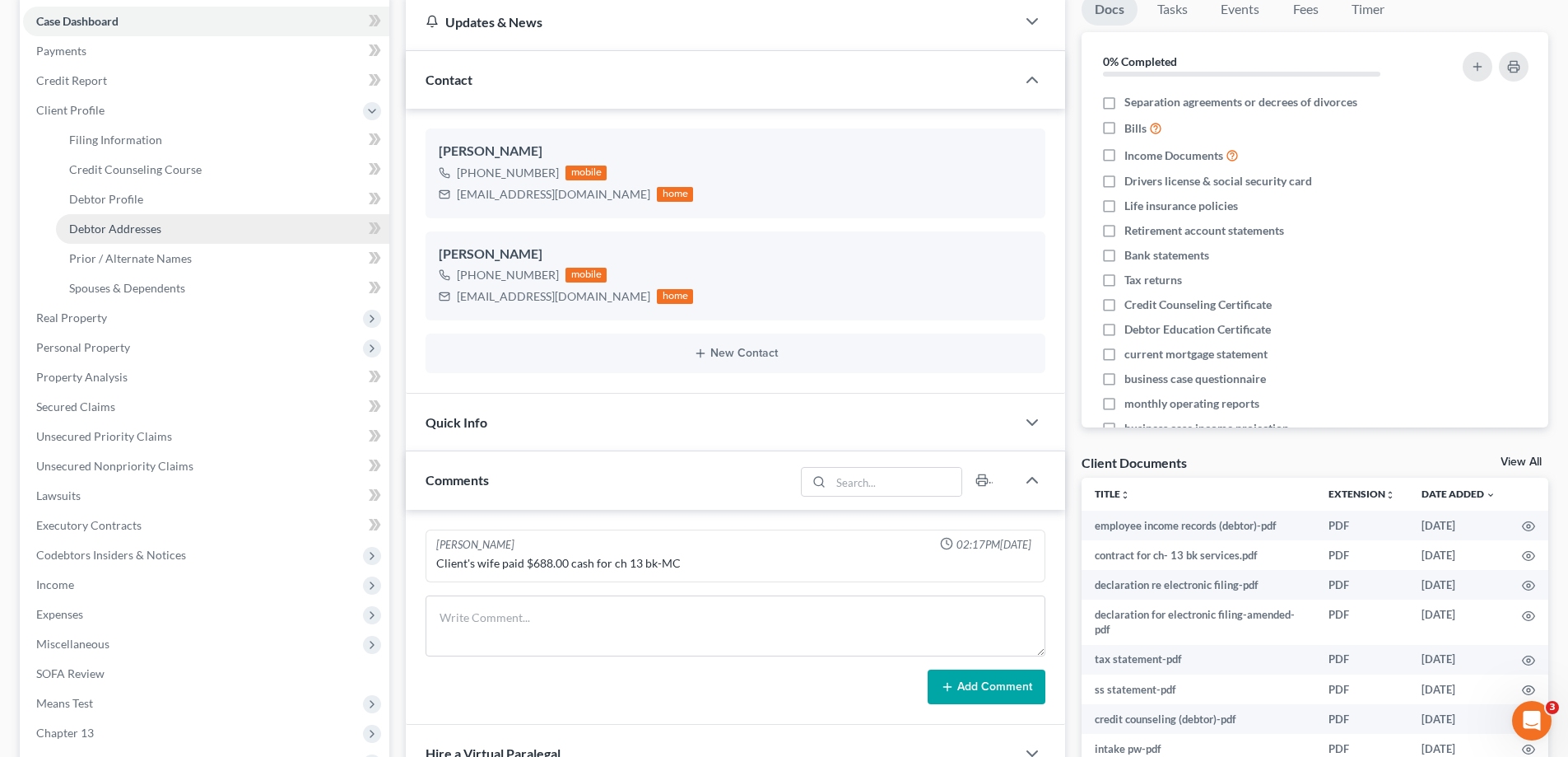
click at [119, 223] on span "Debtor Addresses" at bounding box center [115, 228] width 92 height 14
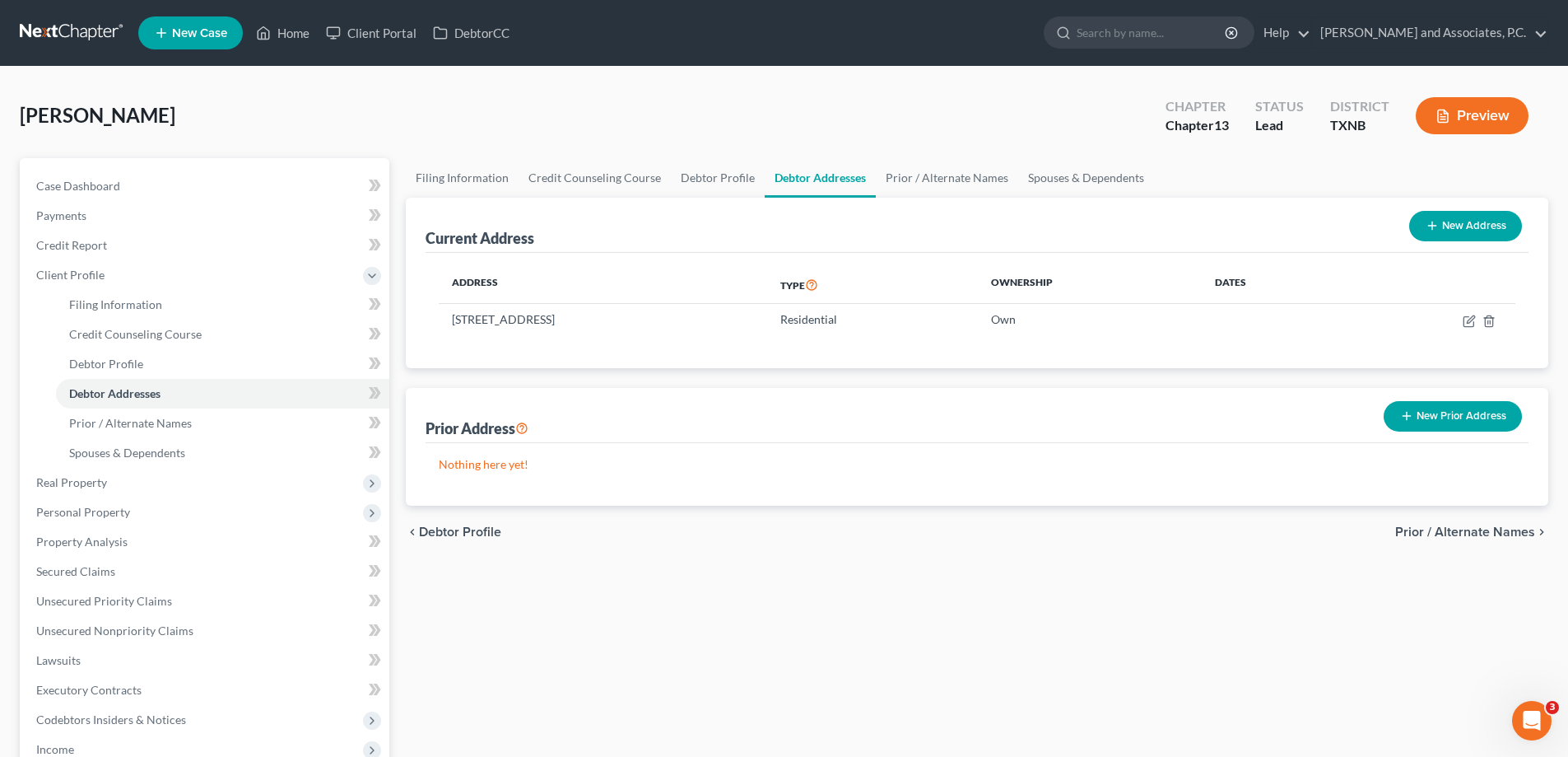
click at [1421, 420] on button "New Prior Address" at bounding box center [1453, 416] width 138 height 31
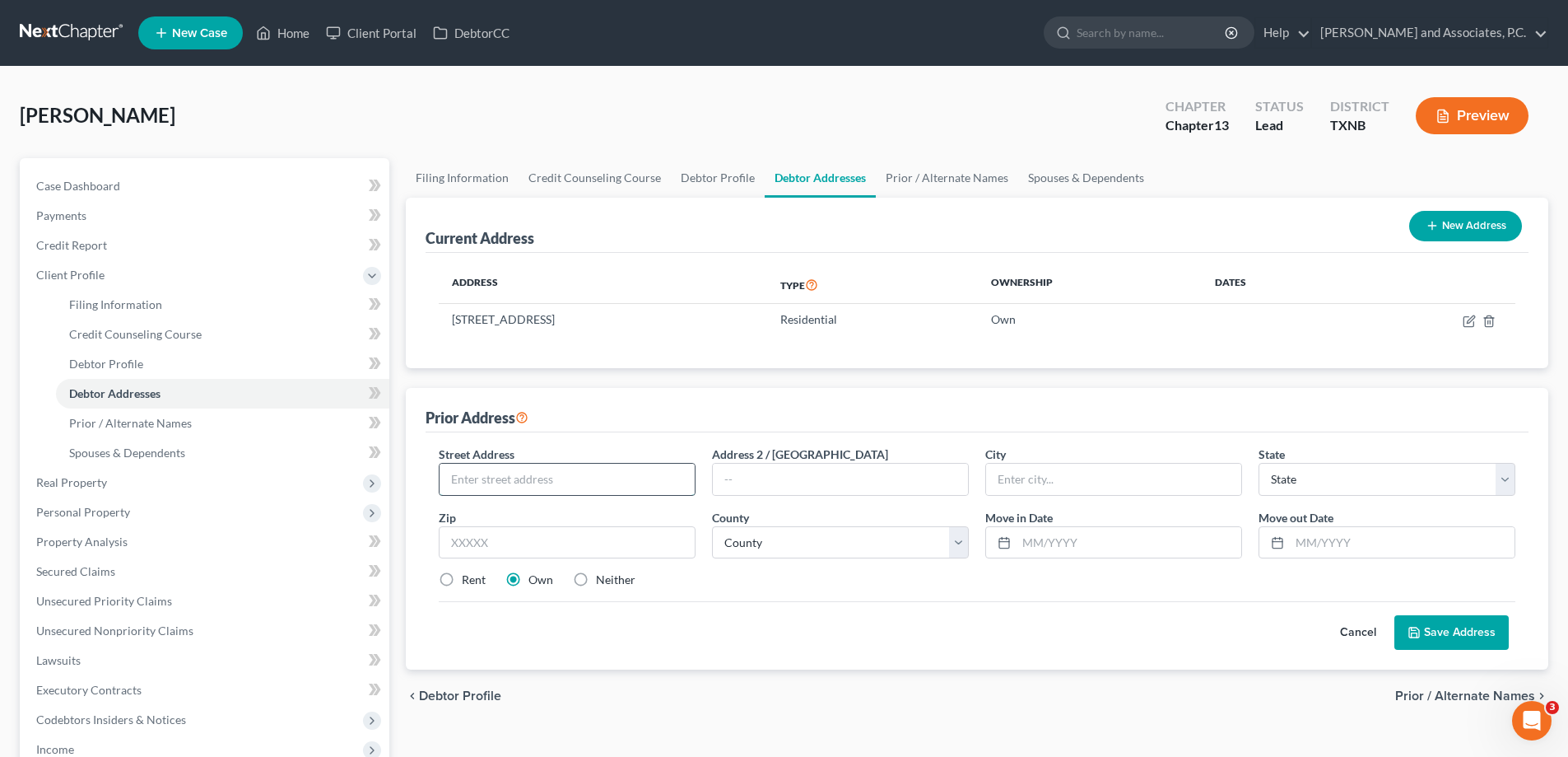
click at [492, 475] on input "text" at bounding box center [567, 479] width 255 height 31
type input "[STREET_ADDRESS][PERSON_NAME]"
type input "[GEOGRAPHIC_DATA]"
select select "45"
type input "76309"
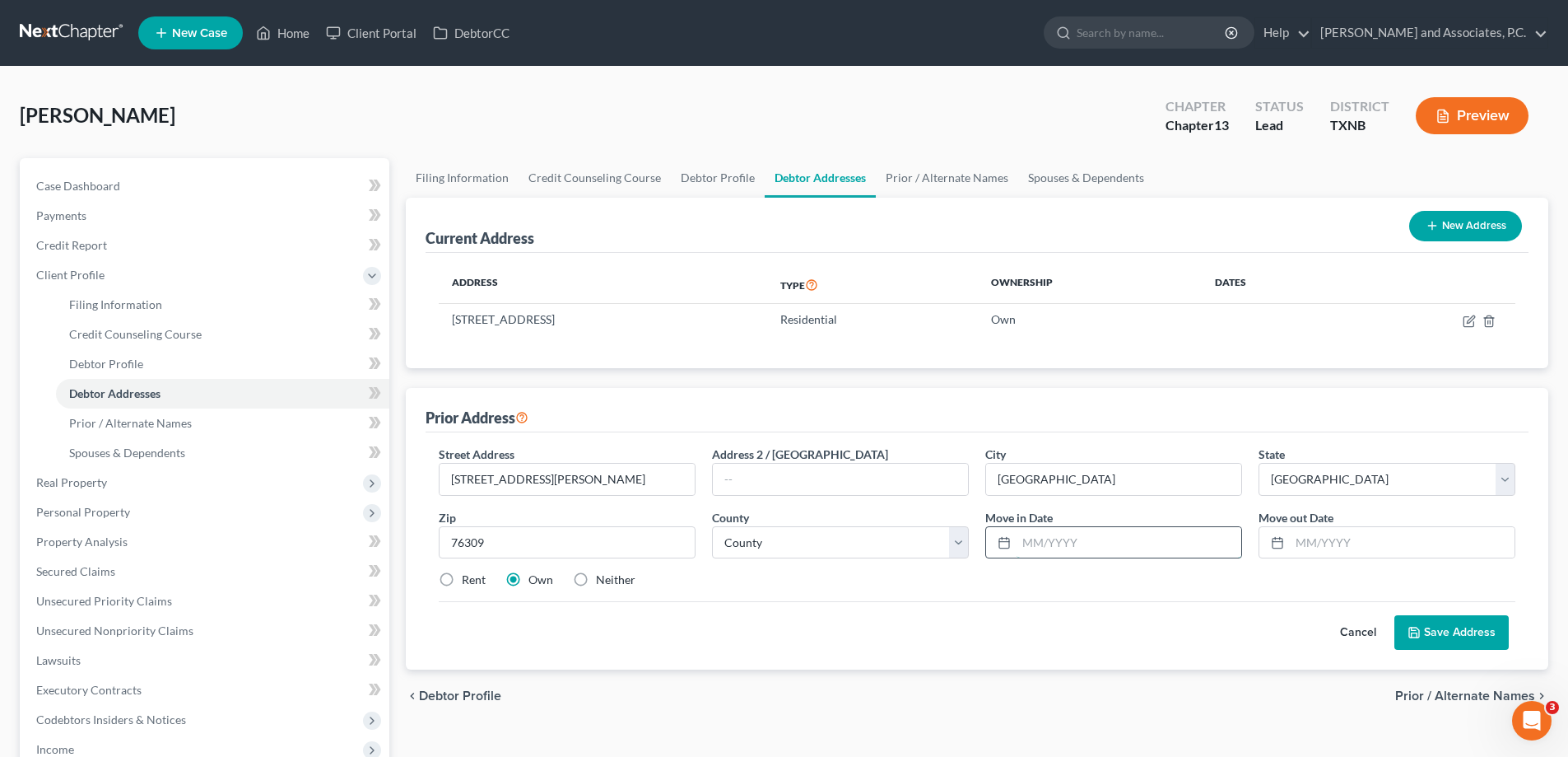
click at [1069, 548] on input "text" at bounding box center [1129, 543] width 225 height 31
type input "[DATE]"
click at [462, 576] on label "Rent" at bounding box center [474, 579] width 24 height 16
click at [469, 576] on input "Rent" at bounding box center [474, 576] width 11 height 11
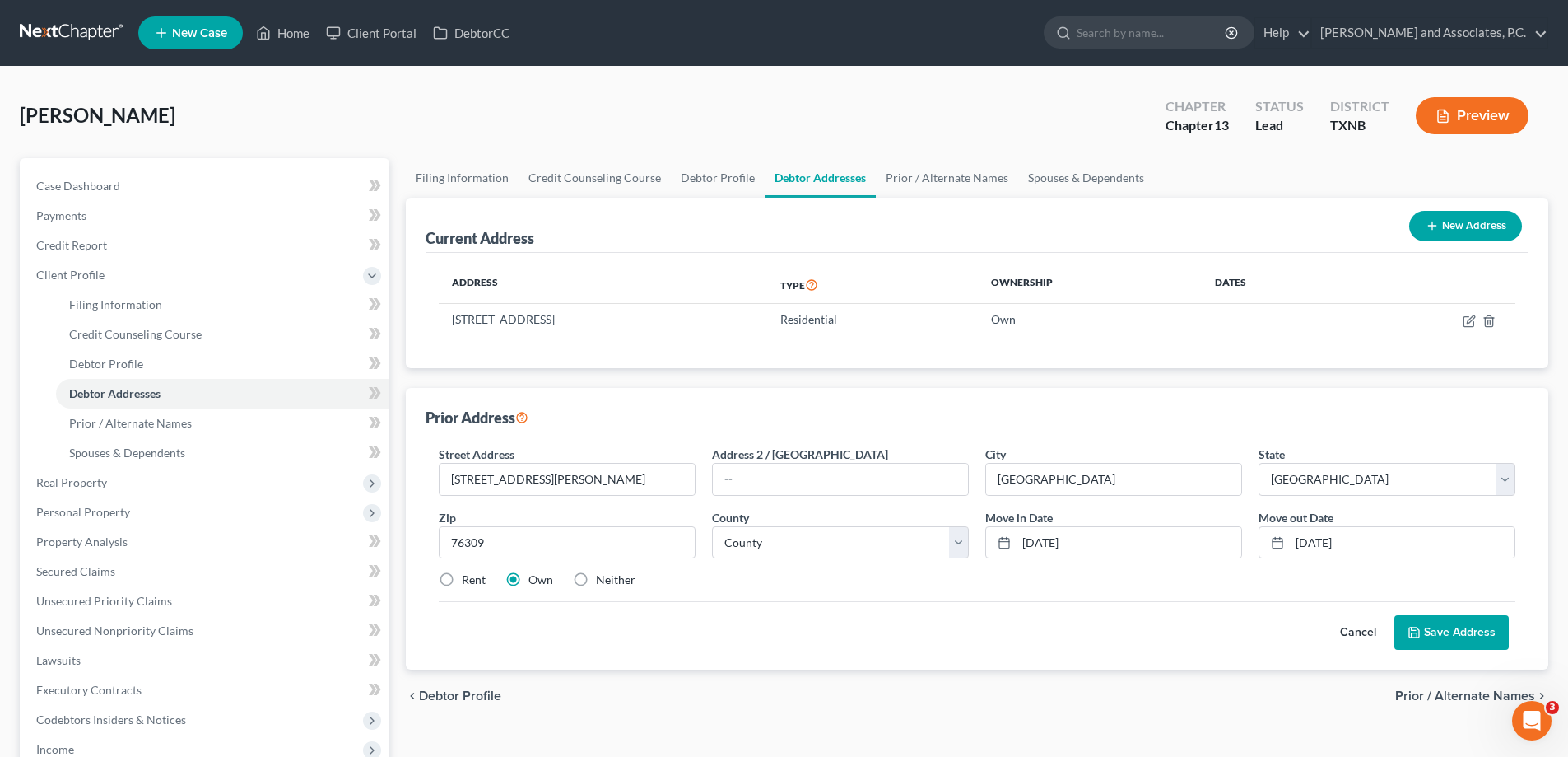
radio input "true"
click at [1417, 623] on button "Save Address" at bounding box center [1451, 632] width 114 height 35
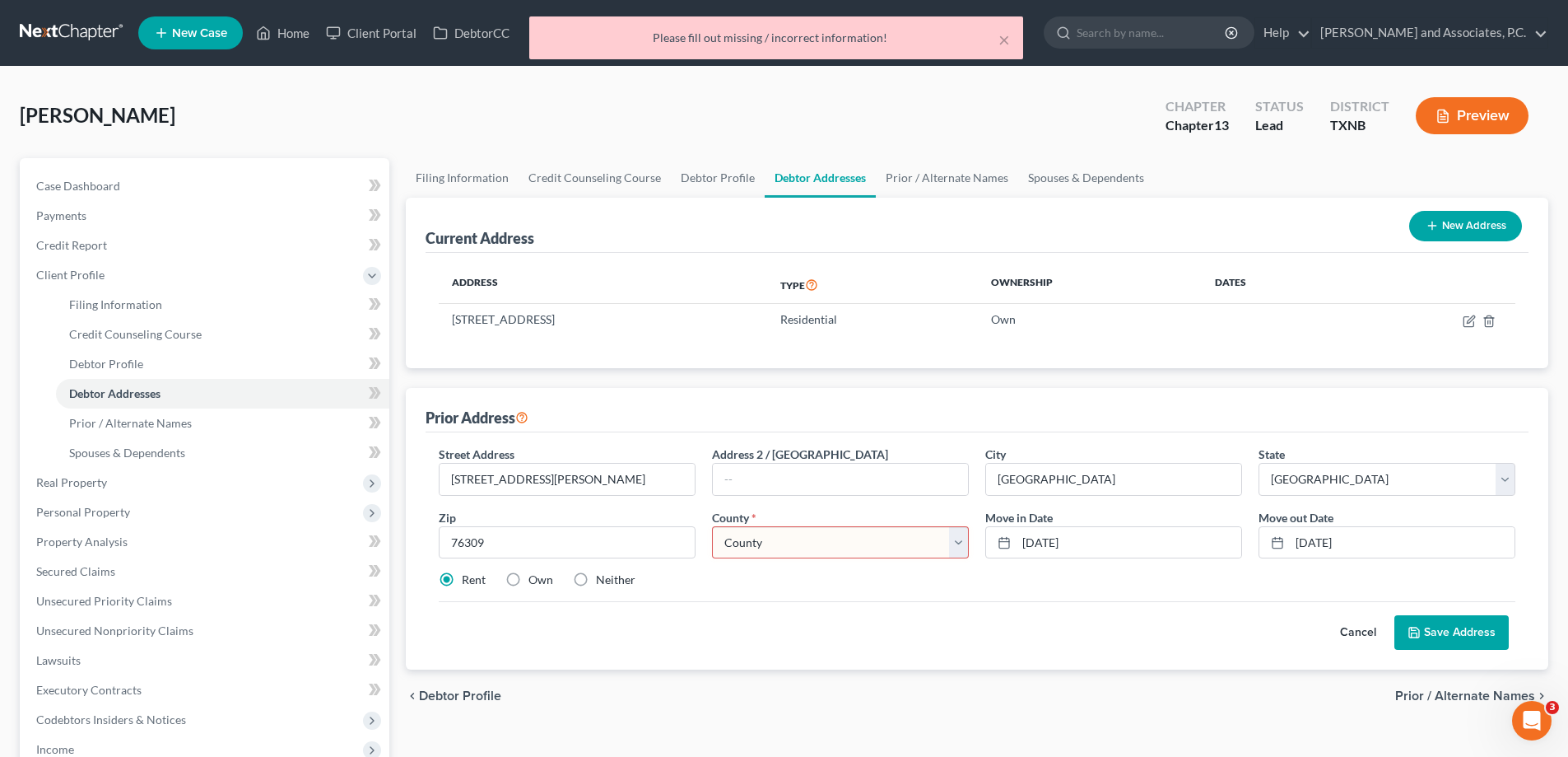
click at [748, 543] on select "County [GEOGRAPHIC_DATA] [GEOGRAPHIC_DATA] [GEOGRAPHIC_DATA] [GEOGRAPHIC_DATA] …" at bounding box center [840, 543] width 257 height 33
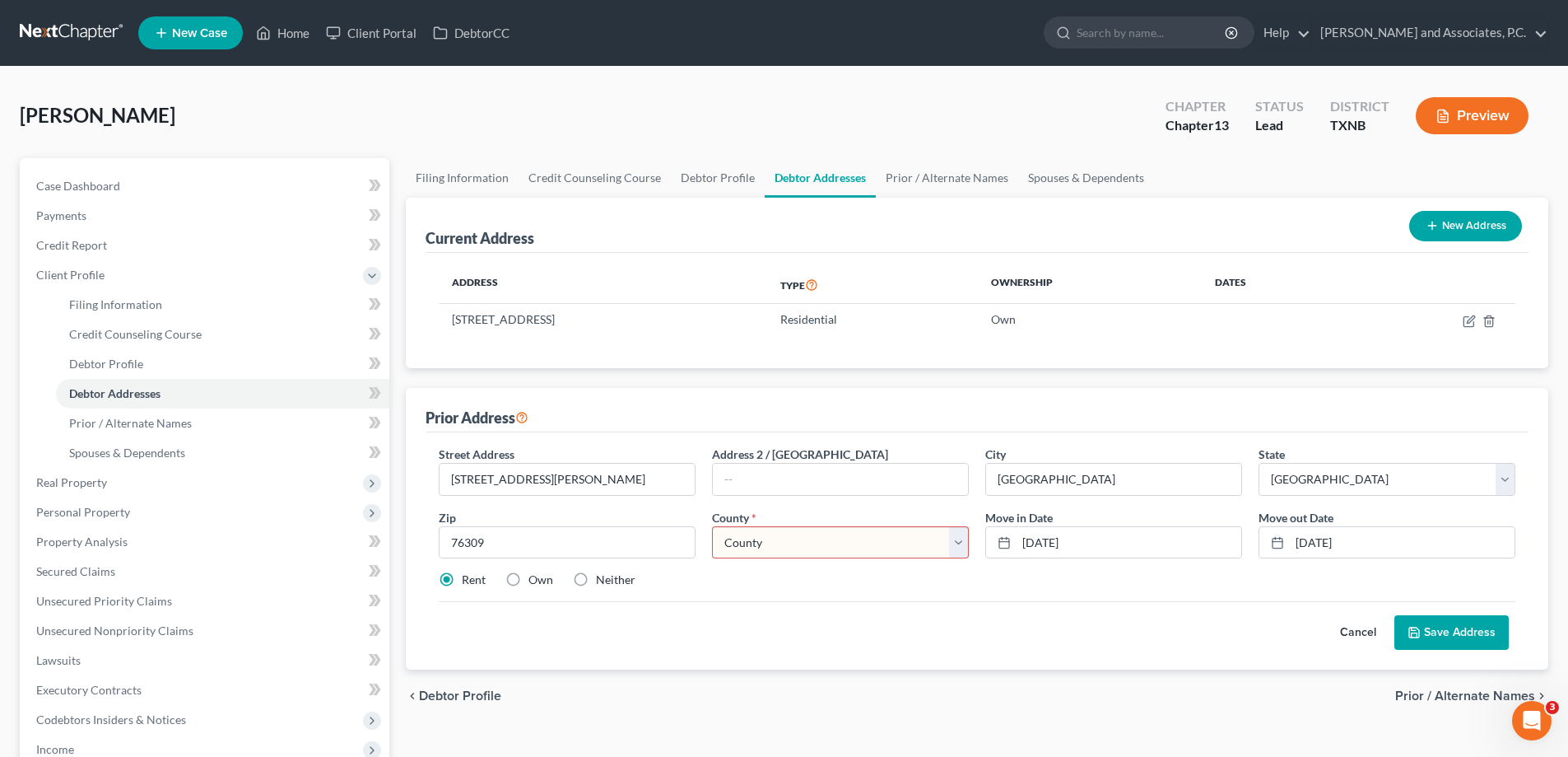
select select "242"
click at [712, 526] on select "County [GEOGRAPHIC_DATA] [GEOGRAPHIC_DATA] [GEOGRAPHIC_DATA] [GEOGRAPHIC_DATA] …" at bounding box center [840, 543] width 257 height 33
click at [1459, 637] on button "Save Address" at bounding box center [1451, 632] width 114 height 35
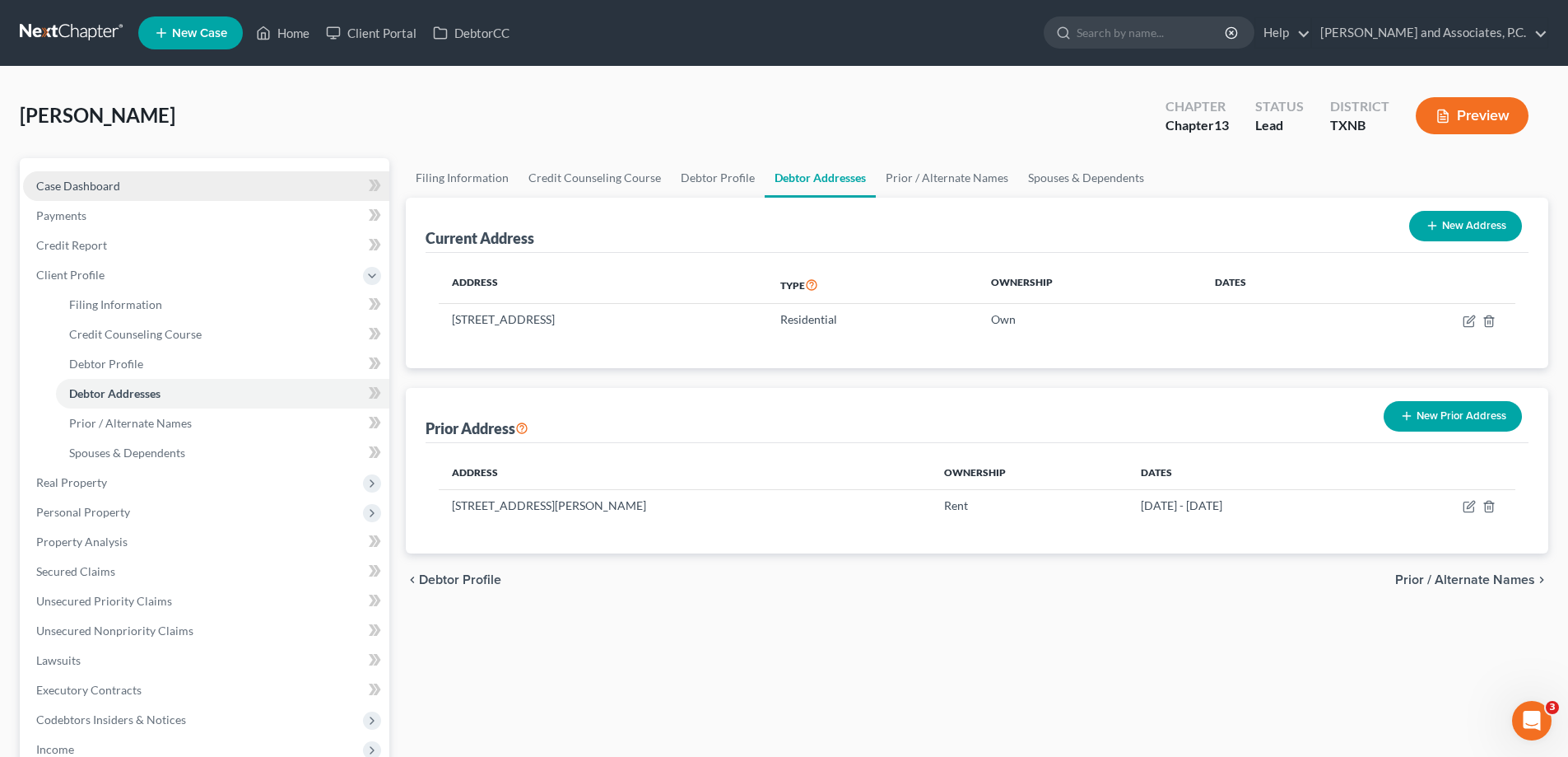
click at [112, 187] on span "Case Dashboard" at bounding box center [78, 186] width 84 height 14
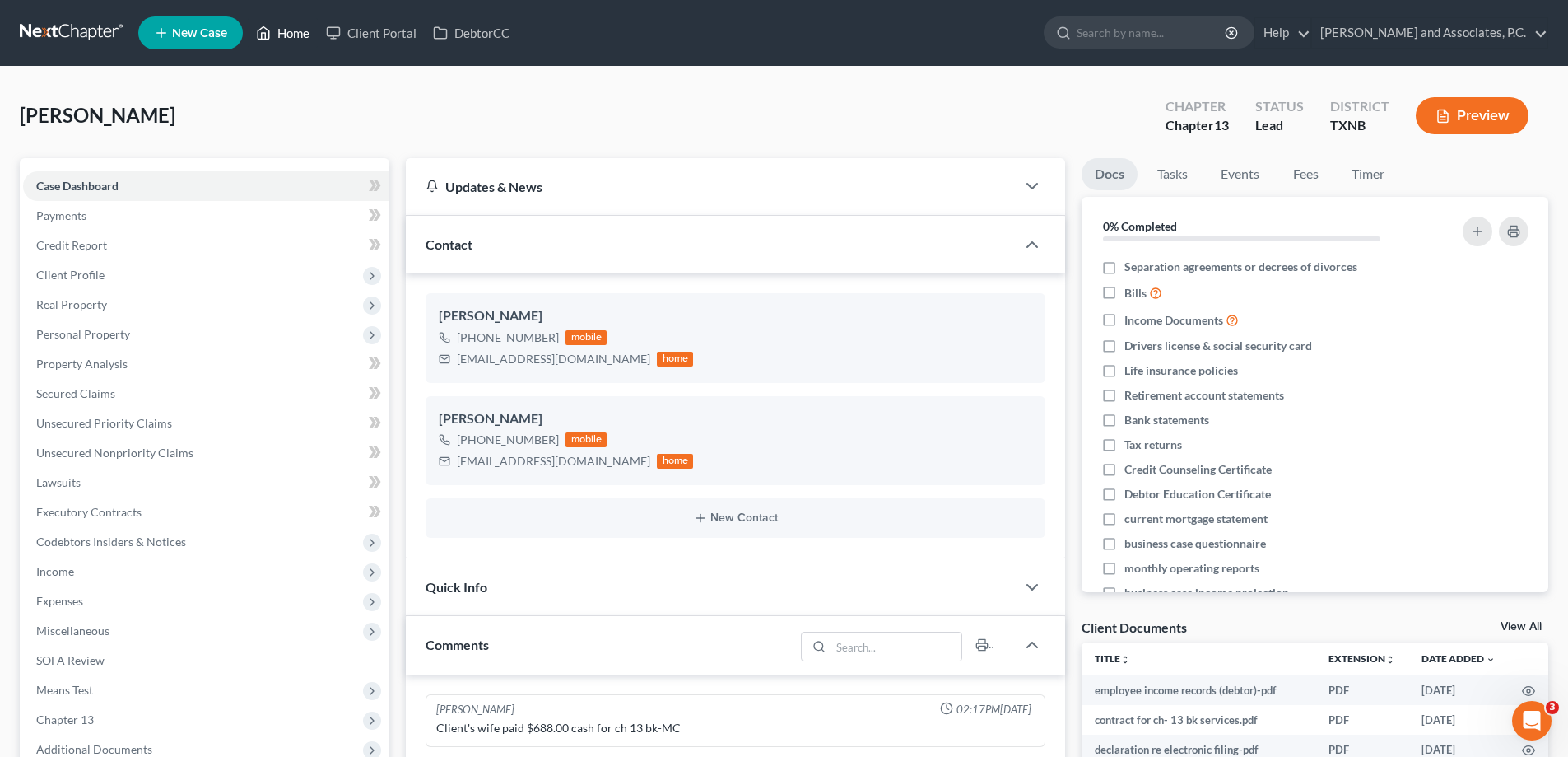
click at [292, 30] on link "Home" at bounding box center [282, 32] width 70 height 30
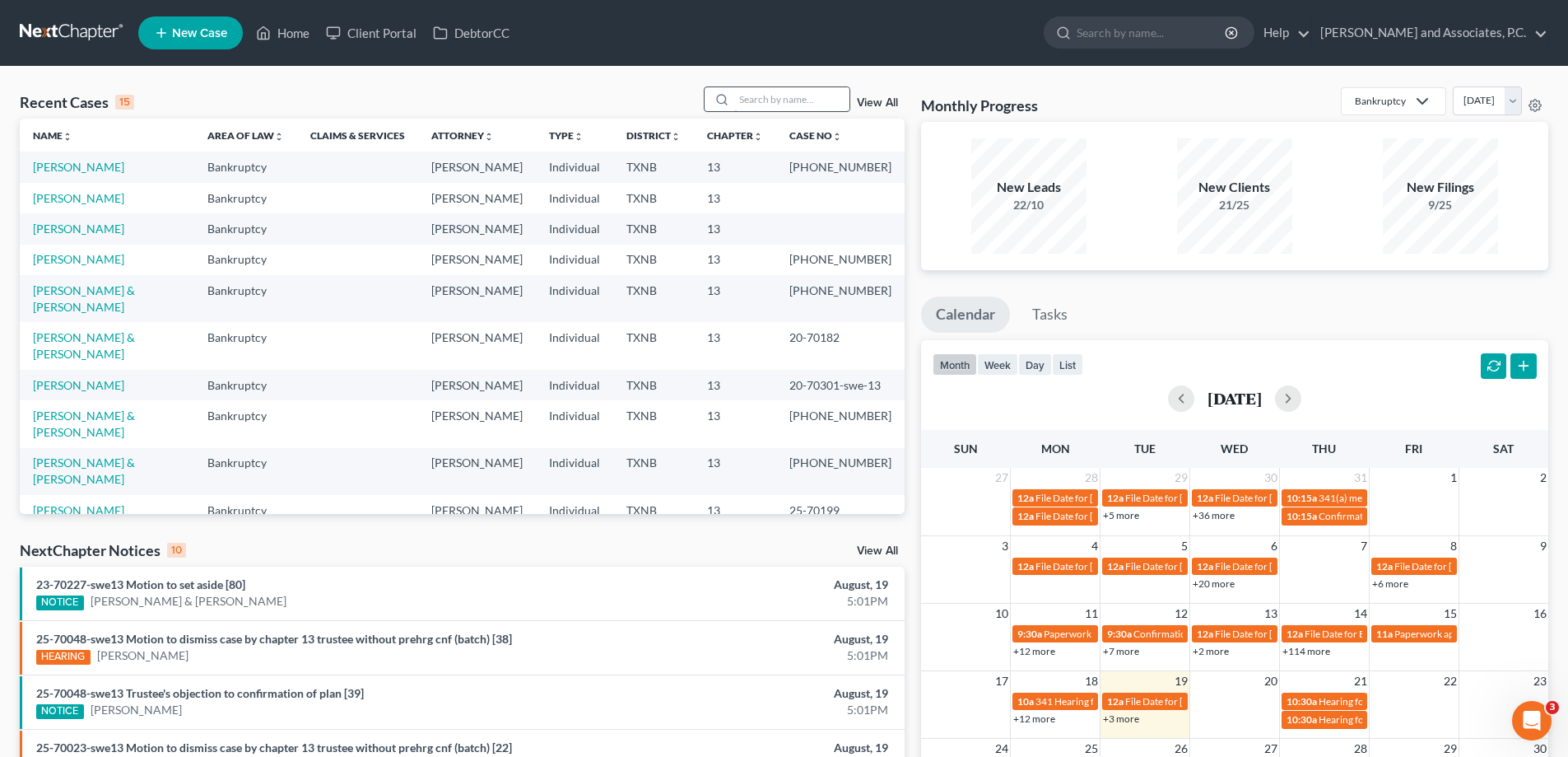
click at [802, 99] on input "search" at bounding box center [792, 99] width 115 height 24
type input "reynolds"
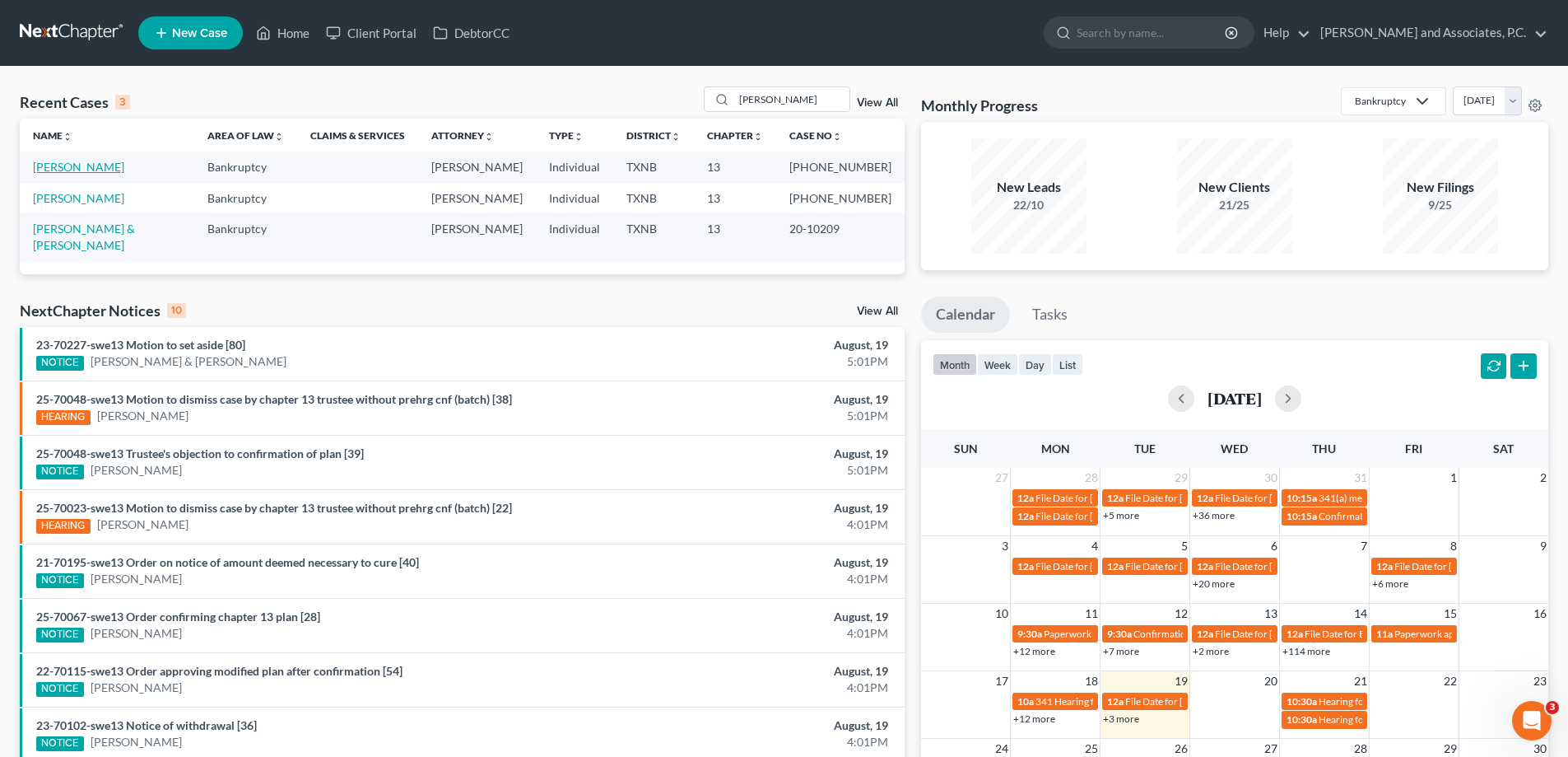
click at [90, 174] on link "Reynolds, Donna" at bounding box center [79, 166] width 92 height 14
select select "1"
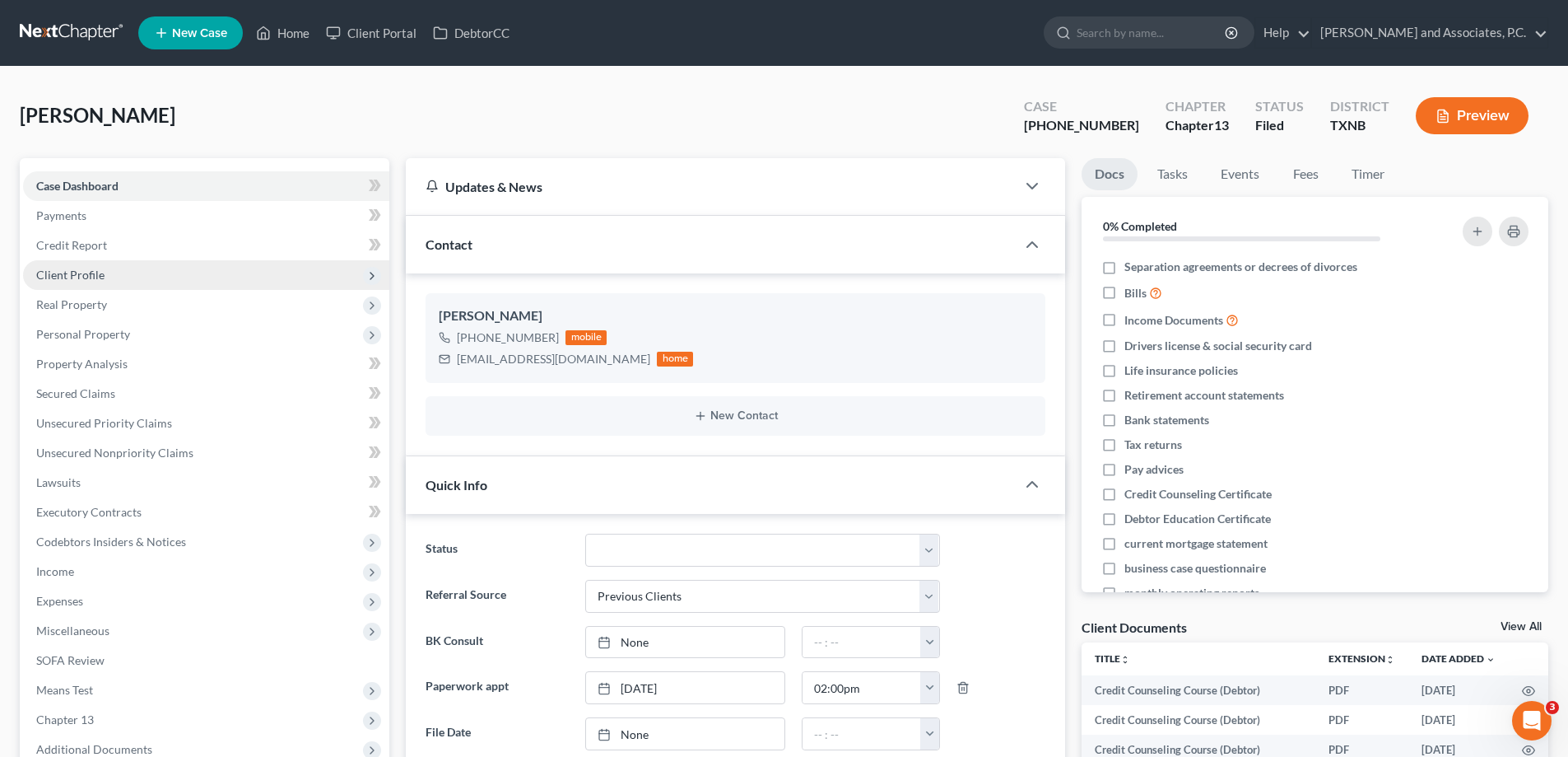
click at [88, 280] on span "Client Profile" at bounding box center [70, 275] width 69 height 14
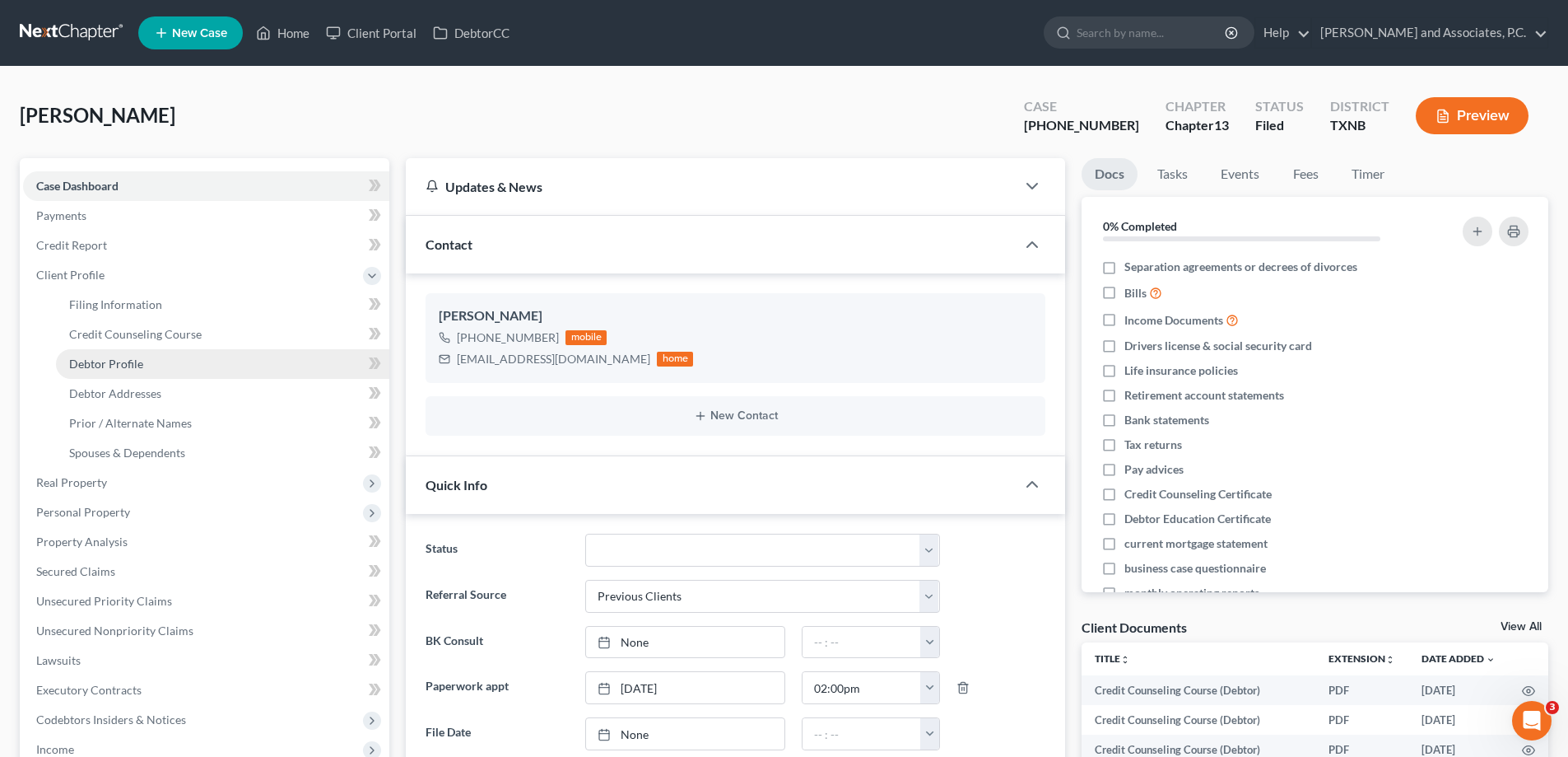
click at [95, 363] on span "Debtor Profile" at bounding box center [106, 364] width 74 height 14
select select "0"
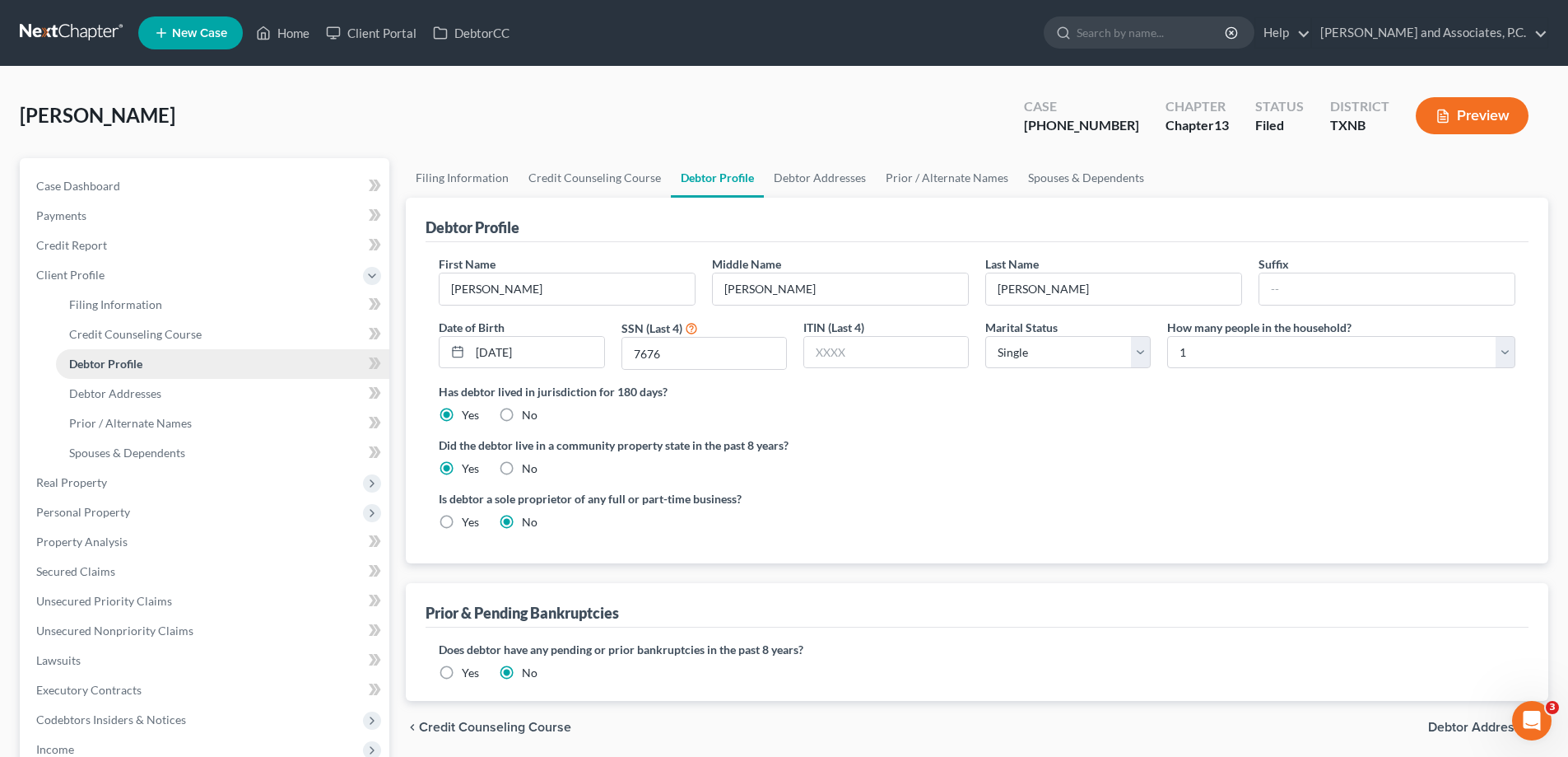
radio input "true"
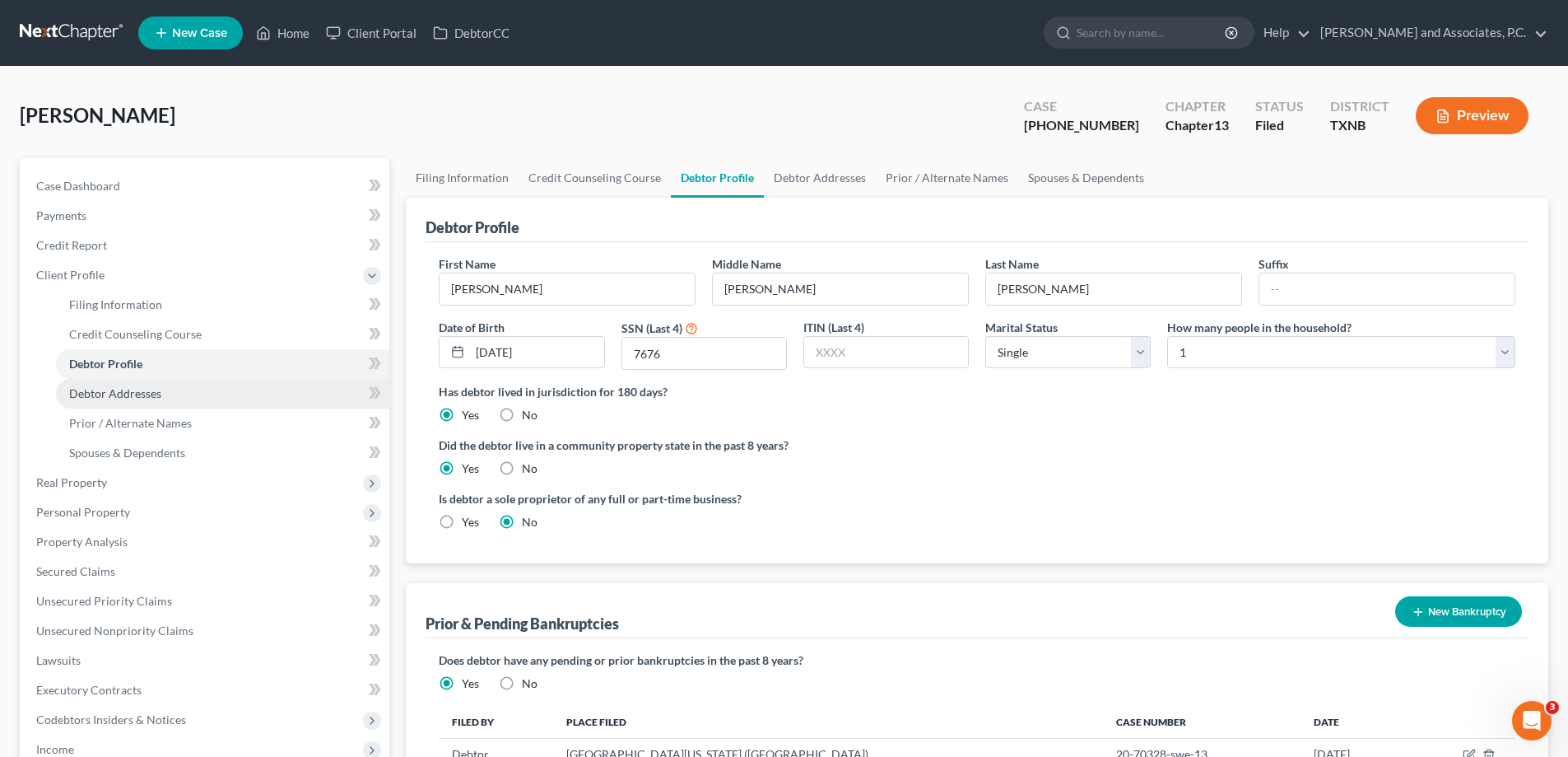
click at [95, 392] on span "Debtor Addresses" at bounding box center [115, 393] width 92 height 14
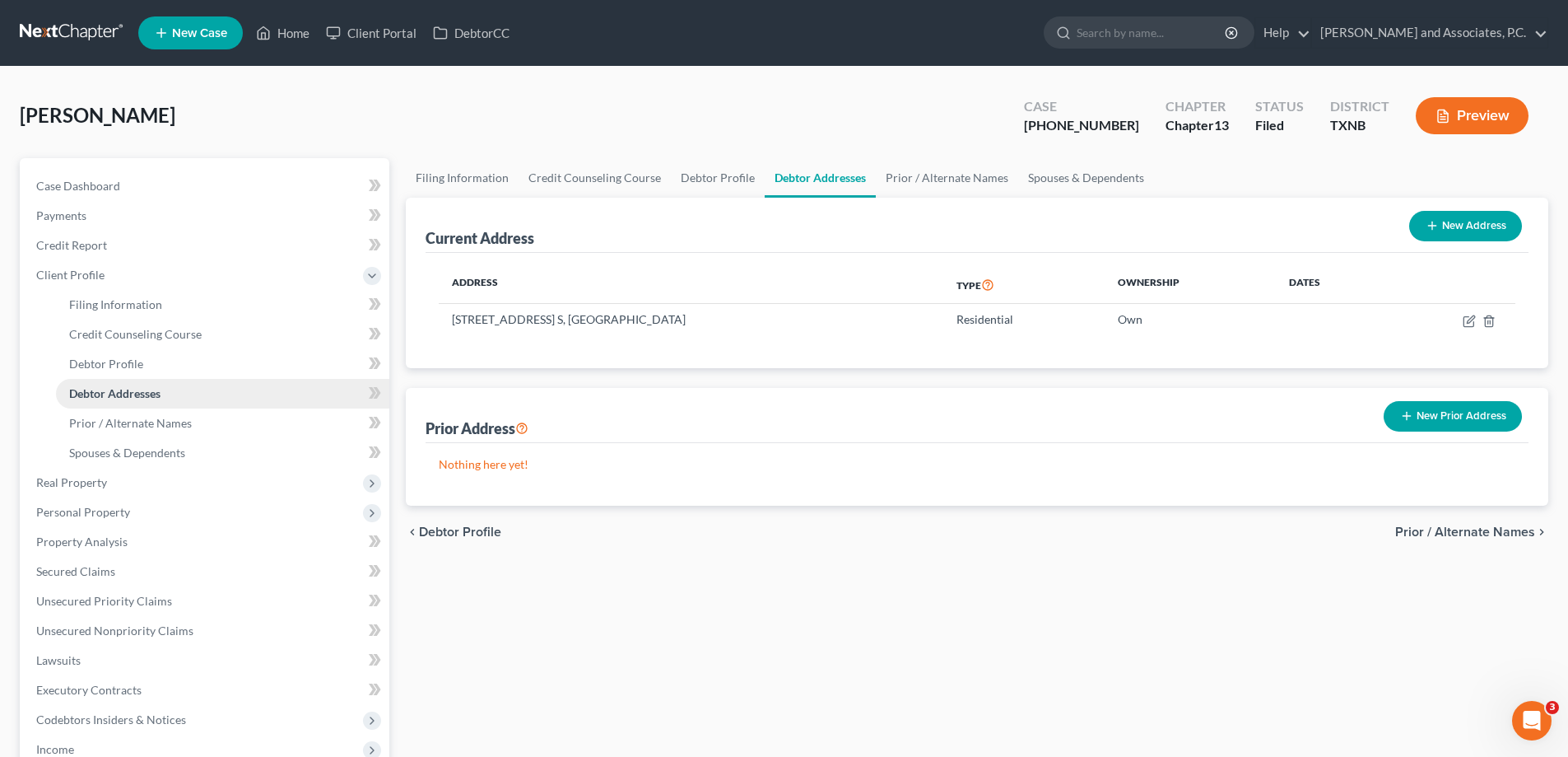
scroll to position [164, 0]
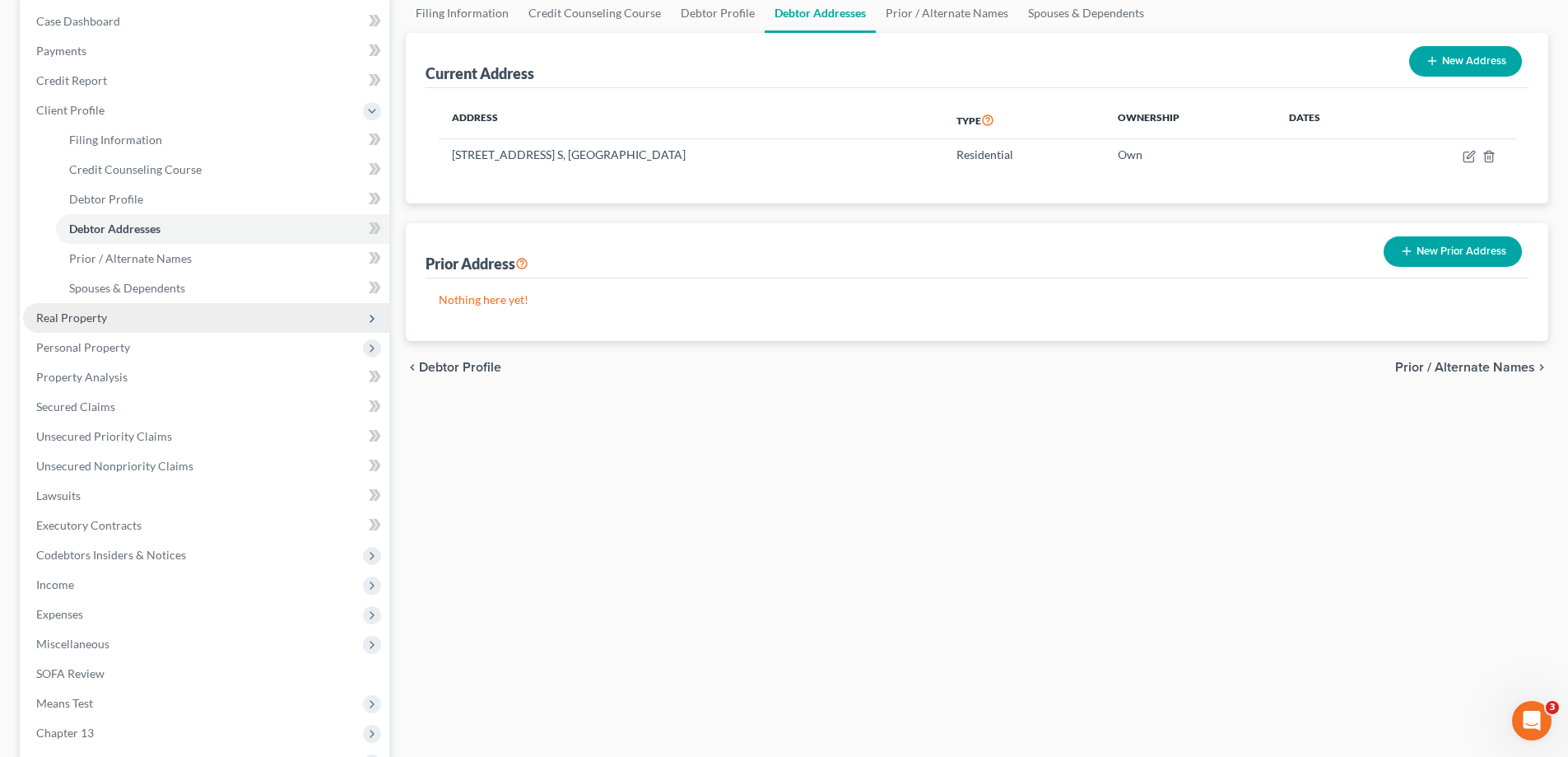
click at [97, 323] on span "Real Property" at bounding box center [72, 317] width 71 height 14
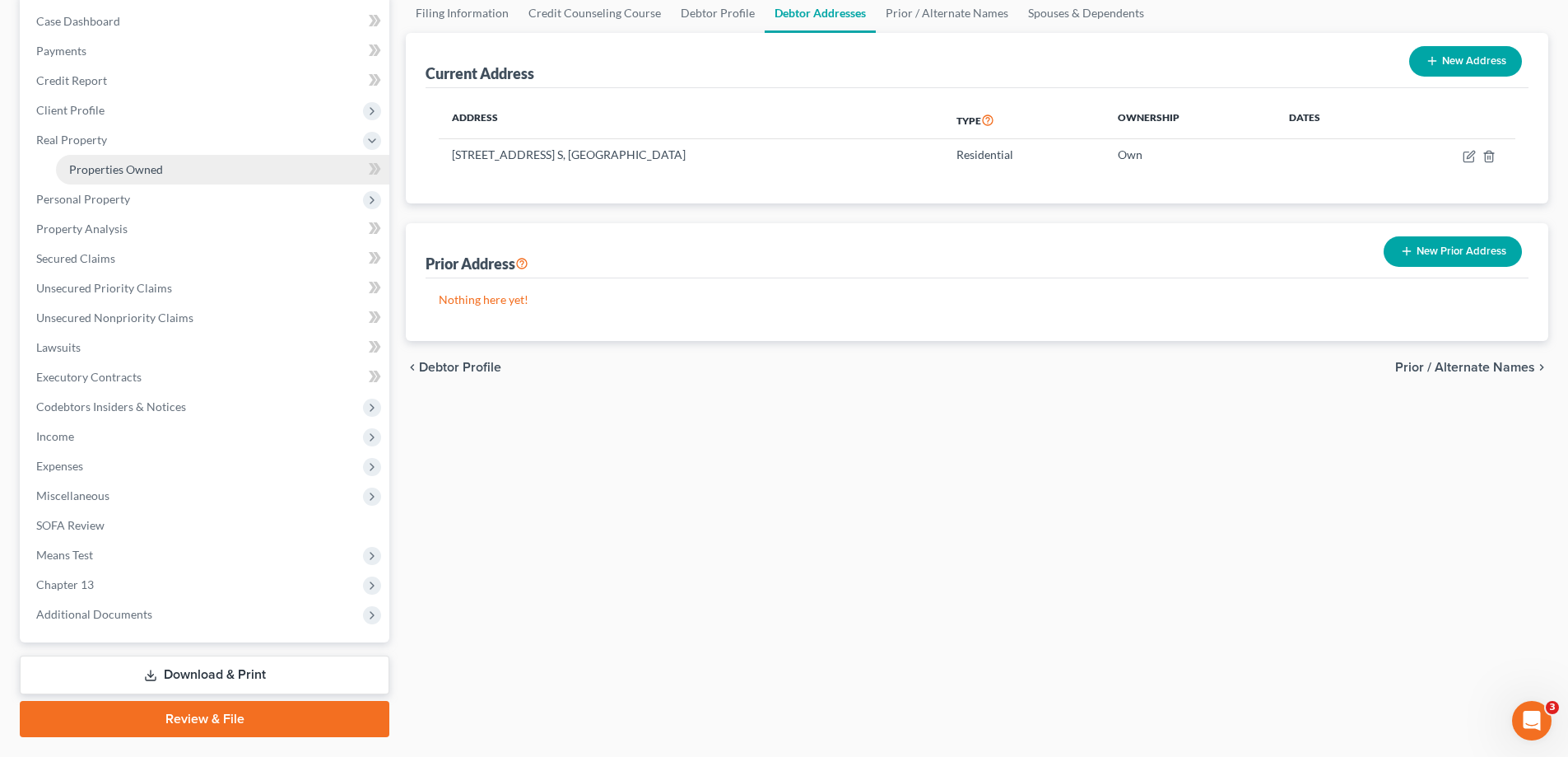
click at [114, 173] on span "Properties Owned" at bounding box center [116, 169] width 94 height 14
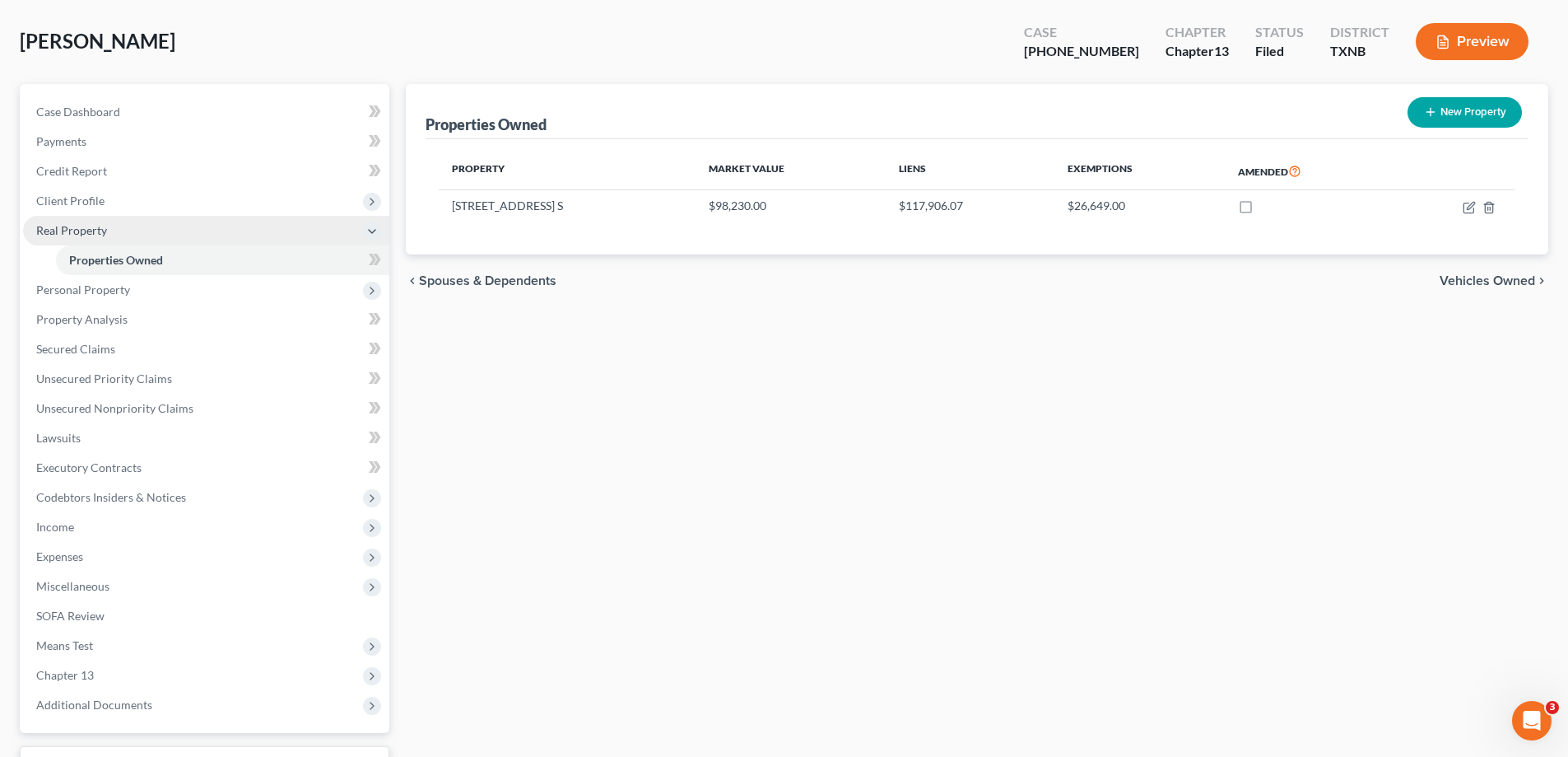
scroll to position [164, 0]
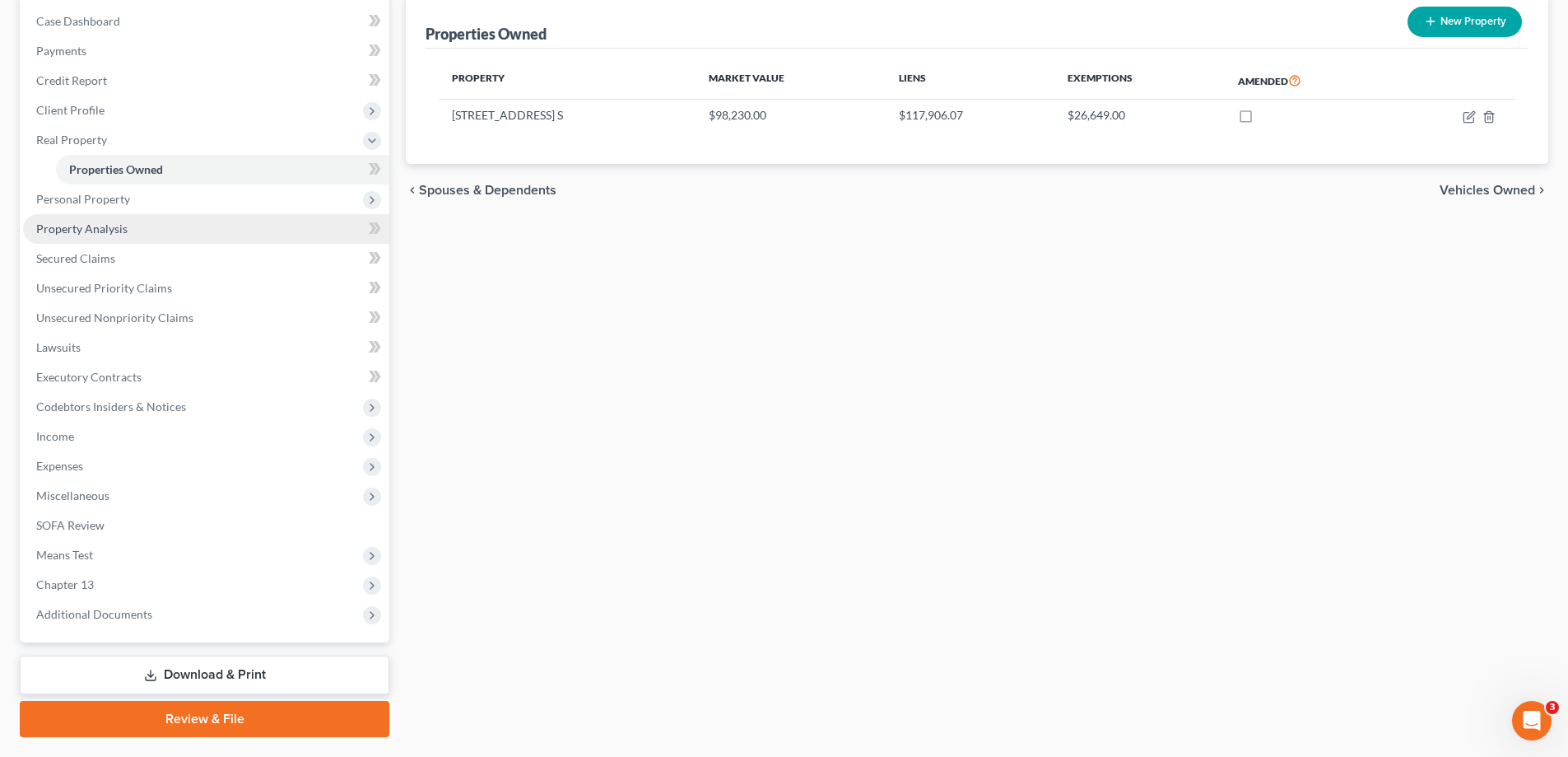
click at [114, 214] on link "Property Analysis" at bounding box center [206, 229] width 366 height 30
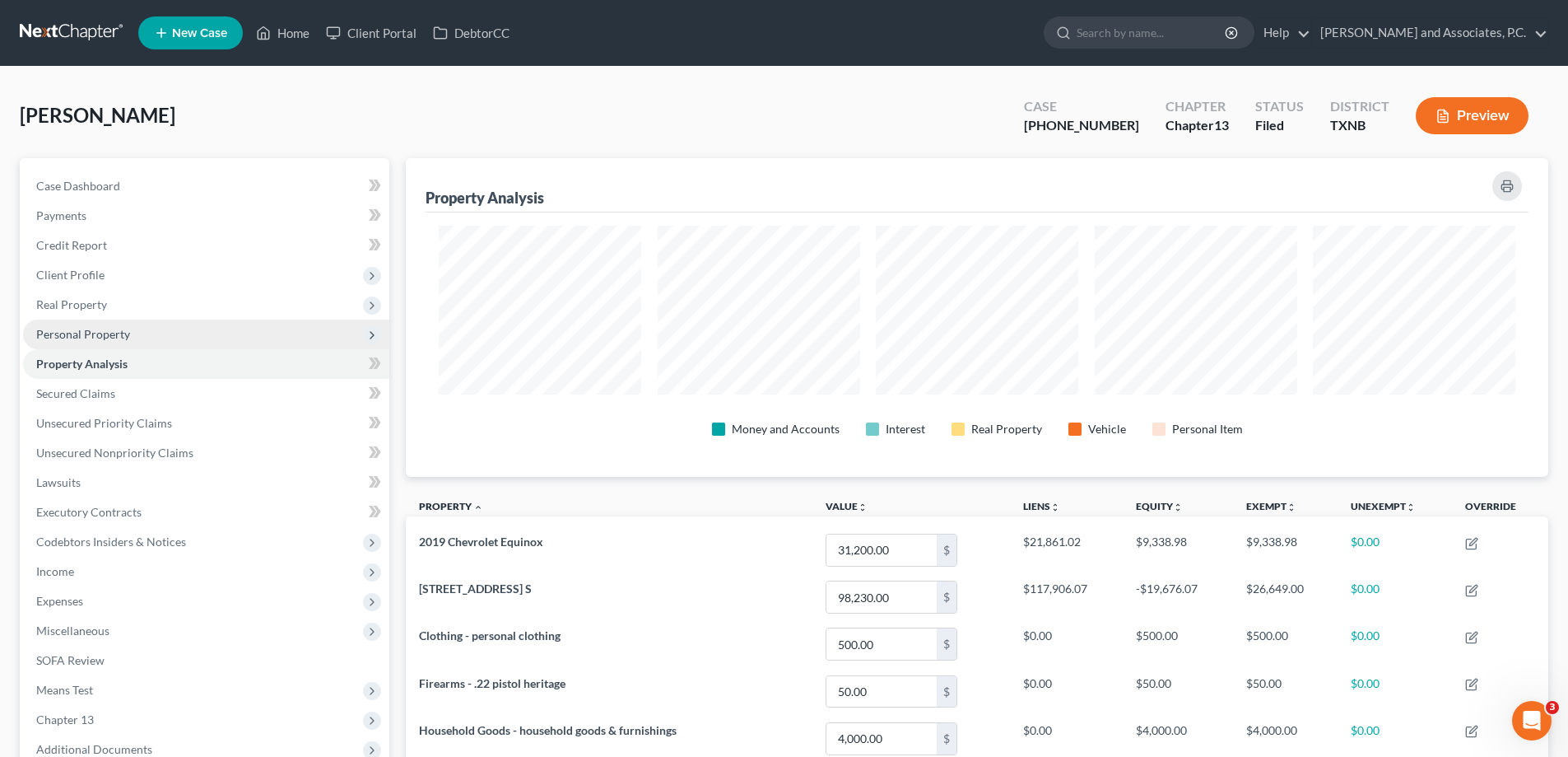
click at [105, 328] on span "Personal Property" at bounding box center [83, 334] width 94 height 14
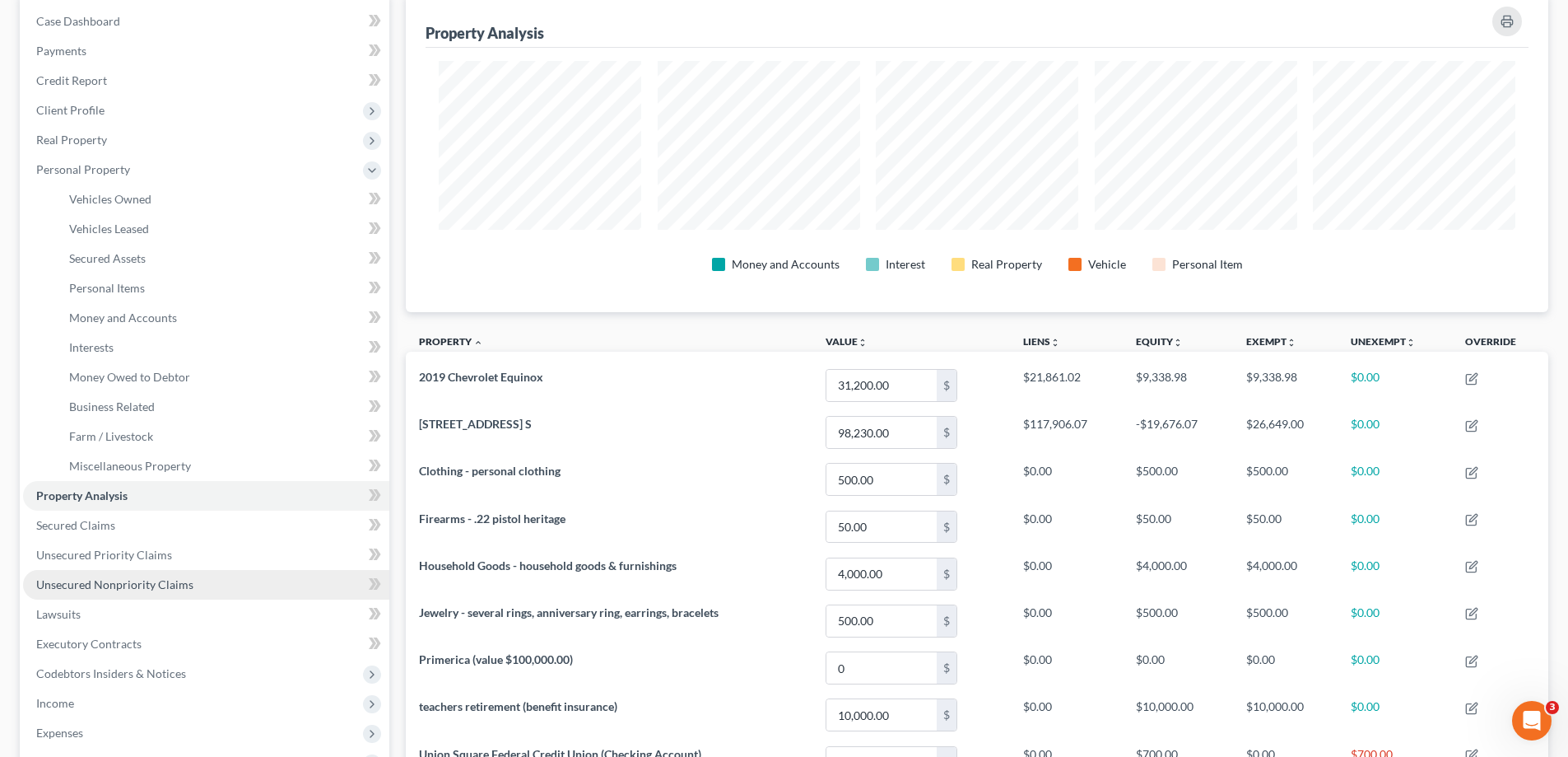
scroll to position [19, 0]
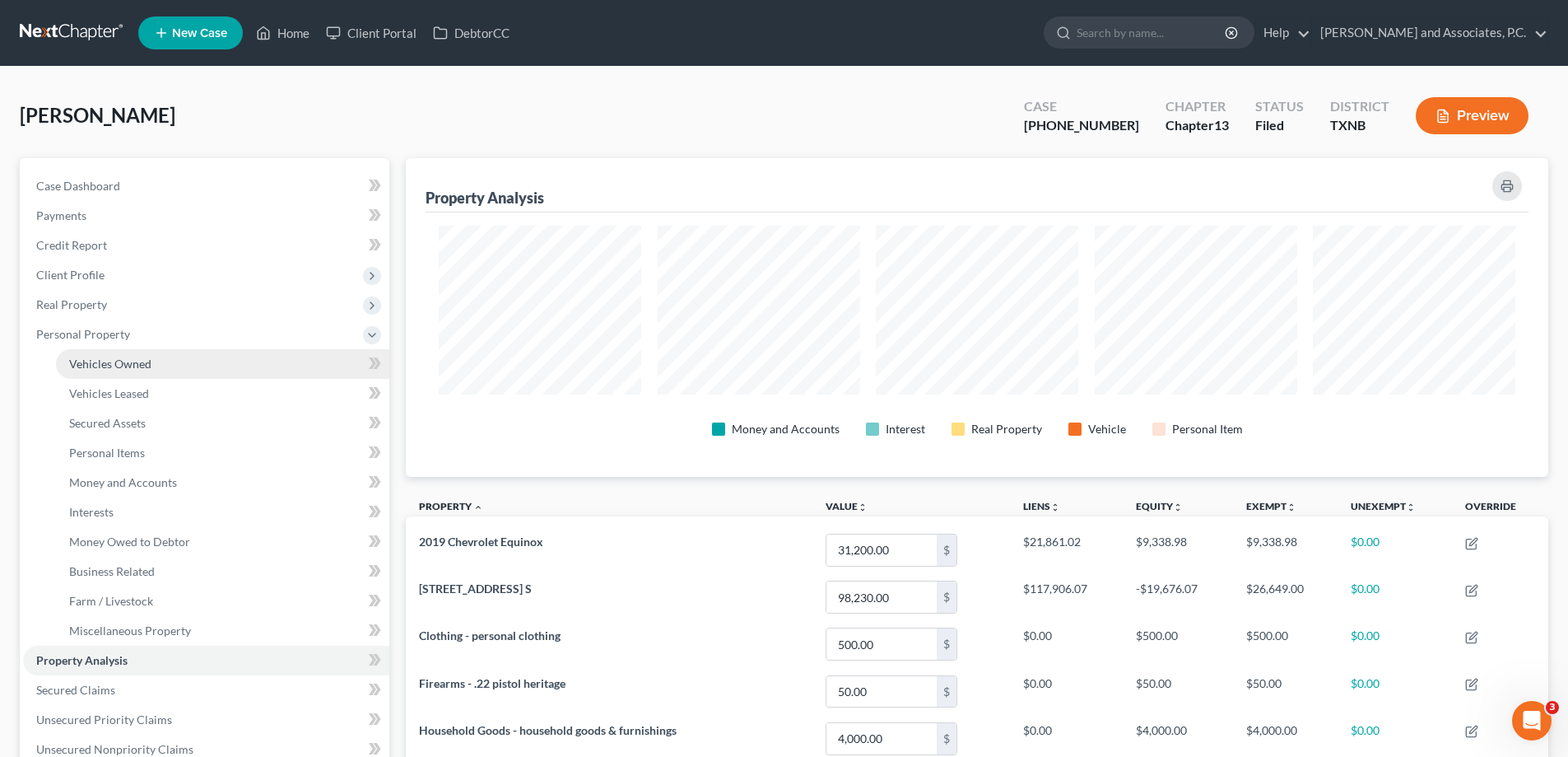
click at [92, 359] on span "Vehicles Owned" at bounding box center [110, 364] width 82 height 14
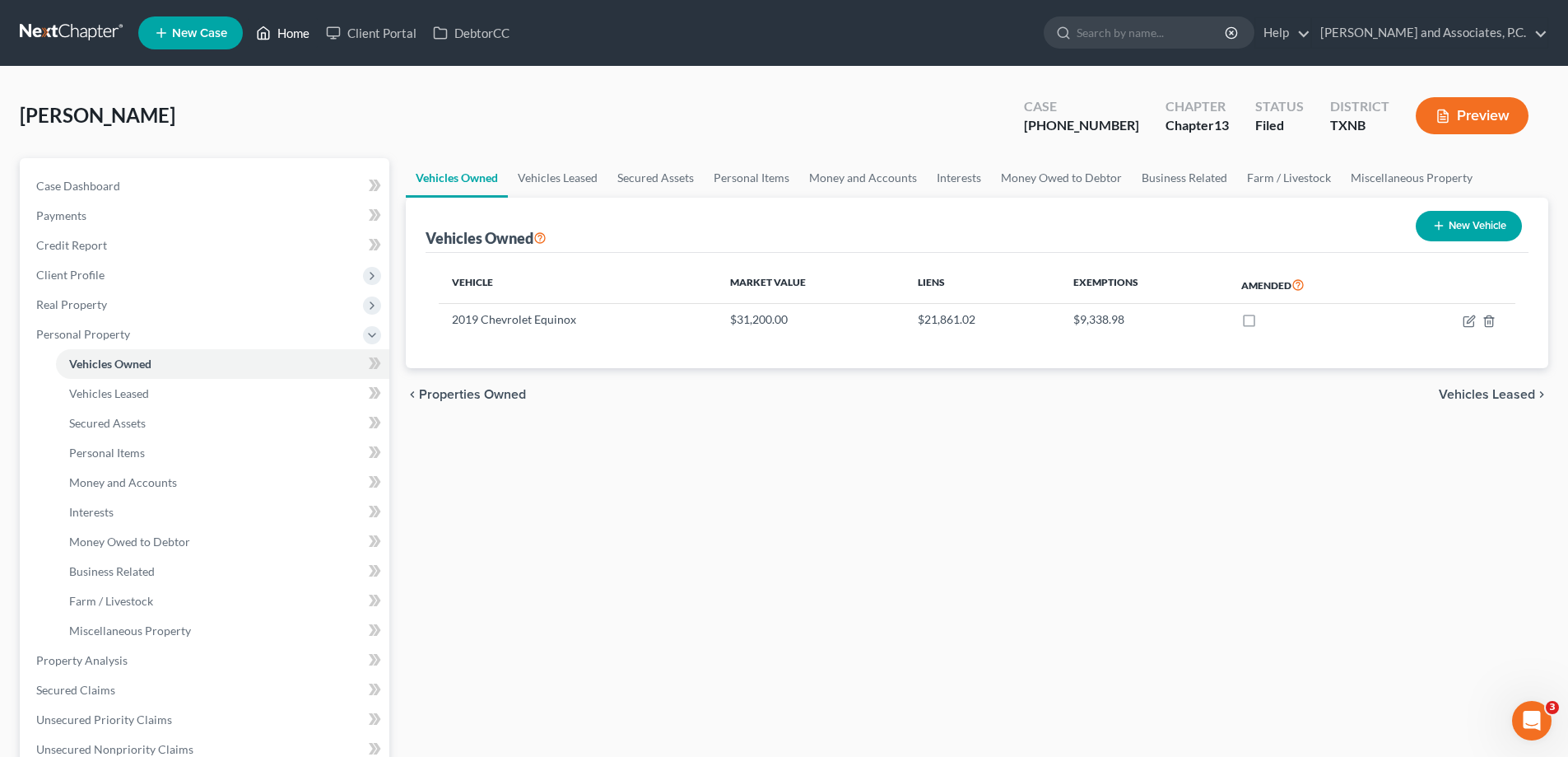
click at [292, 34] on link "Home" at bounding box center [282, 32] width 70 height 30
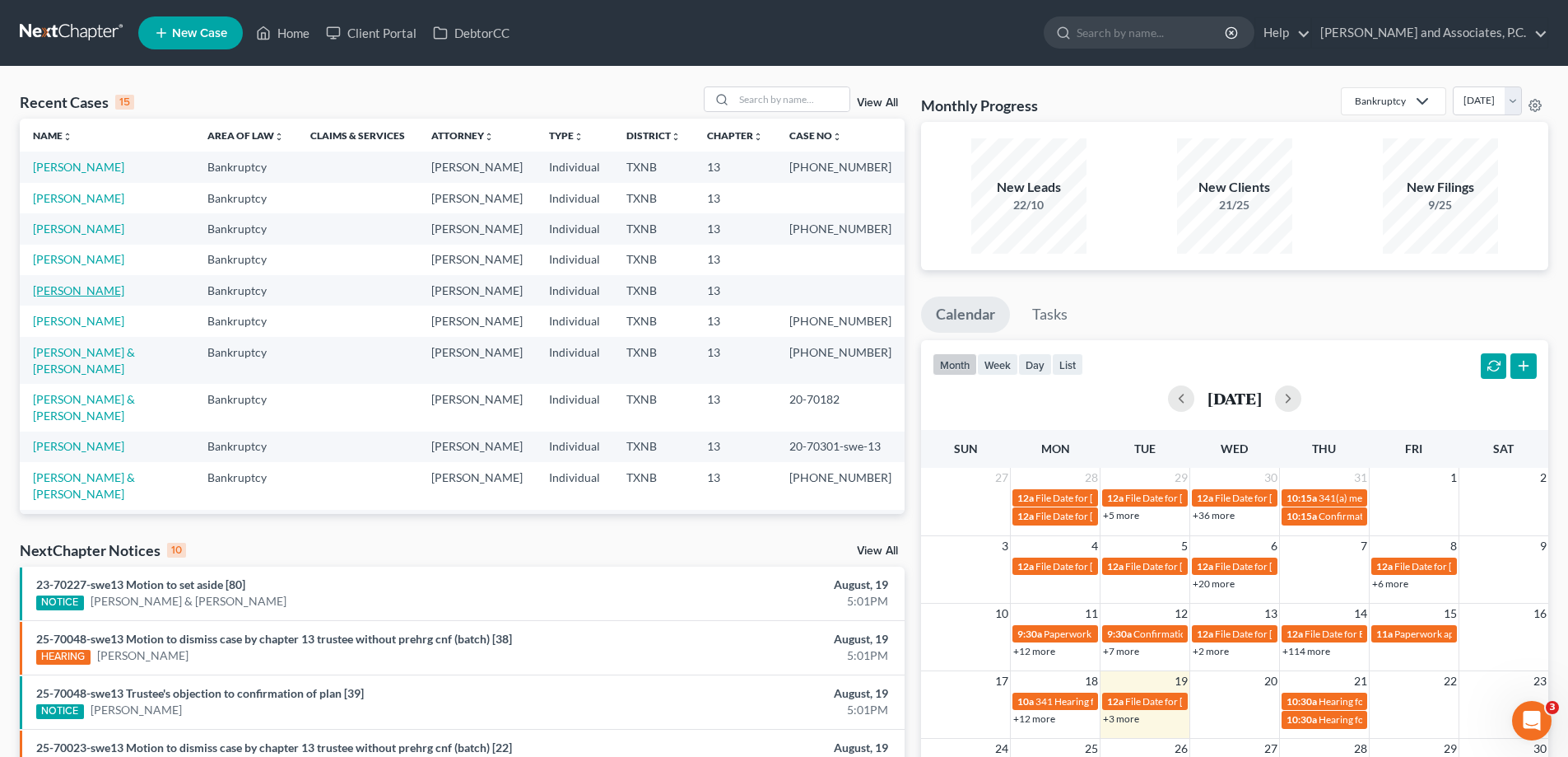
click at [60, 289] on link "Tigert, Jimmy" at bounding box center [79, 290] width 92 height 14
select select "7"
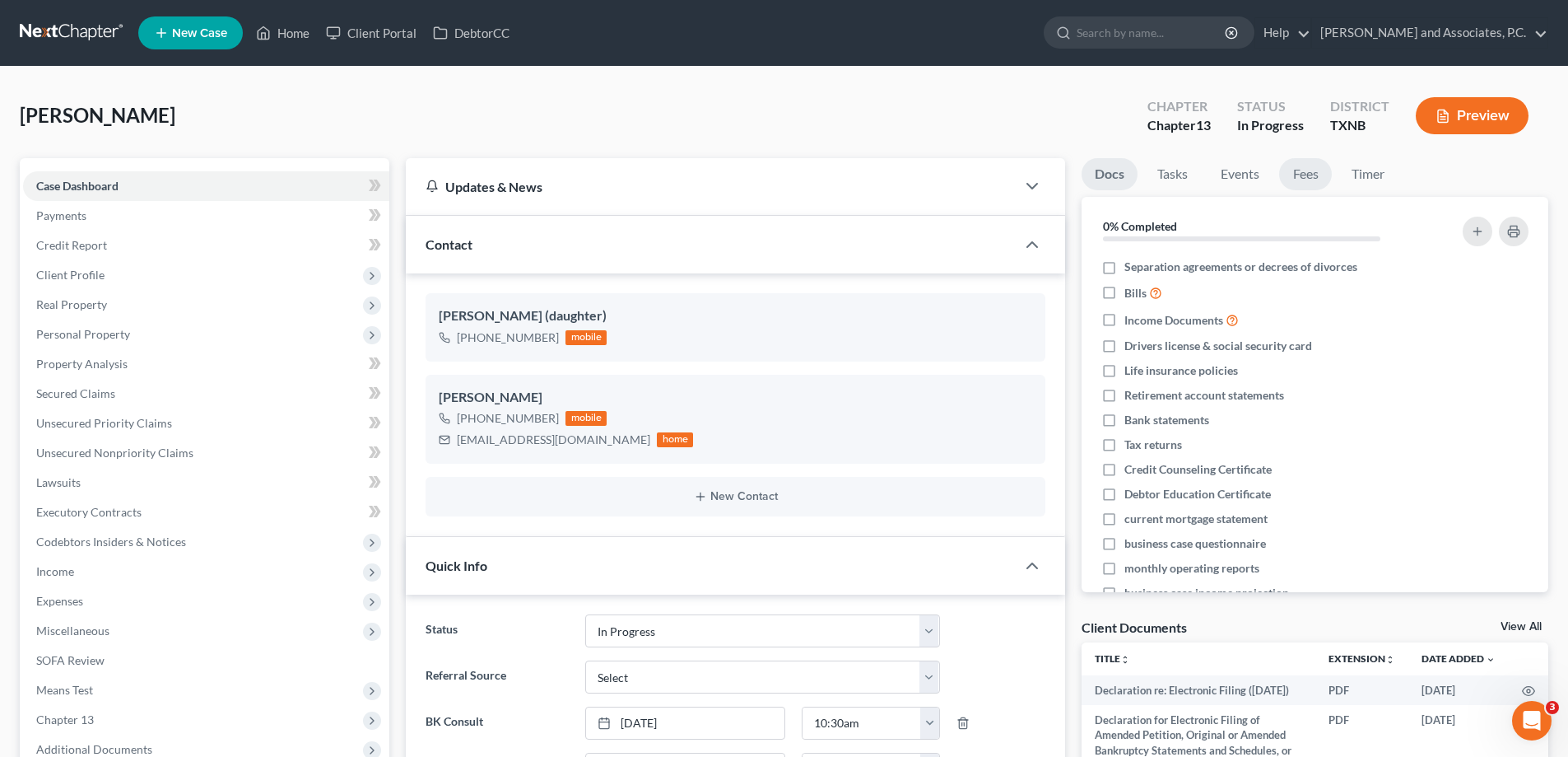
click at [1301, 181] on link "Fees" at bounding box center [1306, 175] width 53 height 32
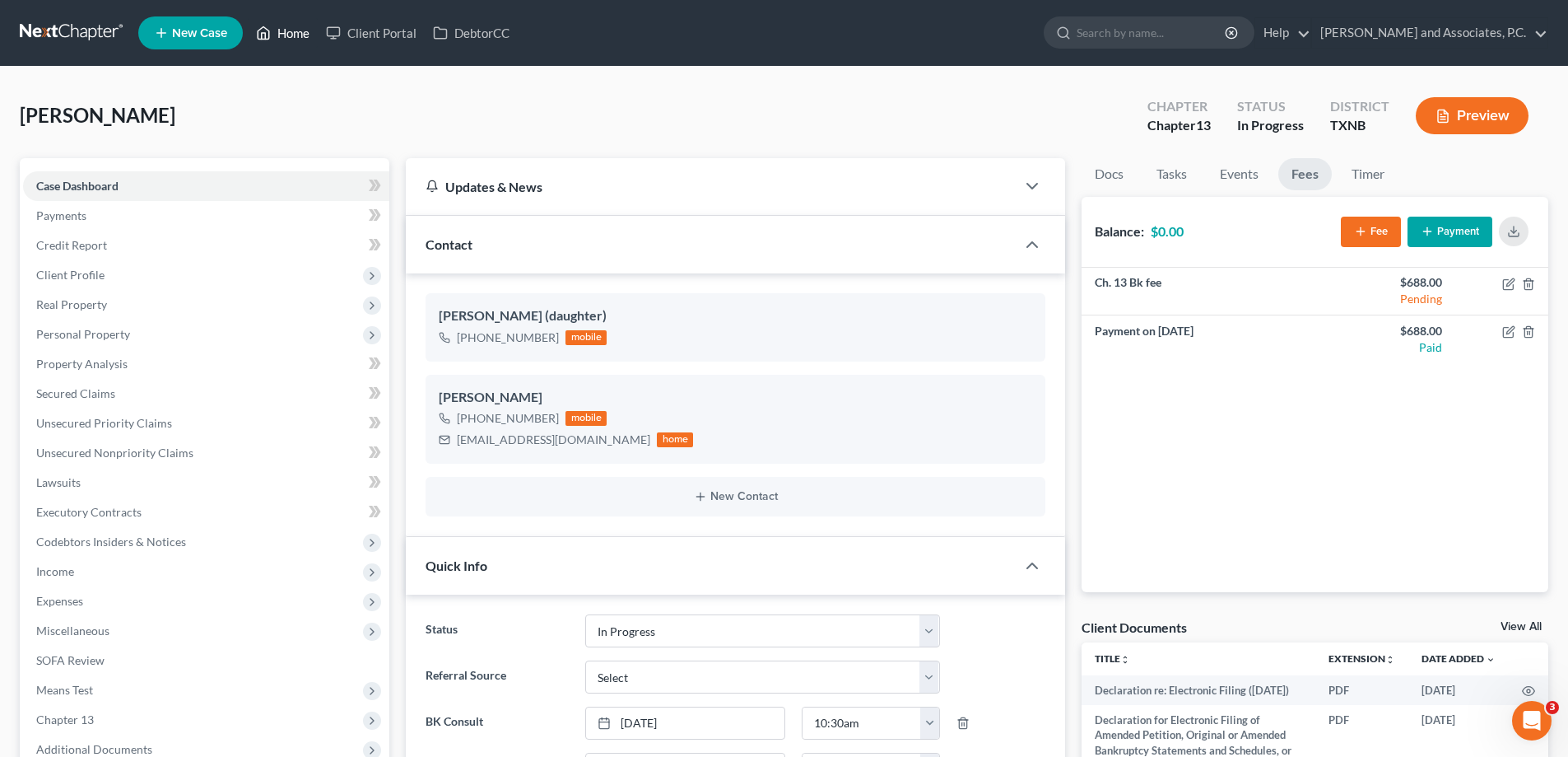
click at [284, 31] on link "Home" at bounding box center [282, 32] width 70 height 30
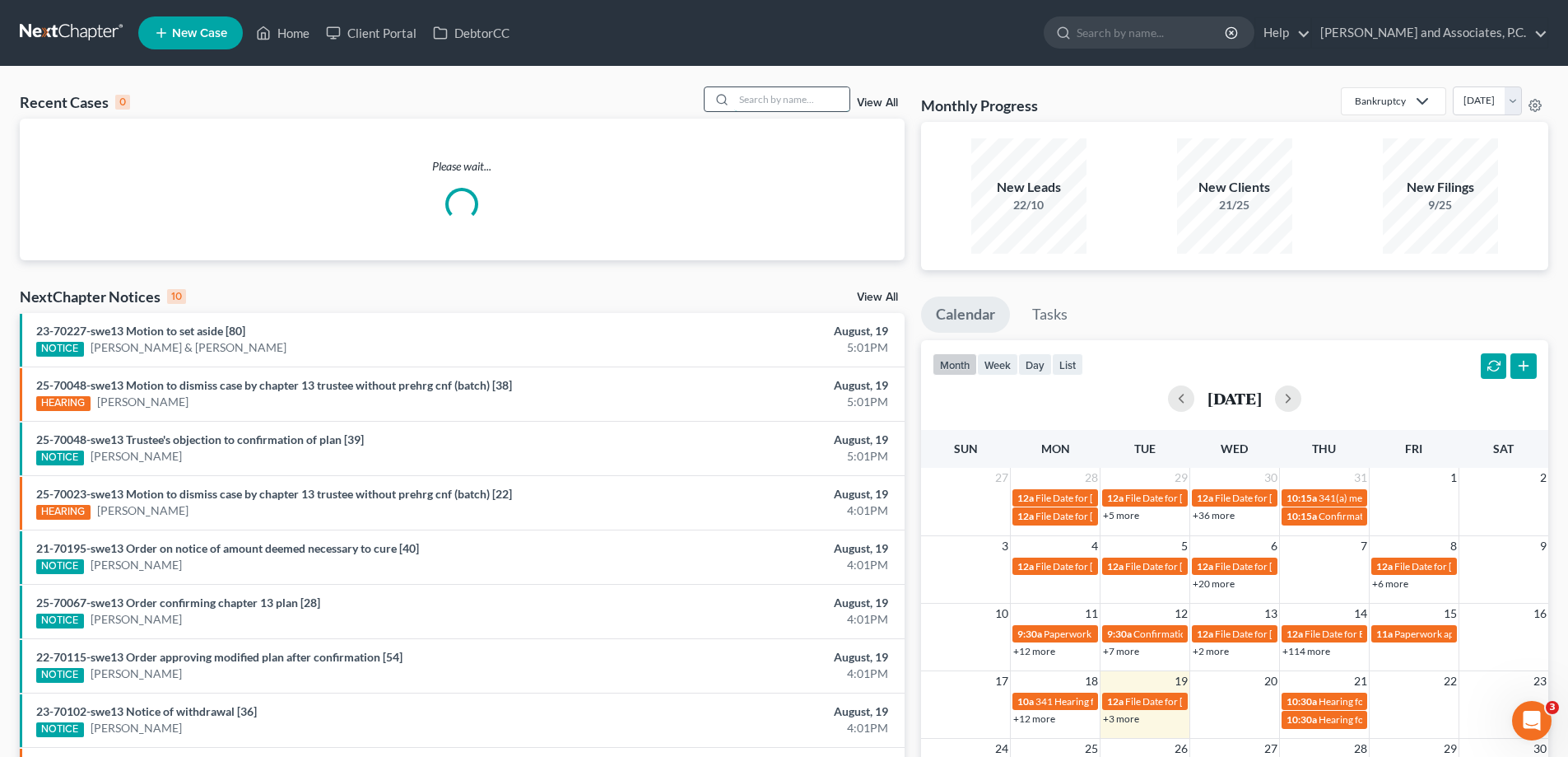
click at [773, 104] on input "search" at bounding box center [792, 99] width 115 height 24
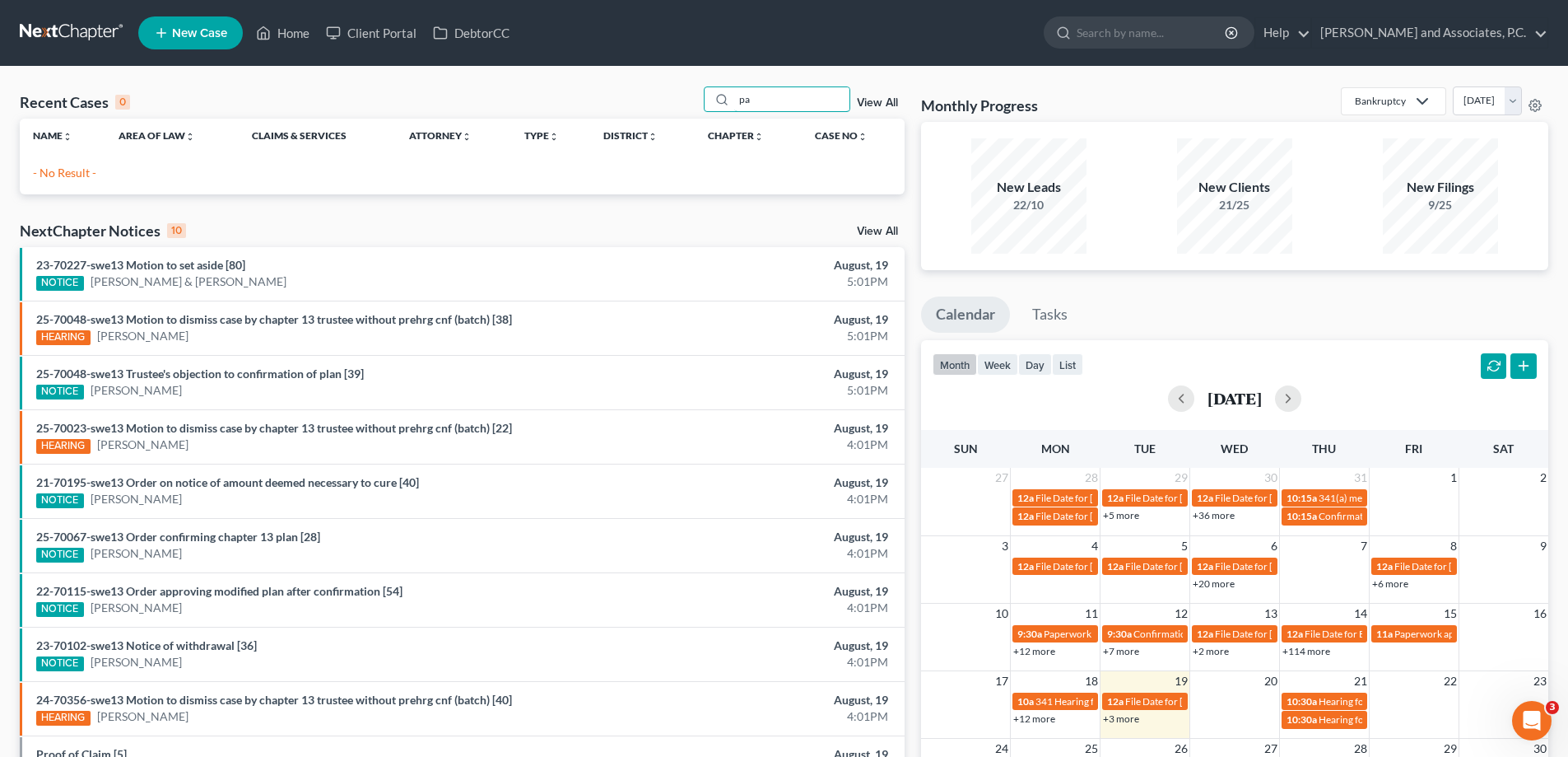
type input "p"
type input "m"
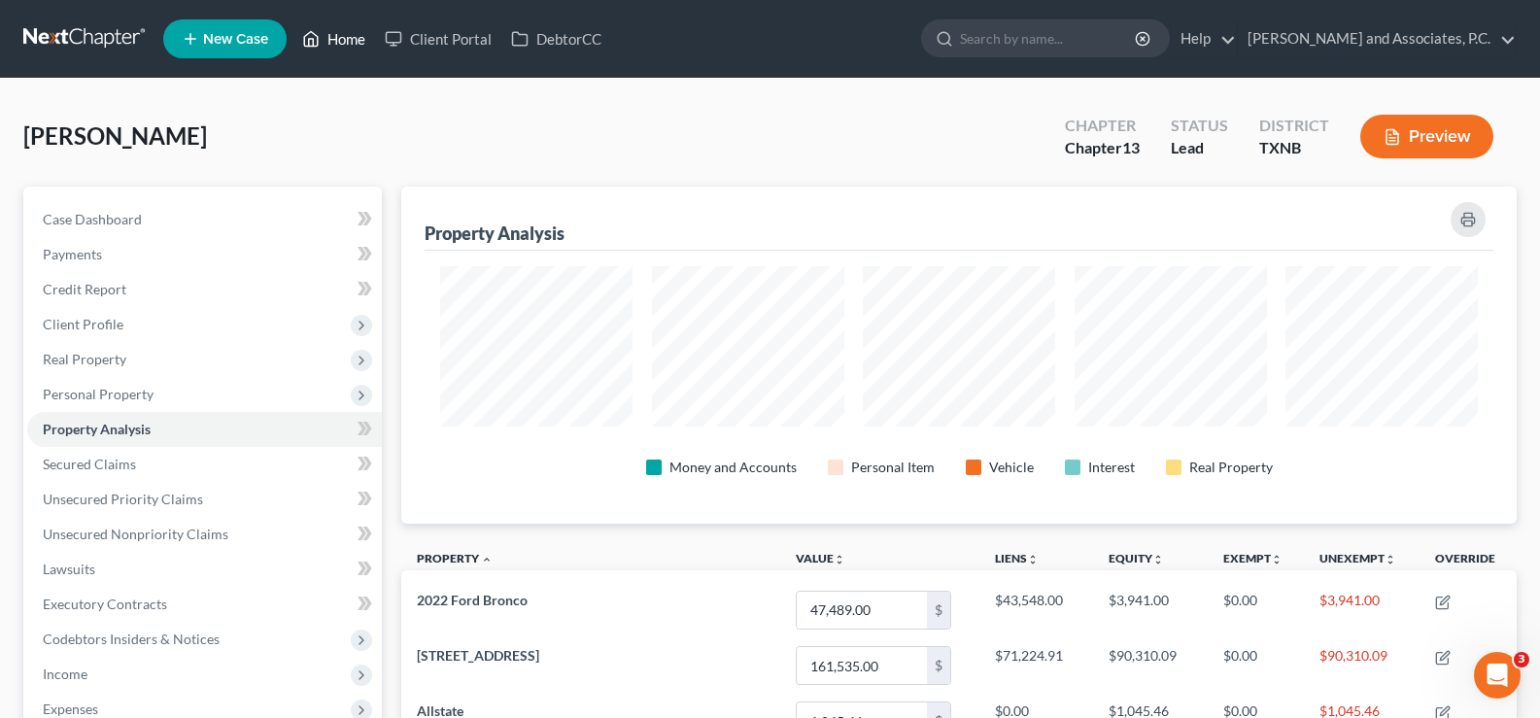
click at [343, 43] on link "Home" at bounding box center [333, 38] width 83 height 35
